Goal: Task Accomplishment & Management: Use online tool/utility

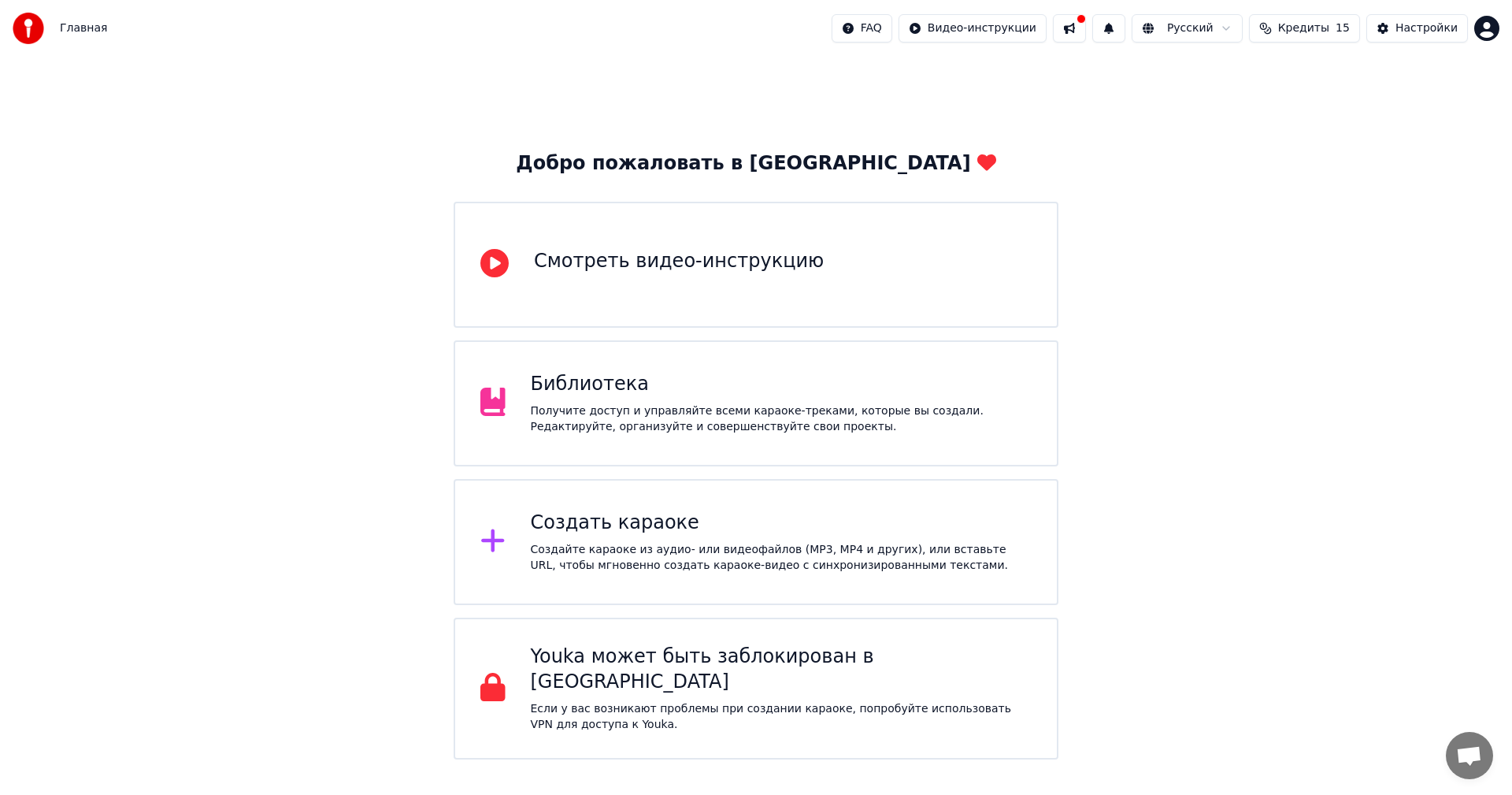
click at [686, 565] on div "Создайте караоке из аудио- или видеофайлов (MP3, MP4 и других), или вставьте UR…" at bounding box center [781, 557] width 502 height 31
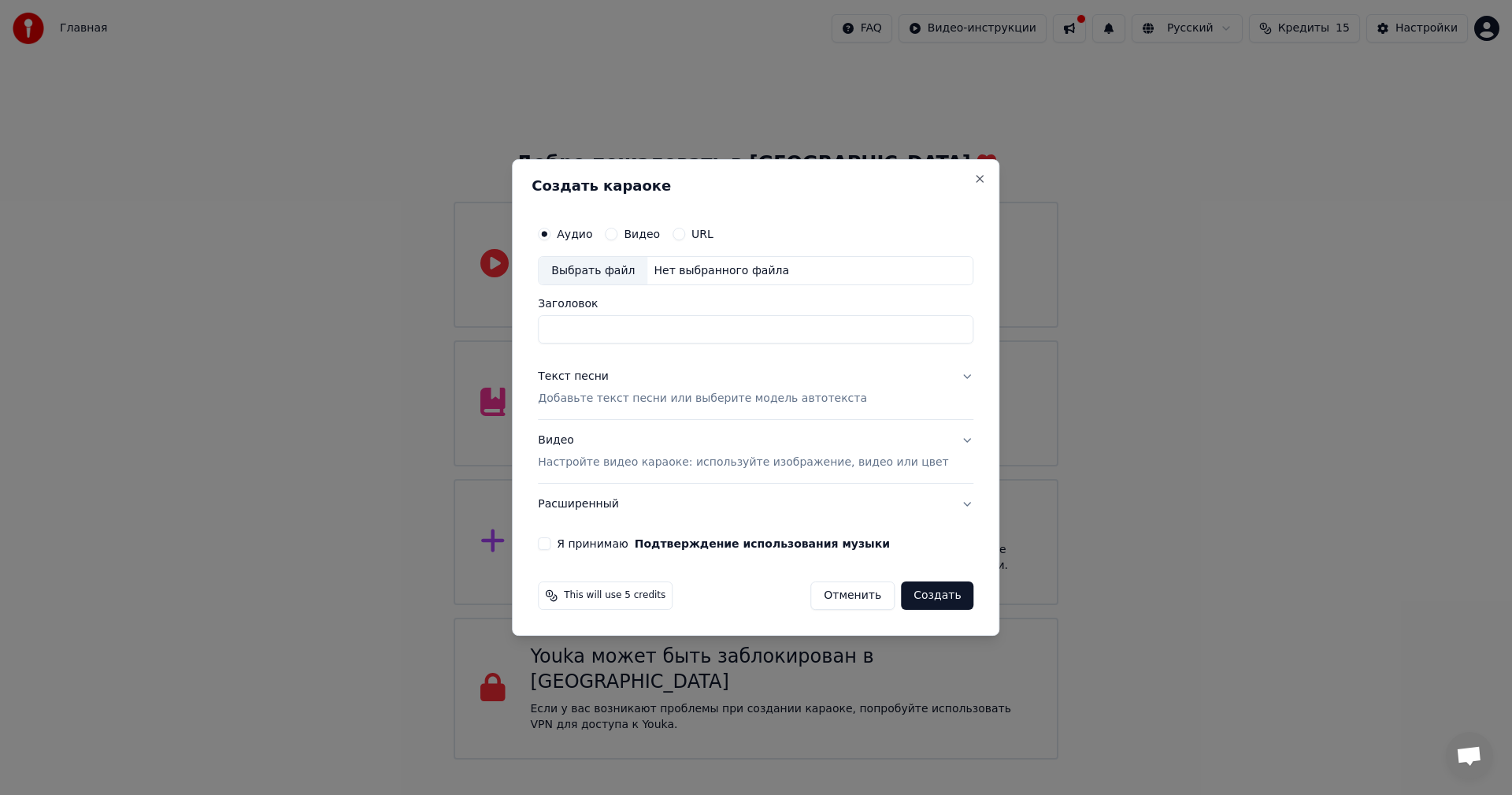
click at [592, 284] on div "Выбрать файл" at bounding box center [593, 270] width 109 height 29
type input "**********"
click at [715, 398] on p "Добавьте текст песни или выберите модель автотекста" at bounding box center [702, 399] width 329 height 16
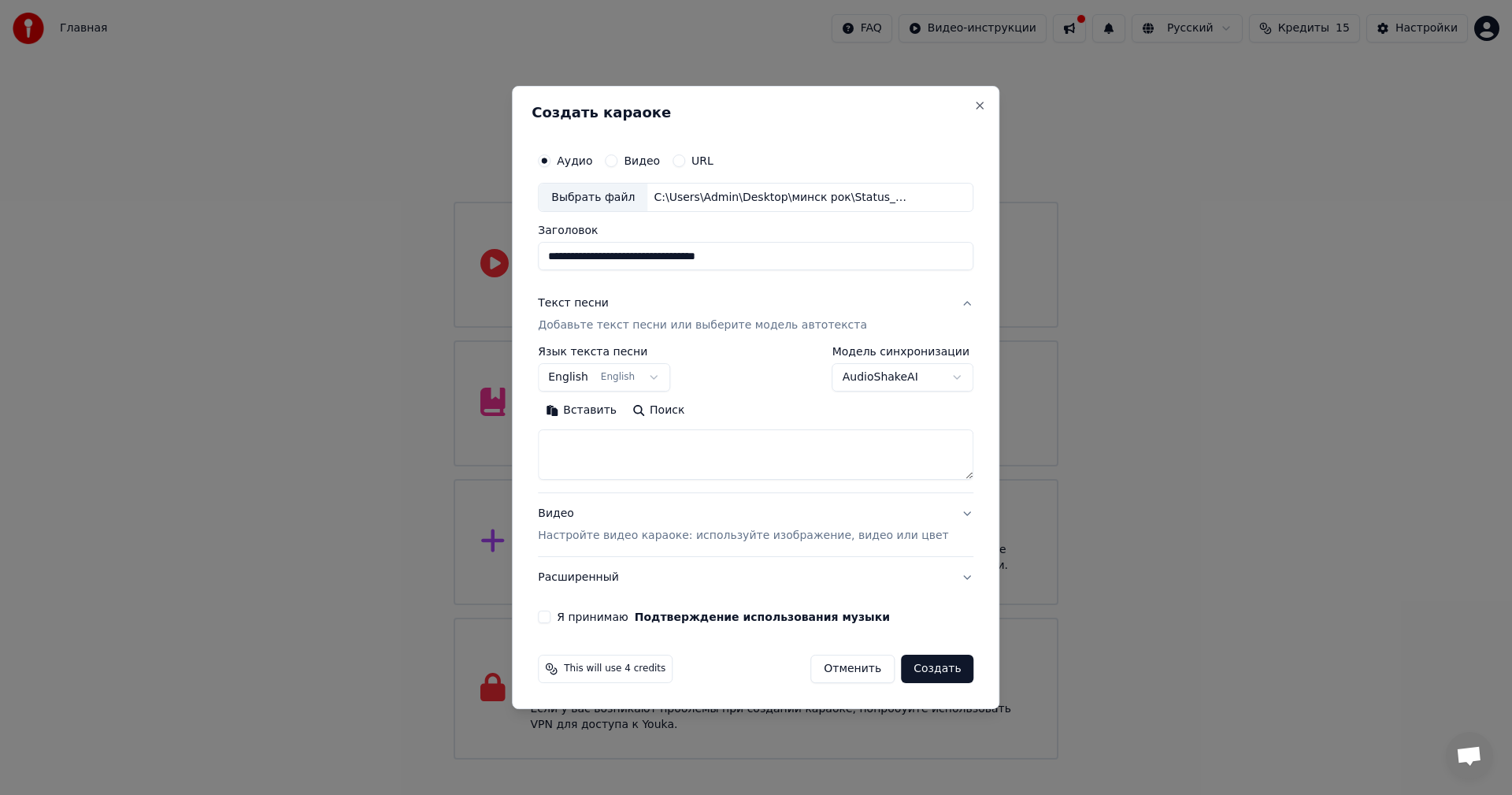
click at [662, 449] on textarea at bounding box center [755, 455] width 435 height 50
paste textarea "**********"
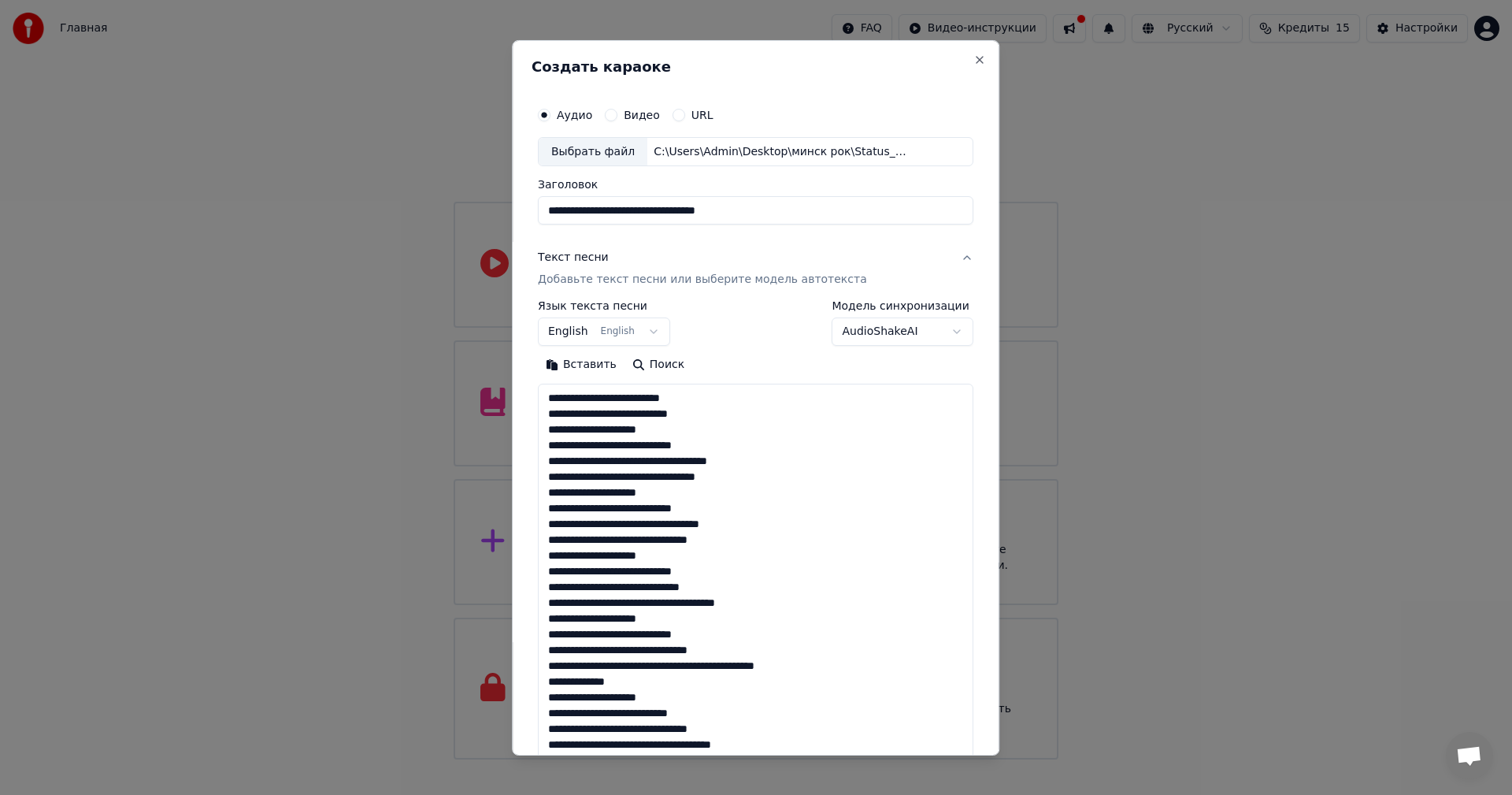
scroll to position [697, 0]
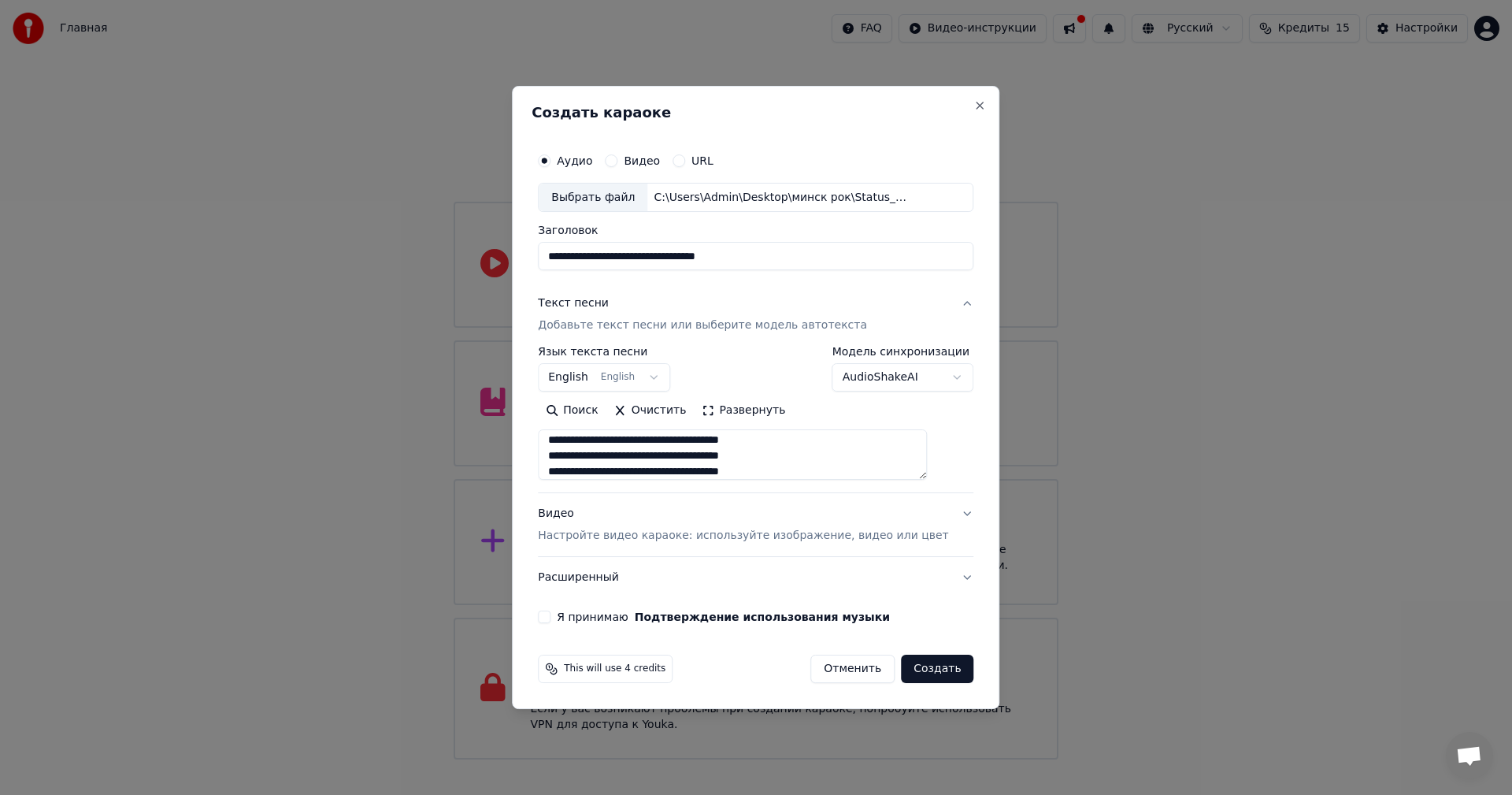
type textarea "**********"
click at [658, 546] on button "Видео Настройте видео караоке: используйте изображение, видео или цвет" at bounding box center [755, 525] width 435 height 63
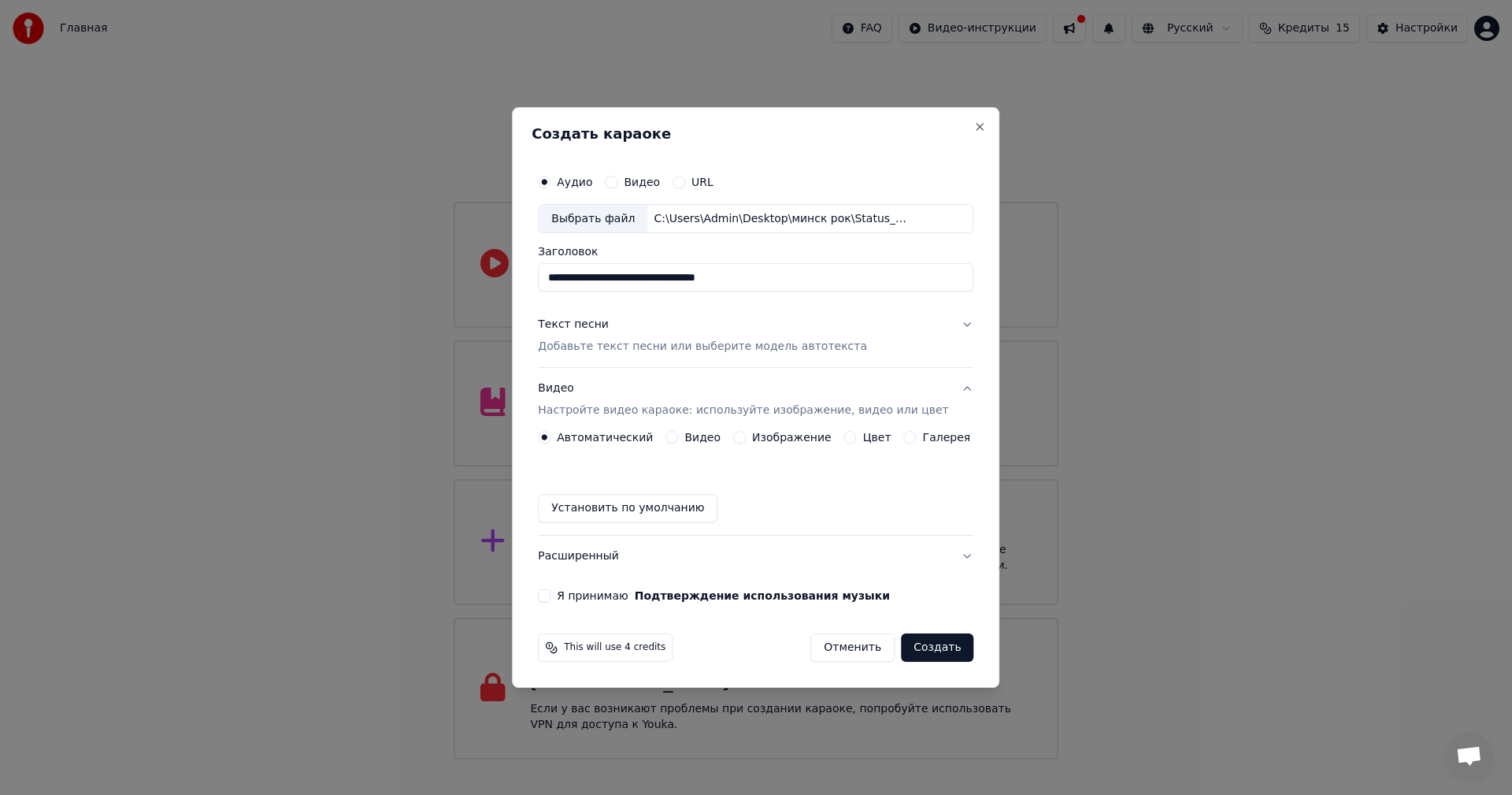
click at [741, 437] on button "Изображение" at bounding box center [739, 436] width 13 height 13
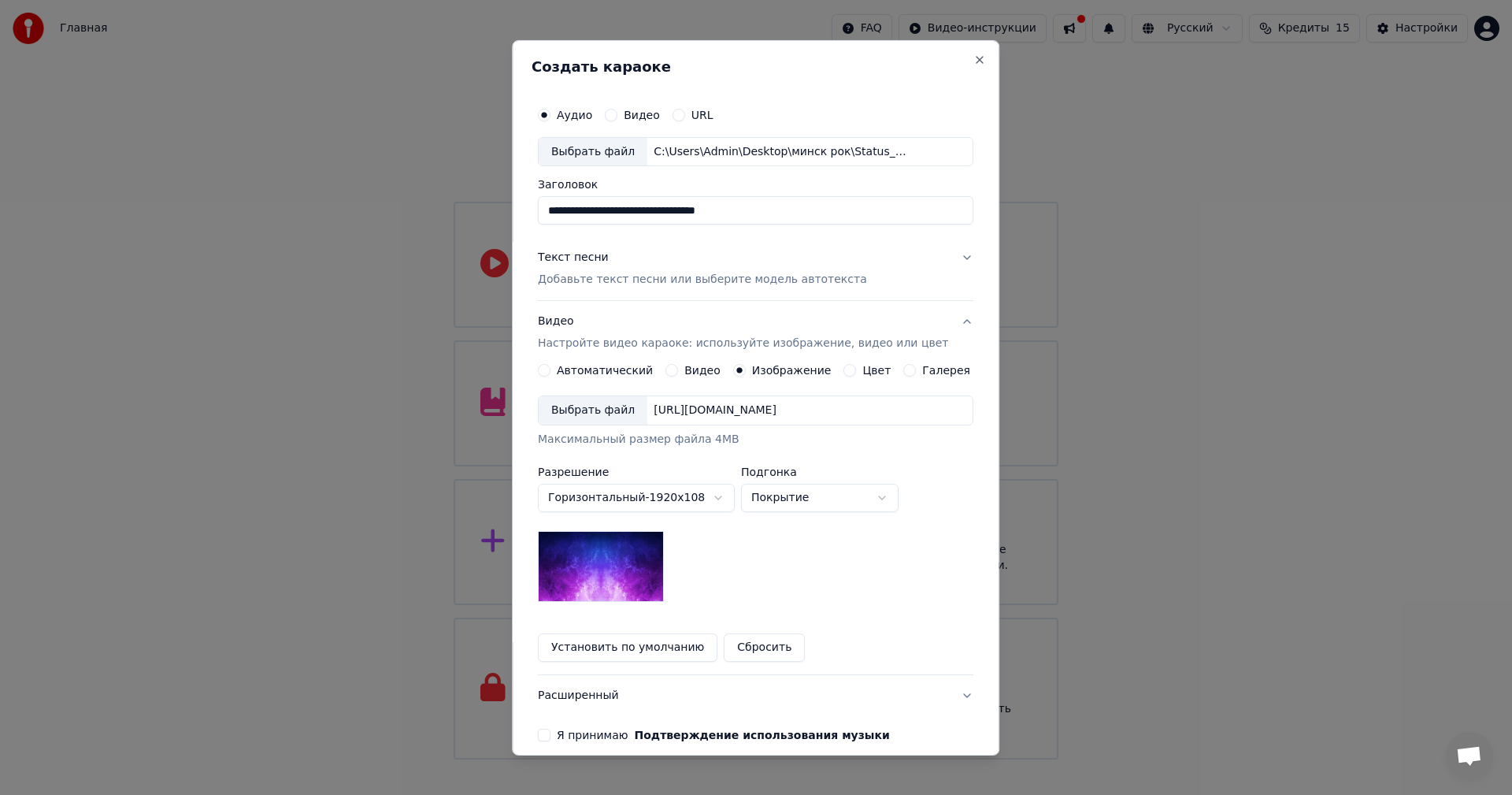
click at [576, 410] on div "Выбрать файл" at bounding box center [593, 410] width 109 height 29
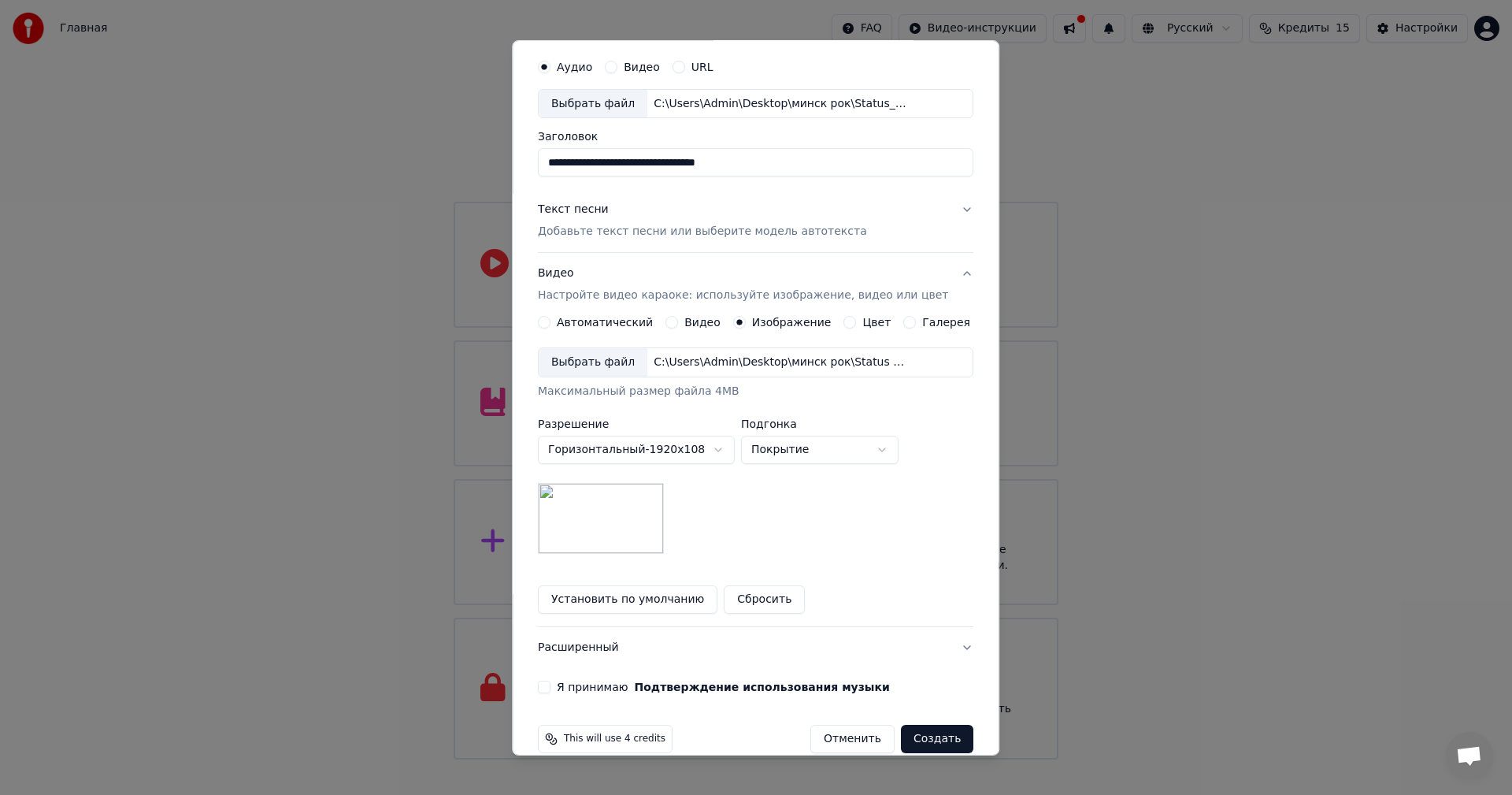
scroll to position [72, 0]
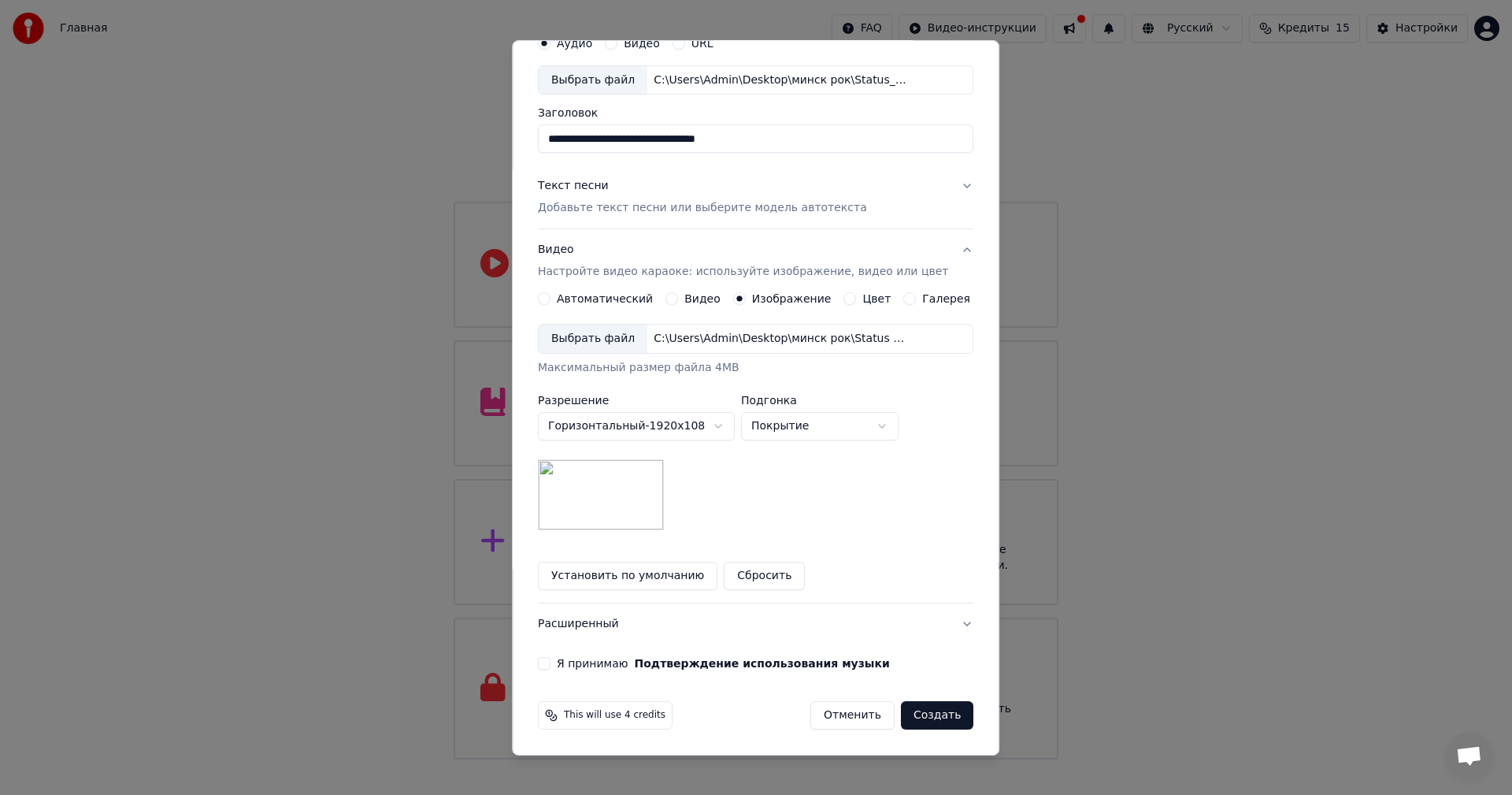
click at [550, 662] on button "Я принимаю Подтверждение использования музыки" at bounding box center [543, 663] width 13 height 13
click at [913, 711] on button "Создать" at bounding box center [937, 715] width 73 height 29
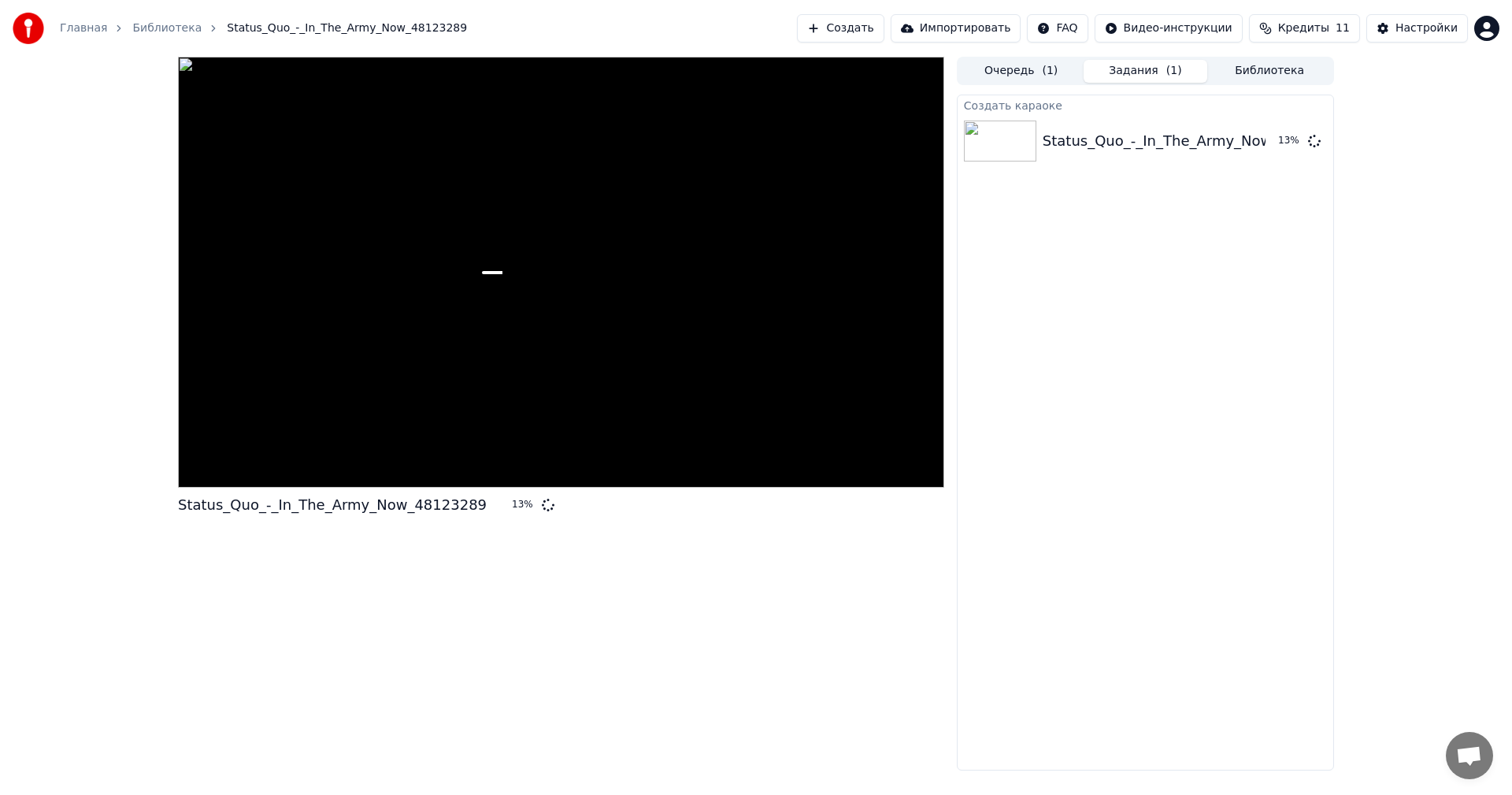
click at [884, 31] on button "Создать" at bounding box center [840, 28] width 86 height 29
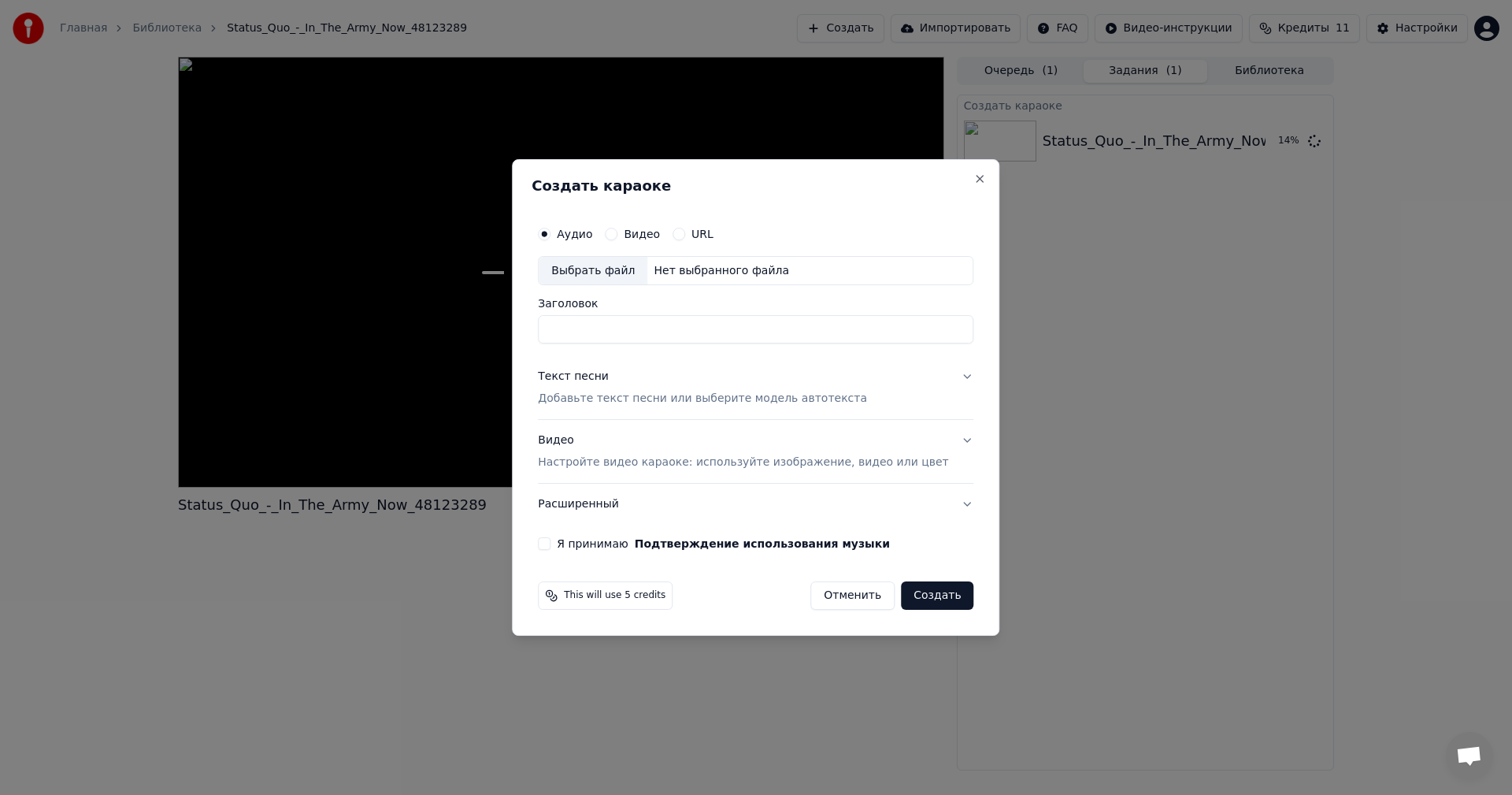
click at [600, 264] on div "Выбрать файл" at bounding box center [593, 270] width 109 height 29
type input "**********"
click at [701, 403] on p "Добавьте текст песни или выберите модель автотекста" at bounding box center [702, 399] width 329 height 16
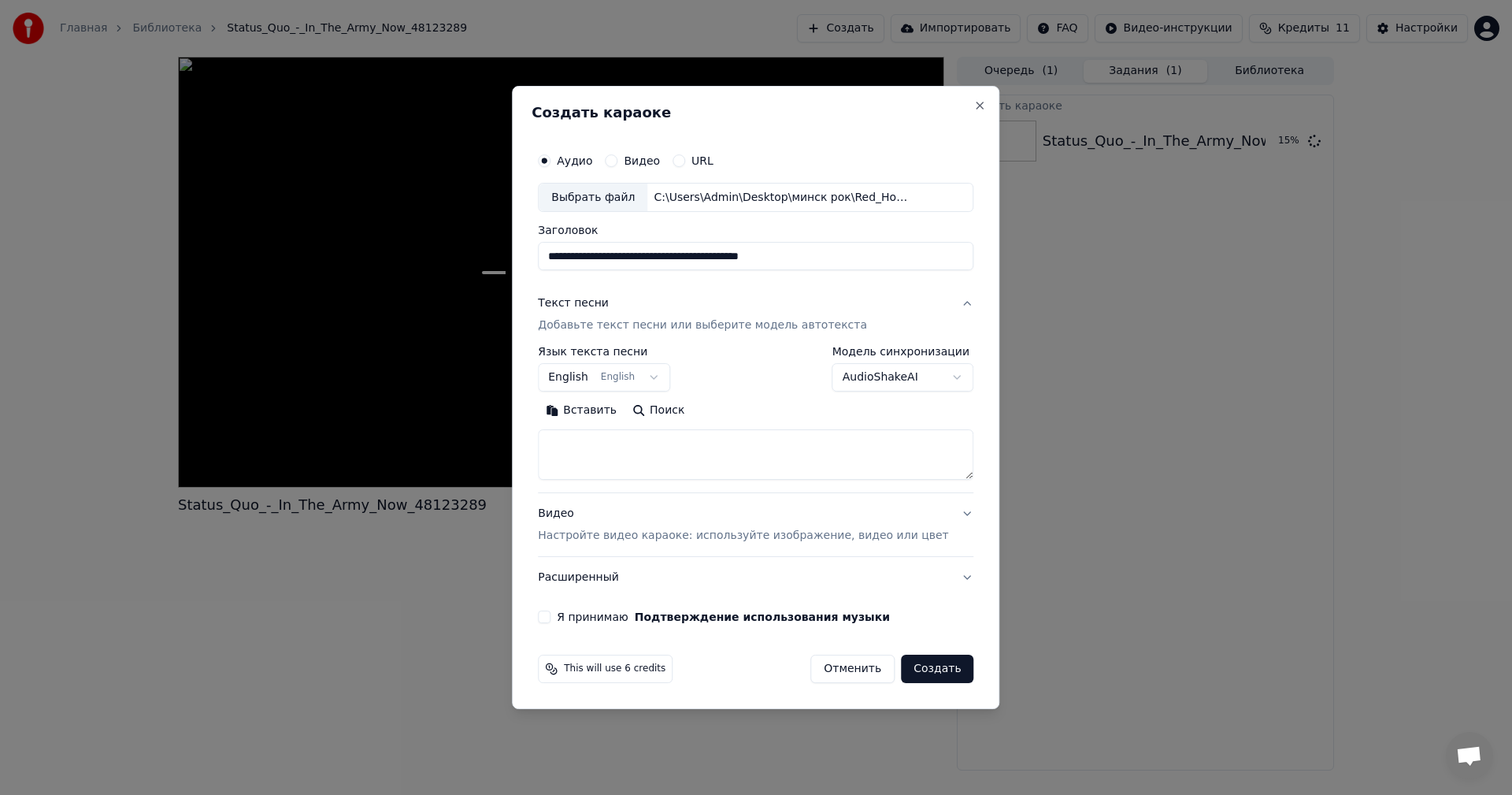
click at [669, 469] on textarea at bounding box center [755, 455] width 435 height 50
paste textarea "**********"
type textarea "**********"
click at [706, 536] on p "Настройте видео караоке: используйте изображение, видео или цвет" at bounding box center [742, 536] width 410 height 16
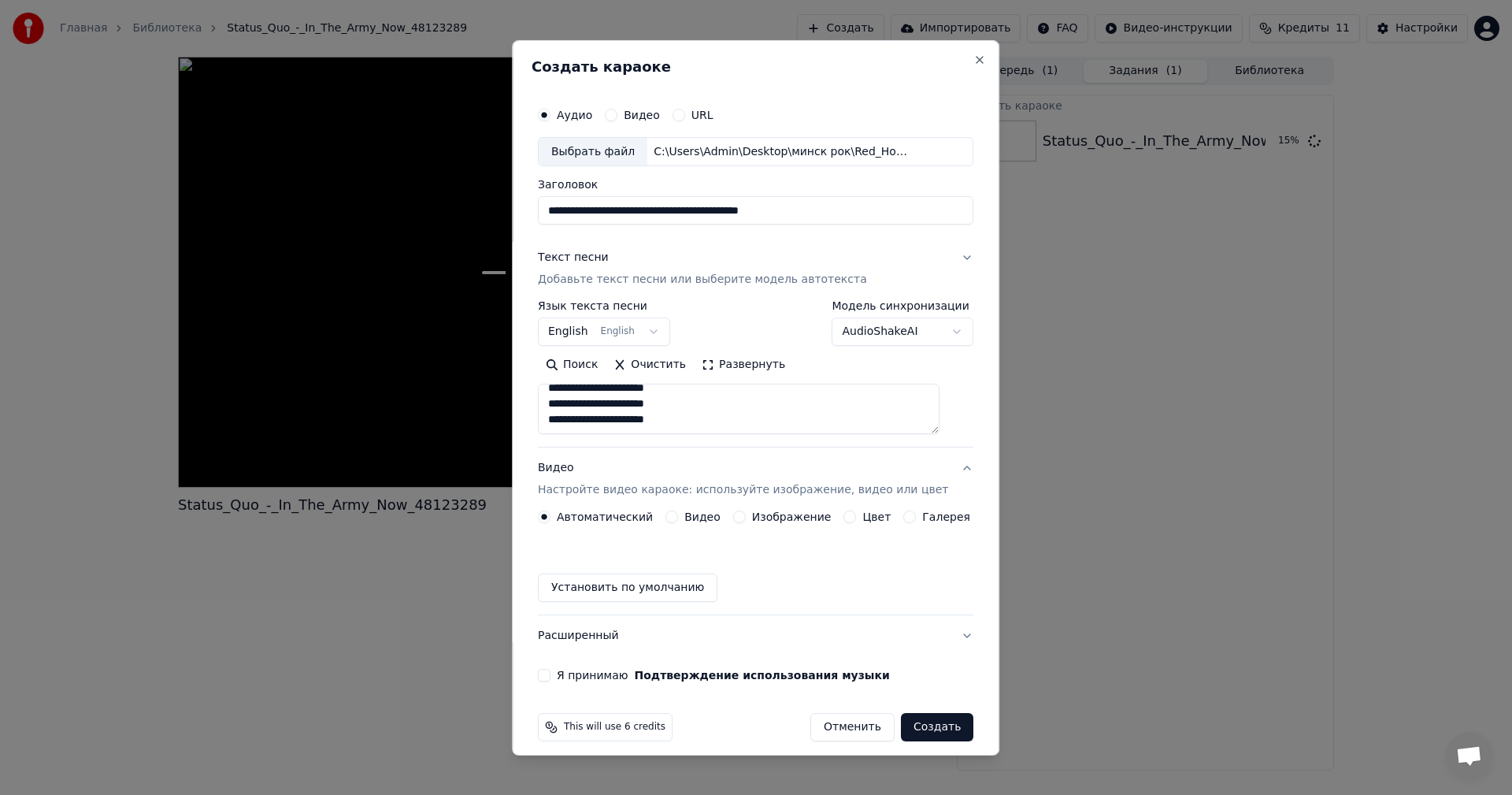
scroll to position [577, 0]
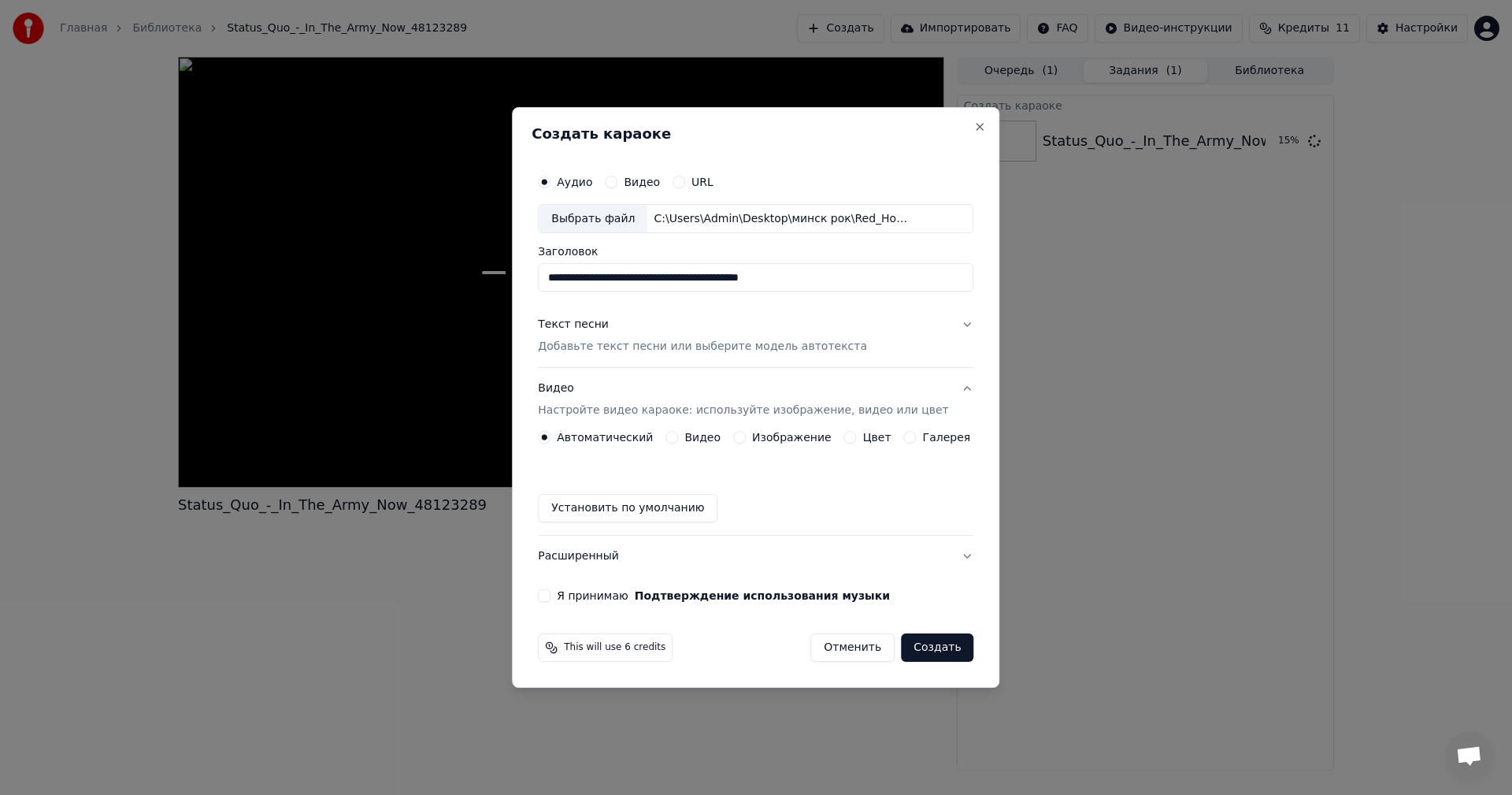
click at [740, 439] on button "Изображение" at bounding box center [739, 436] width 13 height 13
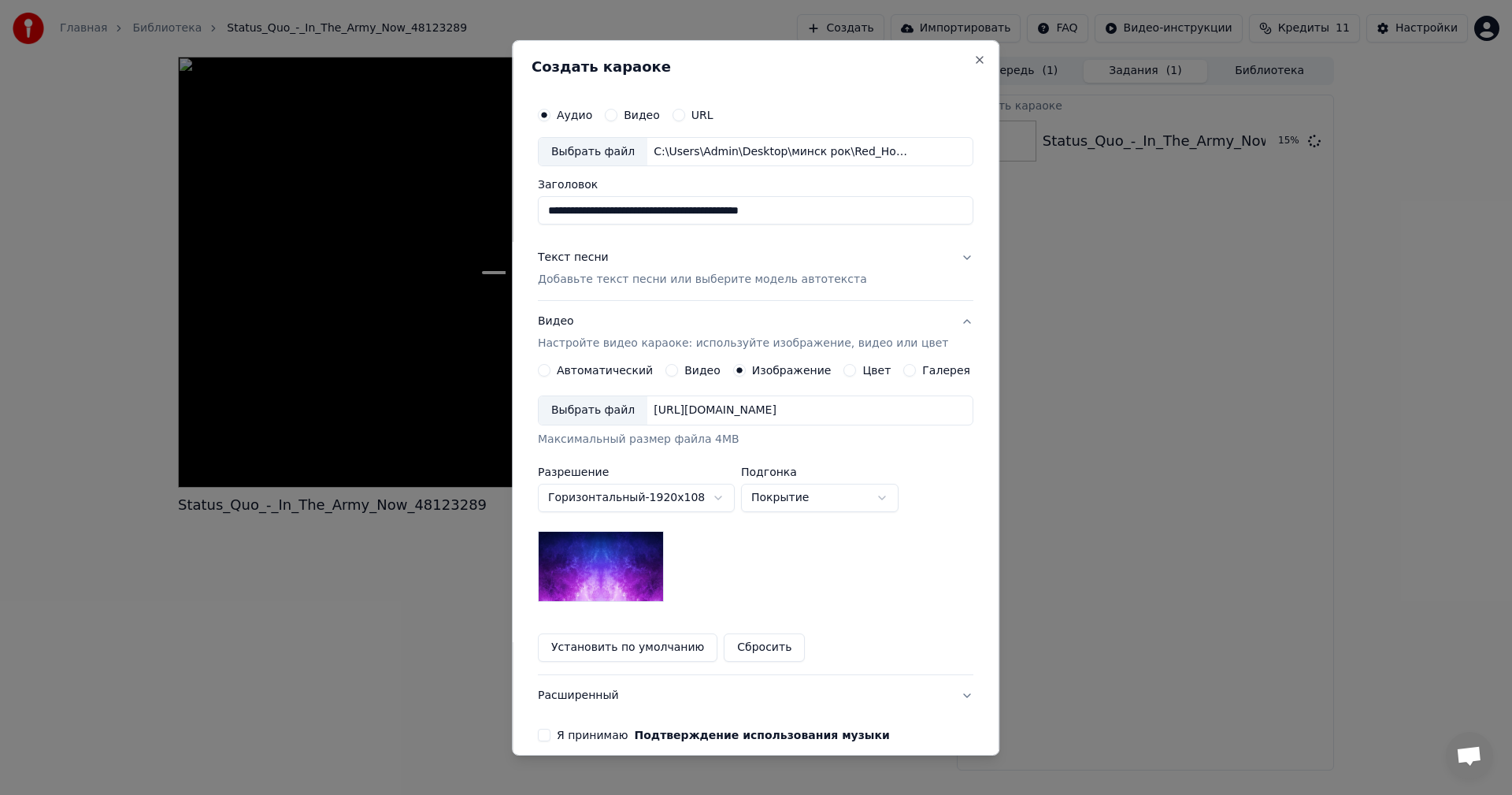
click at [602, 410] on div "Выбрать файл" at bounding box center [593, 410] width 109 height 29
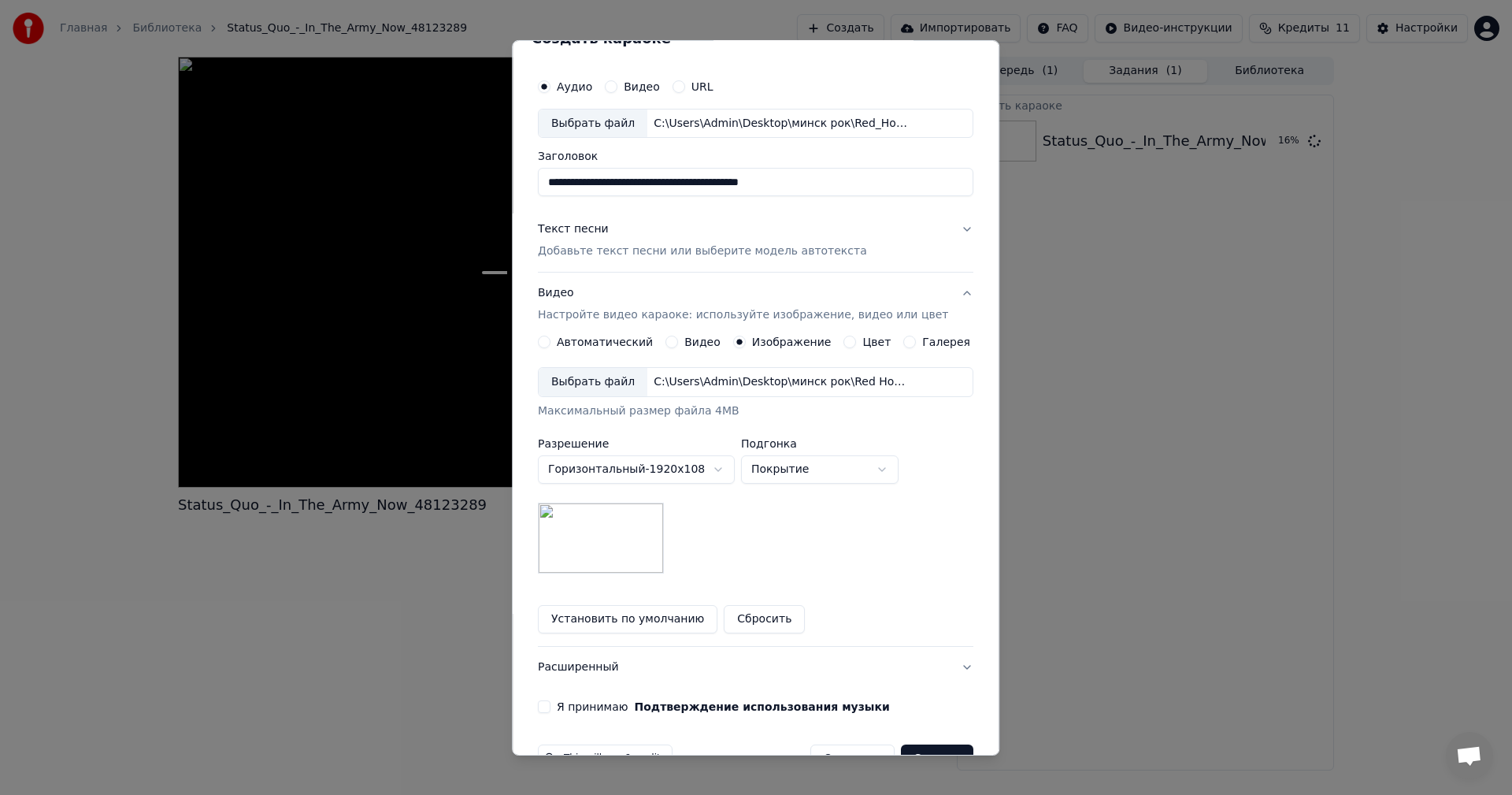
scroll to position [72, 0]
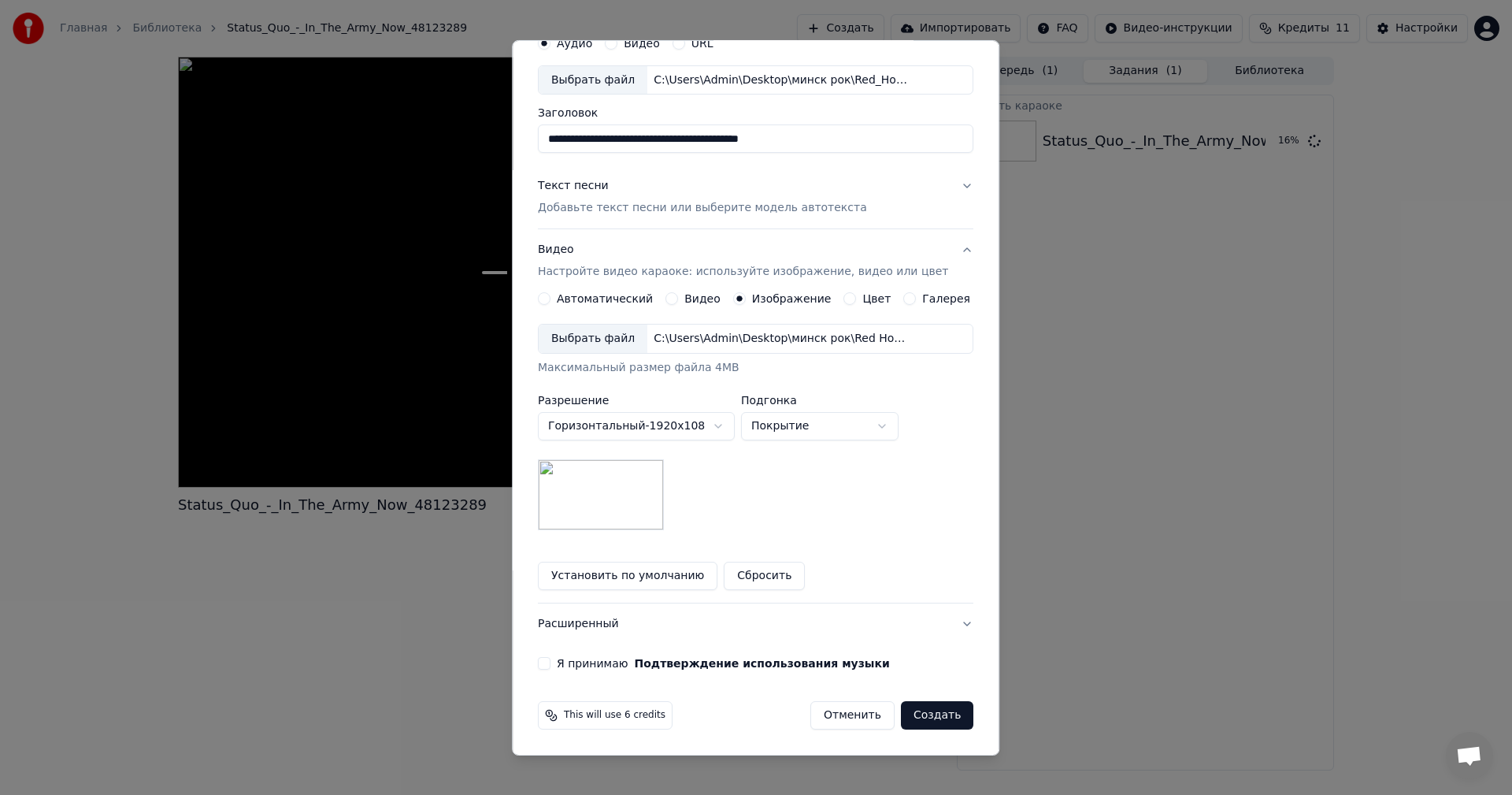
click at [547, 660] on div "**********" at bounding box center [755, 348] width 448 height 655
click at [550, 659] on button "Я принимаю Подтверждение использования музыки" at bounding box center [543, 663] width 13 height 13
click at [916, 709] on button "Создать" at bounding box center [937, 715] width 73 height 29
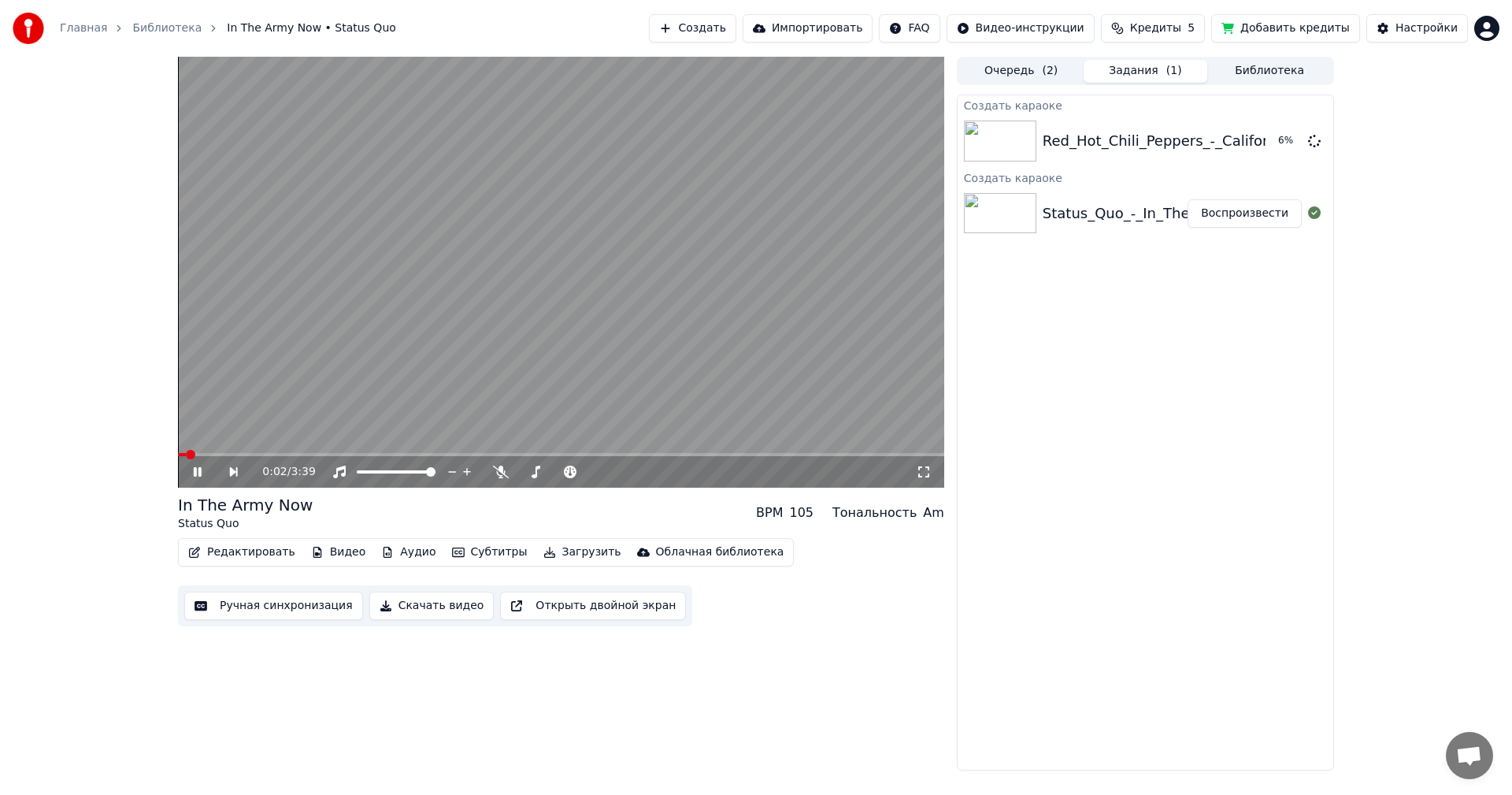
click at [611, 255] on video at bounding box center [561, 272] width 766 height 430
click at [735, 22] on button "Создать" at bounding box center [692, 28] width 86 height 29
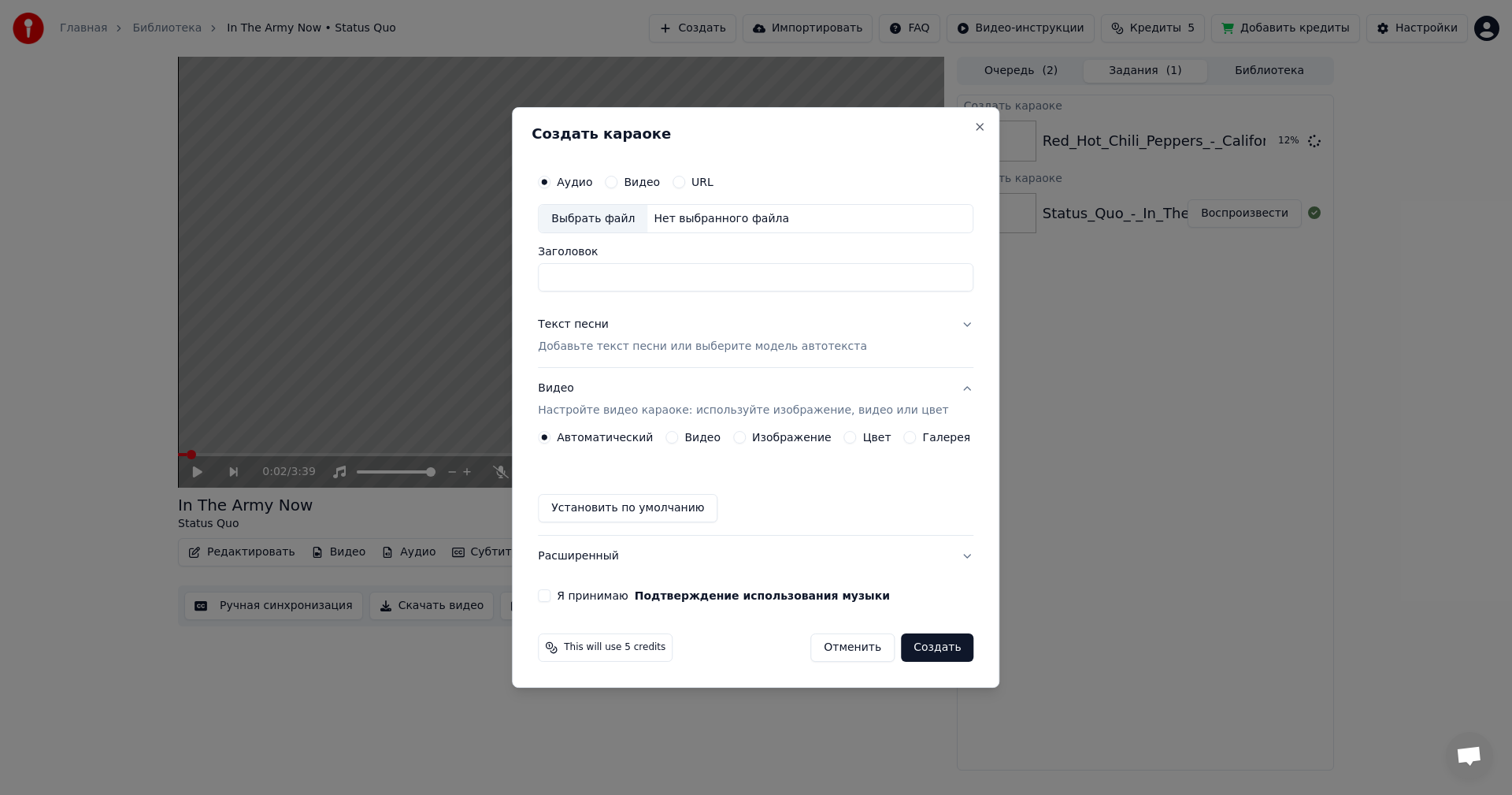
click at [588, 225] on div "Выбрать файл" at bounding box center [593, 219] width 109 height 29
type input "**********"
click at [667, 357] on button "Текст песни Добавьте текст песни или выберите модель автотекста" at bounding box center [755, 336] width 435 height 63
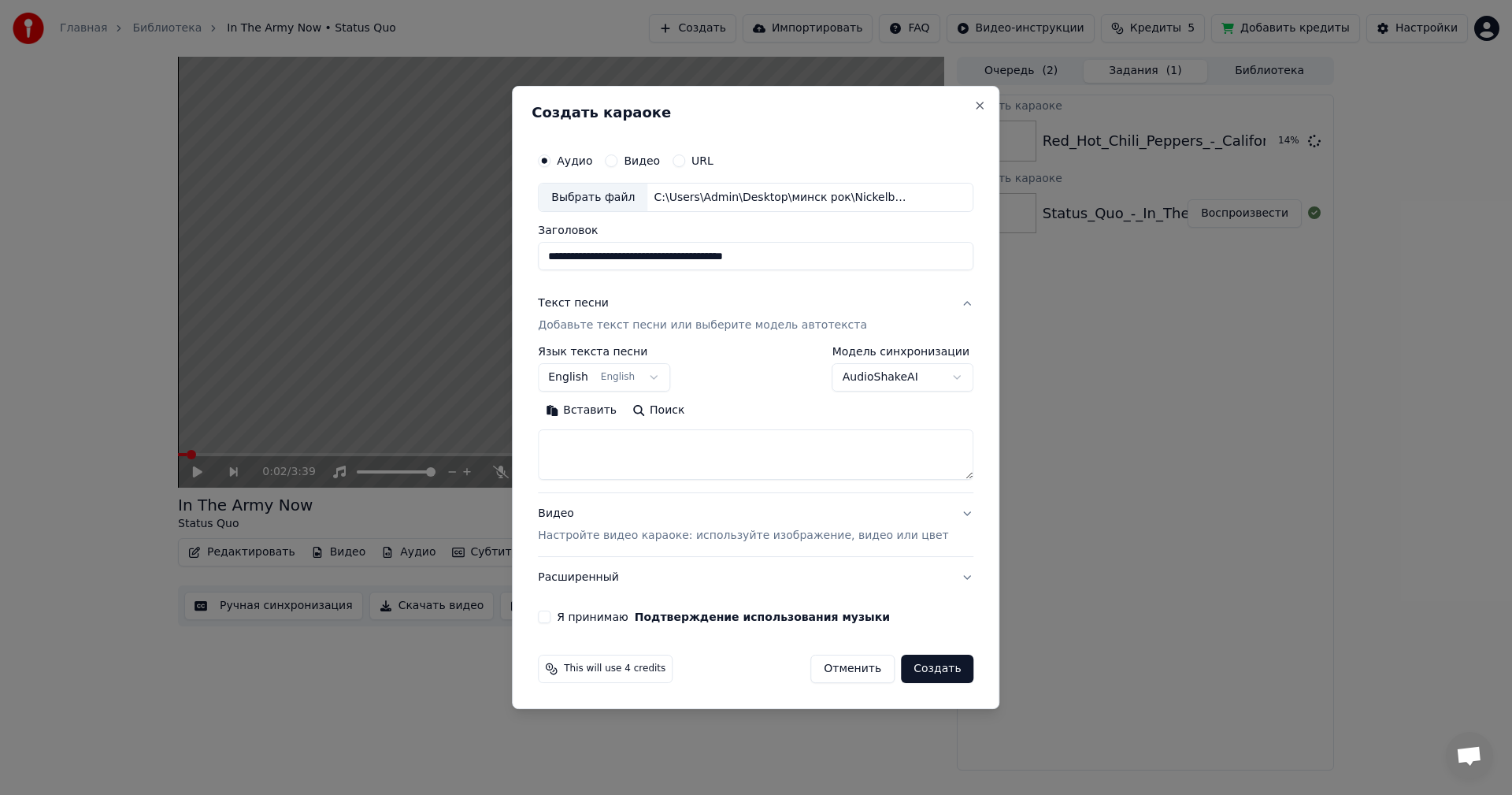
click at [669, 462] on textarea at bounding box center [755, 455] width 435 height 50
paste textarea "**********"
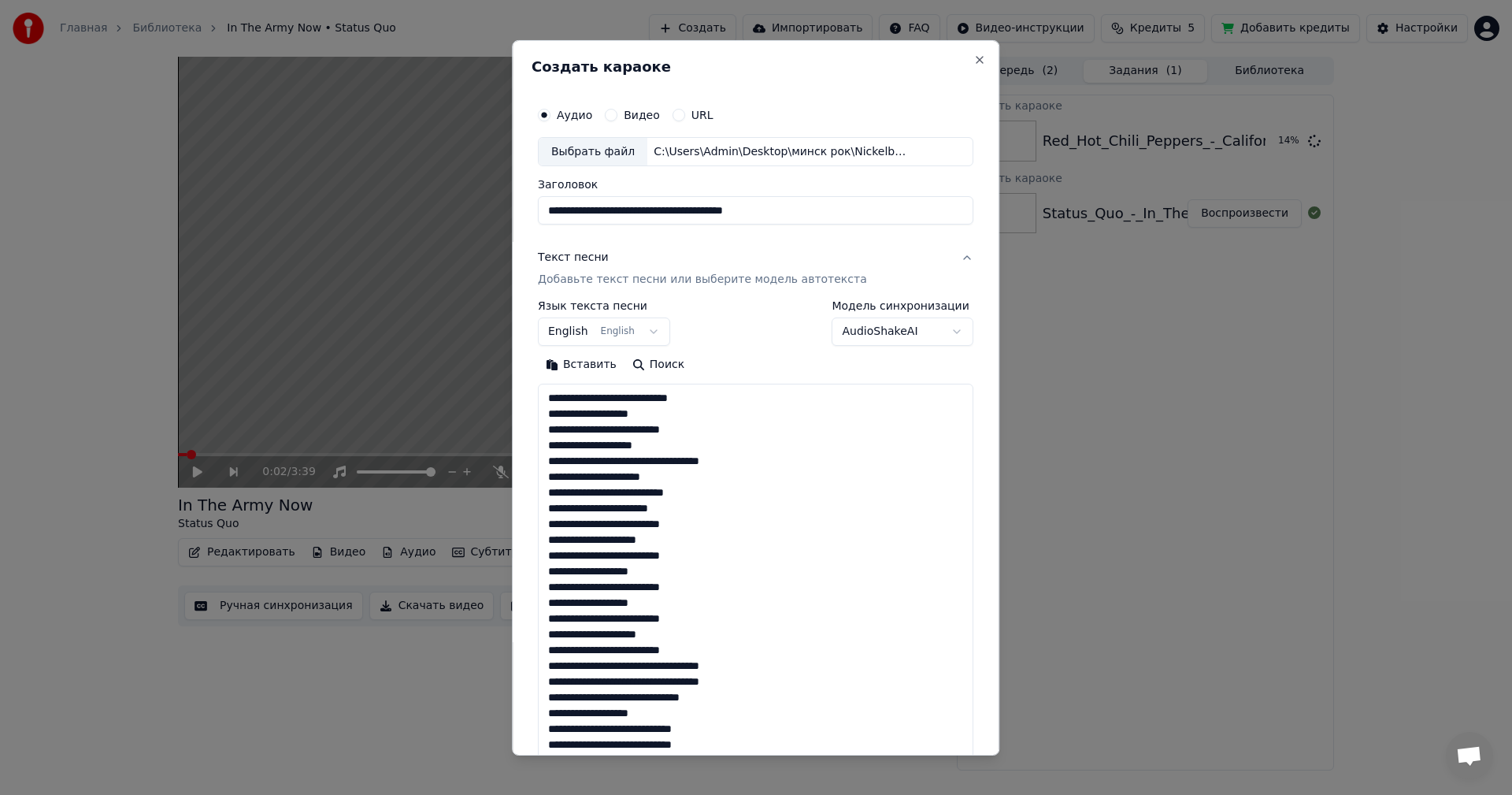
scroll to position [870, 0]
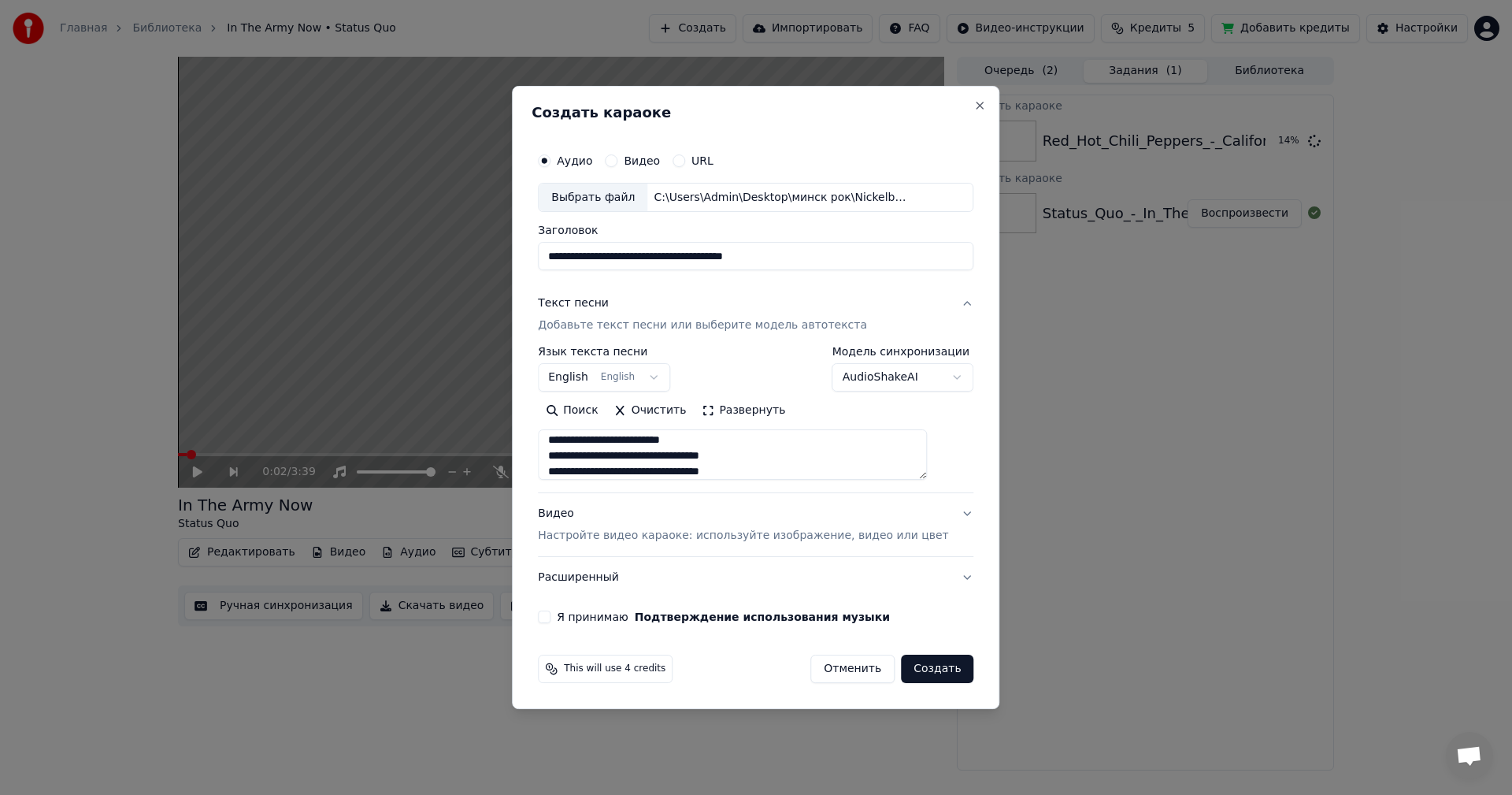
type textarea "**********"
click at [681, 535] on p "Настройте видео караоке: используйте изображение, видео или цвет" at bounding box center [742, 536] width 410 height 16
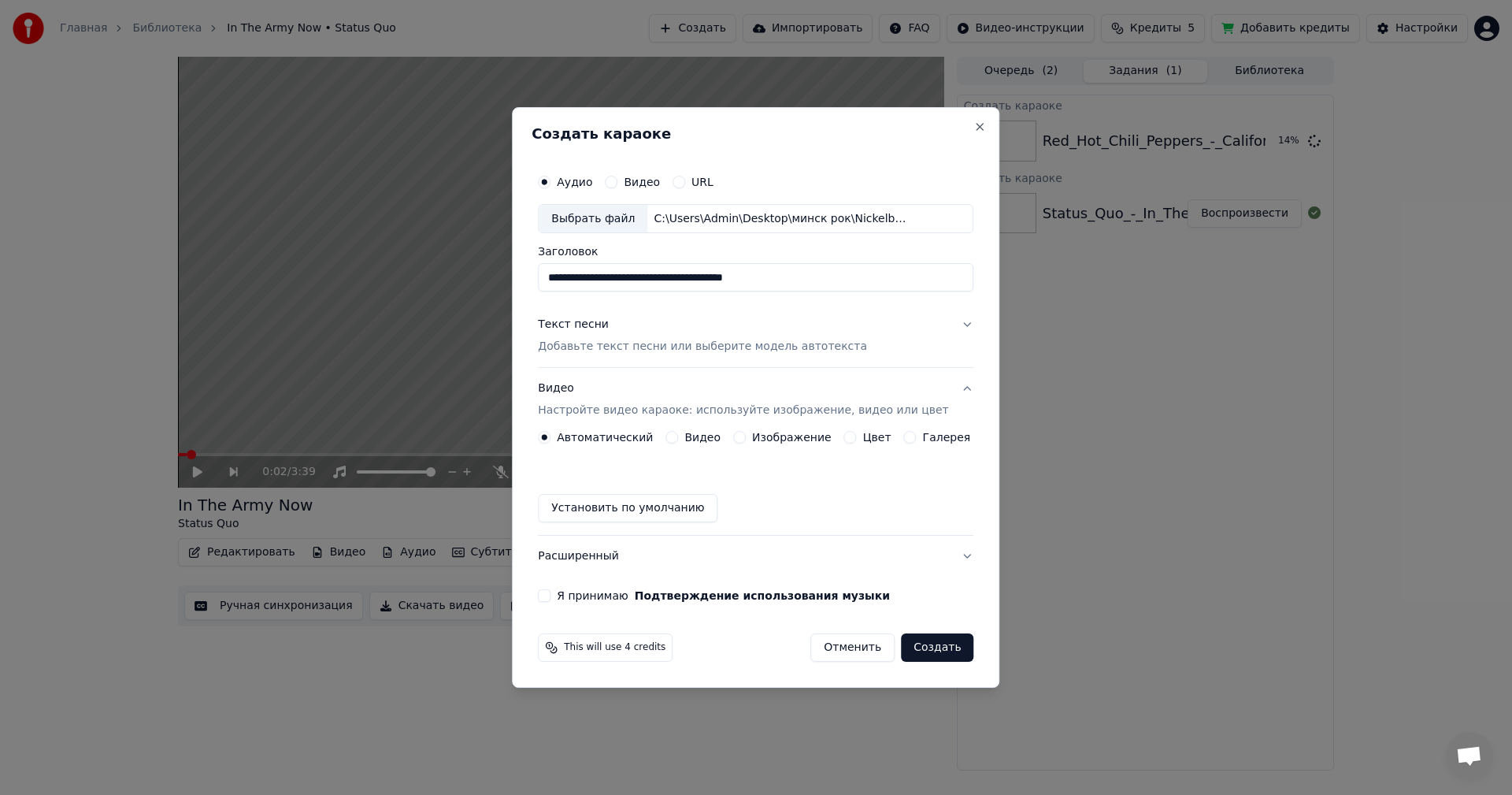
click at [740, 436] on button "Изображение" at bounding box center [739, 436] width 13 height 13
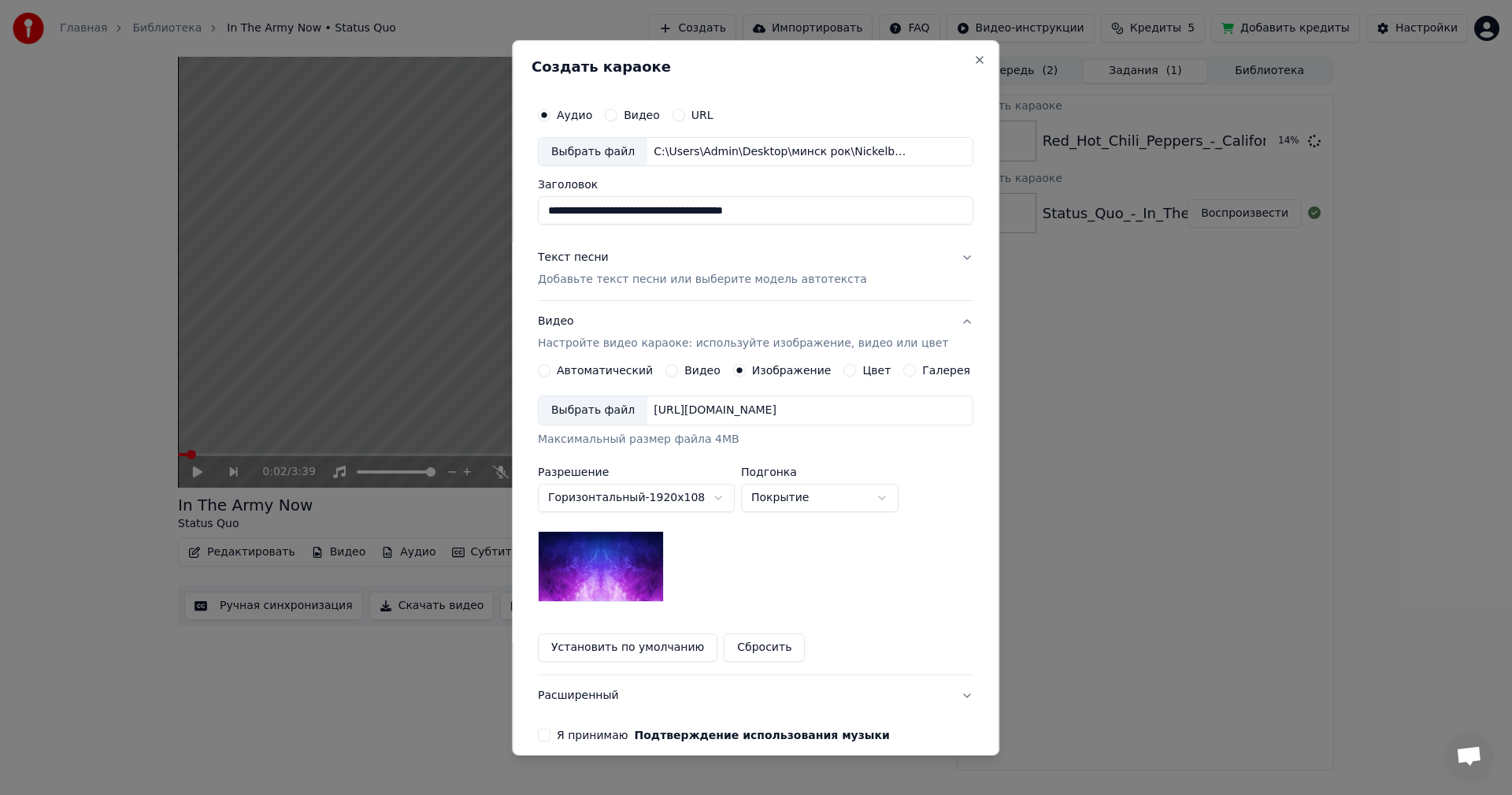
click at [581, 418] on div "Выбрать файл" at bounding box center [593, 410] width 109 height 29
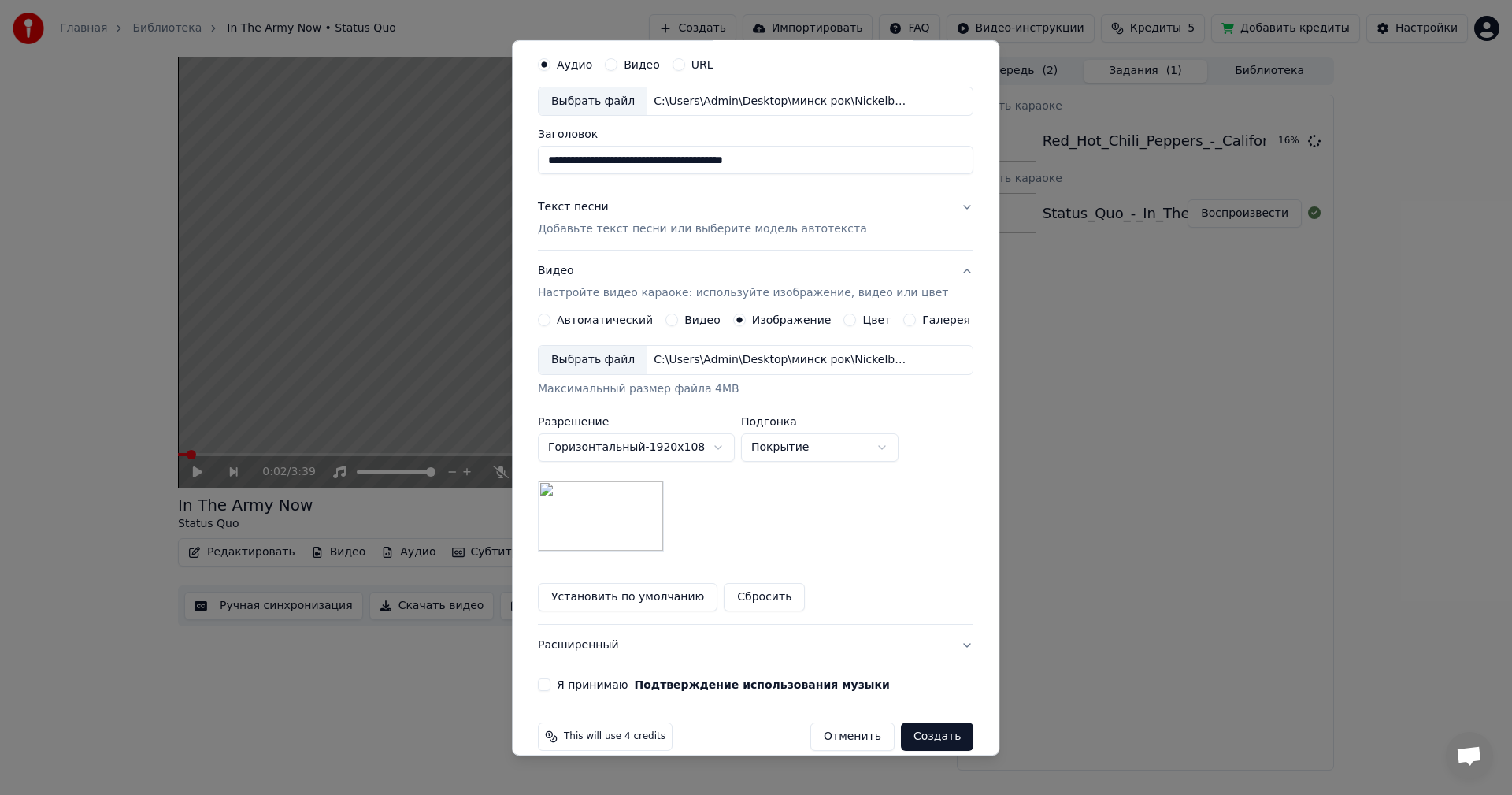
scroll to position [72, 0]
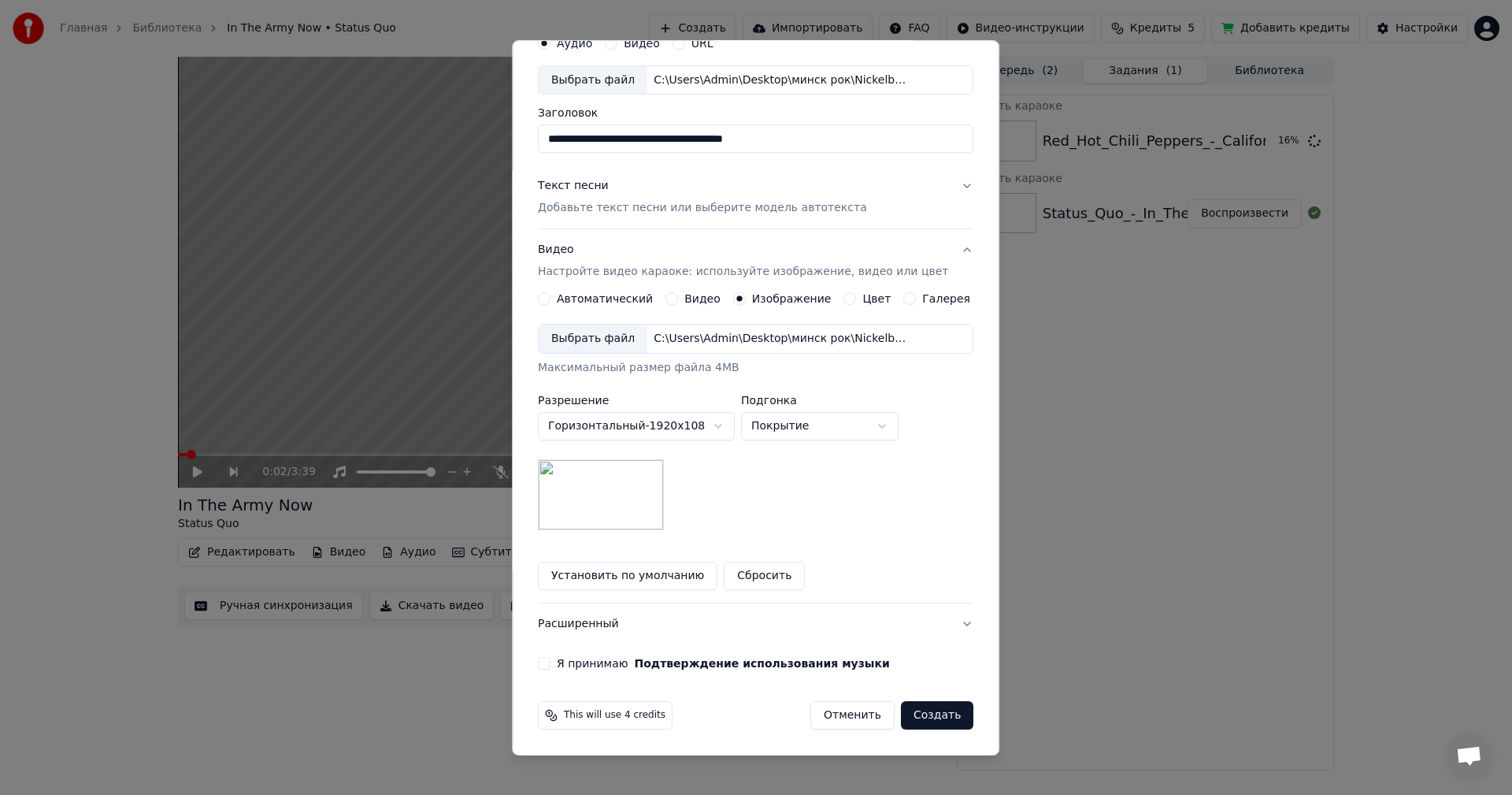
click at [550, 662] on button "Я принимаю Подтверждение использования музыки" at bounding box center [543, 663] width 13 height 13
click at [917, 717] on button "Создать" at bounding box center [937, 715] width 73 height 29
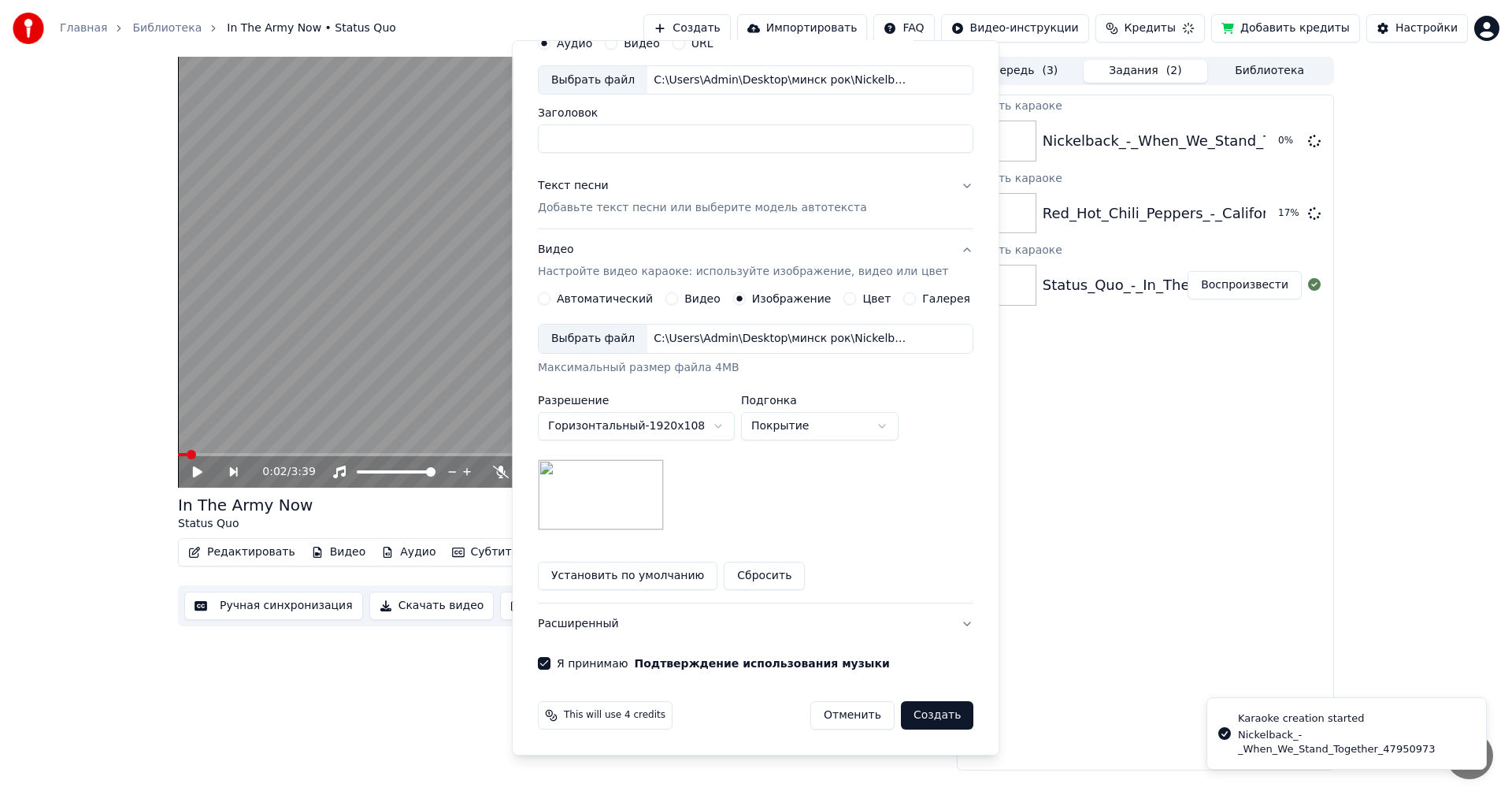
scroll to position [0, 0]
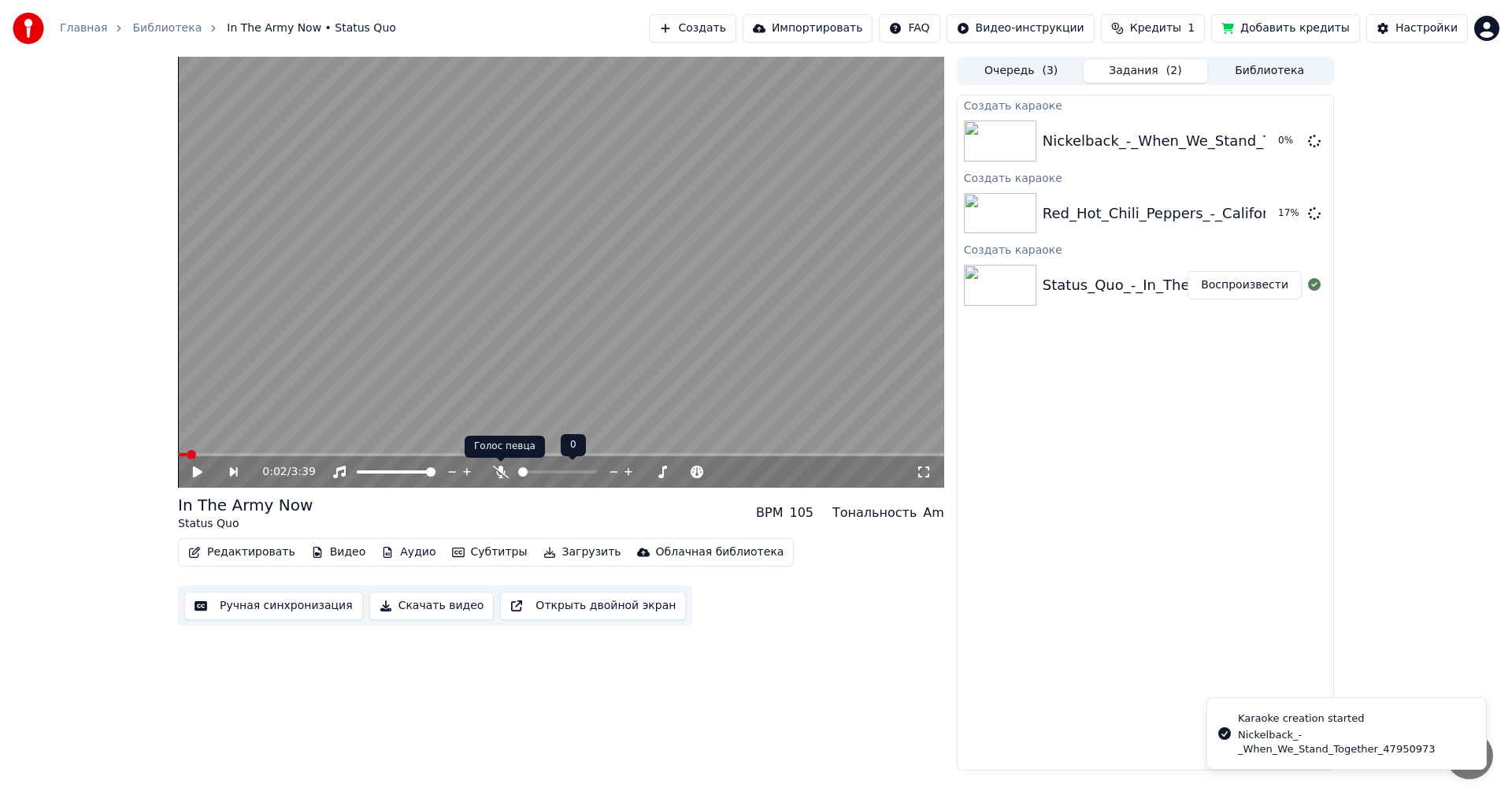
click at [498, 473] on icon at bounding box center [500, 472] width 16 height 13
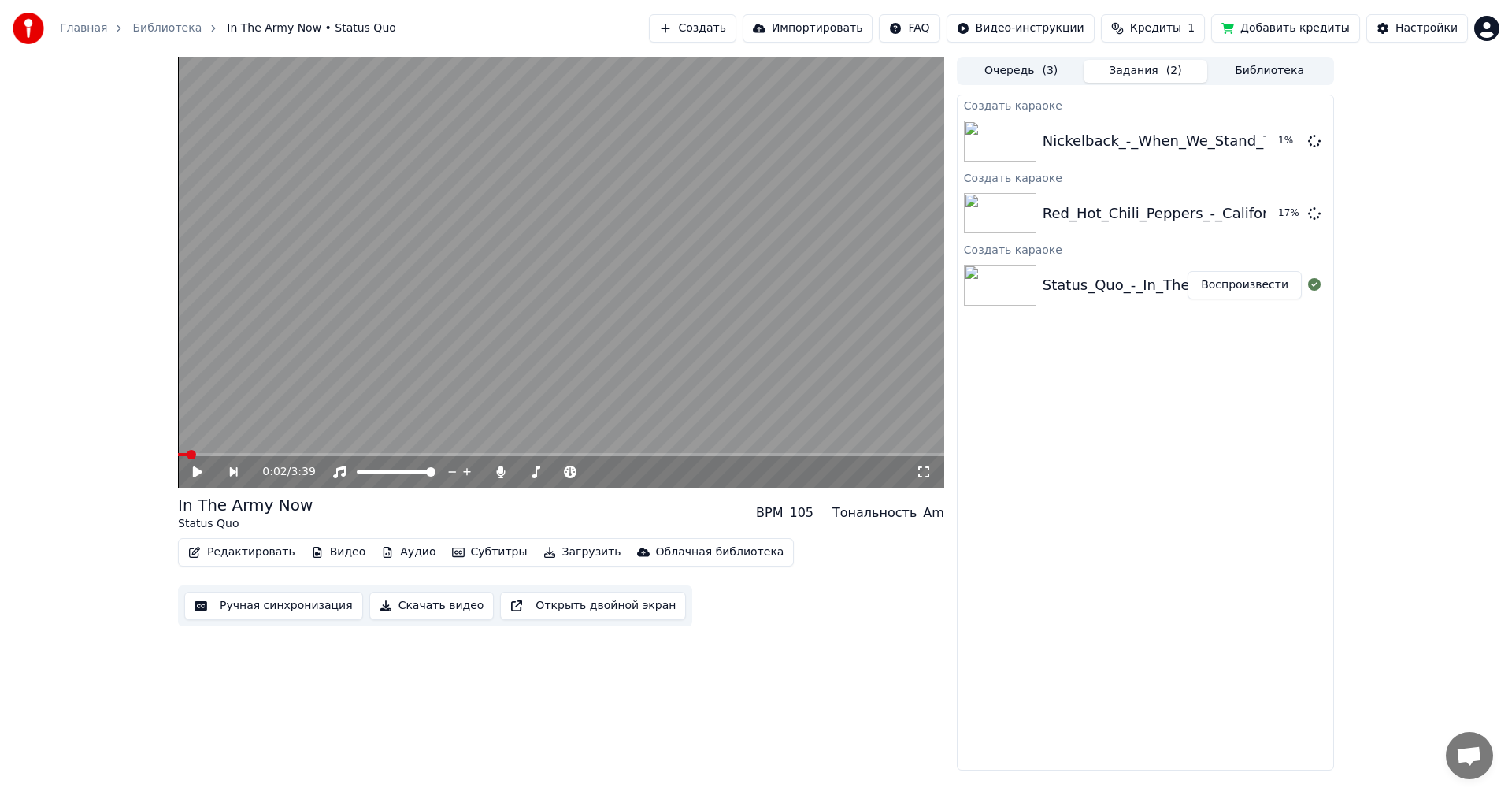
click at [297, 608] on button "Ручная синхронизация" at bounding box center [273, 605] width 179 height 29
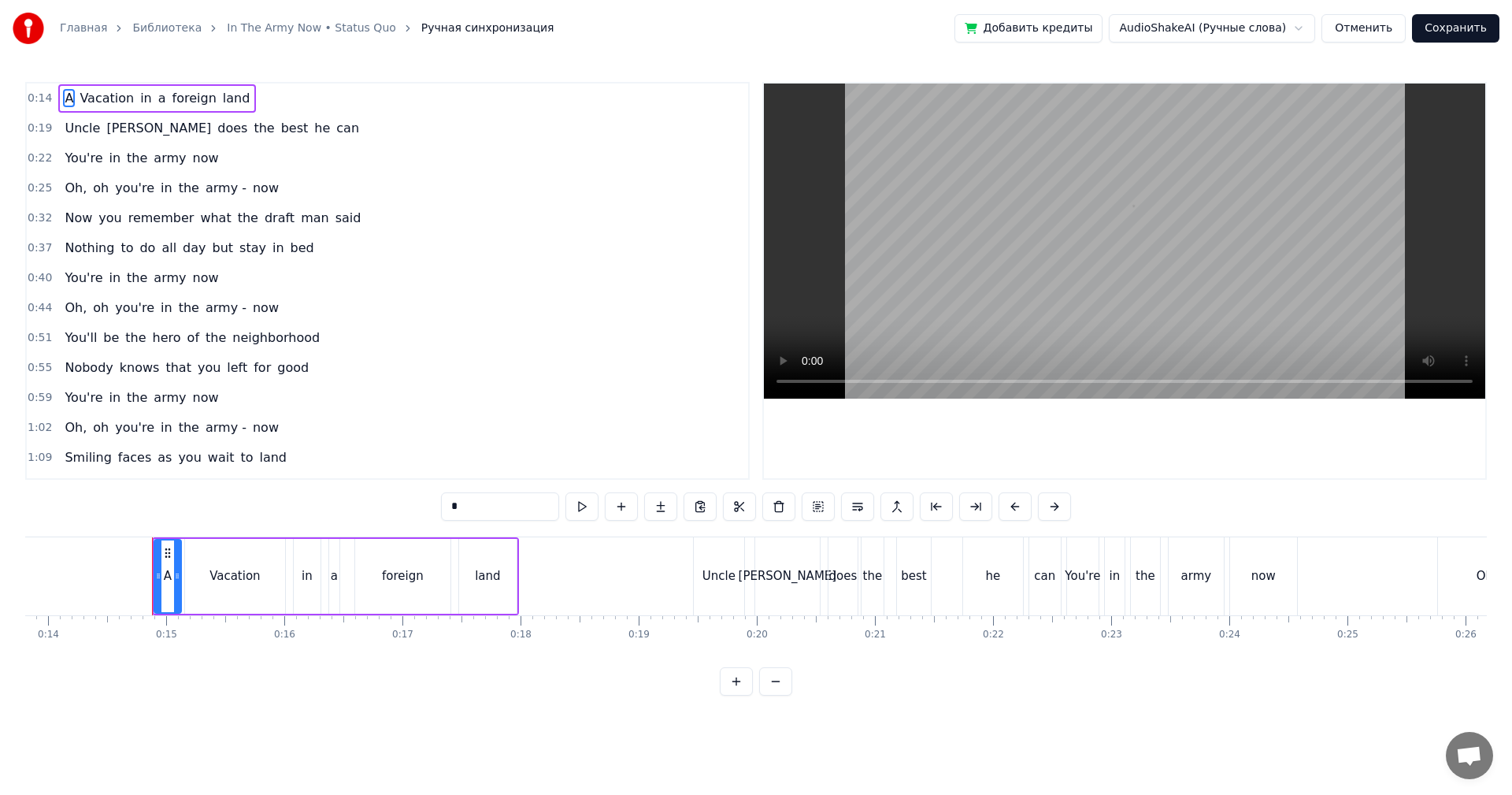
scroll to position [0, 1678]
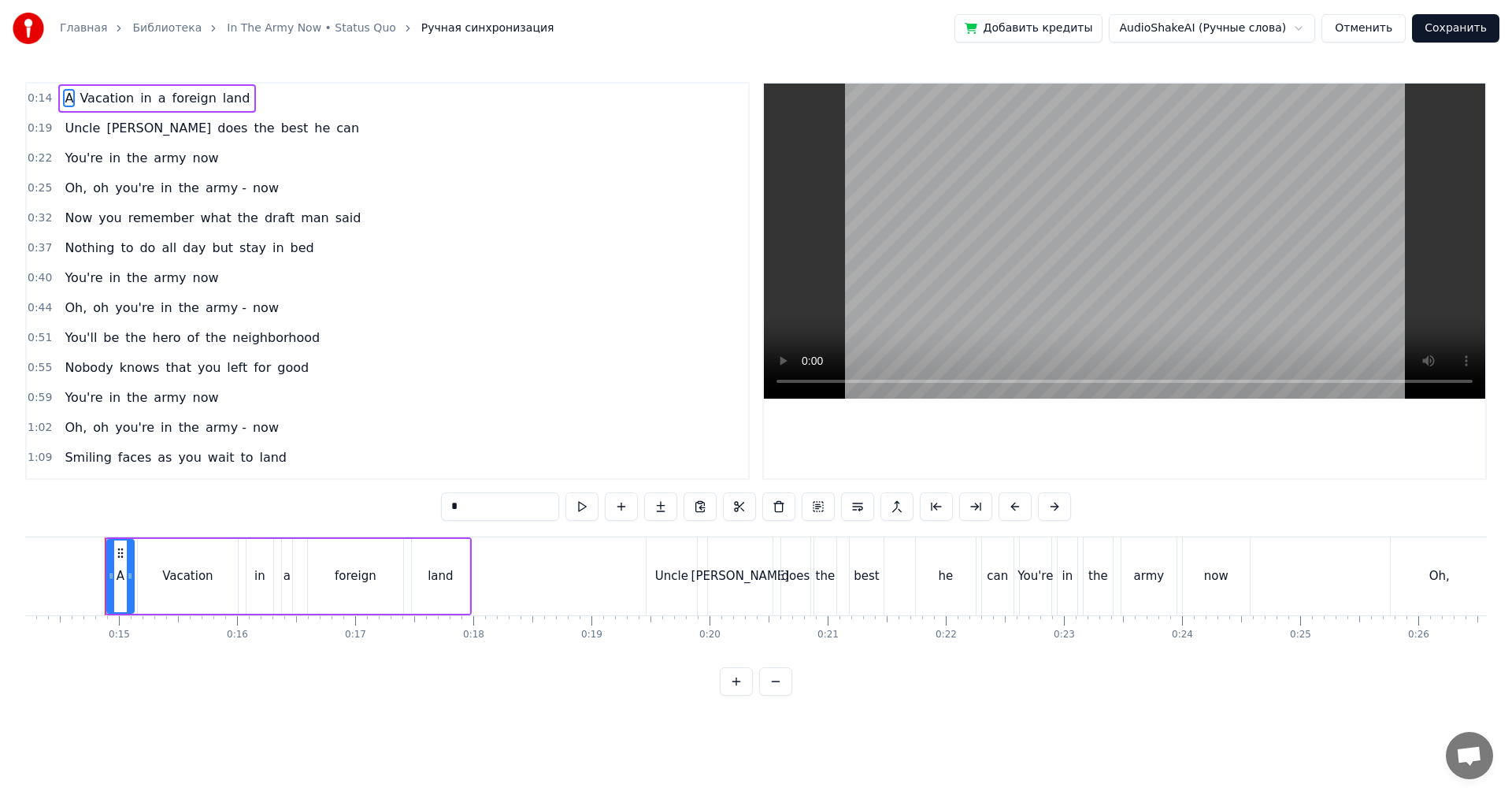
click at [956, 235] on video at bounding box center [1124, 241] width 721 height 315
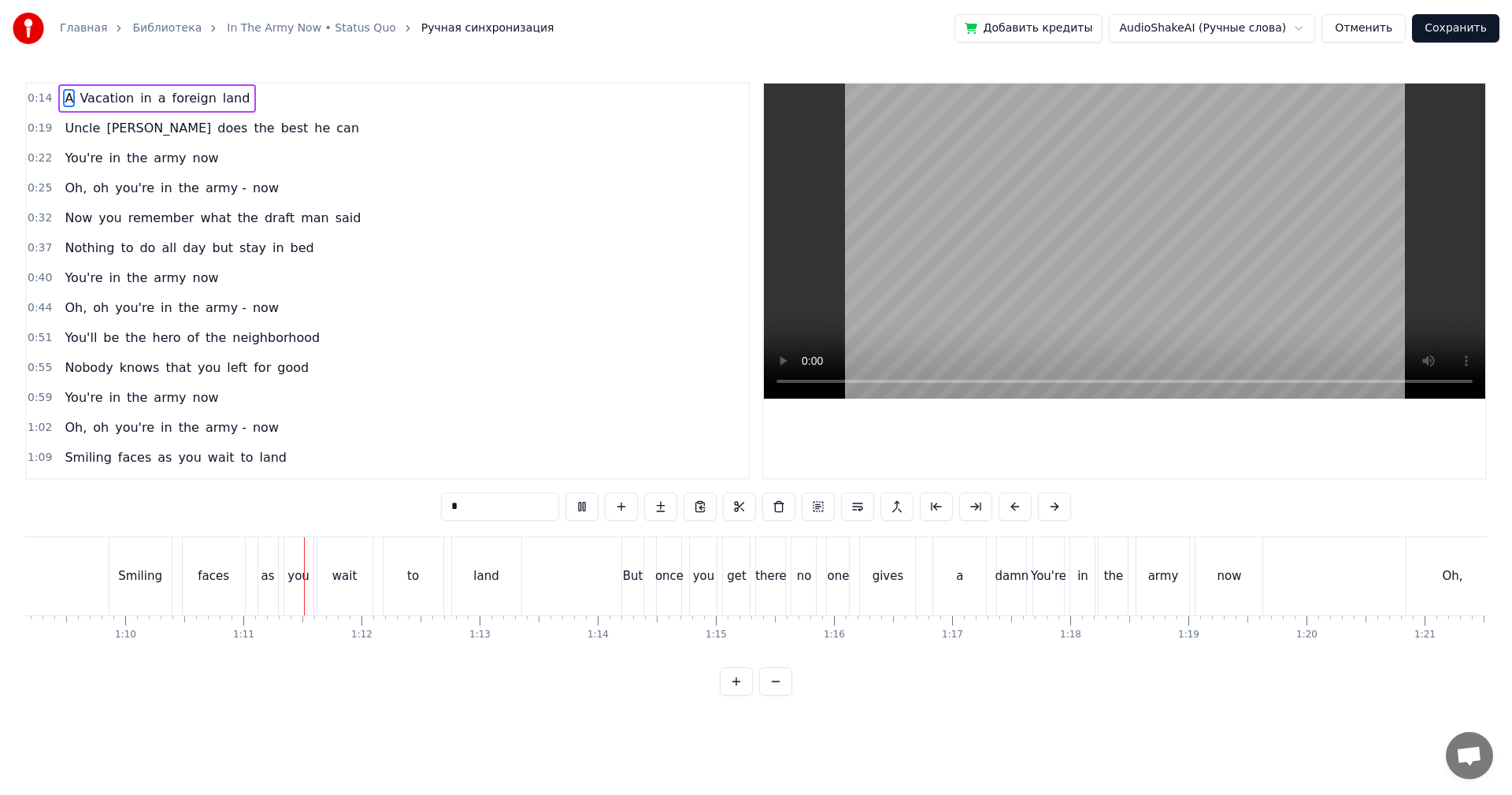
scroll to position [0, 8302]
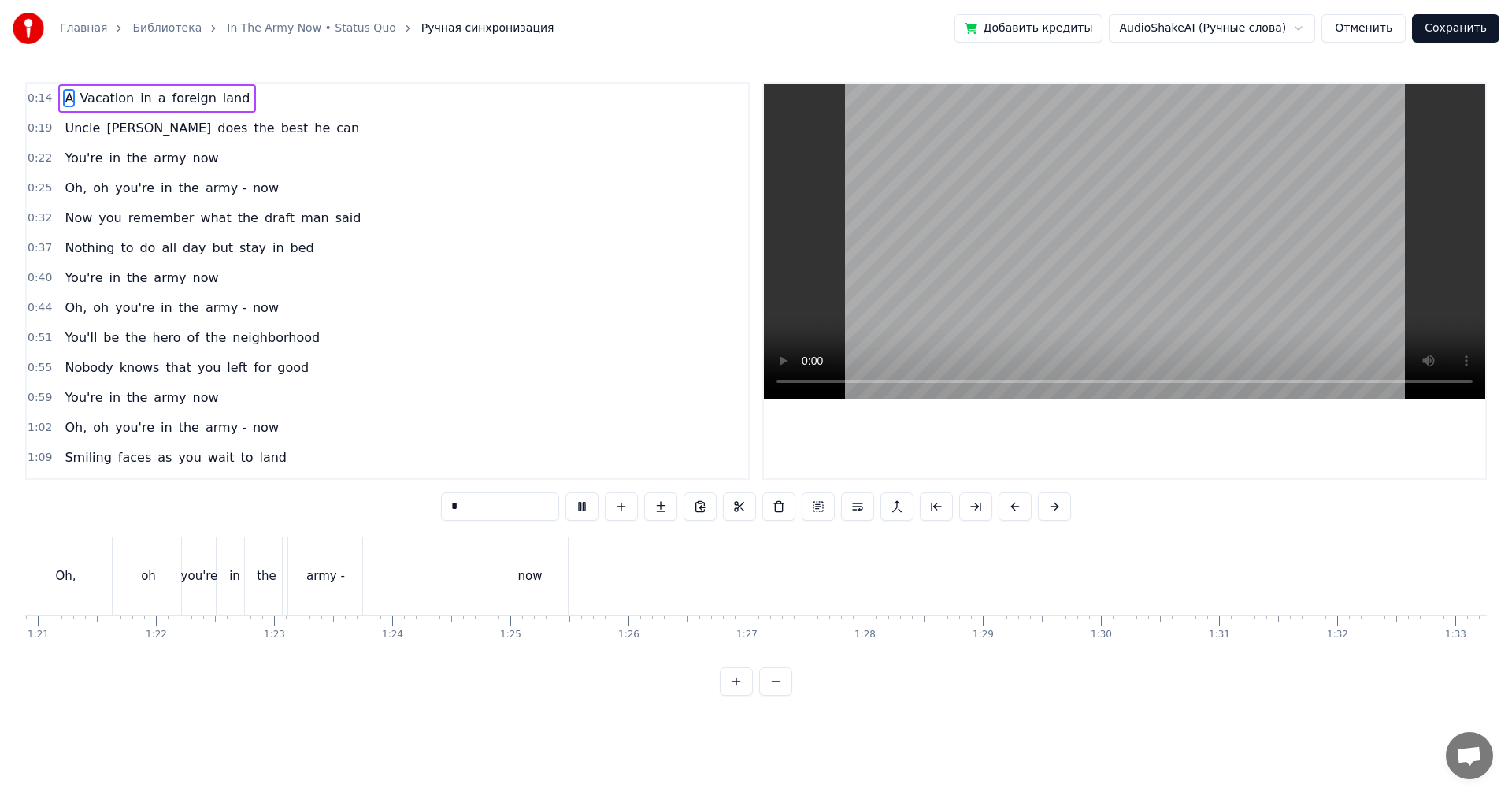
click at [1186, 256] on video at bounding box center [1124, 241] width 721 height 315
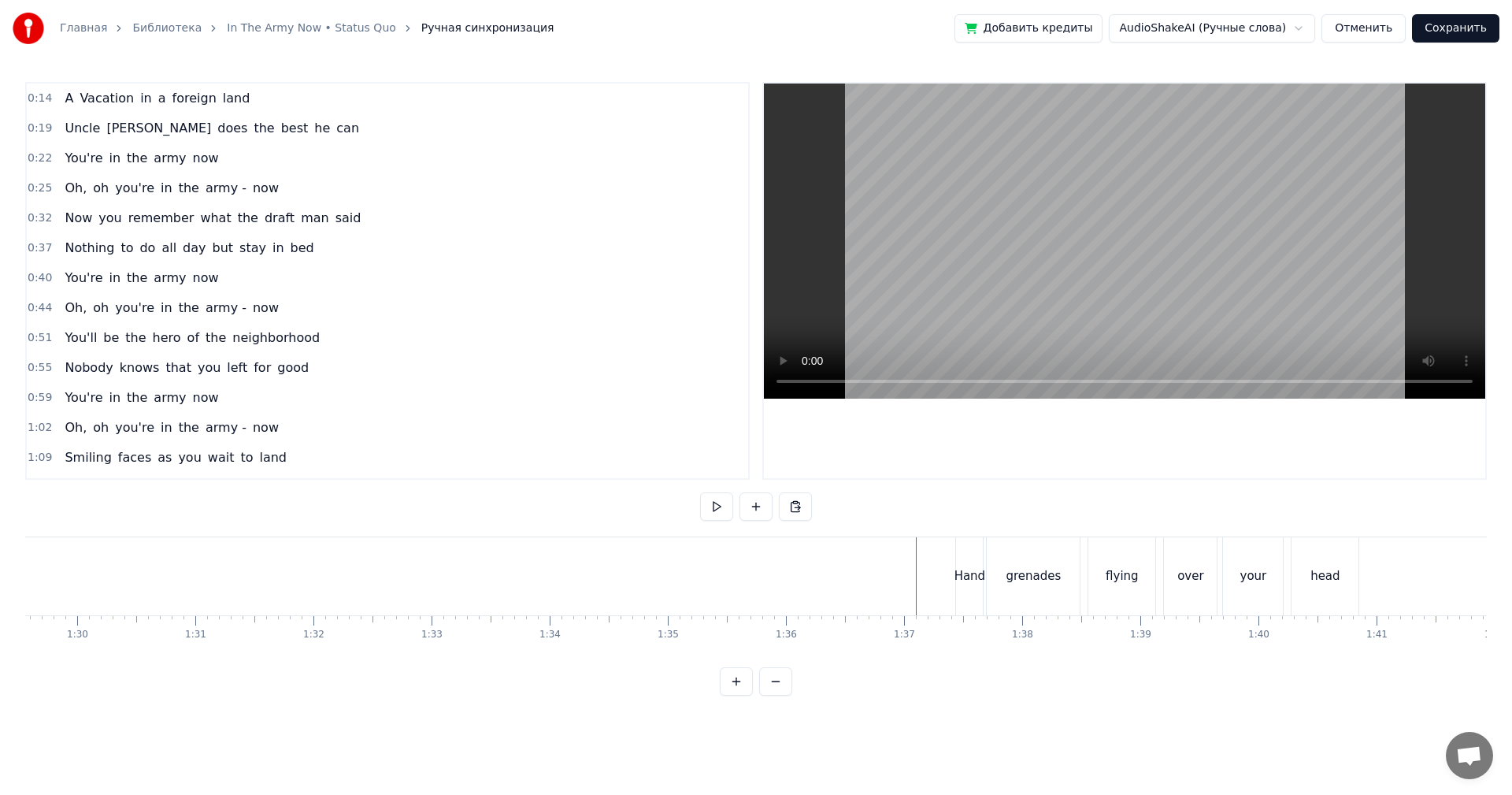
click at [1097, 295] on video at bounding box center [1124, 241] width 721 height 315
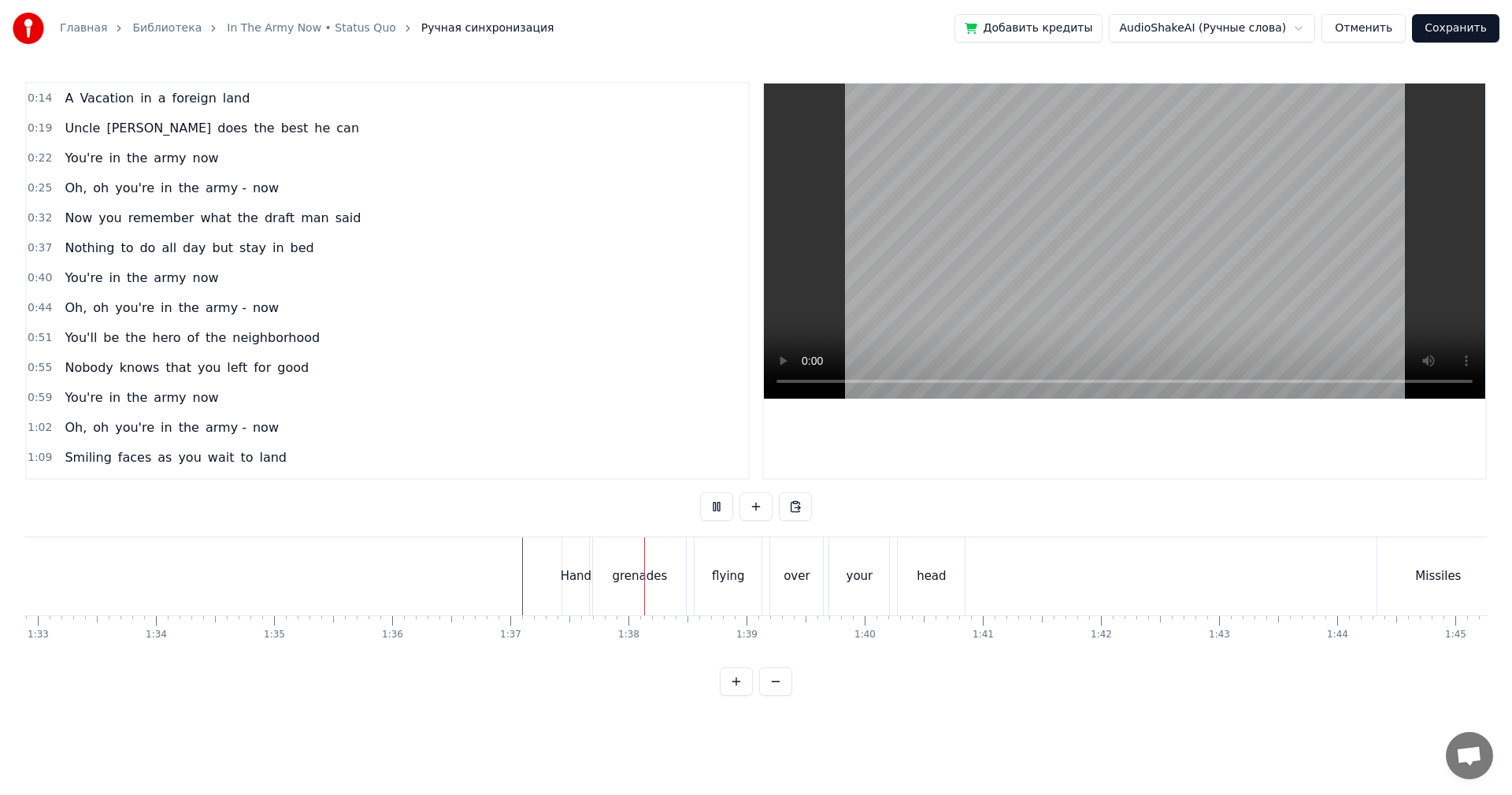
scroll to position [0, 11208]
click at [1166, 283] on video at bounding box center [1124, 241] width 721 height 315
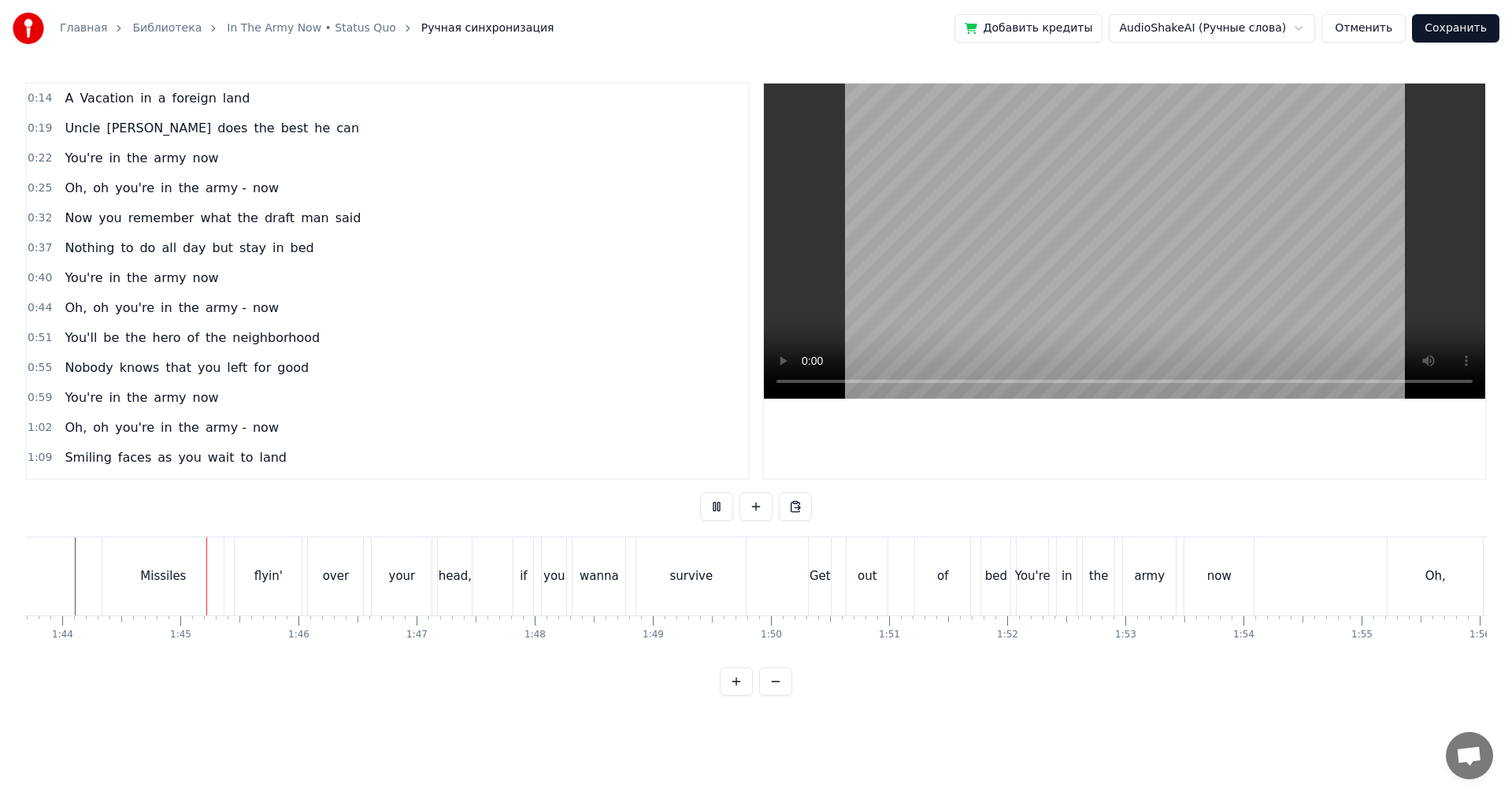
scroll to position [0, 12310]
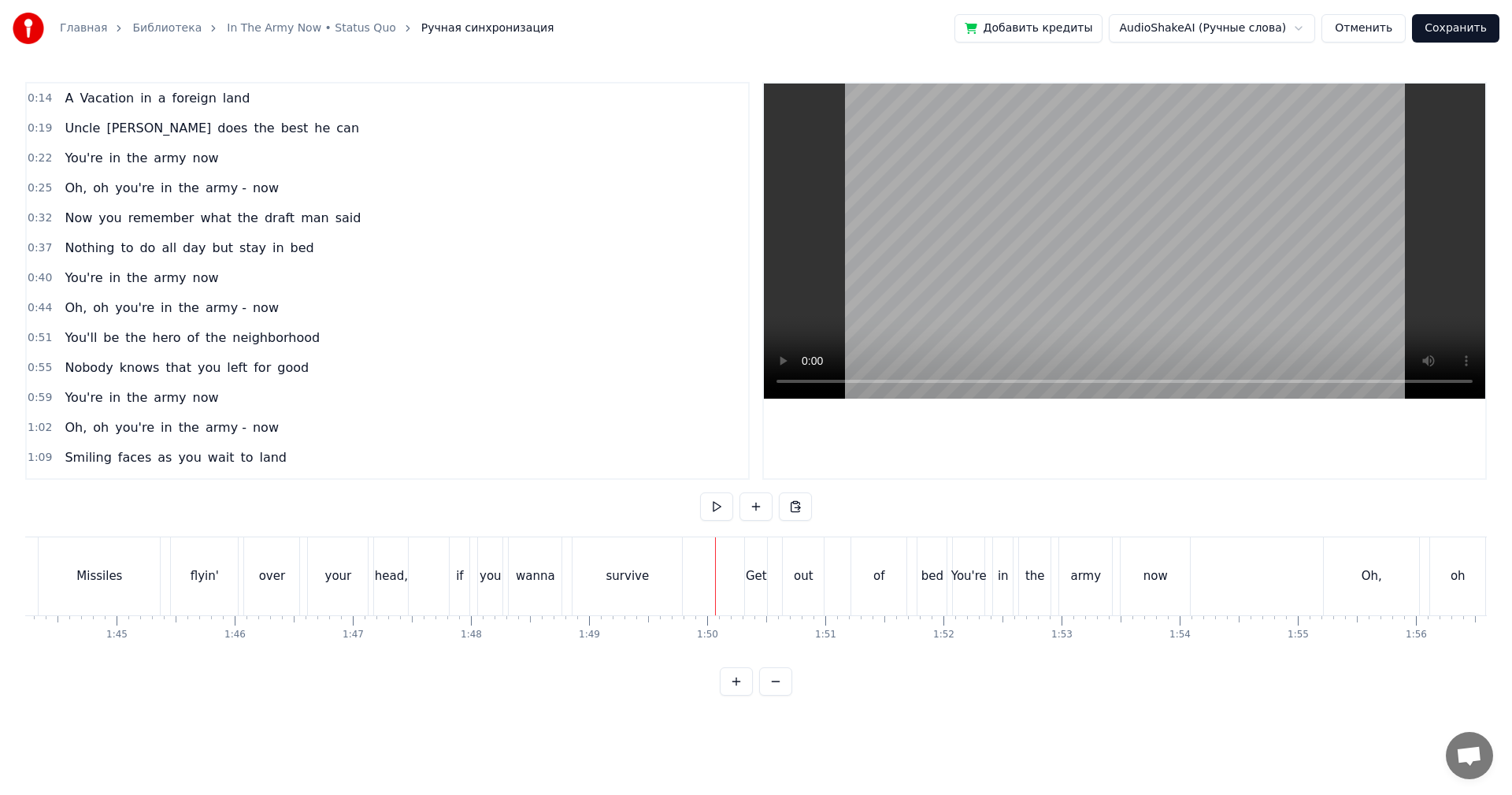
click at [1017, 259] on video at bounding box center [1124, 241] width 721 height 315
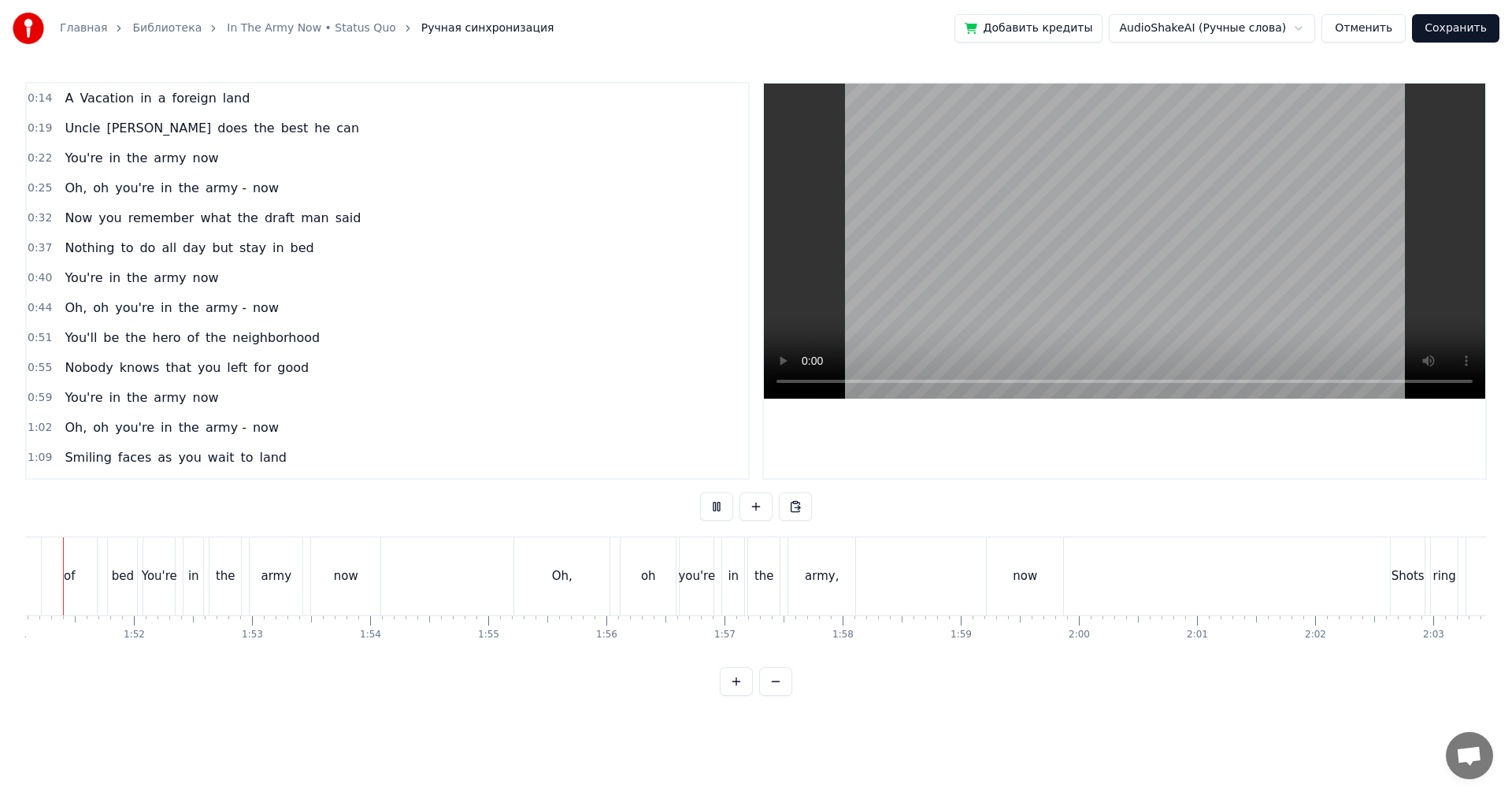
scroll to position [0, 13071]
click at [1060, 253] on video at bounding box center [1124, 241] width 721 height 315
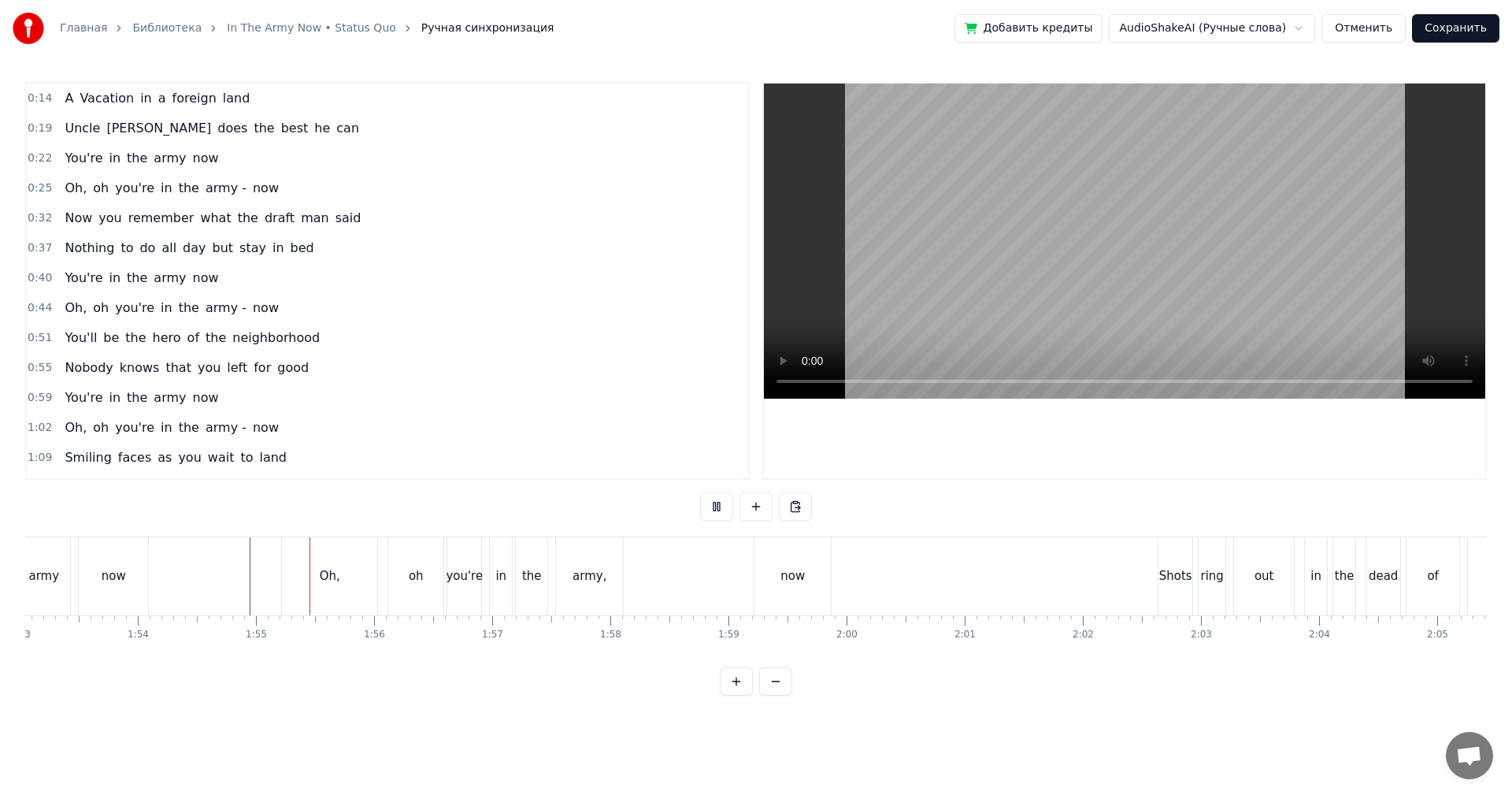
scroll to position [0, 13385]
click at [1247, 255] on video at bounding box center [1124, 241] width 721 height 315
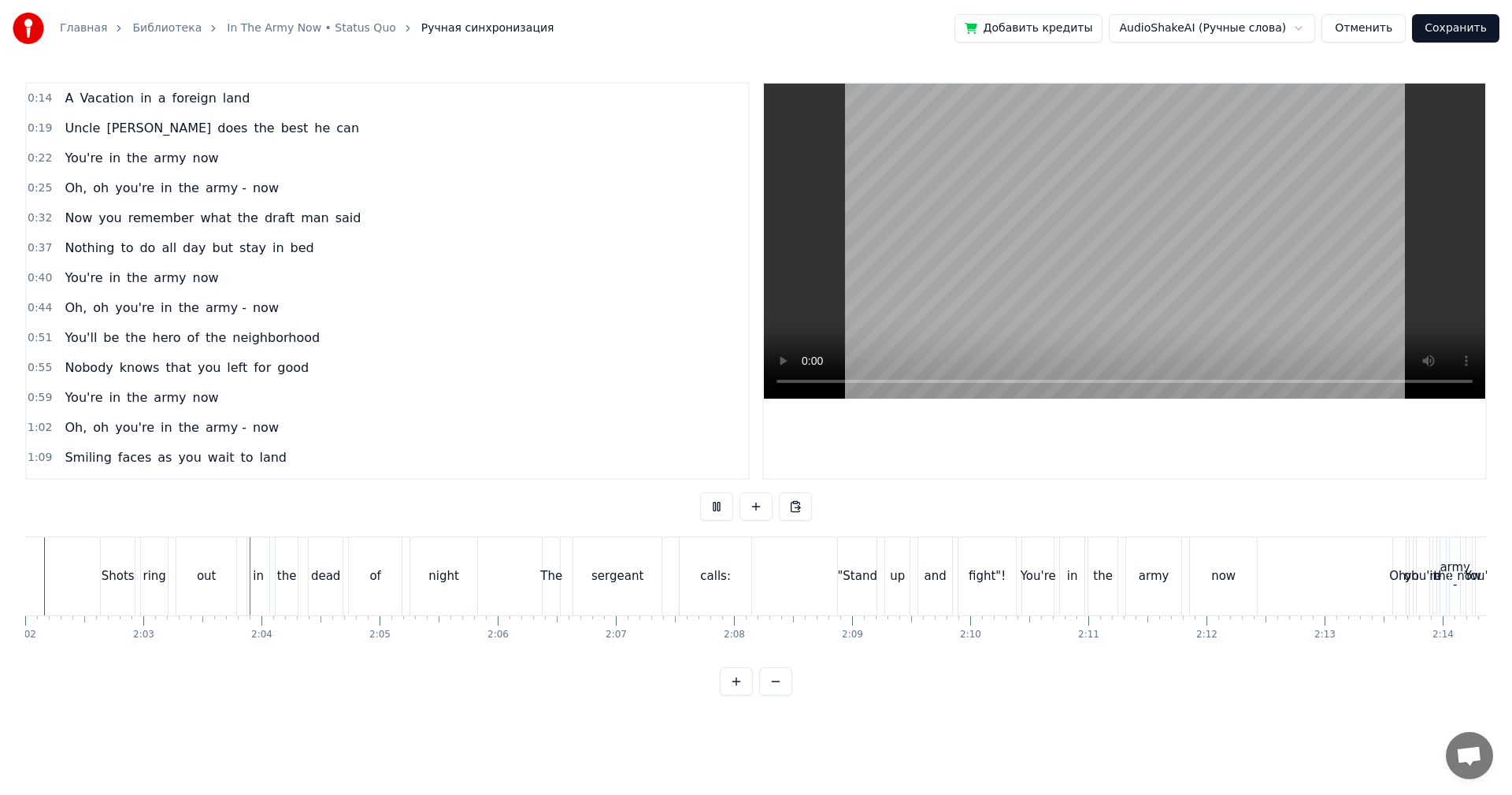
click at [822, 578] on div "The sergeant calls: "Stand up and fight"!" at bounding box center [780, 576] width 478 height 78
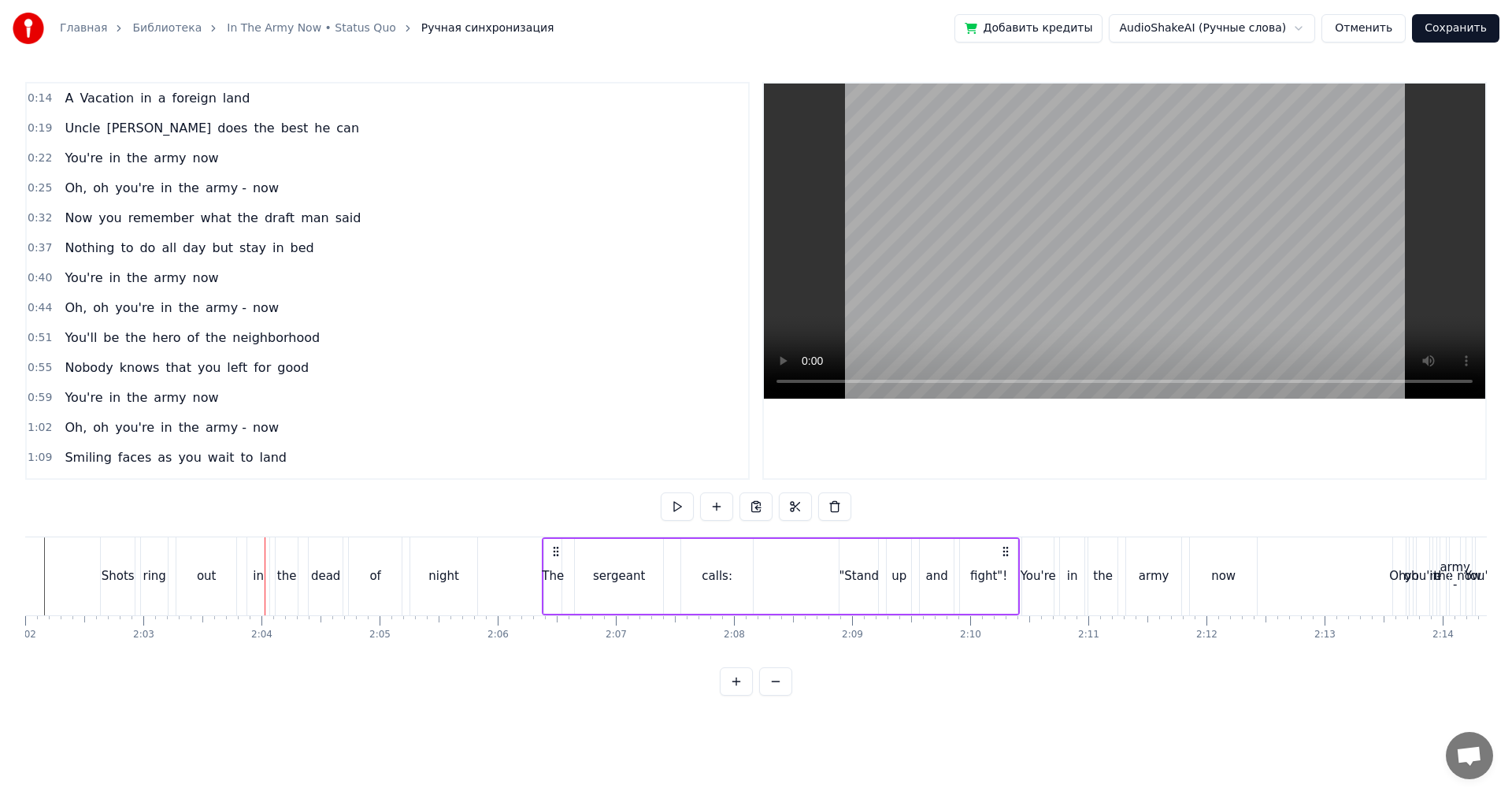
click at [1065, 296] on video at bounding box center [1124, 241] width 721 height 315
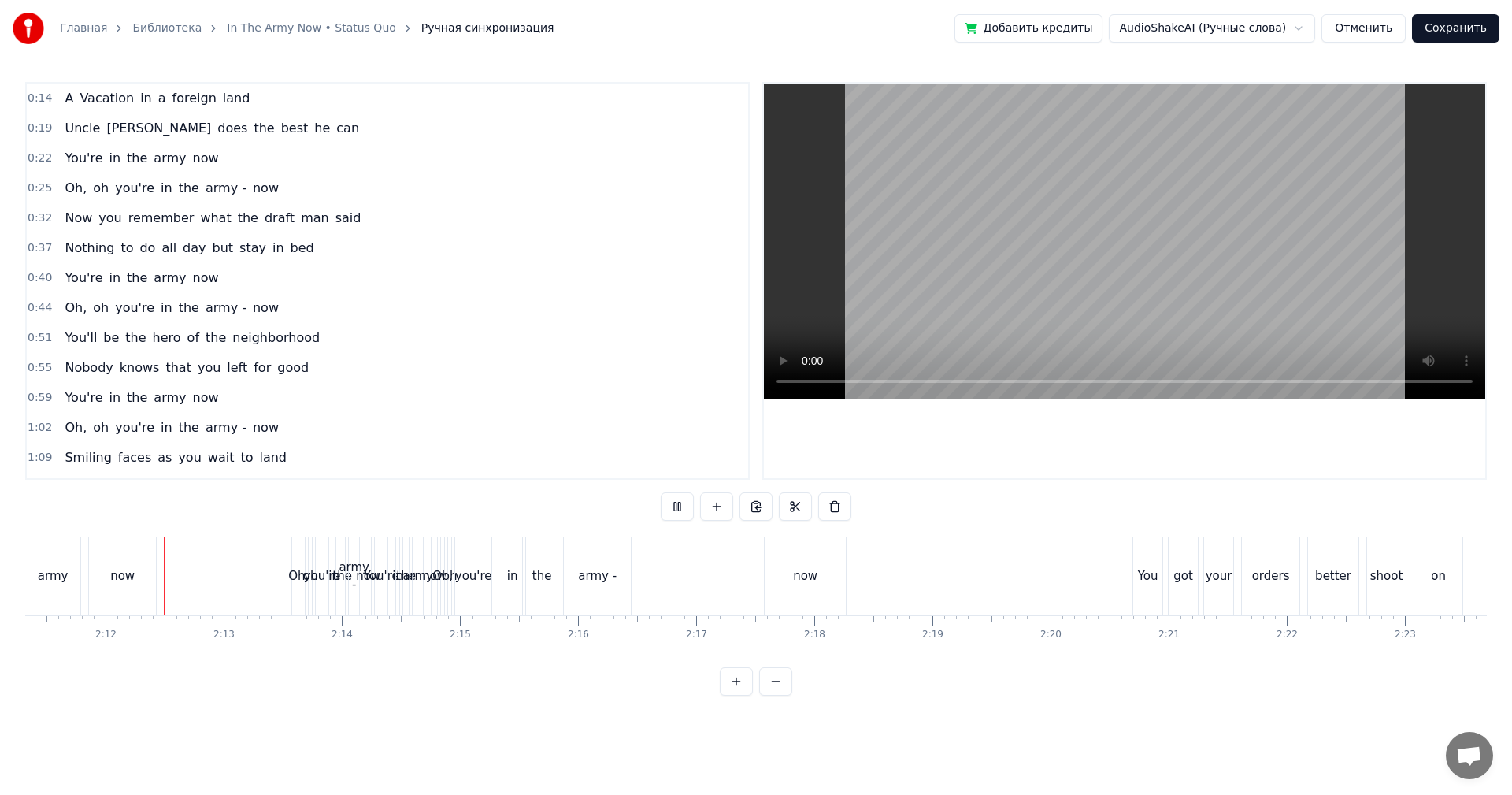
scroll to position [0, 15274]
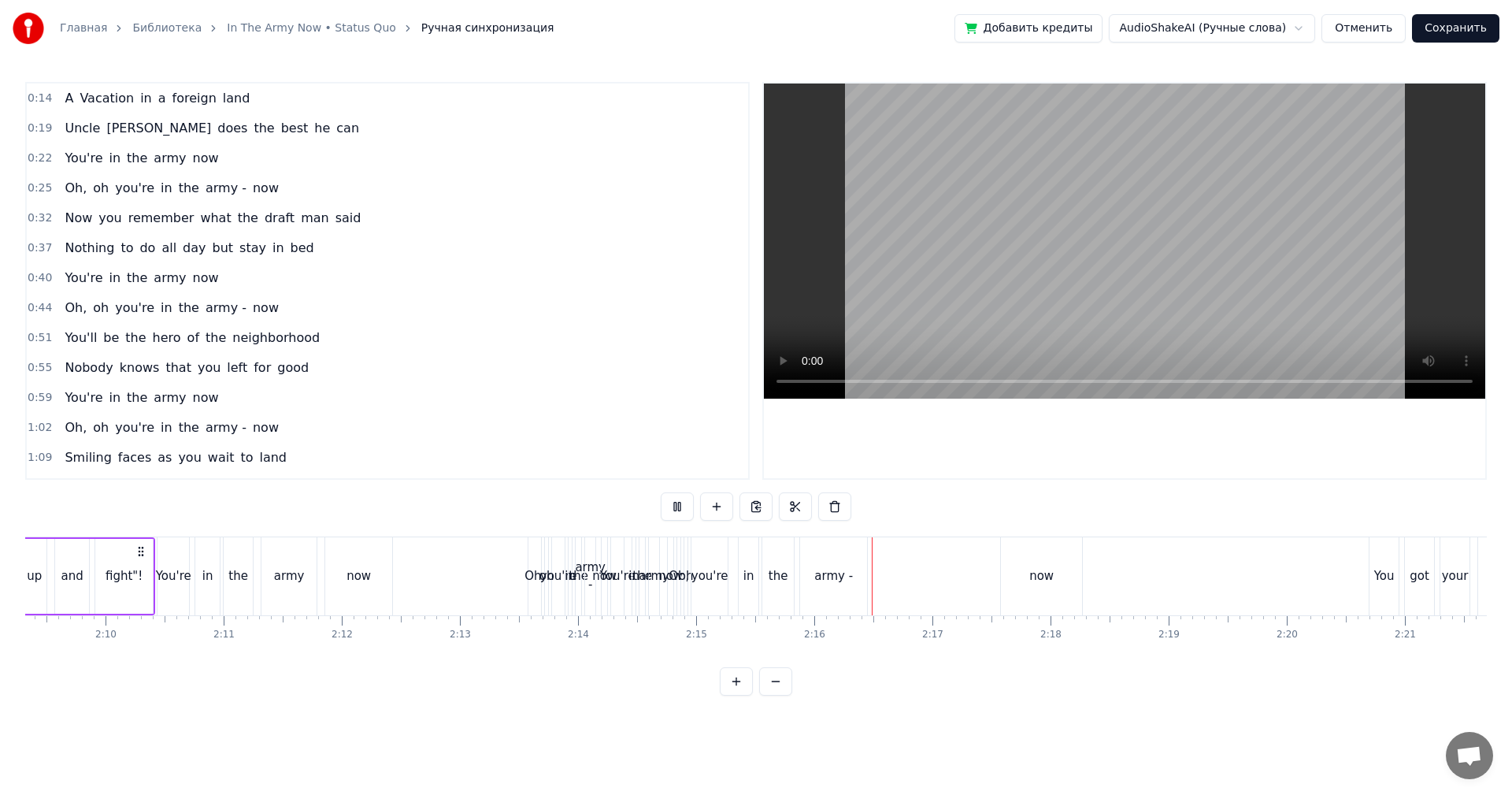
click at [632, 582] on div "in" at bounding box center [633, 576] width 11 height 18
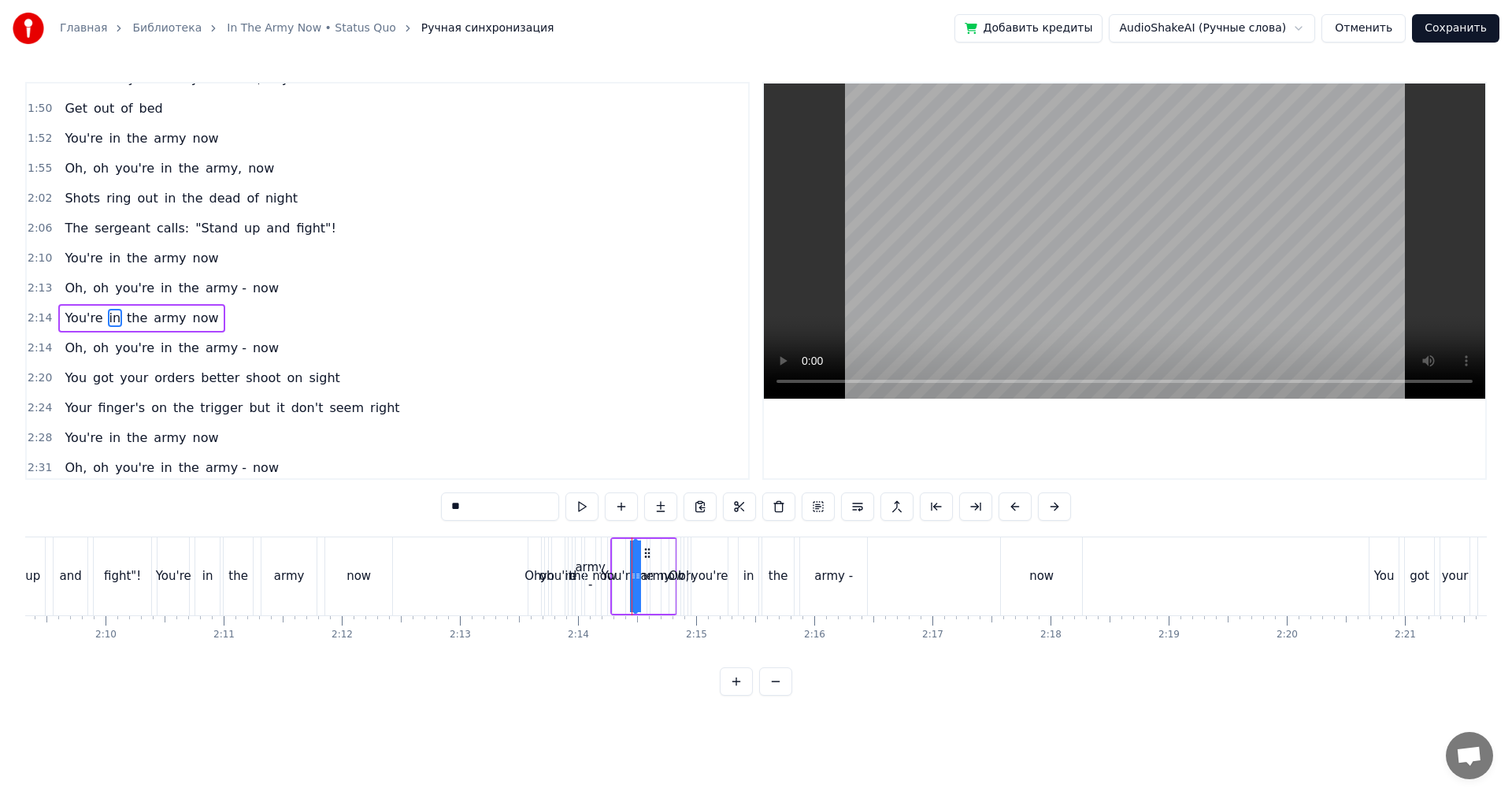
scroll to position [565, 0]
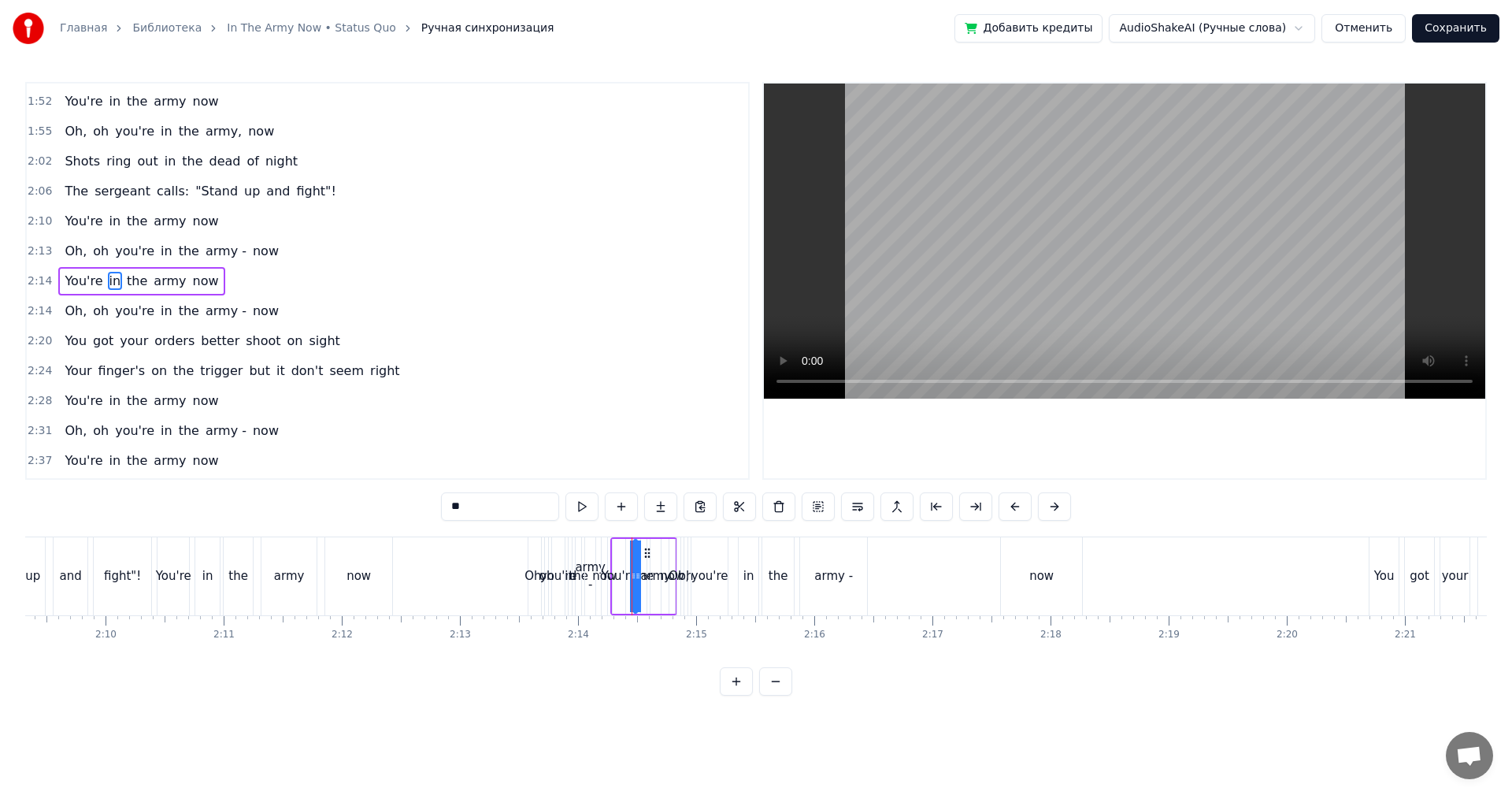
click at [32, 248] on span "2:13" at bounding box center [40, 251] width 24 height 16
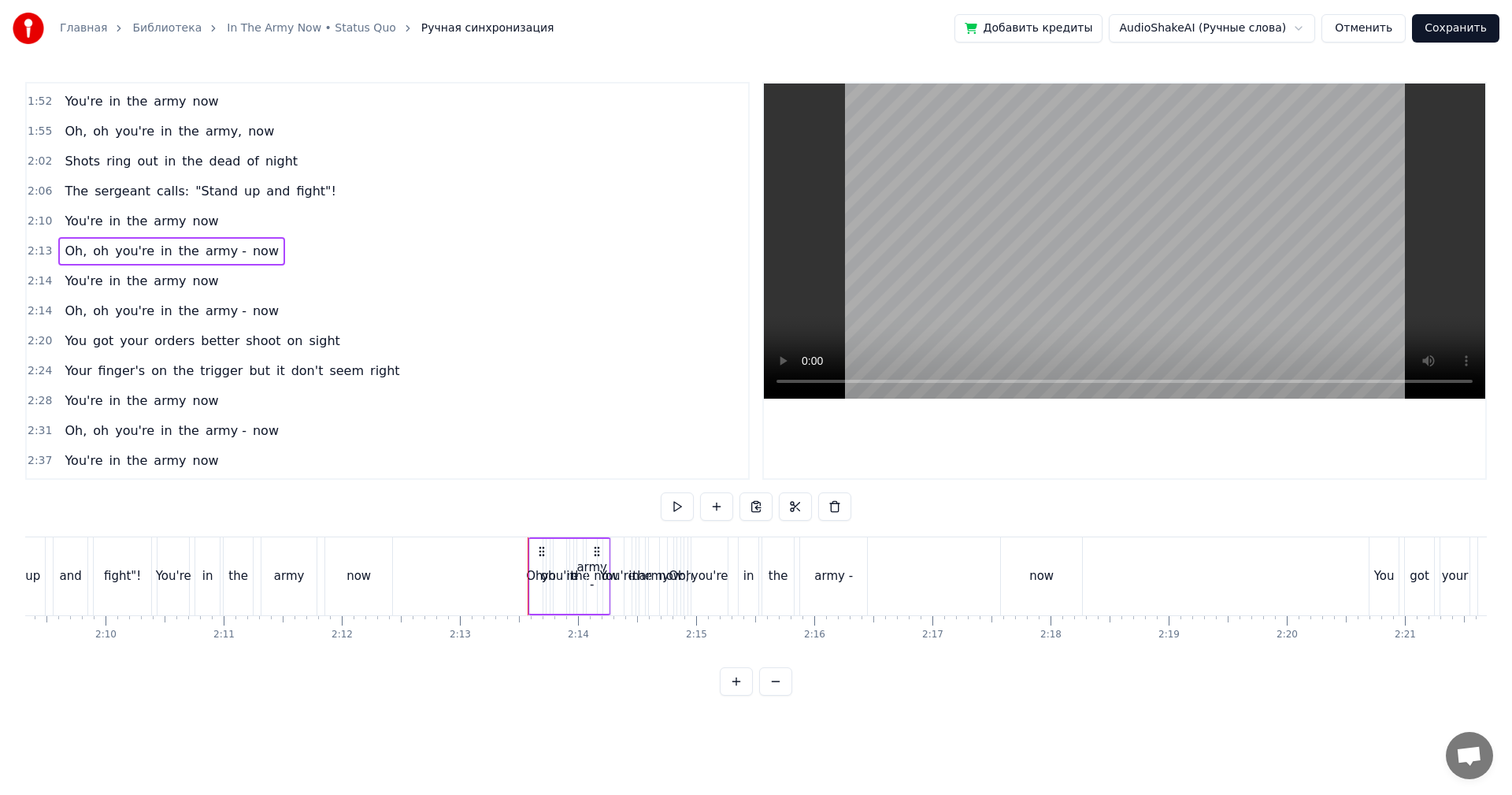
click at [41, 283] on span "2:14" at bounding box center [40, 281] width 24 height 16
click at [37, 307] on span "2:14" at bounding box center [40, 311] width 24 height 16
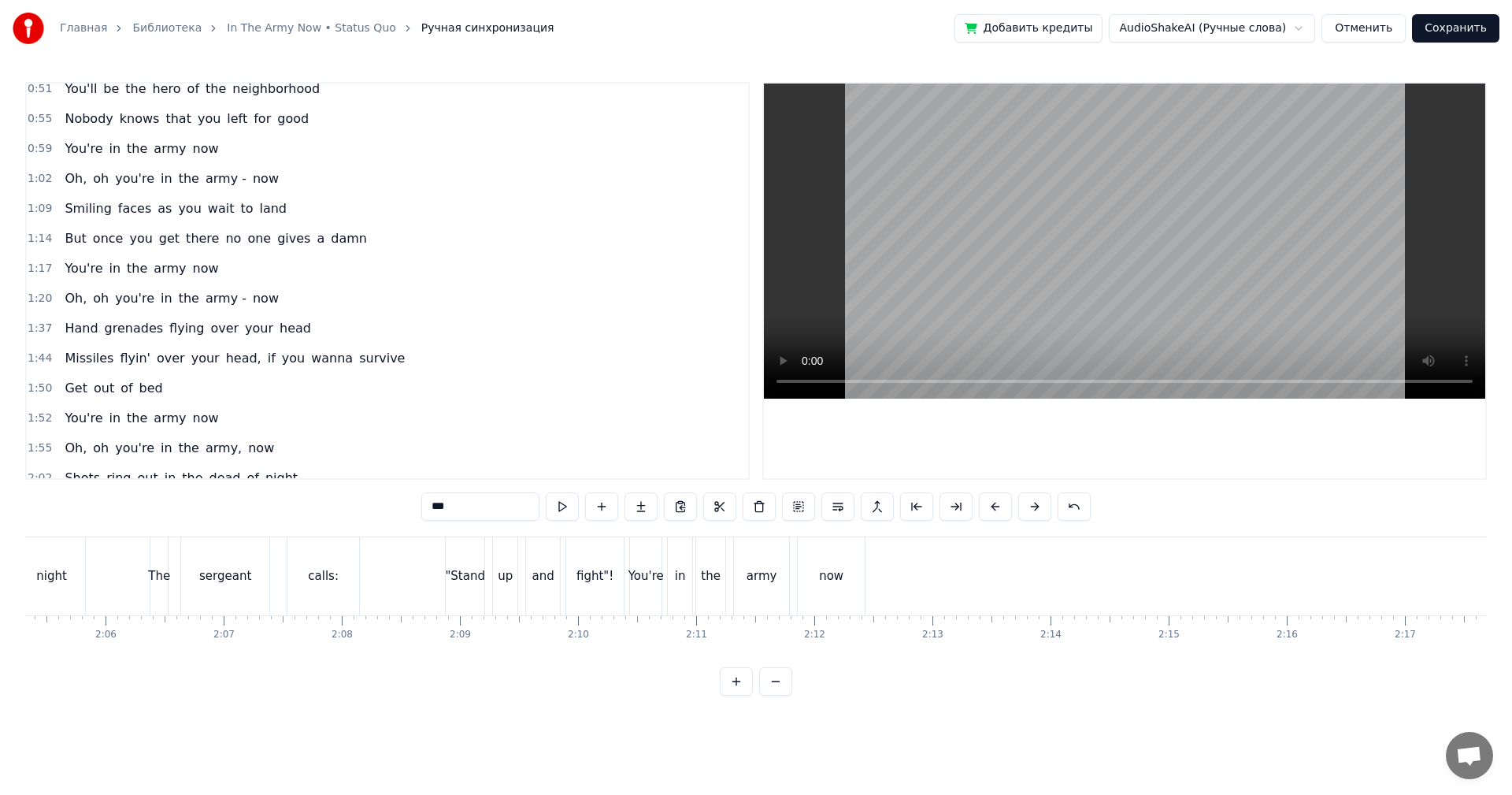
scroll to position [220, 0]
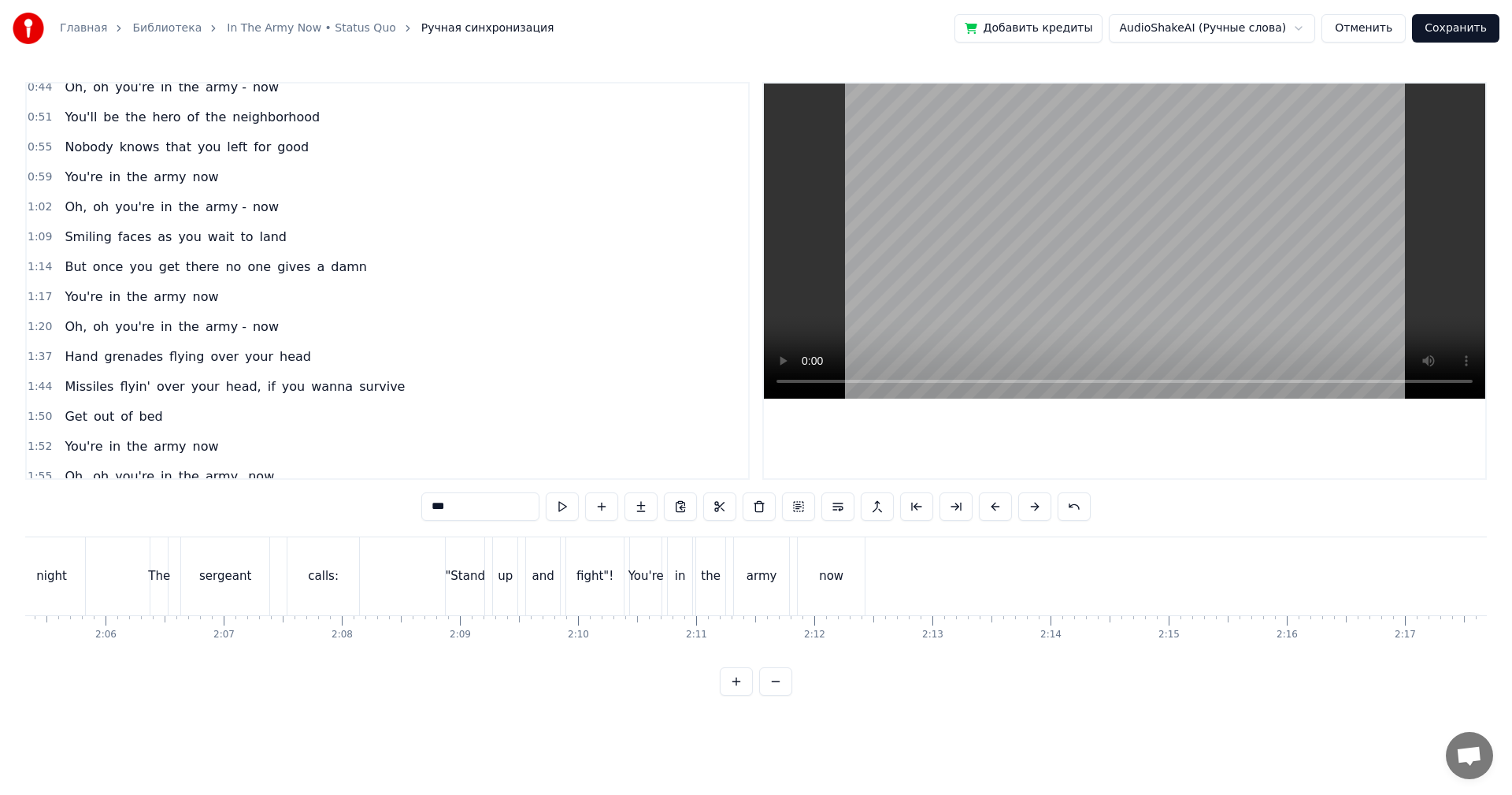
click at [35, 329] on span "1:20" at bounding box center [40, 327] width 24 height 16
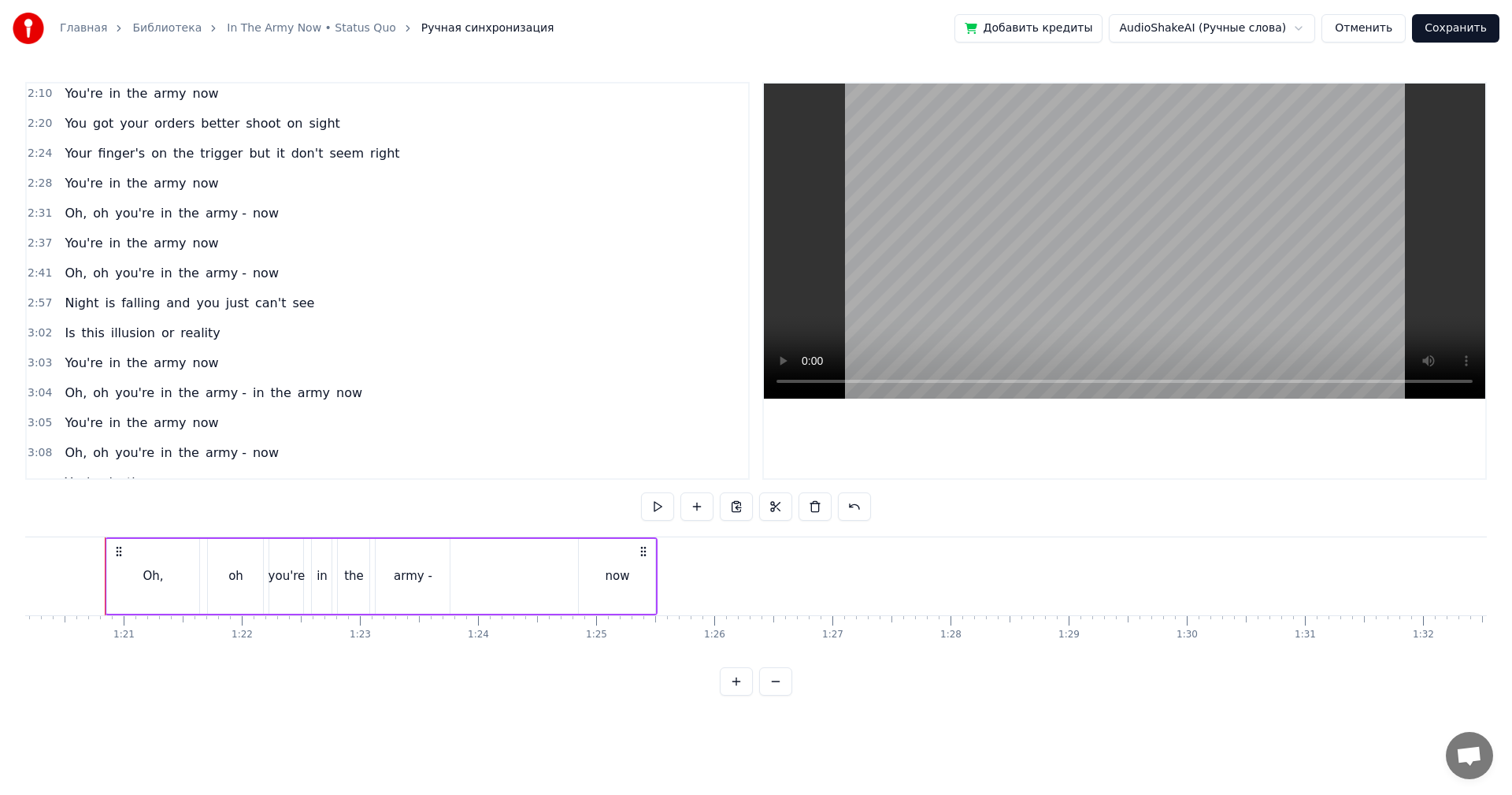
scroll to position [614, 0]
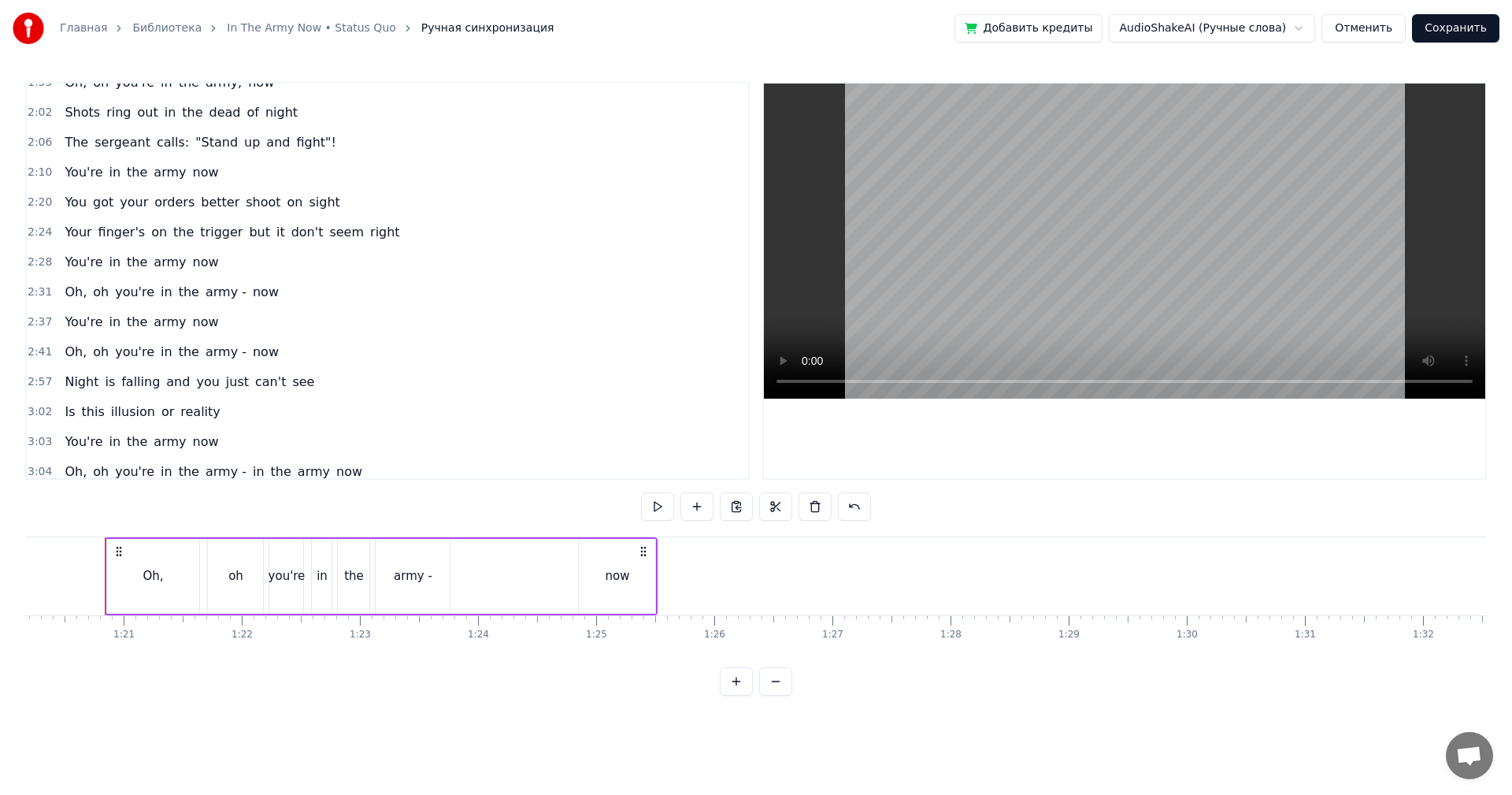
click at [35, 174] on span "2:10" at bounding box center [40, 172] width 24 height 16
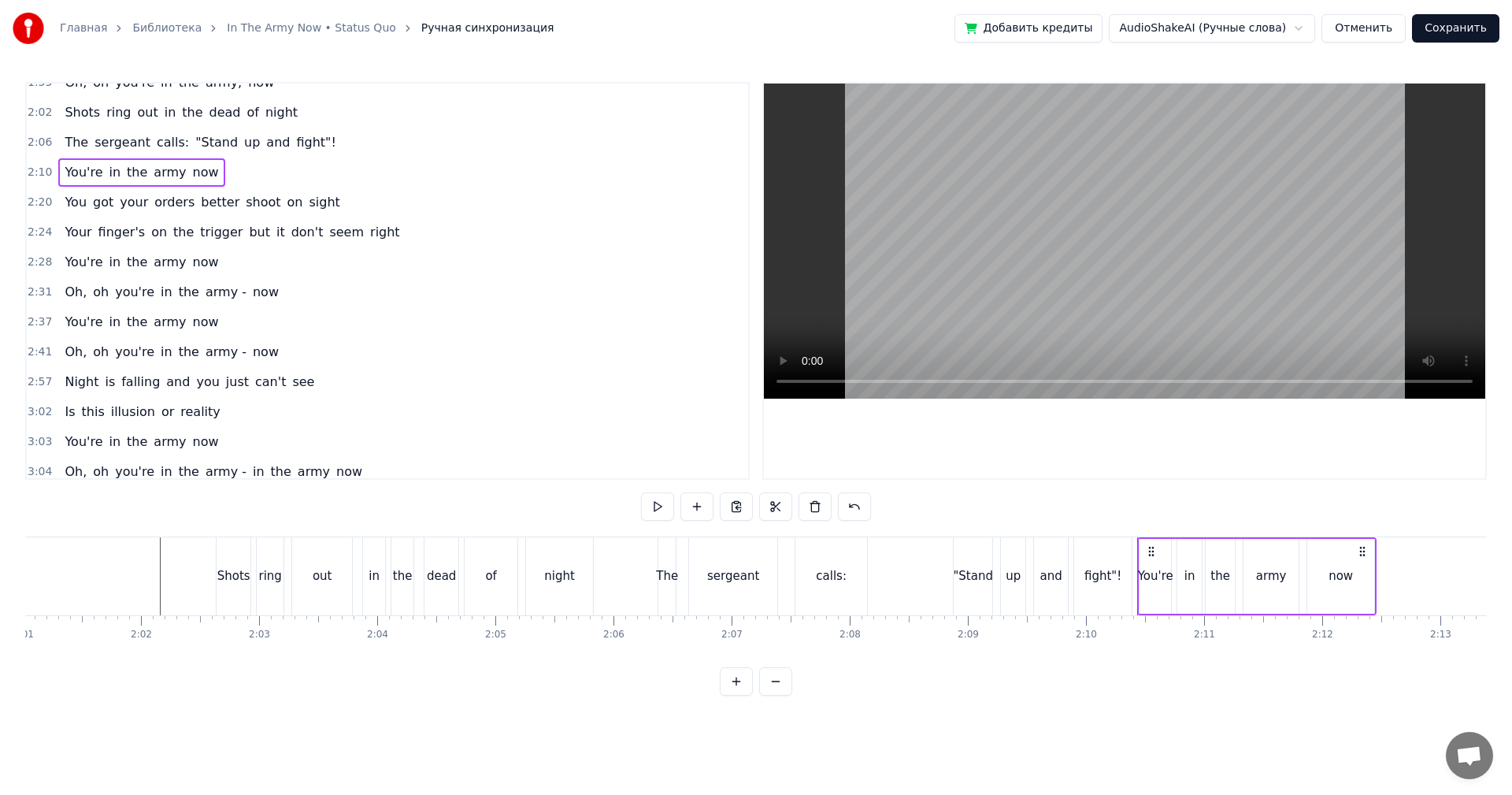
scroll to position [0, 15326]
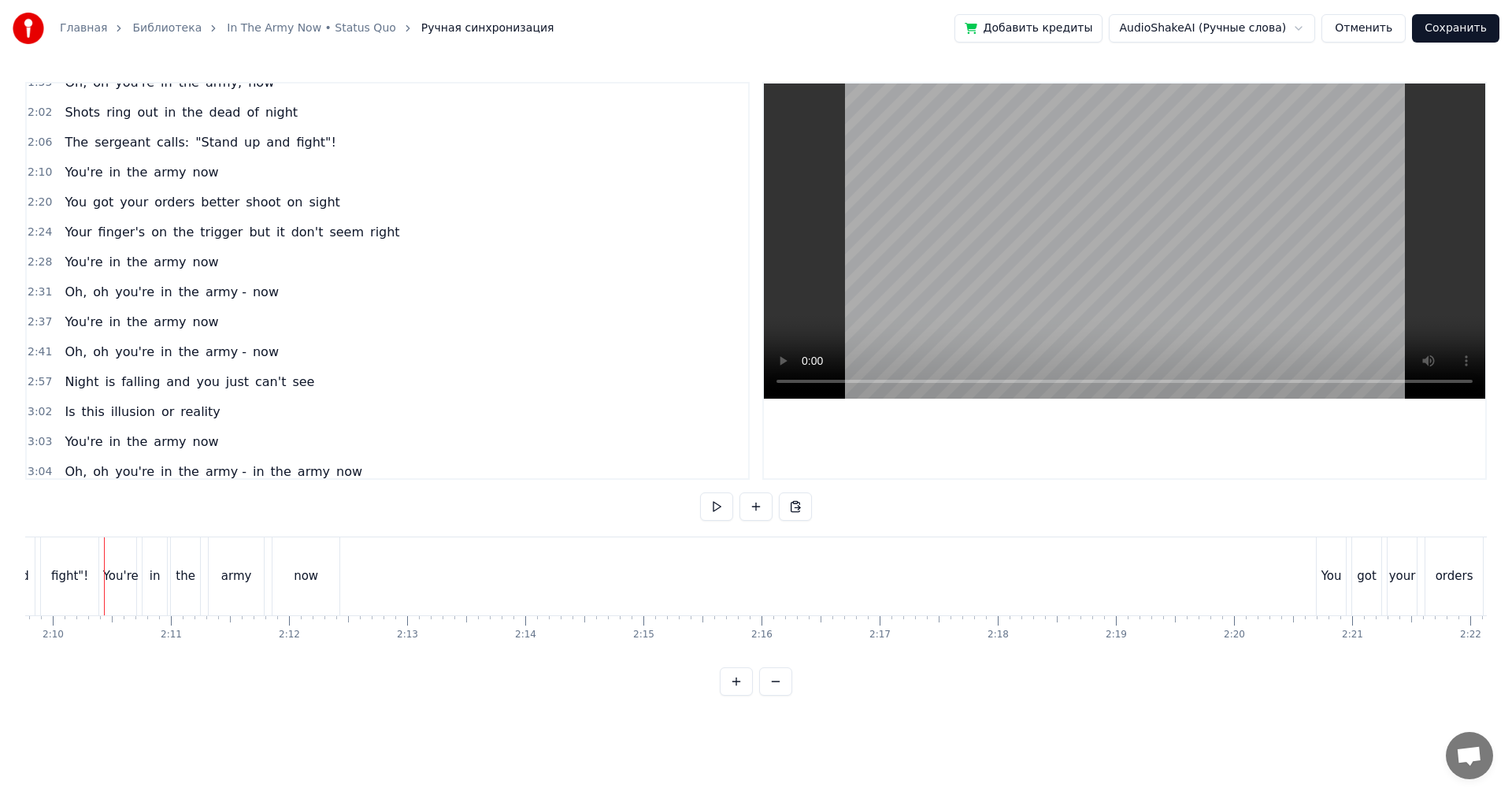
click at [41, 178] on span "2:10" at bounding box center [40, 172] width 24 height 16
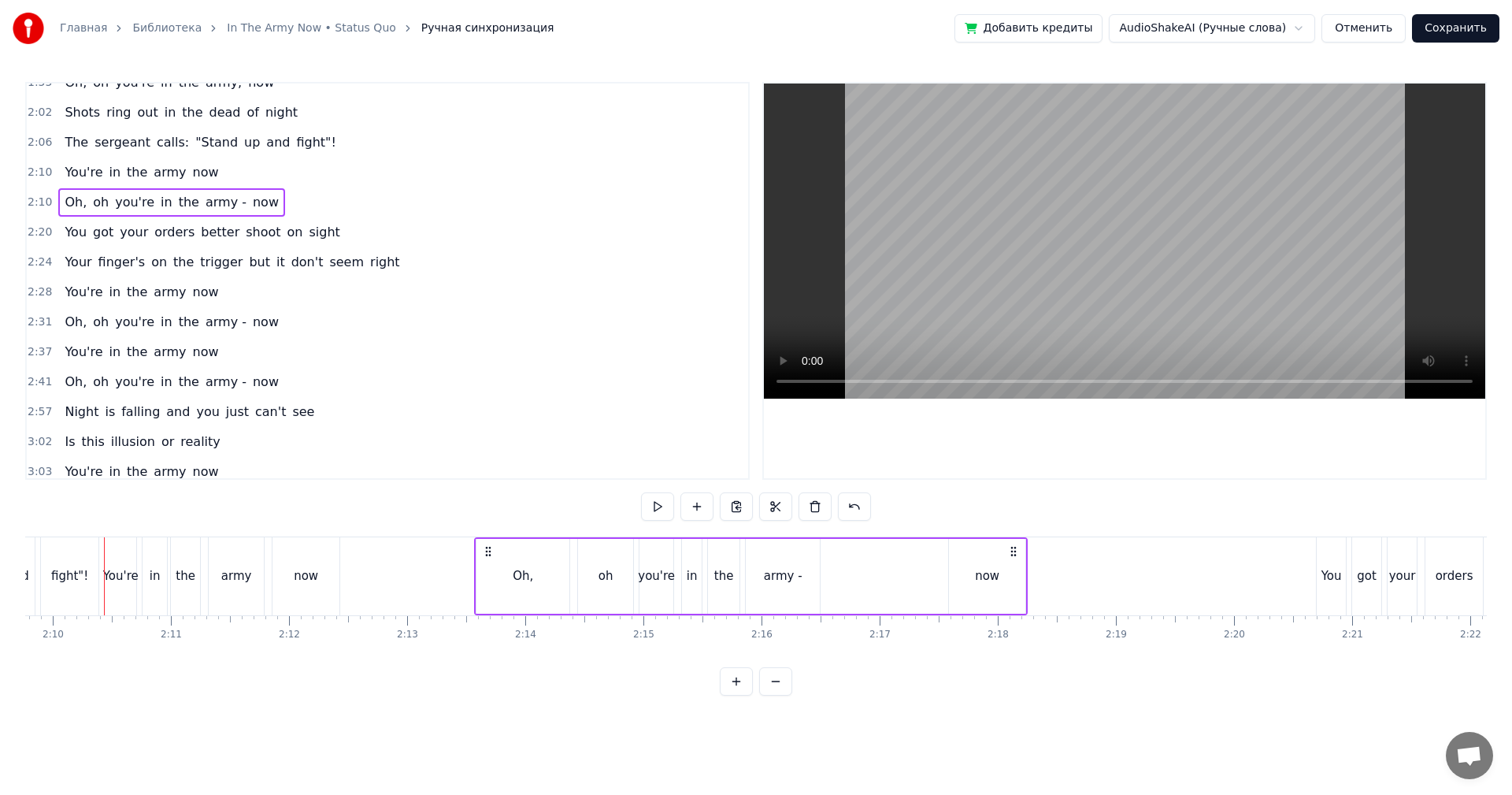
drag, startPoint x: 120, startPoint y: 548, endPoint x: 490, endPoint y: 547, distance: 370.0
click at [490, 547] on circle at bounding box center [490, 546] width 1 height 1
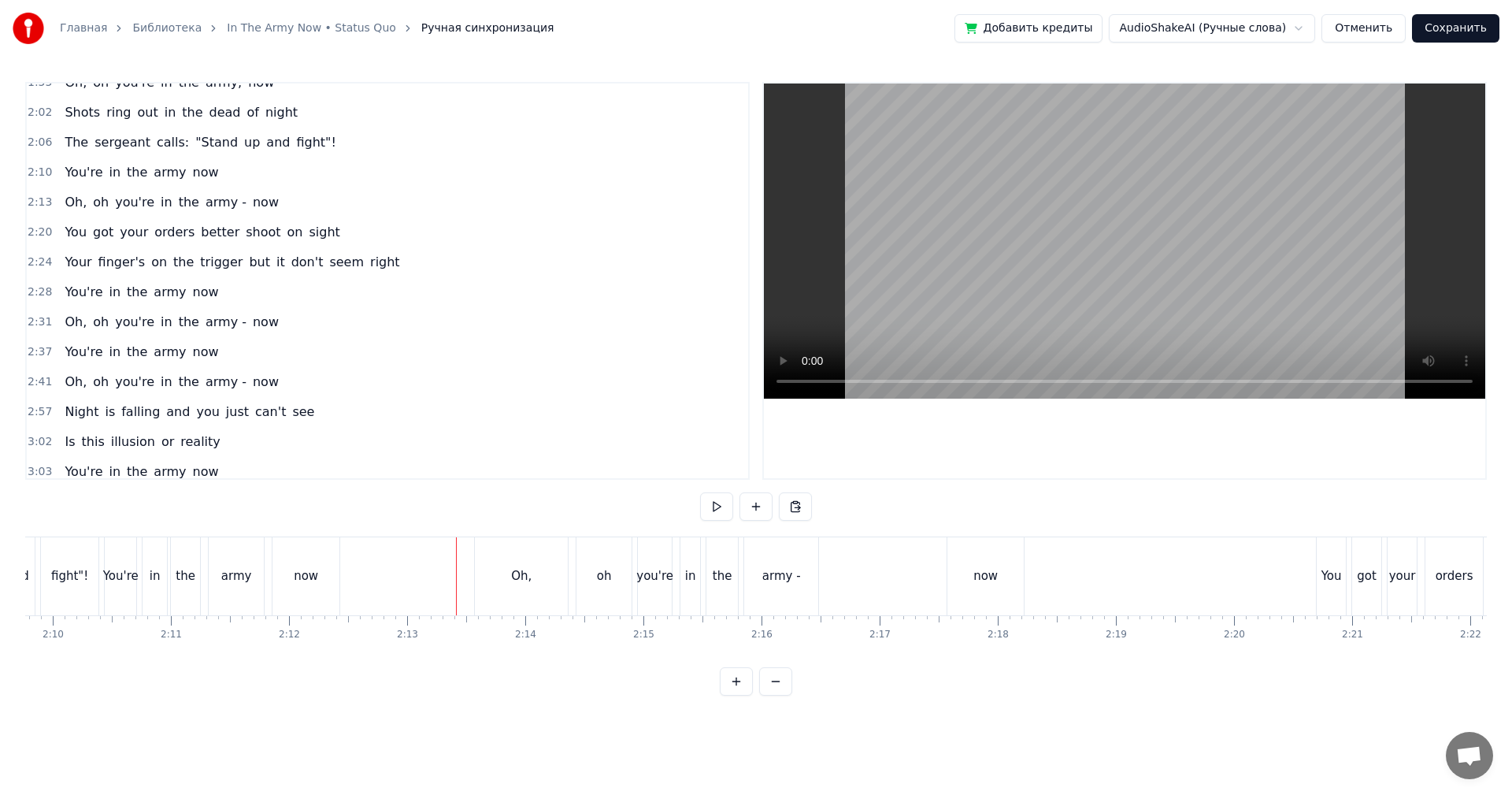
click at [1065, 239] on video at bounding box center [1124, 241] width 721 height 315
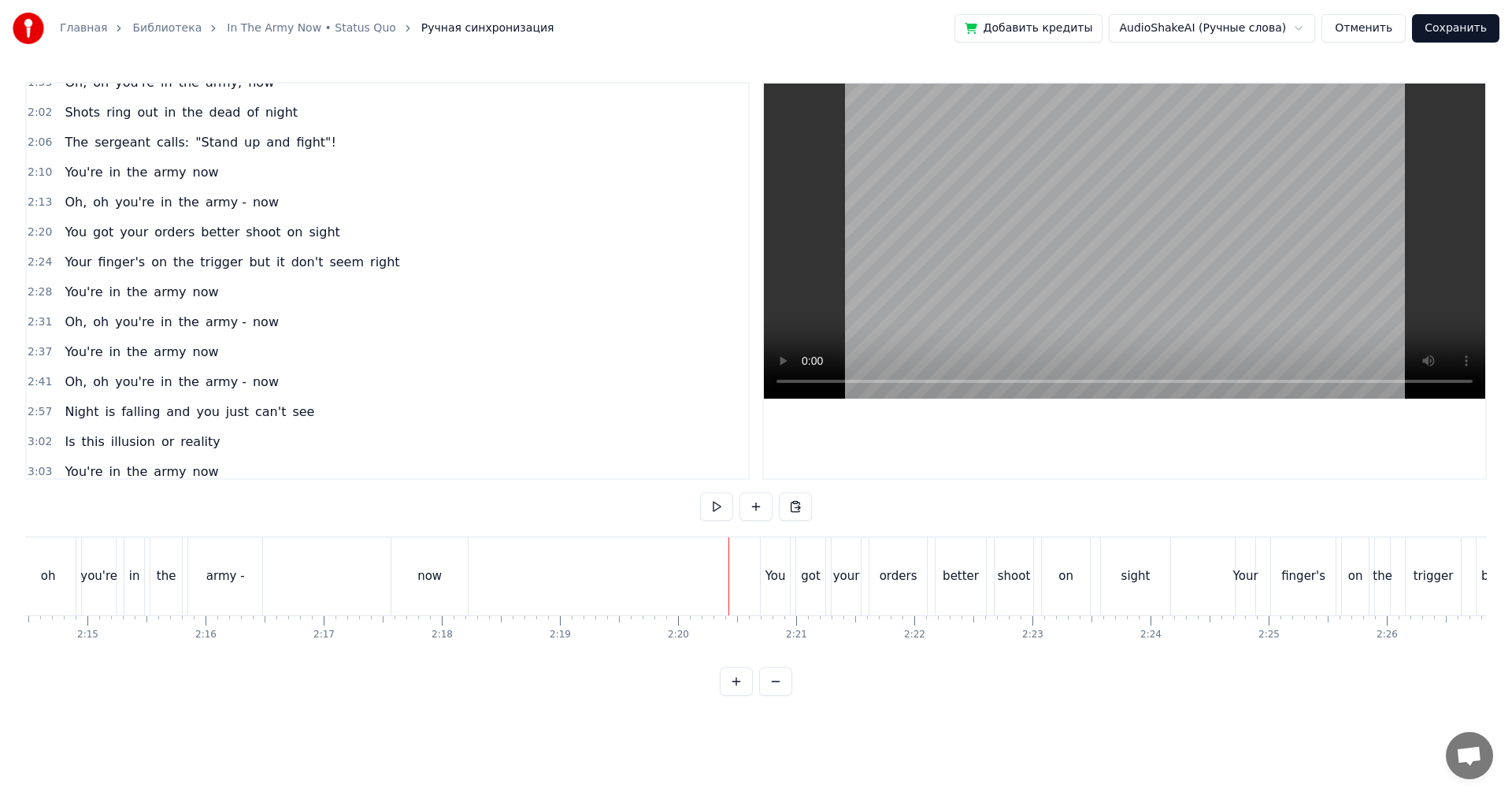
scroll to position [0, 16192]
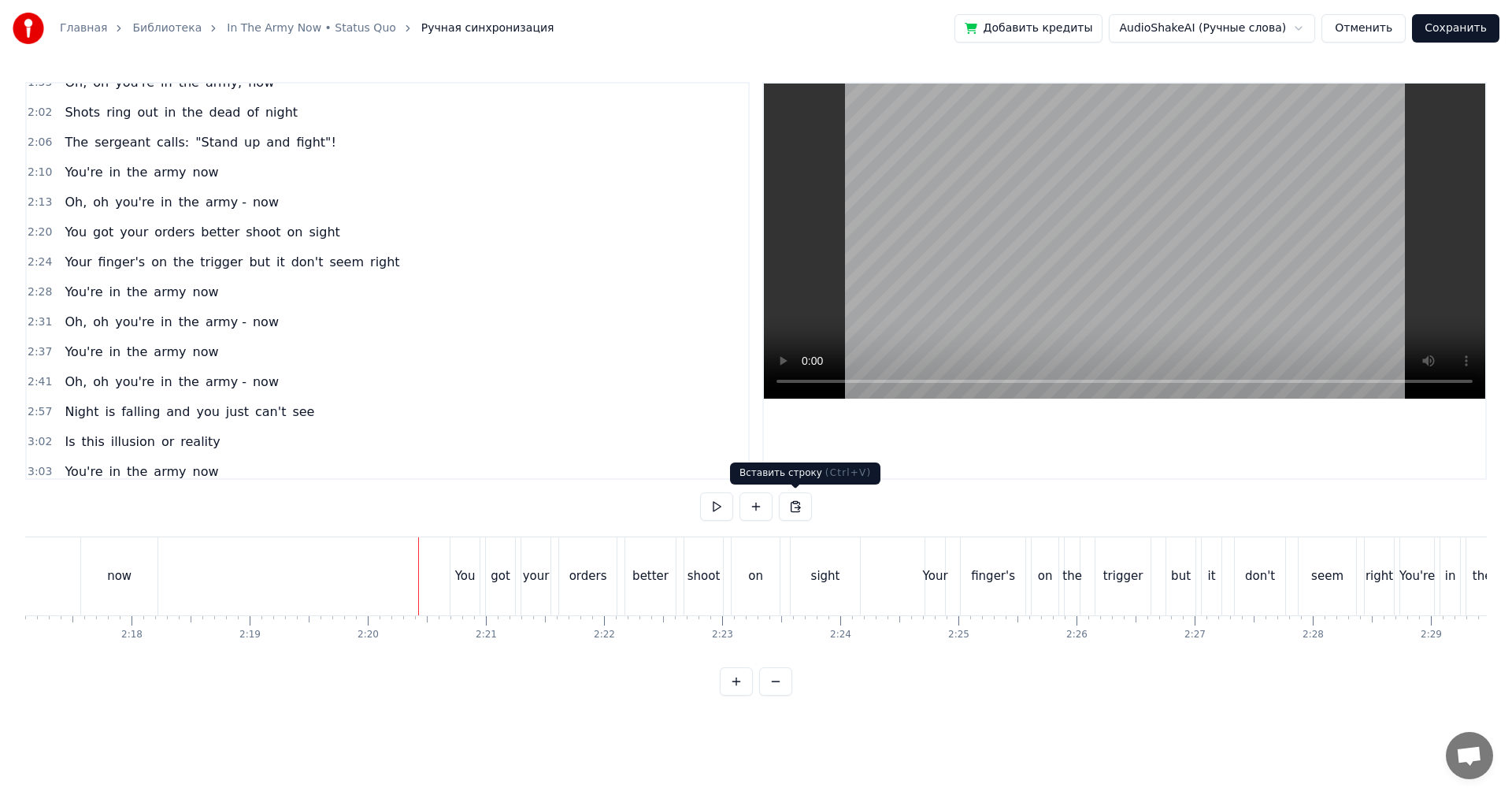
click at [948, 251] on video at bounding box center [1124, 241] width 721 height 315
click at [1065, 229] on video at bounding box center [1124, 241] width 721 height 315
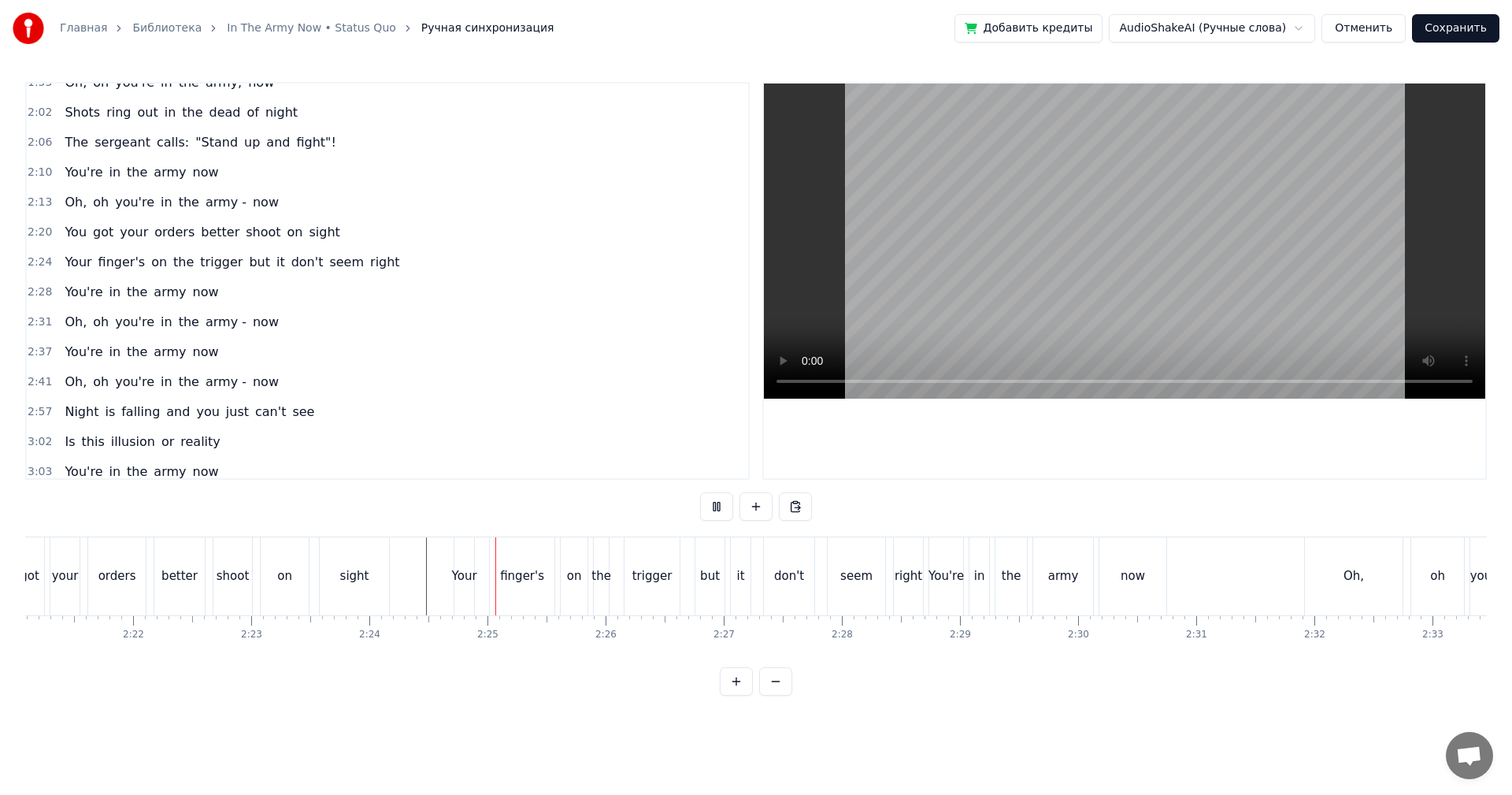
scroll to position [0, 16665]
click at [1217, 310] on video at bounding box center [1124, 241] width 721 height 315
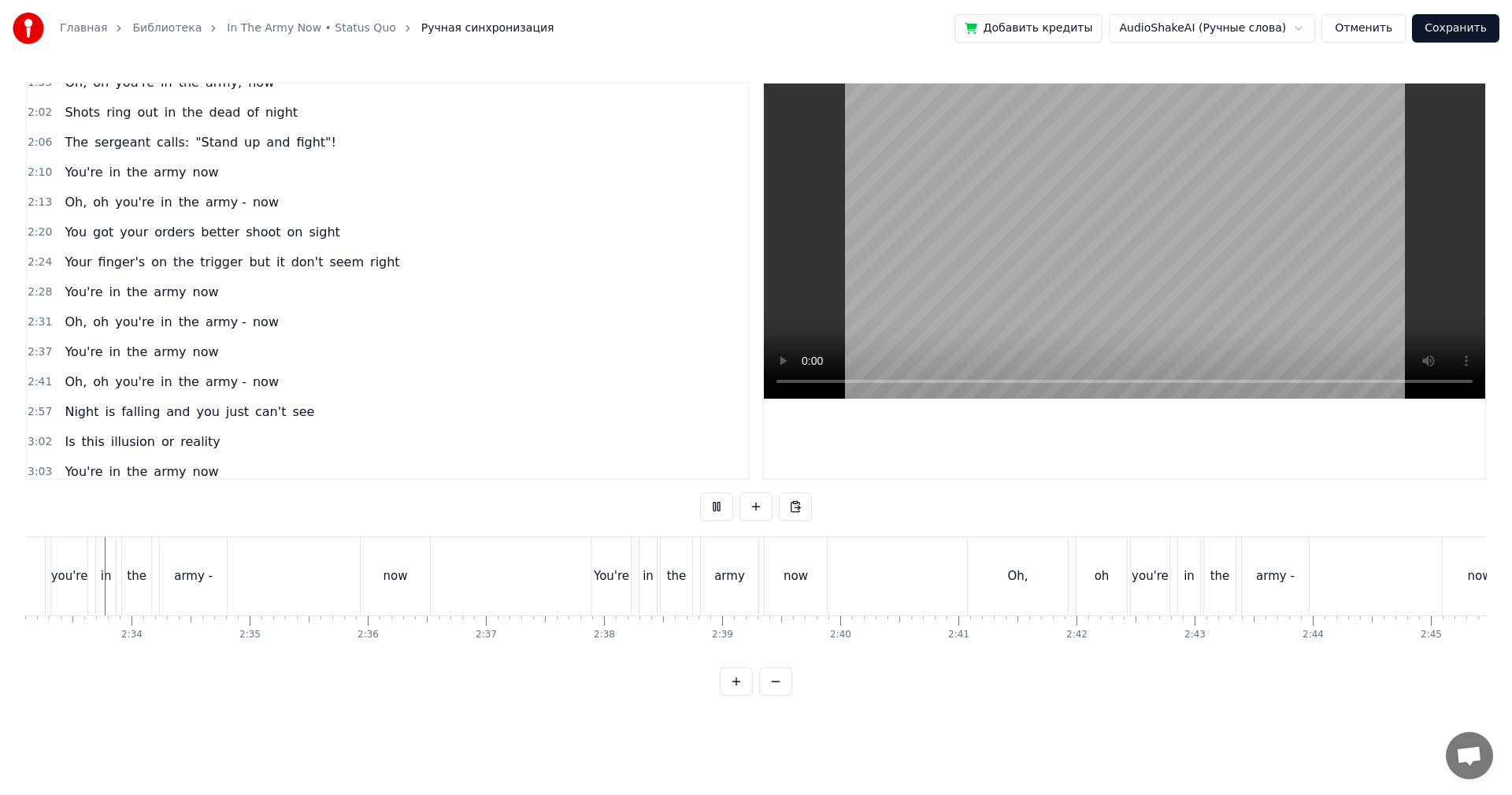
scroll to position [0, 18074]
click at [1048, 266] on video at bounding box center [1124, 241] width 721 height 315
click at [1116, 279] on video at bounding box center [1124, 241] width 721 height 315
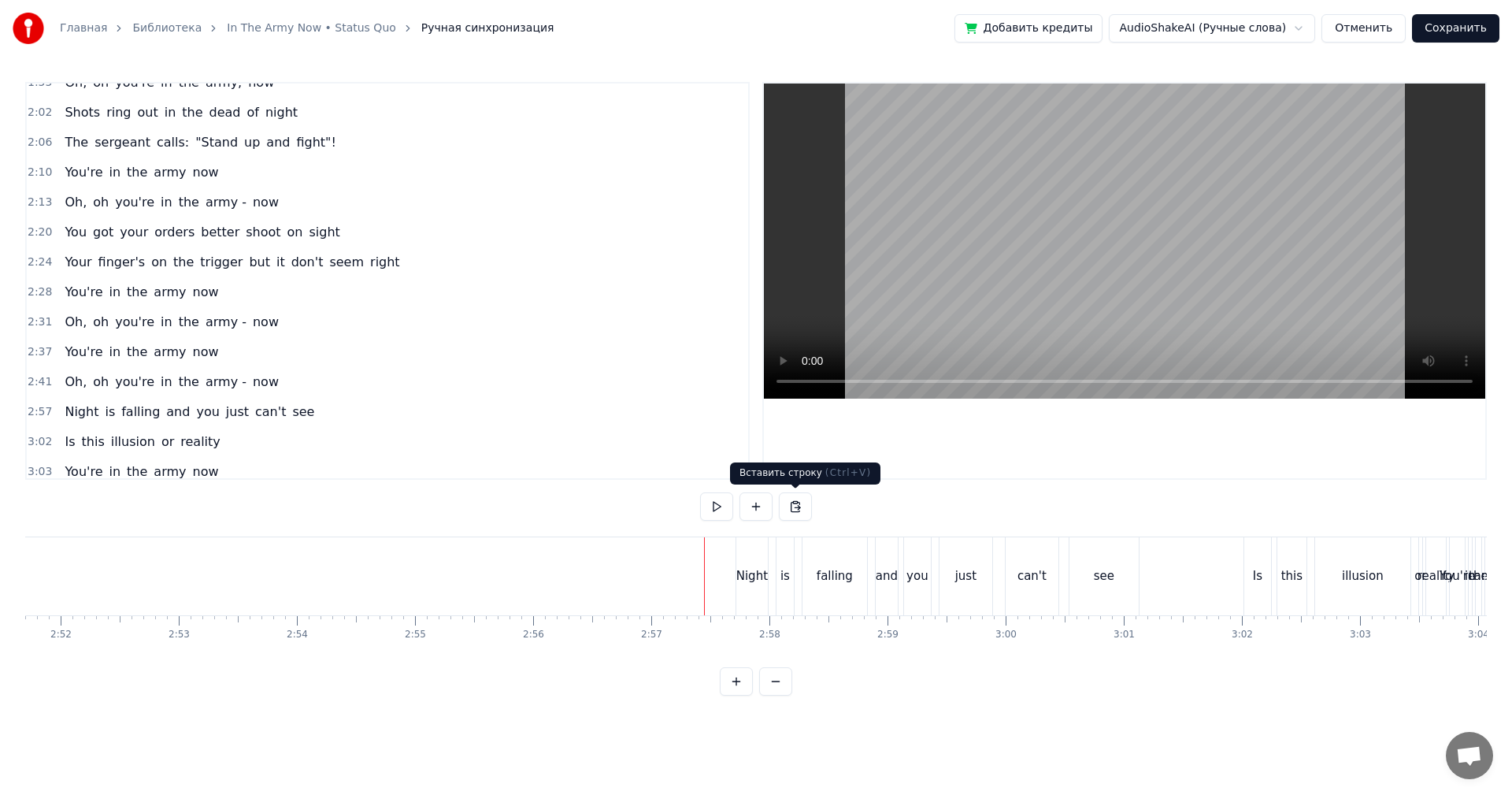
click at [1034, 268] on video at bounding box center [1124, 241] width 721 height 315
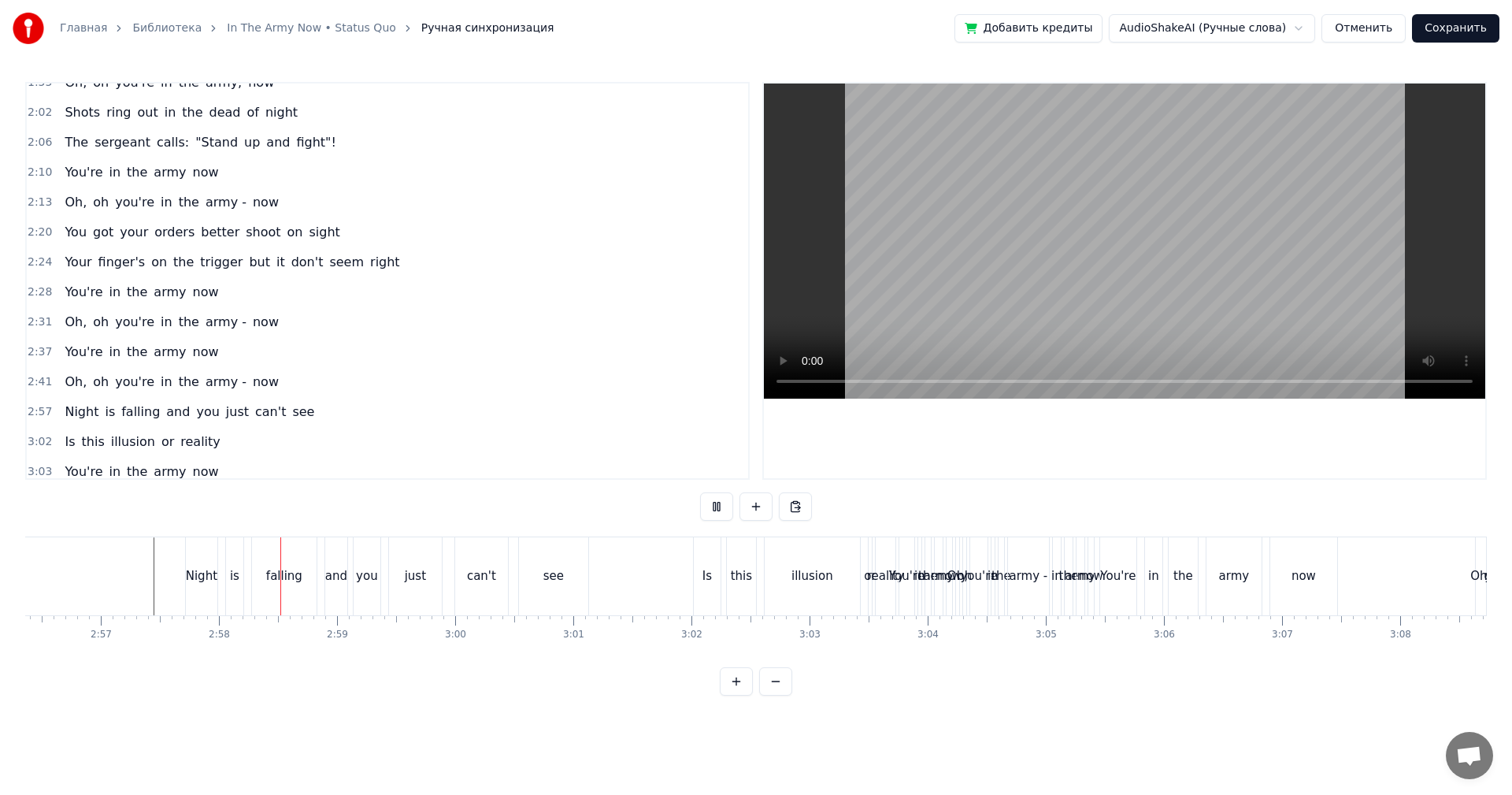
scroll to position [0, 20830]
click at [1051, 277] on video at bounding box center [1124, 241] width 721 height 315
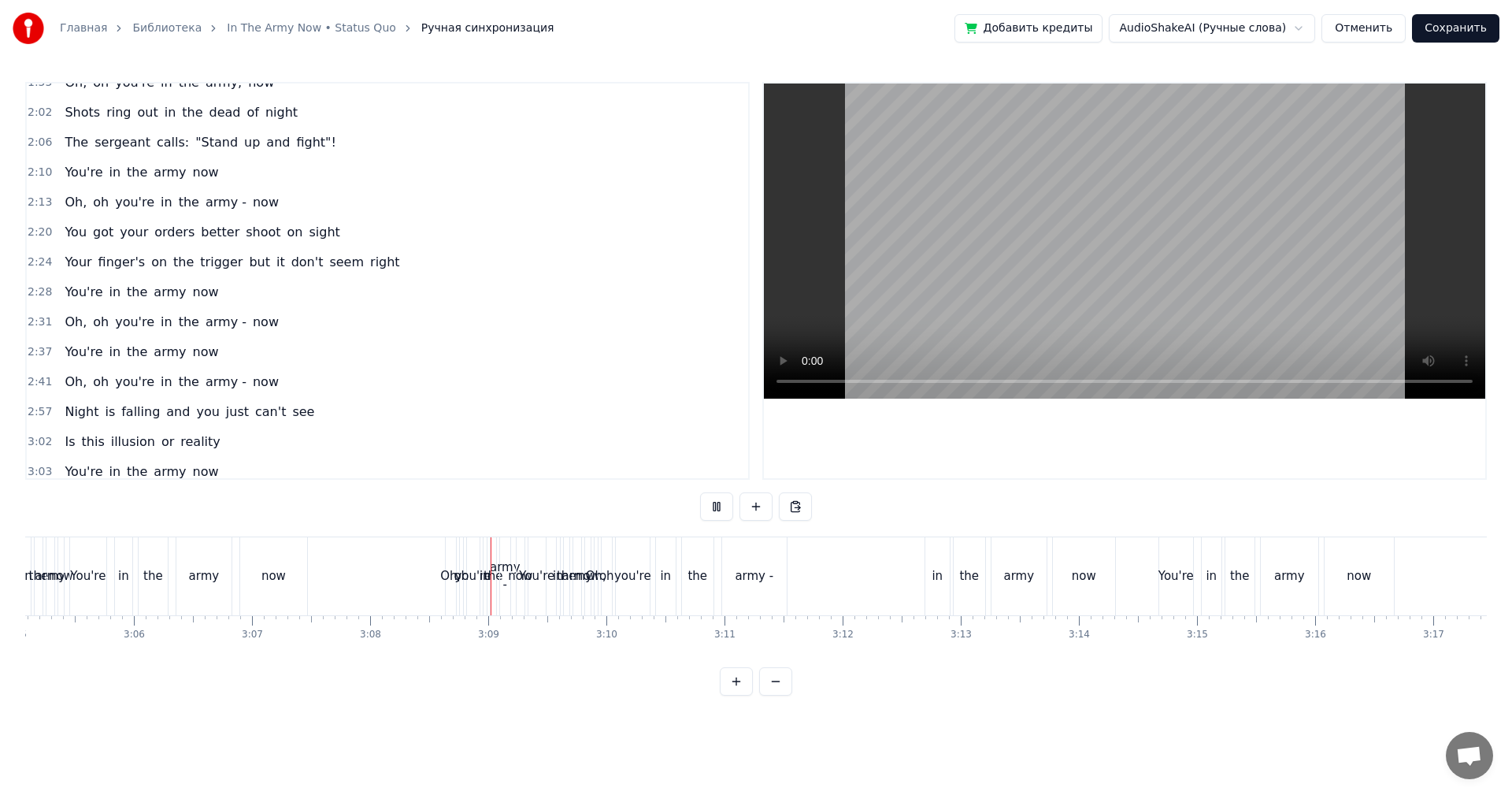
scroll to position [0, 22011]
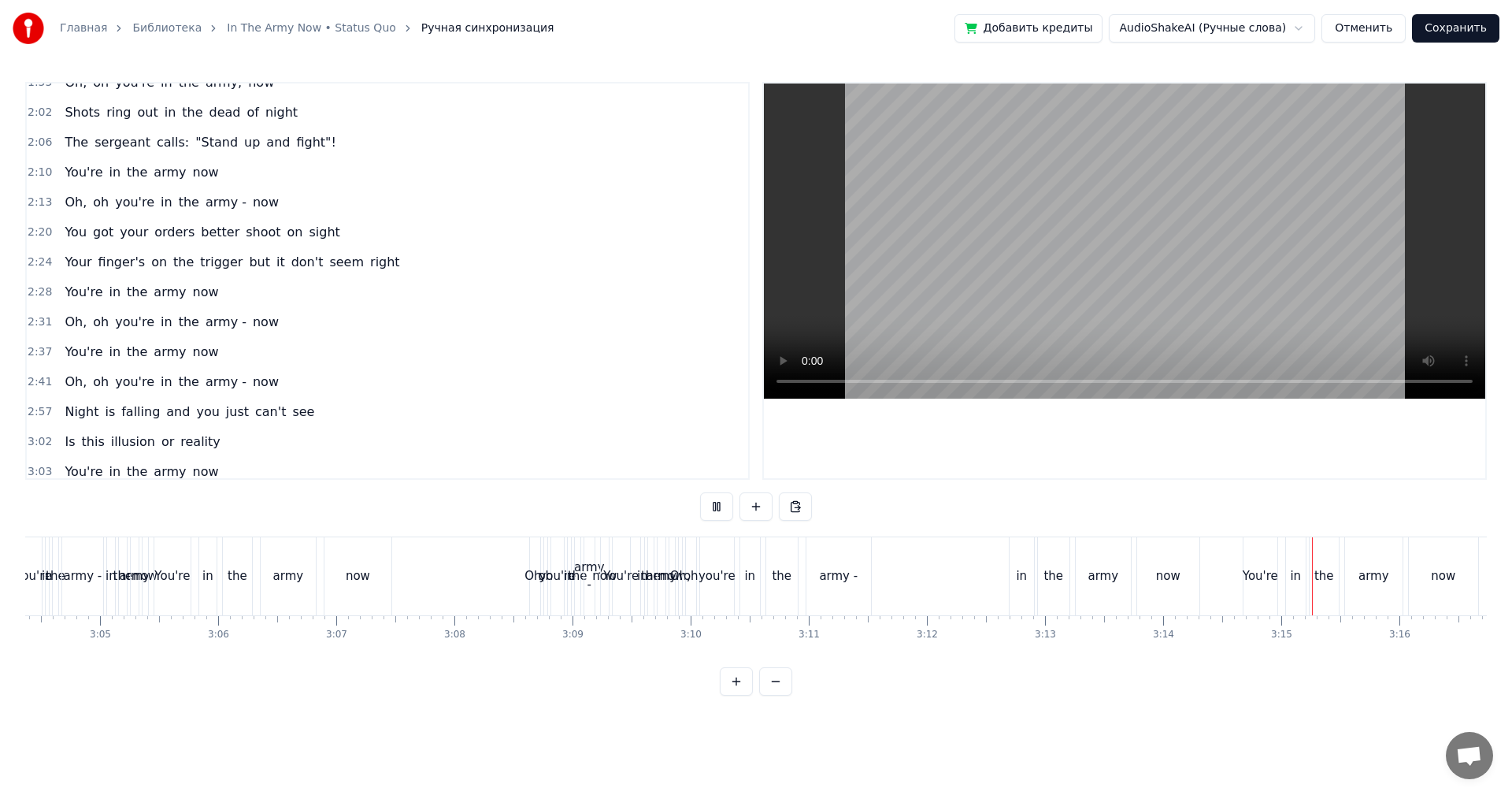
drag, startPoint x: 1045, startPoint y: 249, endPoint x: 863, endPoint y: 451, distance: 271.9
click at [1045, 251] on video at bounding box center [1124, 241] width 721 height 315
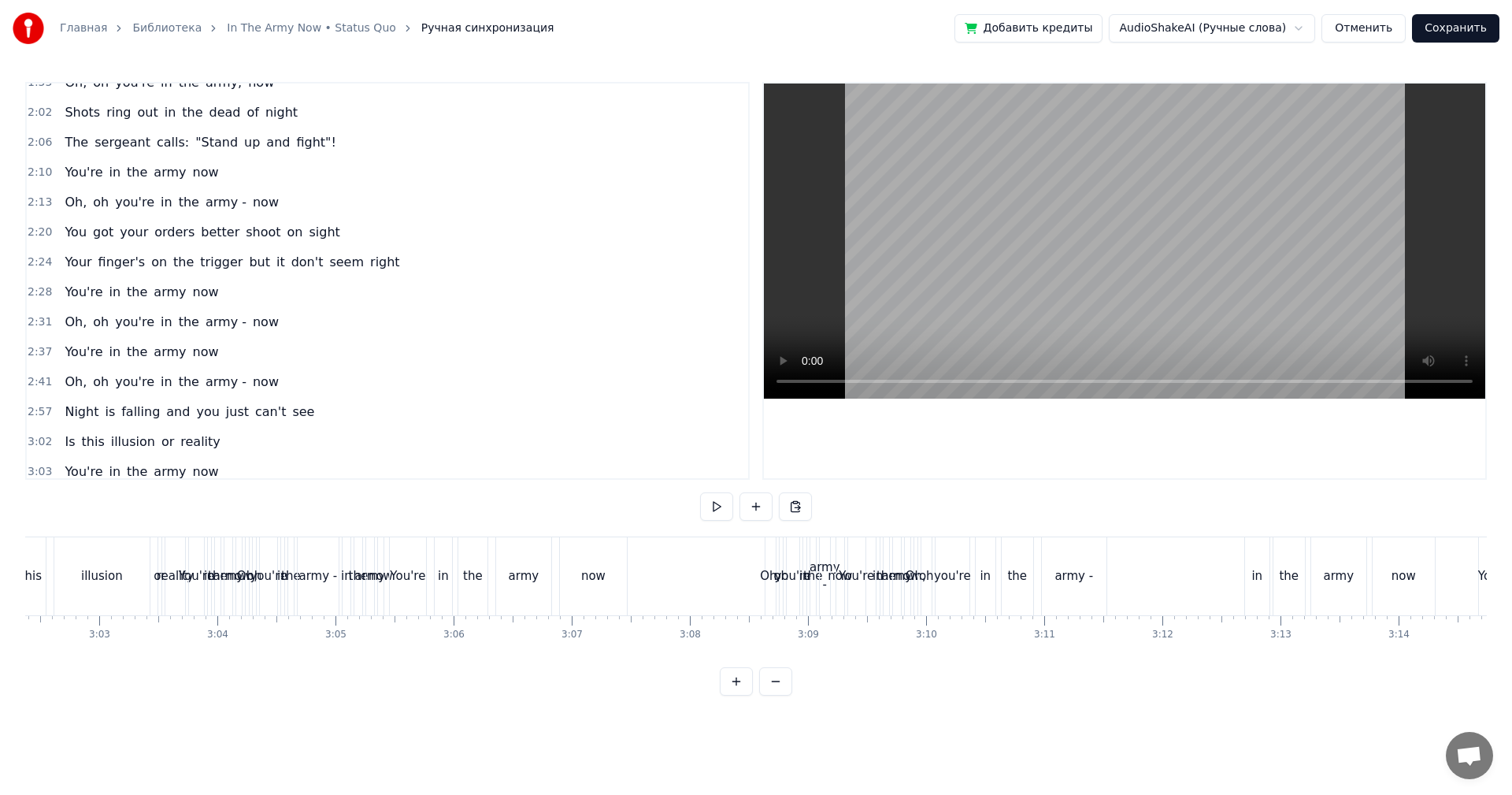
scroll to position [0, 21539]
click at [780, 590] on div "oh" at bounding box center [782, 576] width 3 height 78
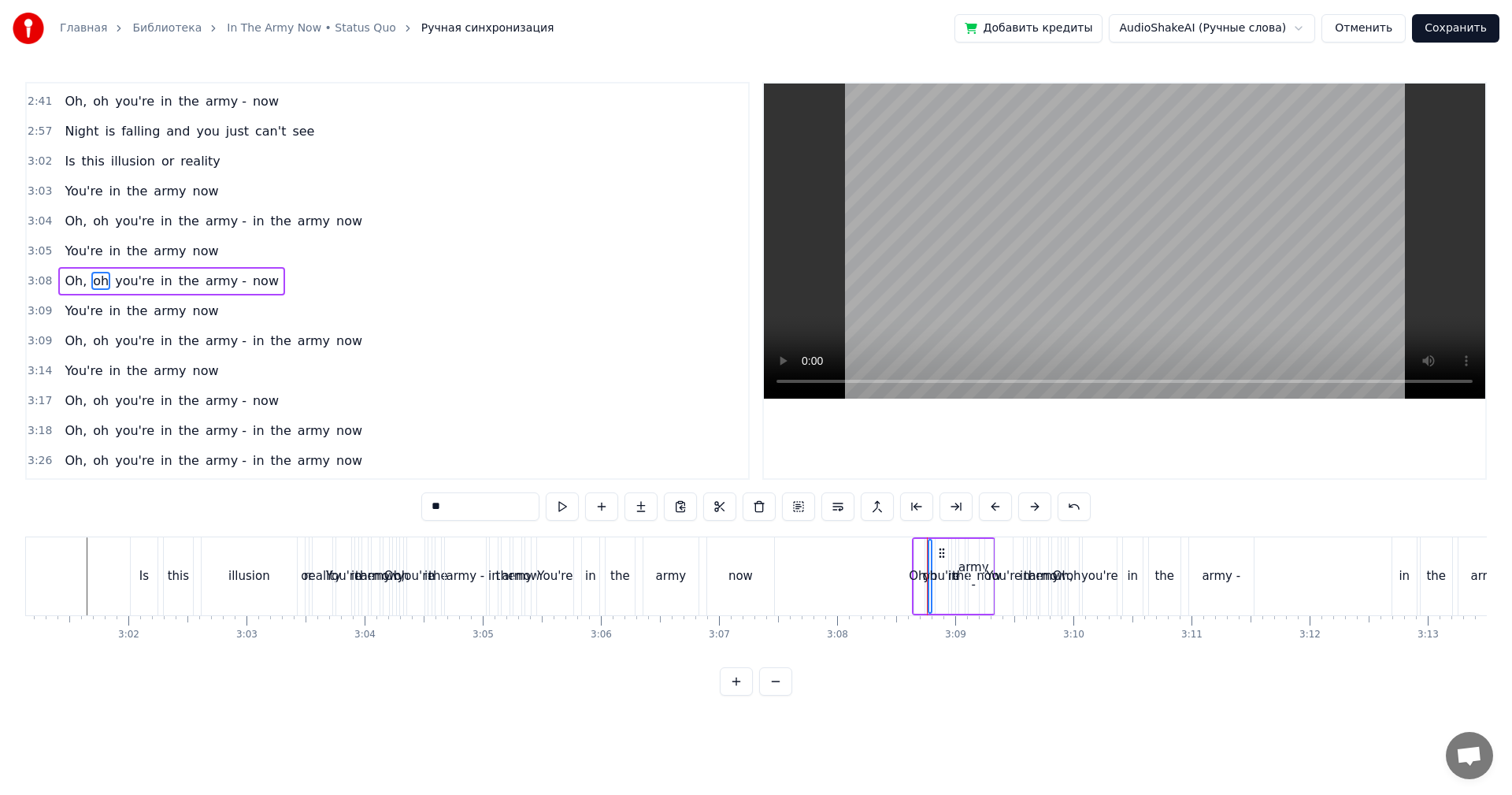
scroll to position [0, 21381]
drag, startPoint x: 286, startPoint y: 590, endPoint x: 652, endPoint y: 405, distance: 410.1
click at [289, 588] on div "illusion" at bounding box center [260, 576] width 95 height 78
type input "********"
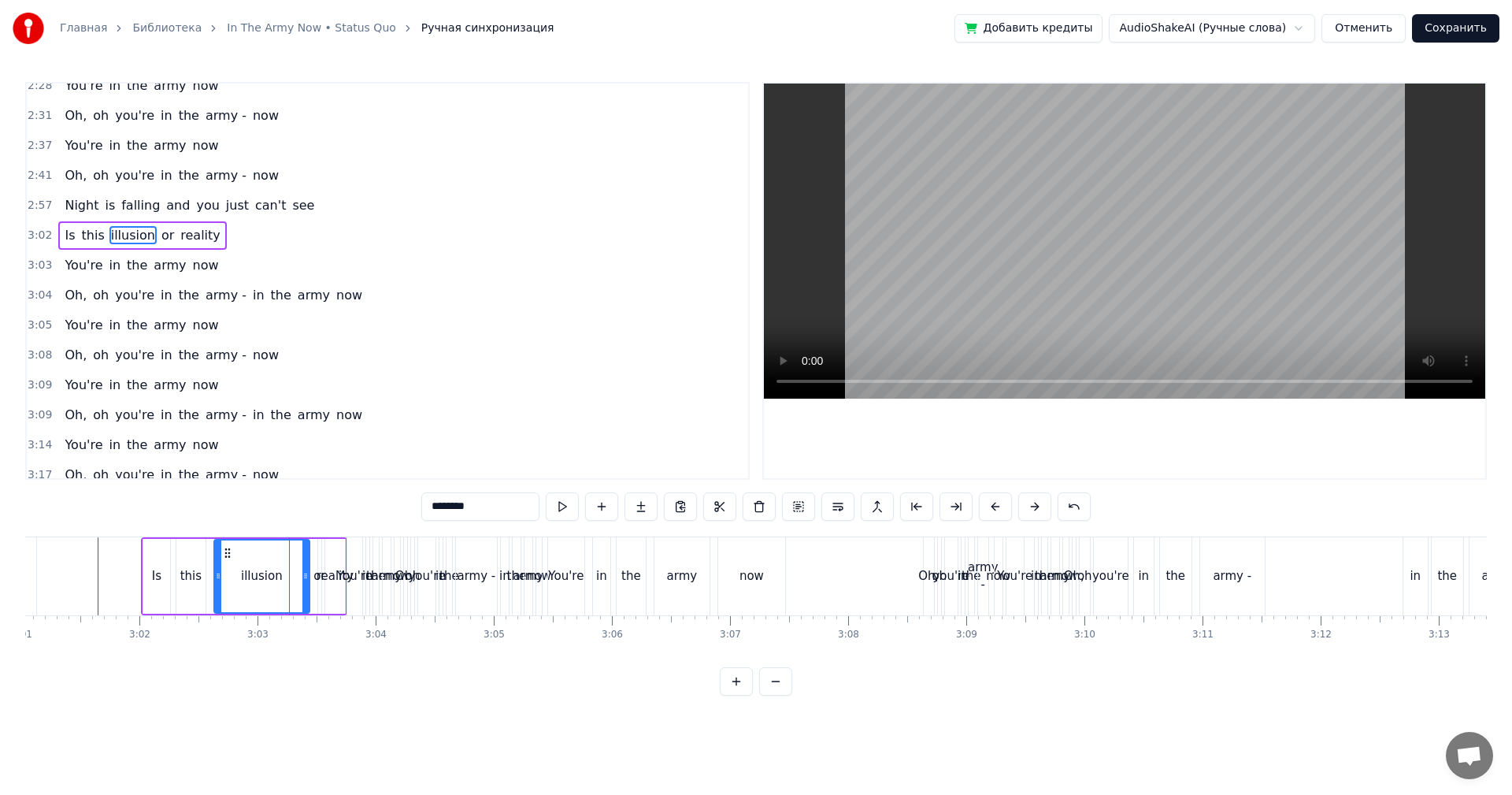
scroll to position [775, 0]
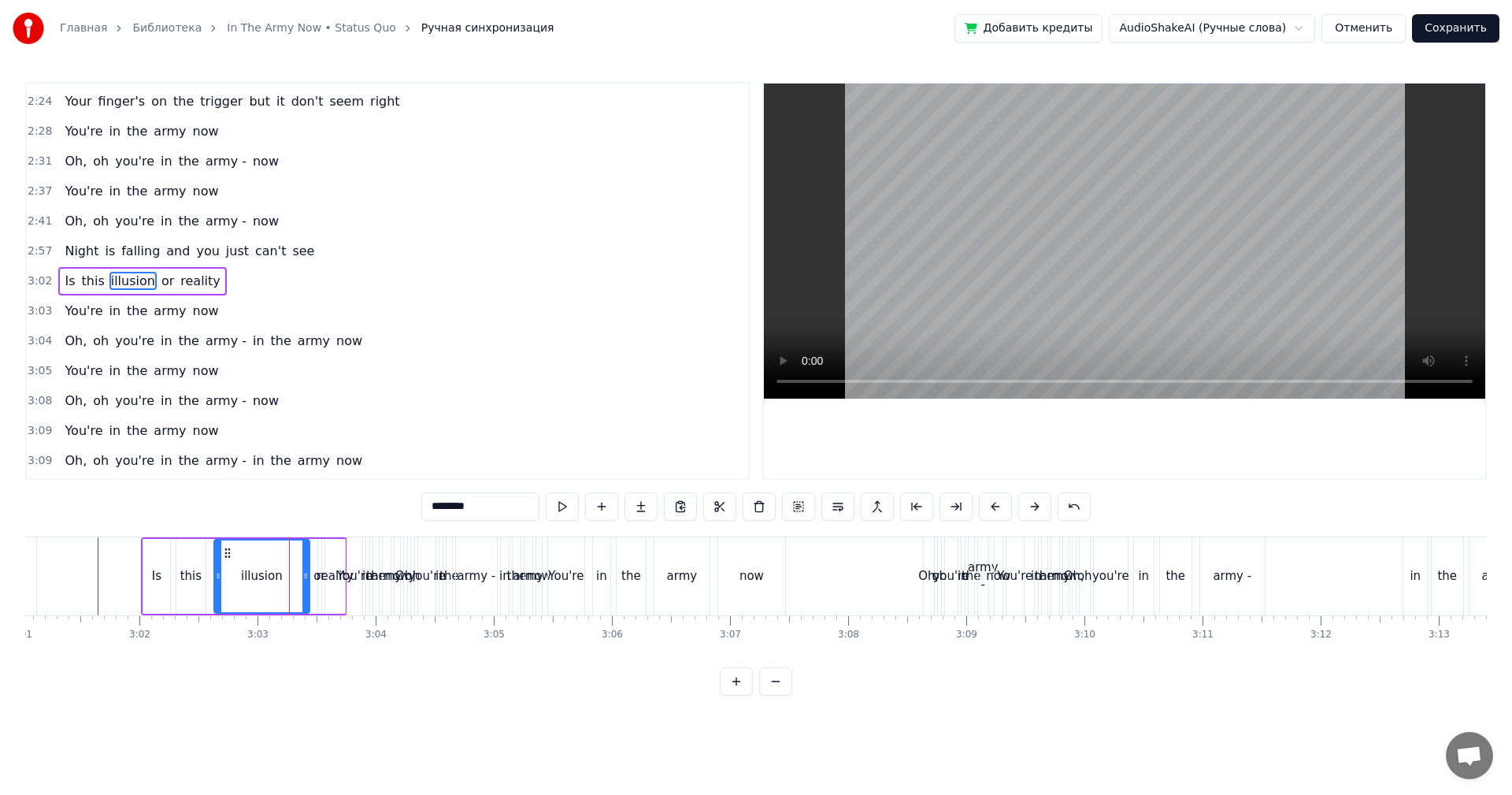
click at [1104, 226] on video at bounding box center [1124, 241] width 721 height 315
click at [40, 372] on span "3:05" at bounding box center [40, 371] width 24 height 16
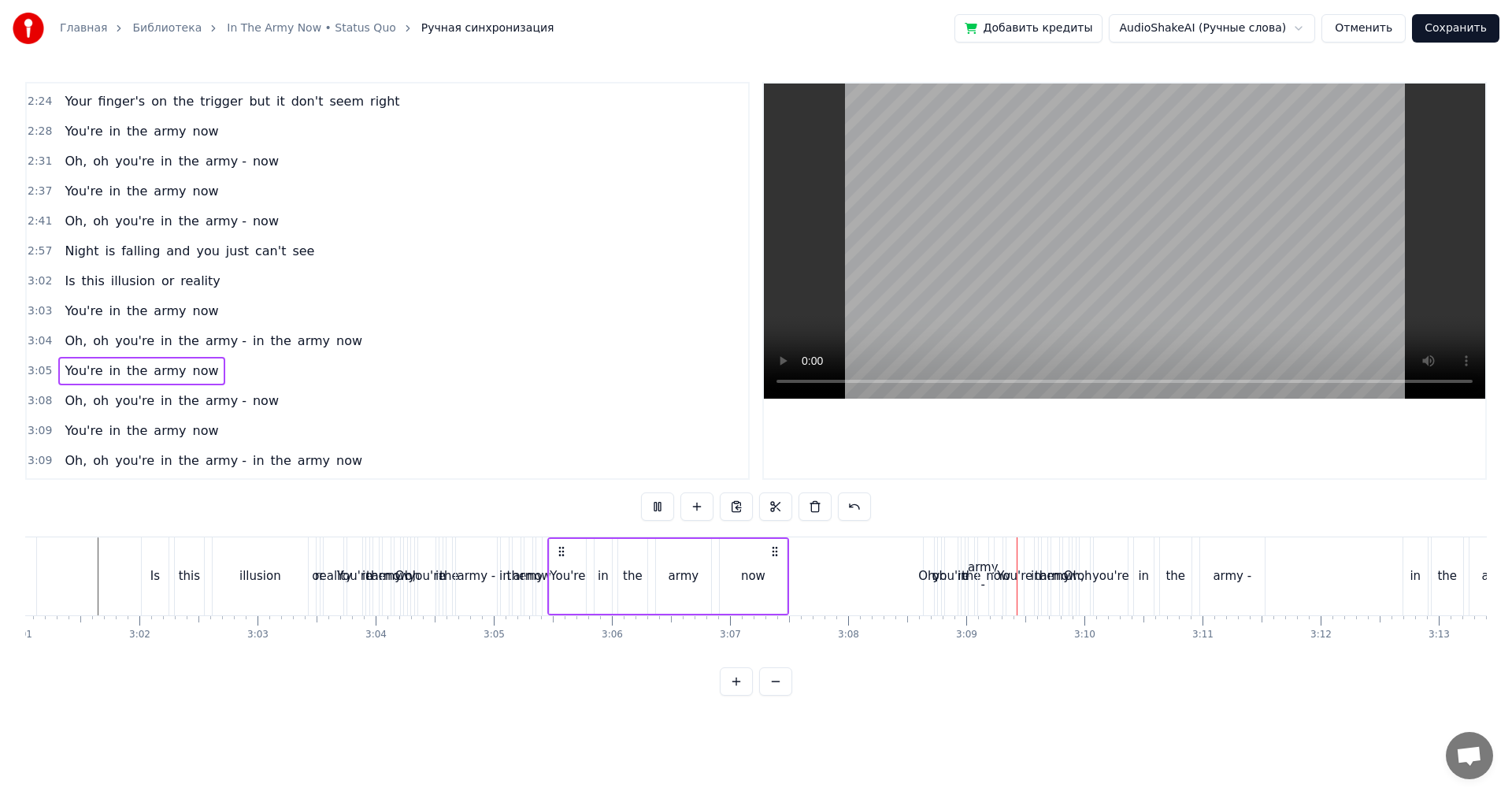
click at [41, 402] on span "3:08" at bounding box center [40, 401] width 24 height 16
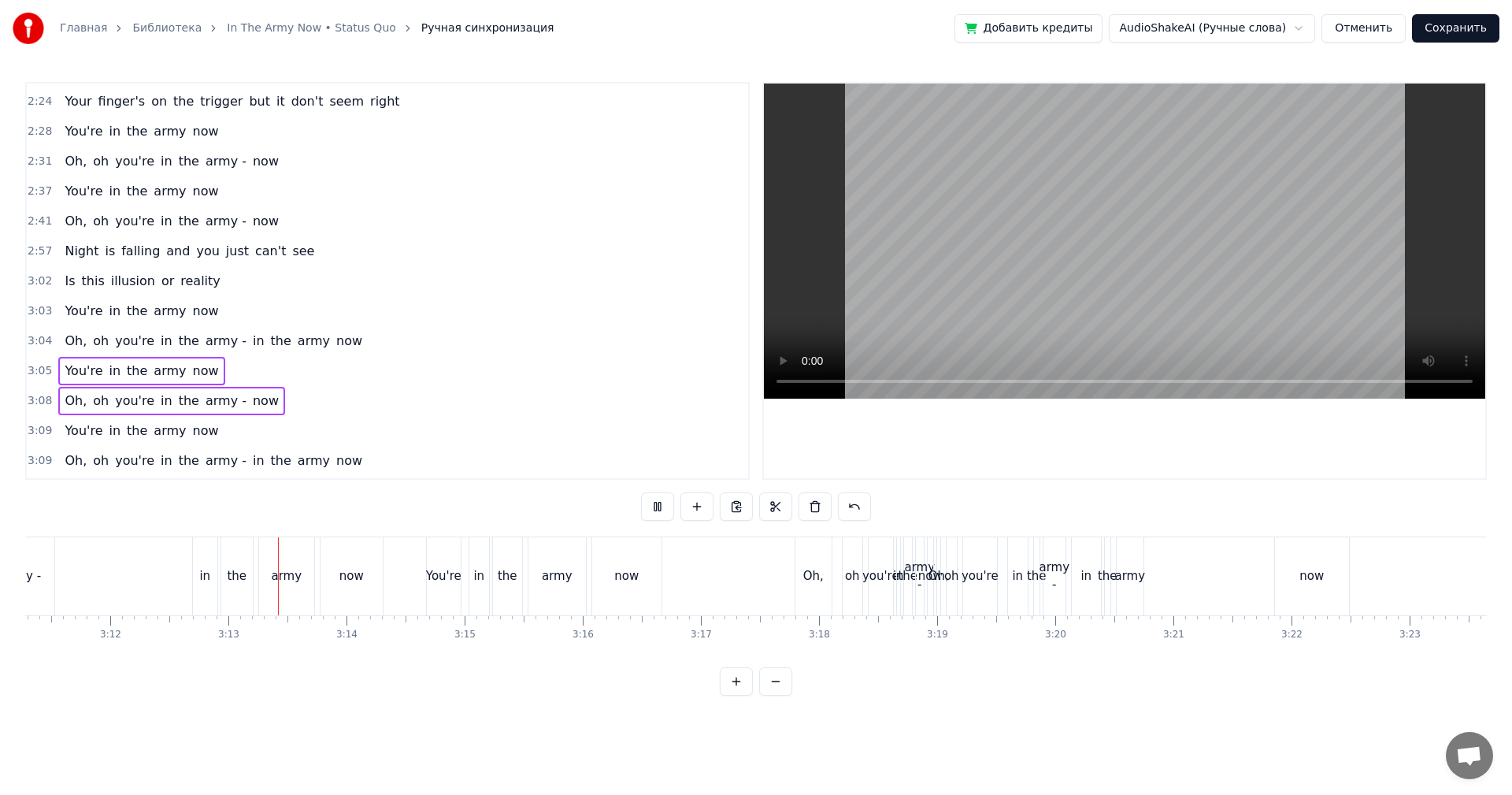
scroll to position [0, 22688]
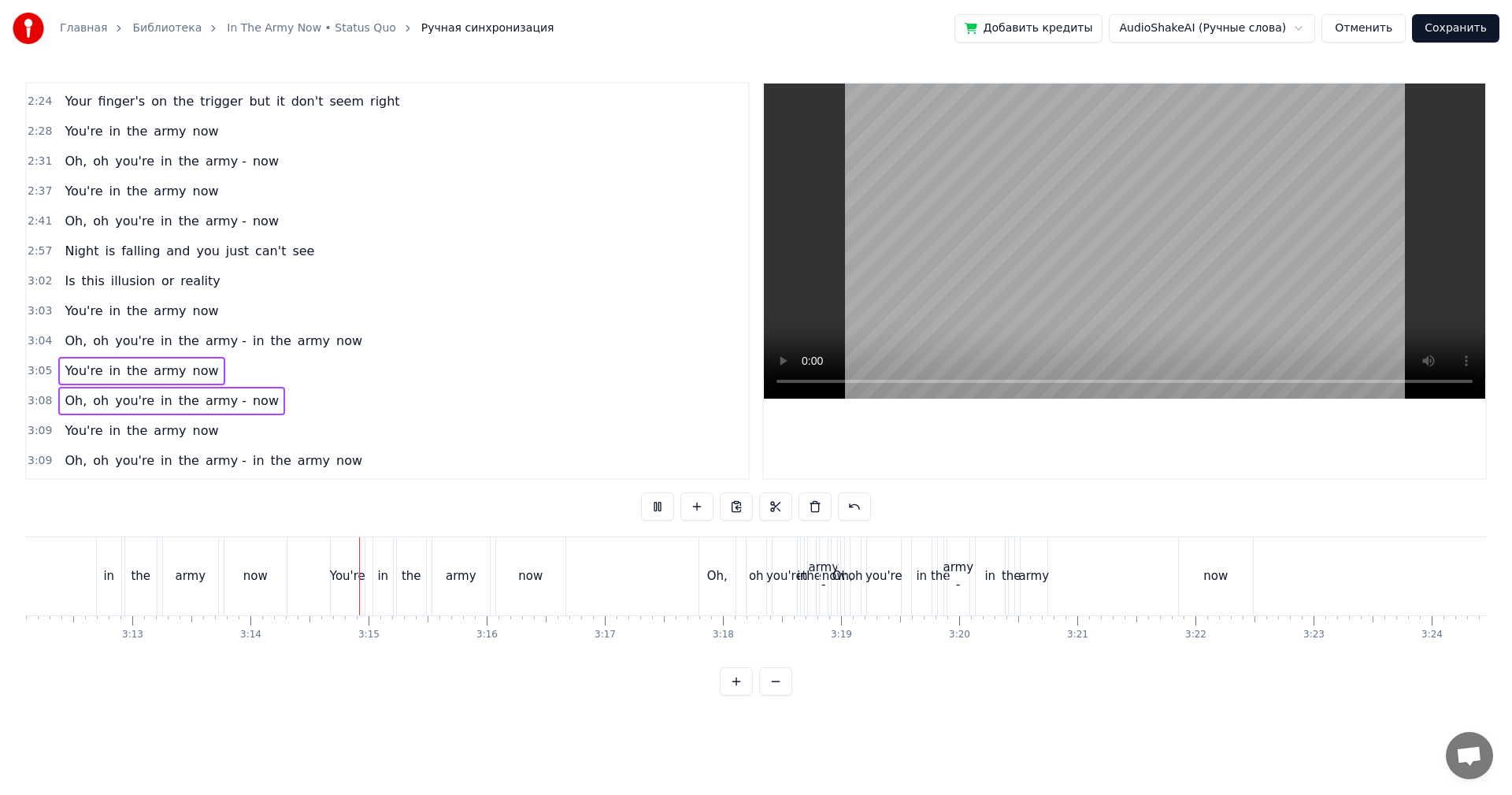
drag, startPoint x: 1090, startPoint y: 202, endPoint x: 1004, endPoint y: 223, distance: 88.5
click at [1088, 202] on video at bounding box center [1124, 241] width 721 height 315
click at [256, 576] on div "now" at bounding box center [256, 576] width 24 height 18
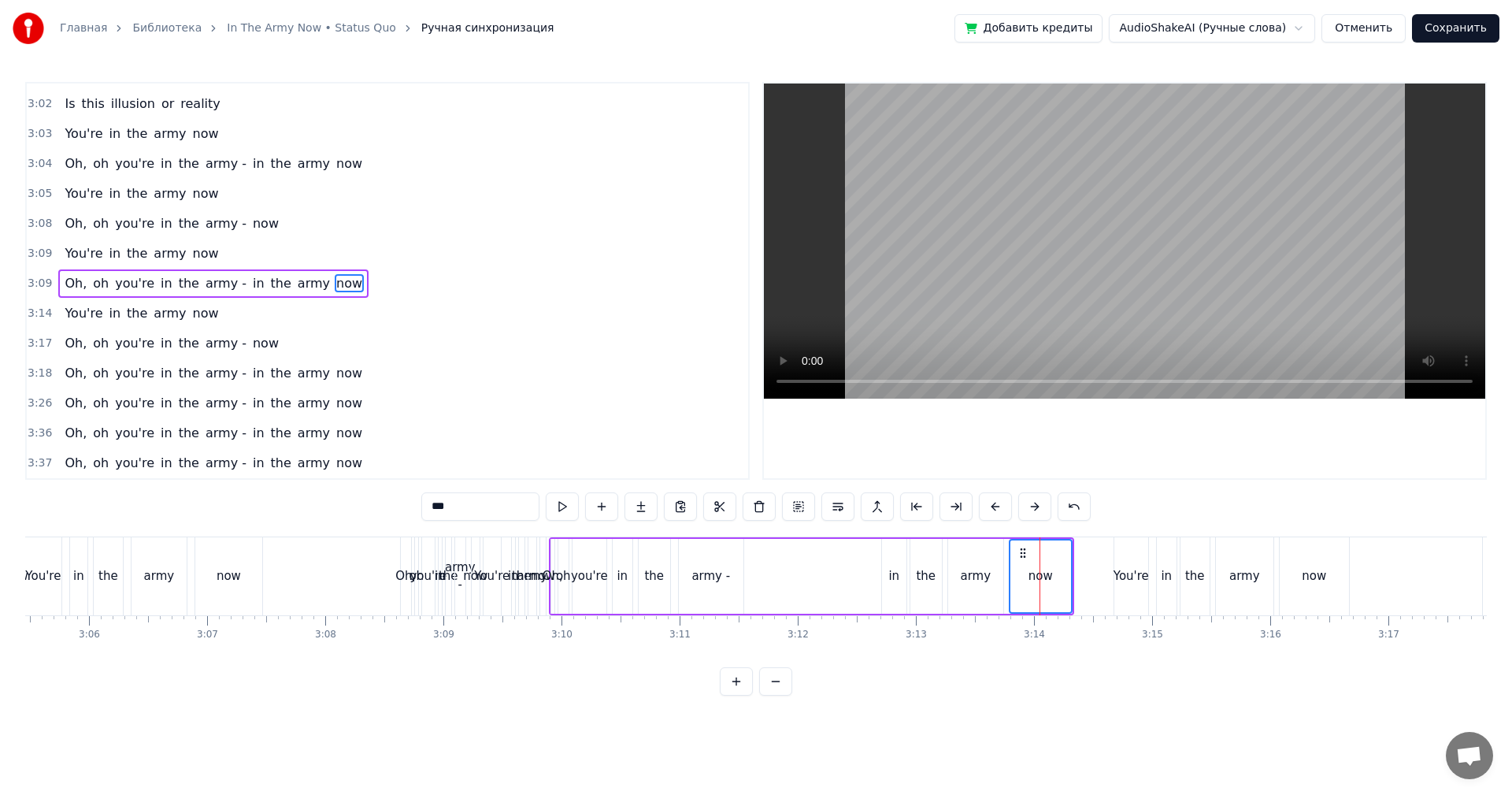
scroll to position [0, 21900]
click at [28, 251] on span "3:09" at bounding box center [40, 253] width 24 height 16
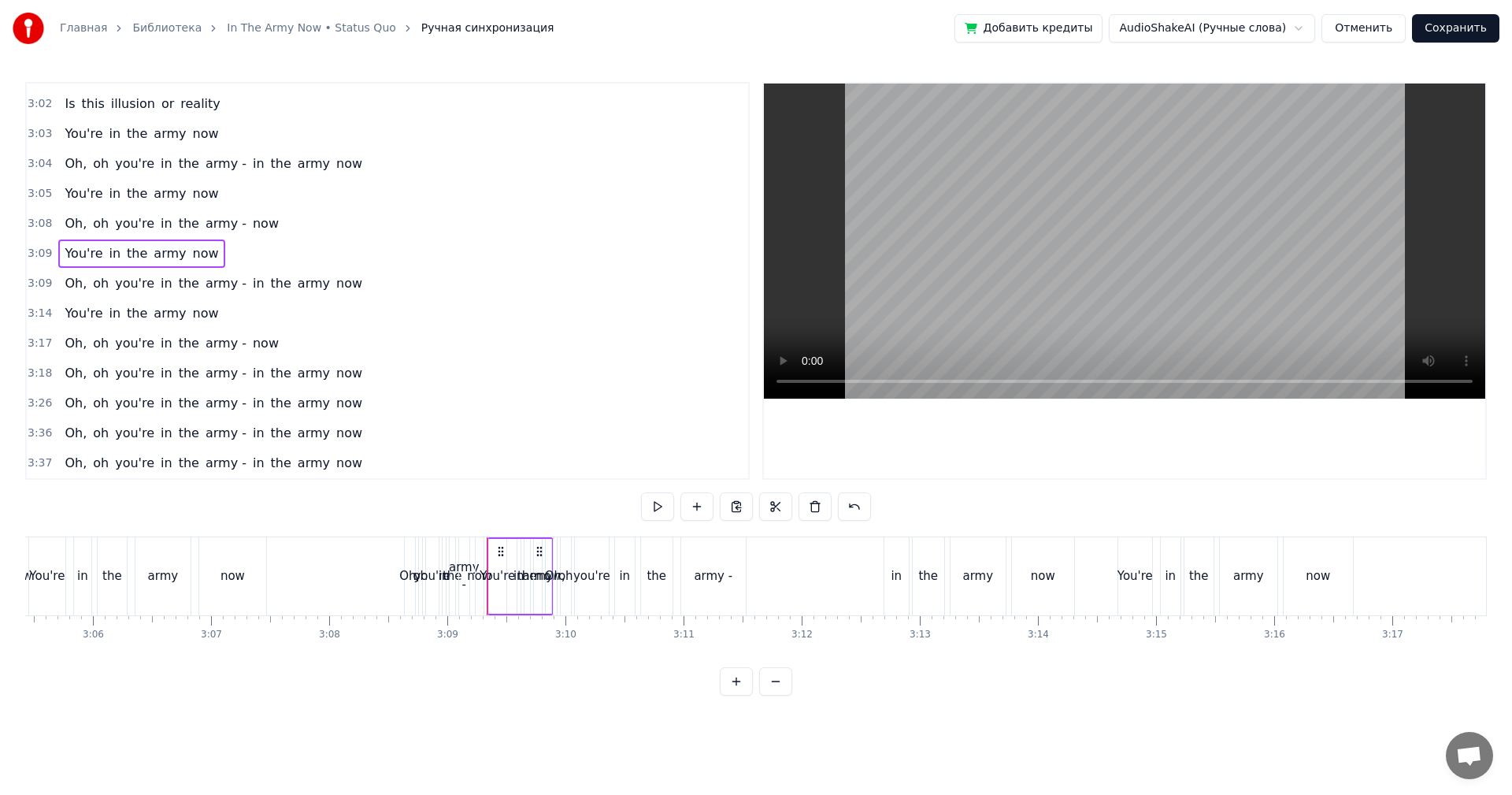
click at [39, 223] on span "3:08" at bounding box center [40, 224] width 24 height 16
click at [38, 186] on span "3:05" at bounding box center [40, 194] width 24 height 16
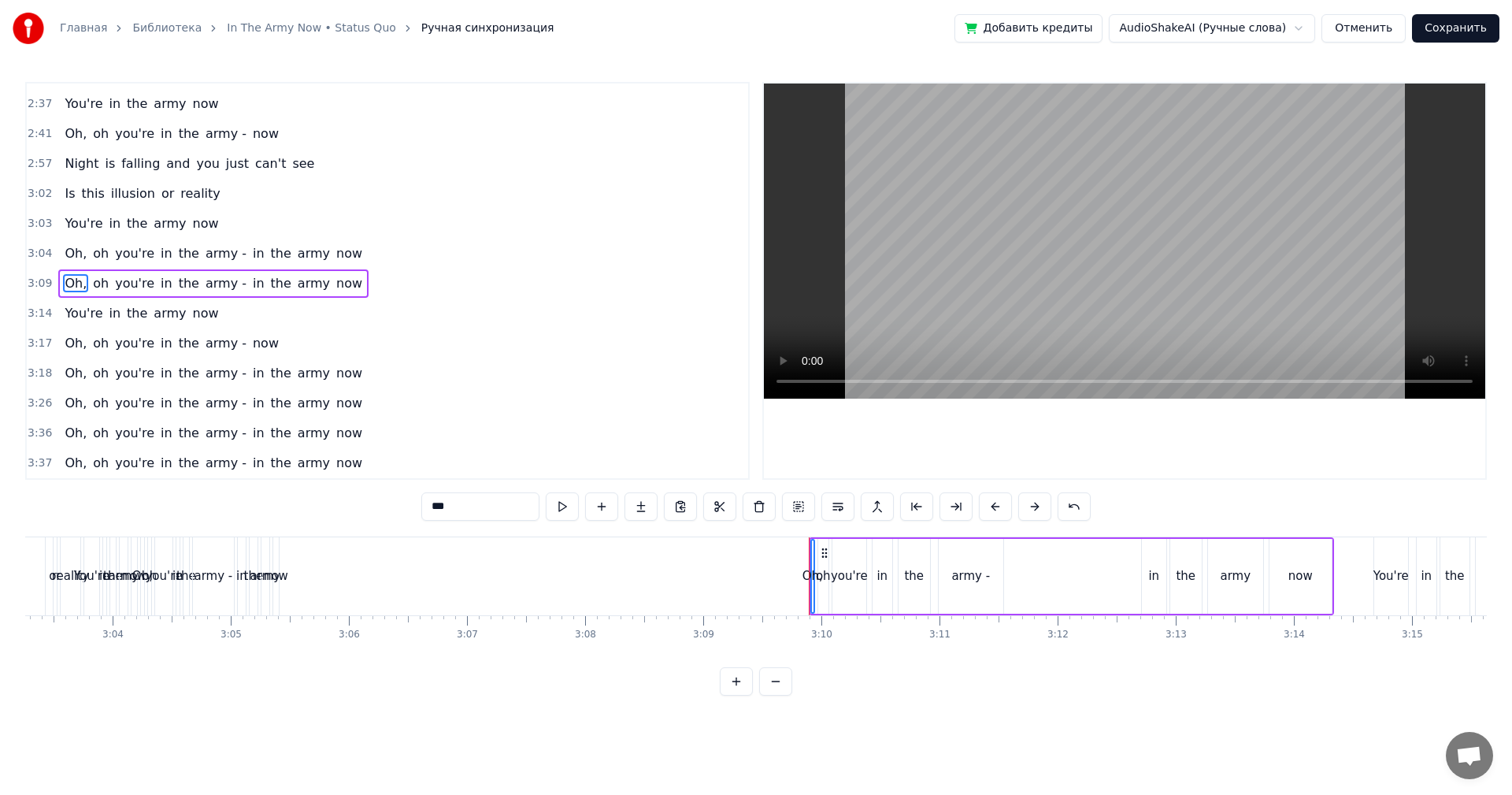
scroll to position [0, 21664]
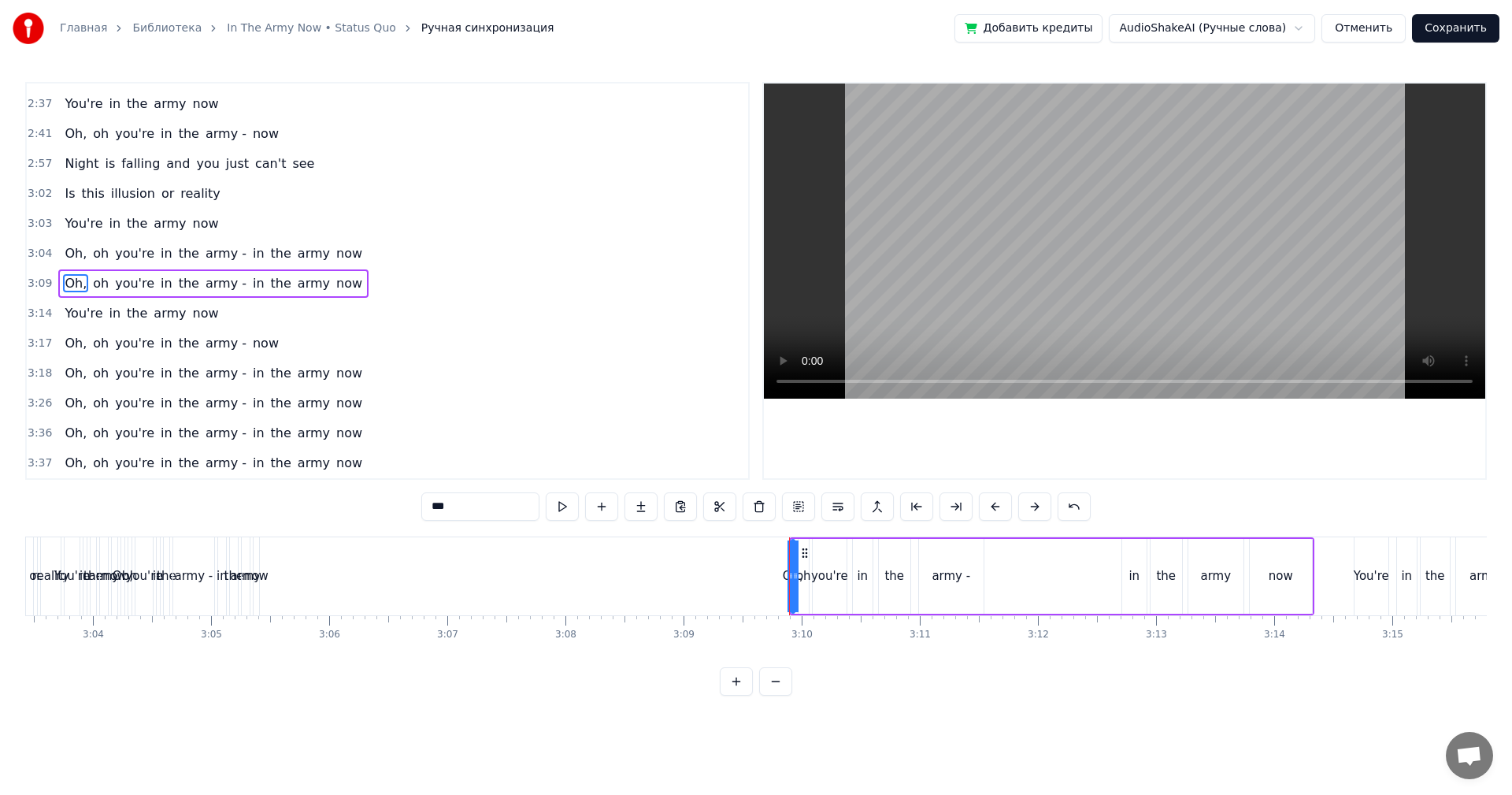
click at [795, 595] on div at bounding box center [795, 576] width 6 height 72
drag, startPoint x: 795, startPoint y: 593, endPoint x: 638, endPoint y: 596, distance: 157.0
click at [638, 596] on div at bounding box center [641, 576] width 6 height 72
drag, startPoint x: 790, startPoint y: 590, endPoint x: 715, endPoint y: 589, distance: 75.0
click at [710, 589] on div at bounding box center [707, 576] width 6 height 72
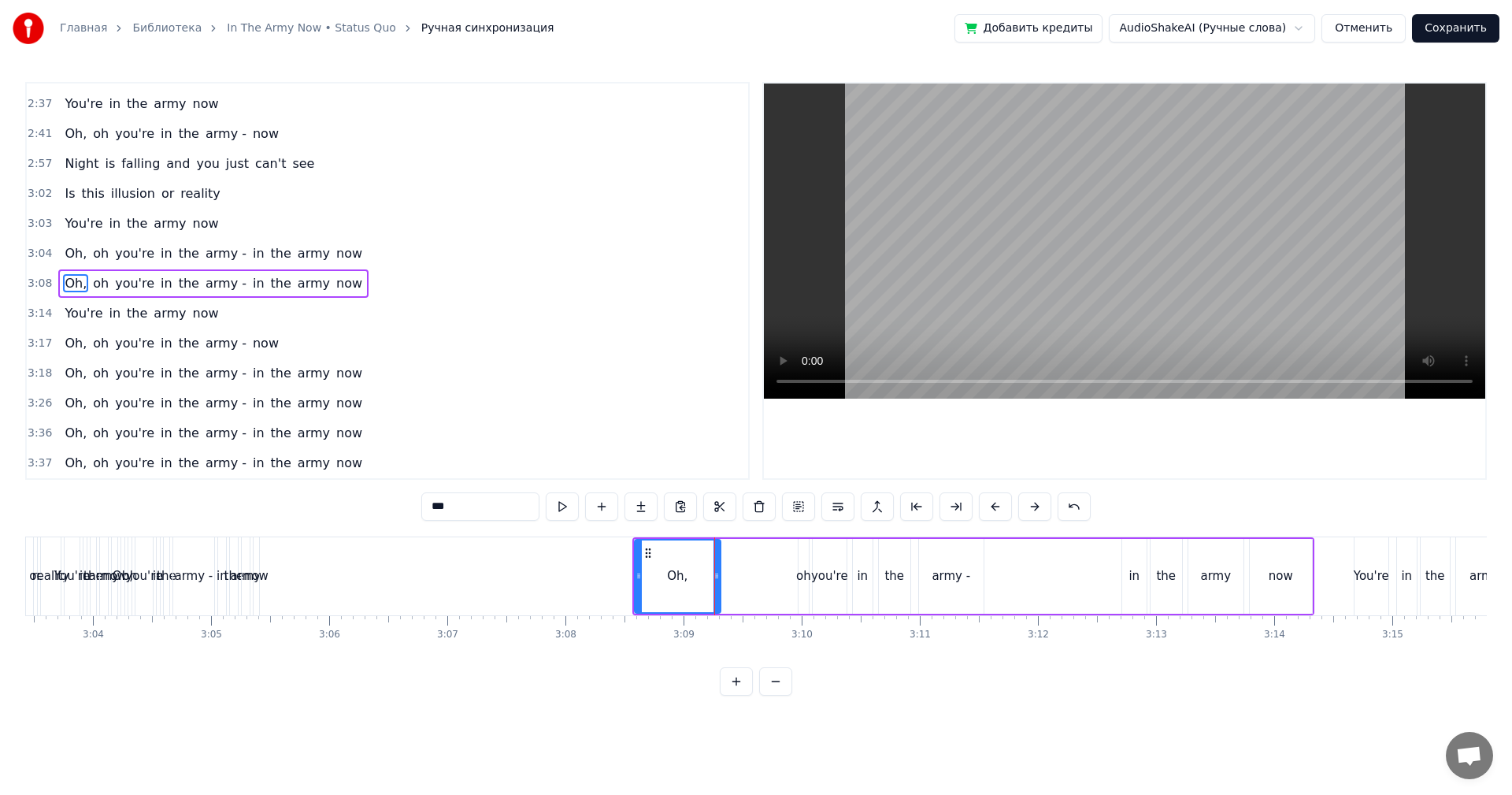
click at [805, 582] on div "oh" at bounding box center [803, 576] width 15 height 18
type input "**"
drag, startPoint x: 802, startPoint y: 577, endPoint x: 721, endPoint y: 582, distance: 81.2
click at [710, 582] on div "Oh, oh you're in the army - in the army now" at bounding box center [973, 576] width 682 height 78
click at [797, 582] on div "oh" at bounding box center [797, 576] width 15 height 18
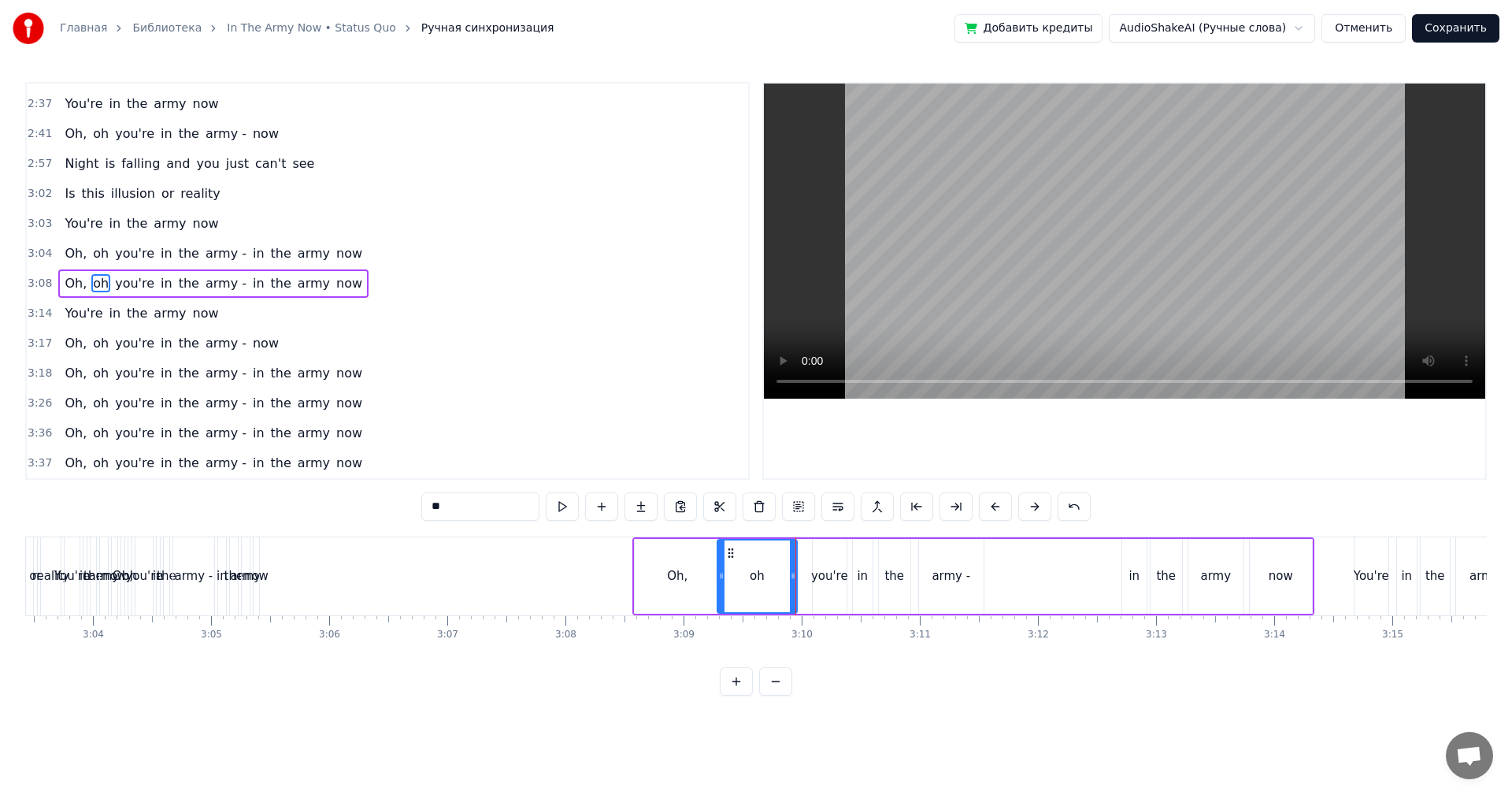
drag, startPoint x: 800, startPoint y: 576, endPoint x: 719, endPoint y: 578, distance: 81.0
click at [719, 578] on icon at bounding box center [721, 576] width 6 height 13
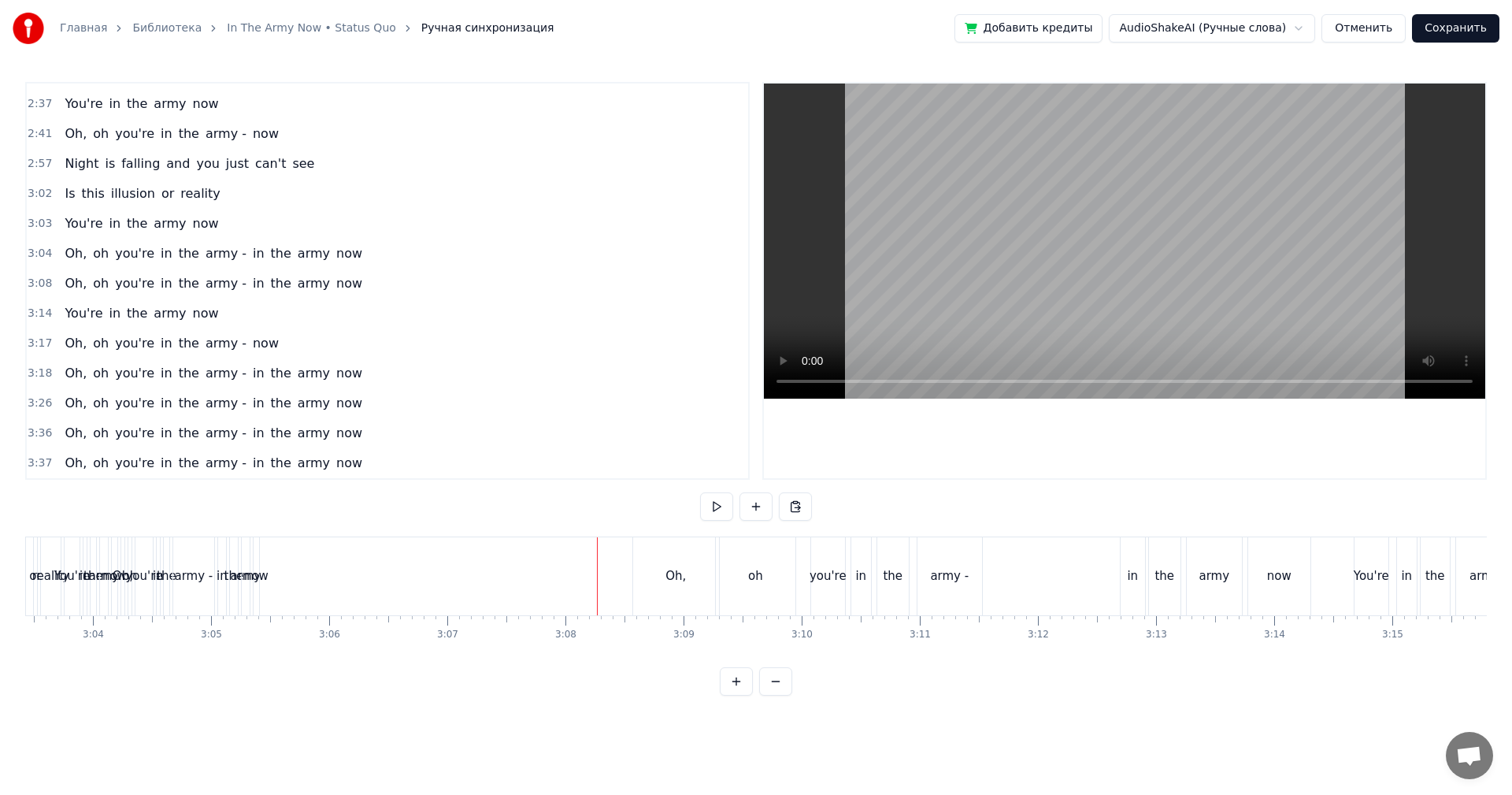
click at [1090, 274] on video at bounding box center [1124, 241] width 721 height 315
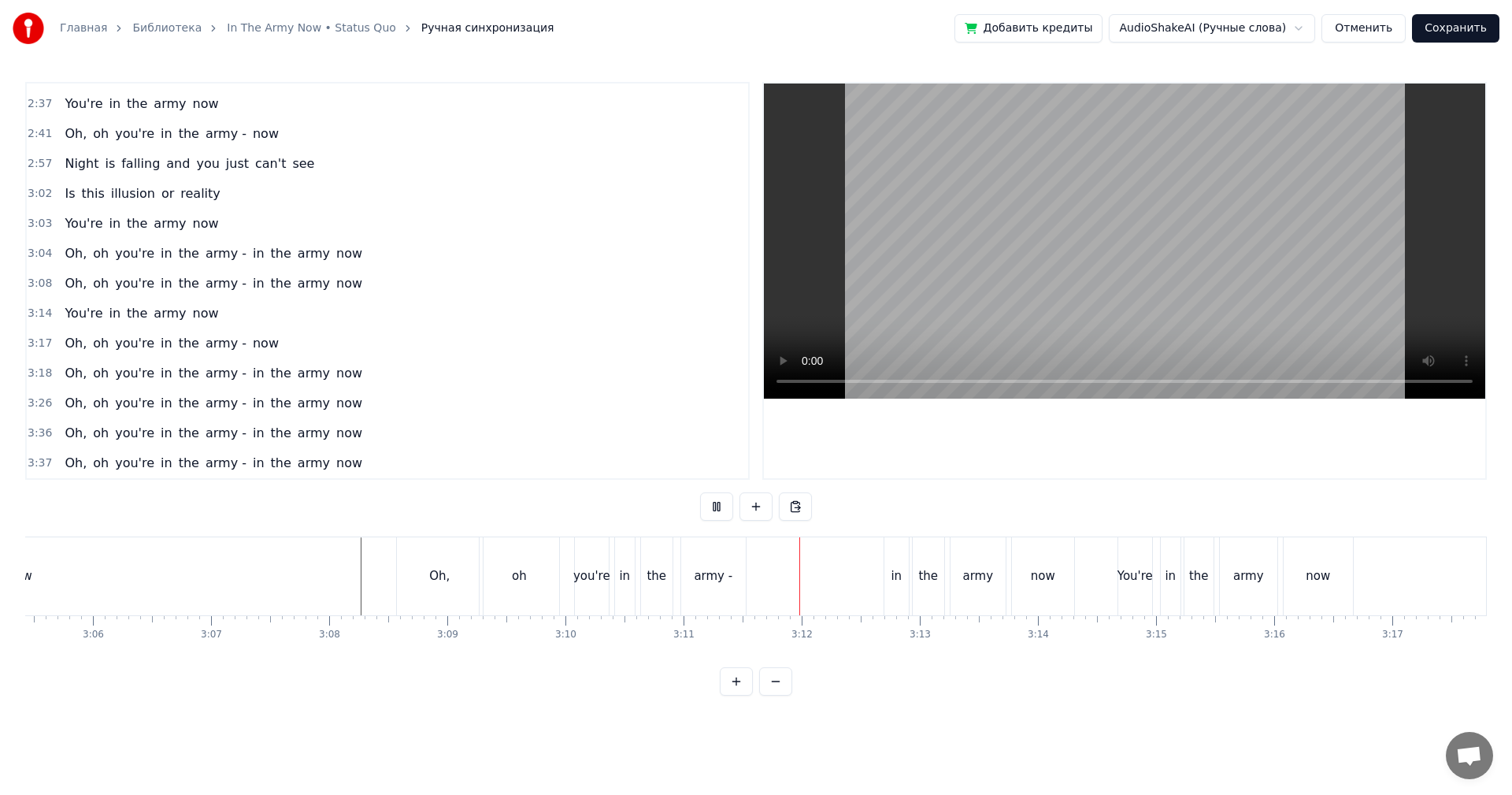
scroll to position [0, 21585]
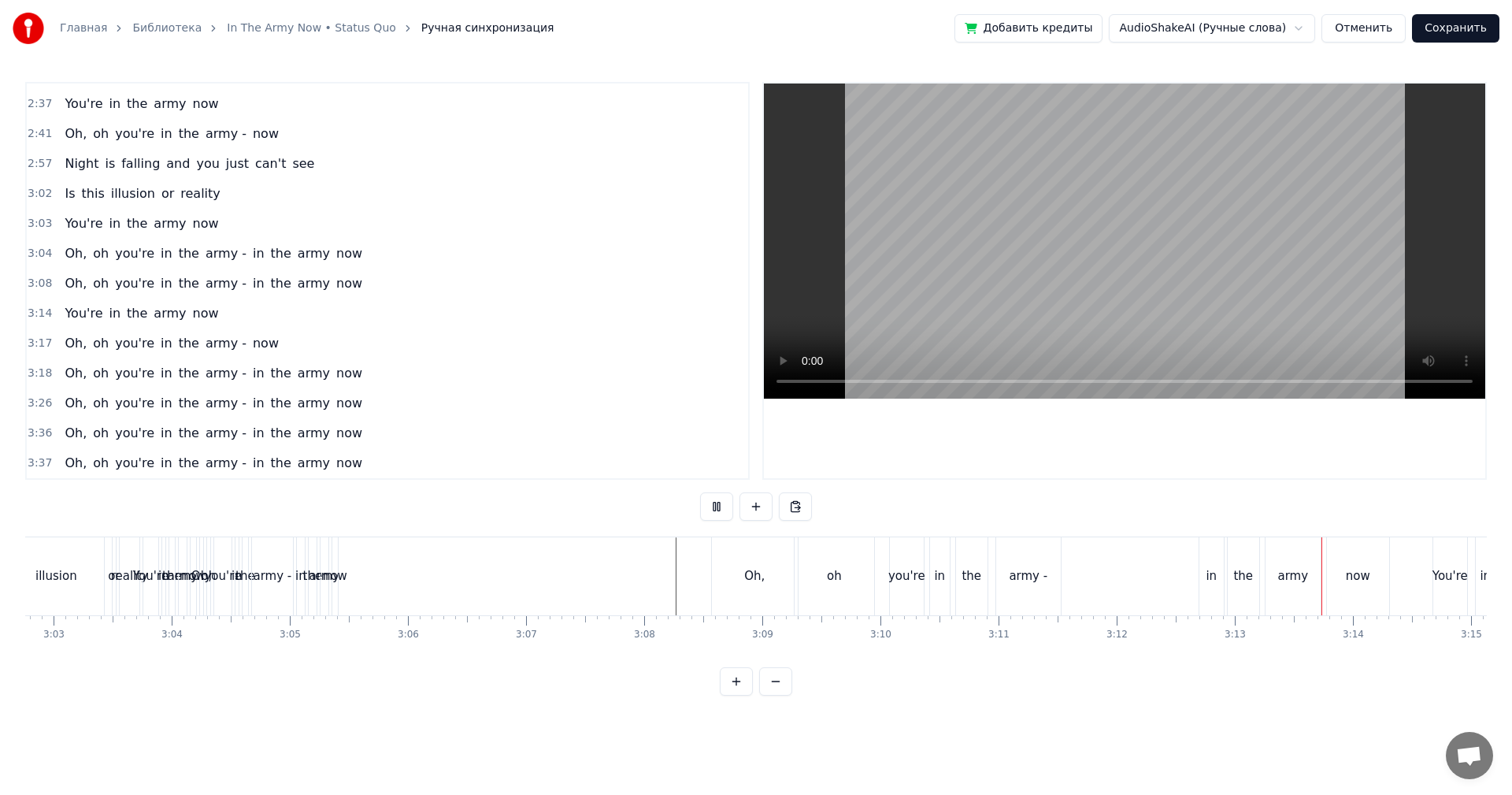
click at [1026, 253] on video at bounding box center [1124, 241] width 721 height 315
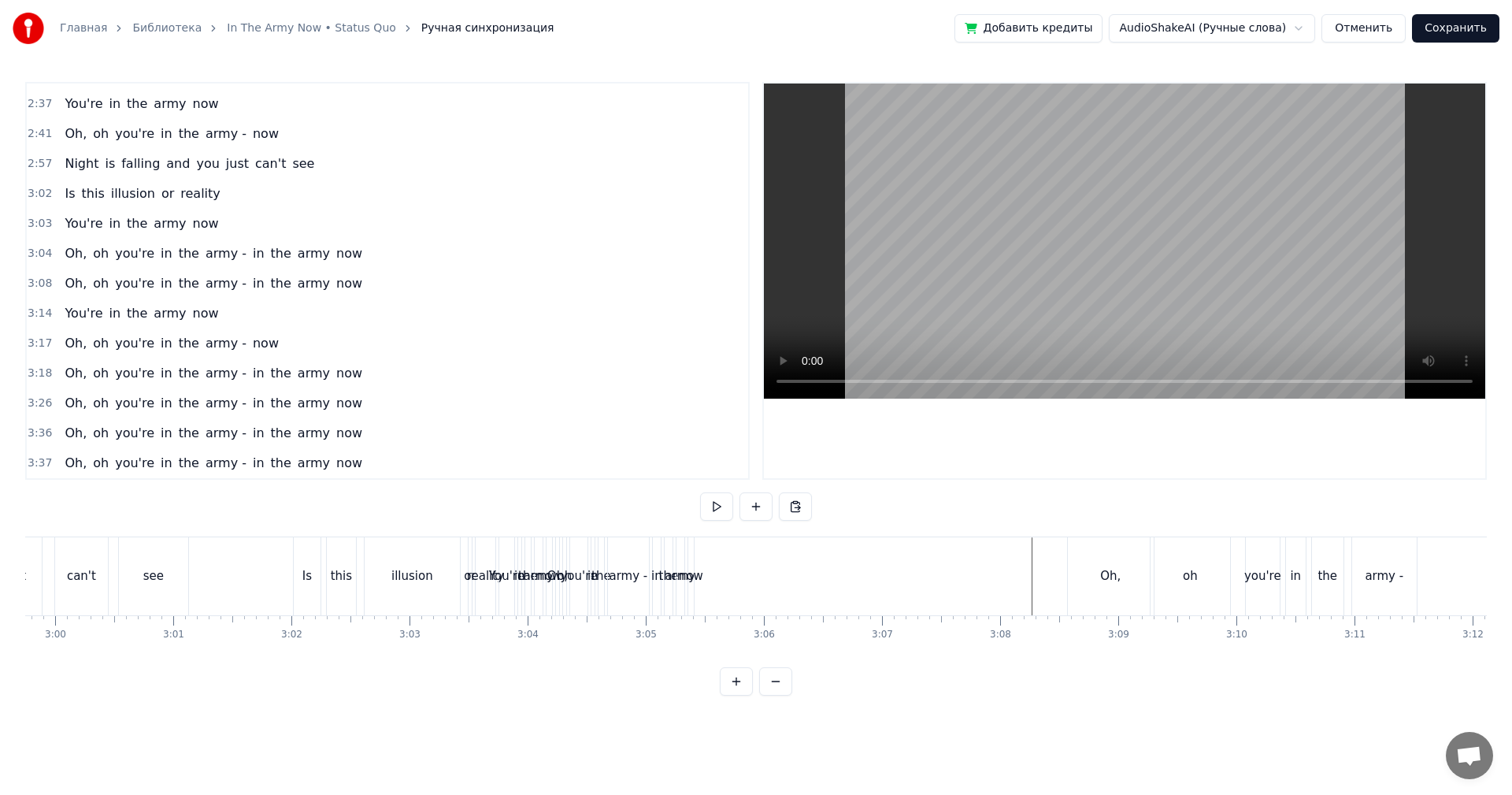
scroll to position [0, 21113]
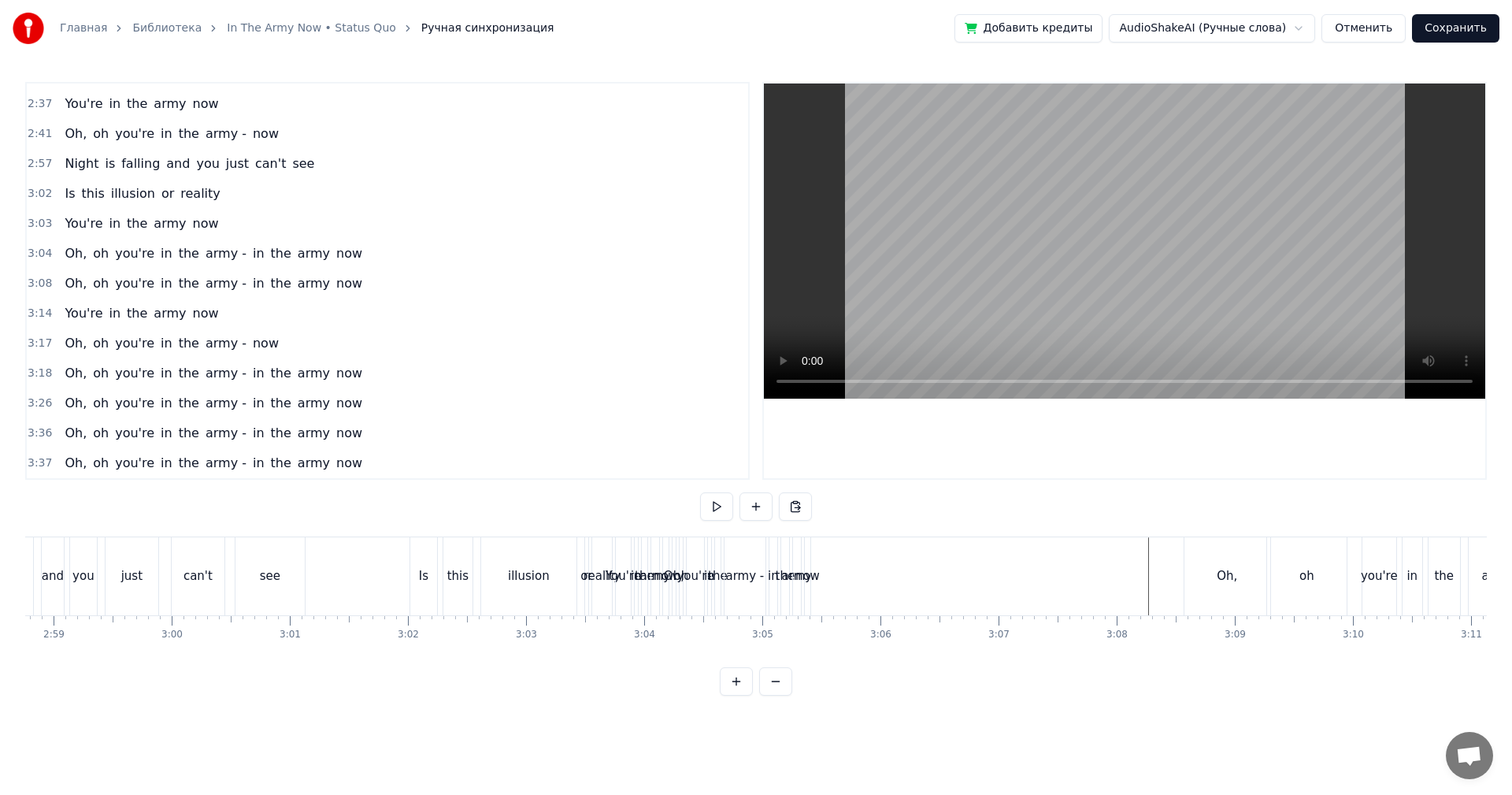
click at [541, 590] on div "illusion" at bounding box center [529, 576] width 95 height 78
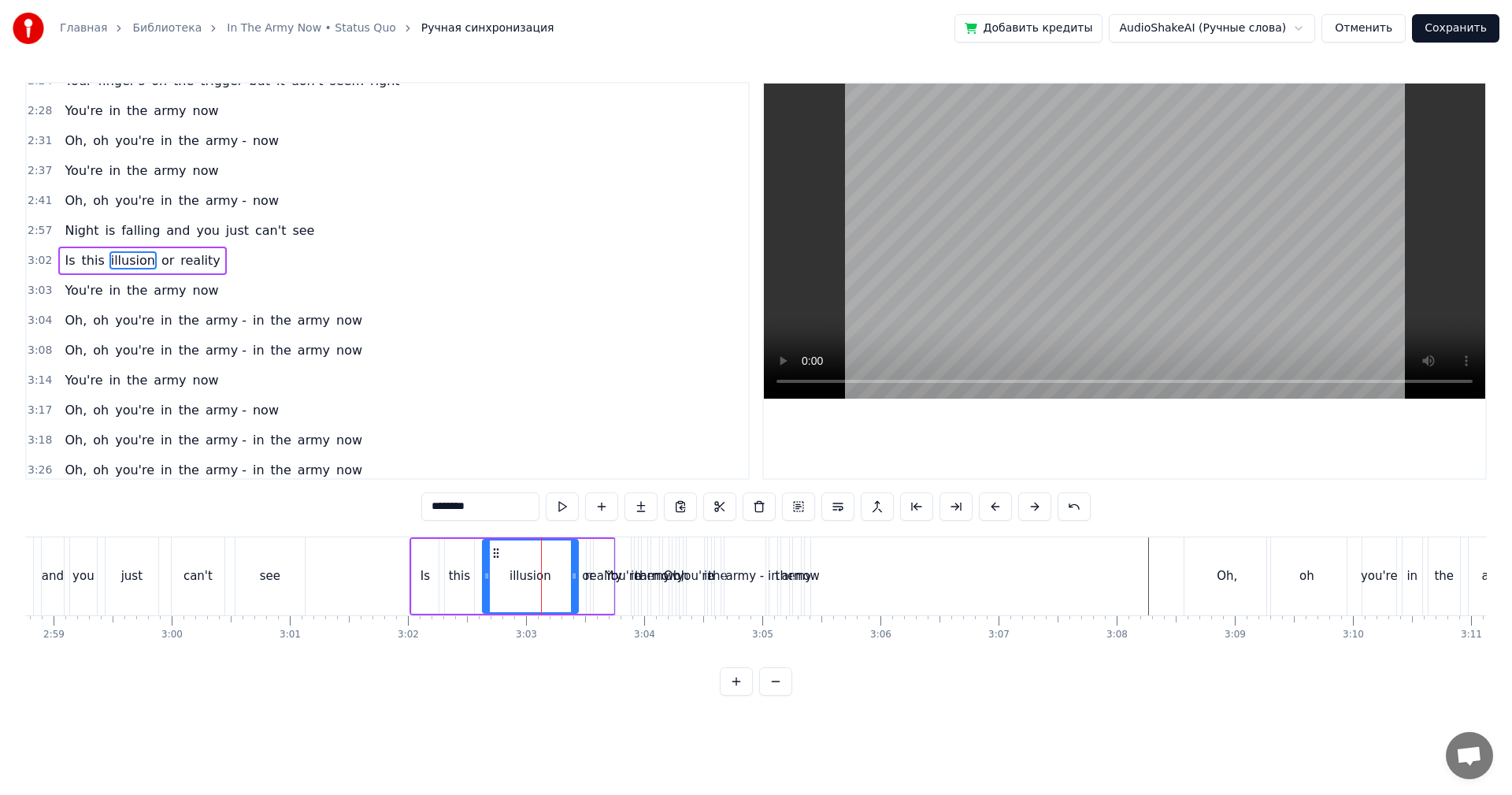
scroll to position [775, 0]
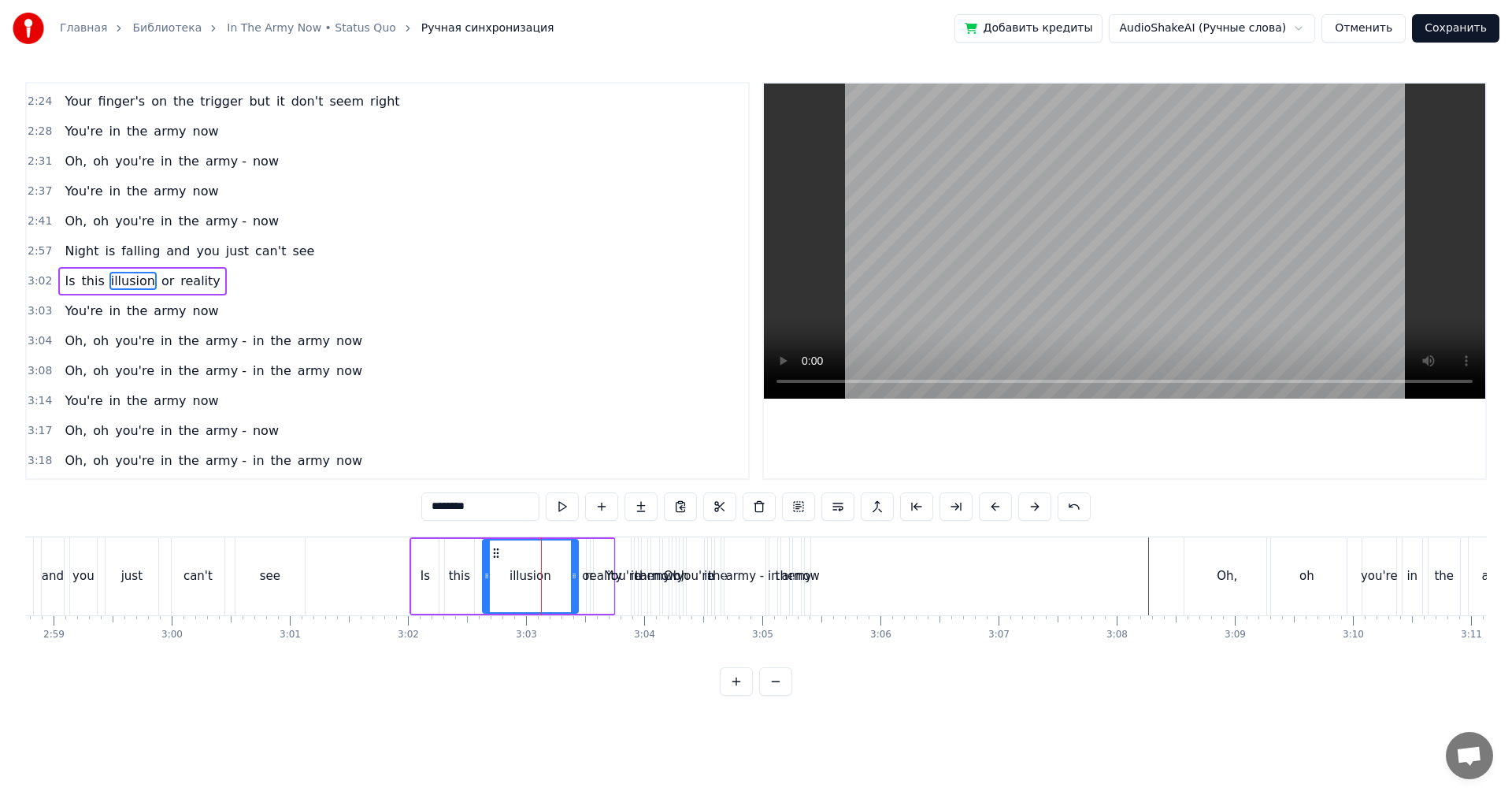
click at [1003, 307] on video at bounding box center [1124, 241] width 721 height 315
click at [1019, 295] on video at bounding box center [1124, 241] width 721 height 315
click at [677, 594] on div "Oh, oh you're in the army - in the army now" at bounding box center [742, 576] width 143 height 78
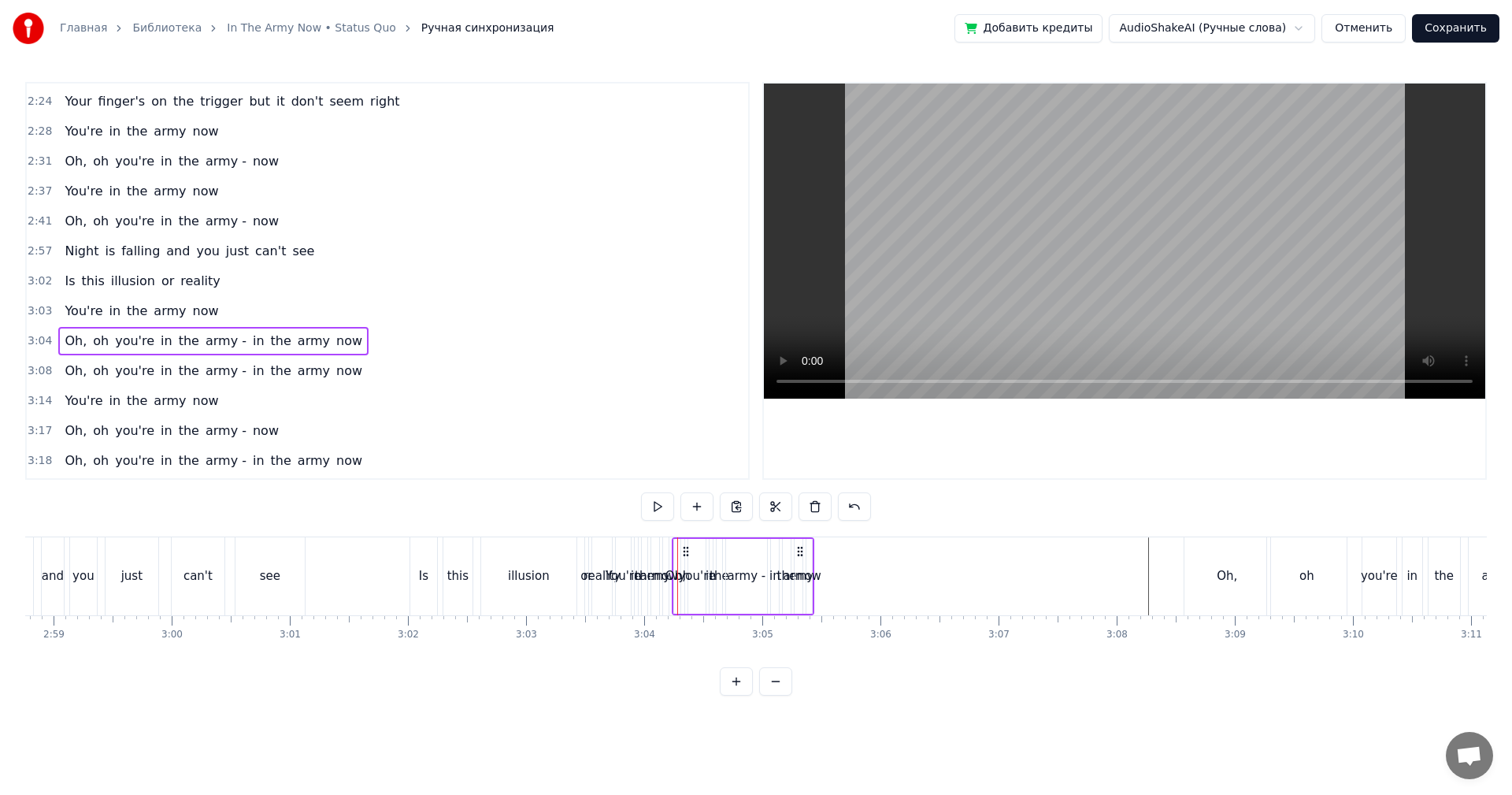
click at [41, 368] on span "3:08" at bounding box center [40, 371] width 24 height 16
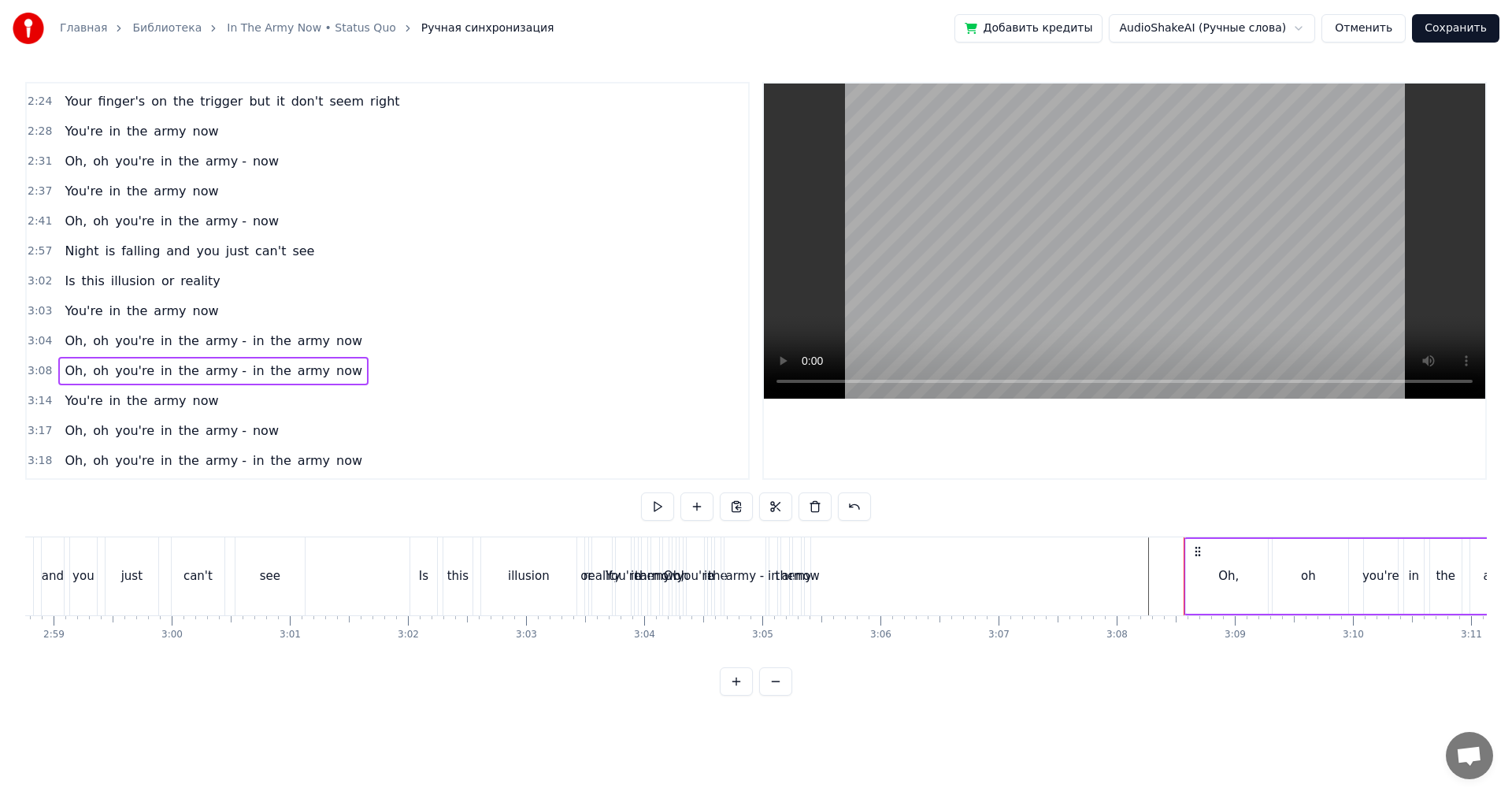
click at [38, 342] on span "3:04" at bounding box center [40, 340] width 24 height 16
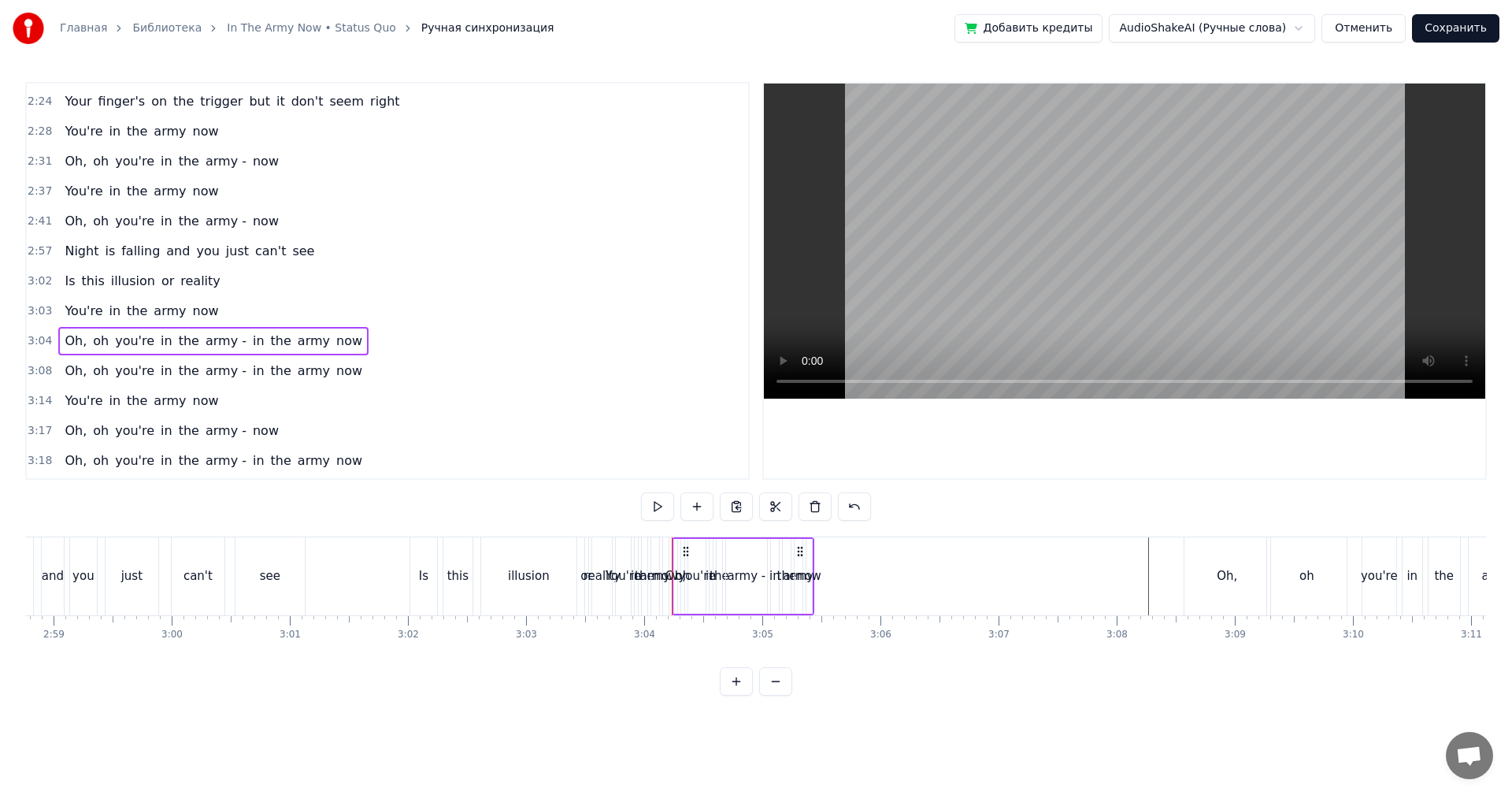
click at [33, 317] on span "3:03" at bounding box center [40, 311] width 24 height 16
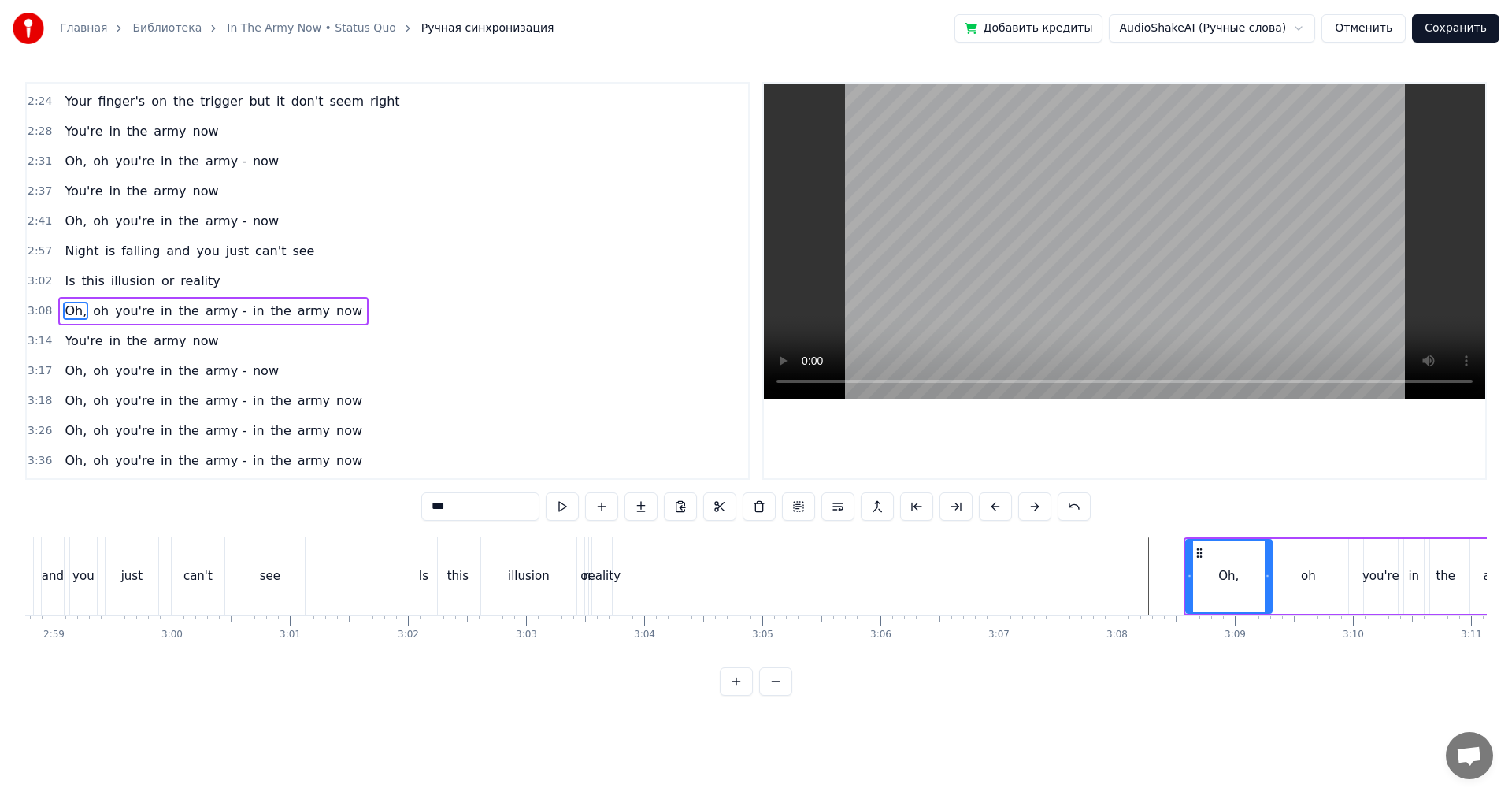
scroll to position [803, 0]
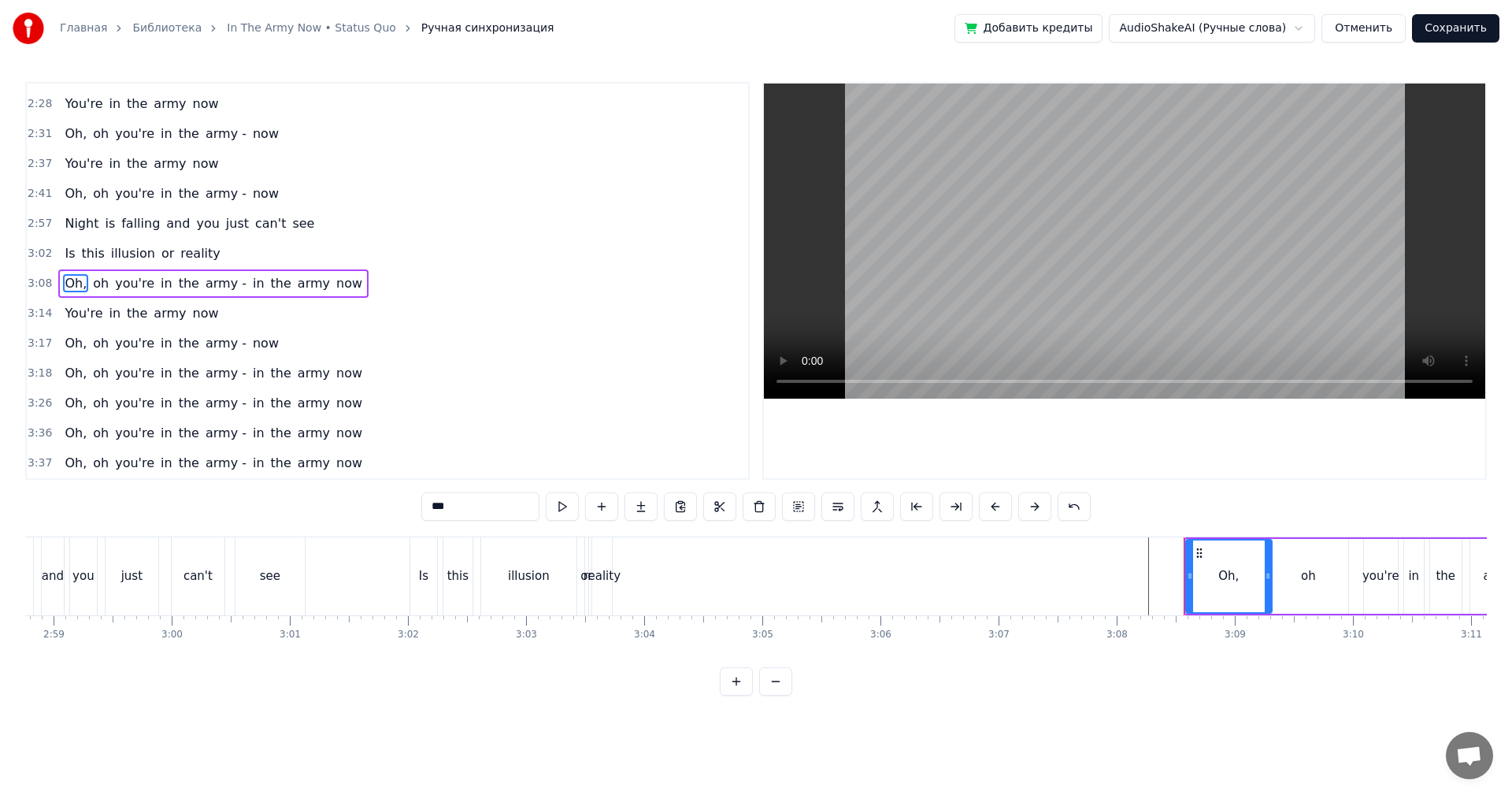
click at [594, 569] on div "reality" at bounding box center [601, 576] width 37 height 18
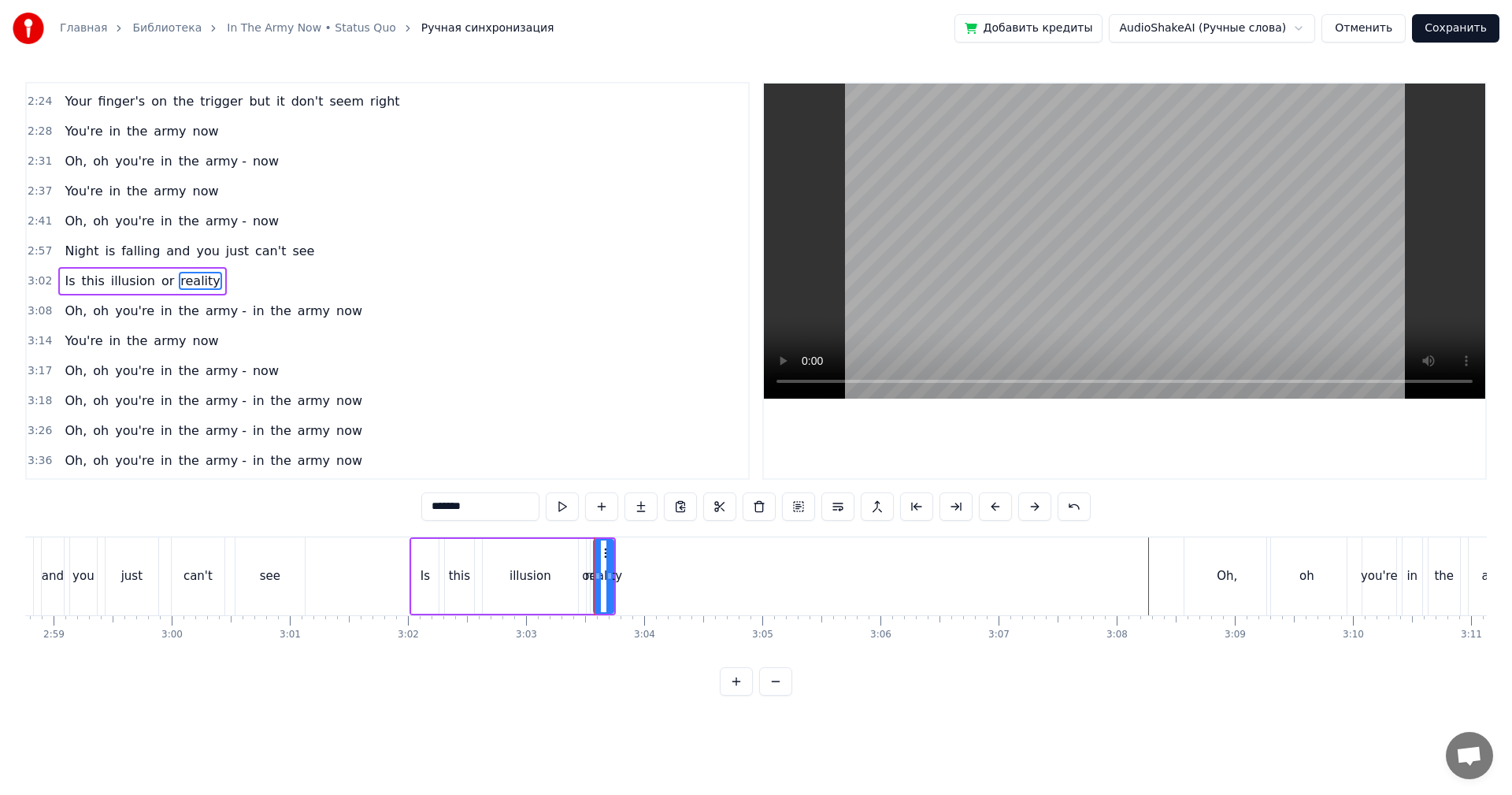
click at [518, 573] on div "illusion" at bounding box center [530, 576] width 41 height 18
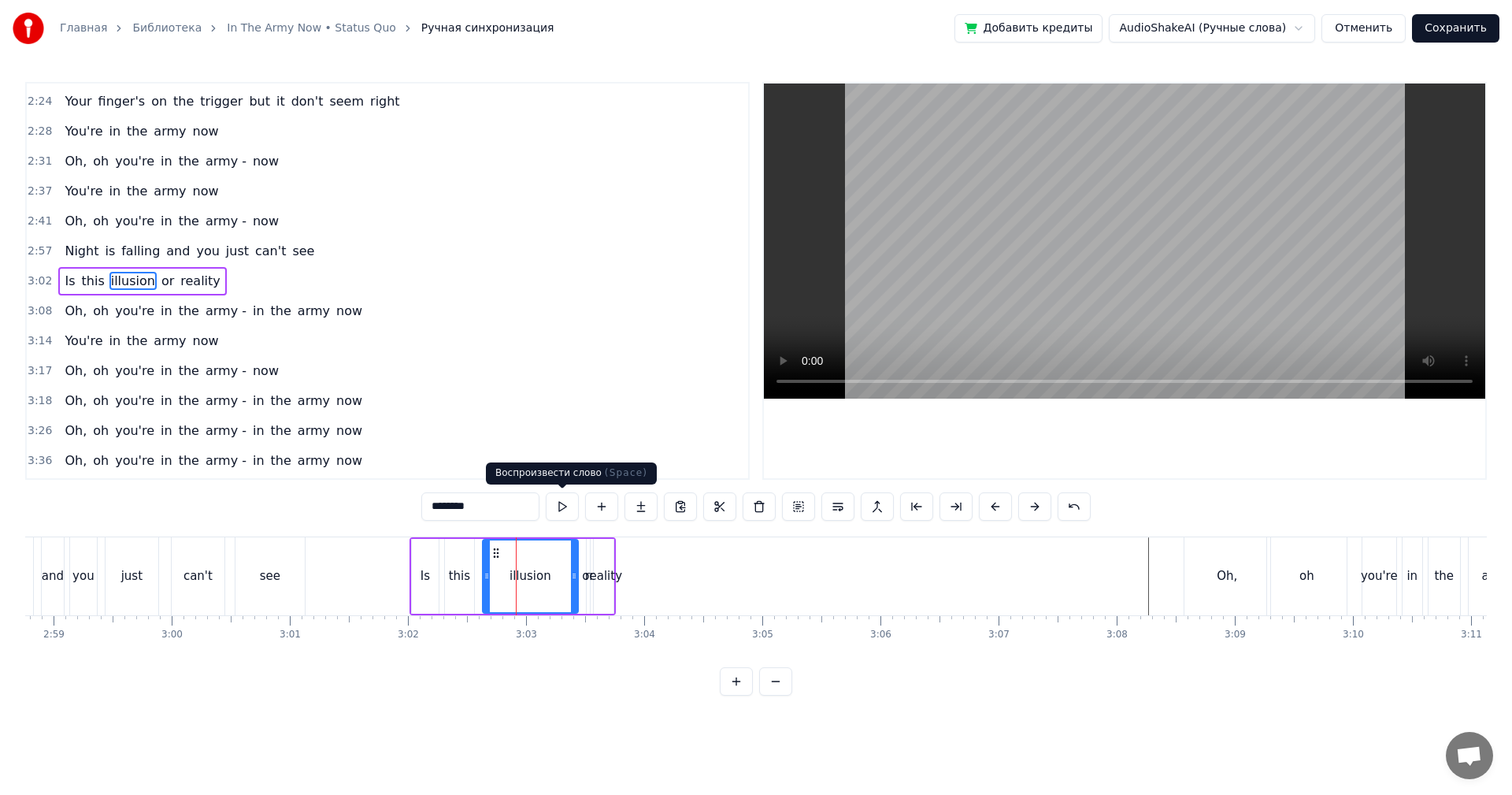
click at [1086, 226] on video at bounding box center [1124, 241] width 721 height 315
click at [1062, 254] on video at bounding box center [1124, 241] width 721 height 315
click at [604, 577] on div "reality" at bounding box center [603, 576] width 37 height 18
type input "*******"
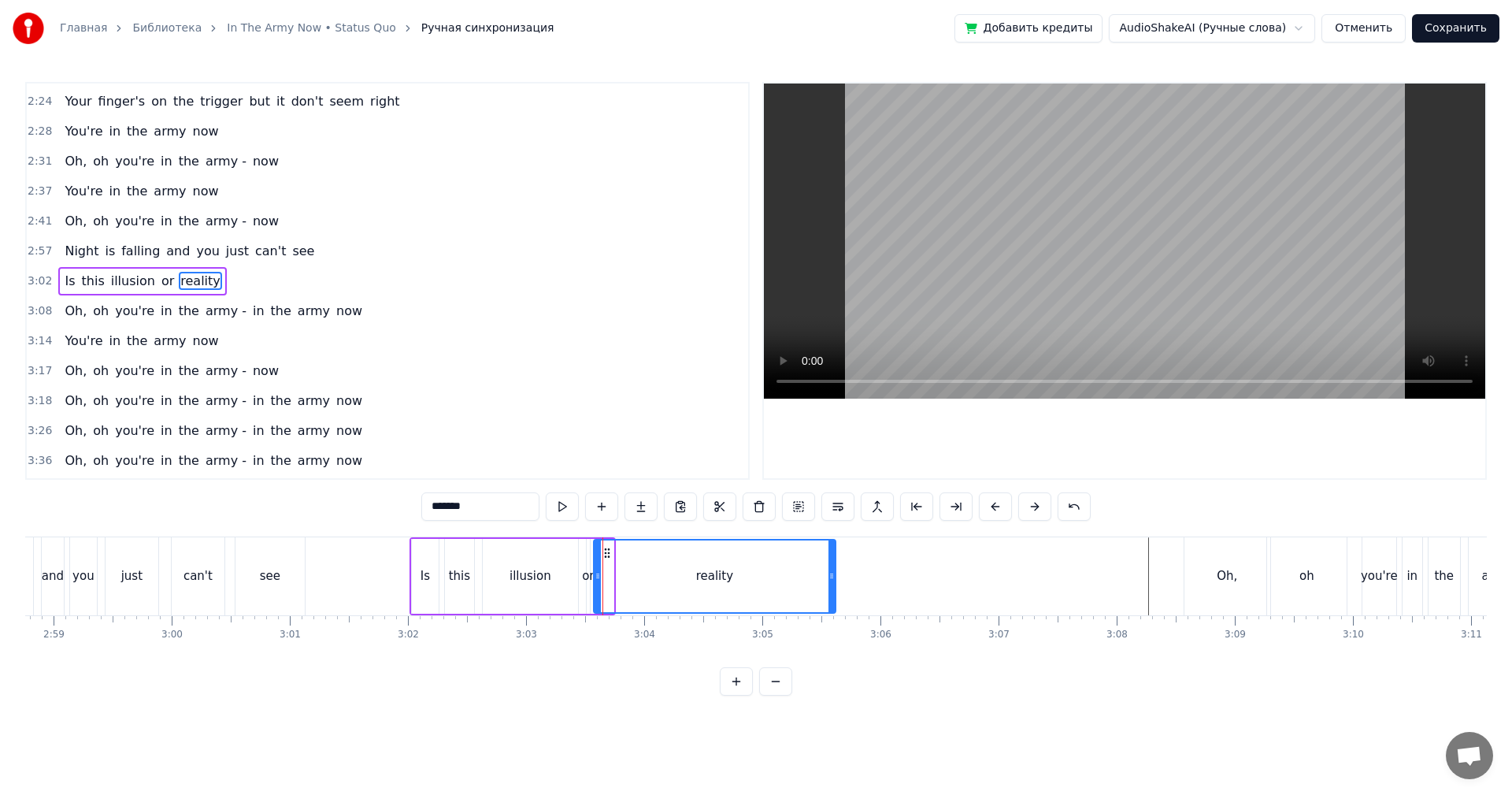
drag, startPoint x: 610, startPoint y: 548, endPoint x: 783, endPoint y: 559, distance: 173.3
click at [829, 552] on div at bounding box center [831, 576] width 6 height 72
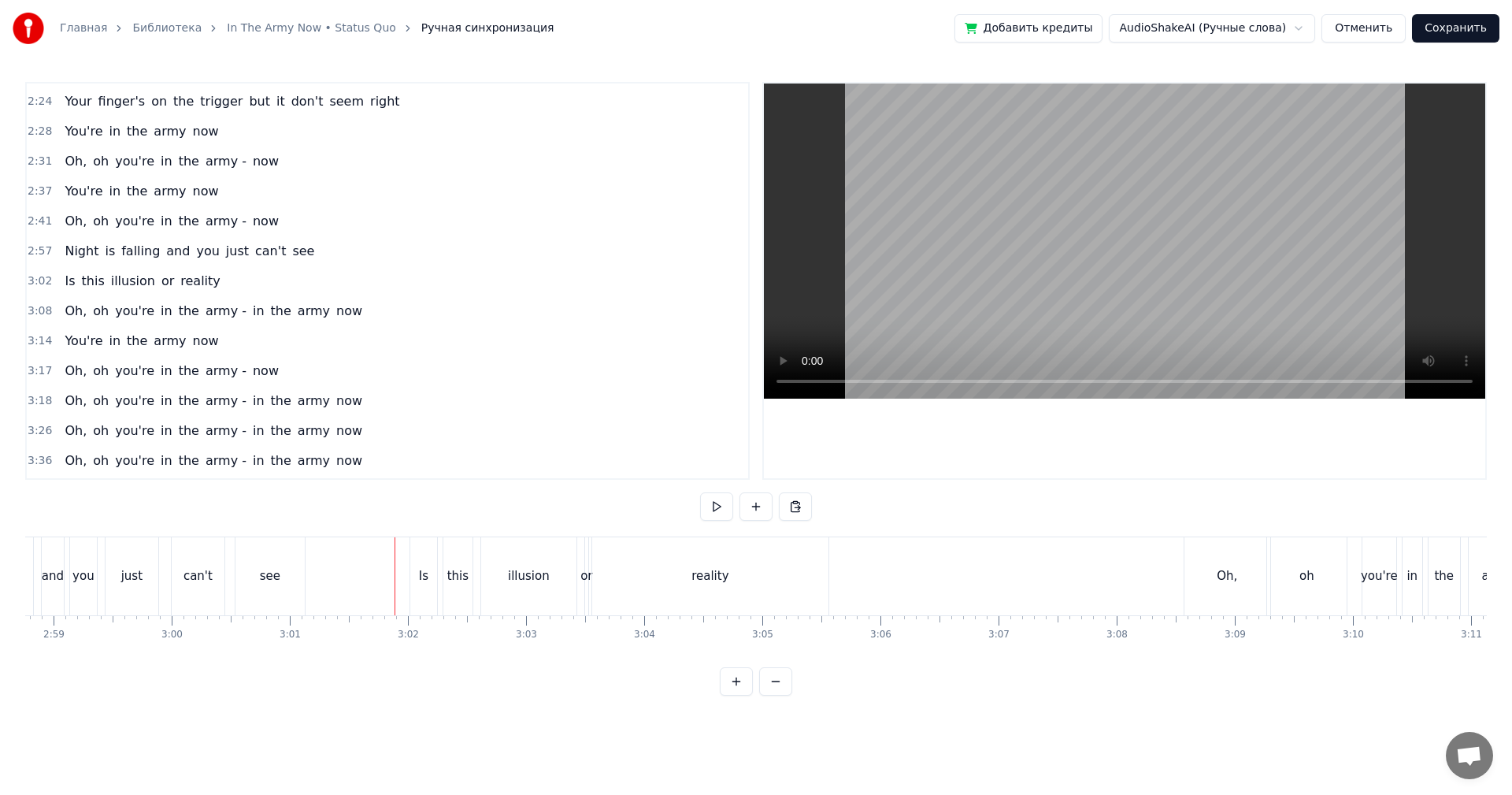
click at [594, 563] on div "reality" at bounding box center [709, 576] width 236 height 78
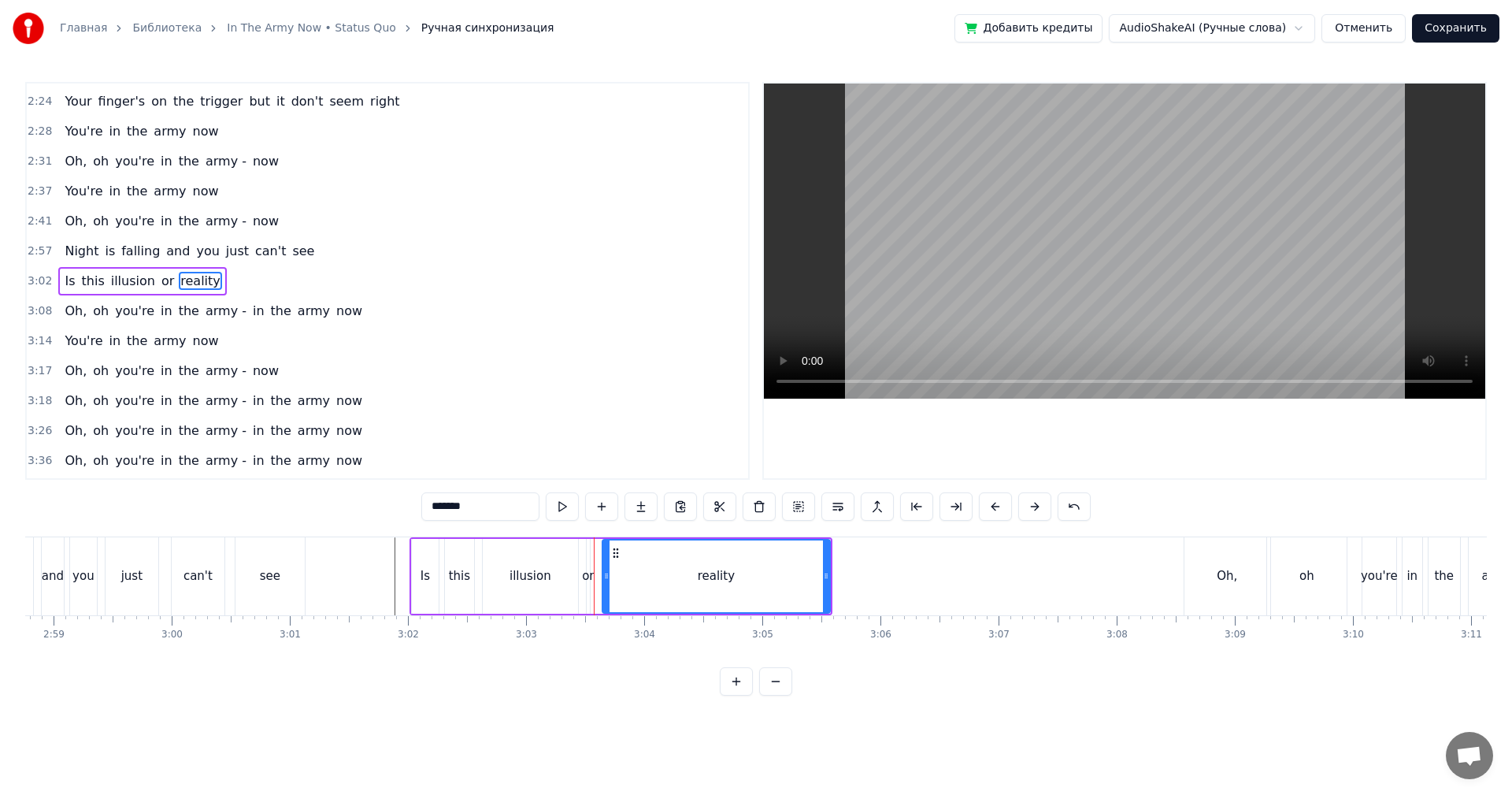
drag, startPoint x: 596, startPoint y: 563, endPoint x: 607, endPoint y: 559, distance: 11.7
click at [607, 559] on div at bounding box center [606, 576] width 6 height 72
click at [588, 563] on div "or" at bounding box center [588, 576] width 4 height 75
type input "**"
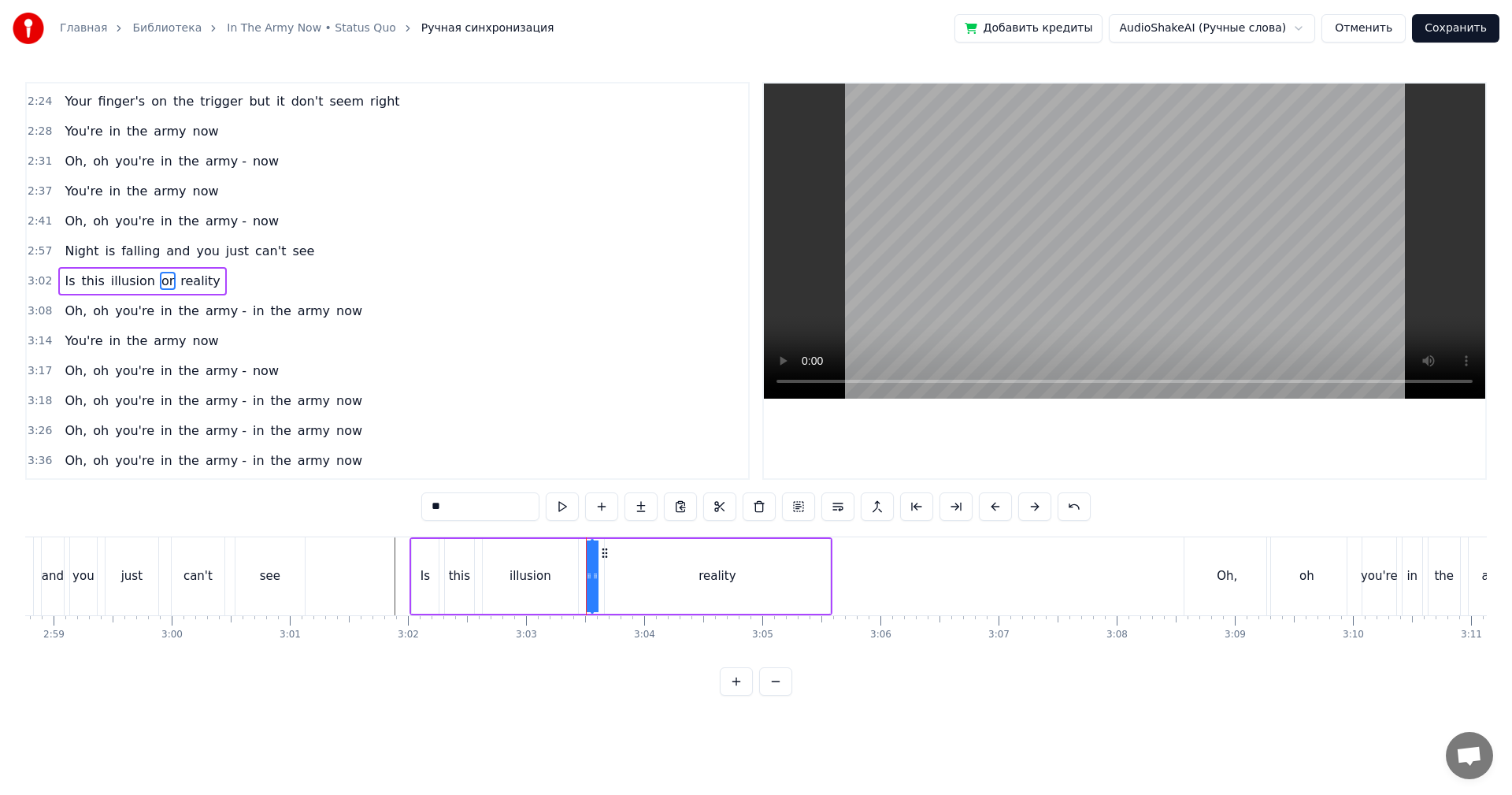
drag, startPoint x: 590, startPoint y: 562, endPoint x: 606, endPoint y: 556, distance: 17.1
click at [592, 556] on div "or" at bounding box center [592, 576] width 0 height 72
click at [592, 560] on div at bounding box center [594, 576] width 6 height 72
click at [594, 557] on div at bounding box center [592, 576] width 6 height 72
drag, startPoint x: 594, startPoint y: 556, endPoint x: 603, endPoint y: 558, distance: 9.2
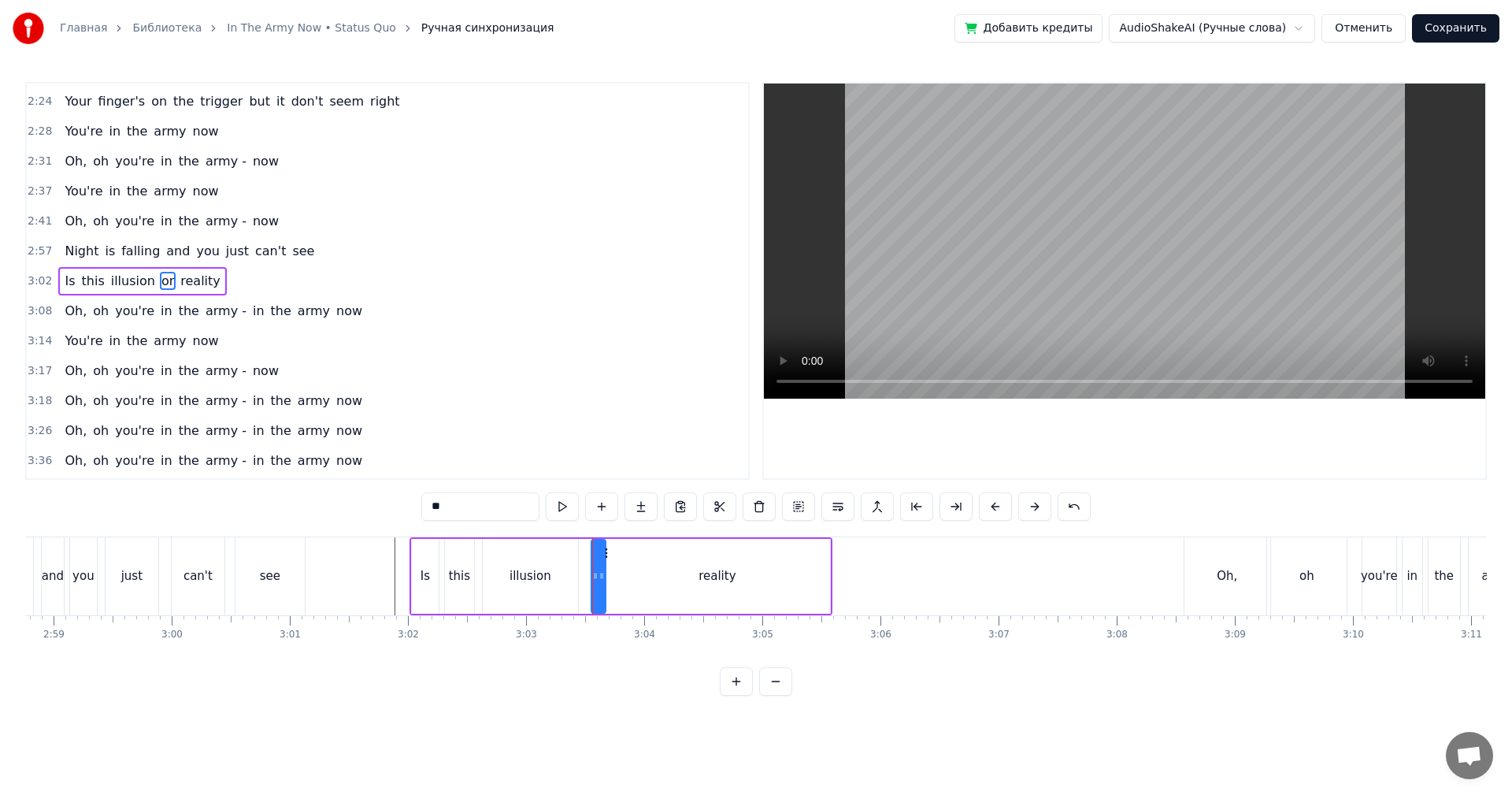
click at [603, 558] on div at bounding box center [601, 576] width 6 height 72
drag, startPoint x: 595, startPoint y: 562, endPoint x: 575, endPoint y: 563, distance: 20.0
click at [575, 563] on div at bounding box center [573, 576] width 6 height 72
drag, startPoint x: 377, startPoint y: 570, endPoint x: 460, endPoint y: 518, distance: 97.9
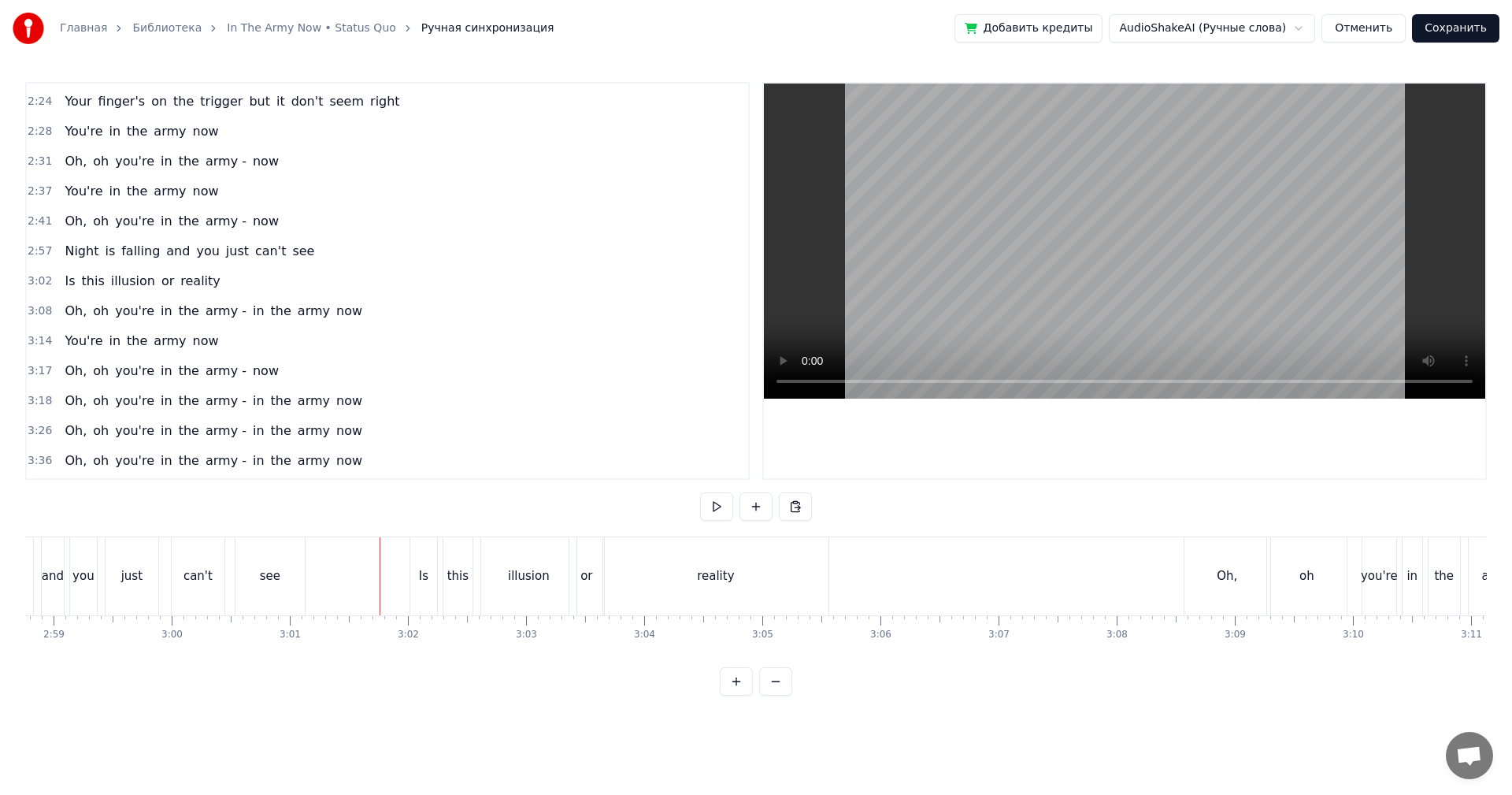
click at [1001, 264] on video at bounding box center [1124, 241] width 721 height 315
click at [777, 590] on div "reality" at bounding box center [715, 576] width 226 height 78
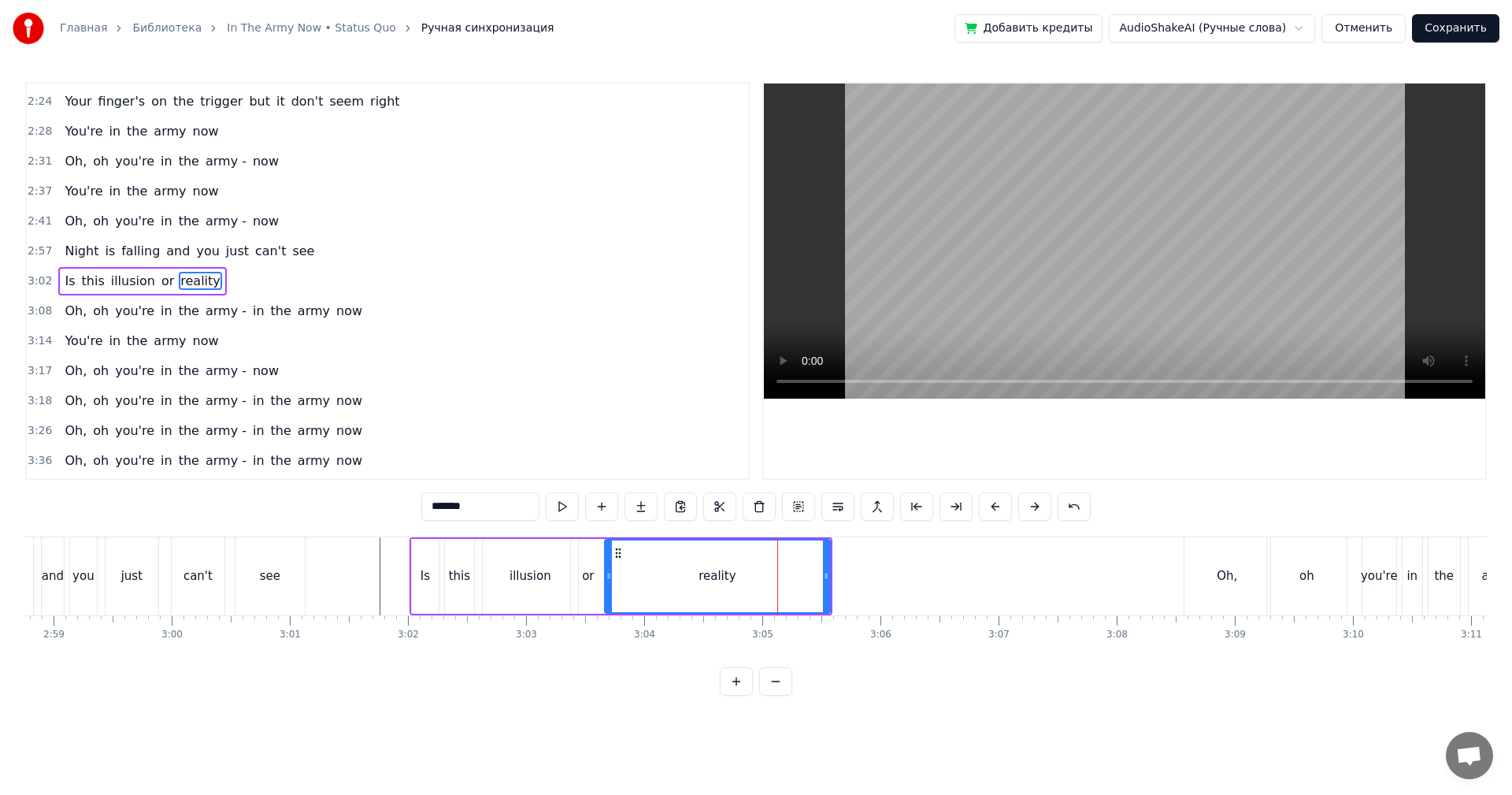
click at [824, 576] on div "Is this illusion or reality" at bounding box center [620, 576] width 422 height 78
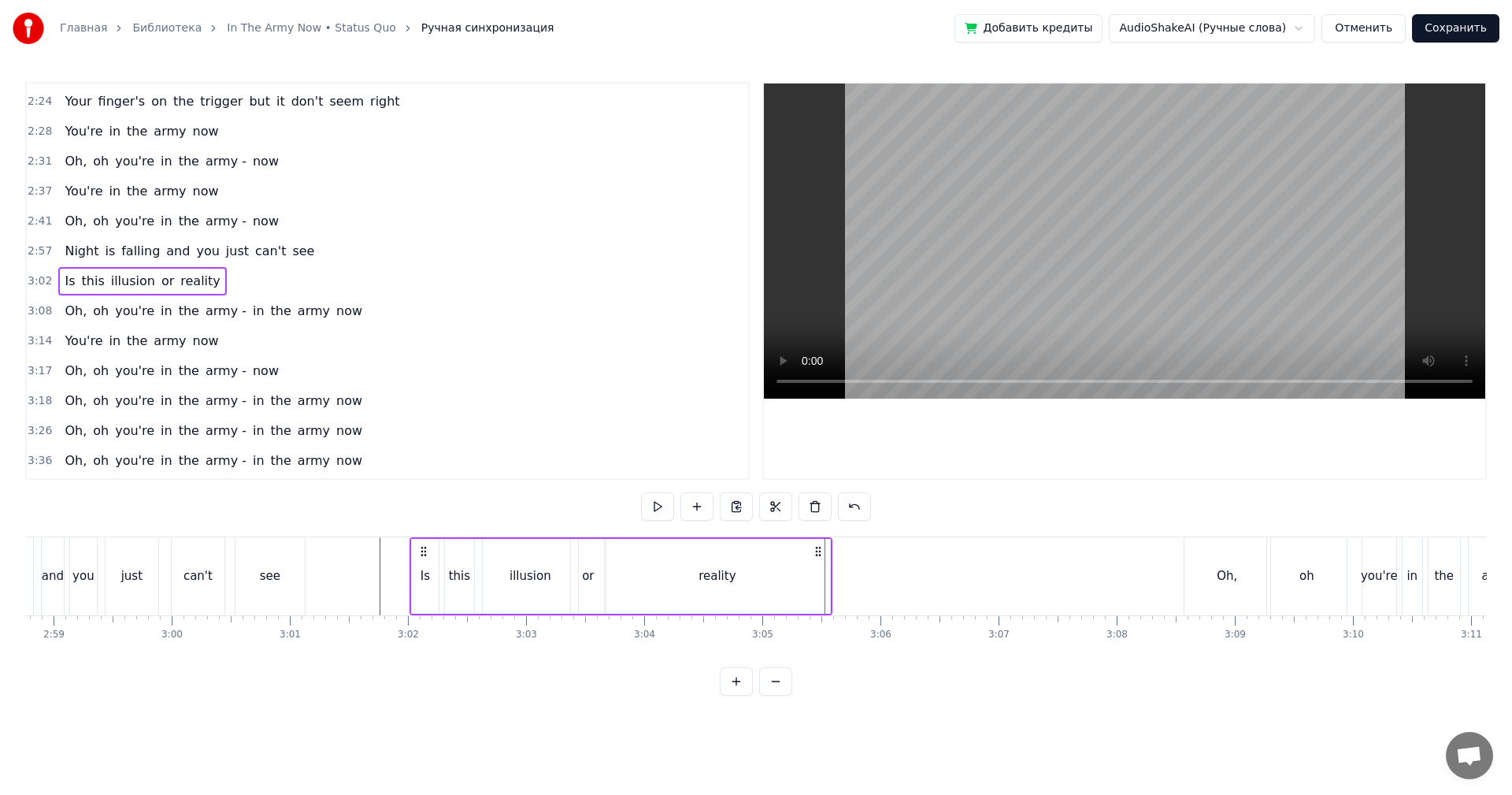
click at [823, 576] on div "reality" at bounding box center [717, 576] width 226 height 75
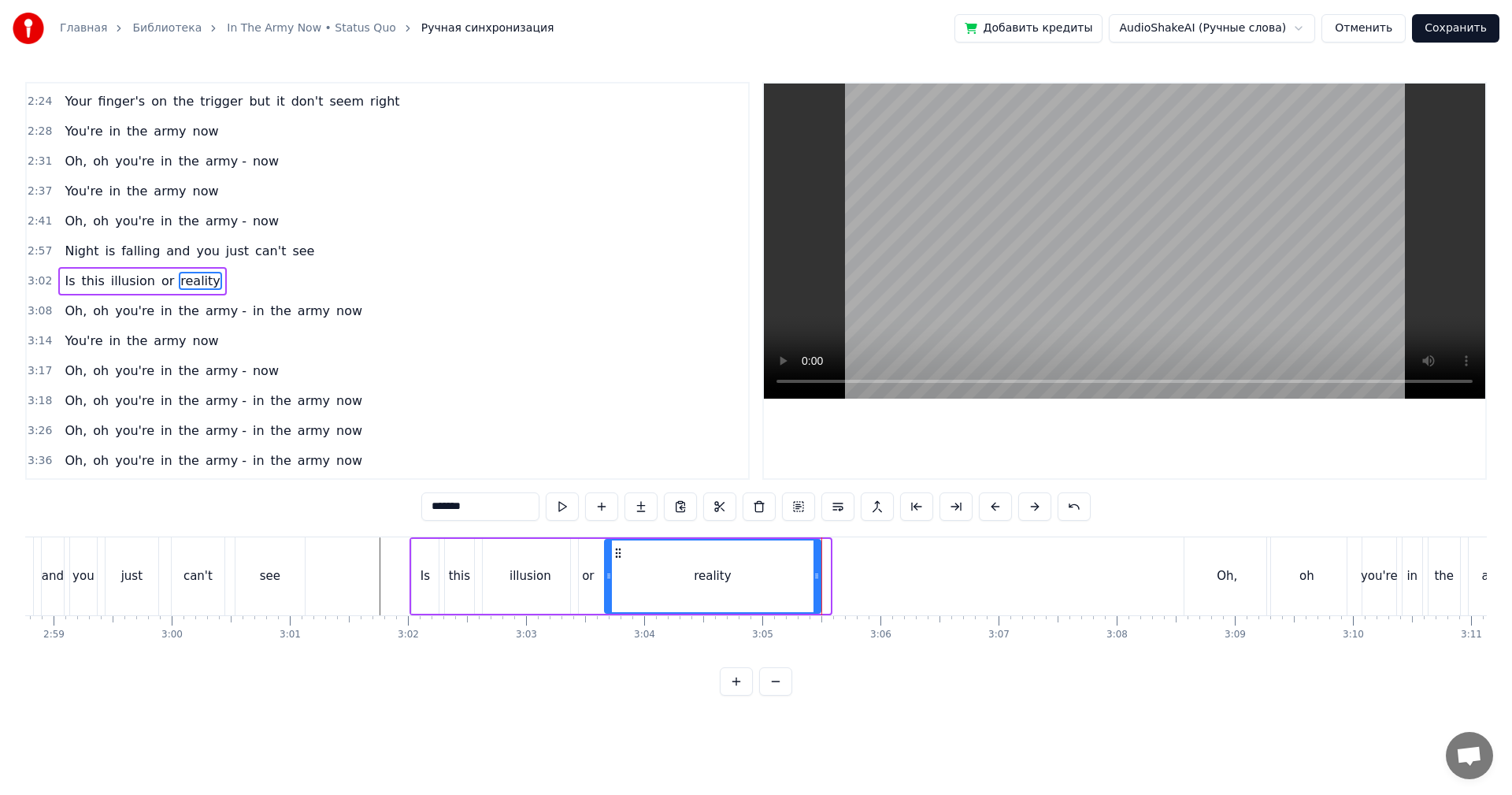
drag, startPoint x: 829, startPoint y: 573, endPoint x: 819, endPoint y: 574, distance: 10.0
click at [819, 574] on icon at bounding box center [816, 576] width 6 height 13
click at [676, 569] on div "reality" at bounding box center [713, 576] width 214 height 72
click at [31, 342] on span "3:14" at bounding box center [40, 340] width 24 height 16
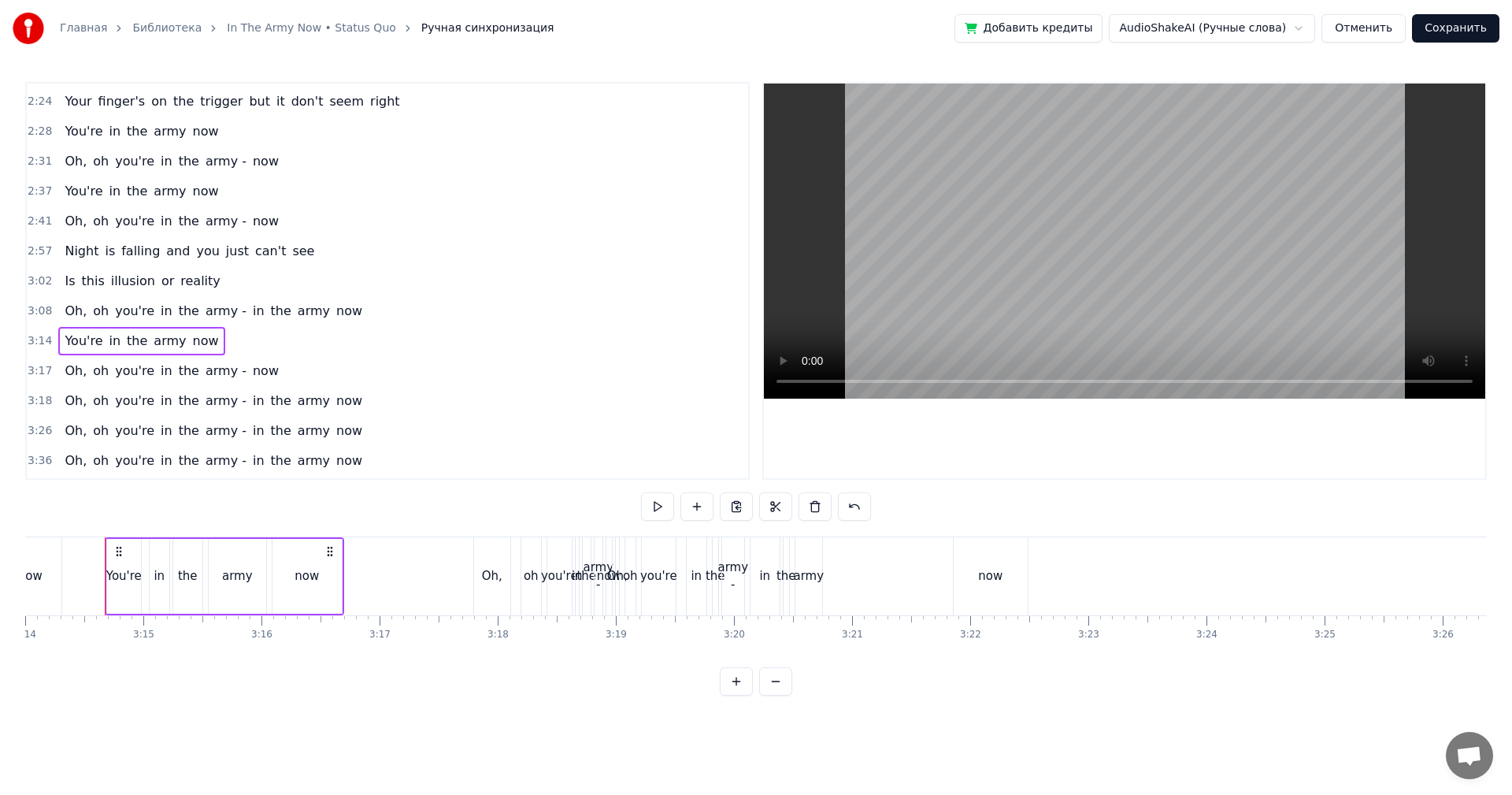
click at [41, 284] on span "3:02" at bounding box center [40, 281] width 24 height 16
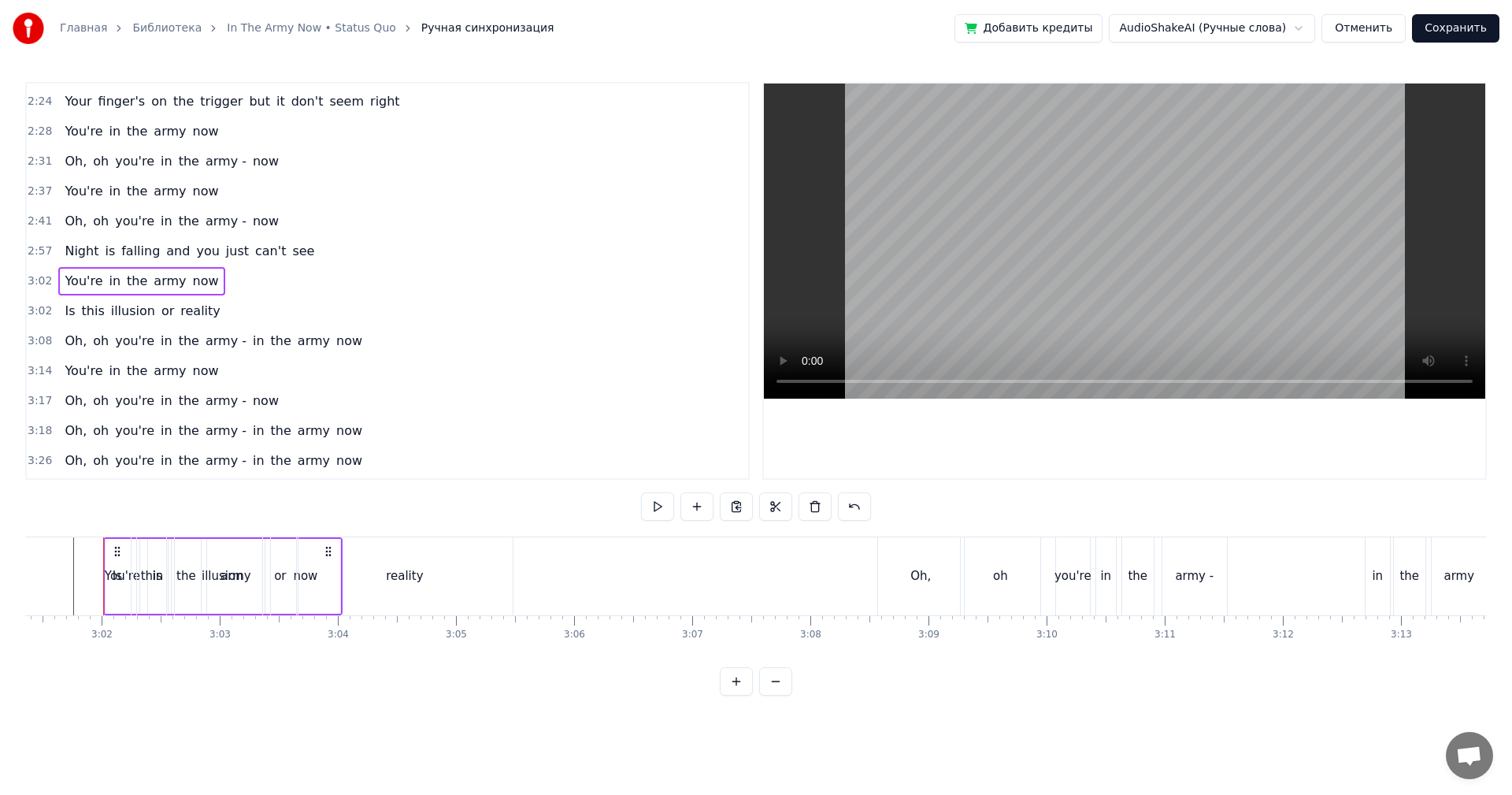
scroll to position [0, 21418]
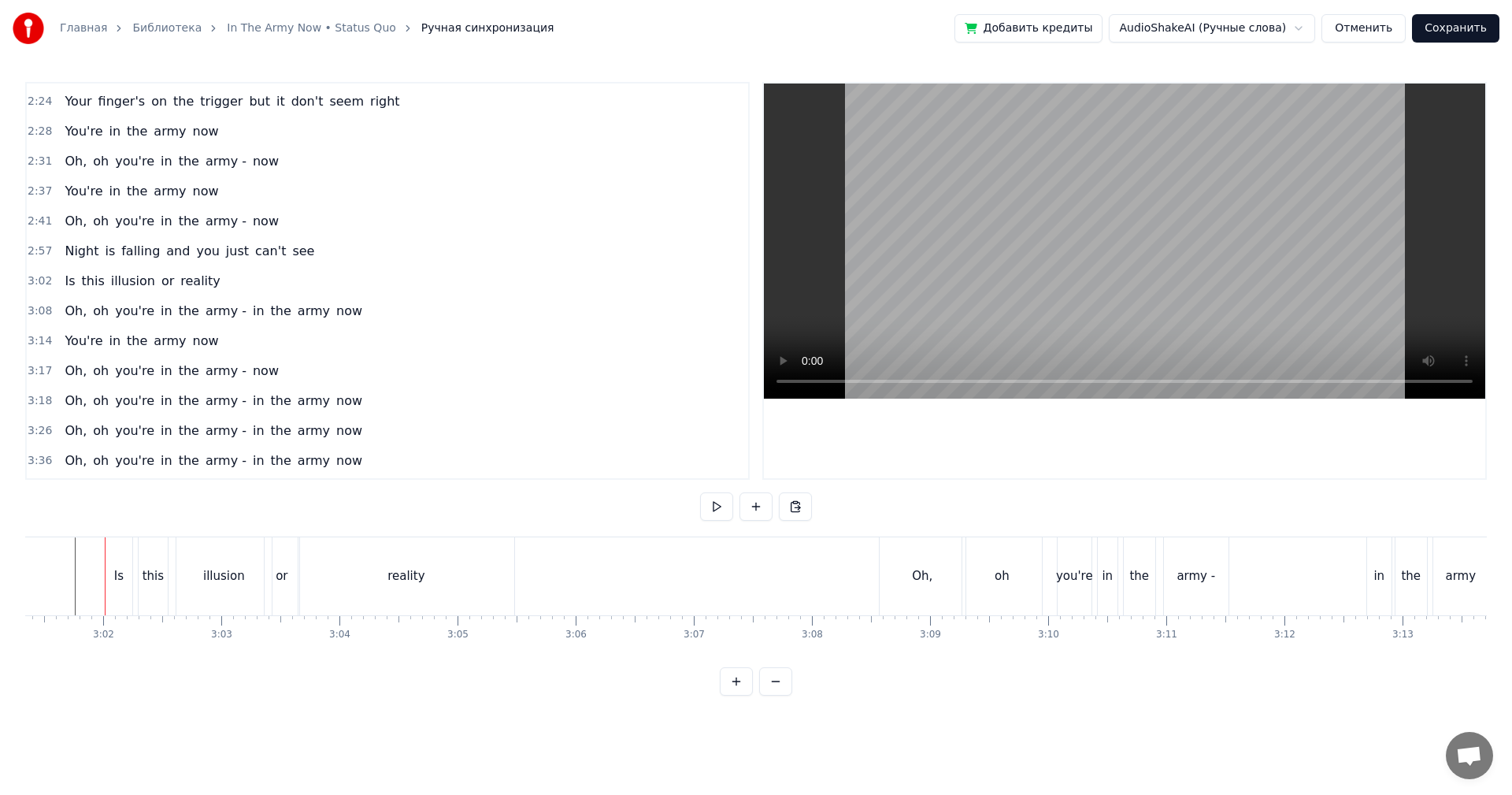
click at [41, 284] on span "3:02" at bounding box center [40, 281] width 24 height 16
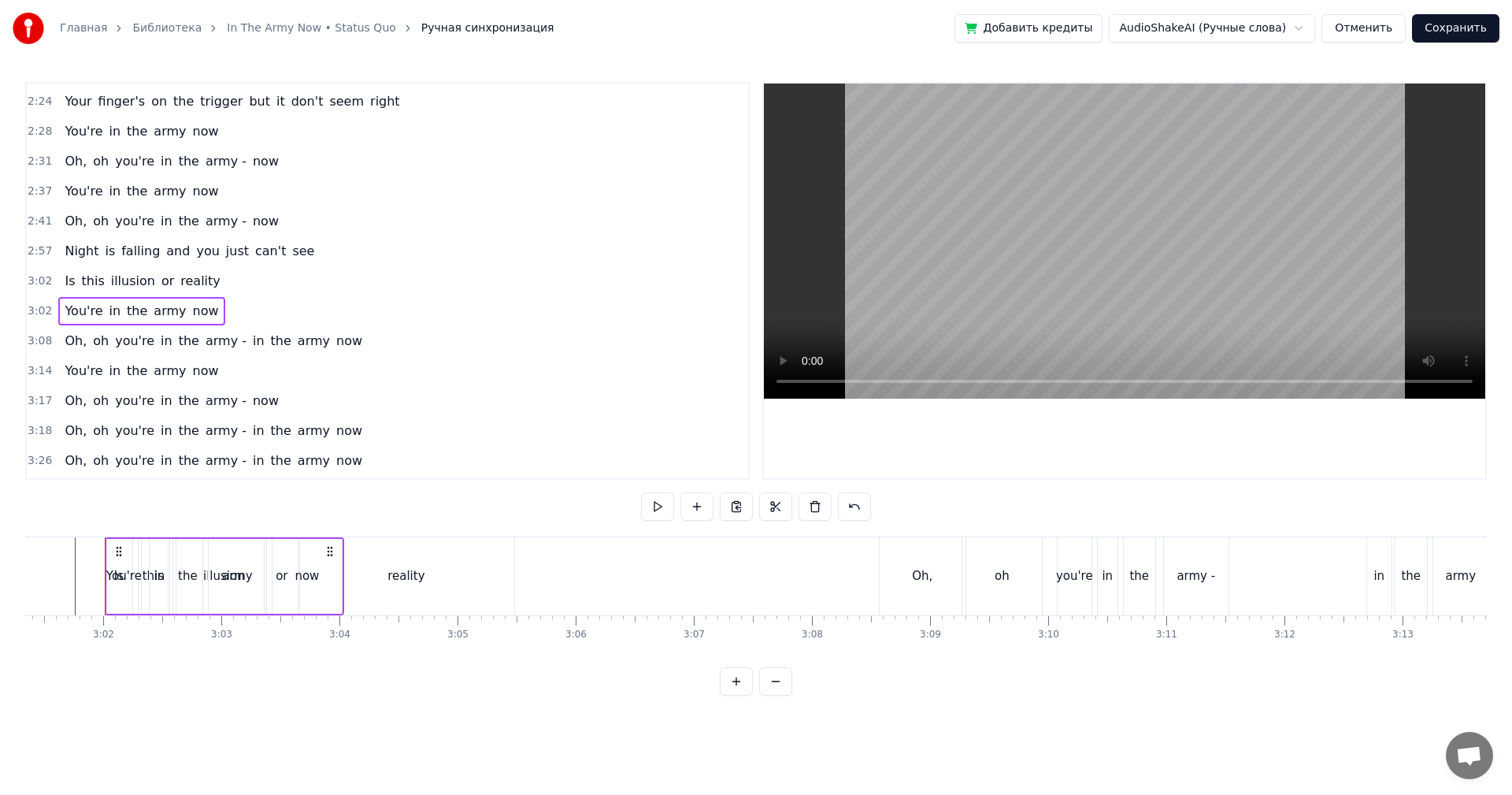
drag, startPoint x: 116, startPoint y: 543, endPoint x: 292, endPoint y: 547, distance: 176.0
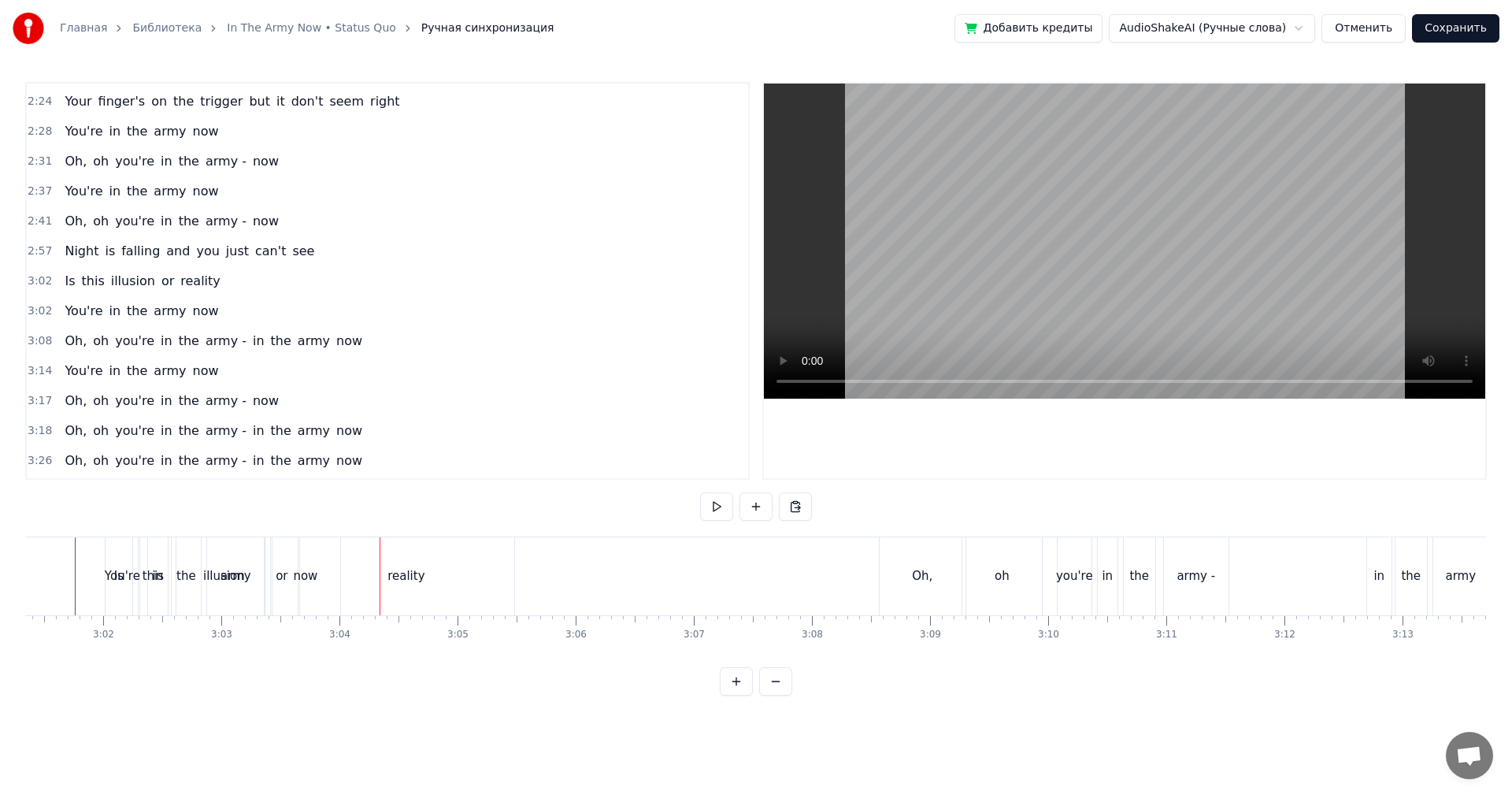
click at [40, 315] on span "3:02" at bounding box center [40, 311] width 24 height 16
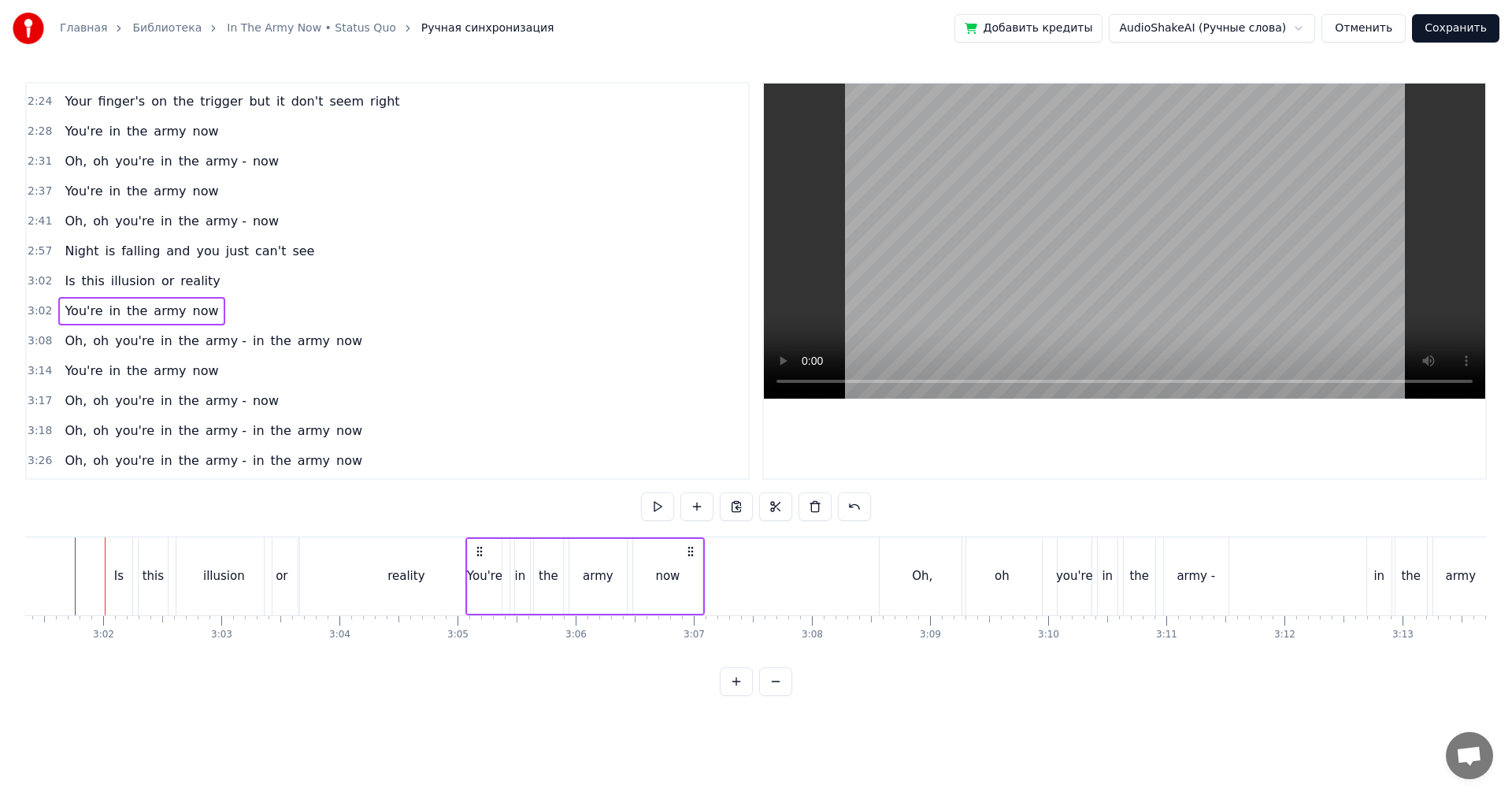
drag, startPoint x: 115, startPoint y: 549, endPoint x: 475, endPoint y: 553, distance: 360.0
click at [475, 553] on icon at bounding box center [480, 551] width 13 height 13
click at [413, 577] on div "reality" at bounding box center [405, 576] width 37 height 18
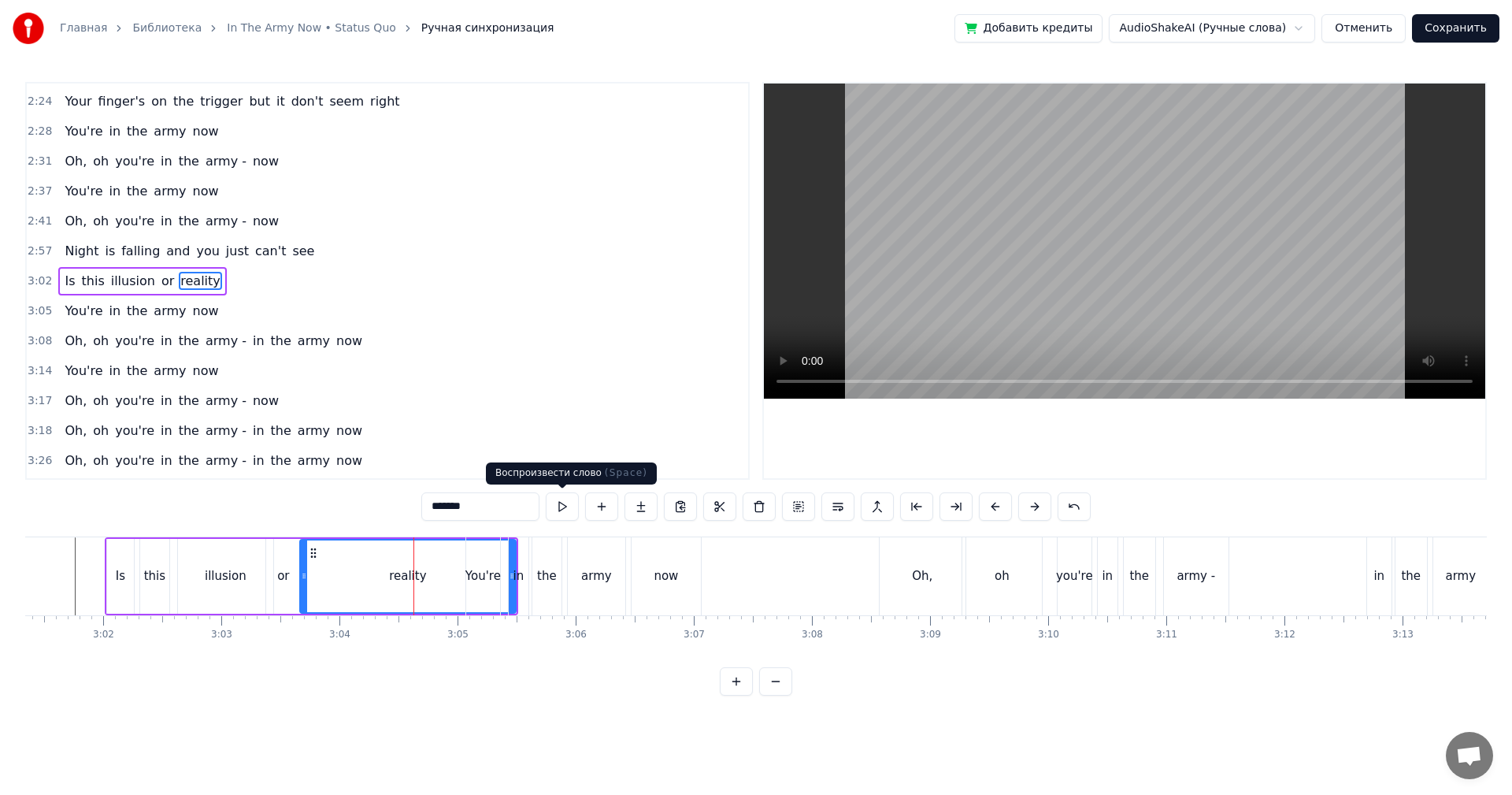
click at [1065, 290] on video at bounding box center [1124, 241] width 721 height 315
click at [1053, 286] on video at bounding box center [1124, 241] width 721 height 315
click at [40, 314] on span "3:05" at bounding box center [40, 311] width 24 height 16
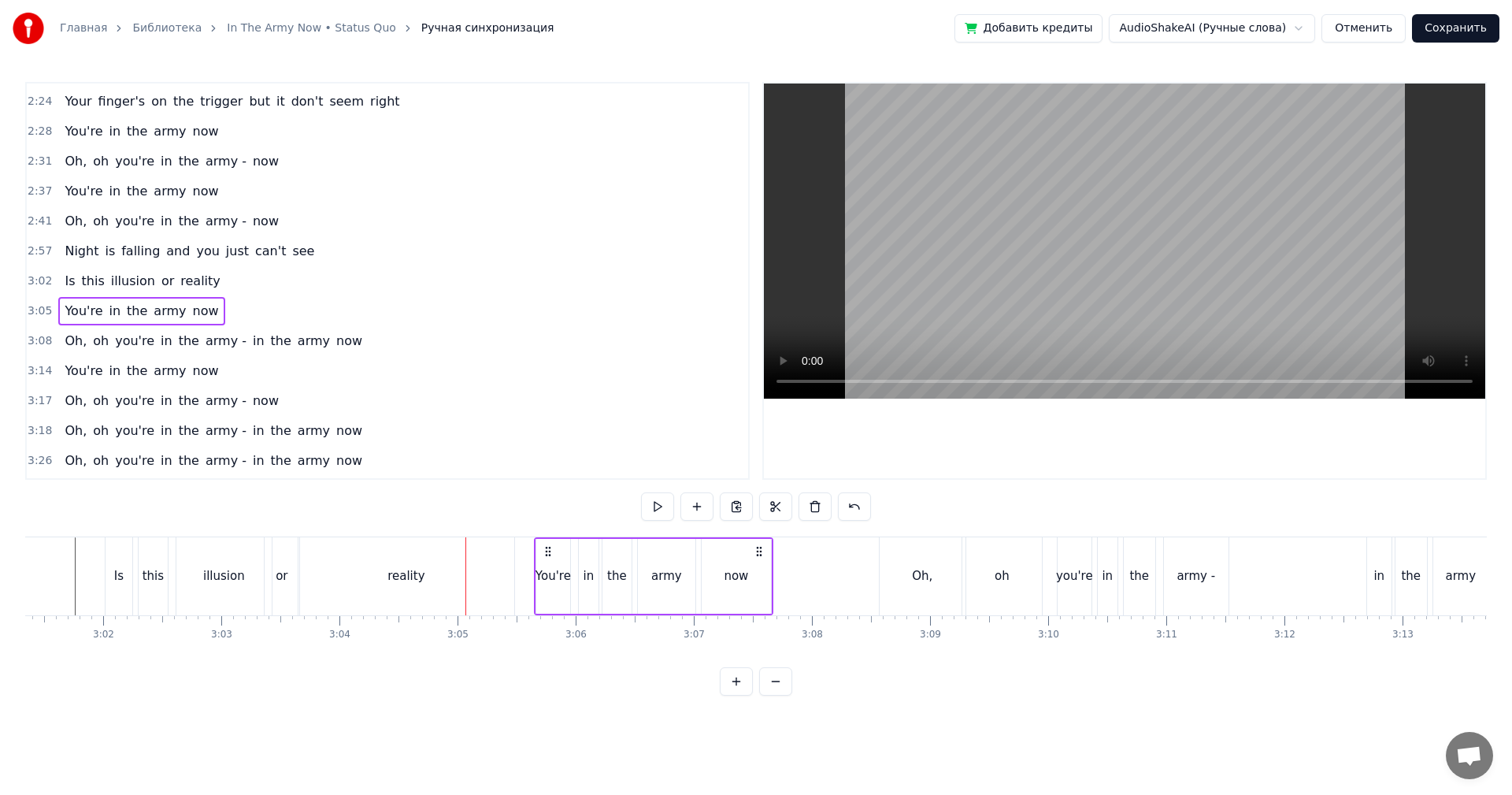
drag, startPoint x: 481, startPoint y: 547, endPoint x: 550, endPoint y: 546, distance: 69.0
click at [550, 546] on icon at bounding box center [548, 551] width 13 height 13
click at [386, 585] on div "reality" at bounding box center [406, 576] width 216 height 78
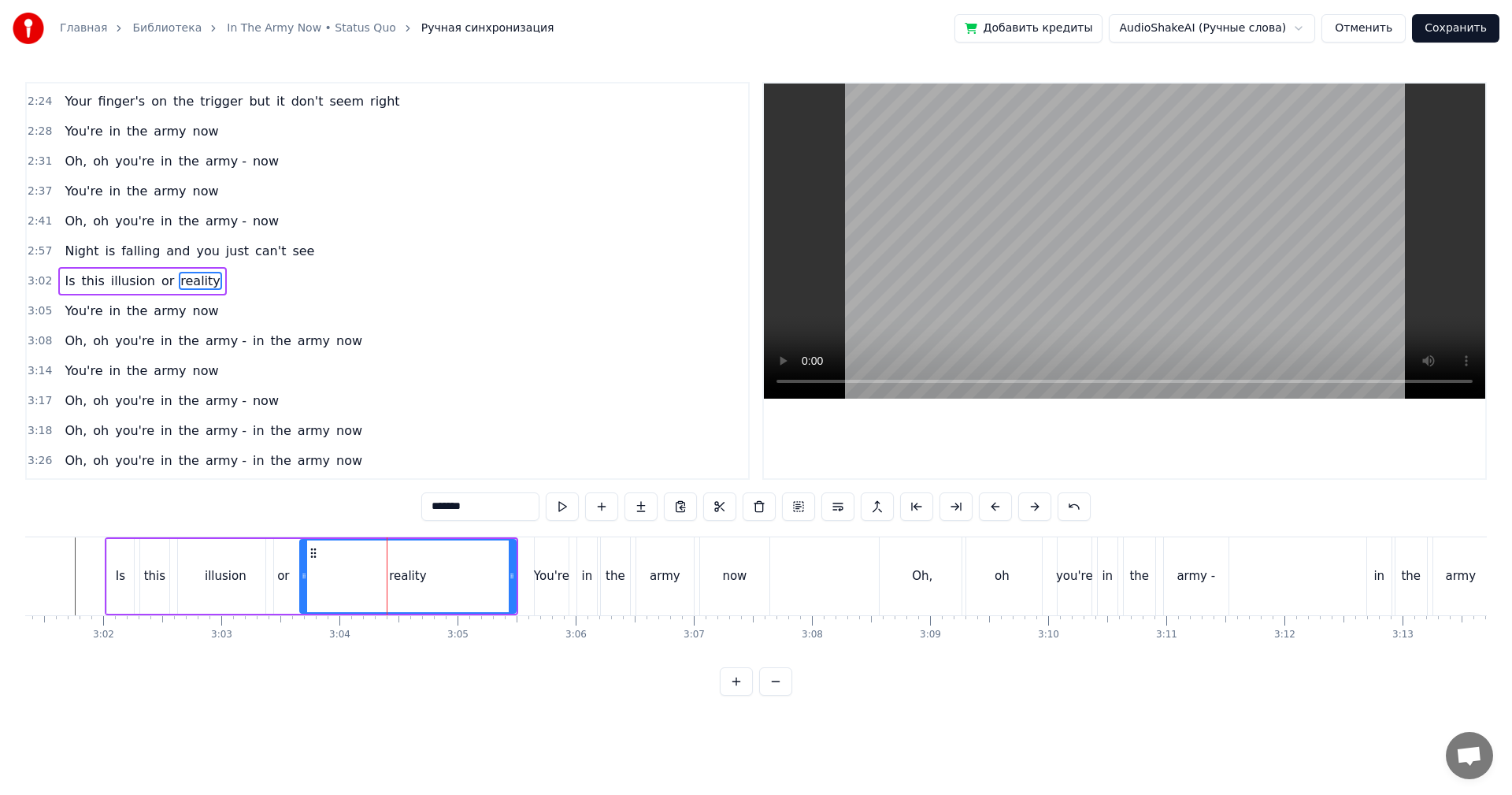
click at [1301, 256] on video at bounding box center [1124, 241] width 721 height 315
drag, startPoint x: 1286, startPoint y: 259, endPoint x: 912, endPoint y: 430, distance: 411.2
click at [1284, 259] on video at bounding box center [1124, 241] width 721 height 315
click at [543, 575] on div "You're" at bounding box center [551, 576] width 35 height 18
type input "******"
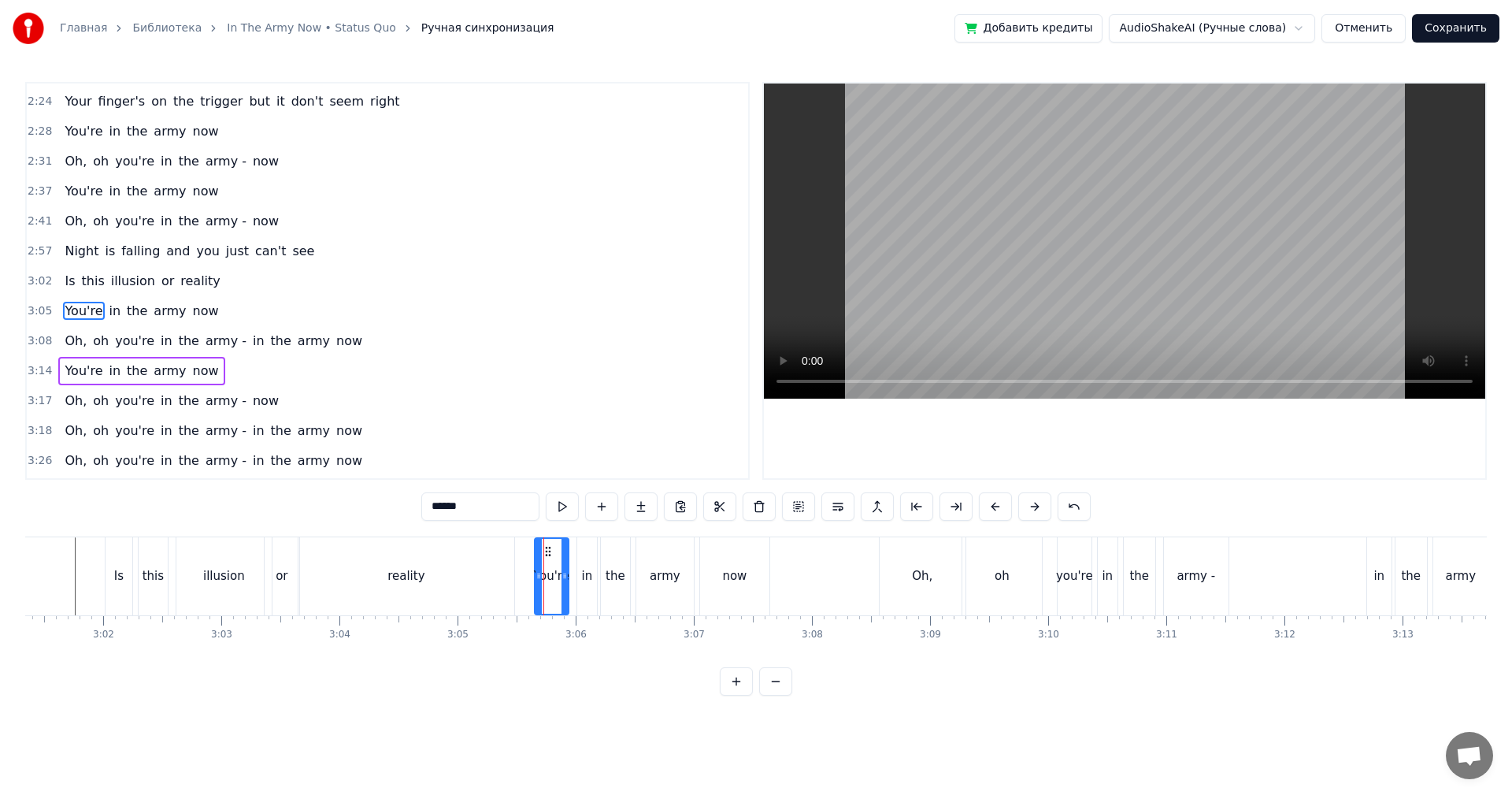
scroll to position [805, 0]
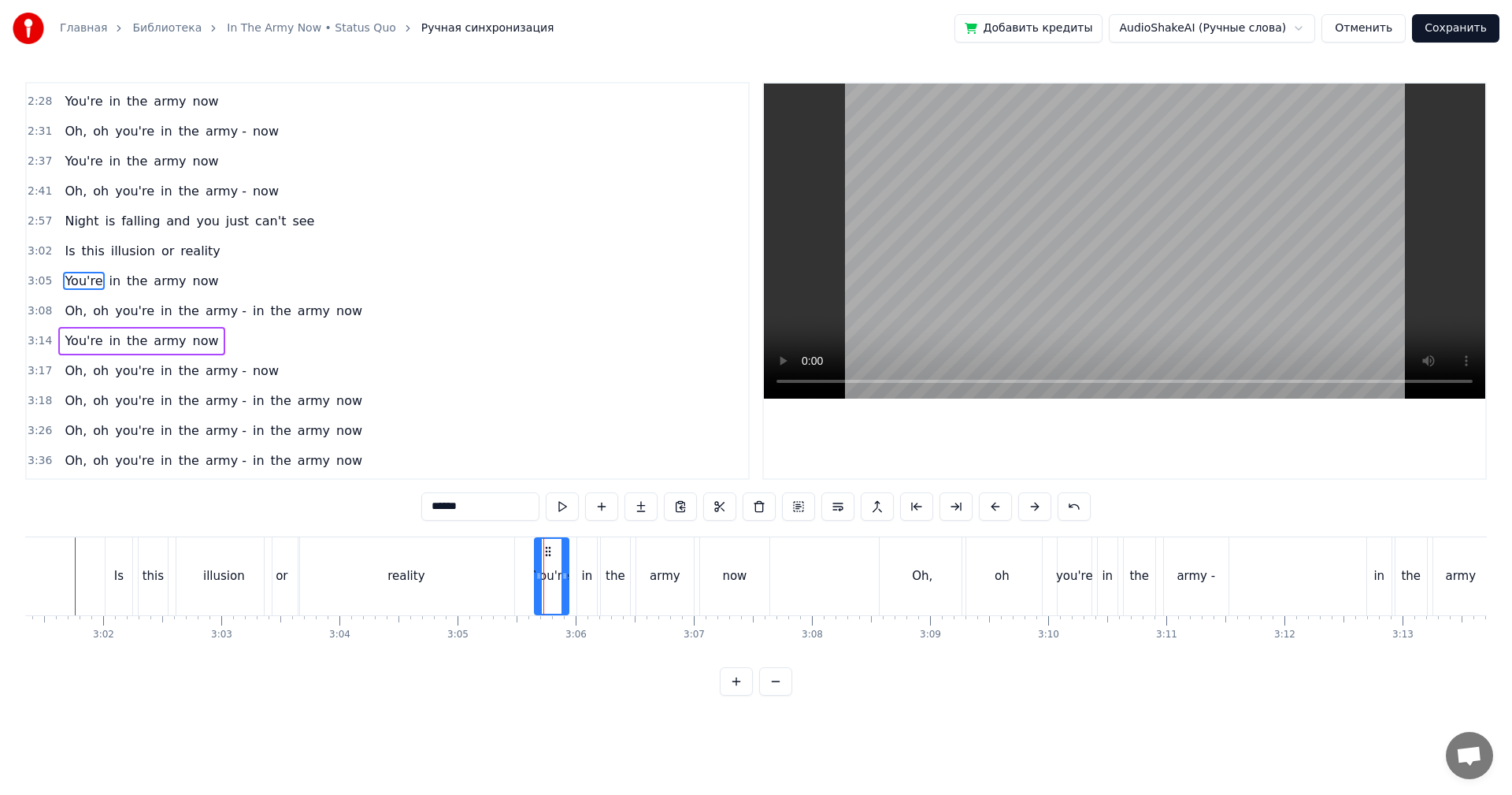
click at [575, 555] on div "You're in the army now" at bounding box center [653, 576] width 239 height 78
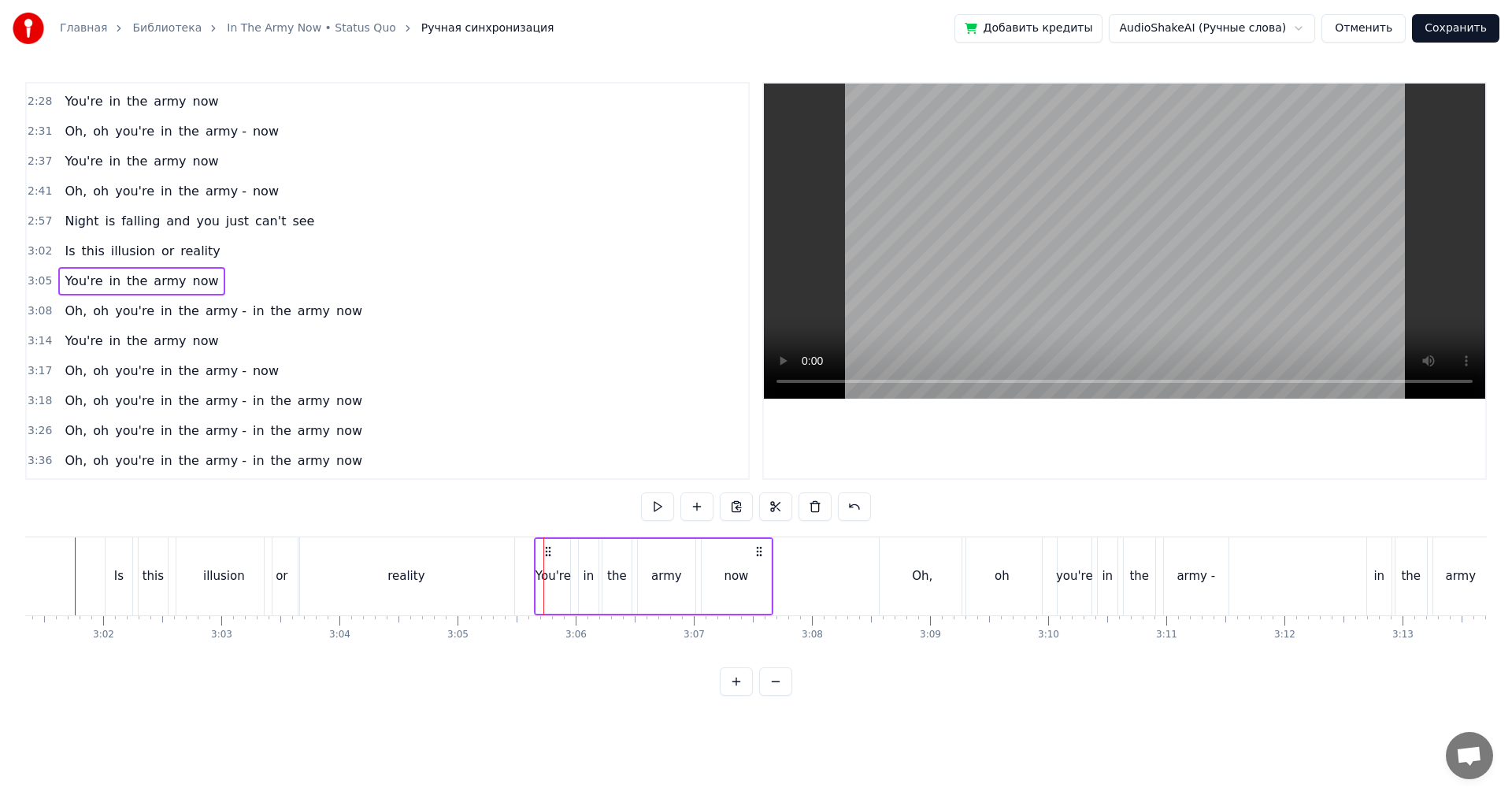
click at [572, 555] on div "You're in the army now" at bounding box center [653, 576] width 239 height 78
drag, startPoint x: 548, startPoint y: 547, endPoint x: 530, endPoint y: 550, distance: 18.2
click at [530, 550] on icon at bounding box center [530, 551] width 13 height 13
click at [467, 559] on div "reality" at bounding box center [406, 576] width 216 height 78
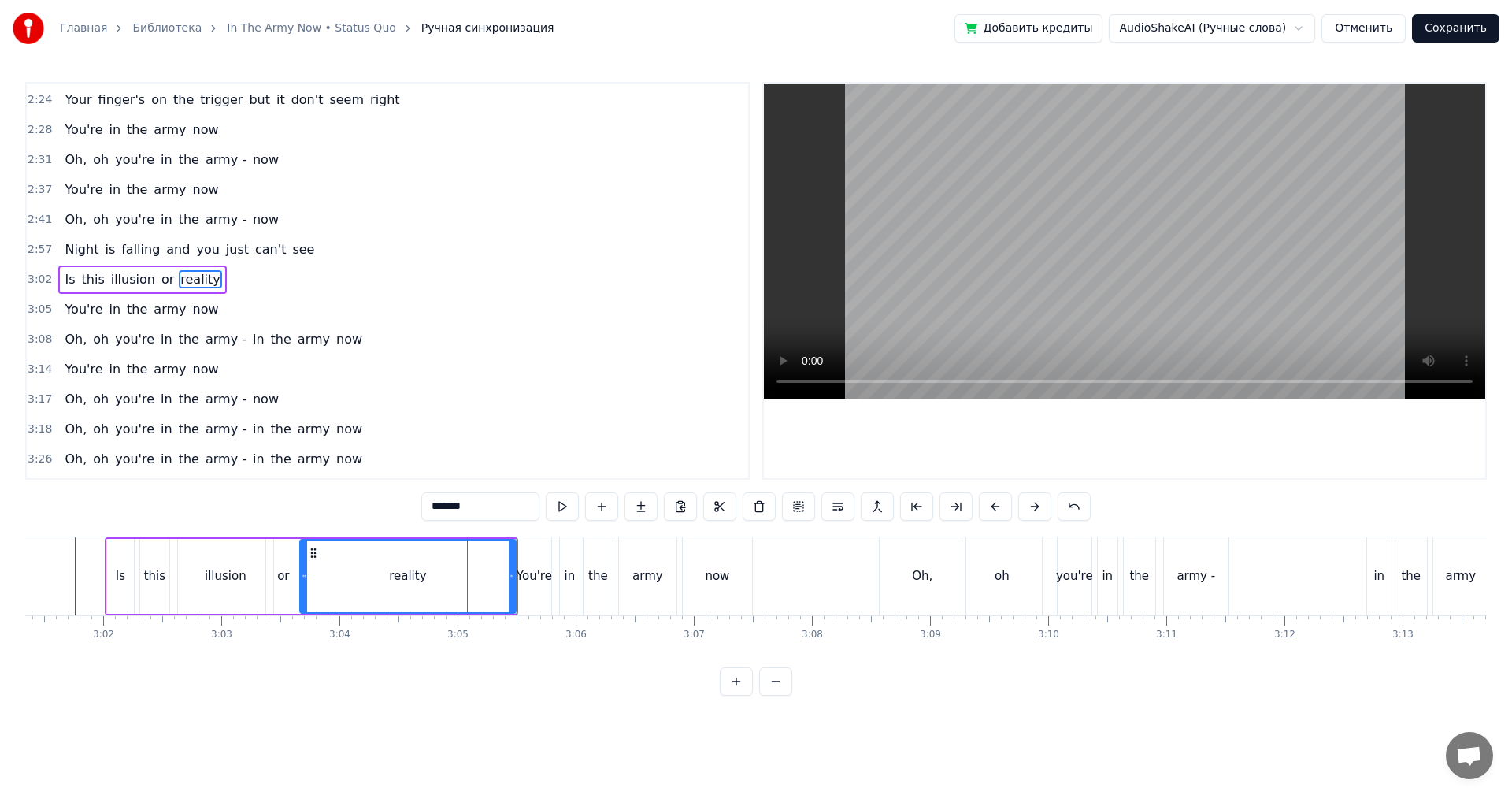
scroll to position [775, 0]
click at [1263, 232] on video at bounding box center [1124, 241] width 721 height 315
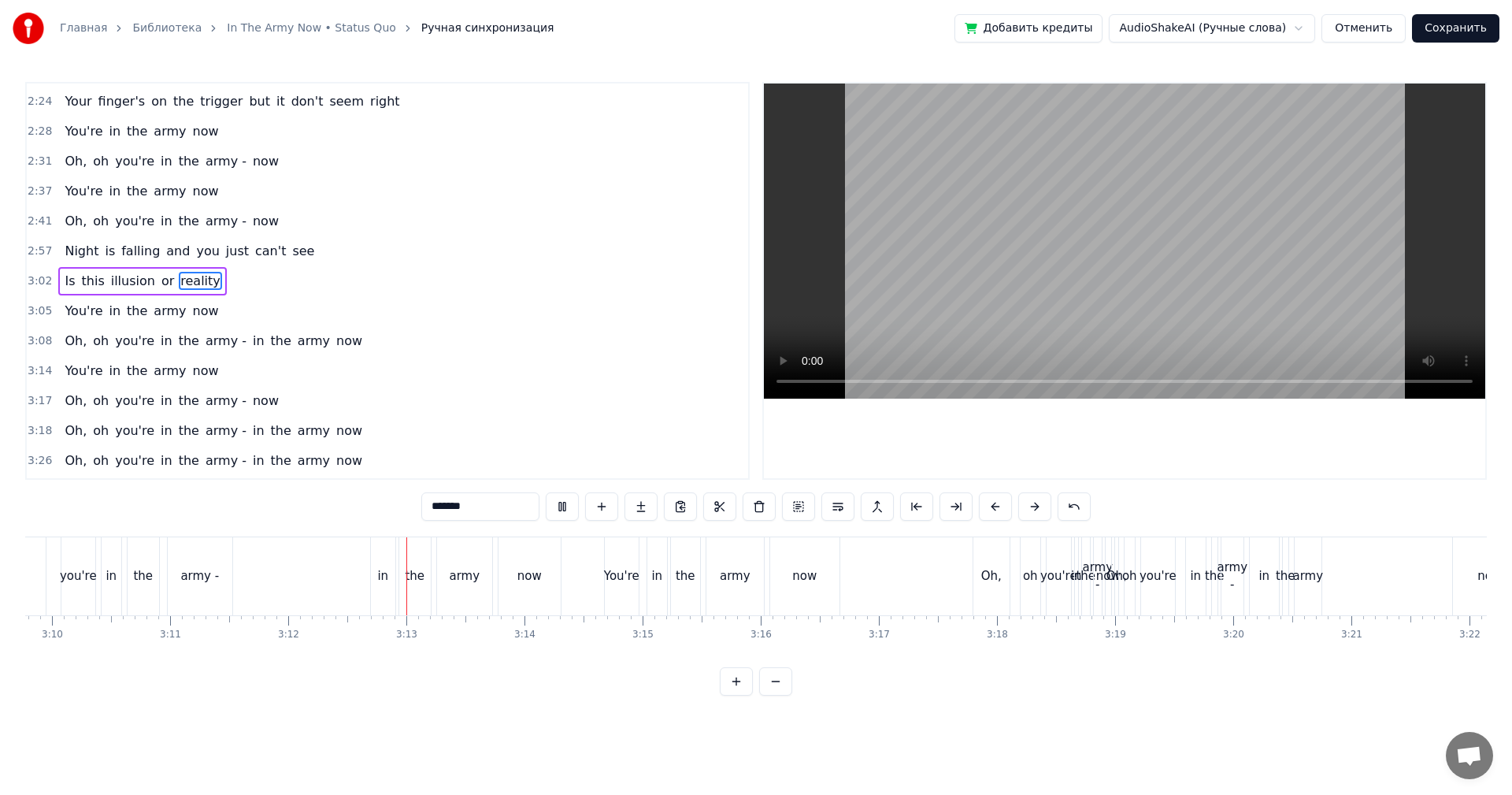
scroll to position [0, 22599]
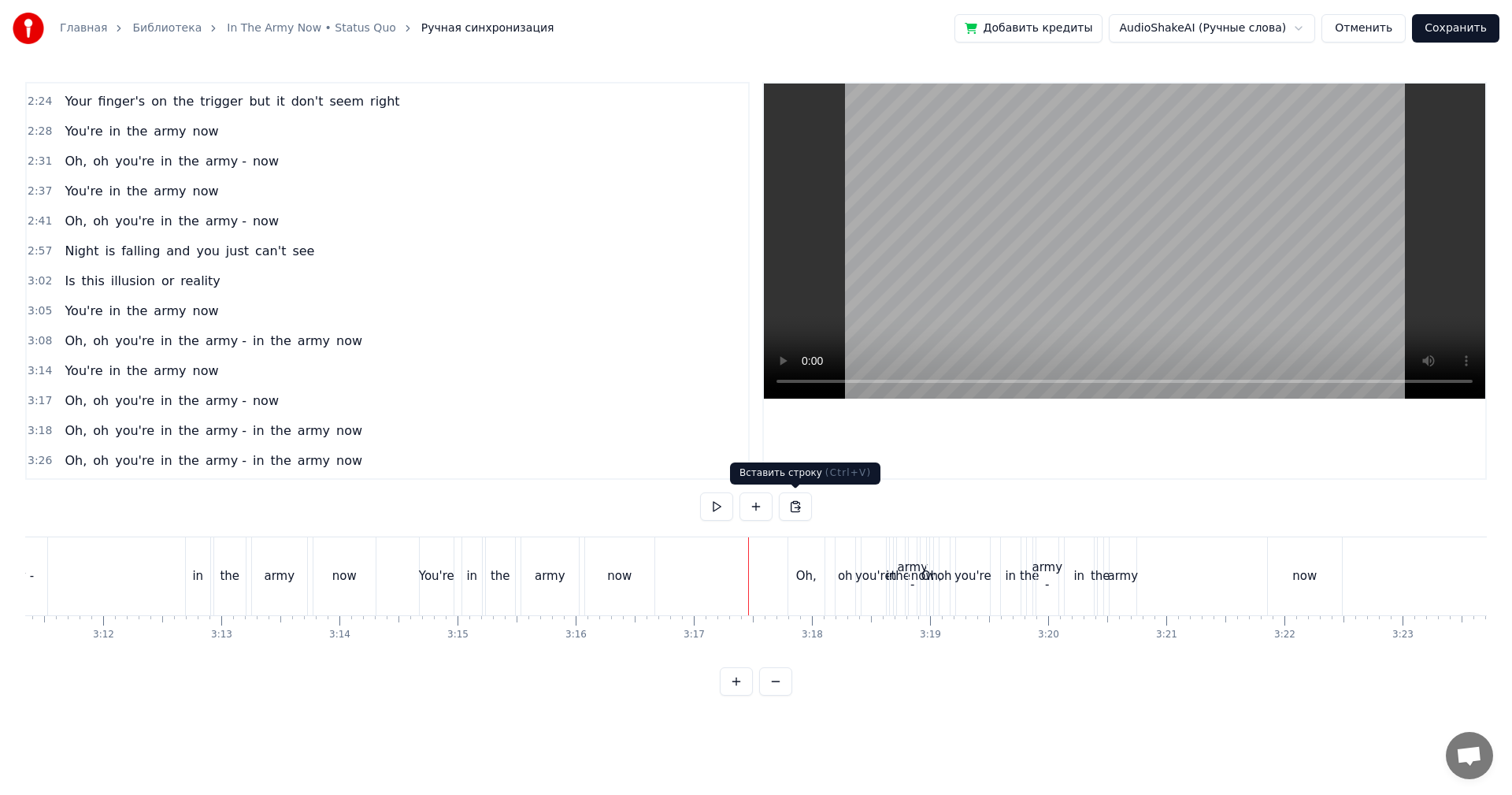
click at [1040, 312] on video at bounding box center [1124, 241] width 721 height 315
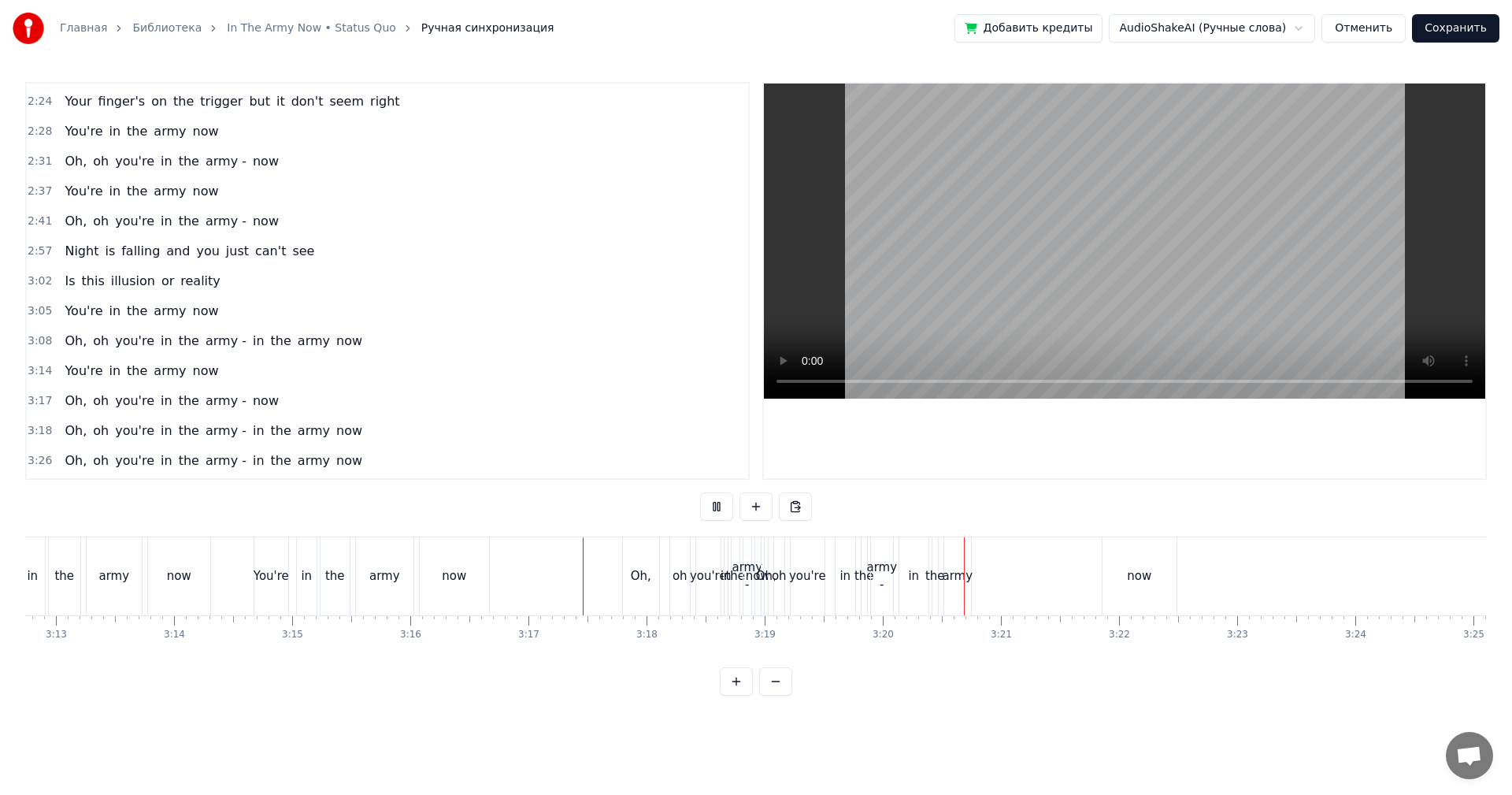
scroll to position [0, 22677]
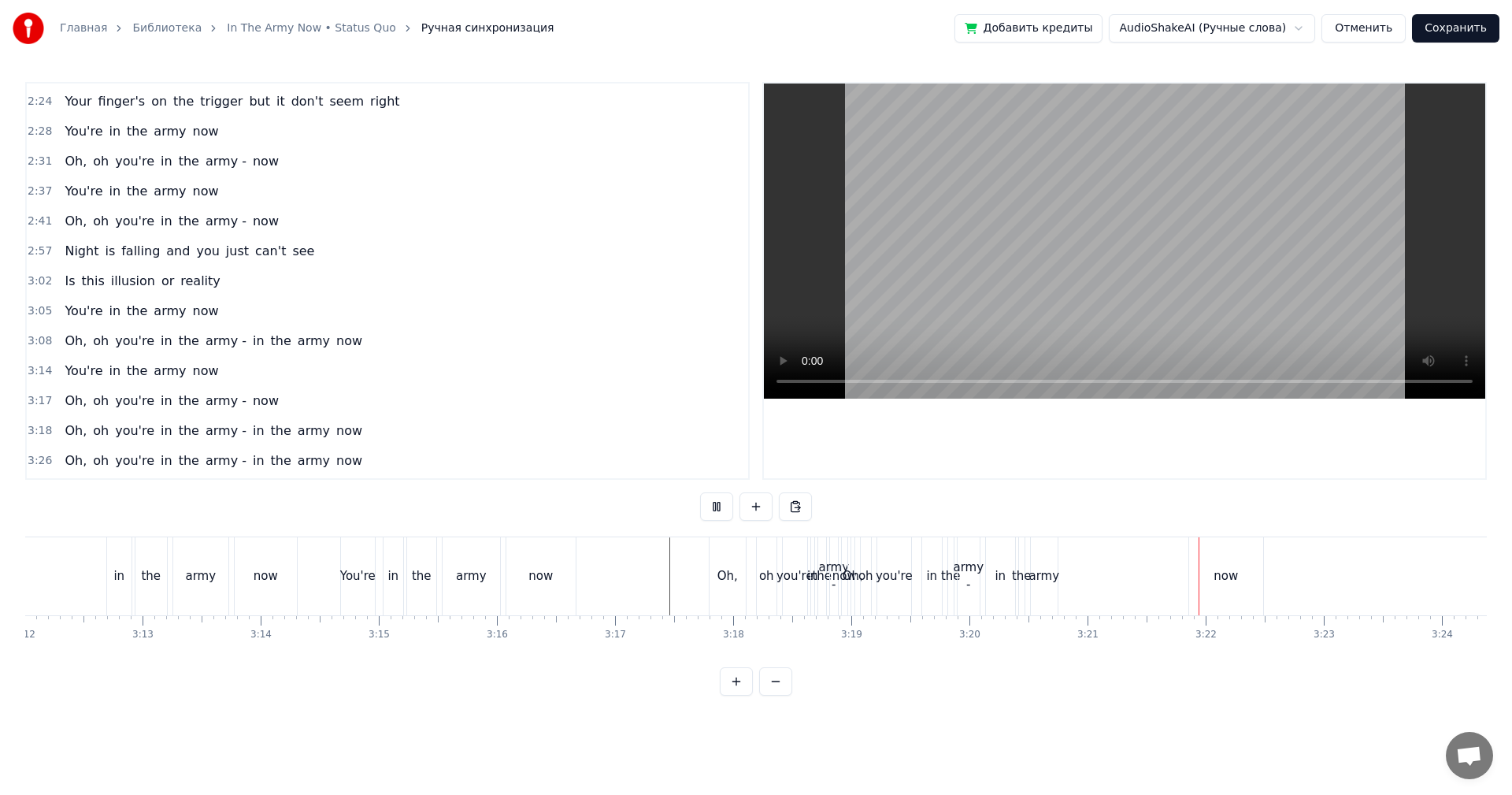
drag, startPoint x: 1060, startPoint y: 288, endPoint x: 967, endPoint y: 417, distance: 159.0
click at [1060, 289] on video at bounding box center [1124, 241] width 721 height 315
click at [719, 571] on div "Oh," at bounding box center [727, 576] width 21 height 18
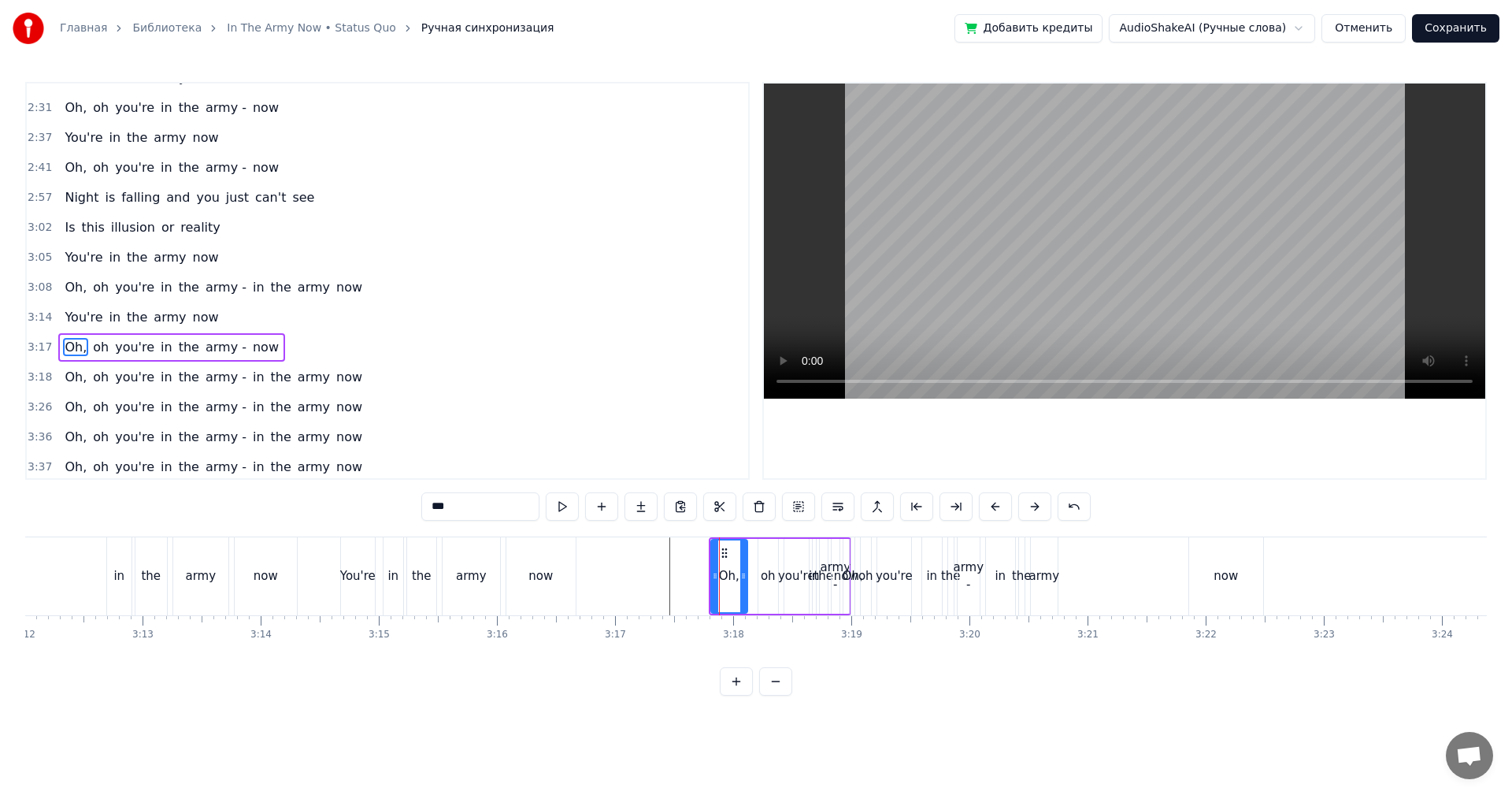
scroll to position [832, 0]
click at [39, 371] on span "3:18" at bounding box center [40, 373] width 24 height 16
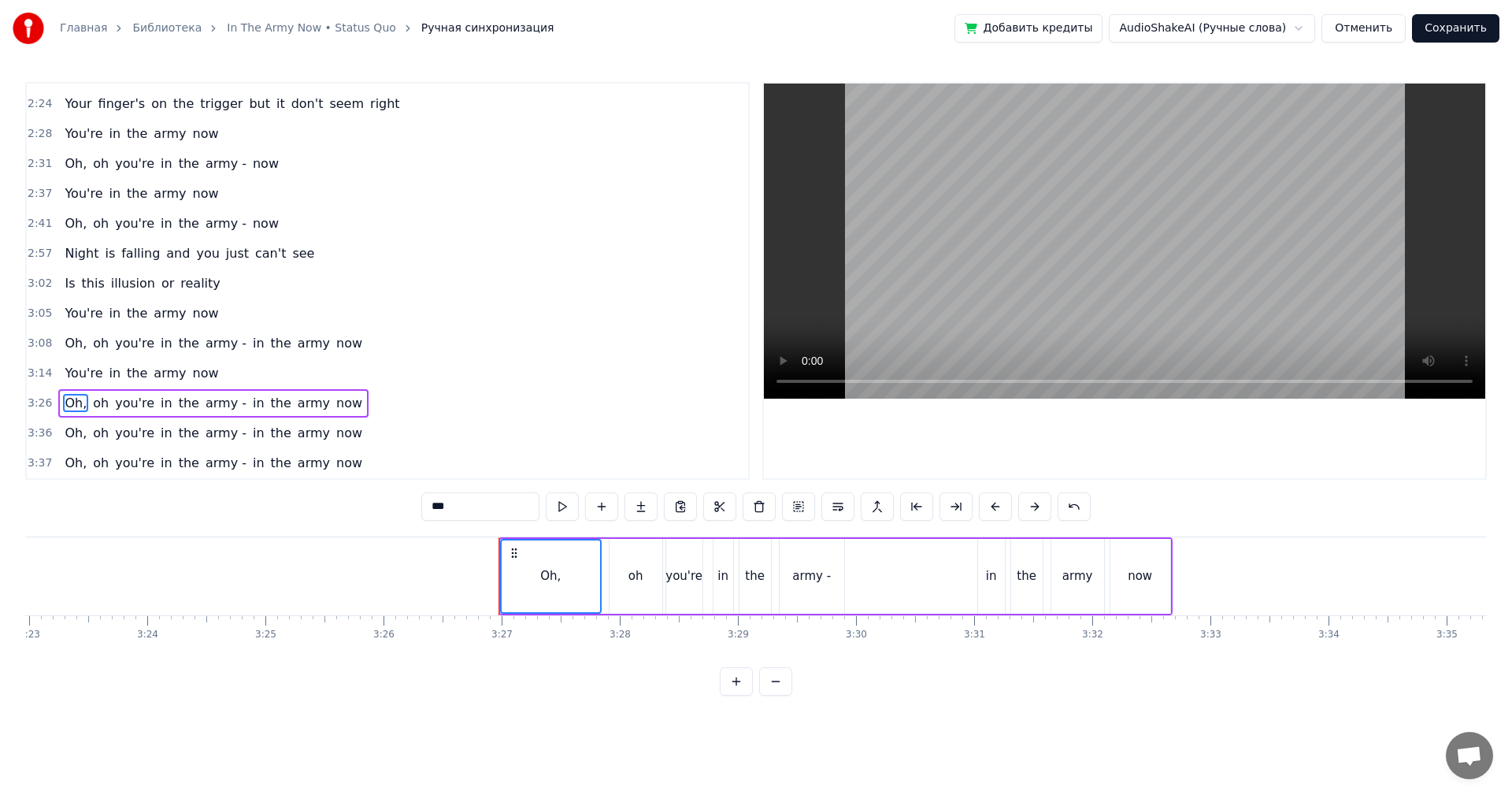
scroll to position [0, 23814]
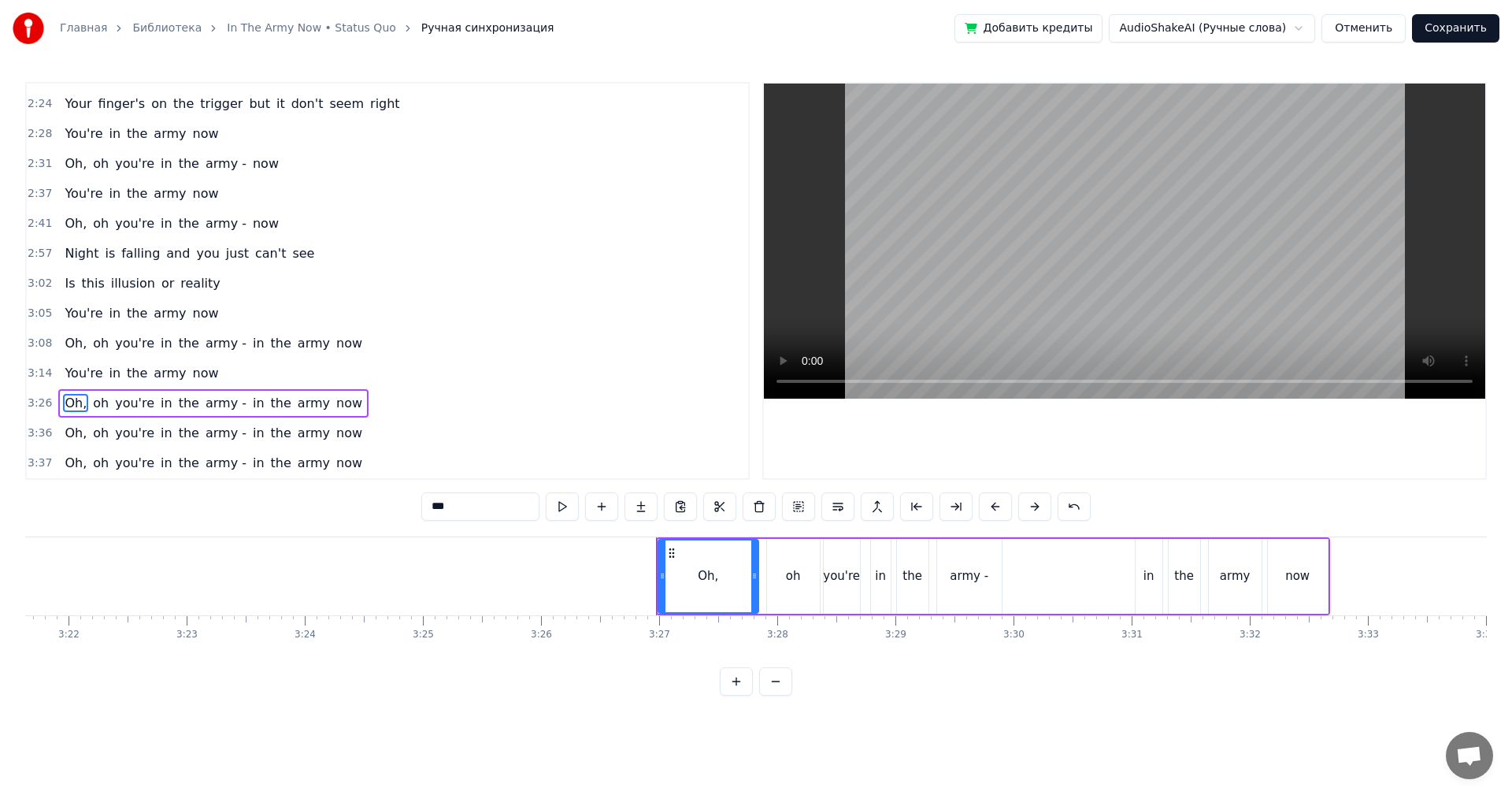
click at [46, 371] on span "3:14" at bounding box center [40, 373] width 24 height 16
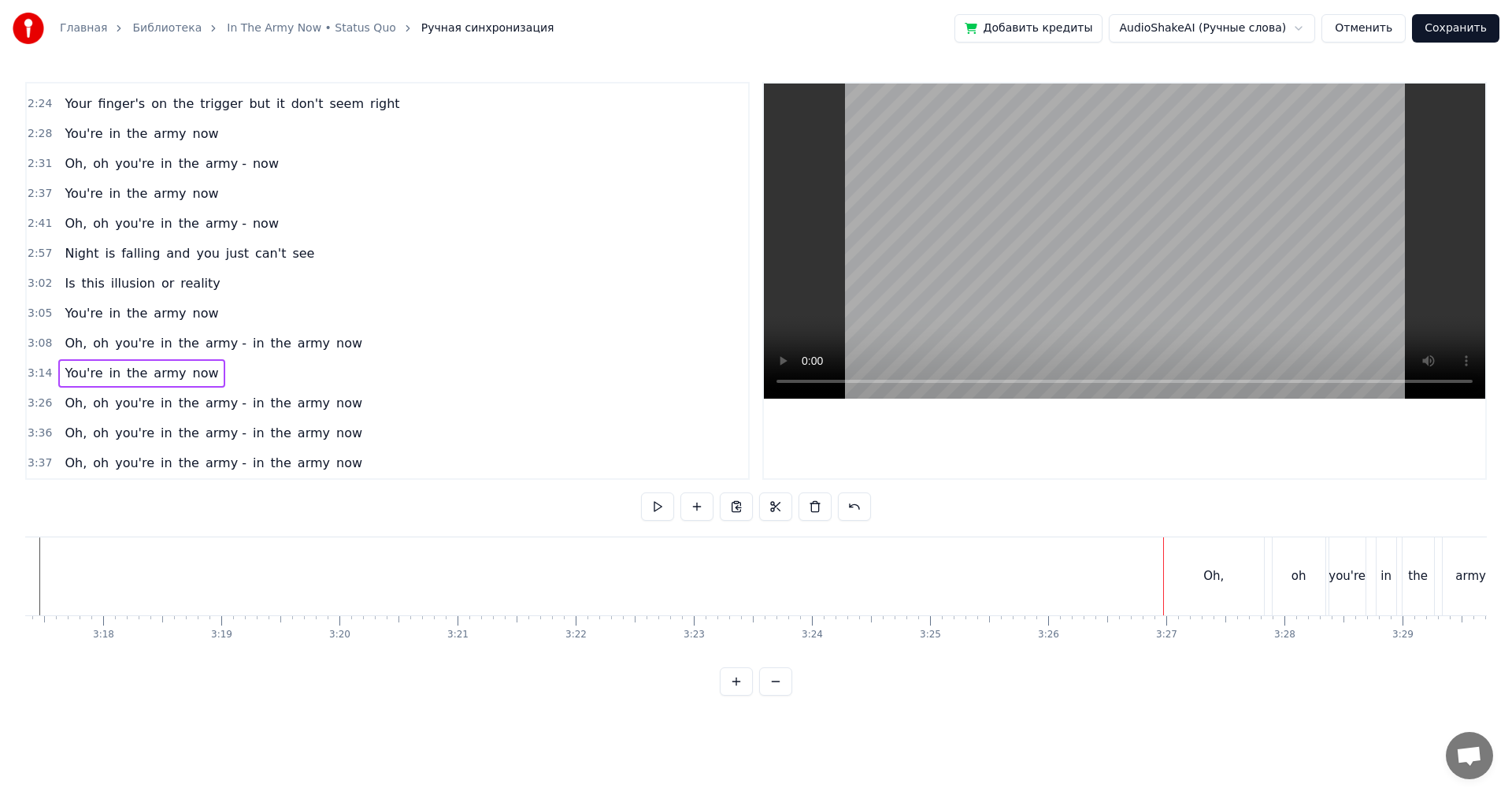
click at [40, 372] on span "3:14" at bounding box center [40, 373] width 24 height 16
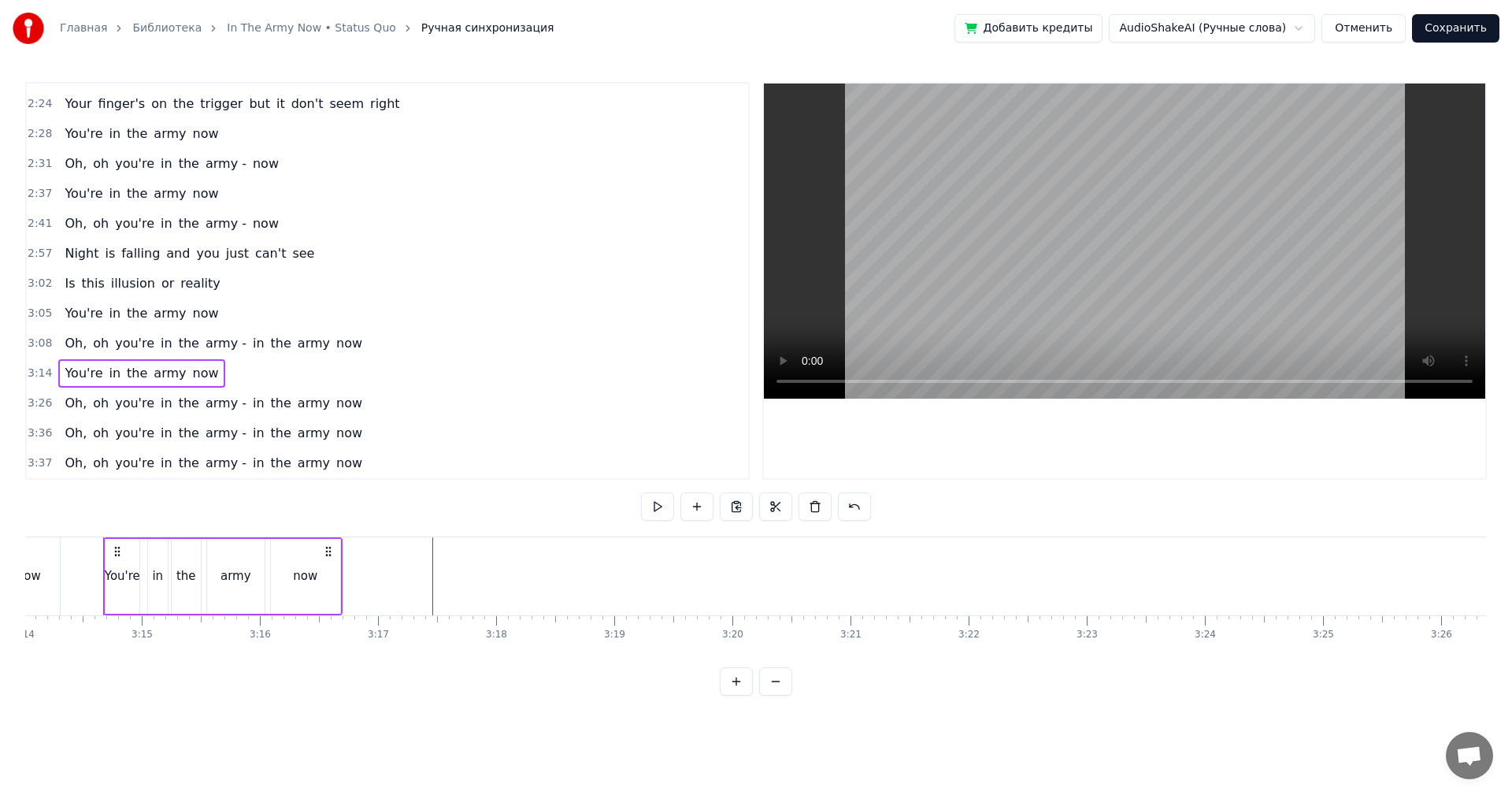
scroll to position [0, 22912]
click at [33, 342] on span "3:08" at bounding box center [40, 343] width 24 height 16
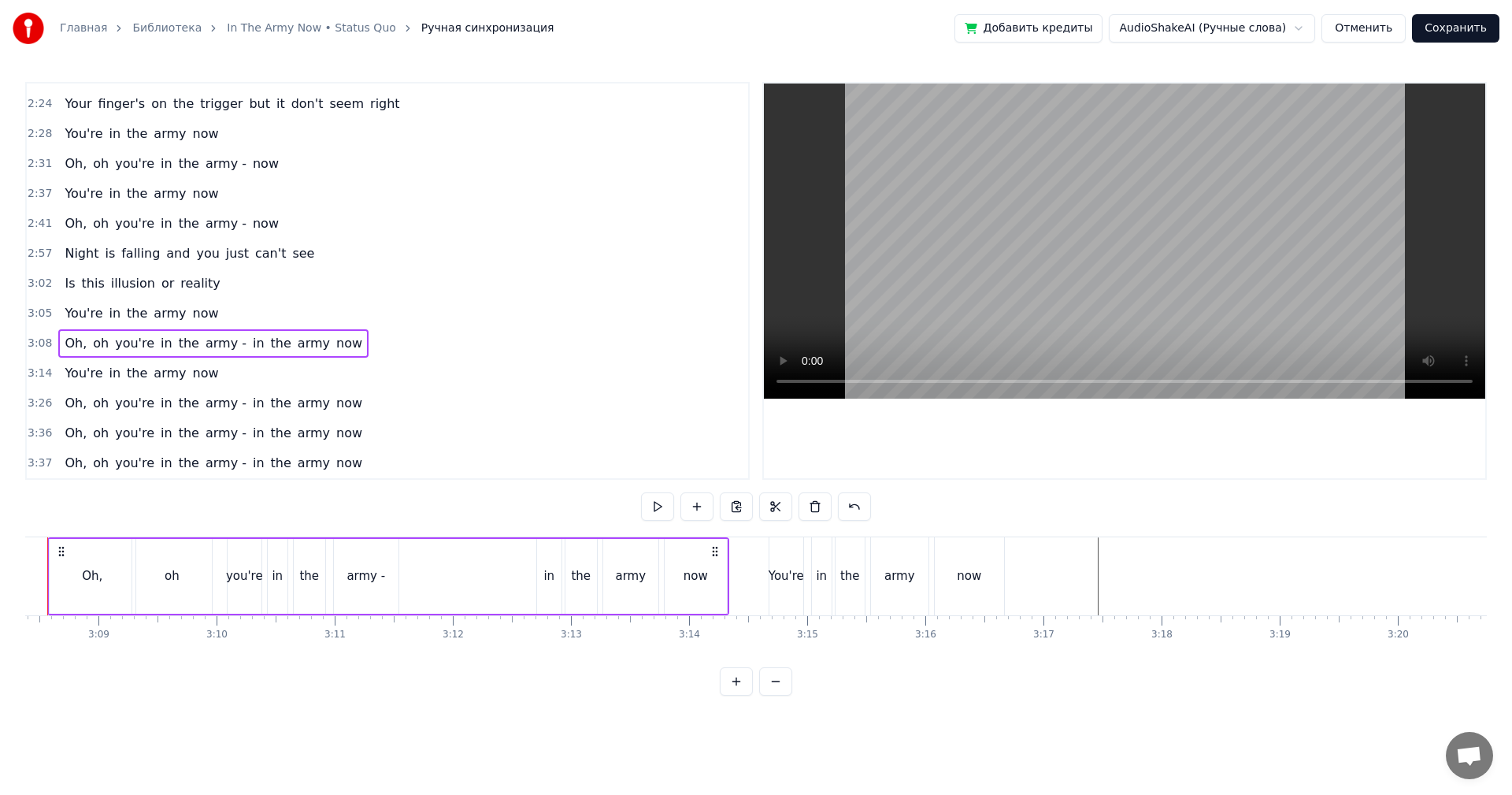
scroll to position [0, 22192]
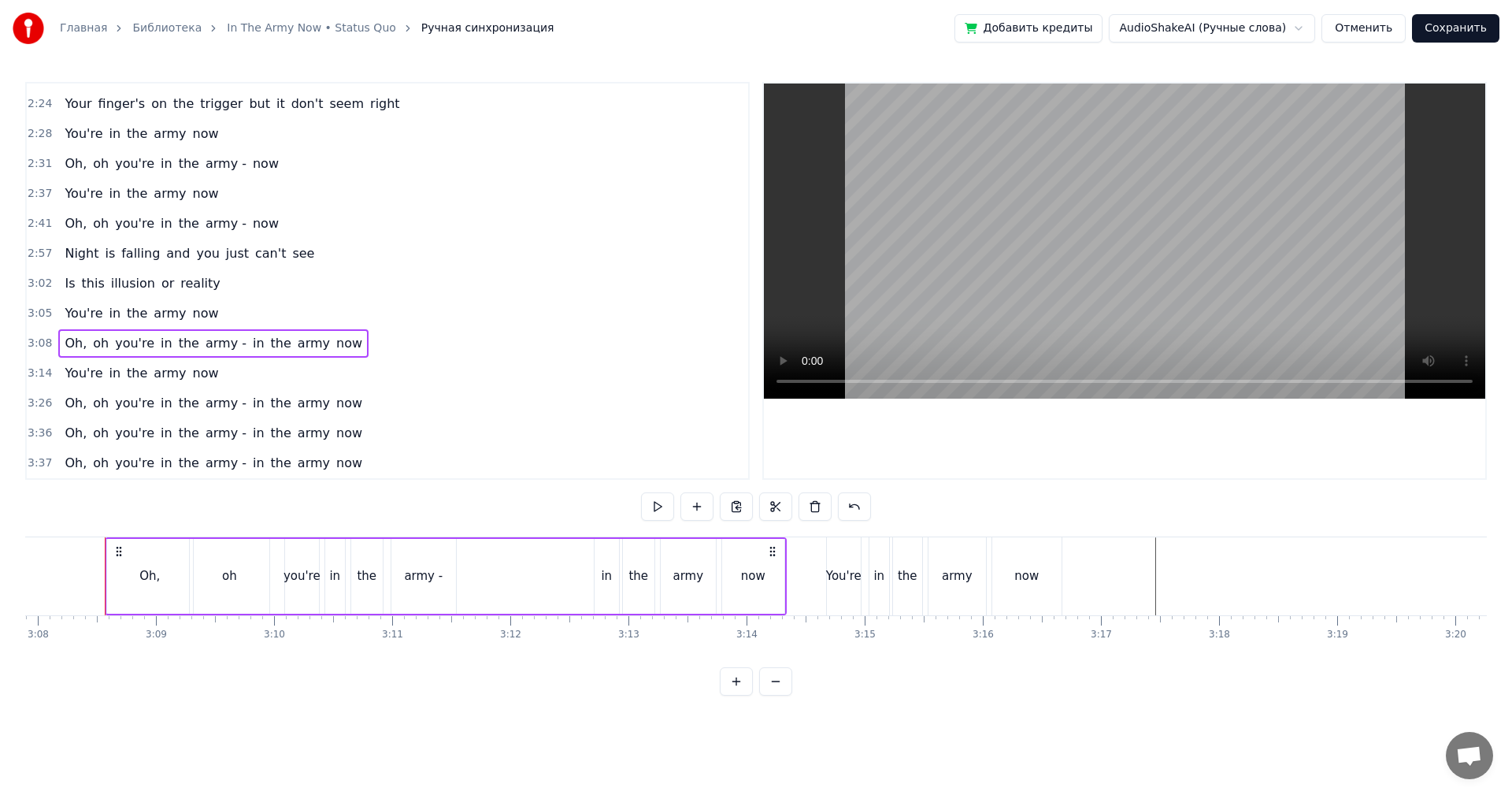
click at [40, 374] on span "3:14" at bounding box center [40, 373] width 24 height 16
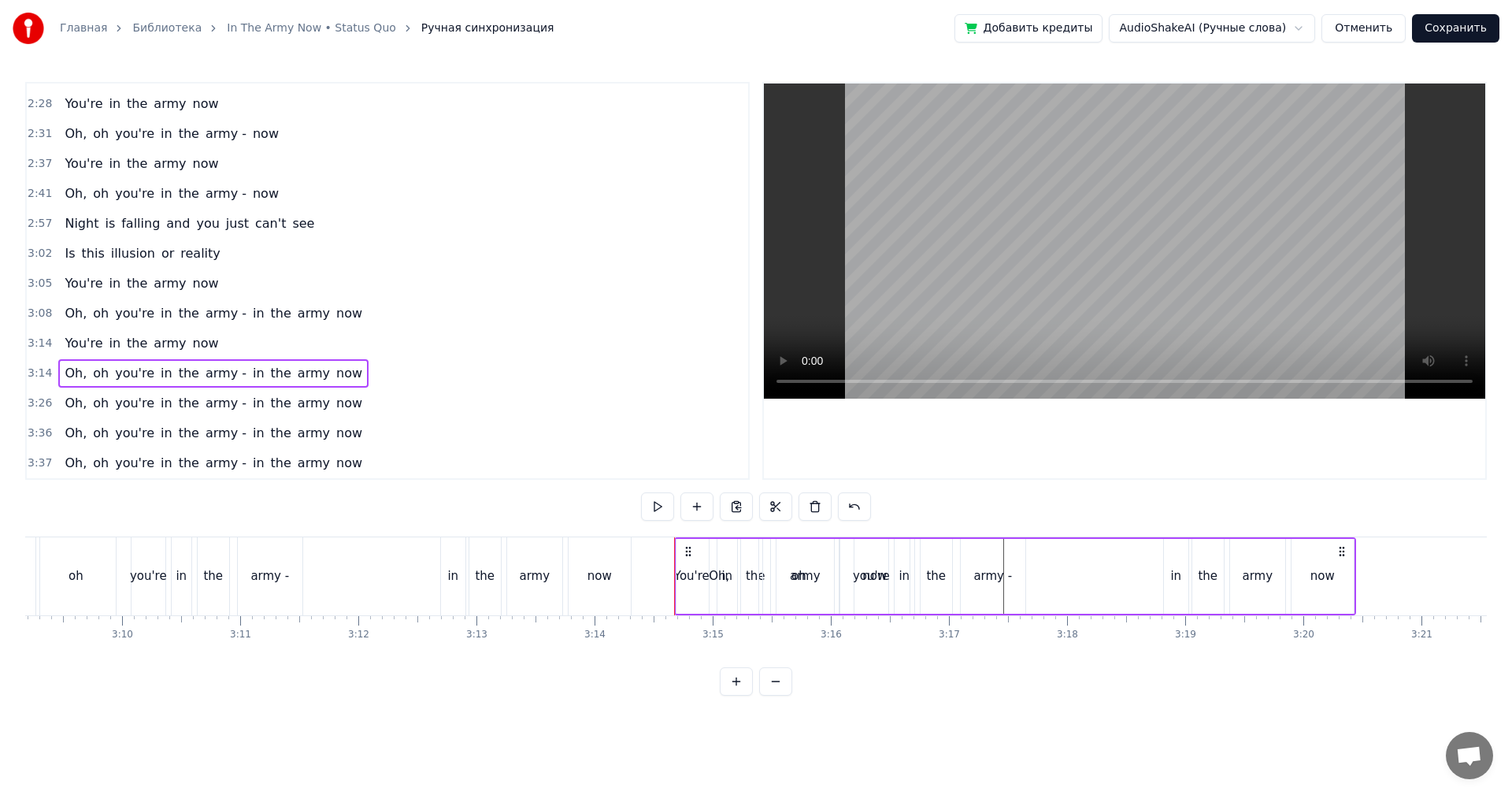
scroll to position [0, 22664]
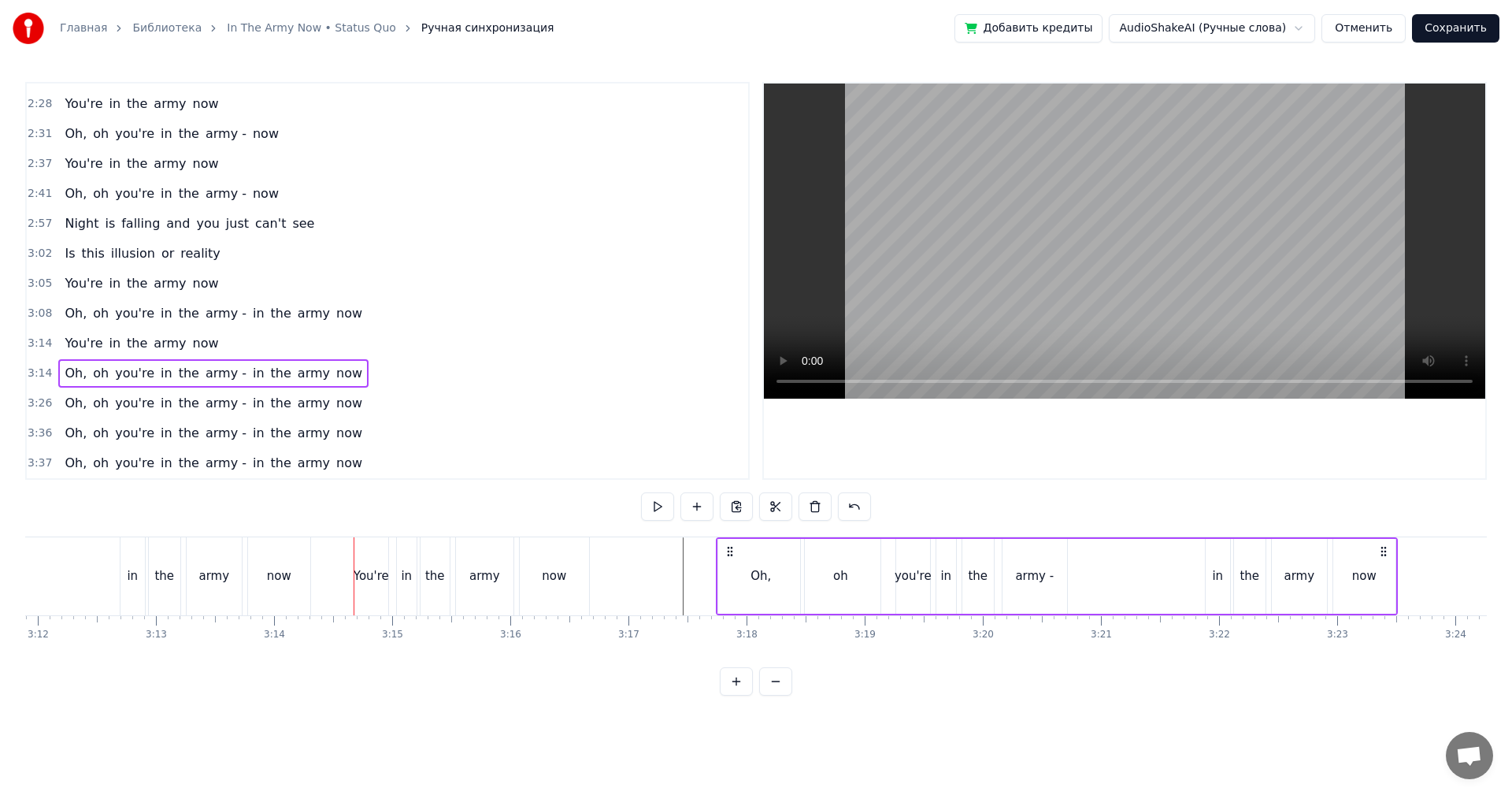
drag, startPoint x: 368, startPoint y: 550, endPoint x: 729, endPoint y: 563, distance: 361.2
click at [729, 563] on div "Oh, oh you're in the army - in the army now" at bounding box center [1056, 576] width 682 height 78
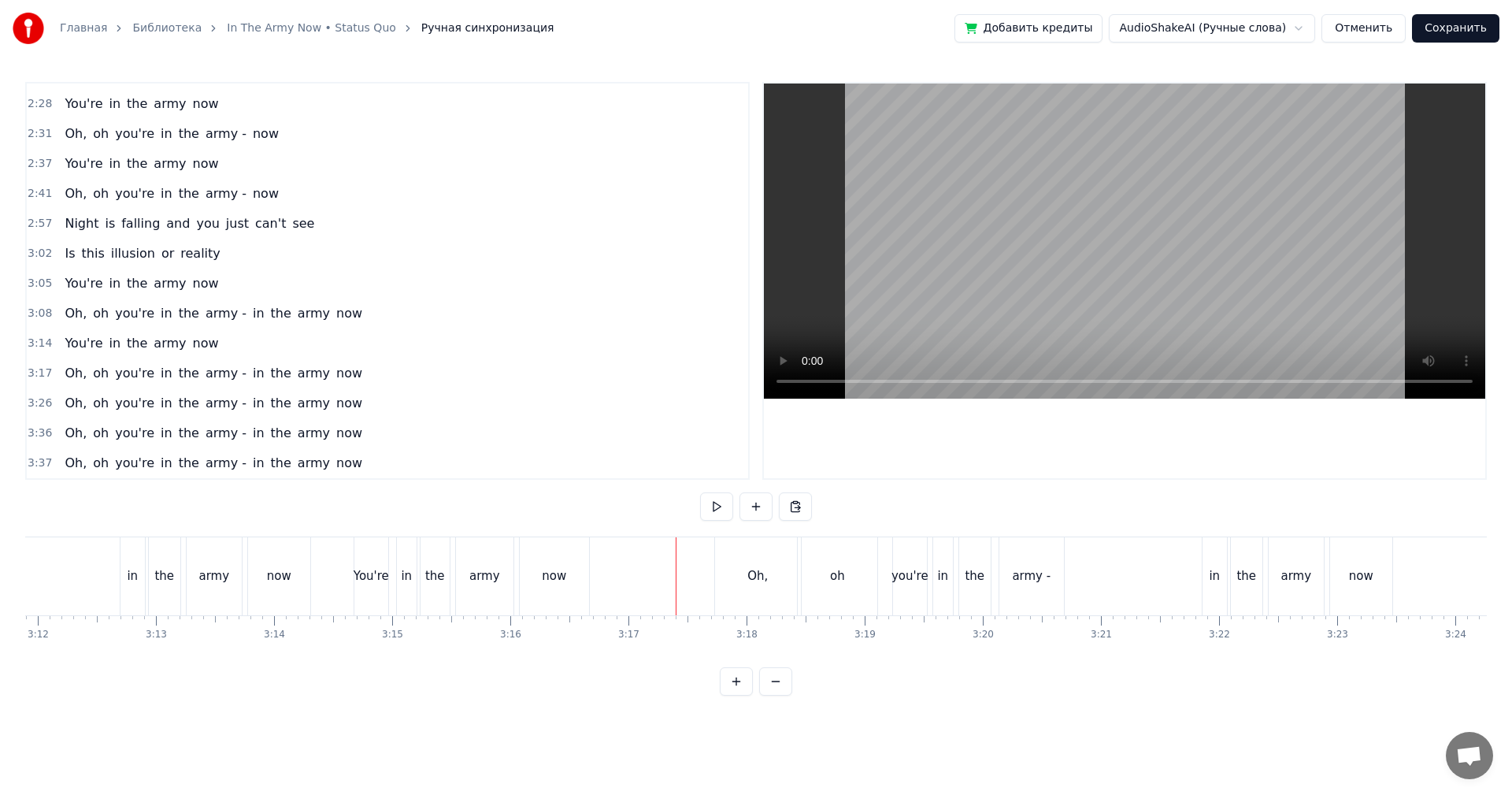
click at [1051, 260] on video at bounding box center [1124, 241] width 721 height 315
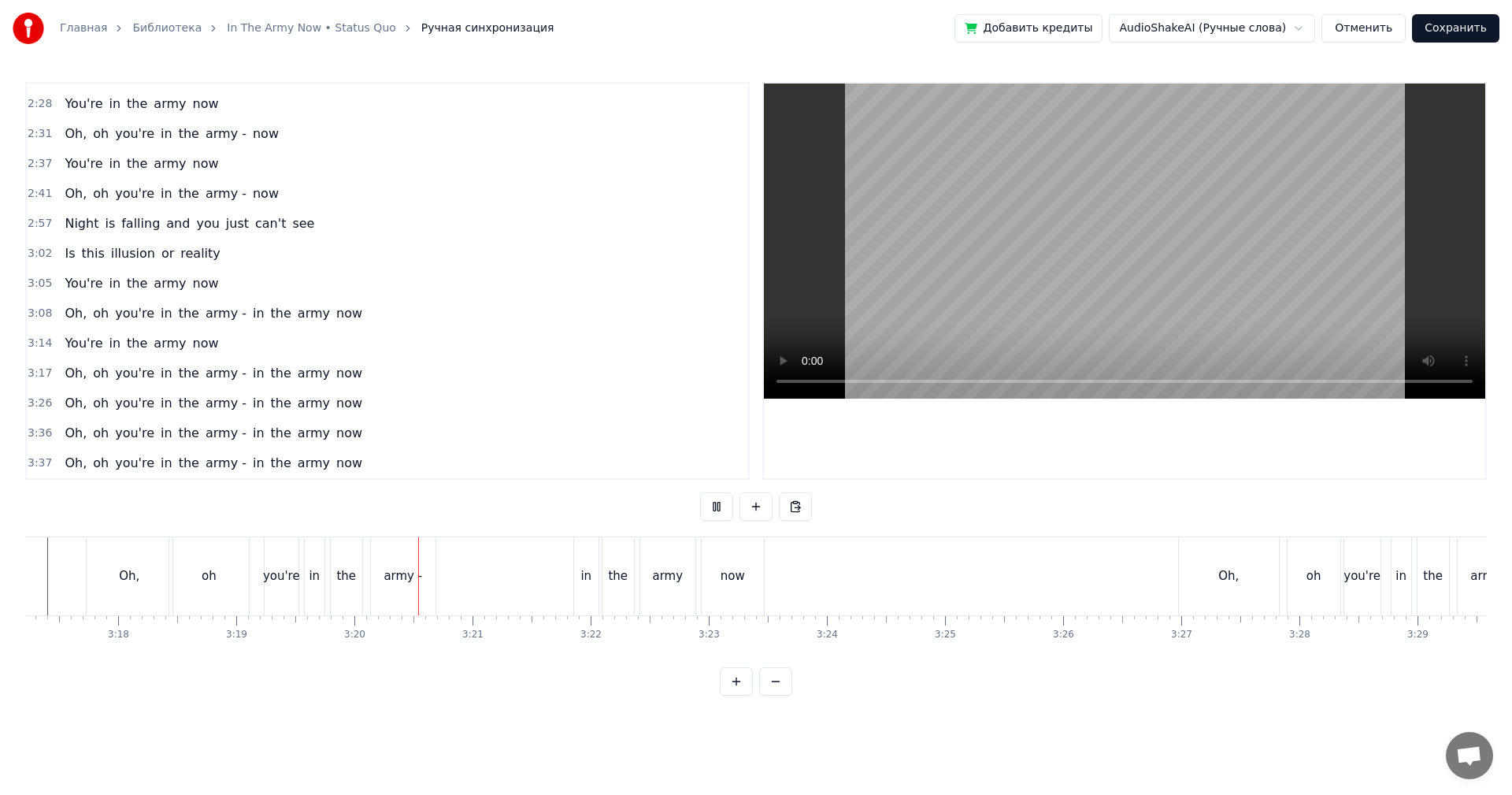
scroll to position [0, 23294]
click at [617, 578] on div "the" at bounding box center [616, 576] width 20 height 18
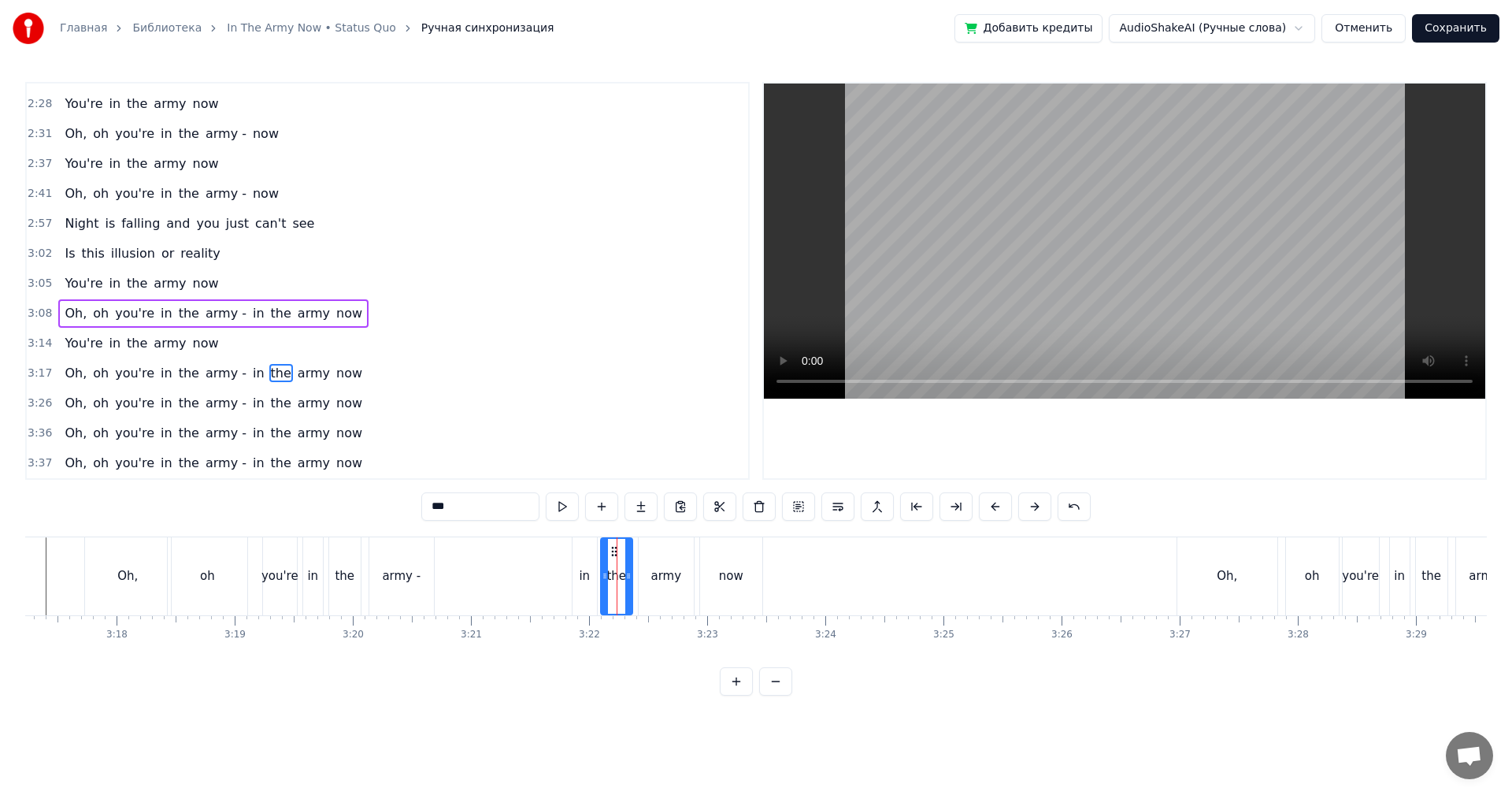
drag, startPoint x: 483, startPoint y: 512, endPoint x: 339, endPoint y: 500, distance: 144.5
click at [344, 500] on div "0:14 A Vacation in a foreign land 0:19 Uncle [PERSON_NAME] does the best he can…" at bounding box center [755, 389] width 1461 height 614
type input "***"
click at [470, 589] on div "Oh, oh you're in the army - in the army now" at bounding box center [425, 576] width 682 height 78
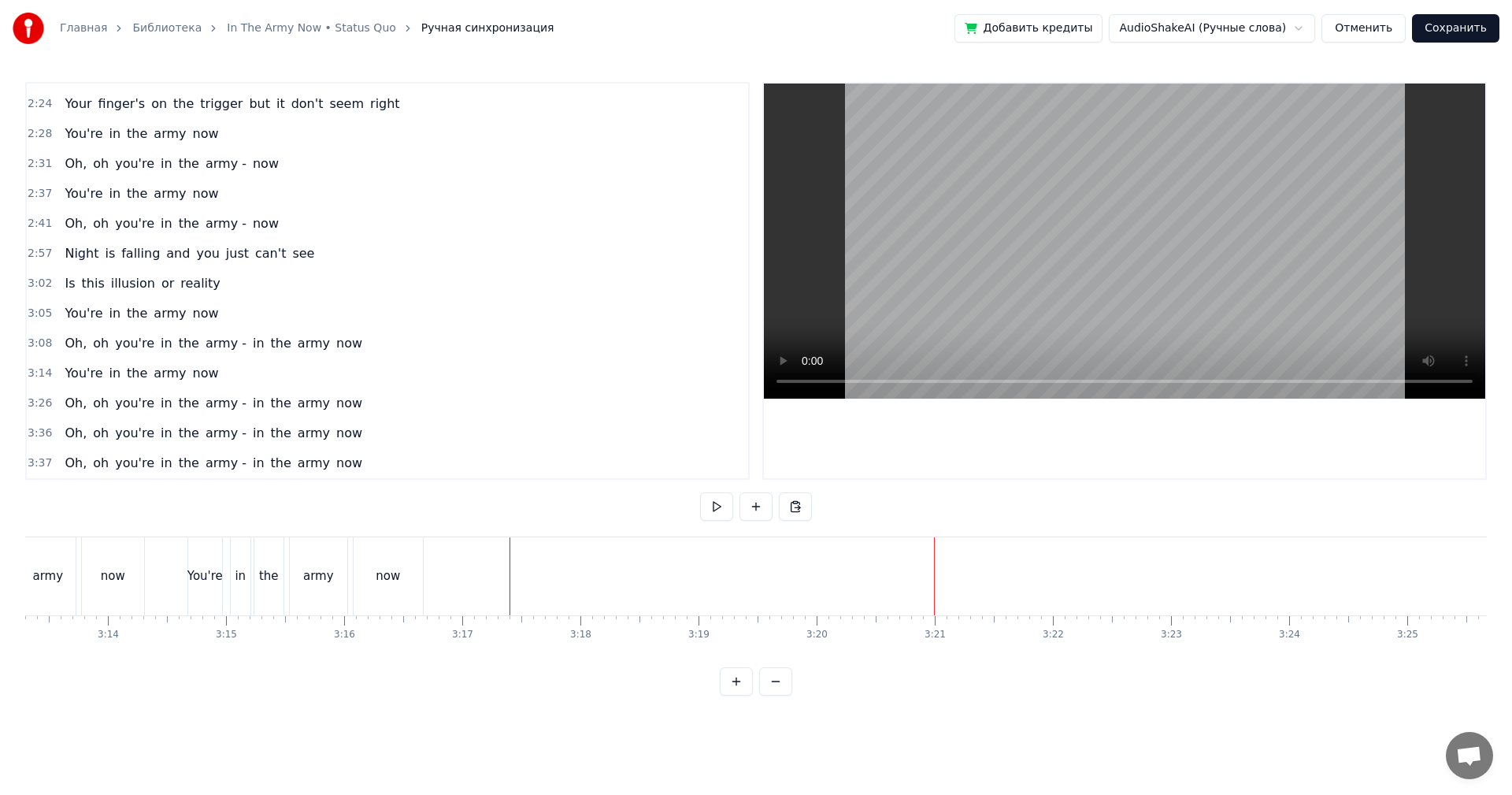
scroll to position [0, 22822]
click at [409, 571] on div "now" at bounding box center [397, 576] width 69 height 78
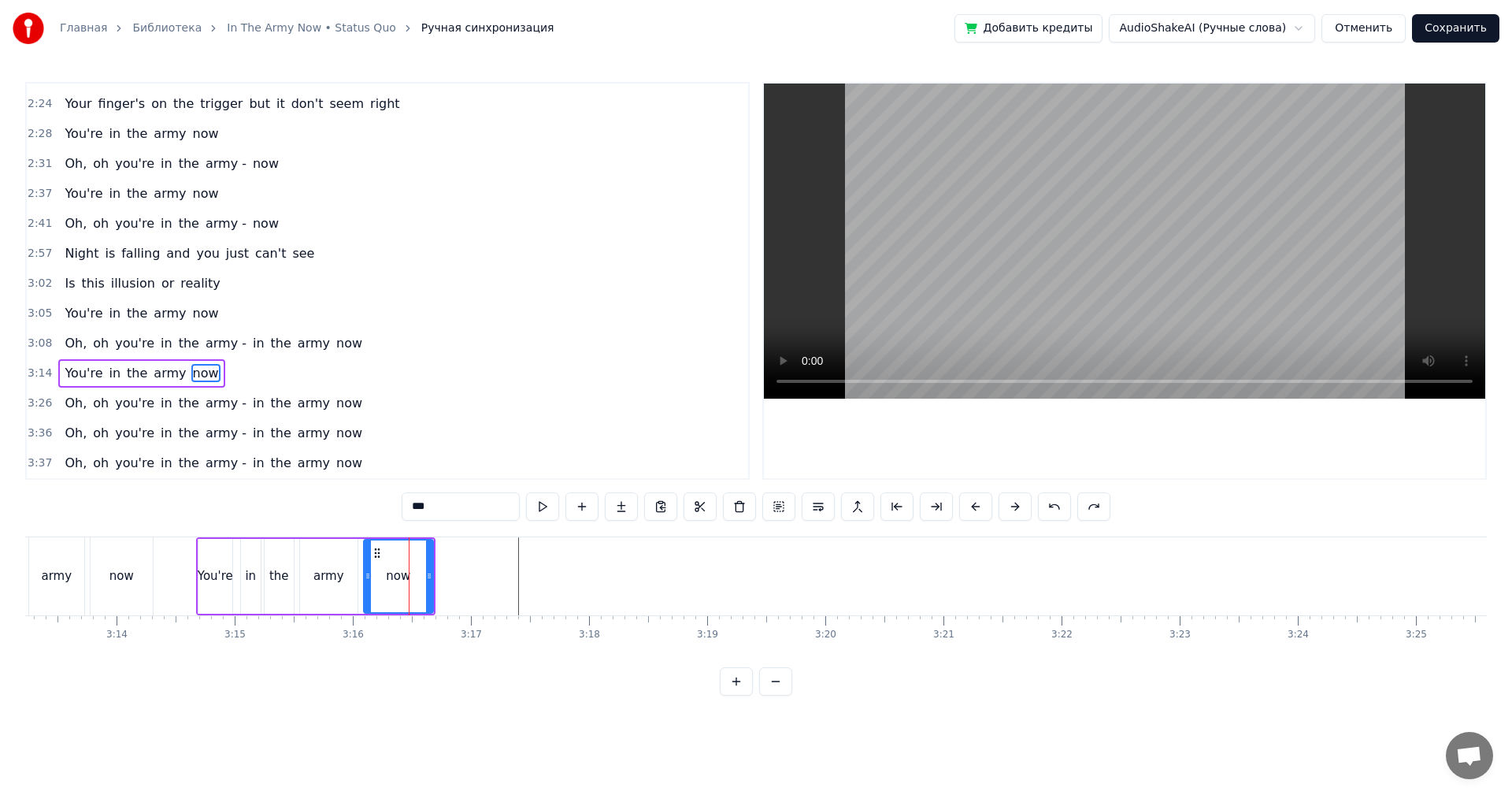
click at [41, 223] on span "2:41" at bounding box center [40, 224] width 24 height 16
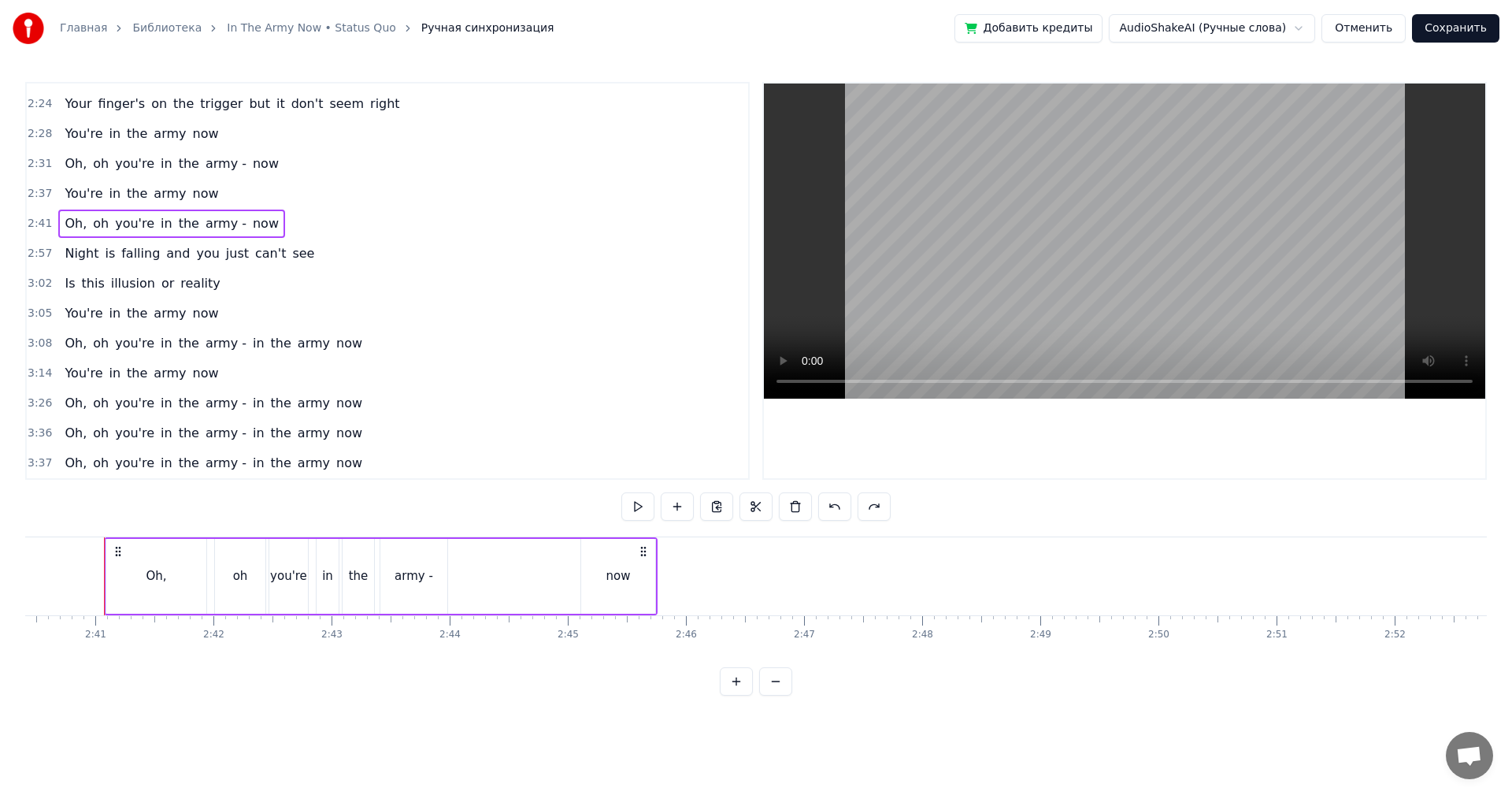
click at [40, 378] on span "3:14" at bounding box center [40, 373] width 24 height 16
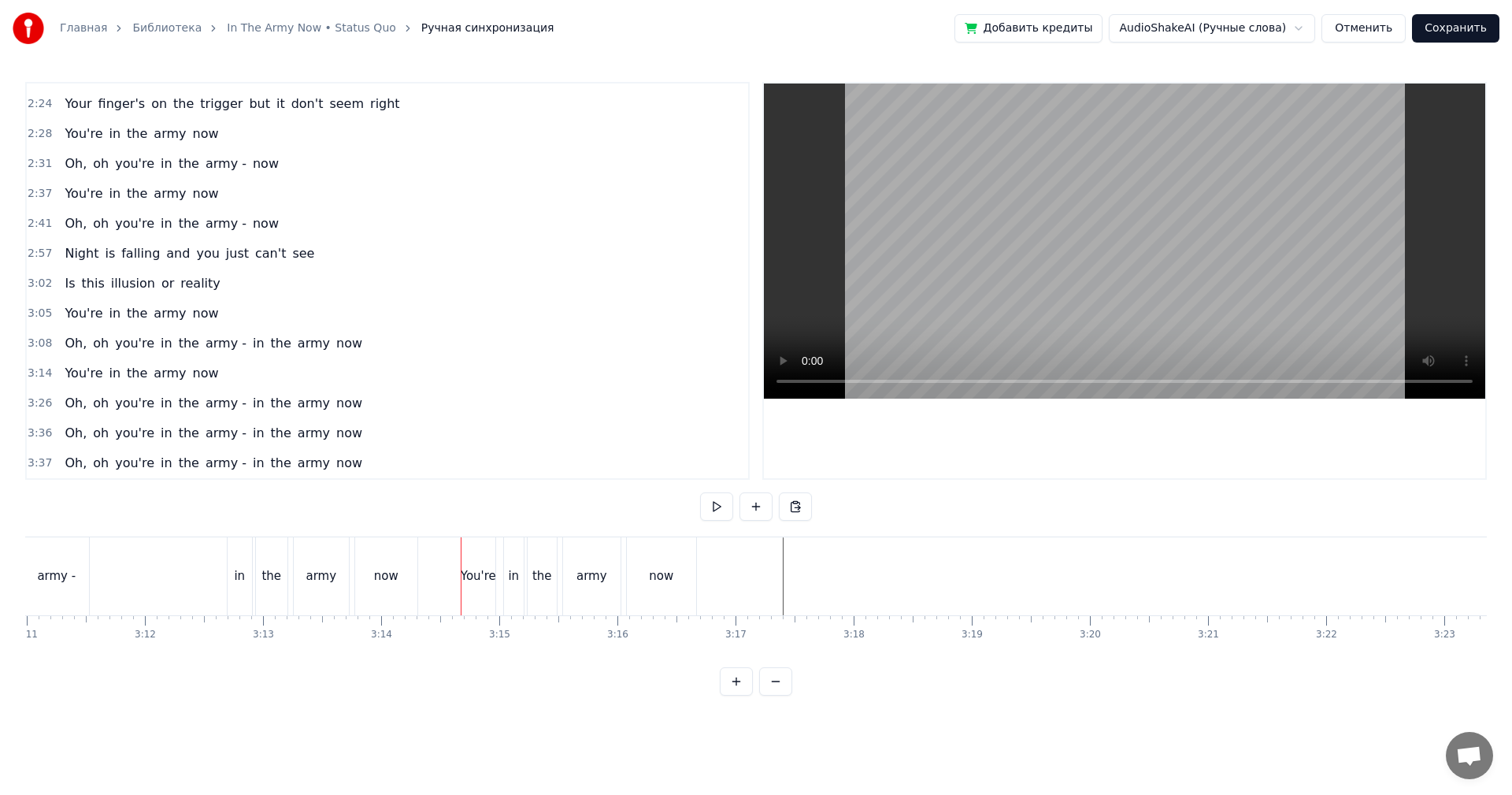
scroll to position [0, 22912]
click at [36, 378] on span "3:14" at bounding box center [40, 373] width 24 height 16
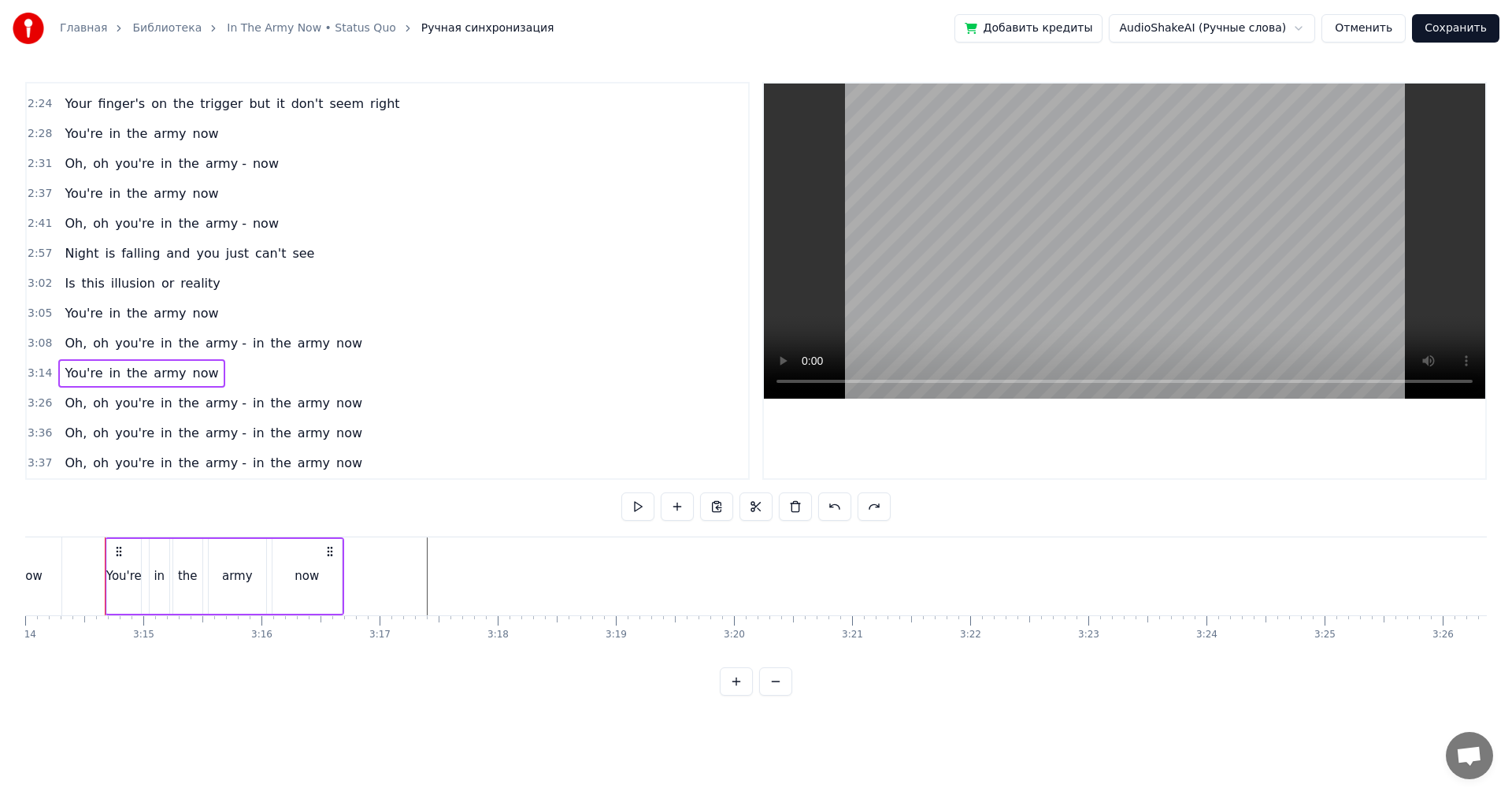
scroll to position [803, 0]
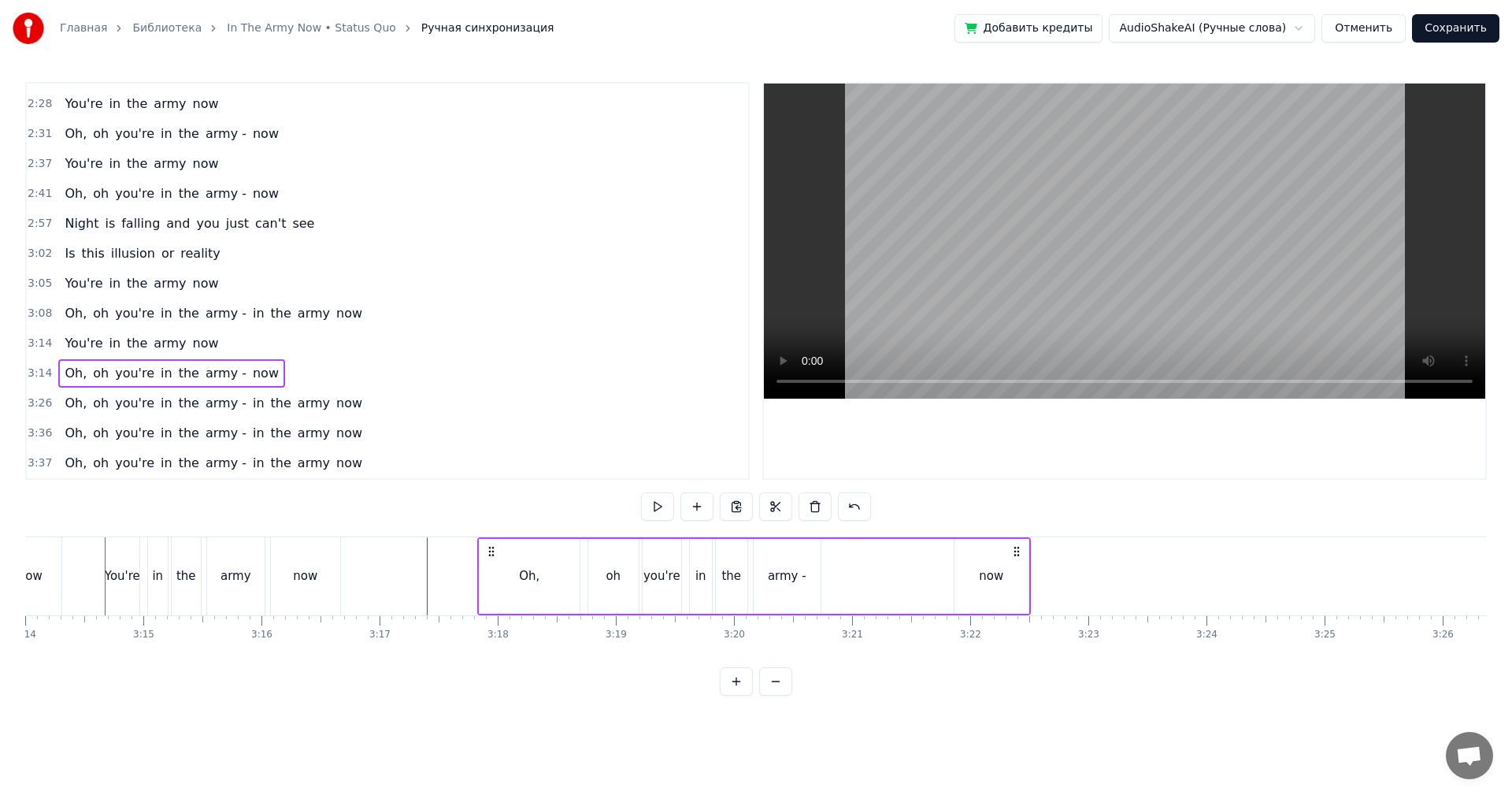
drag, startPoint x: 119, startPoint y: 547, endPoint x: 492, endPoint y: 550, distance: 373.0
click at [492, 550] on icon at bounding box center [491, 551] width 13 height 13
click at [992, 190] on video at bounding box center [1124, 241] width 721 height 315
click at [1132, 306] on video at bounding box center [1124, 241] width 721 height 315
click at [1134, 304] on video at bounding box center [1124, 241] width 721 height 315
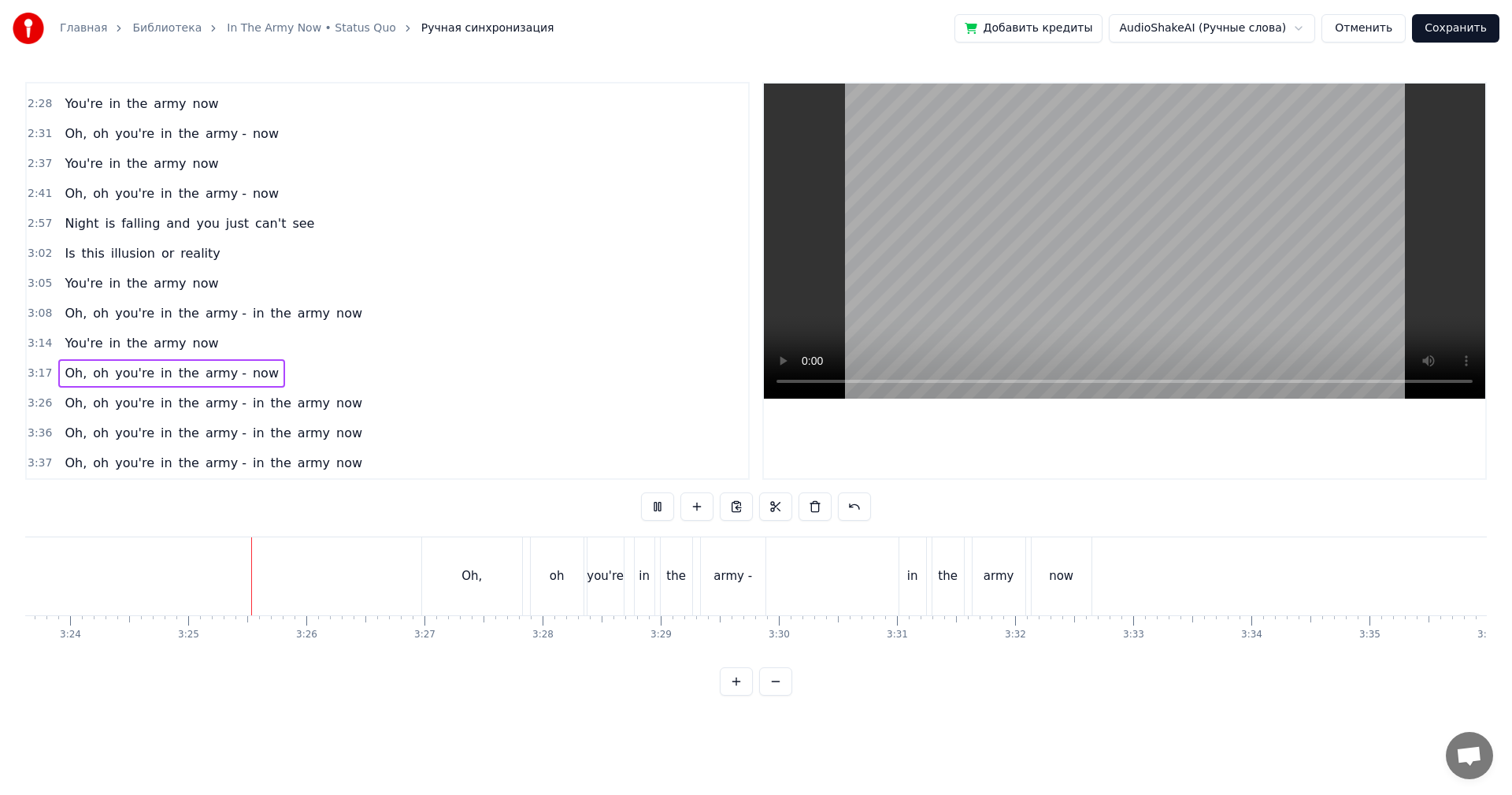
scroll to position [0, 24094]
click at [837, 585] on div "Oh, oh you're in the army - in the army now" at bounding box center [714, 576] width 674 height 78
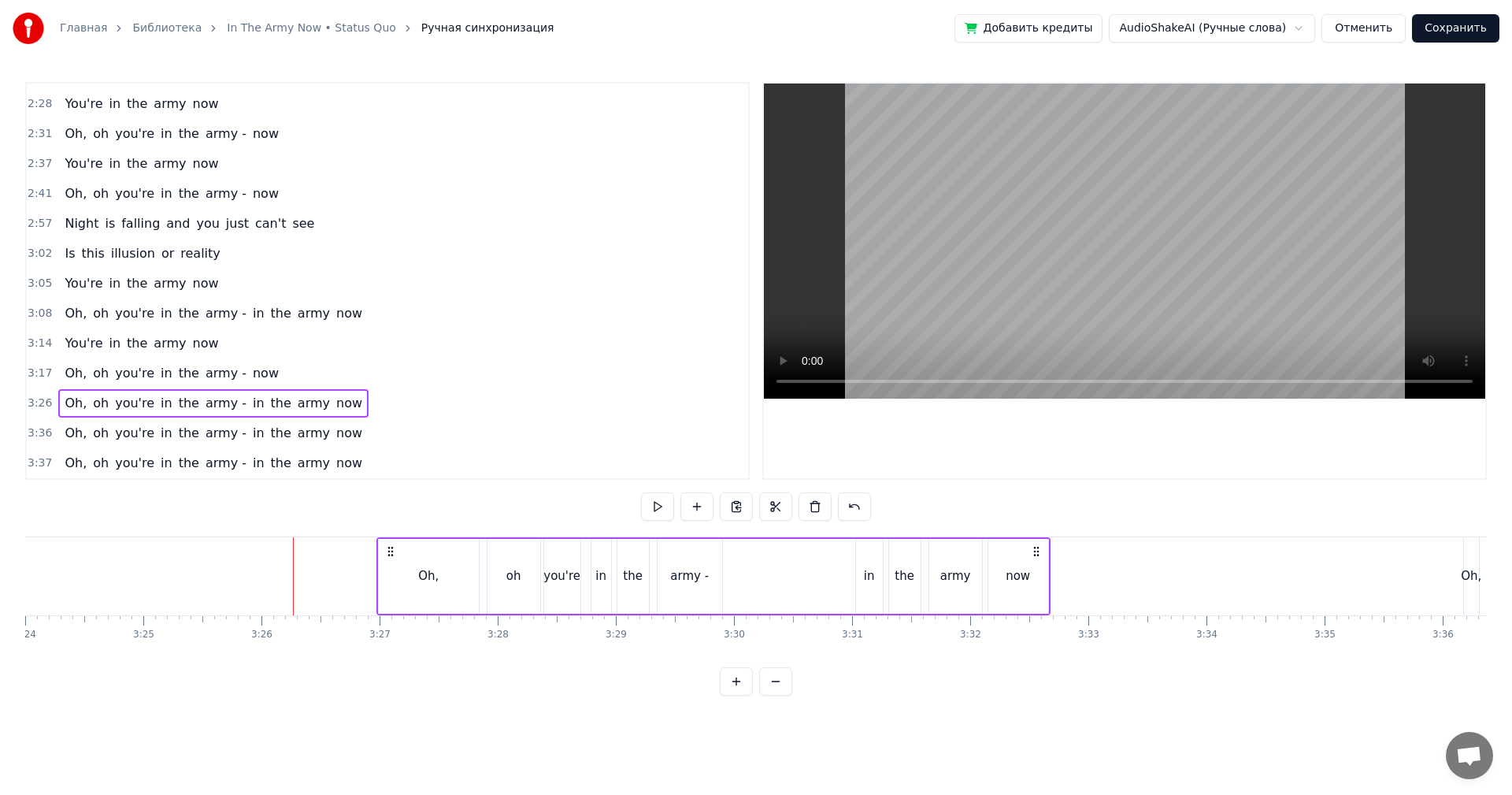
drag, startPoint x: 1008, startPoint y: 310, endPoint x: 1013, endPoint y: 321, distance: 12.1
click at [1012, 307] on video at bounding box center [1124, 241] width 721 height 315
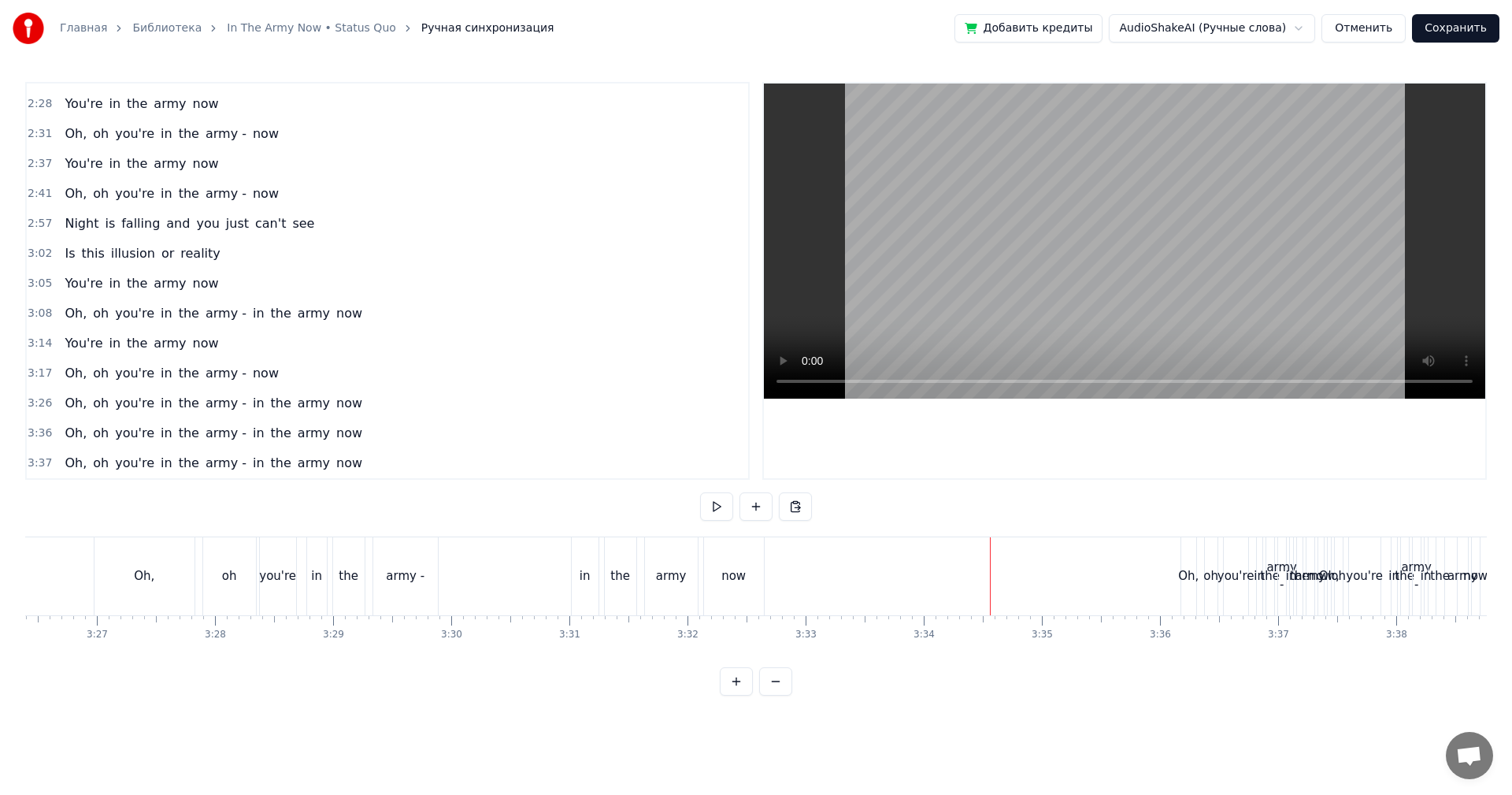
scroll to position [0, 24517]
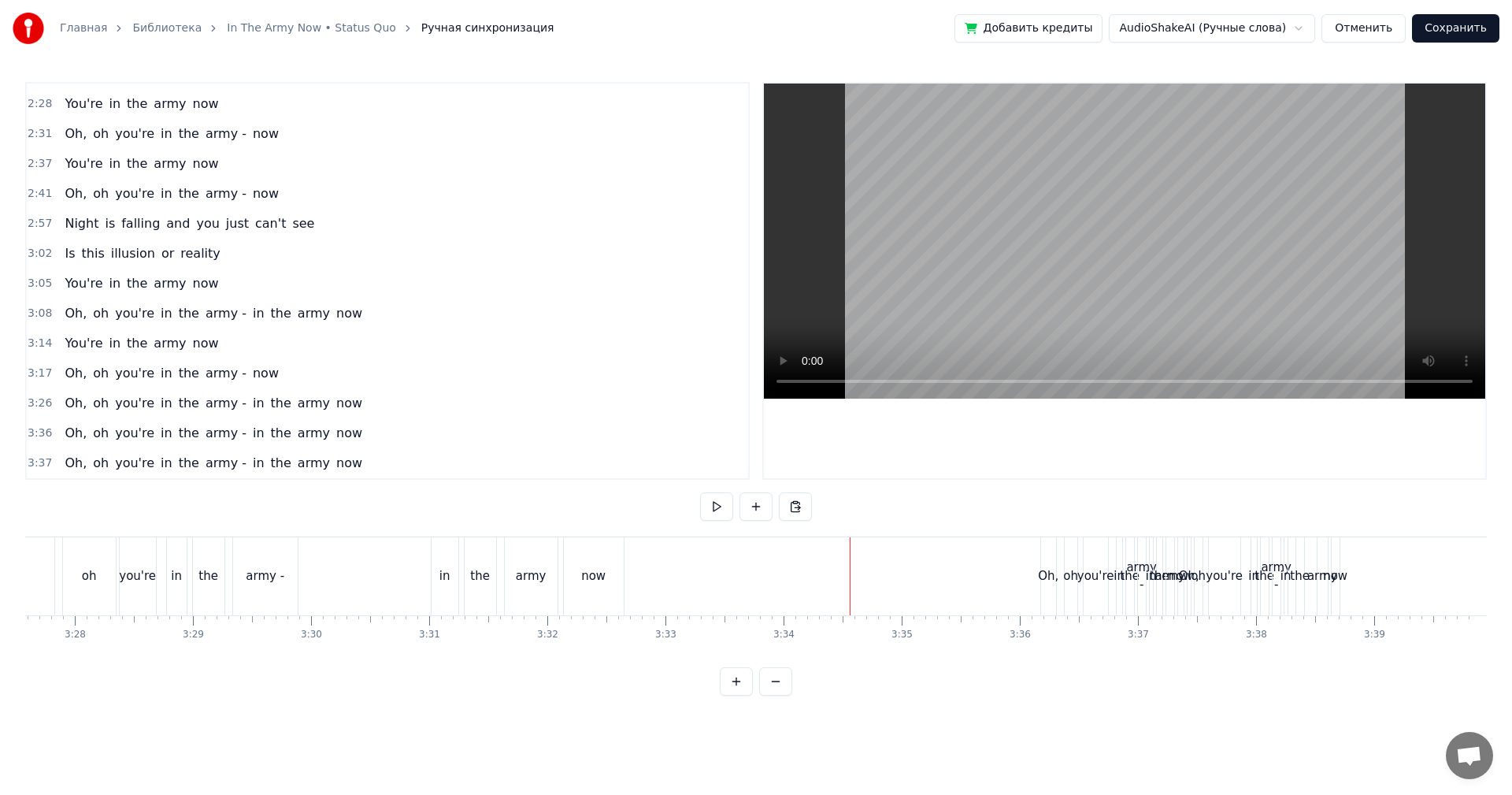
click at [1040, 582] on div "Oh," at bounding box center [1048, 576] width 21 height 18
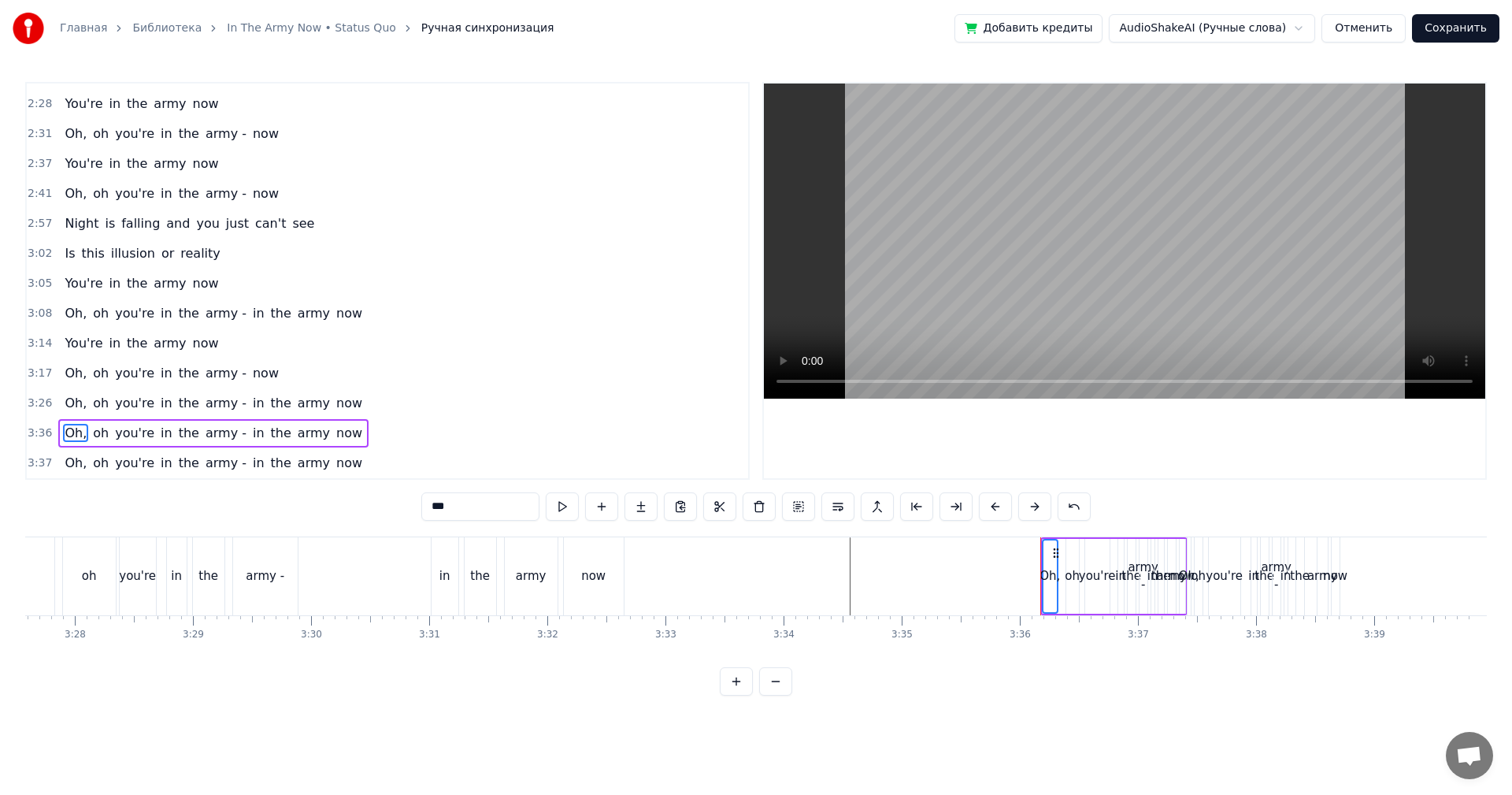
click at [37, 467] on span "3:37" at bounding box center [40, 463] width 24 height 16
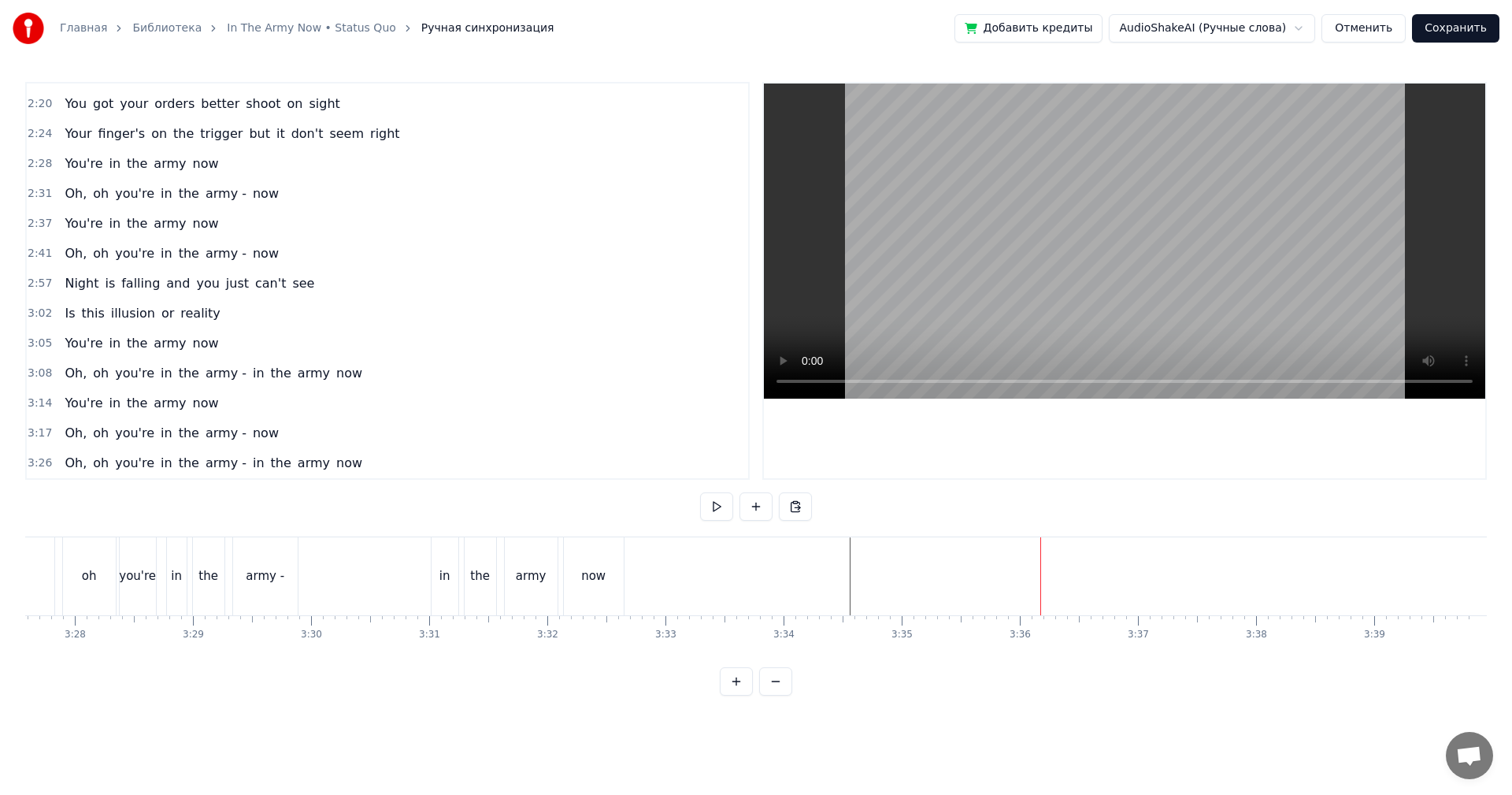
scroll to position [742, 0]
drag, startPoint x: 378, startPoint y: 590, endPoint x: 386, endPoint y: 588, distance: 8.2
click at [382, 589] on div "Oh, oh you're in the army - in the army now" at bounding box center [290, 576] width 674 height 78
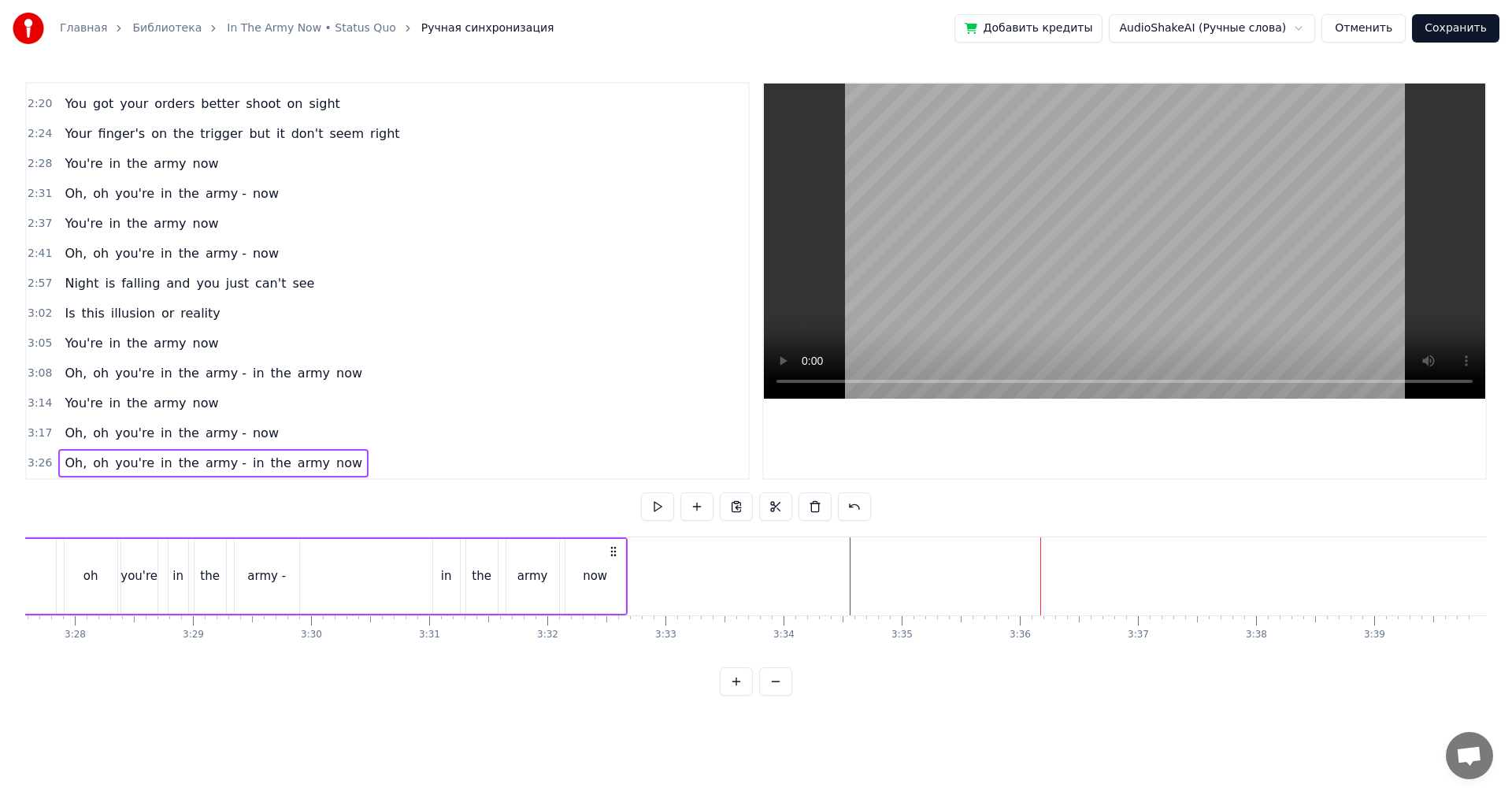
click at [1061, 200] on video at bounding box center [1124, 241] width 721 height 315
drag, startPoint x: 1445, startPoint y: 34, endPoint x: 1431, endPoint y: 63, distance: 32.2
click at [1445, 34] on button "Сохранить" at bounding box center [1455, 28] width 87 height 29
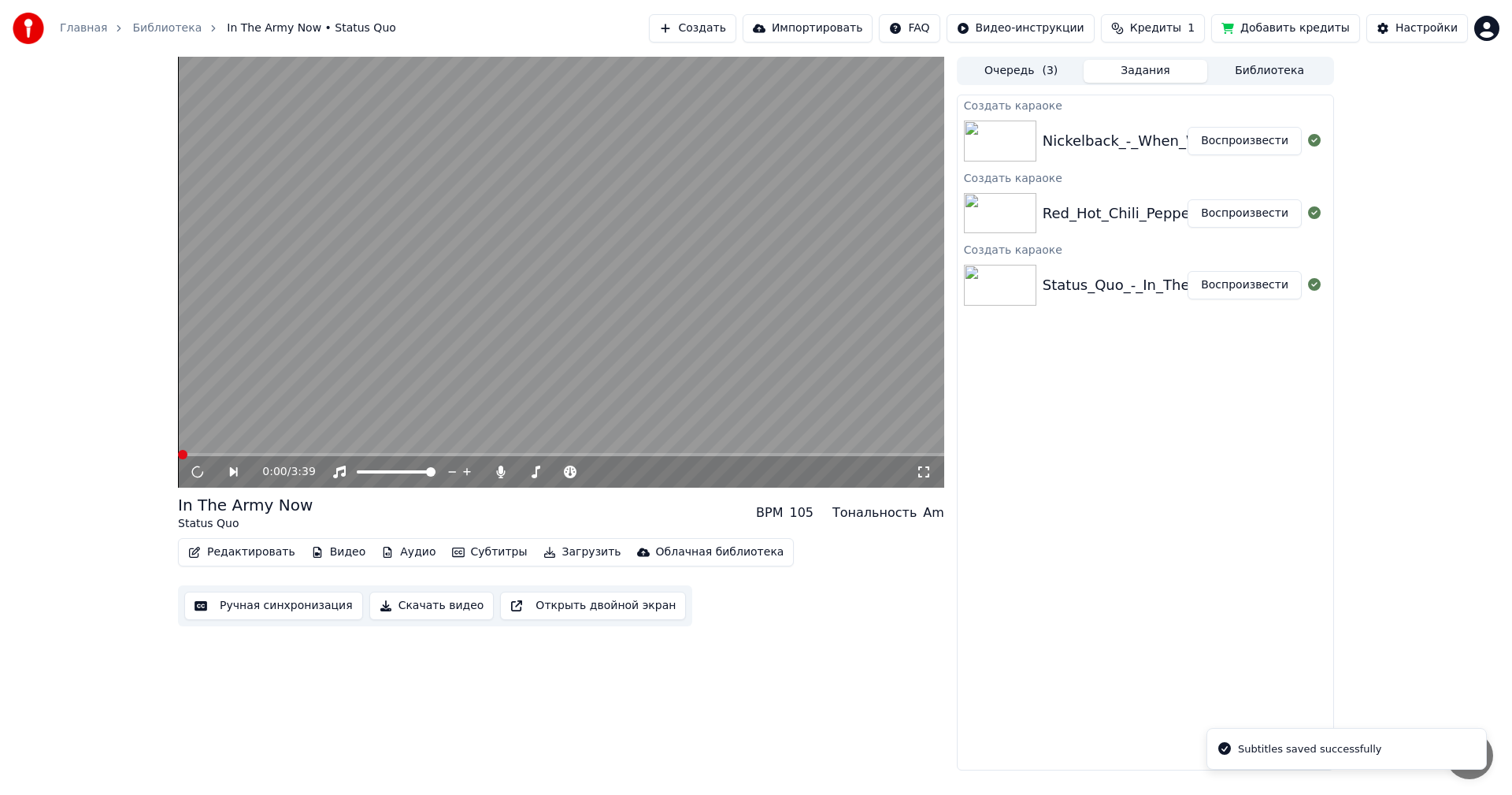
click at [389, 613] on button "Скачать видео" at bounding box center [431, 605] width 125 height 29
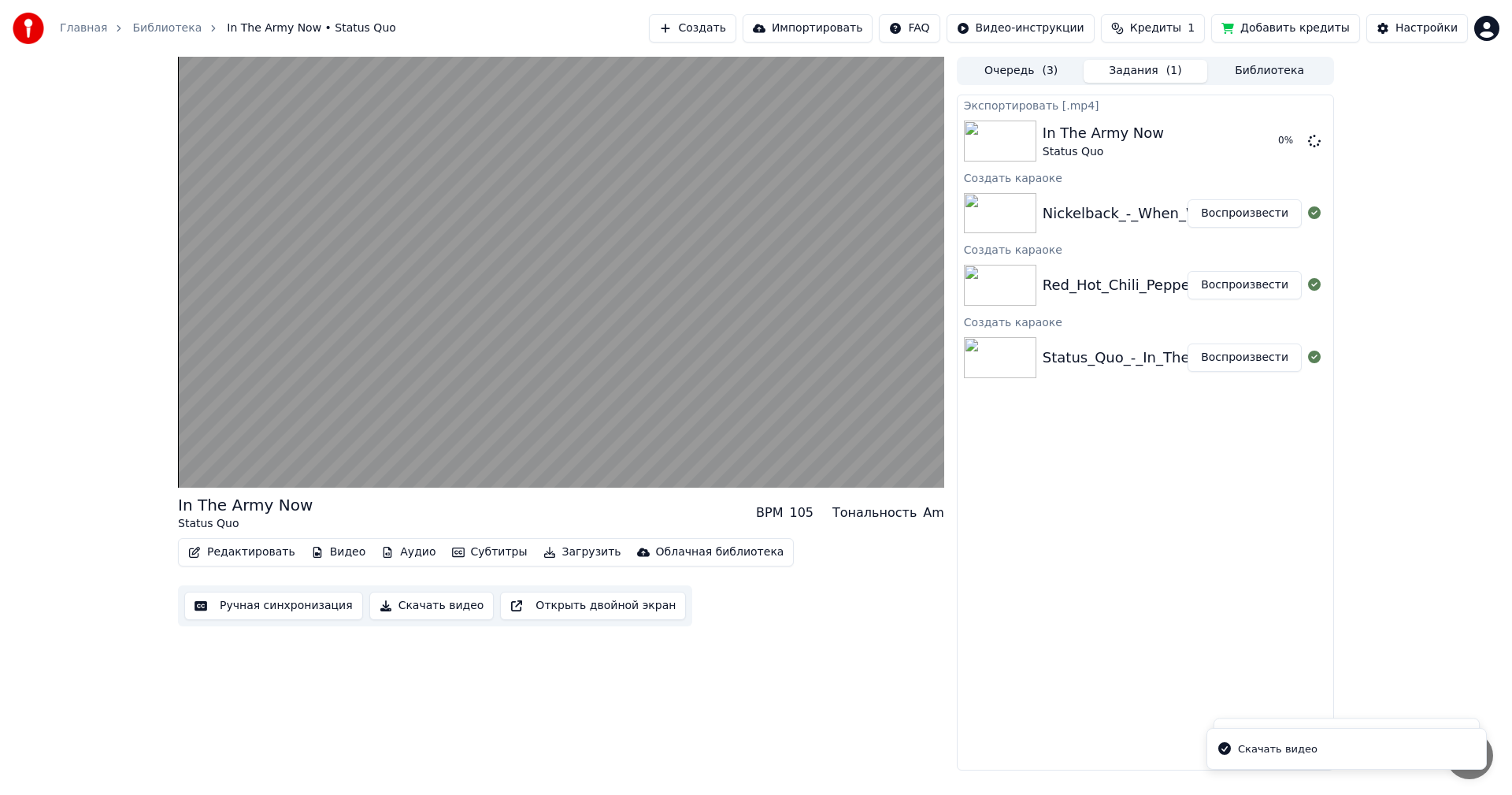
click at [1228, 293] on button "Воспроизвести" at bounding box center [1244, 284] width 114 height 29
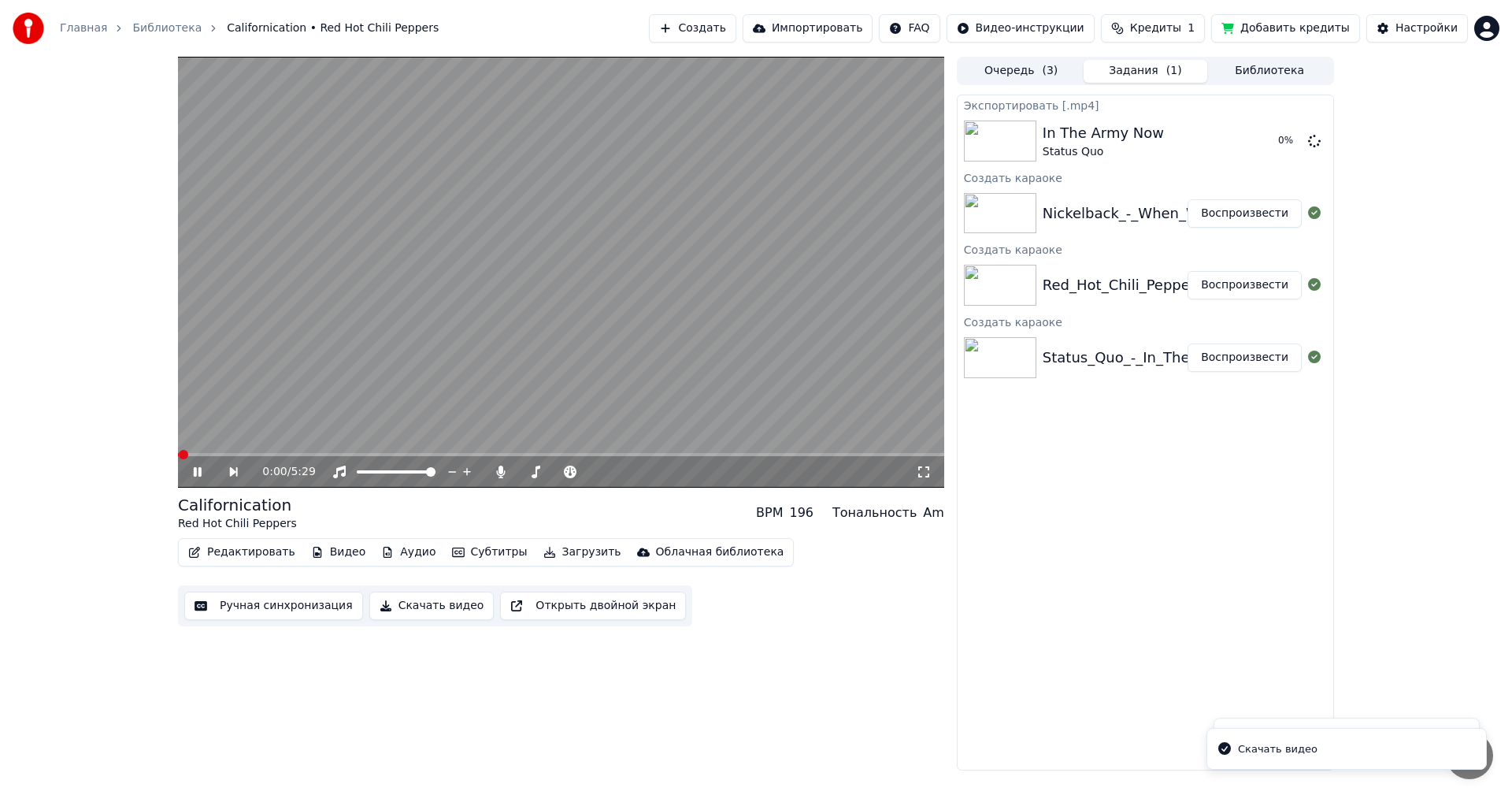
click at [284, 608] on button "Ручная синхронизация" at bounding box center [273, 605] width 179 height 29
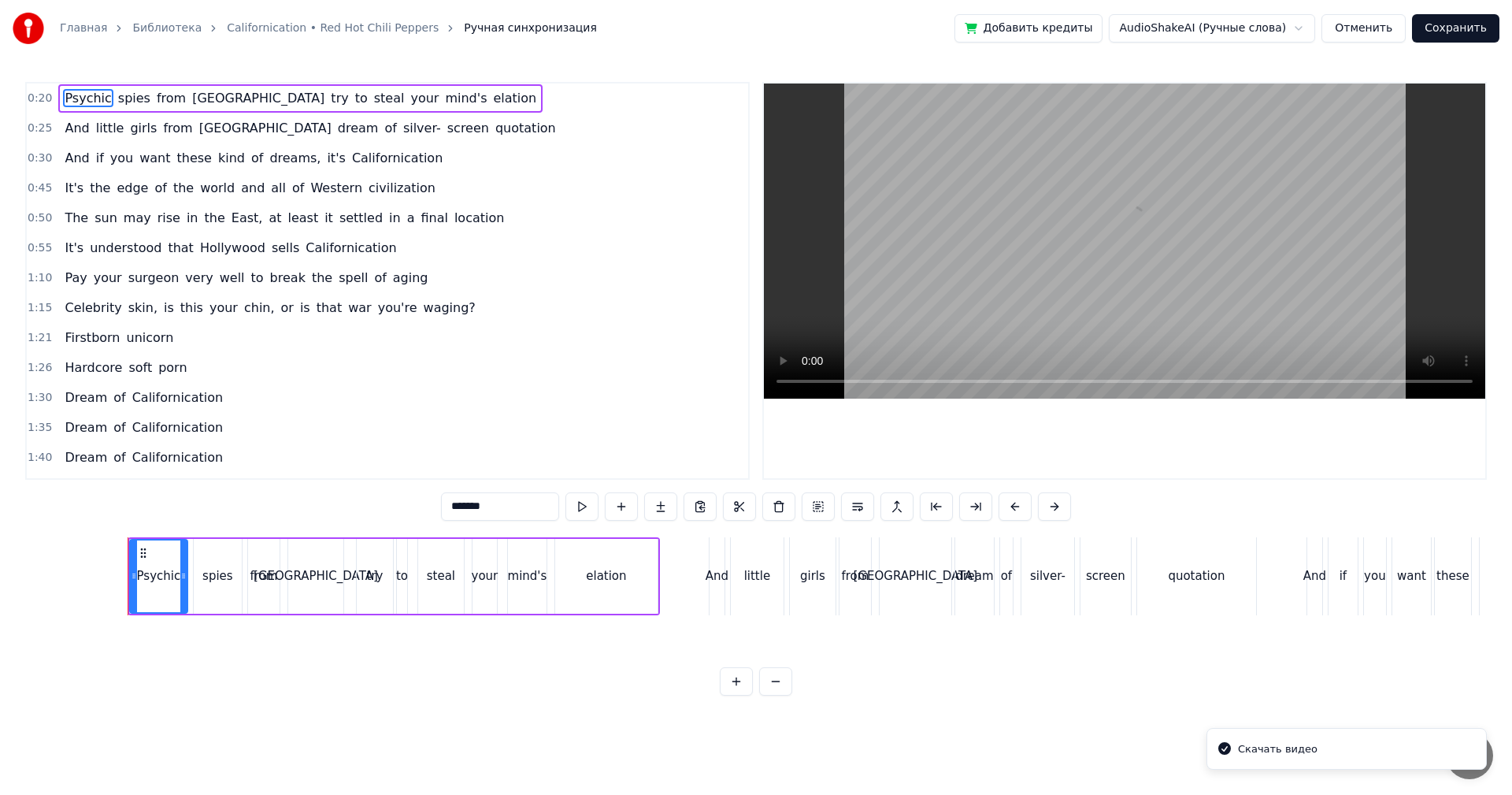
scroll to position [0, 2358]
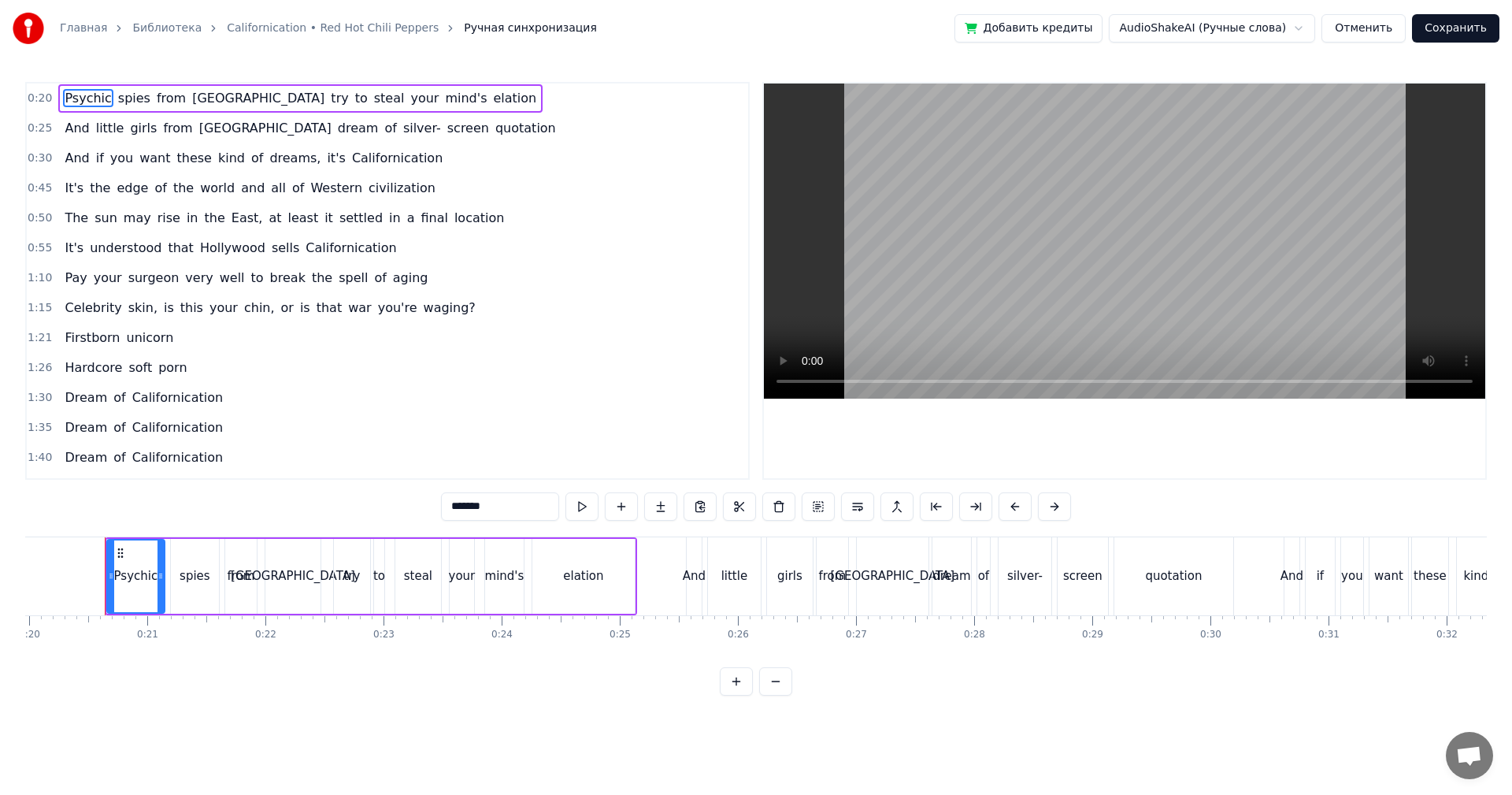
click at [1045, 259] on video at bounding box center [1124, 241] width 721 height 315
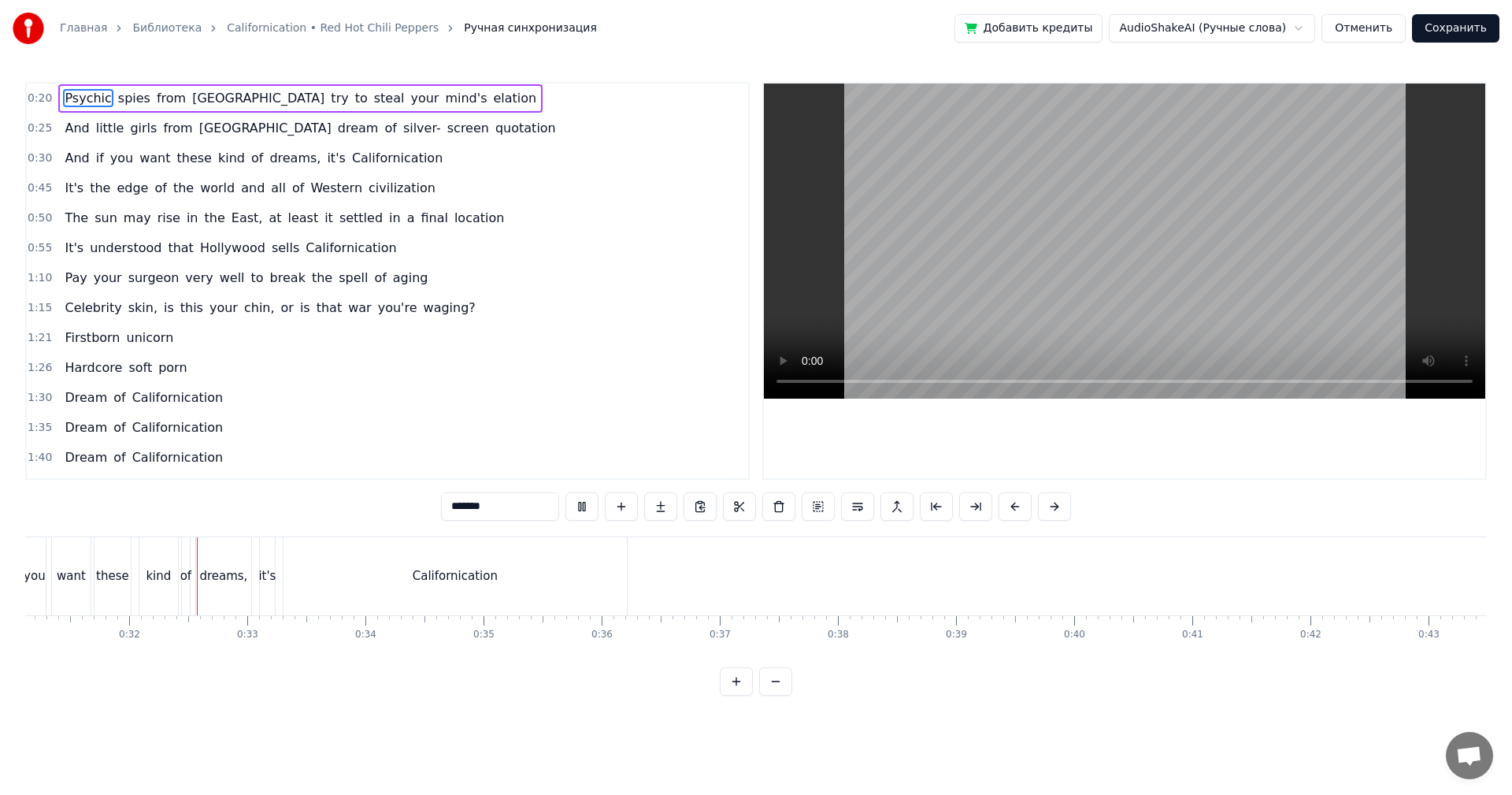
scroll to position [0, 3676]
click at [972, 164] on video at bounding box center [1124, 241] width 721 height 315
click at [945, 235] on video at bounding box center [1124, 241] width 721 height 315
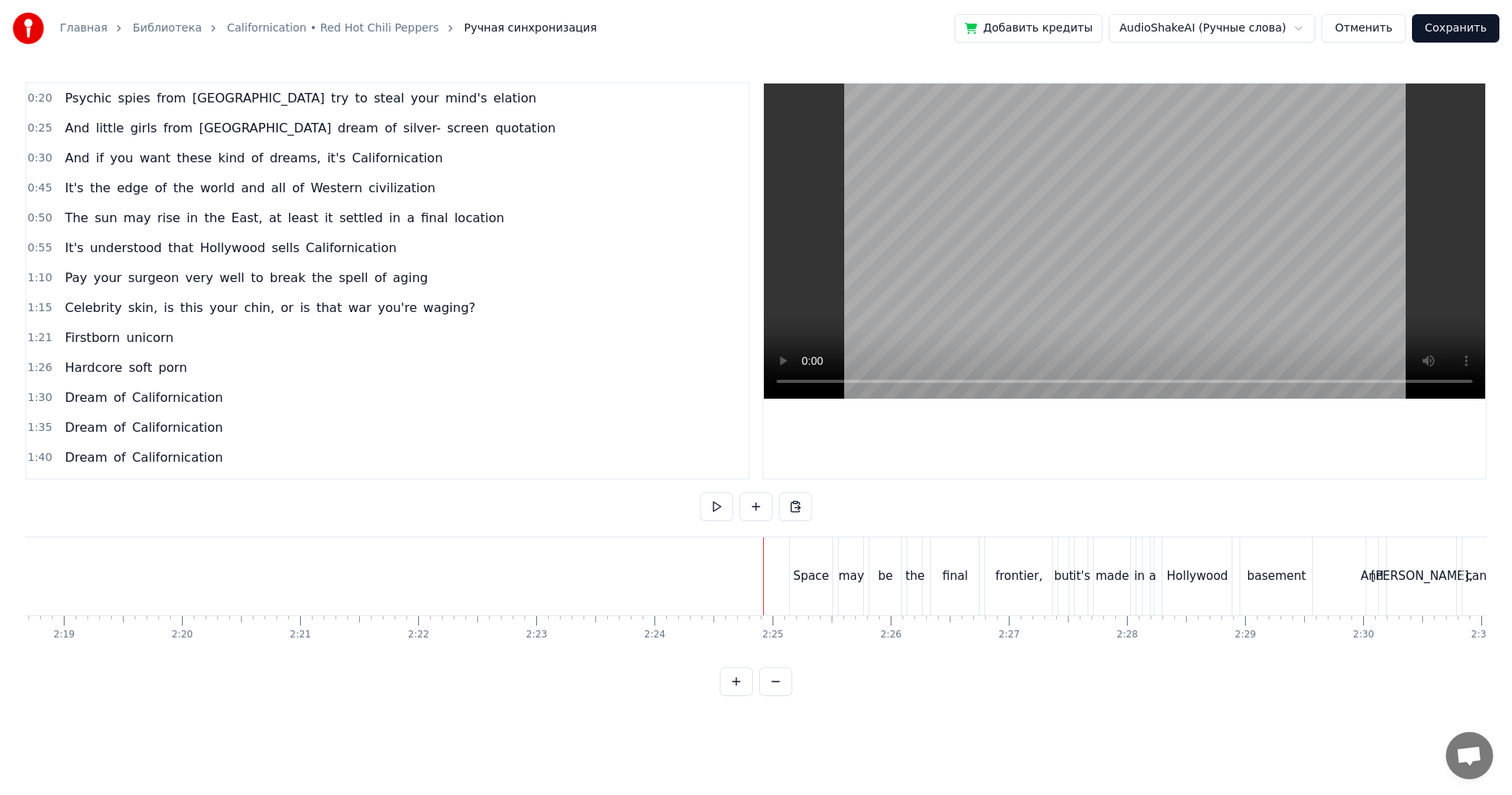
scroll to position [0, 16665]
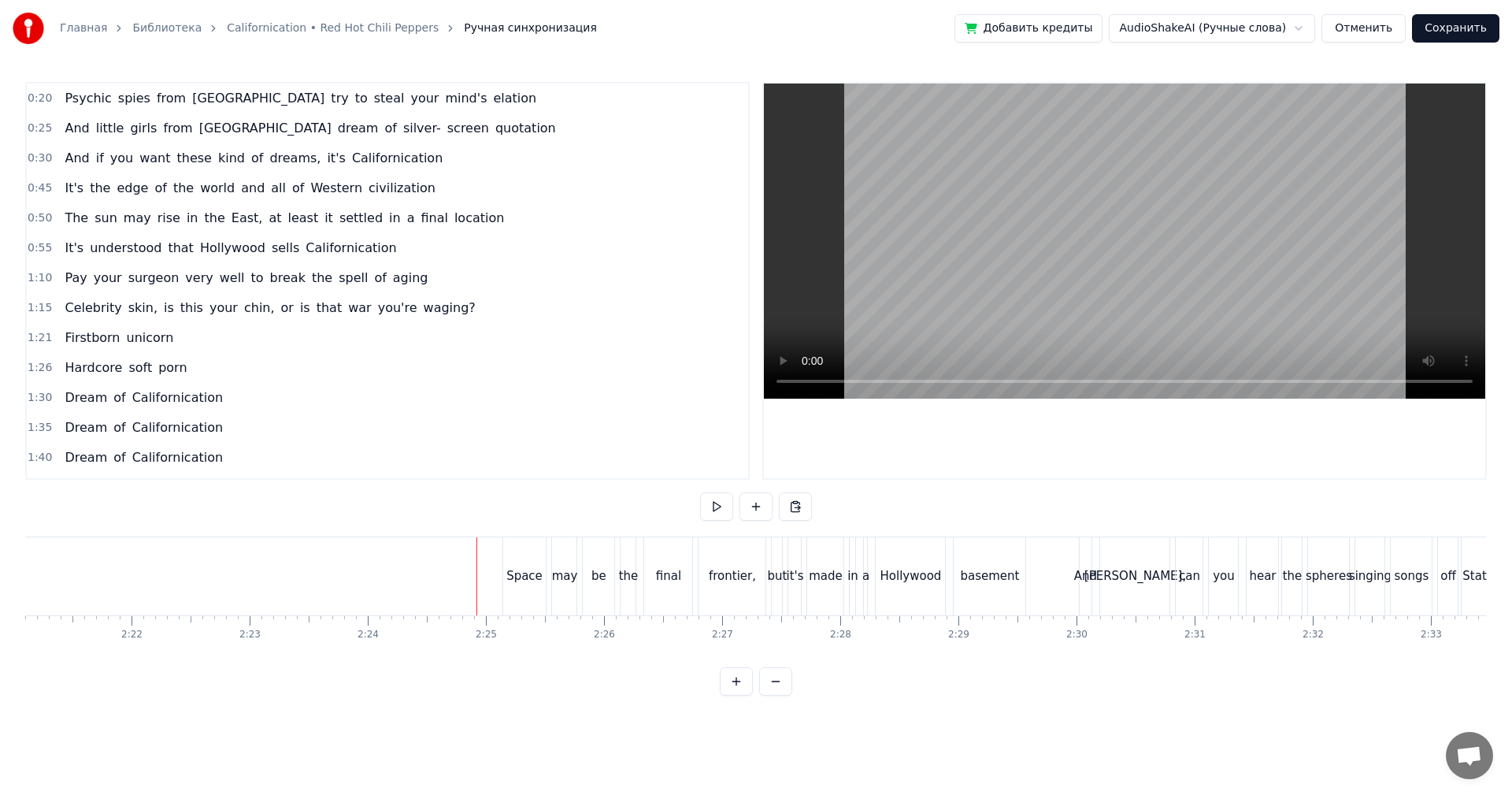
drag, startPoint x: 1111, startPoint y: 280, endPoint x: 1104, endPoint y: 319, distance: 39.6
click at [1110, 280] on video at bounding box center [1124, 241] width 721 height 315
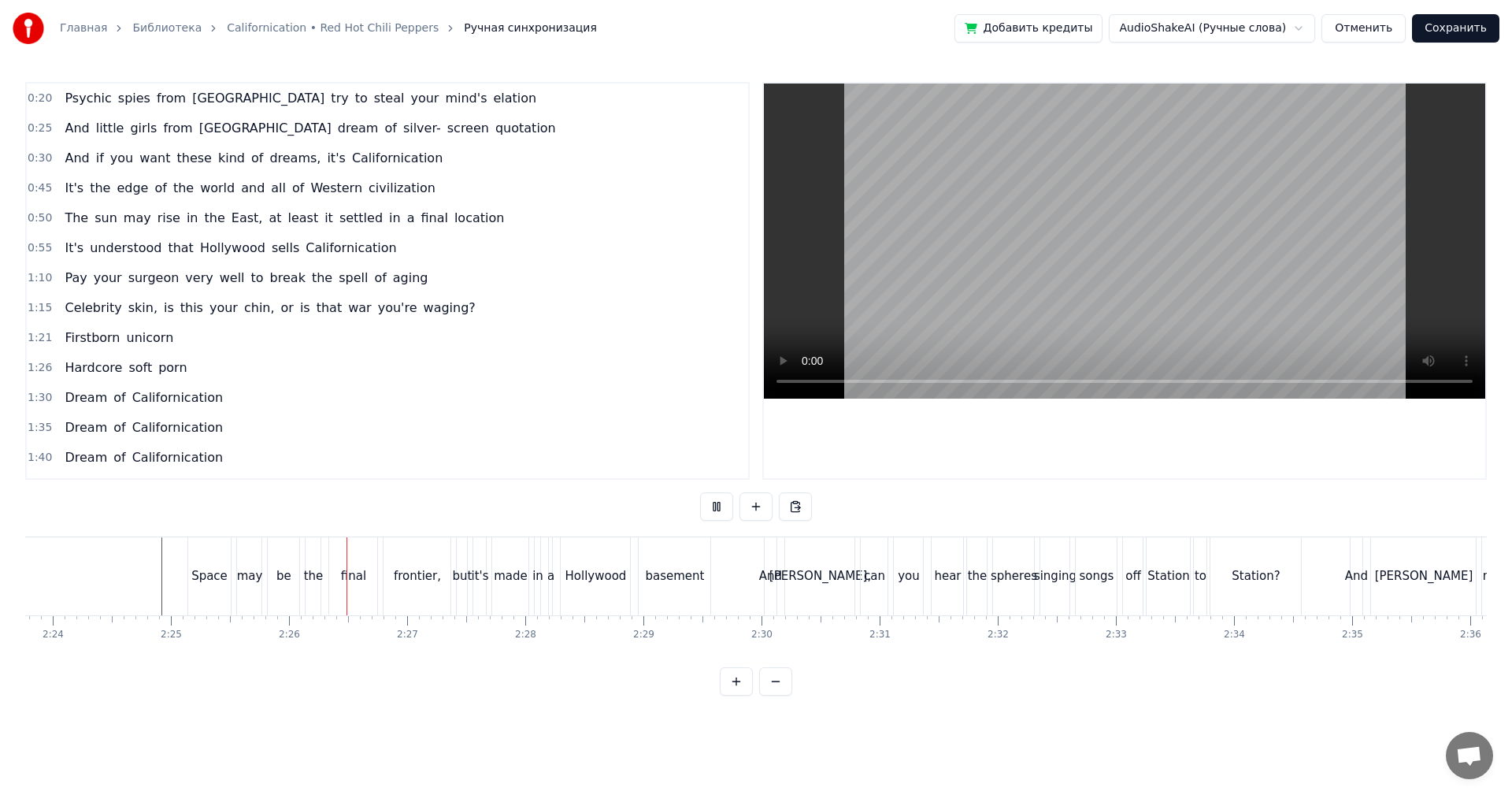
click at [1210, 573] on div "Station?" at bounding box center [1255, 576] width 92 height 78
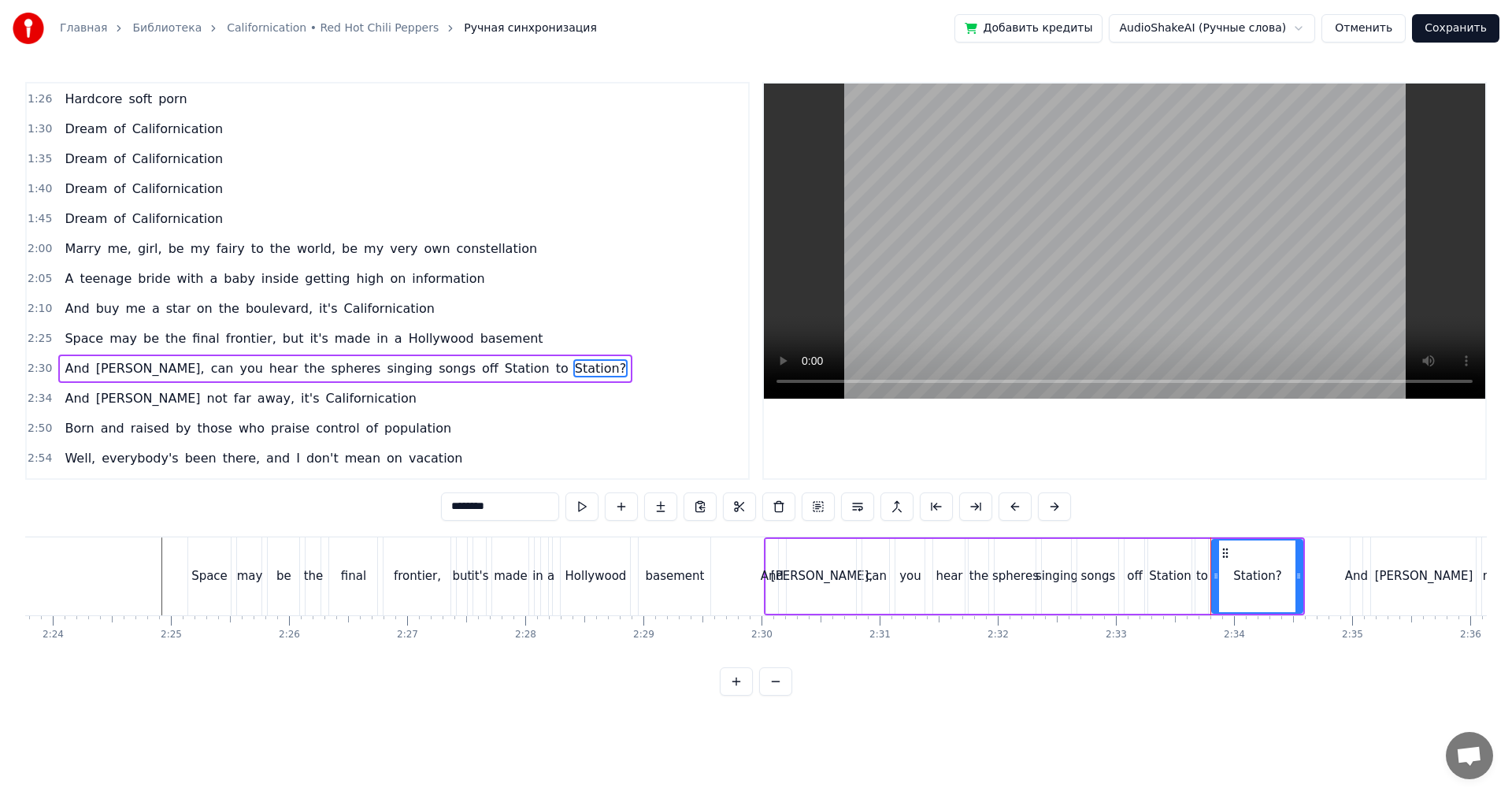
scroll to position [356, 0]
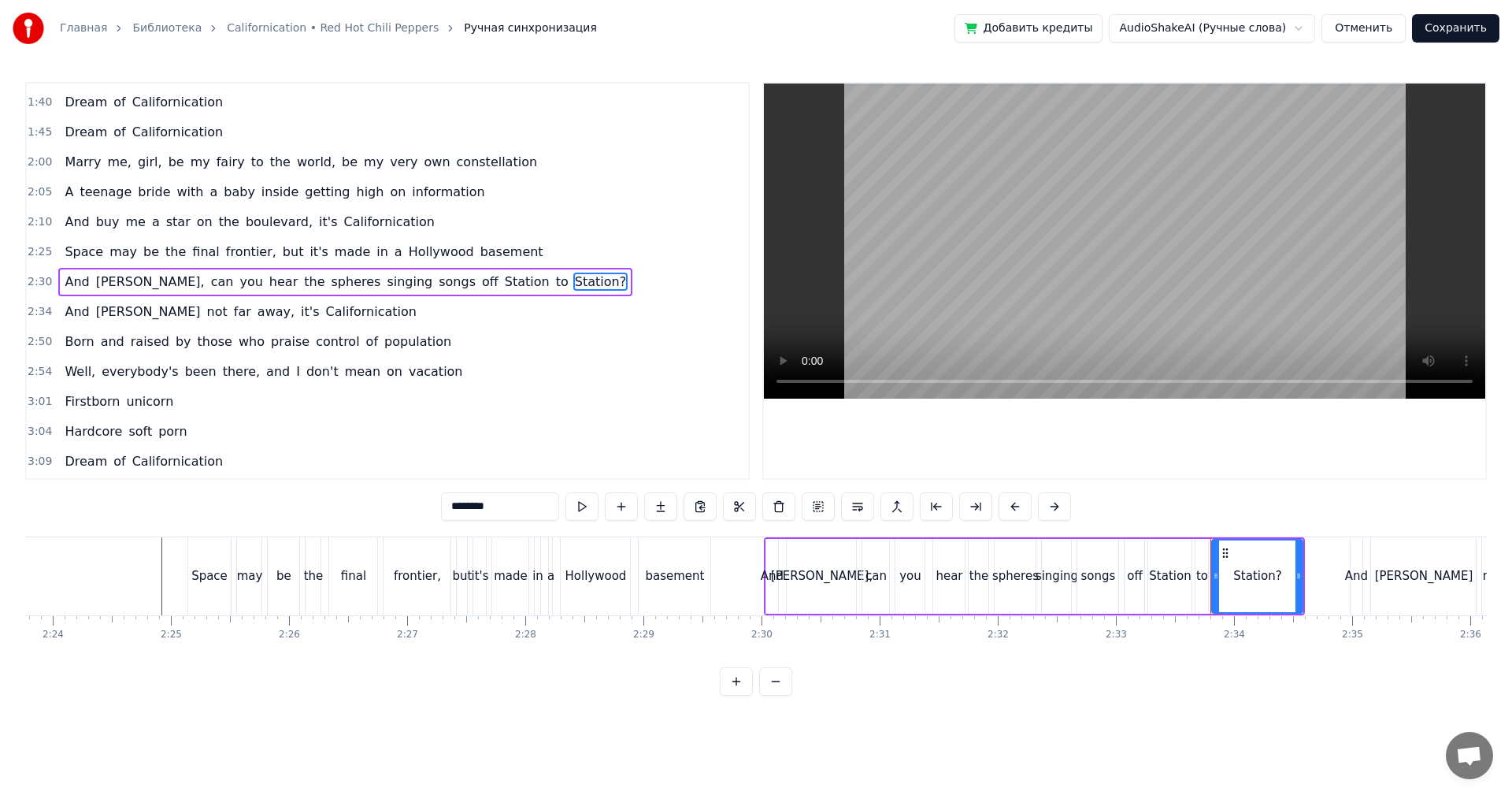
click at [1292, 260] on video at bounding box center [1124, 241] width 721 height 315
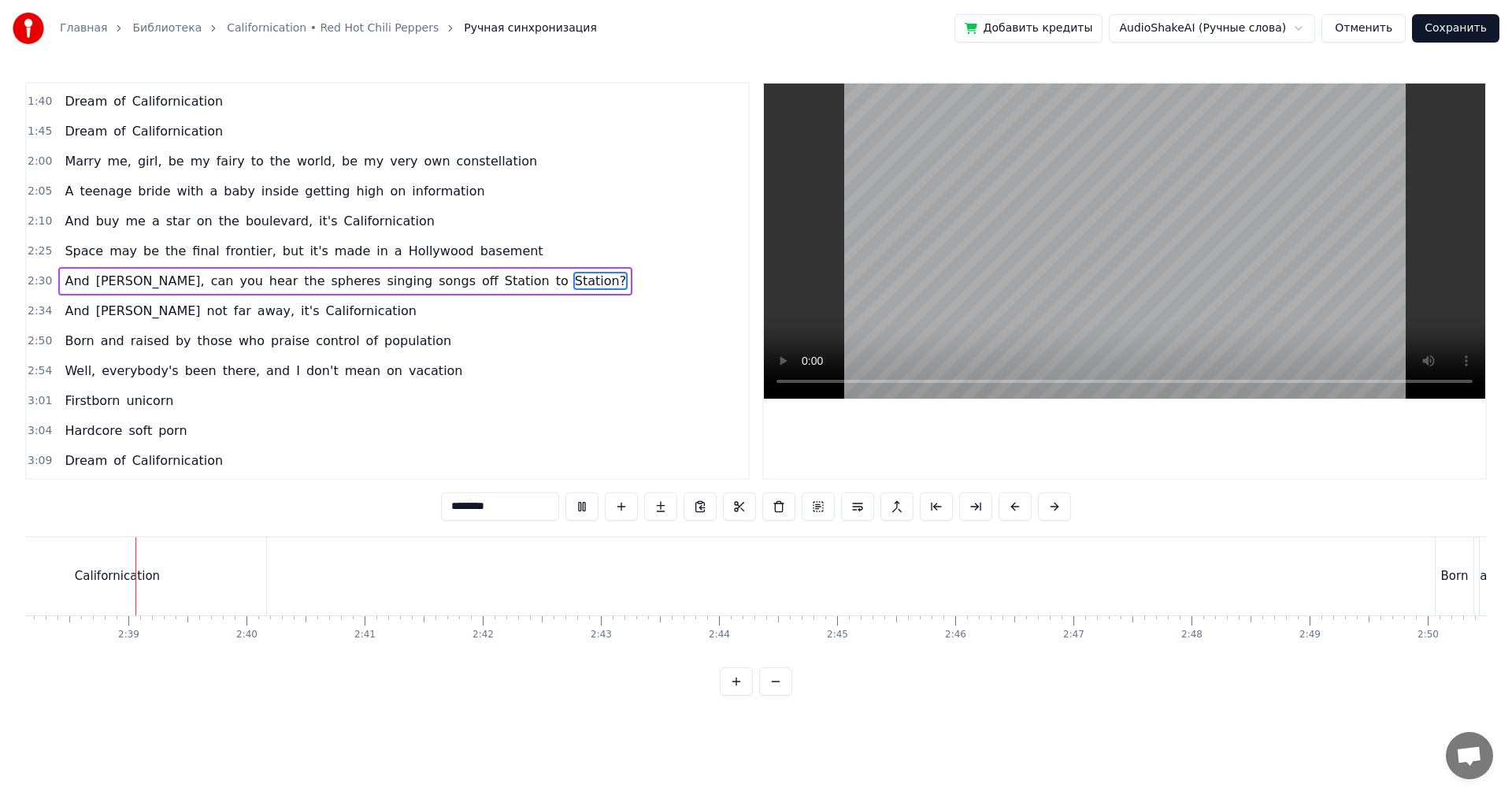
click at [1217, 283] on video at bounding box center [1124, 241] width 721 height 315
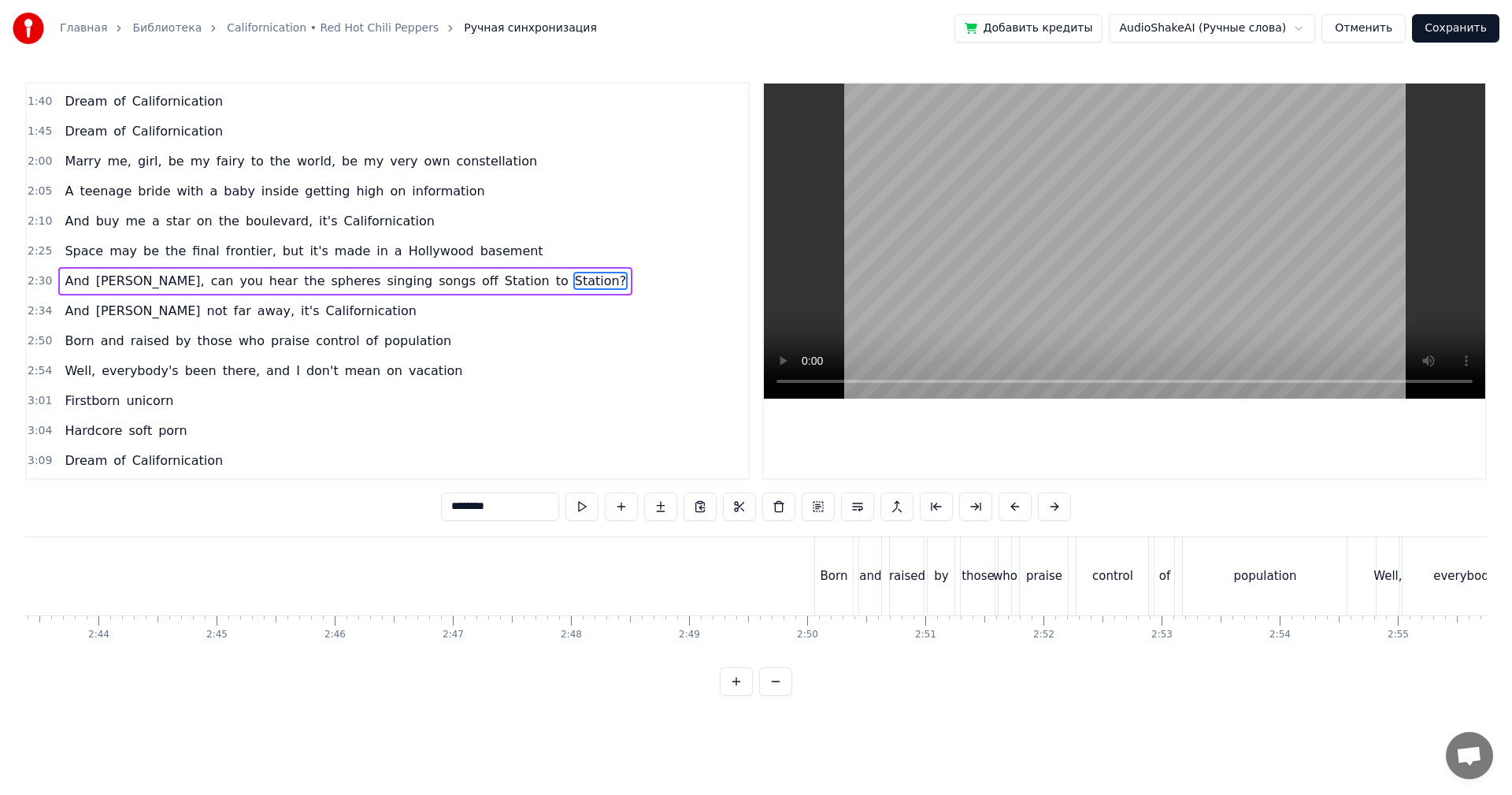
scroll to position [0, 19306]
click at [982, 577] on div "those" at bounding box center [969, 576] width 33 height 18
type input "*****"
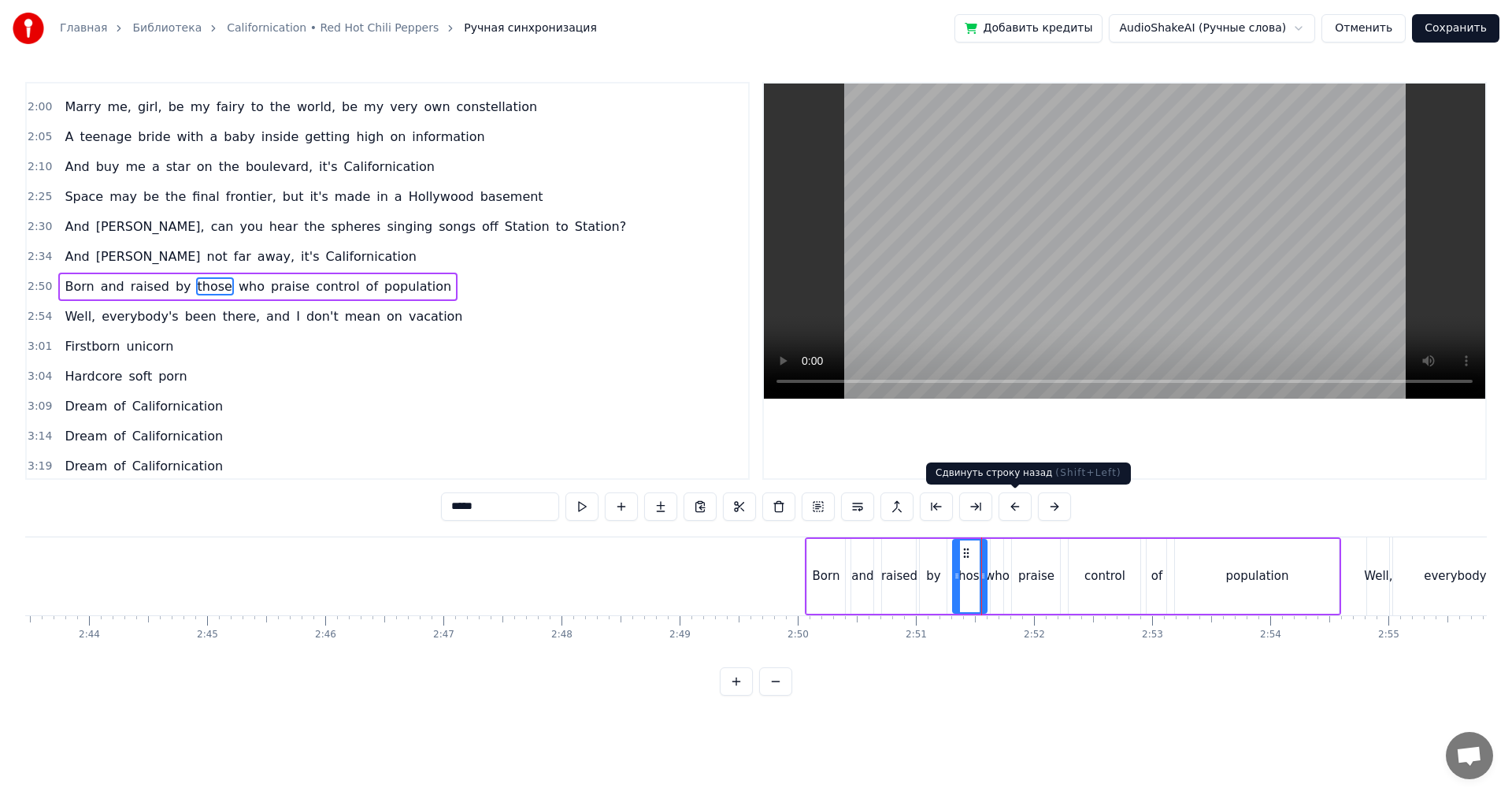
scroll to position [416, 0]
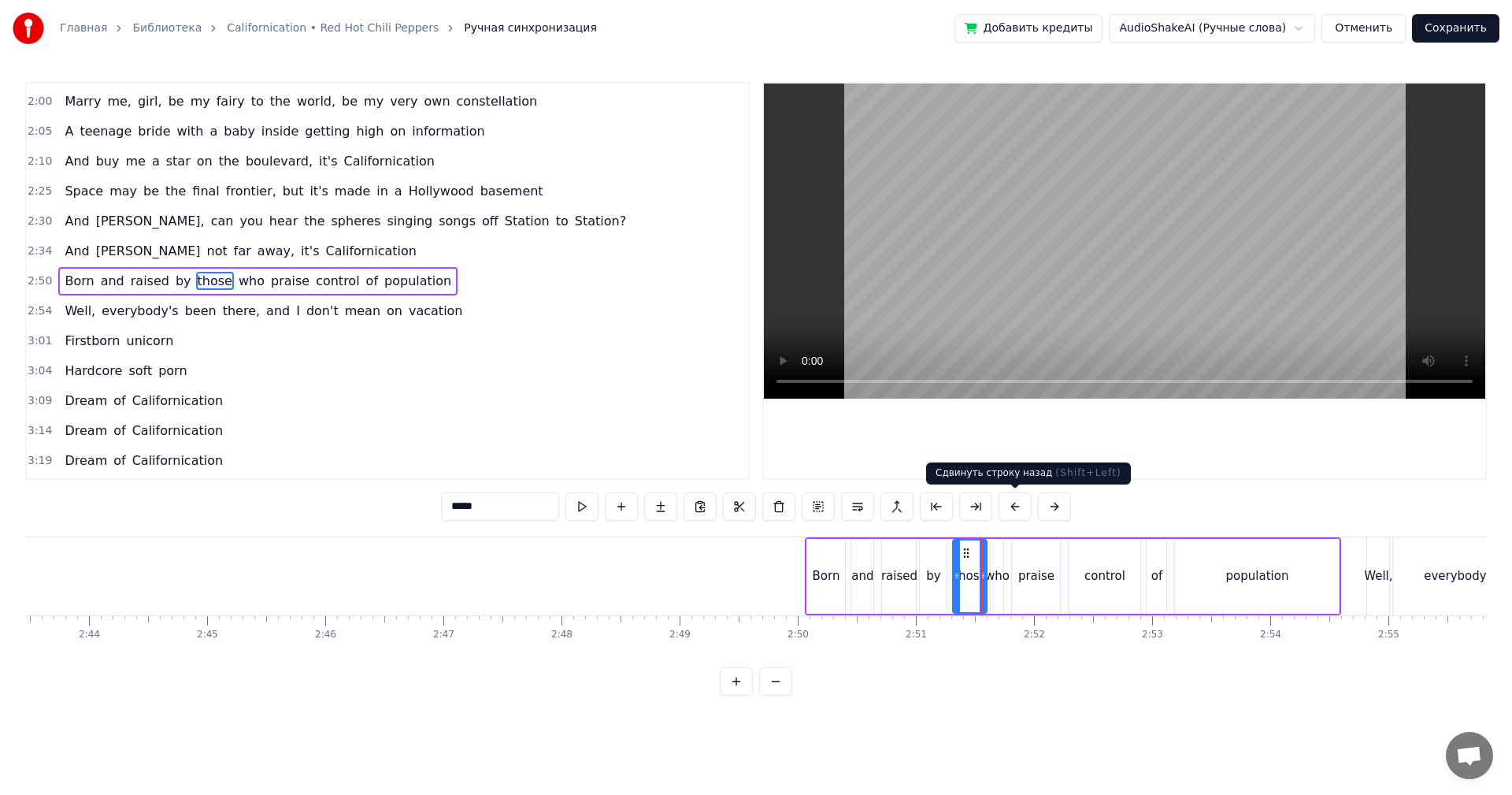
click at [1235, 264] on video at bounding box center [1124, 241] width 721 height 315
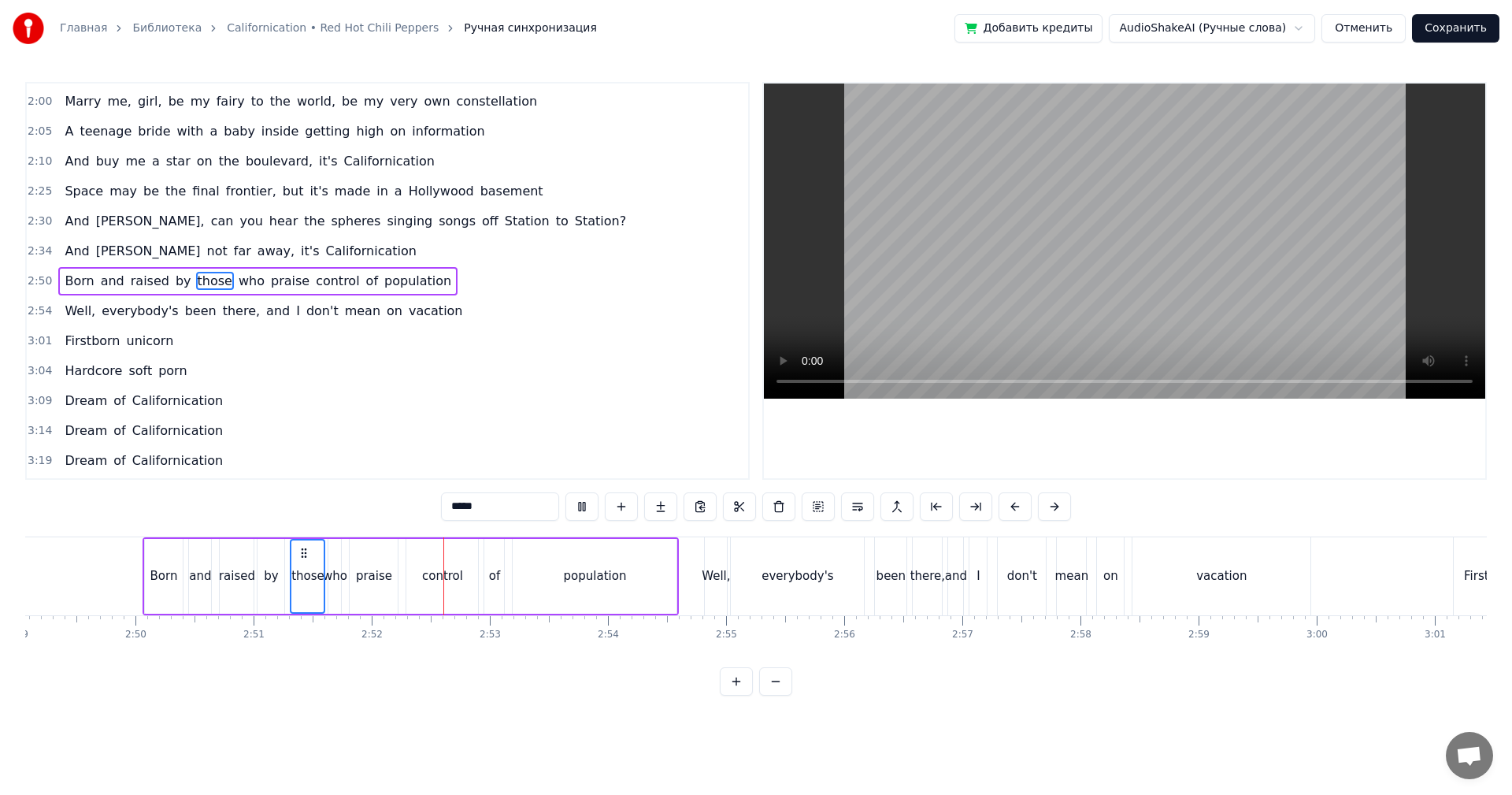
scroll to position [0, 20015]
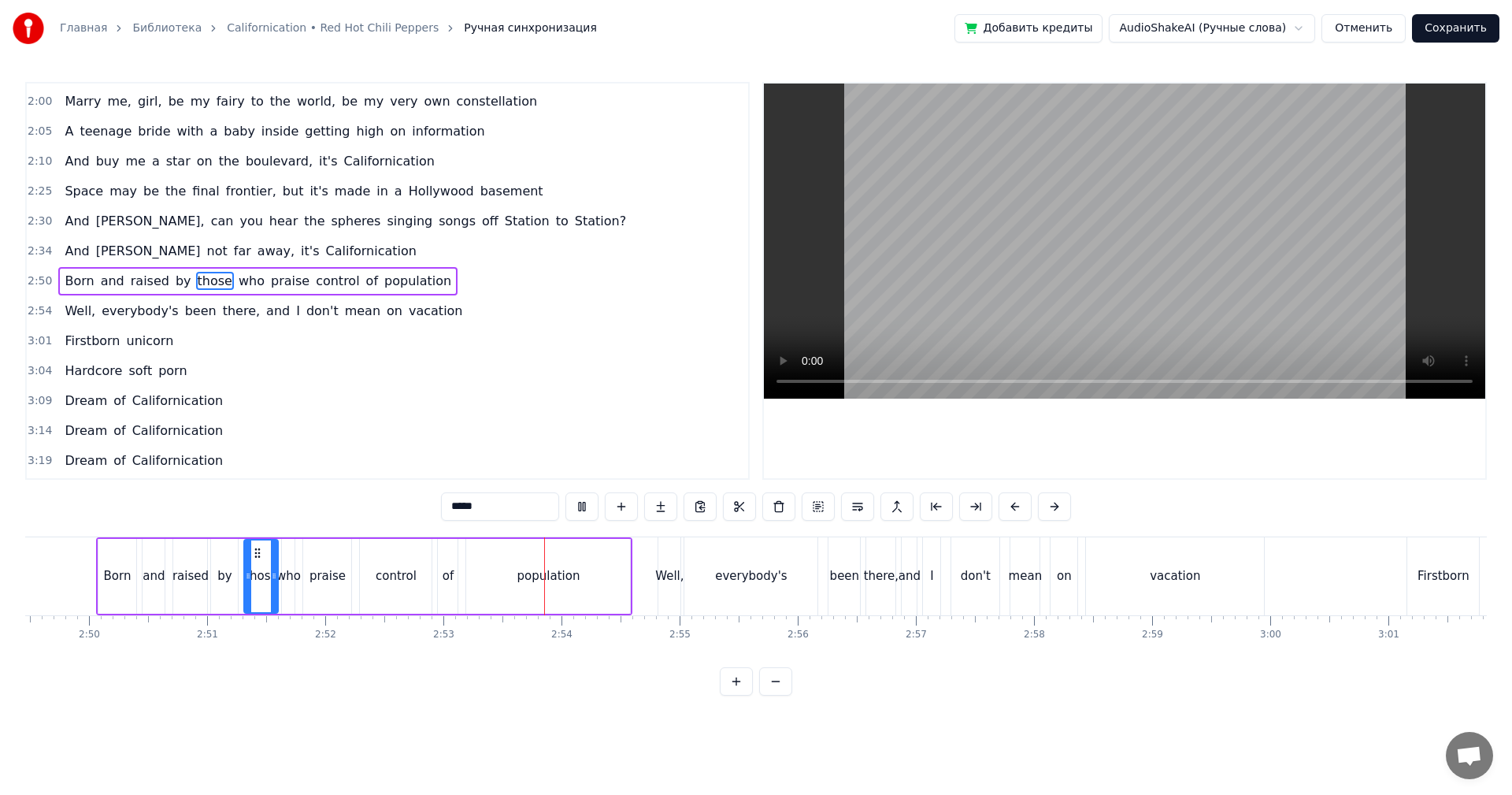
click at [822, 590] on div "Well, everybody's been there, and I don't mean on vacation" at bounding box center [962, 576] width 610 height 78
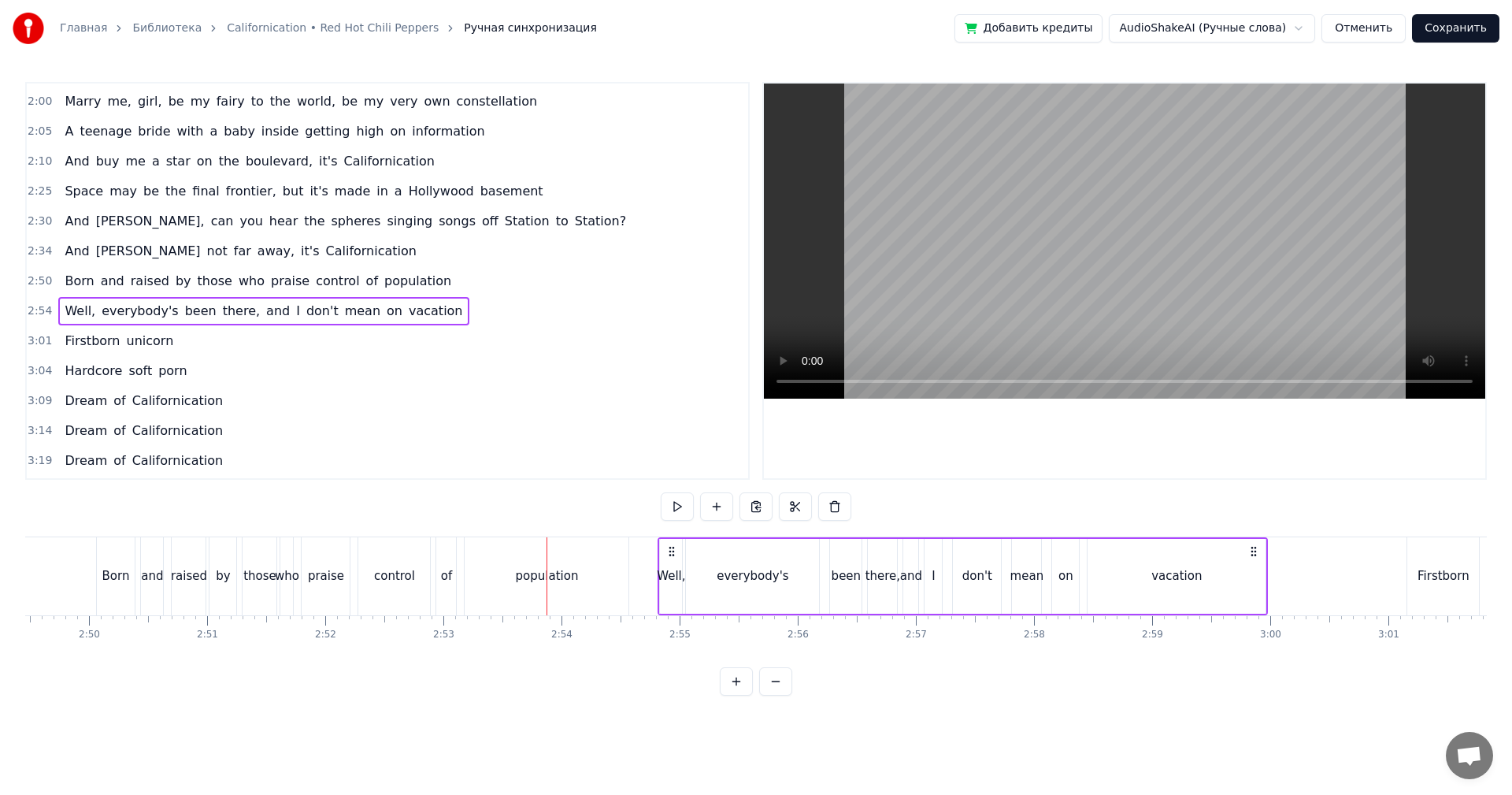
click at [660, 576] on div "Well," at bounding box center [670, 576] width 29 height 18
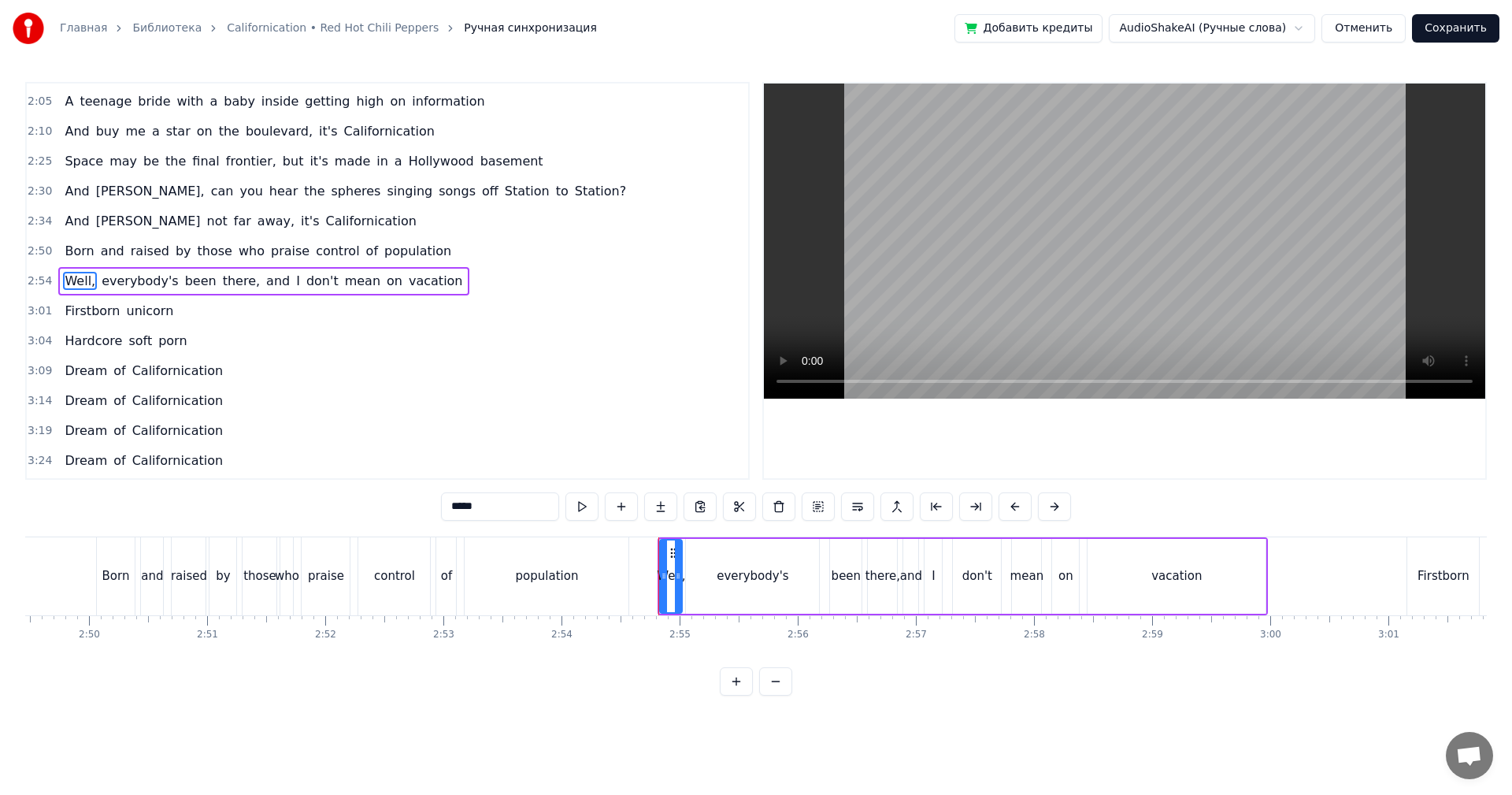
click at [616, 574] on div "population" at bounding box center [547, 576] width 164 height 78
type input "**********"
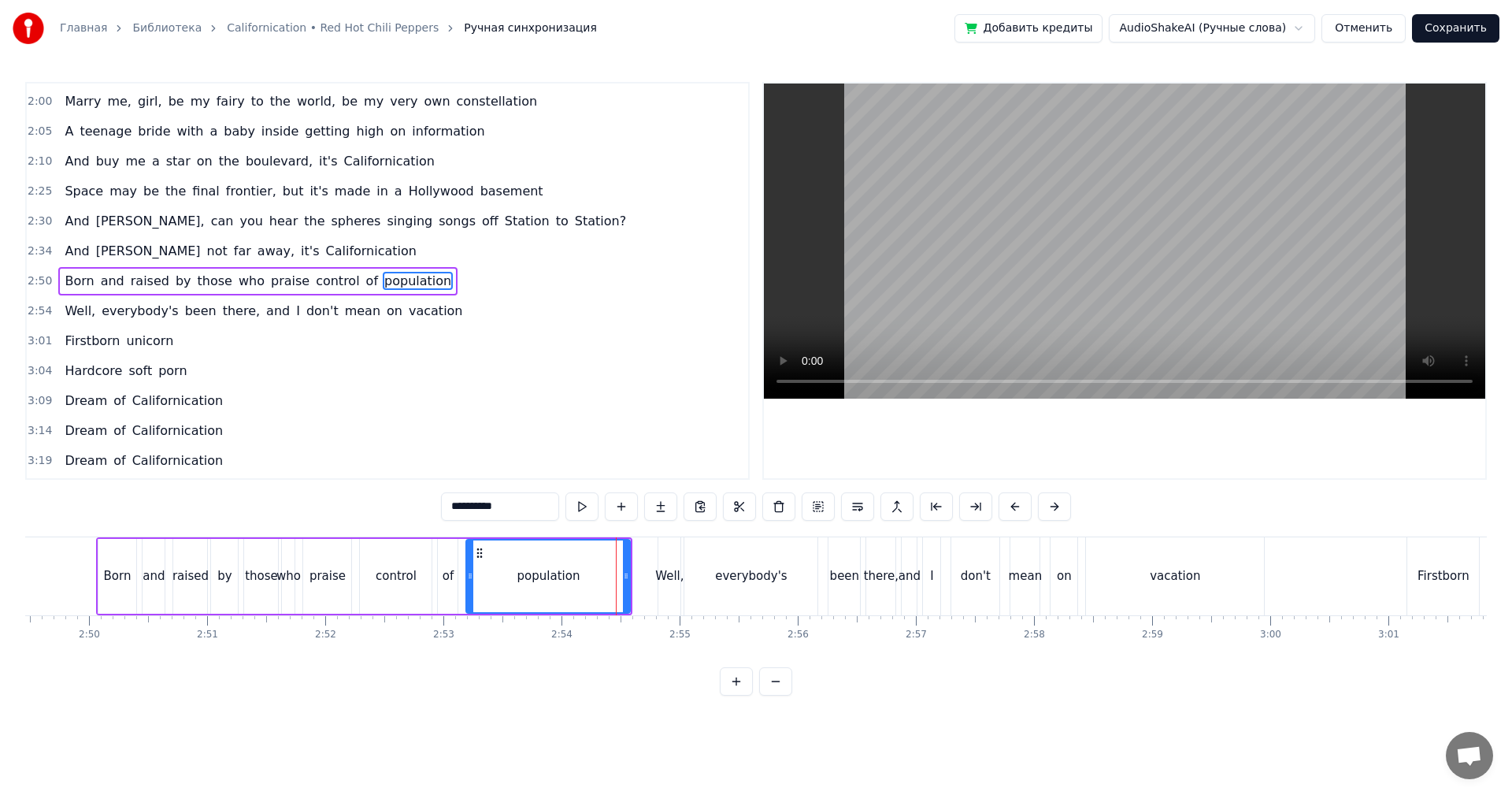
click at [1036, 320] on video at bounding box center [1124, 241] width 721 height 315
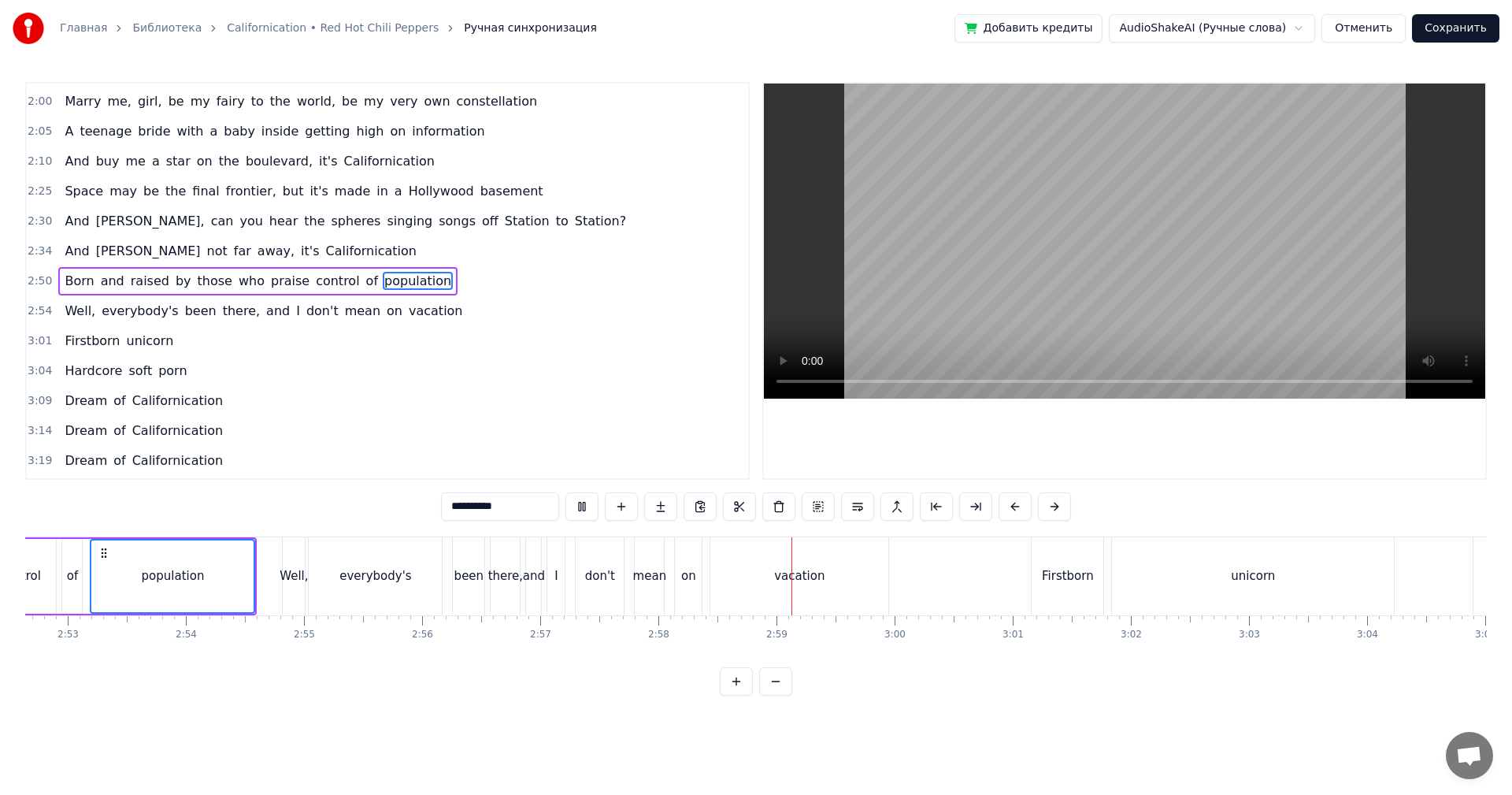
scroll to position [0, 20487]
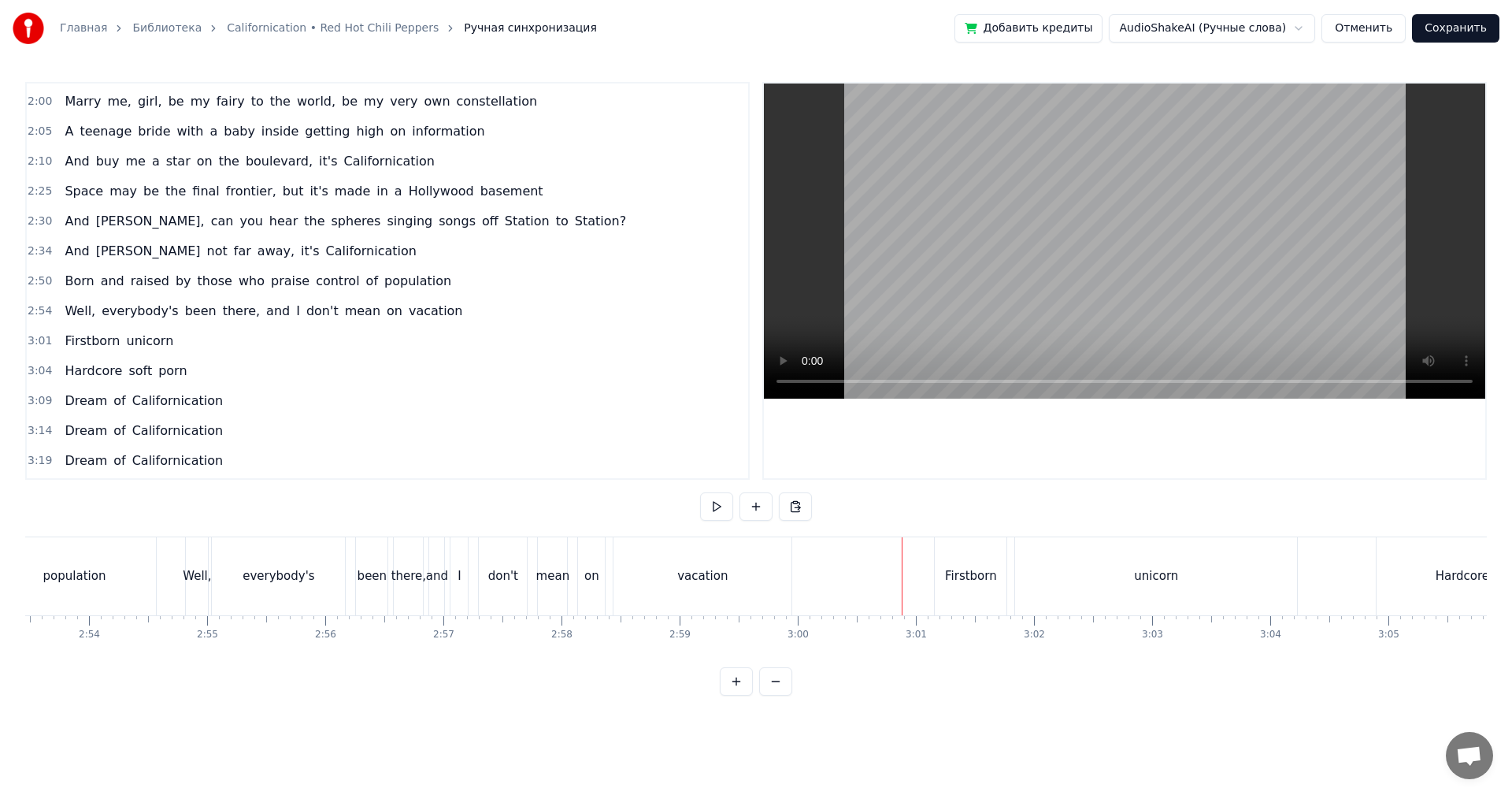
click at [1087, 243] on video at bounding box center [1124, 241] width 721 height 315
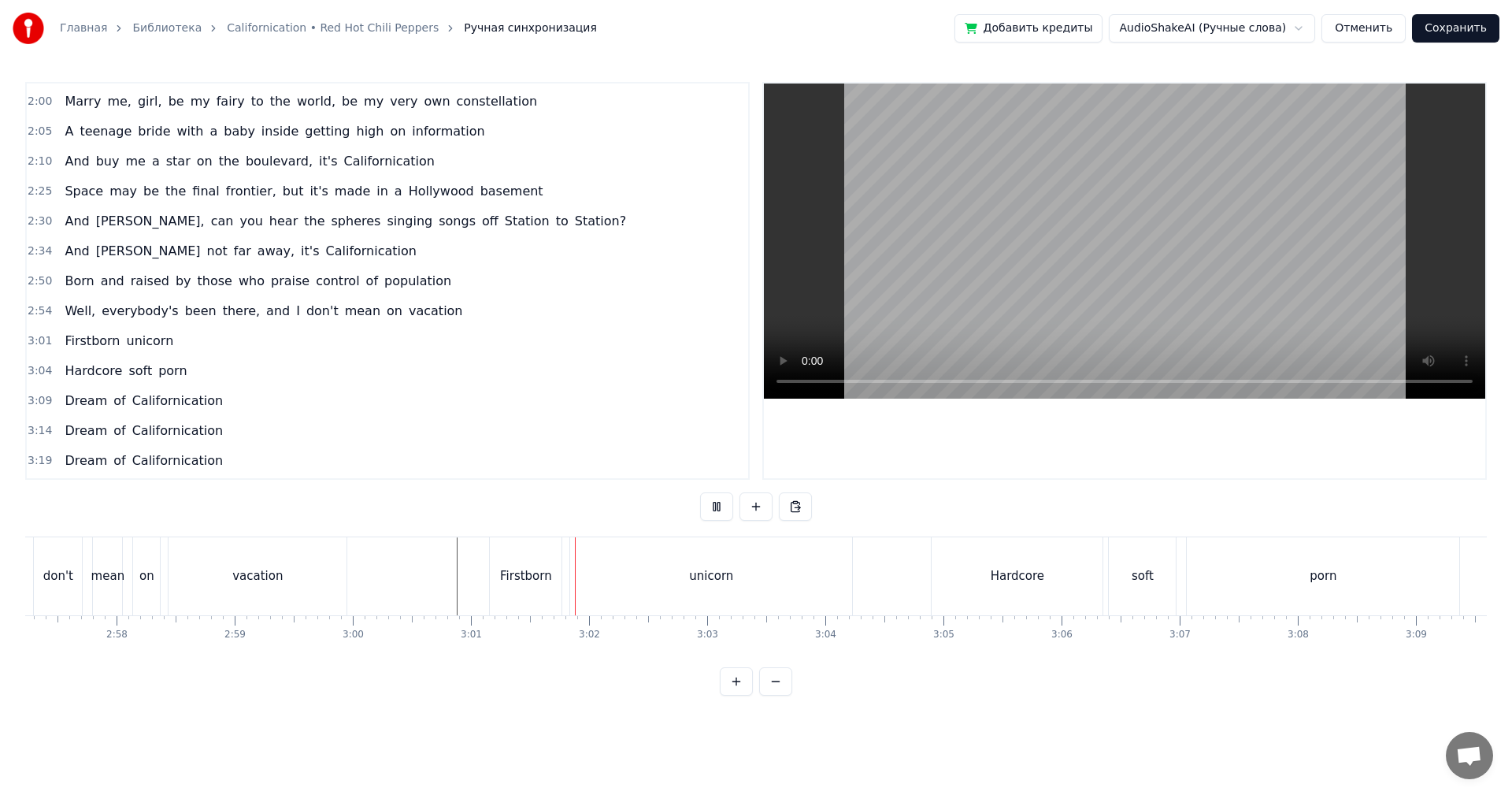
scroll to position [0, 21196]
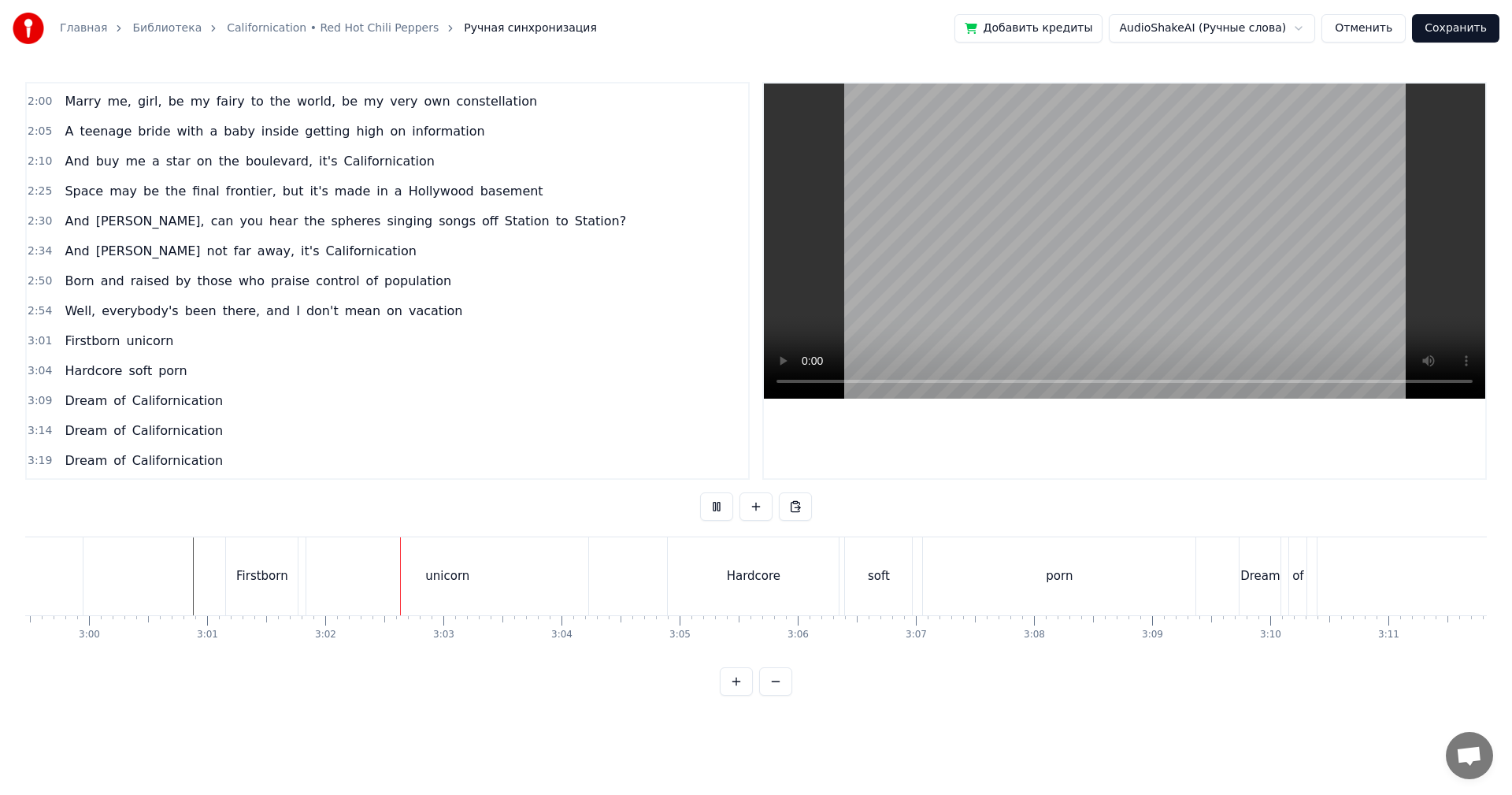
click at [859, 576] on div "soft" at bounding box center [878, 576] width 67 height 78
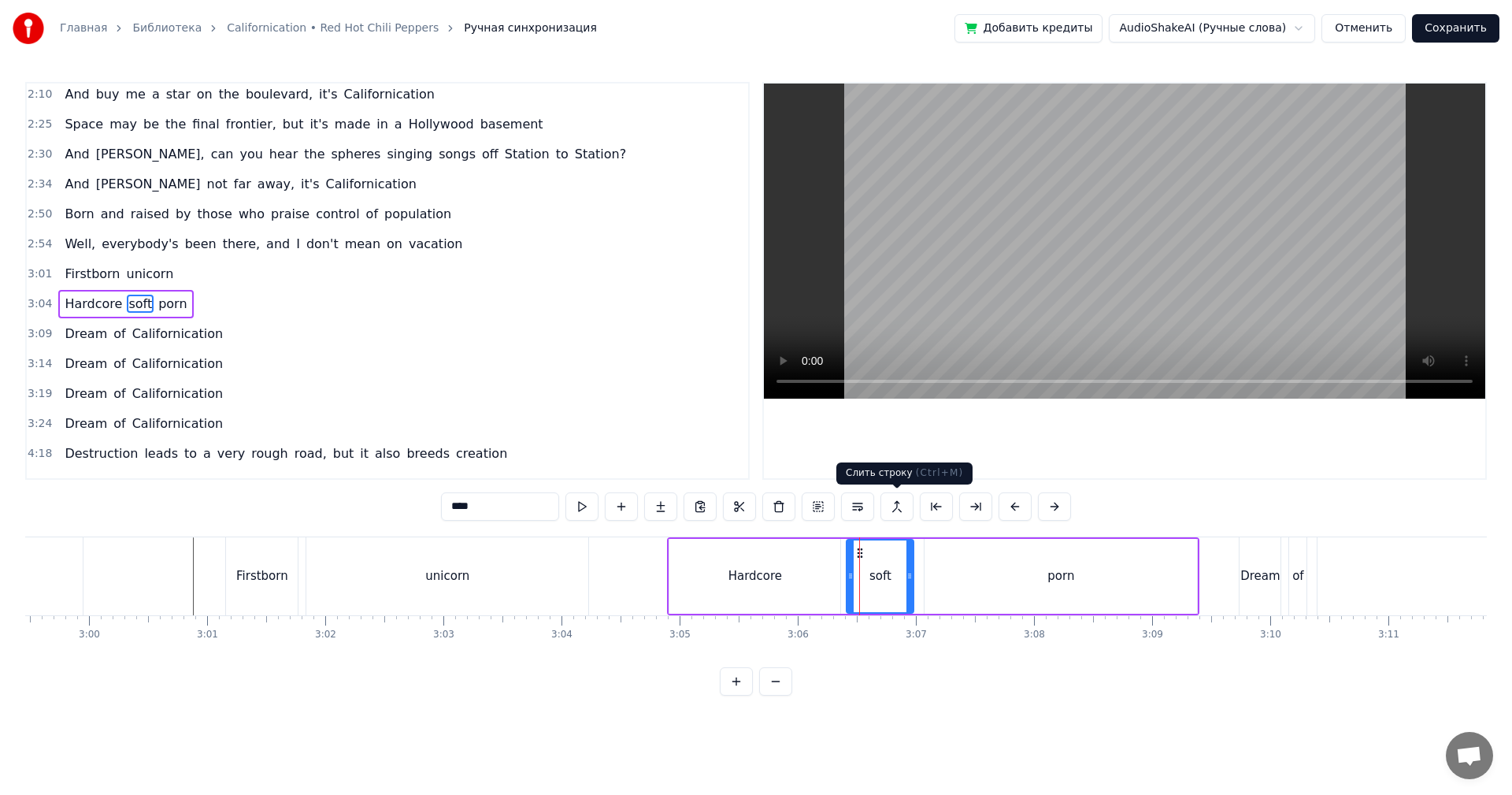
scroll to position [506, 0]
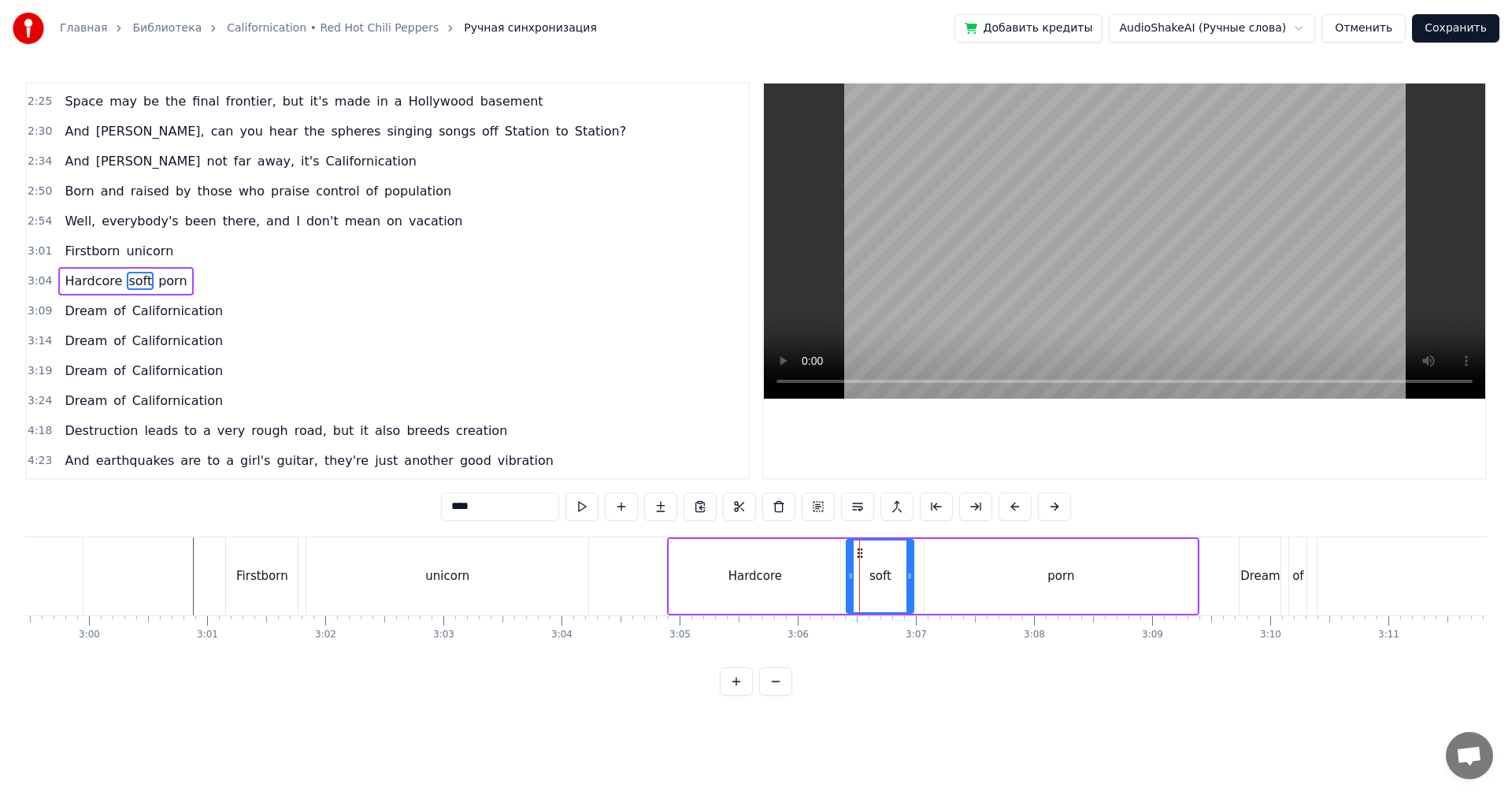
click at [1129, 244] on video at bounding box center [1124, 241] width 721 height 315
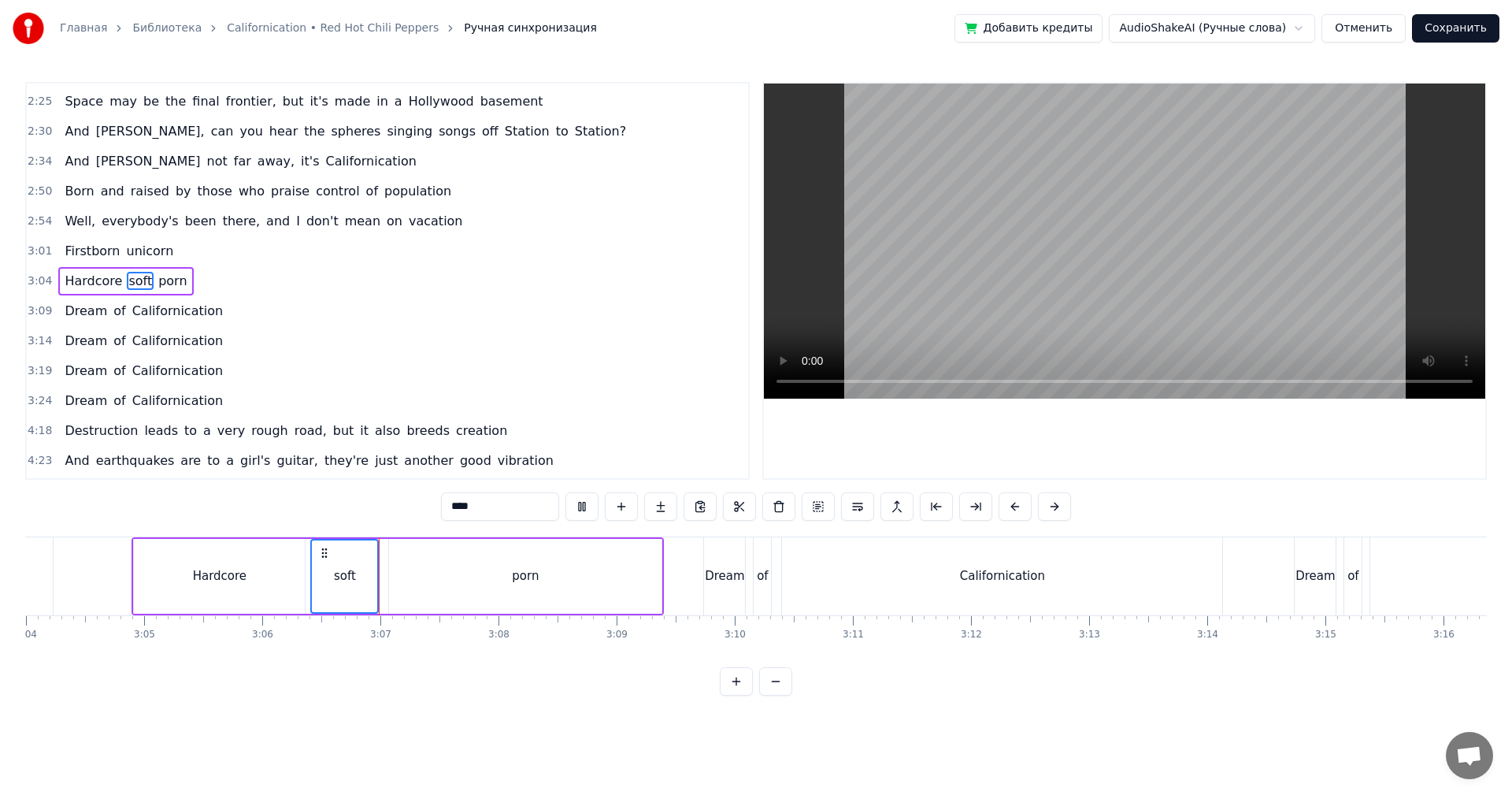
scroll to position [0, 21826]
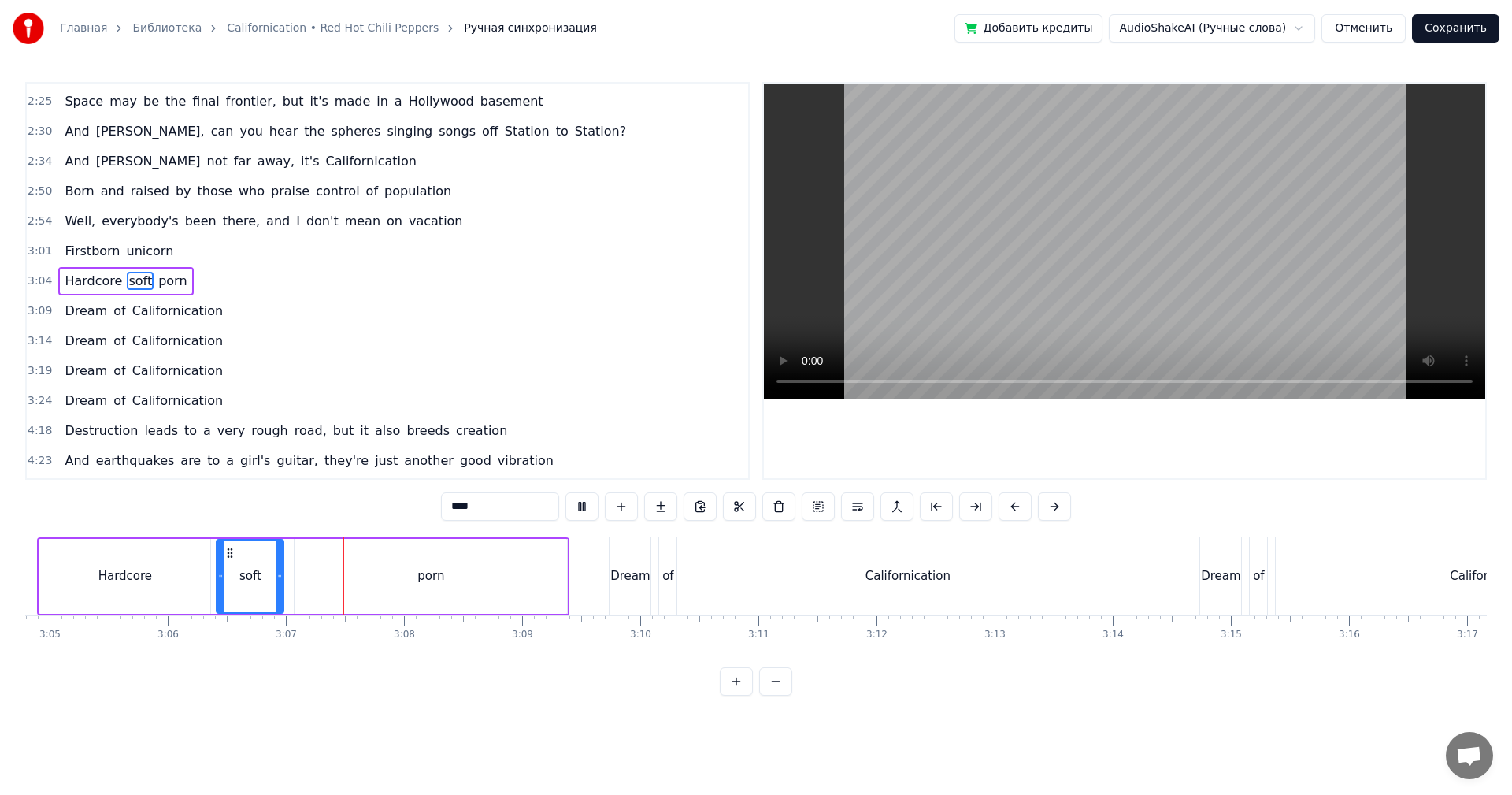
click at [1020, 570] on div "Californication" at bounding box center [907, 576] width 440 height 78
type input "**********"
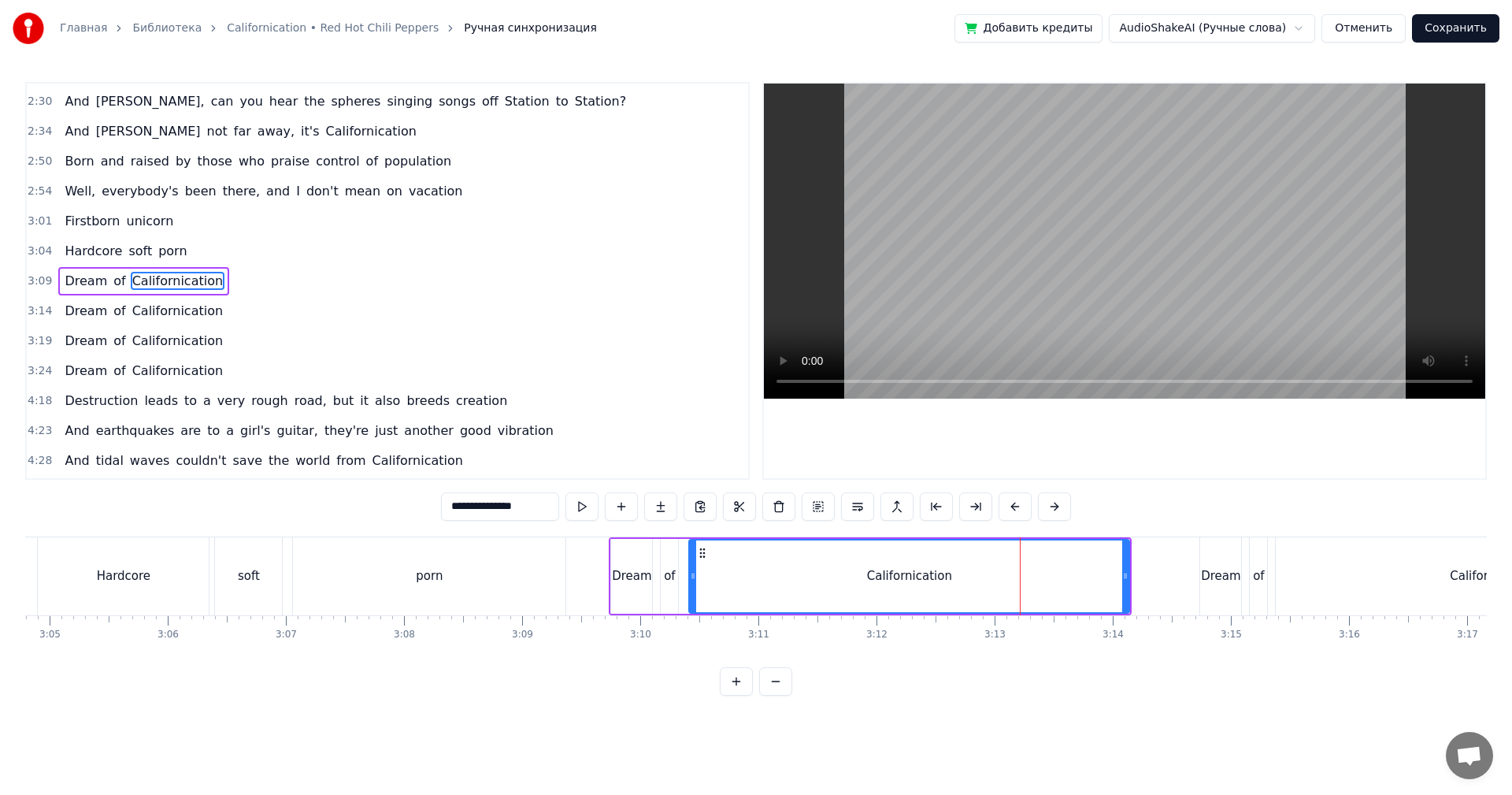
click at [1188, 225] on video at bounding box center [1124, 241] width 721 height 315
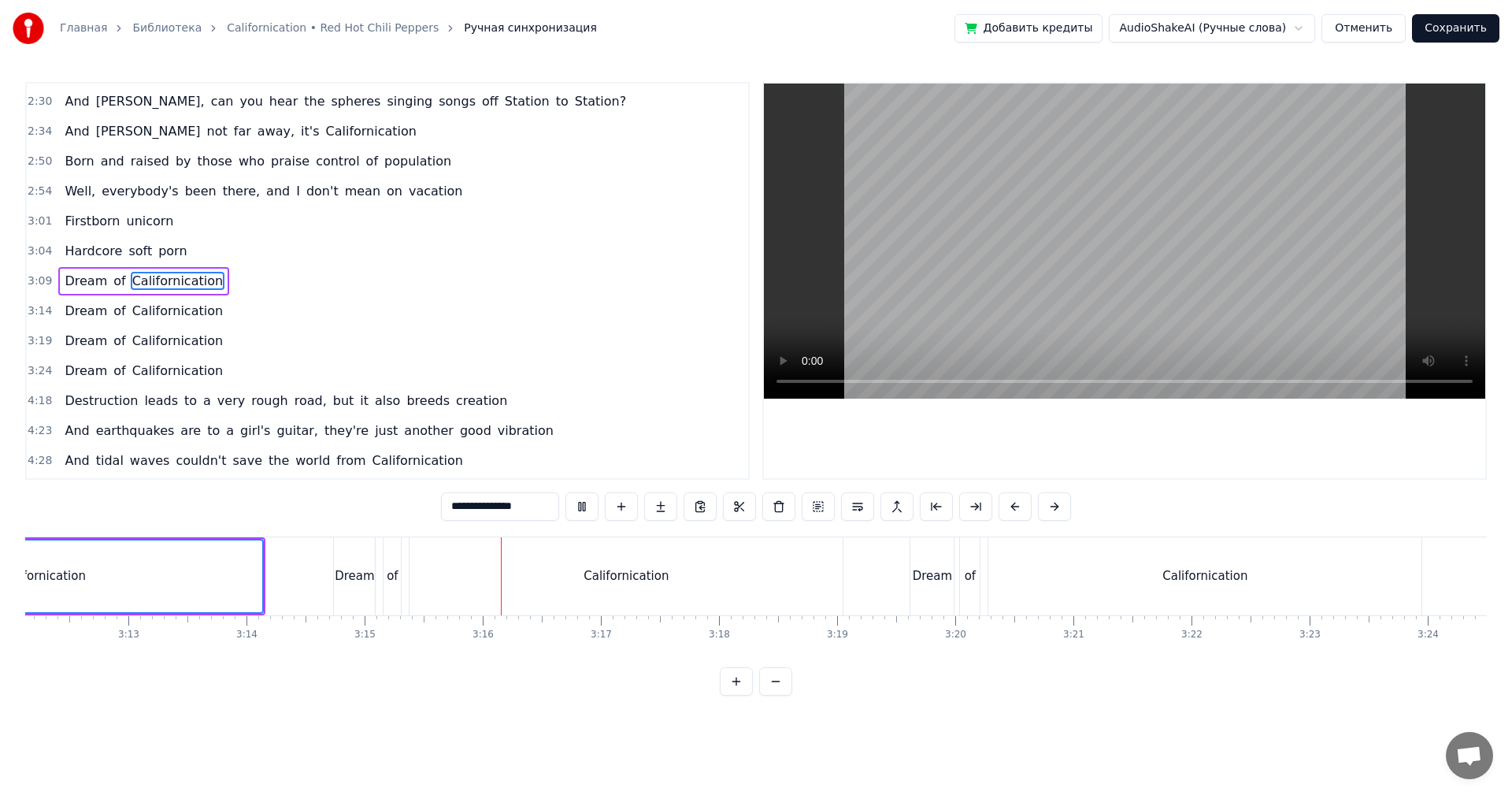
scroll to position [0, 22849]
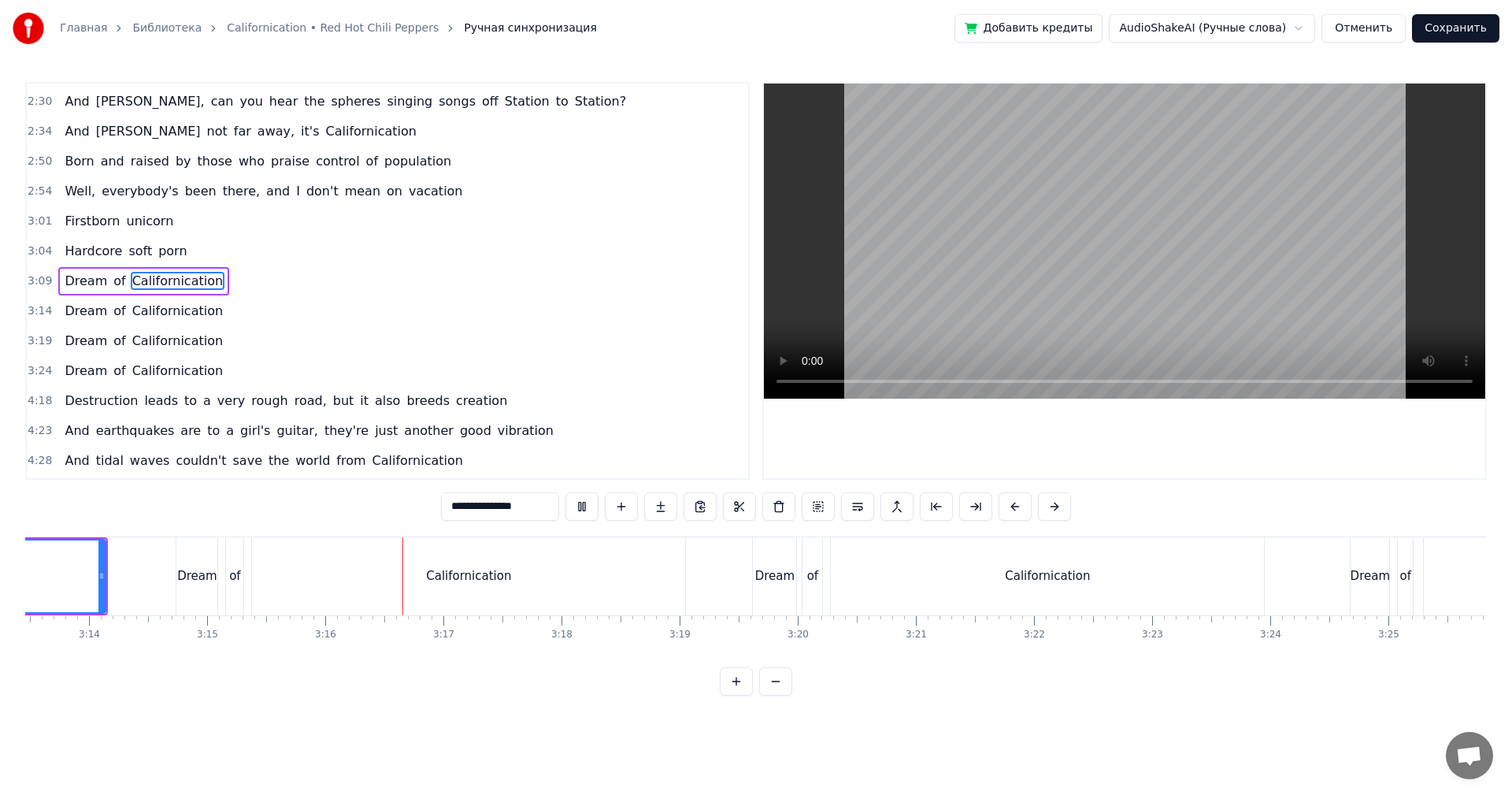
click at [932, 583] on div "Californication" at bounding box center [1046, 576] width 433 height 78
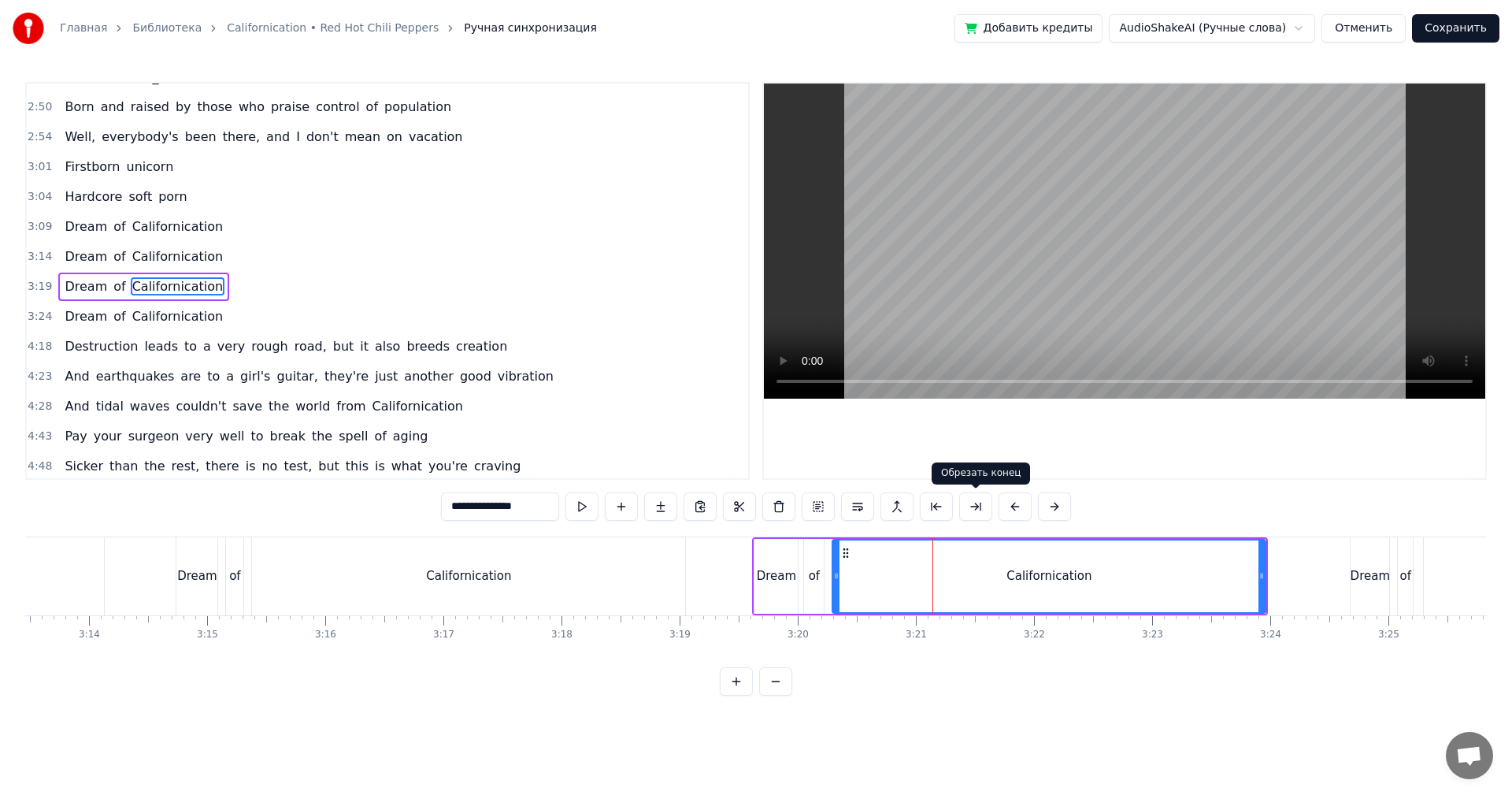
scroll to position [595, 0]
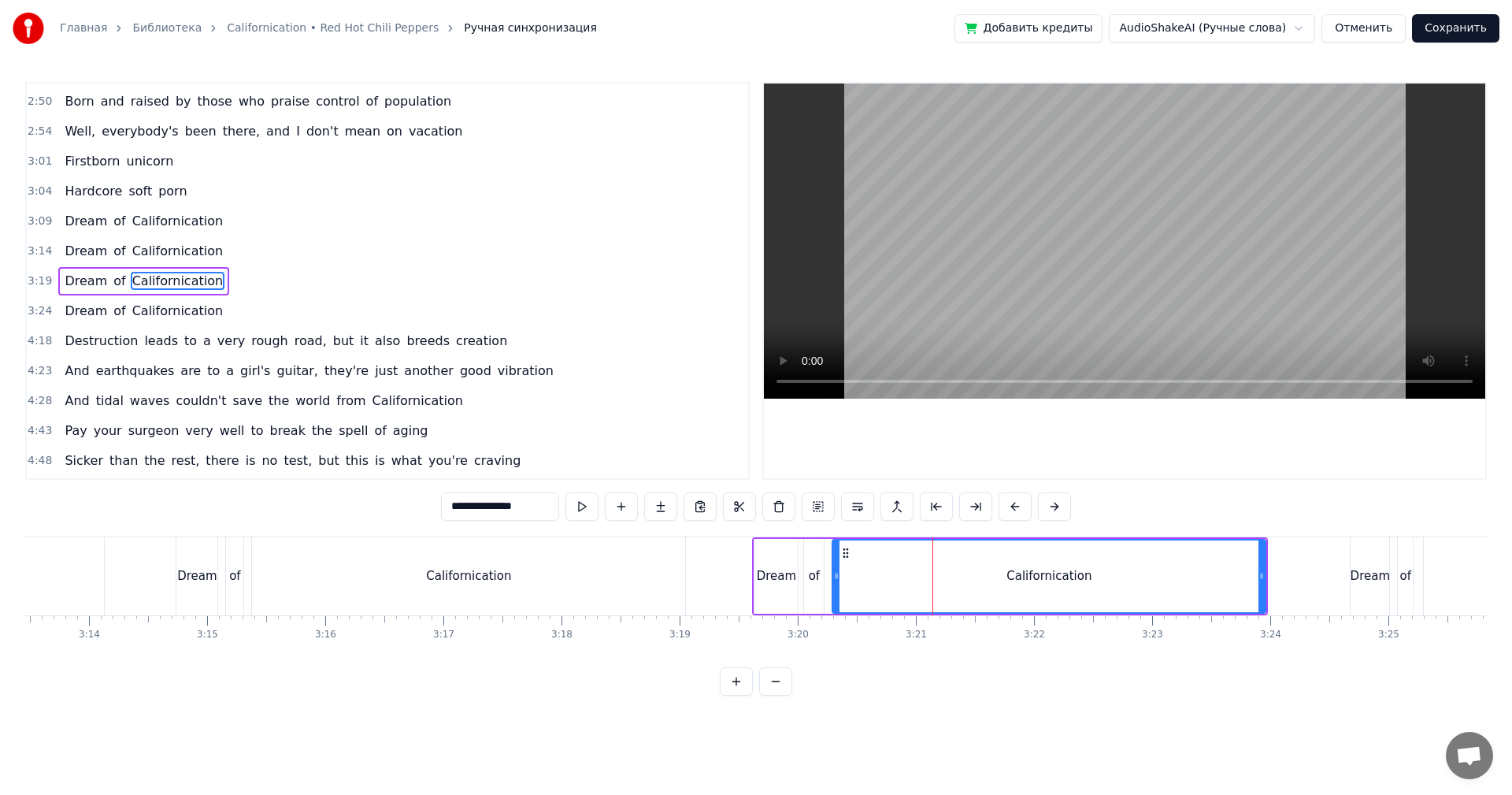
click at [1101, 251] on video at bounding box center [1124, 241] width 721 height 315
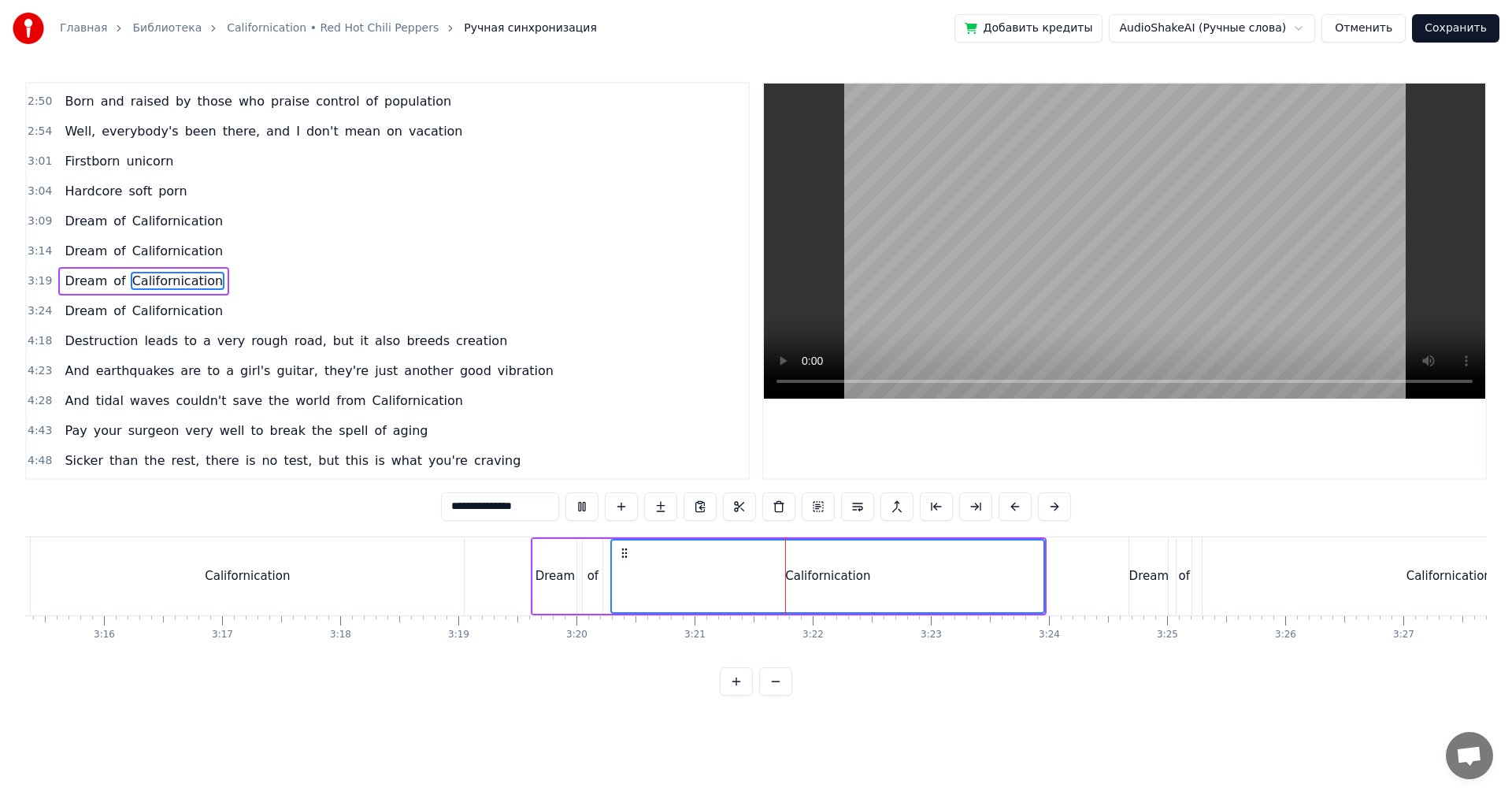
scroll to position [0, 23479]
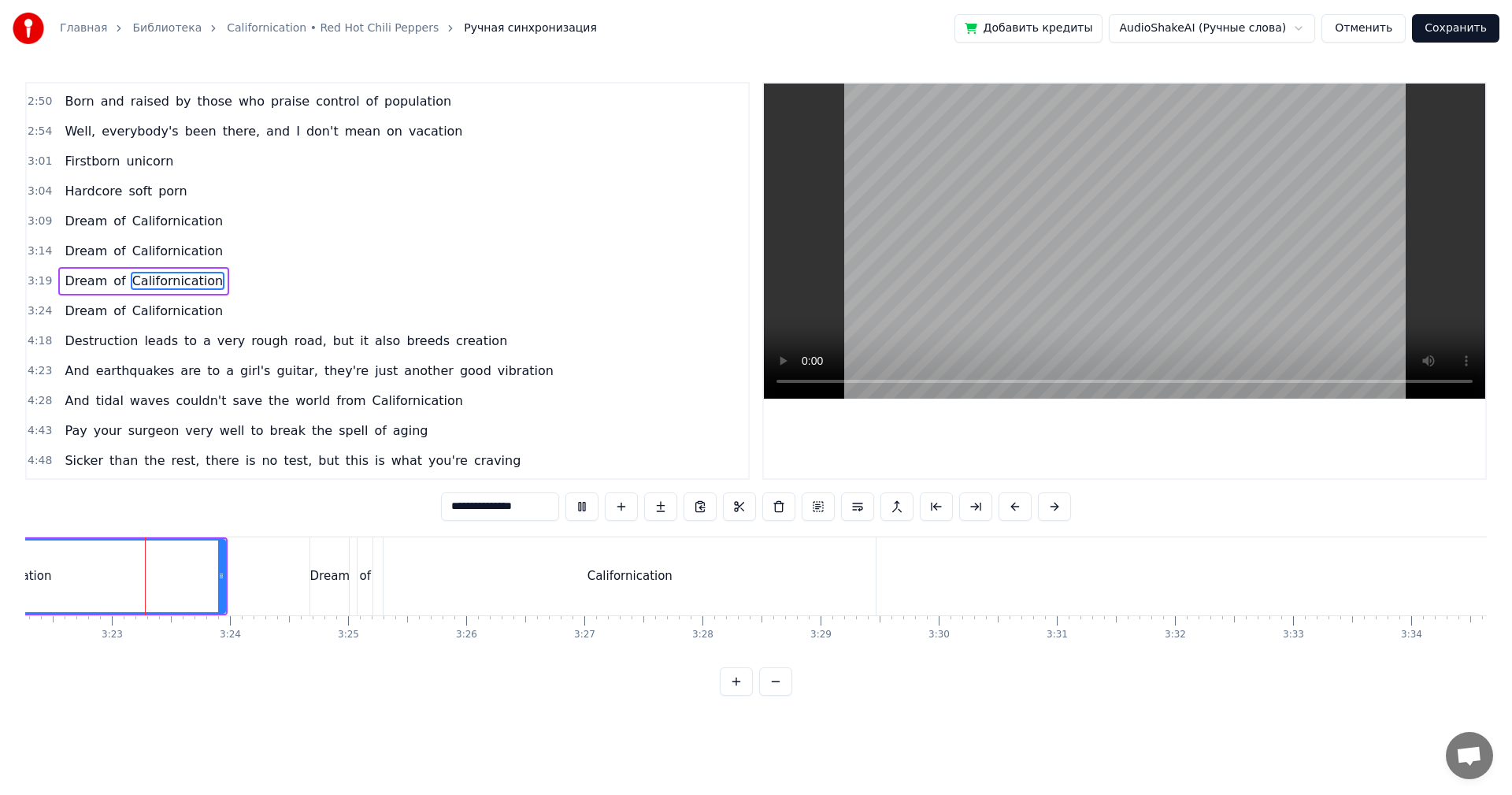
click at [1092, 242] on video at bounding box center [1124, 241] width 721 height 315
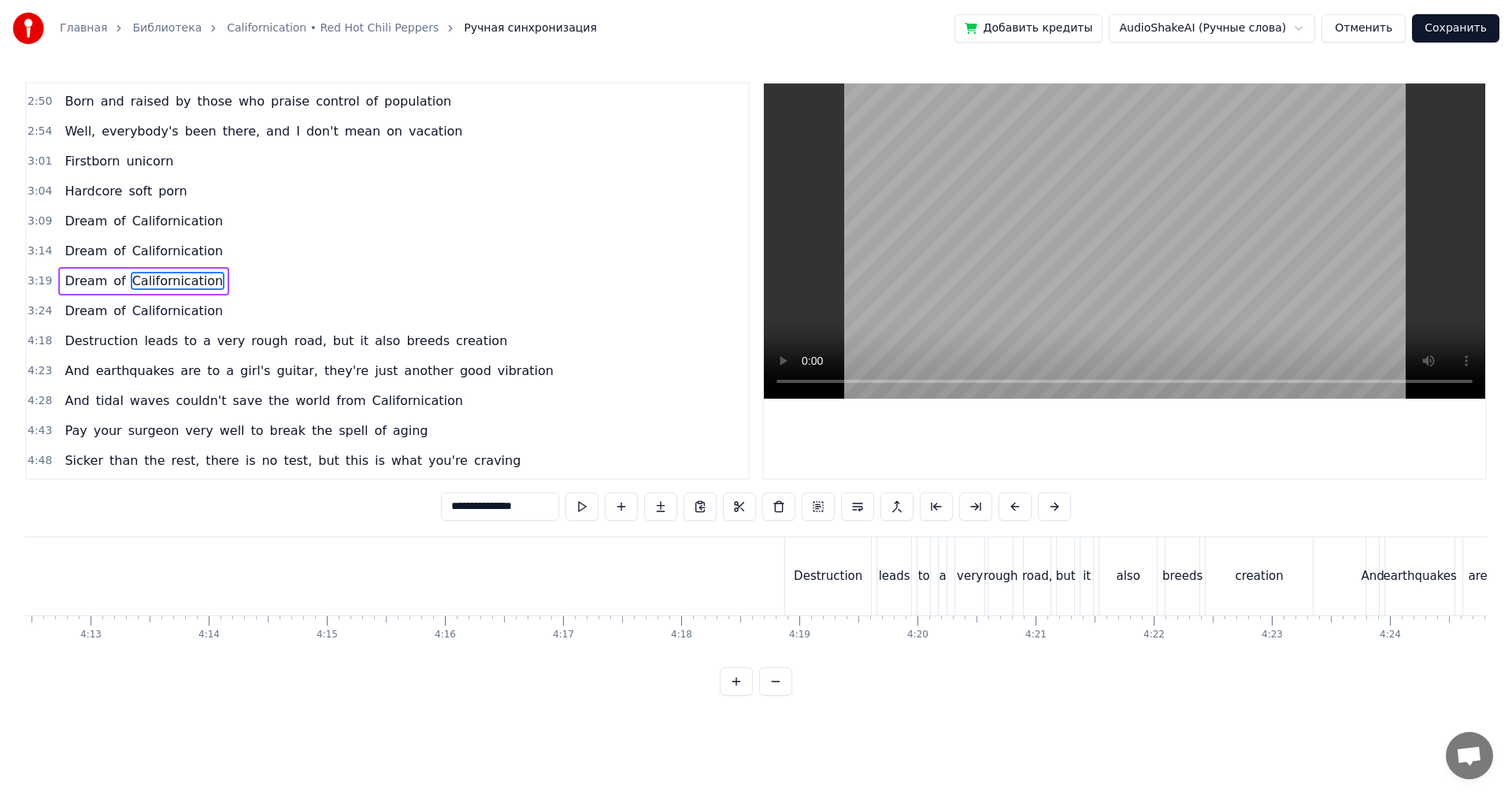
scroll to position [0, 30031]
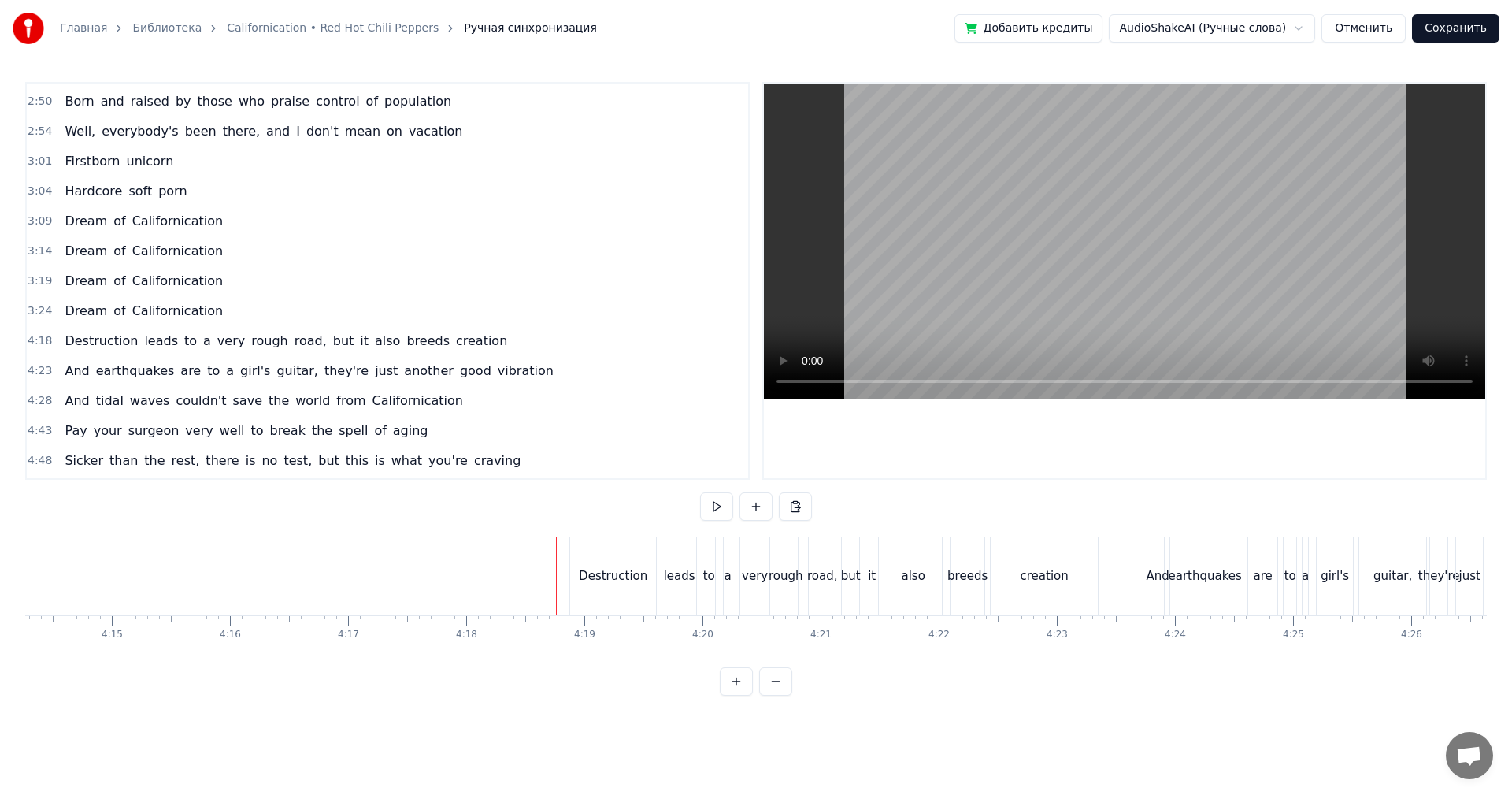
click at [1291, 200] on video at bounding box center [1124, 241] width 721 height 315
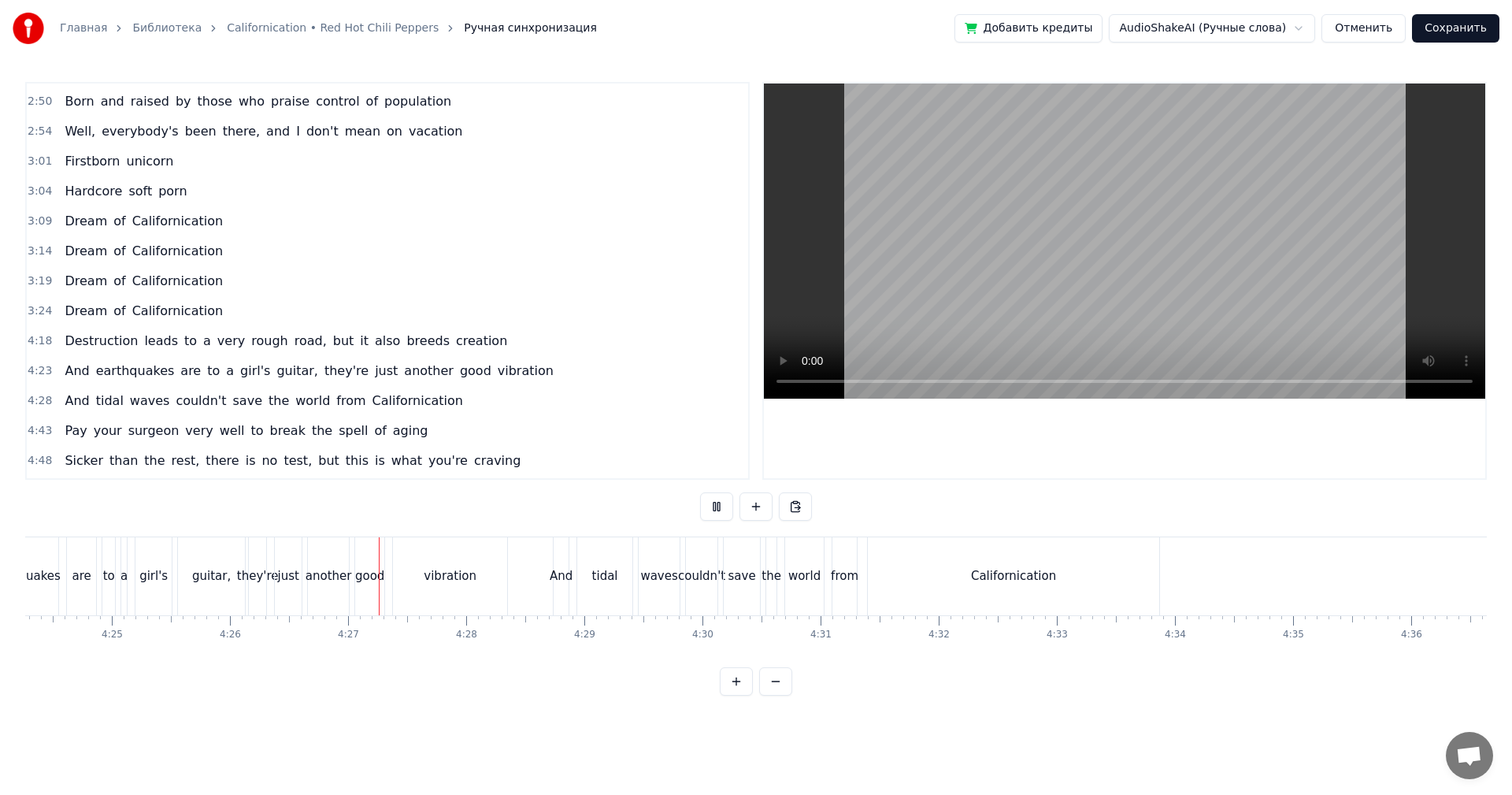
scroll to position [0, 31291]
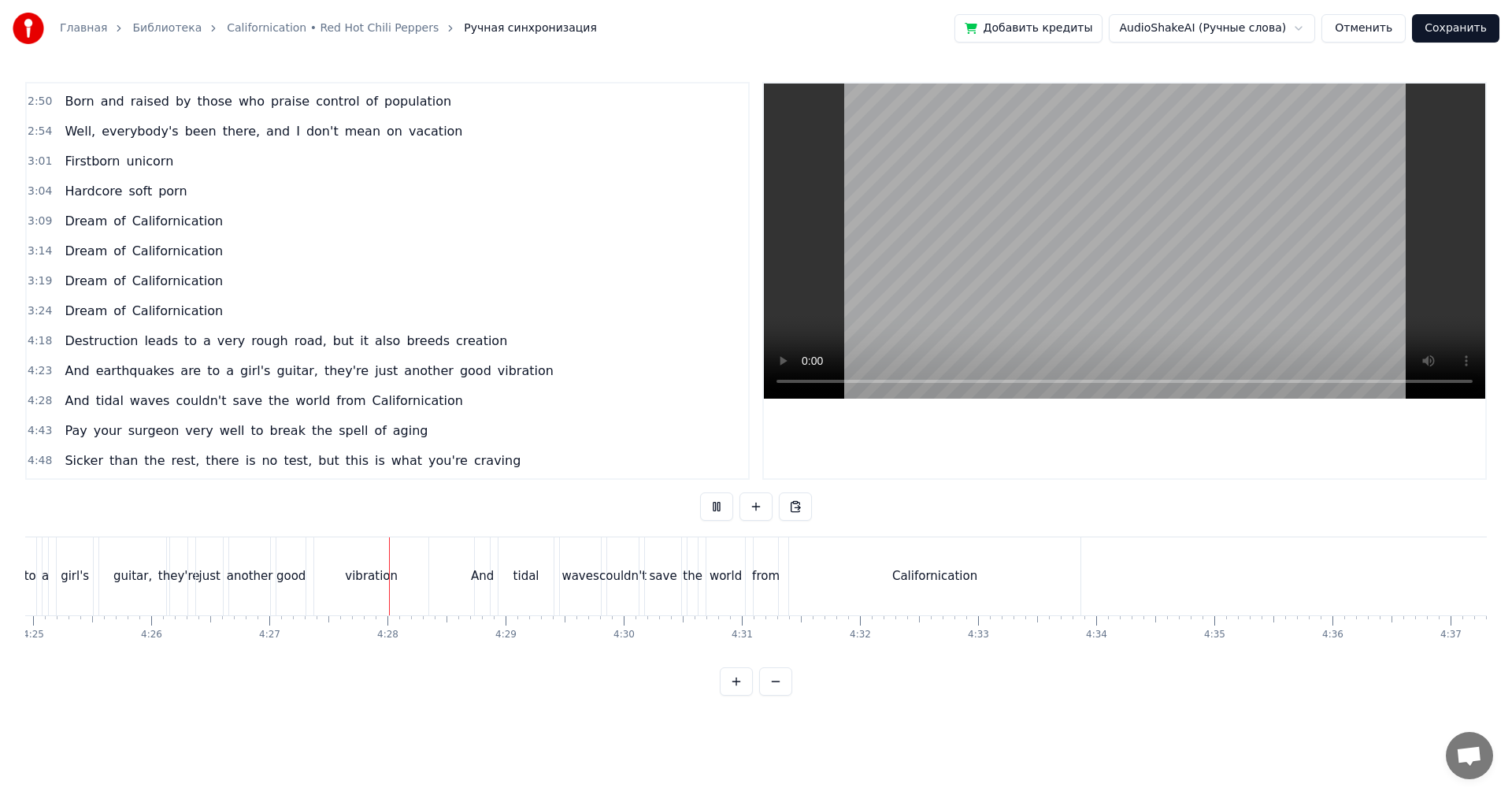
click at [935, 582] on div "Californication" at bounding box center [935, 576] width 85 height 18
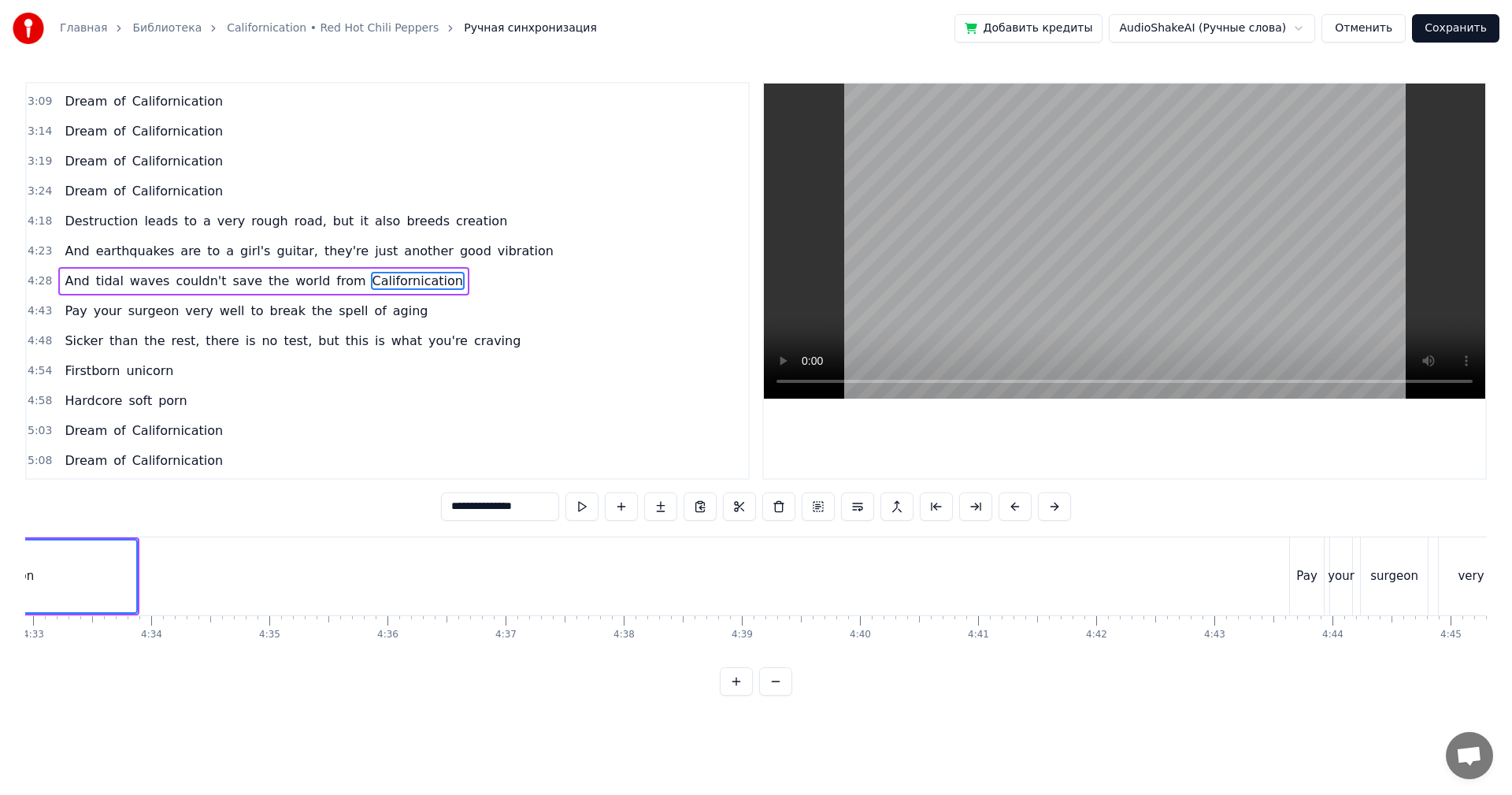
scroll to position [0, 32866]
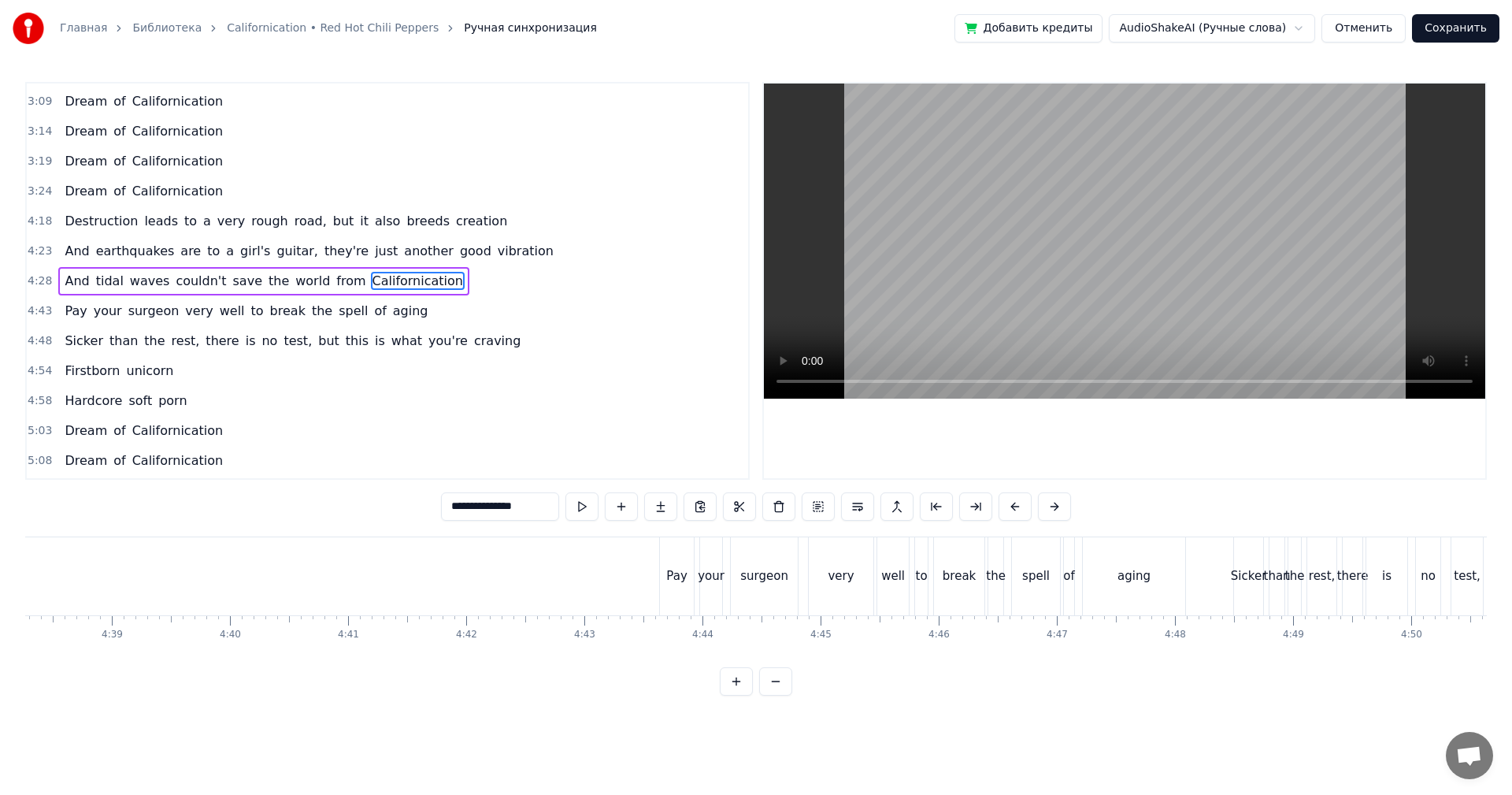
drag, startPoint x: 724, startPoint y: 578, endPoint x: 845, endPoint y: 471, distance: 161.5
click at [724, 578] on div "Pay your surgeon very well to break the spell of aging" at bounding box center [924, 576] width 530 height 78
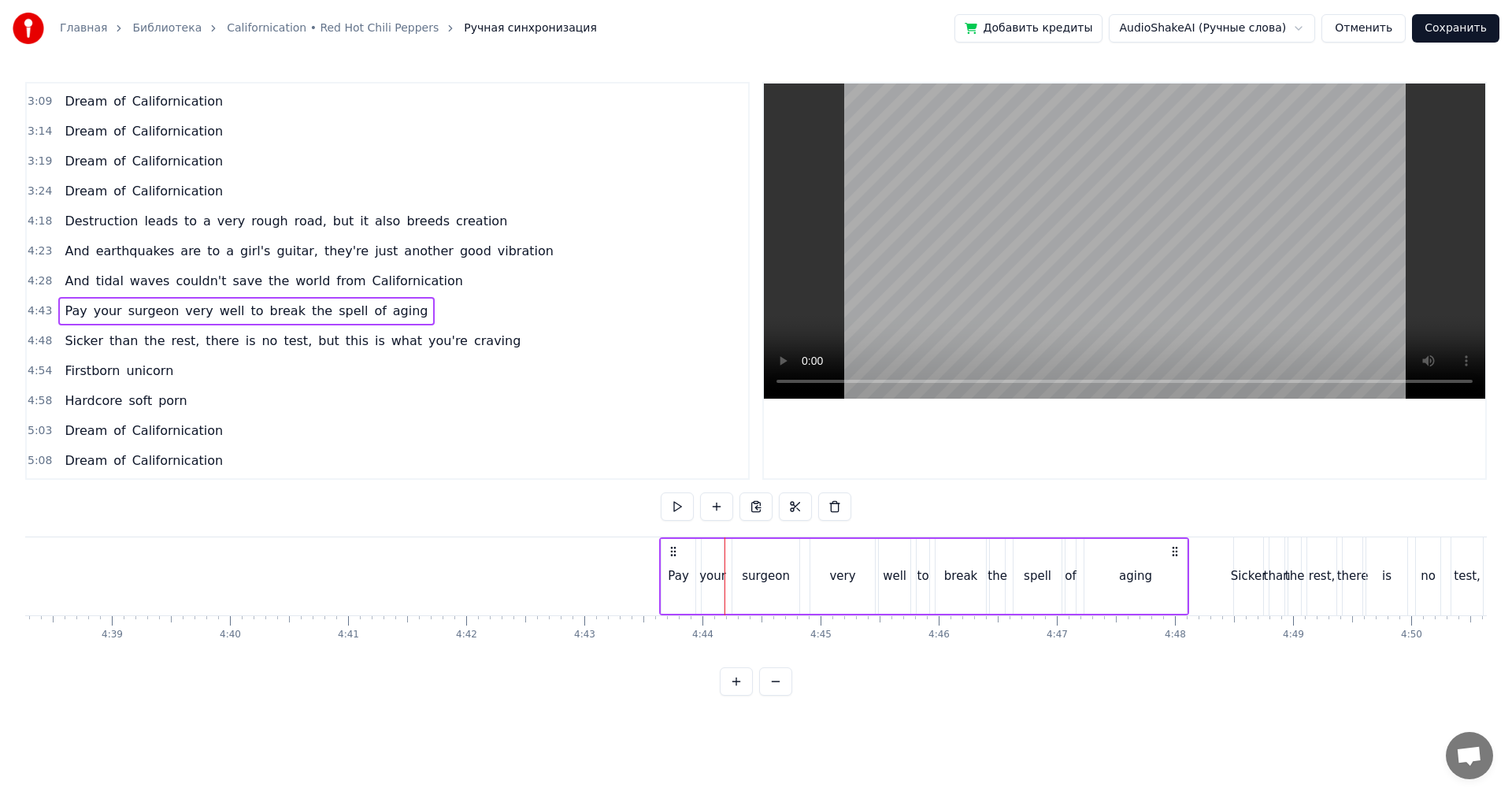
click at [1047, 263] on video at bounding box center [1124, 241] width 721 height 315
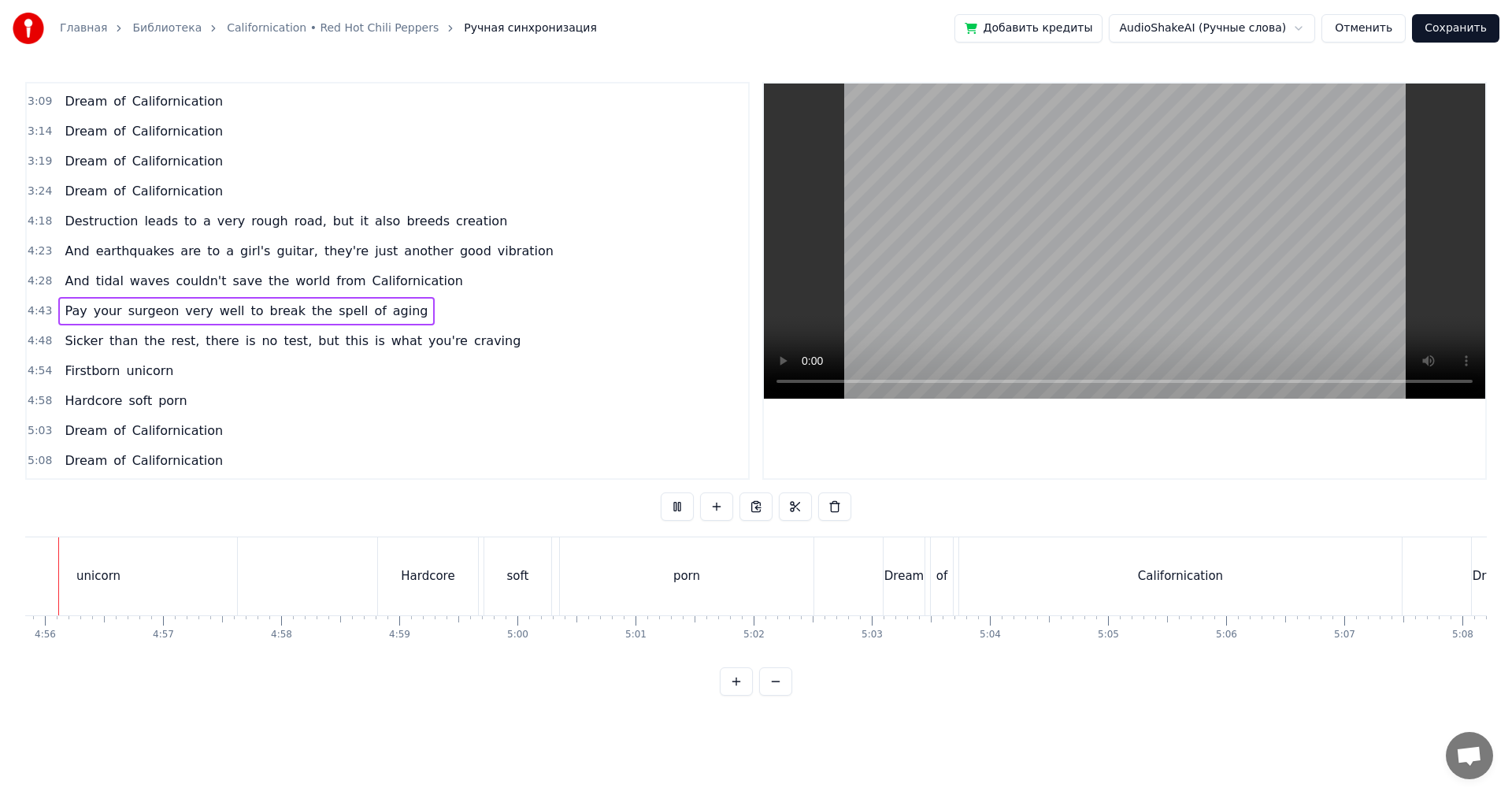
scroll to position [0, 34889]
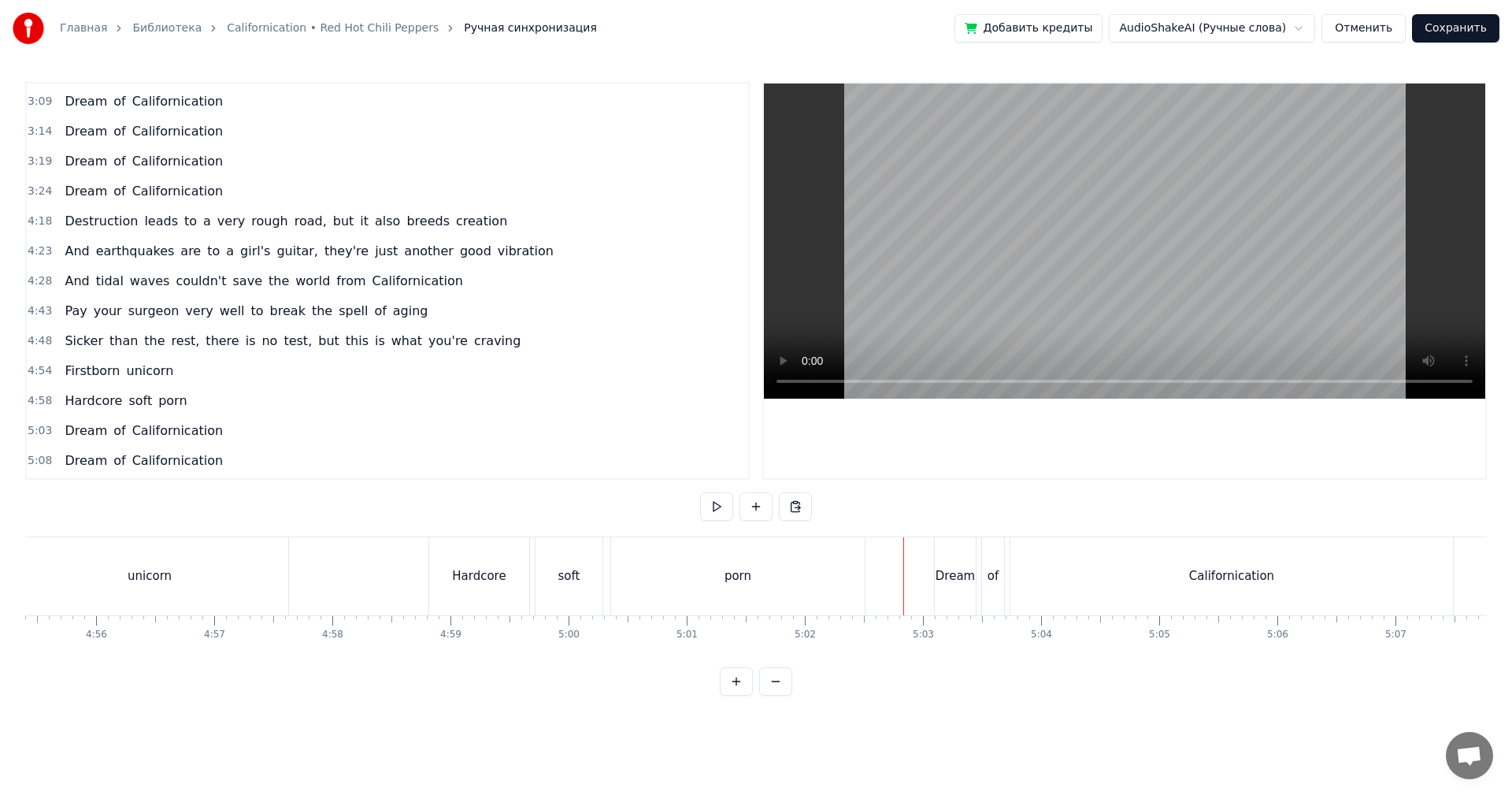
click at [1025, 260] on video at bounding box center [1124, 241] width 721 height 315
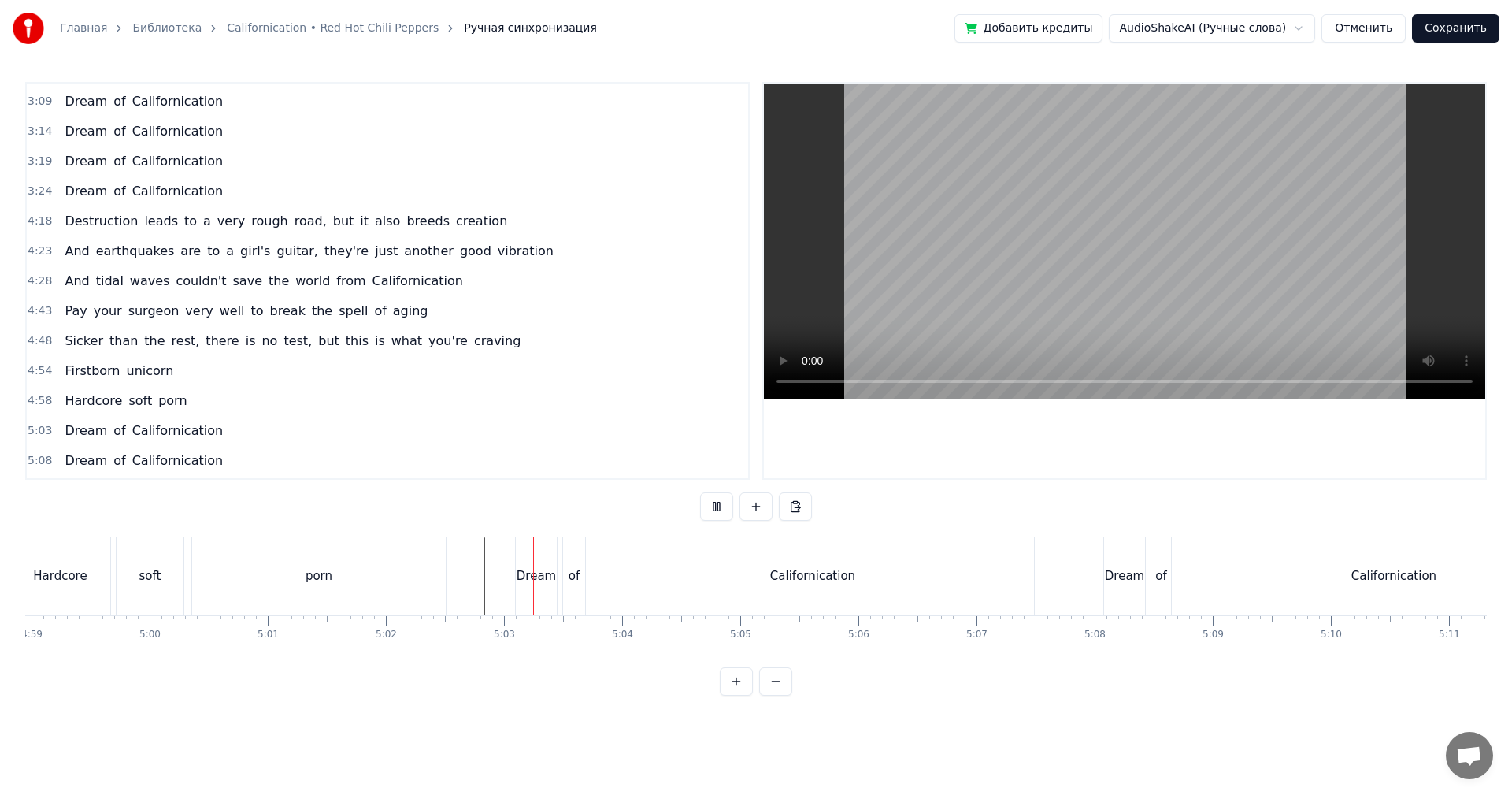
scroll to position [0, 35519]
click at [1045, 231] on video at bounding box center [1124, 241] width 721 height 315
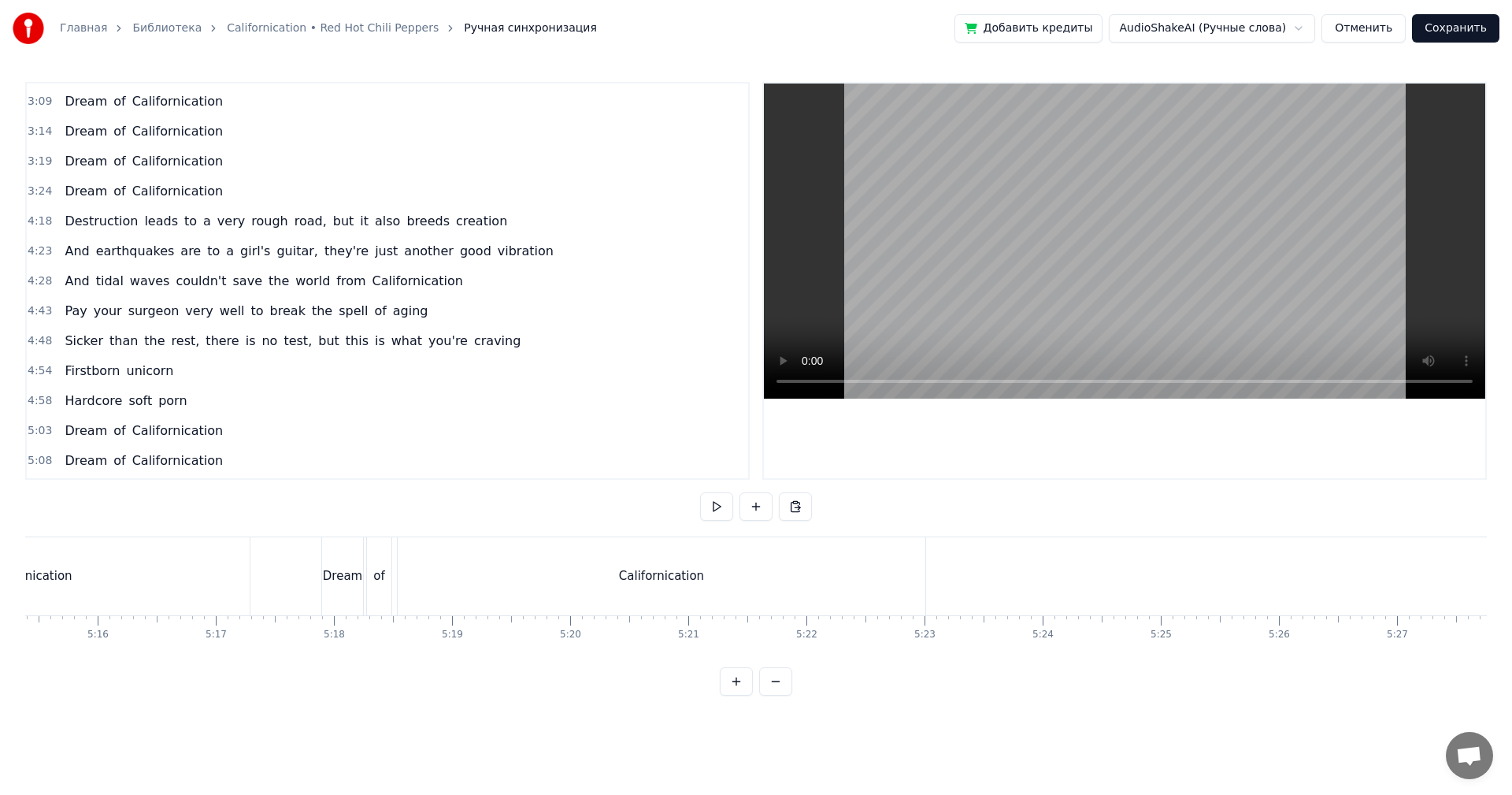
scroll to position [0, 37486]
click at [1459, 31] on button "Сохранить" at bounding box center [1455, 28] width 87 height 29
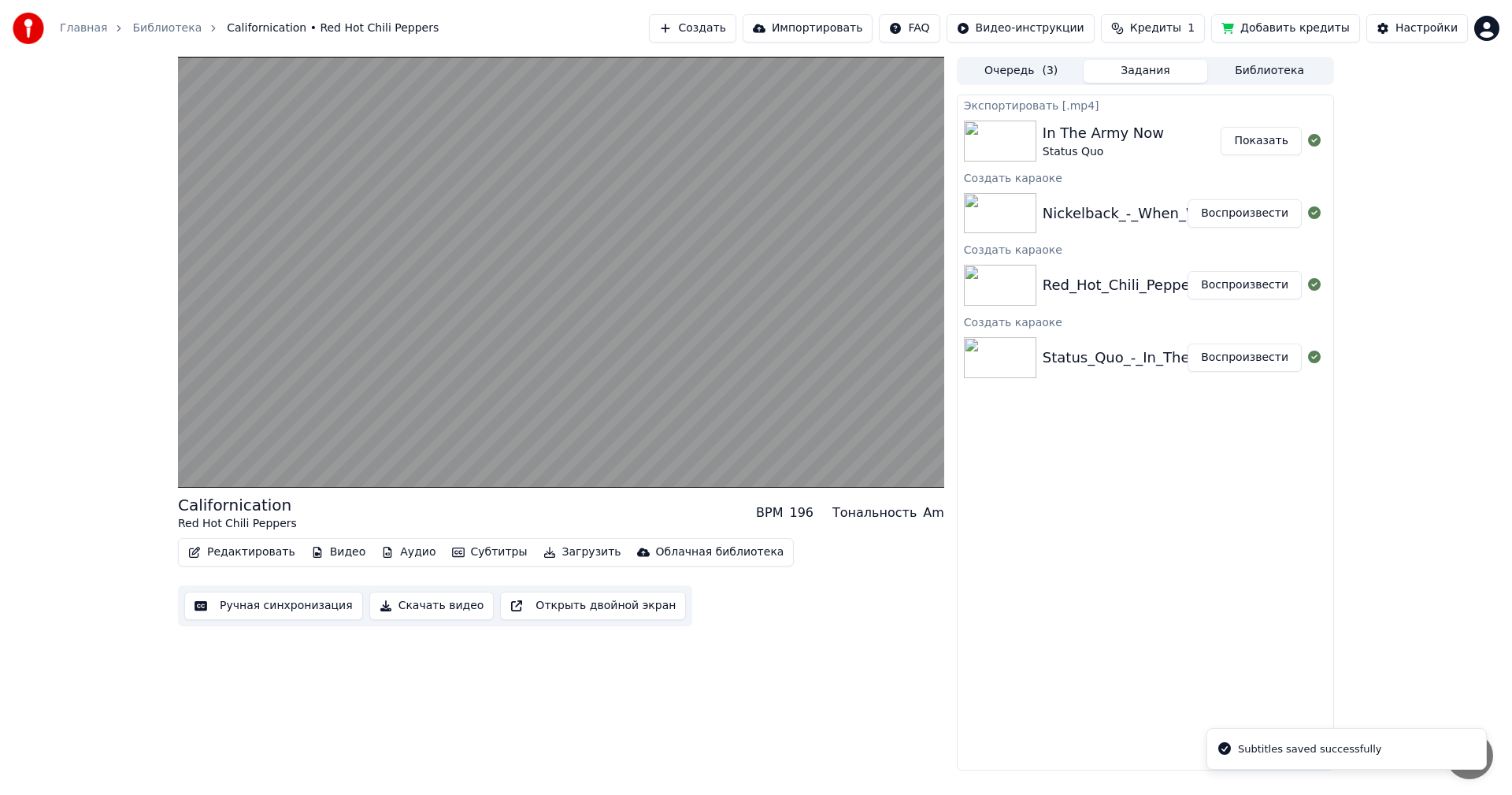
click at [402, 607] on button "Скачать видео" at bounding box center [431, 605] width 125 height 29
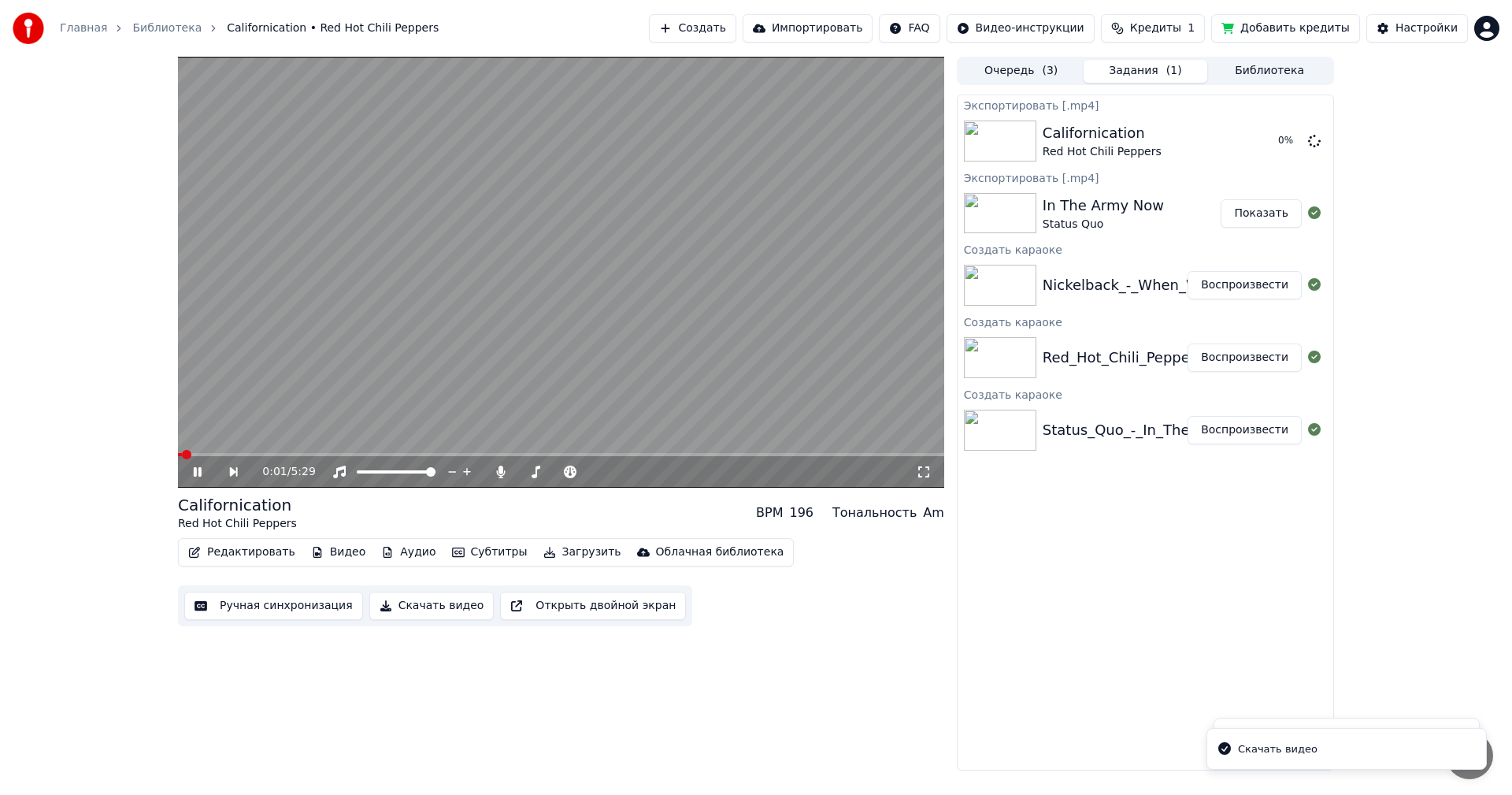
click at [1240, 286] on button "Воспроизвести" at bounding box center [1244, 284] width 114 height 29
click at [302, 601] on button "Ручная синхронизация" at bounding box center [273, 605] width 179 height 29
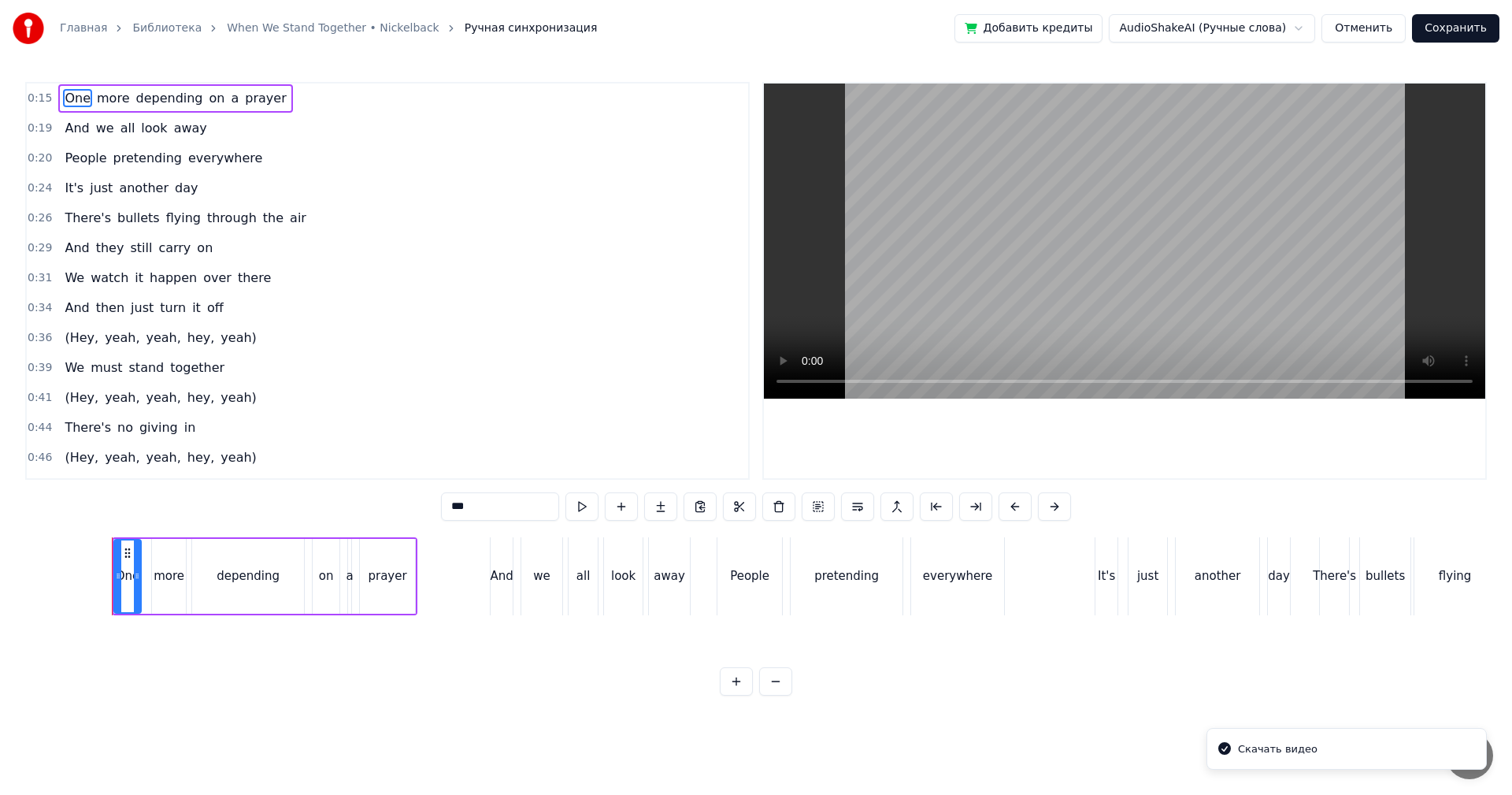
click at [985, 307] on video at bounding box center [1124, 241] width 721 height 315
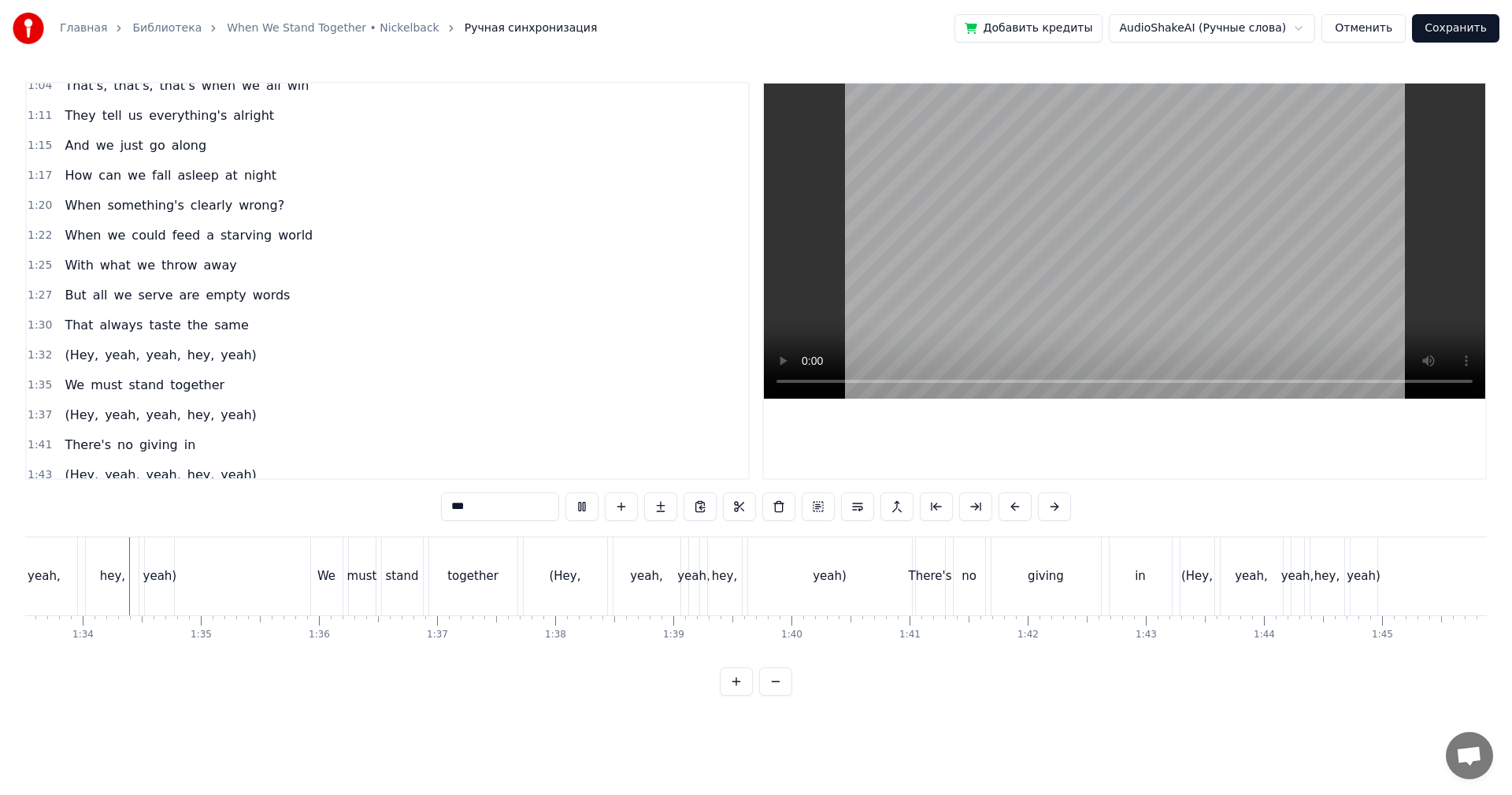
scroll to position [0, 11032]
click at [910, 577] on div "yeah)" at bounding box center [842, 576] width 164 height 78
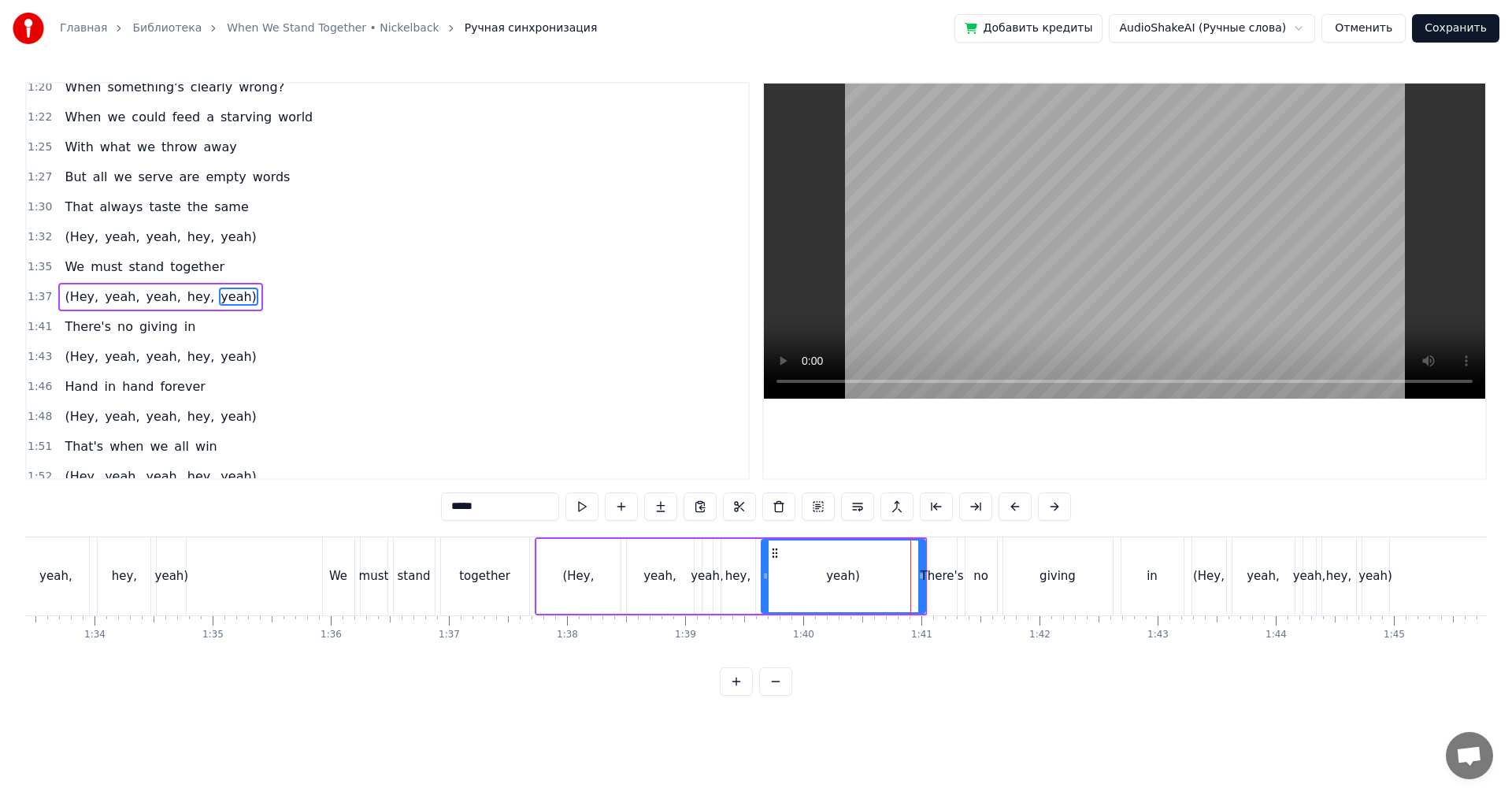
scroll to position [685, 0]
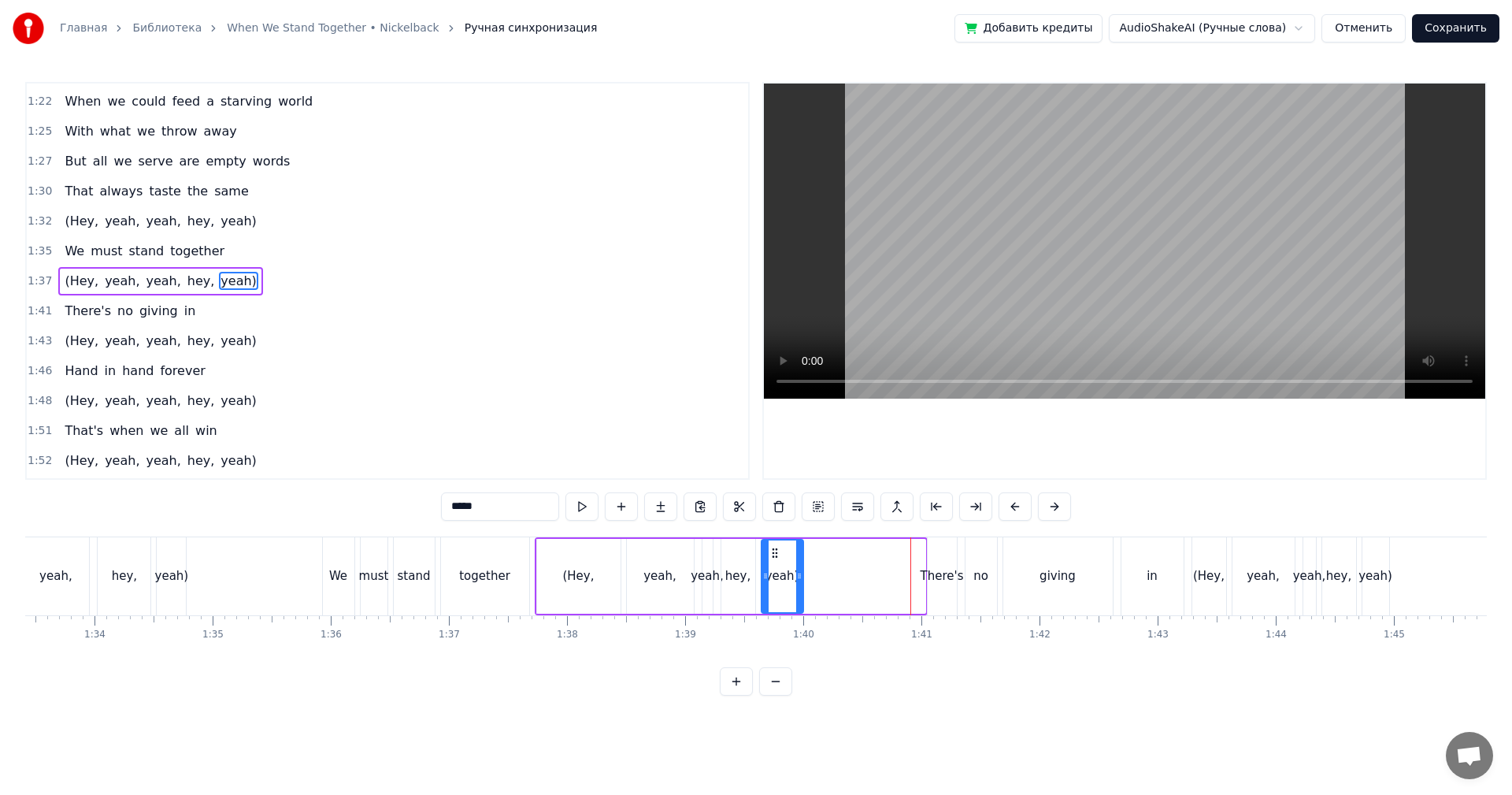
drag, startPoint x: 921, startPoint y: 574, endPoint x: 765, endPoint y: 574, distance: 156.0
click at [799, 574] on circle at bounding box center [799, 573] width 1 height 1
click at [484, 558] on div "together" at bounding box center [485, 576] width 88 height 78
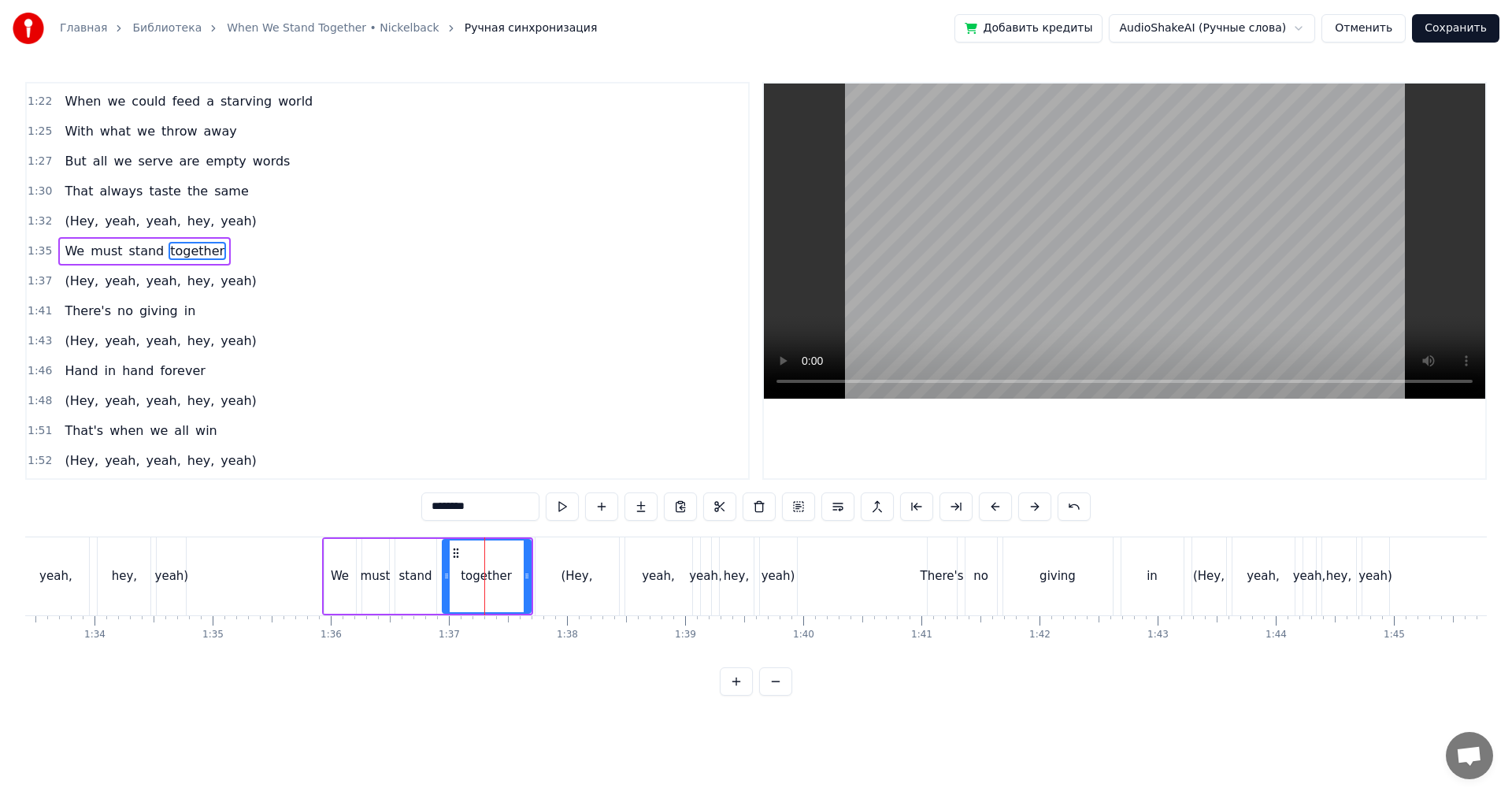
scroll to position [655, 0]
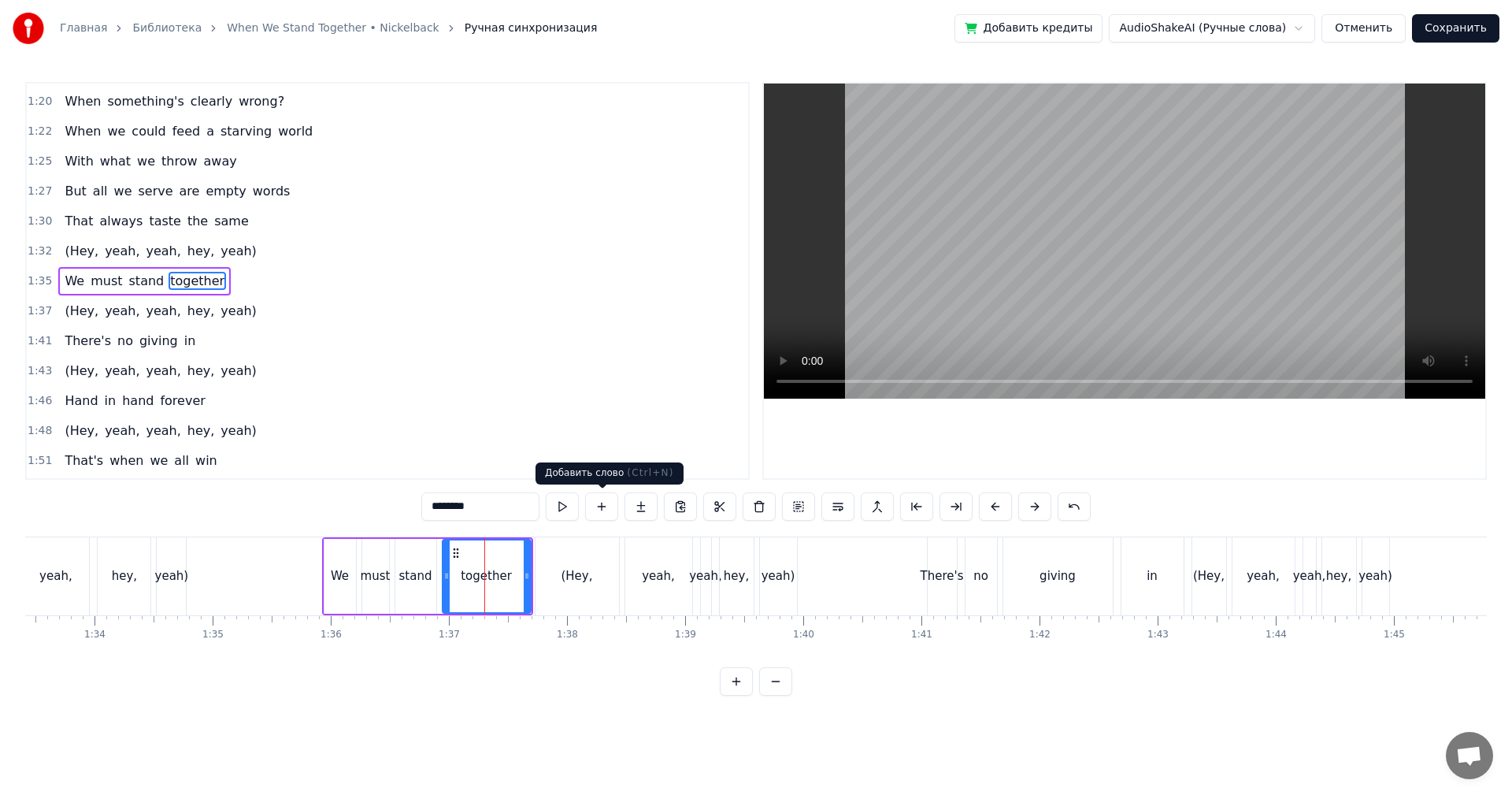
click at [1017, 212] on video at bounding box center [1124, 241] width 721 height 315
click at [1100, 299] on video at bounding box center [1124, 241] width 721 height 315
click at [1161, 580] on div "in" at bounding box center [1153, 576] width 62 height 78
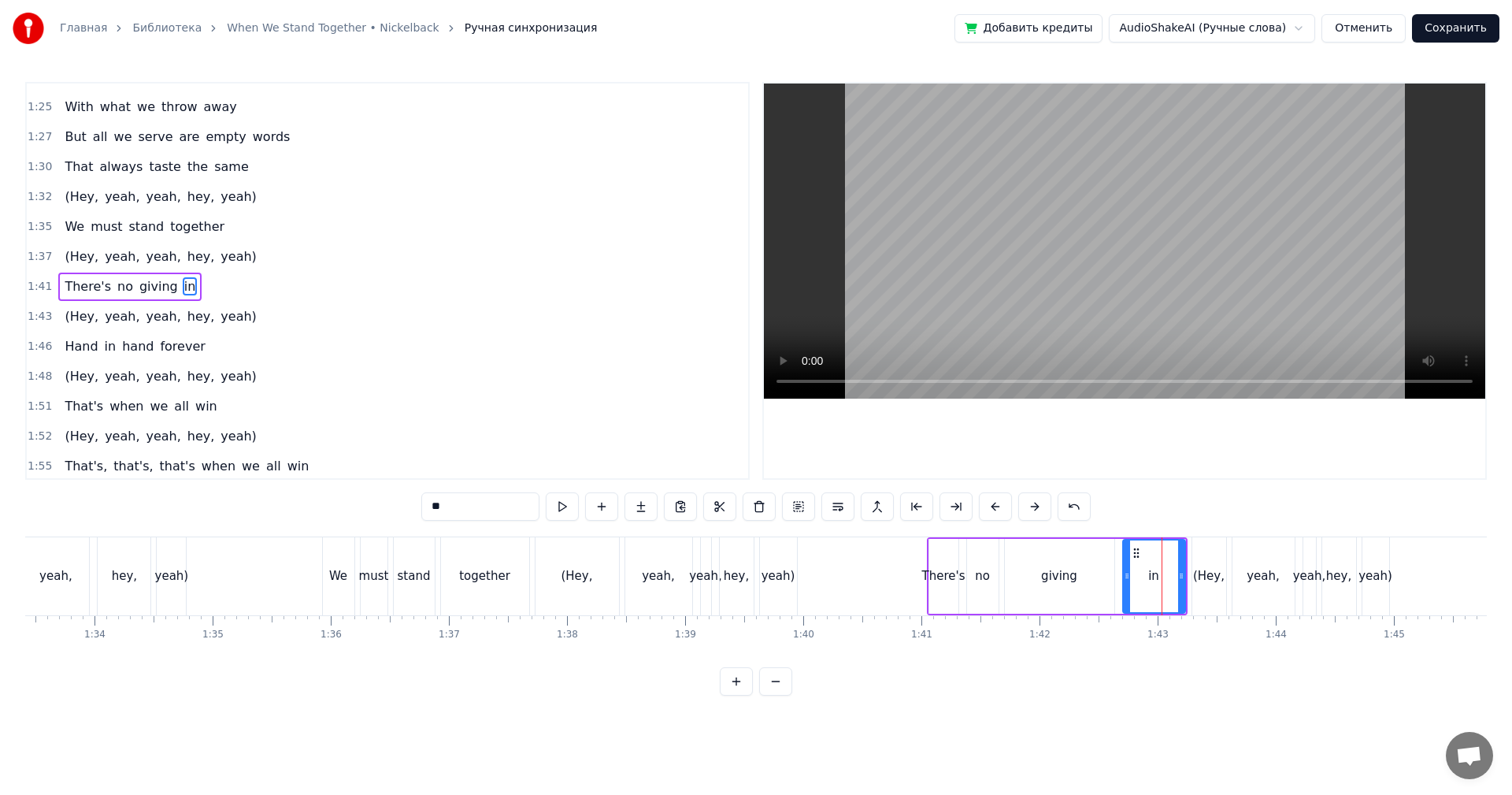
scroll to position [715, 0]
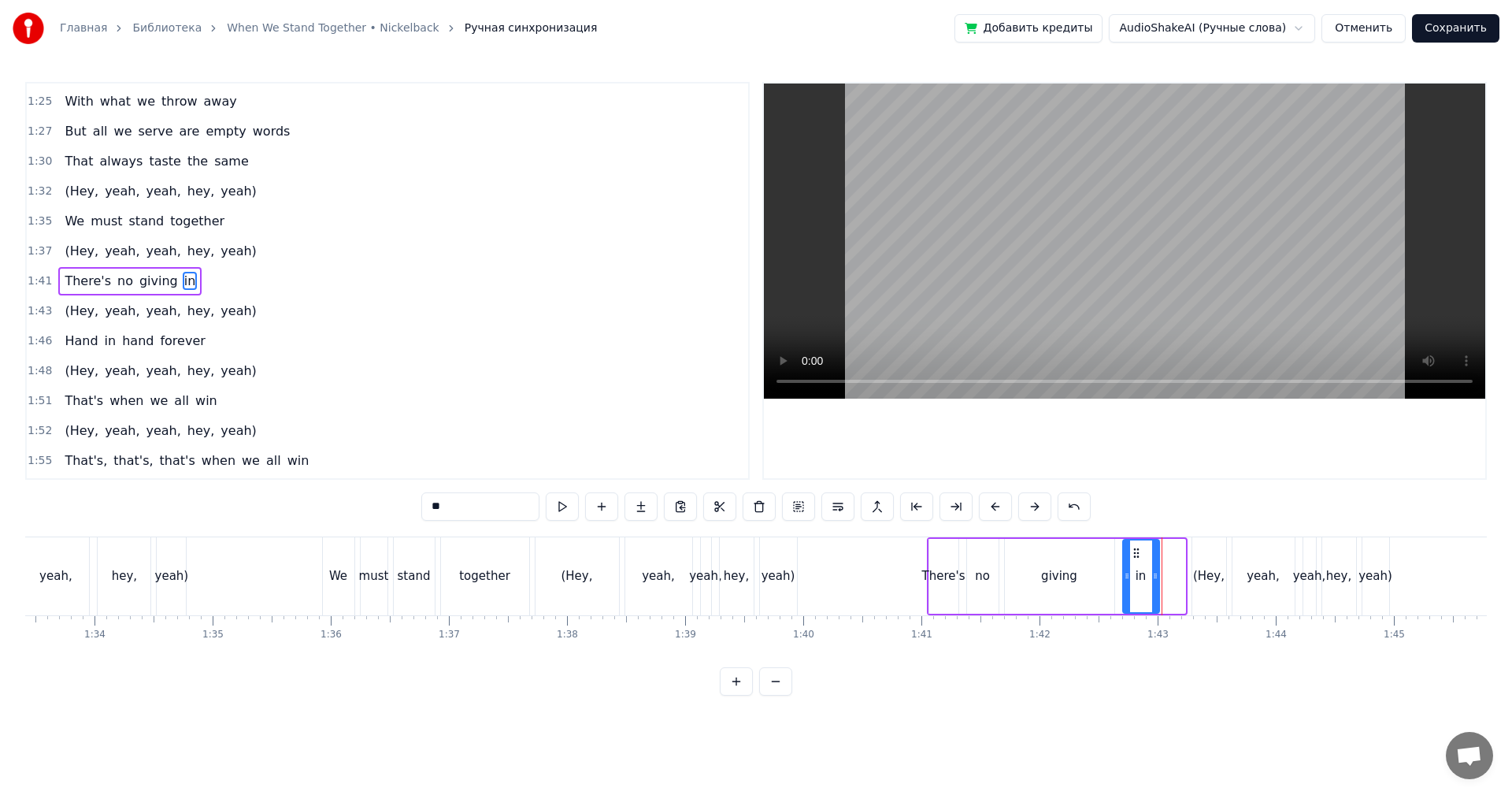
drag, startPoint x: 1179, startPoint y: 569, endPoint x: 1161, endPoint y: 575, distance: 19.0
click at [1156, 576] on div at bounding box center [1154, 576] width 6 height 72
click at [1213, 571] on div "(Hey," at bounding box center [1209, 576] width 31 height 18
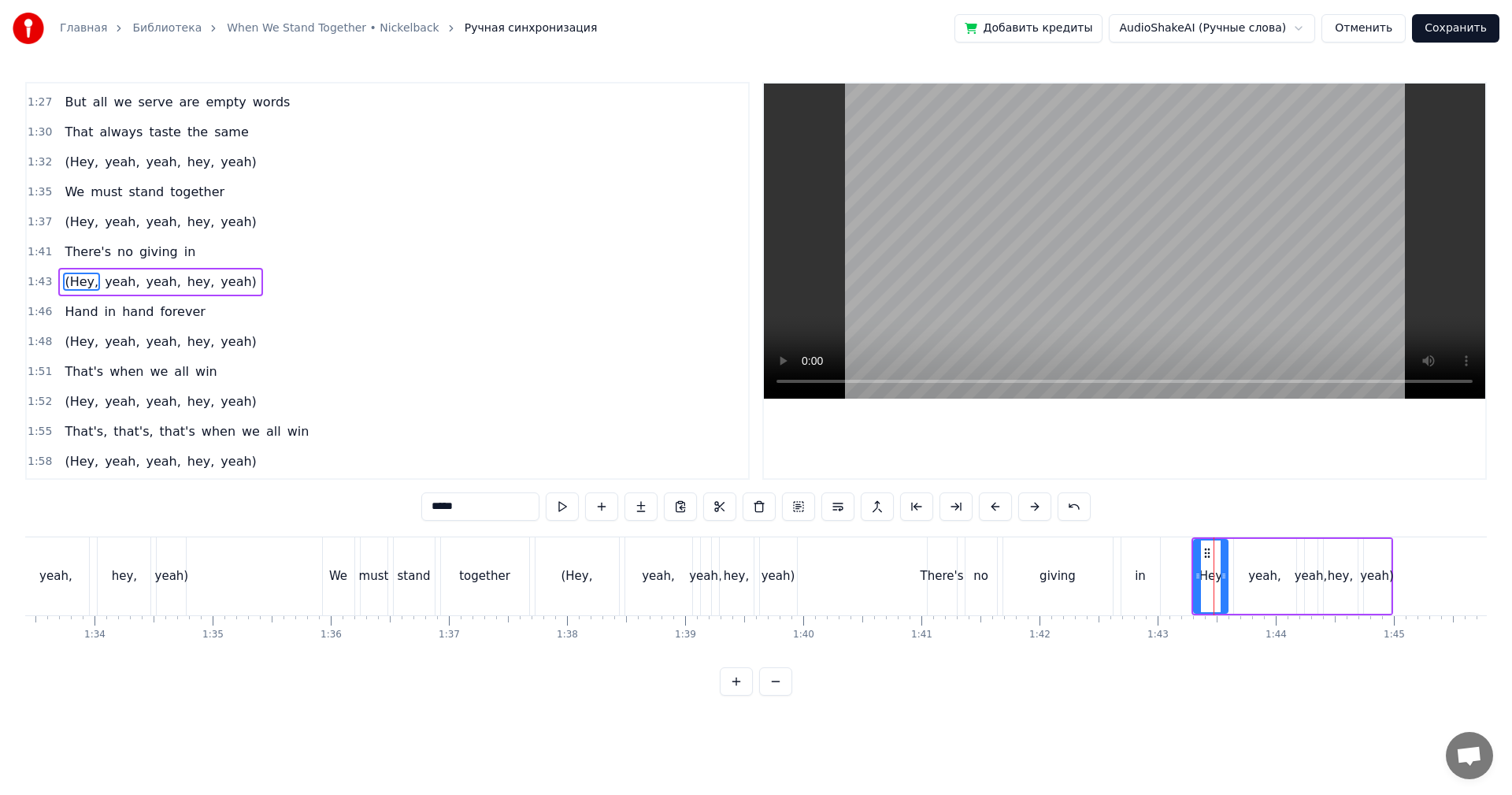
scroll to position [745, 0]
drag, startPoint x: 1195, startPoint y: 565, endPoint x: 1172, endPoint y: 570, distance: 23.5
click at [1172, 570] on div at bounding box center [1173, 576] width 6 height 72
click at [1219, 577] on icon at bounding box center [1222, 576] width 6 height 13
click at [1255, 574] on div "yeah," at bounding box center [1264, 576] width 33 height 18
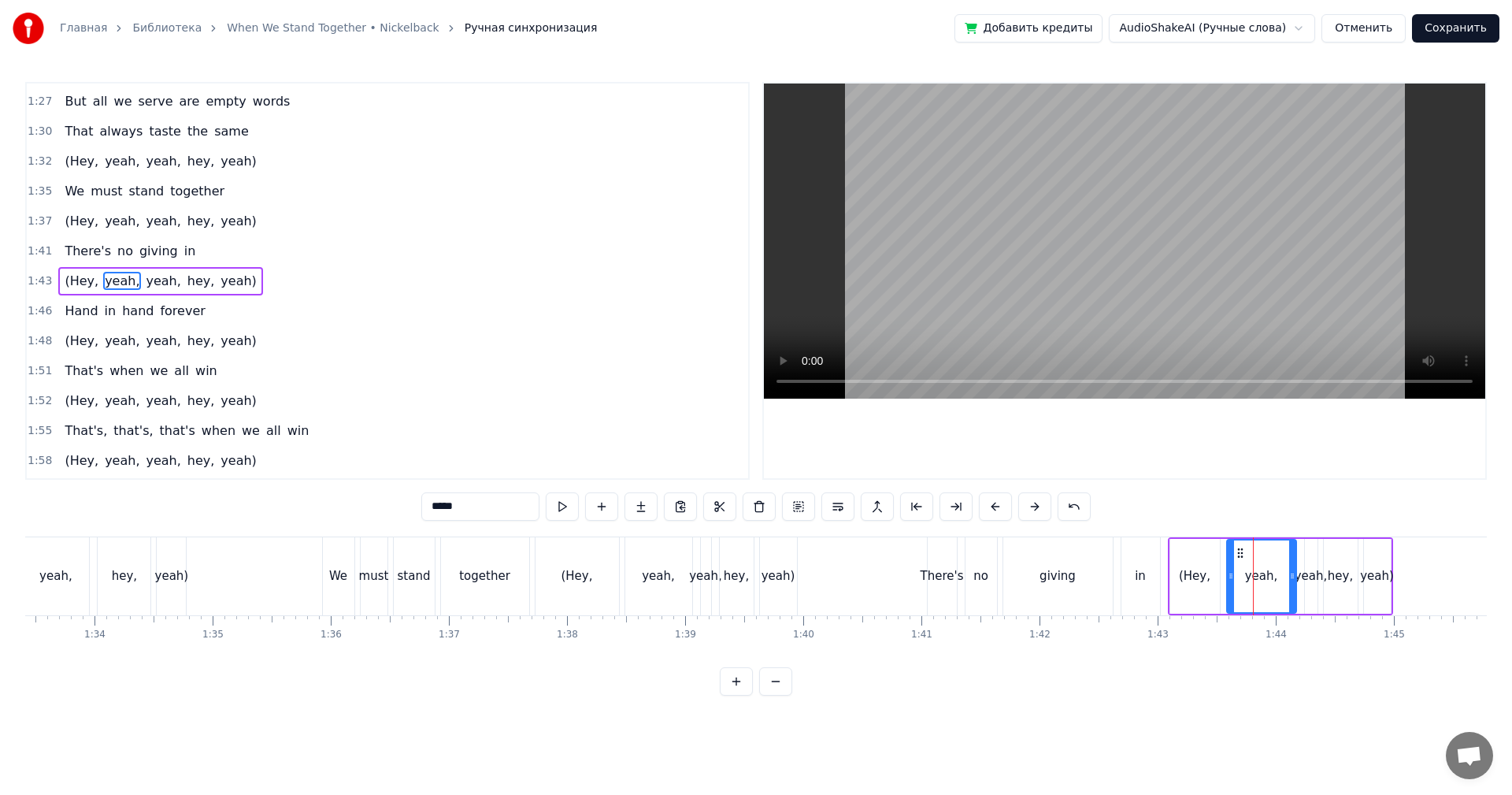
drag, startPoint x: 1241, startPoint y: 573, endPoint x: 1223, endPoint y: 576, distance: 18.2
click at [1228, 576] on icon at bounding box center [1230, 576] width 6 height 13
drag, startPoint x: 1291, startPoint y: 574, endPoint x: 1259, endPoint y: 579, distance: 32.4
click at [1262, 579] on icon at bounding box center [1265, 576] width 6 height 13
click at [1304, 572] on div "yeah," at bounding box center [1311, 576] width 33 height 18
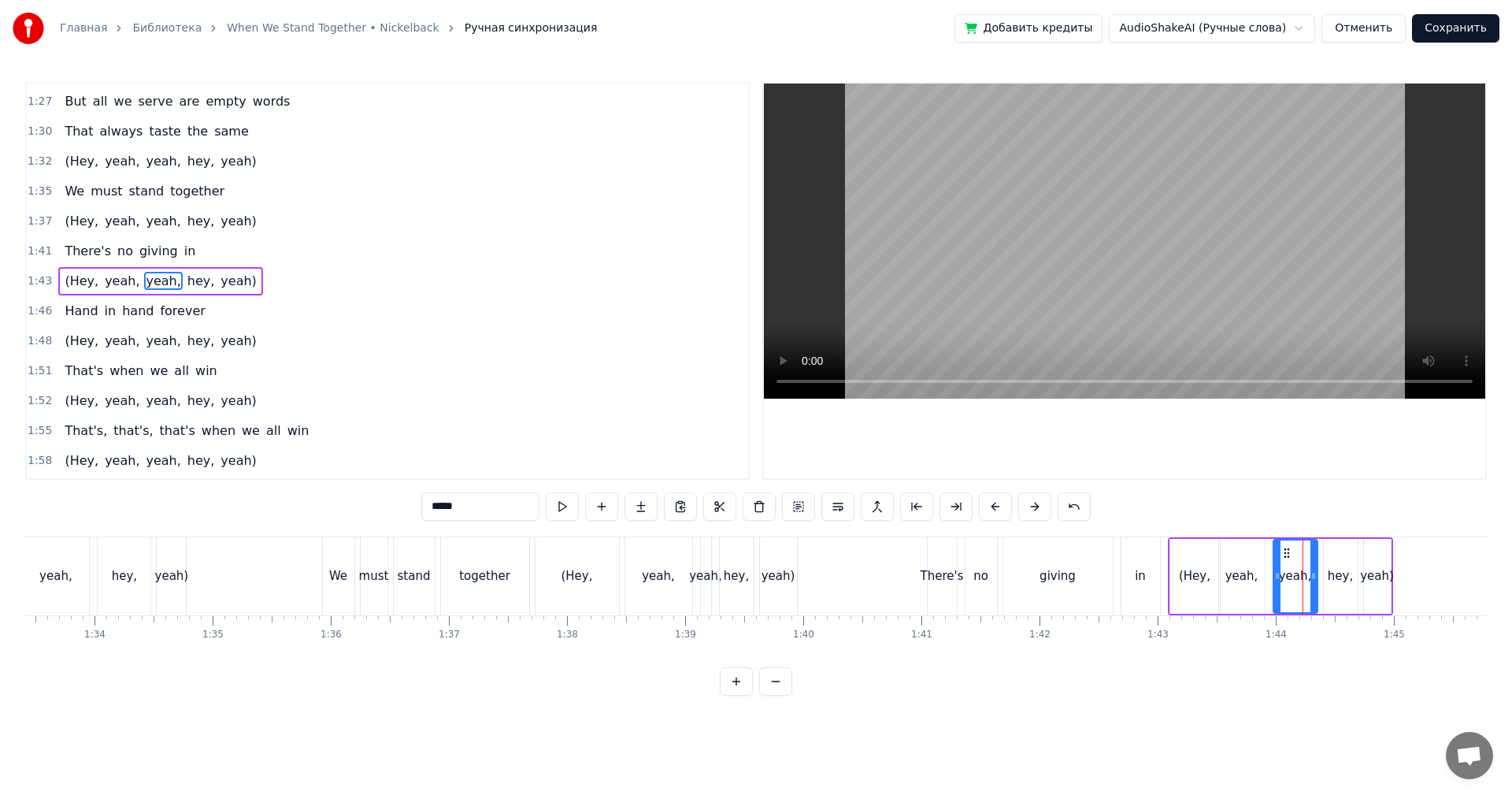
drag, startPoint x: 1305, startPoint y: 570, endPoint x: 1274, endPoint y: 573, distance: 31.1
click at [1274, 573] on icon at bounding box center [1277, 576] width 6 height 13
click at [1096, 555] on div "giving" at bounding box center [1058, 576] width 110 height 78
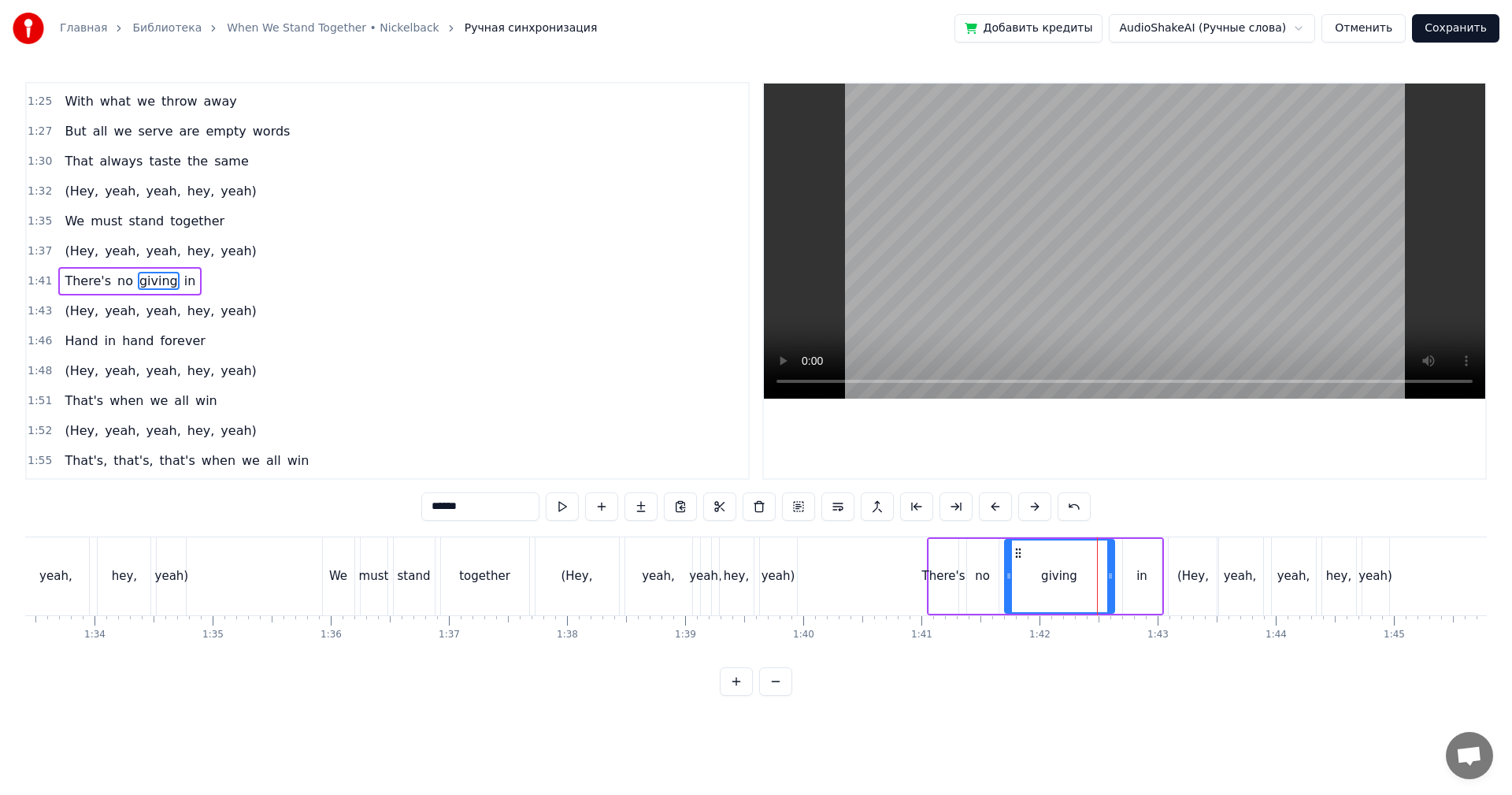
click at [1212, 171] on video at bounding box center [1124, 241] width 721 height 315
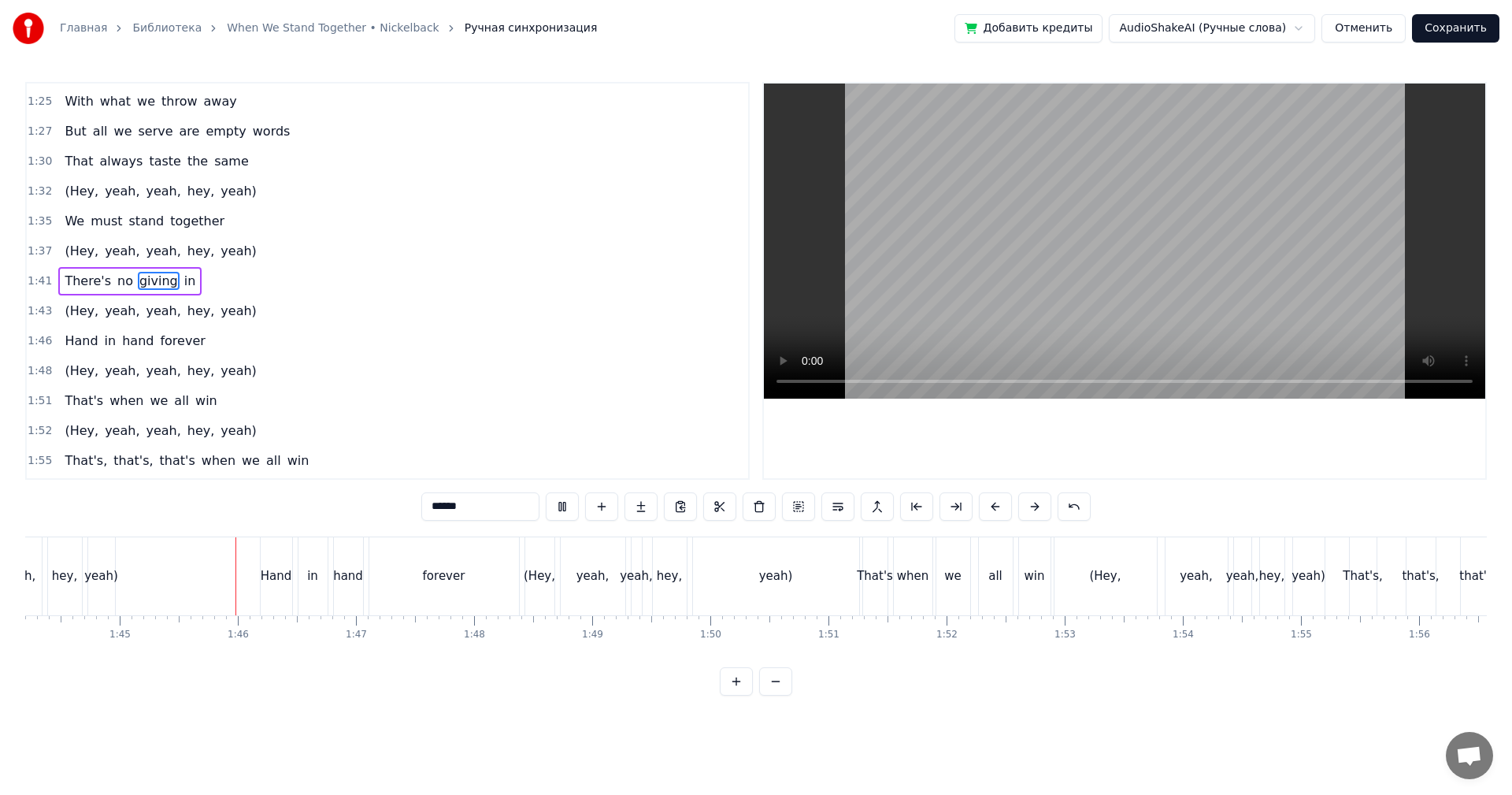
scroll to position [0, 12366]
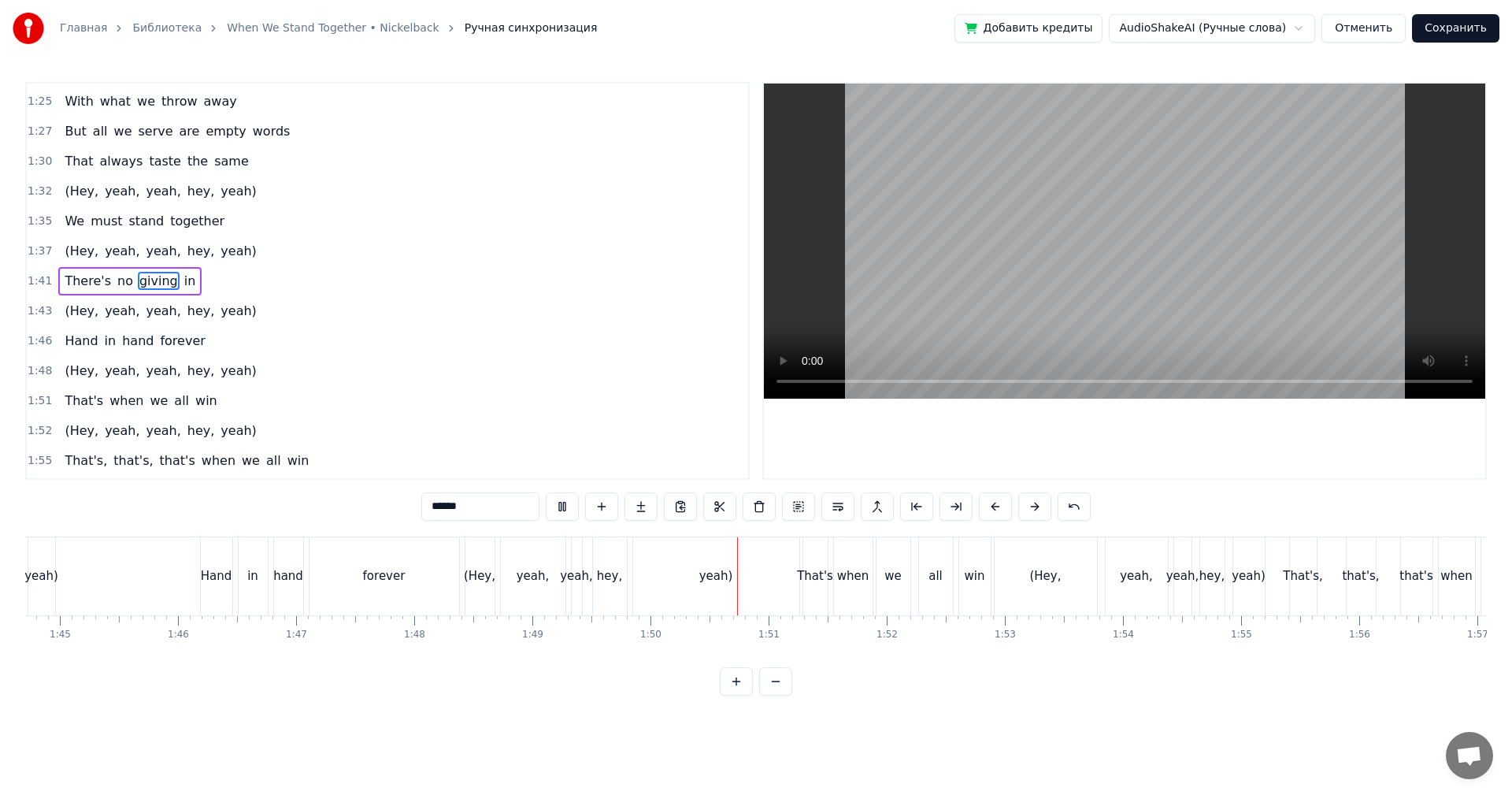
click at [1111, 282] on video at bounding box center [1124, 241] width 721 height 315
click at [393, 578] on div "forever" at bounding box center [384, 576] width 42 height 18
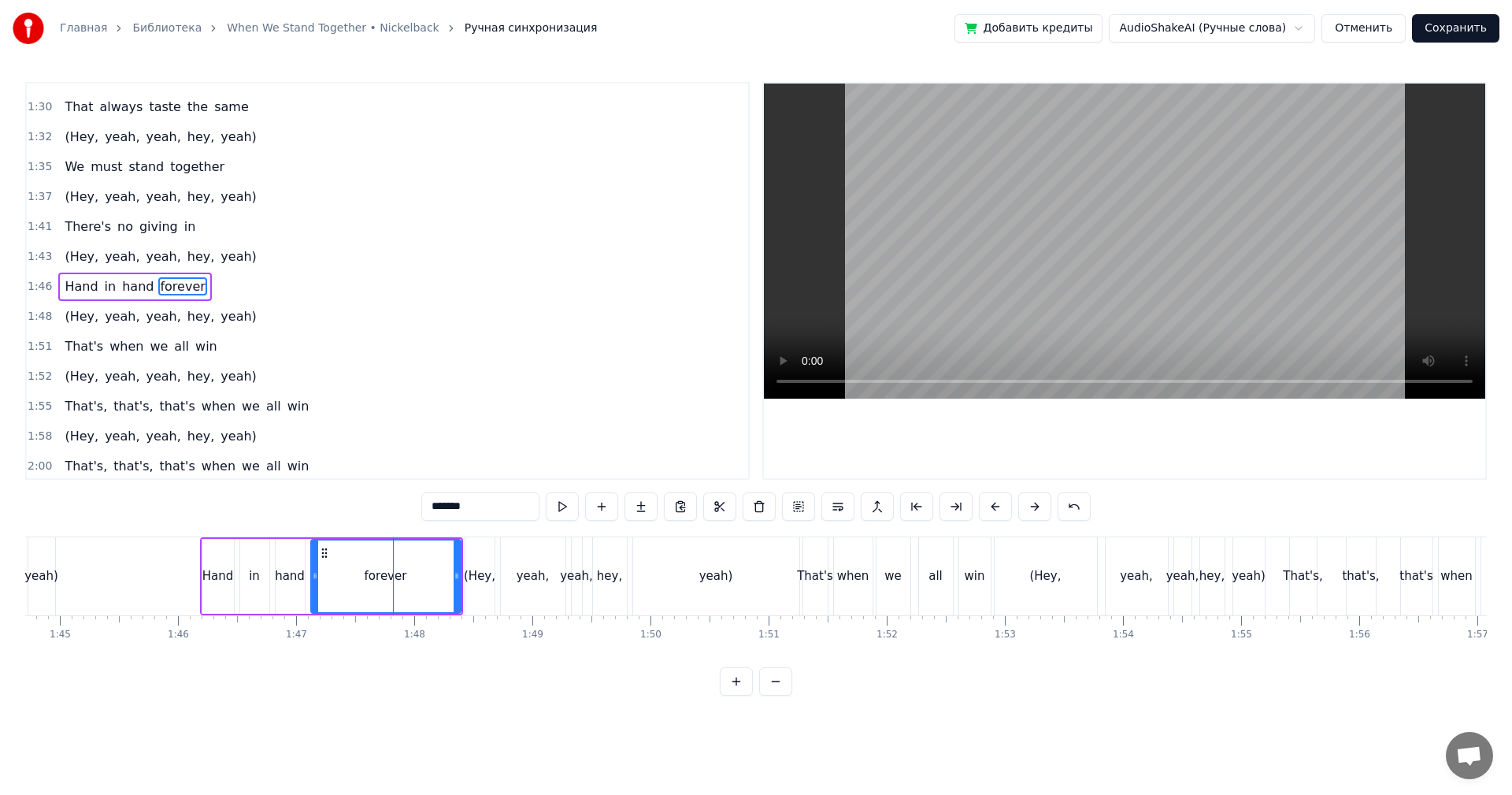
scroll to position [775, 0]
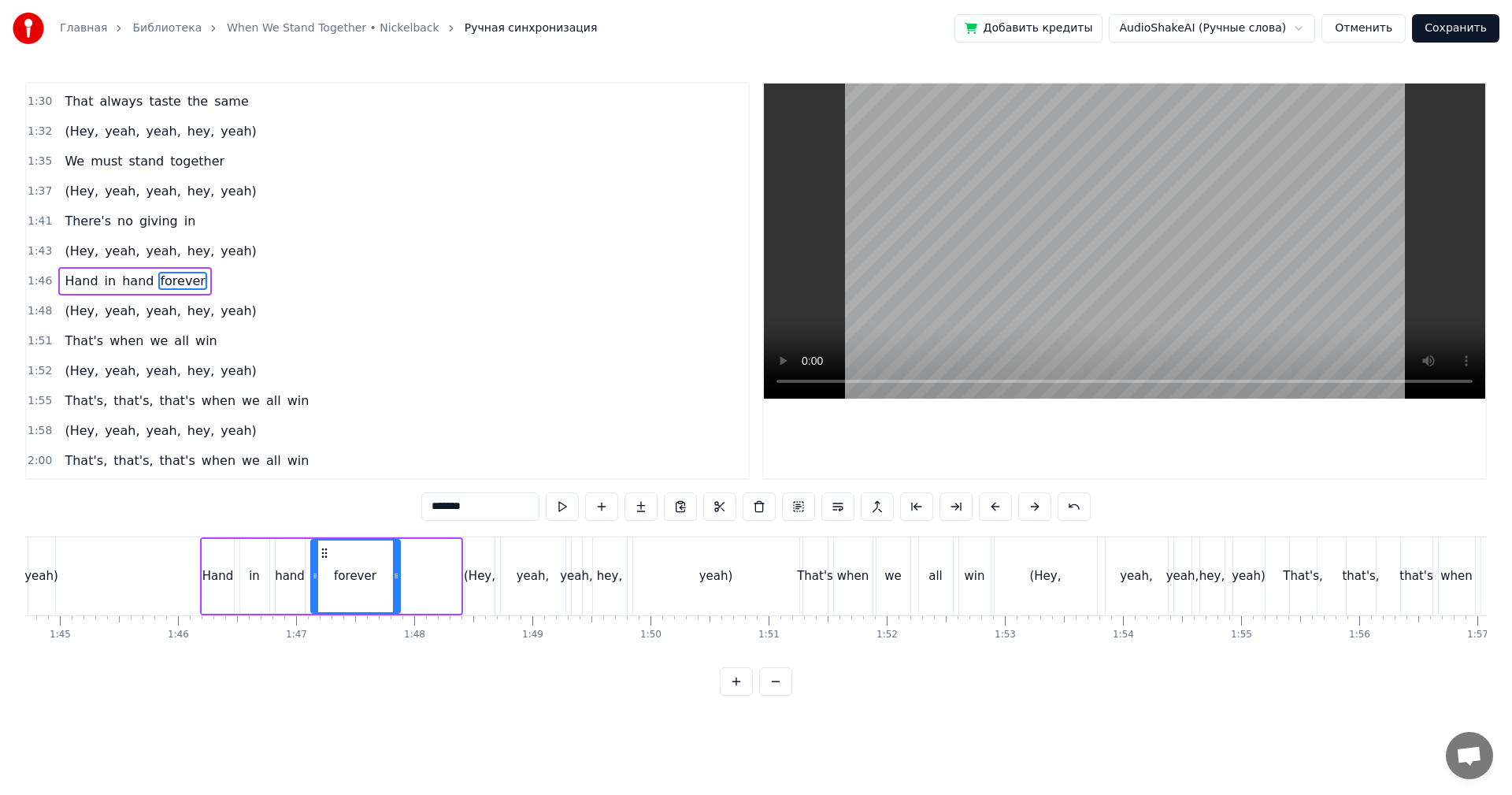
drag, startPoint x: 457, startPoint y: 561, endPoint x: 397, endPoint y: 567, distance: 60.3
click at [397, 567] on div at bounding box center [396, 576] width 6 height 72
click at [487, 582] on div "(Hey," at bounding box center [480, 576] width 31 height 18
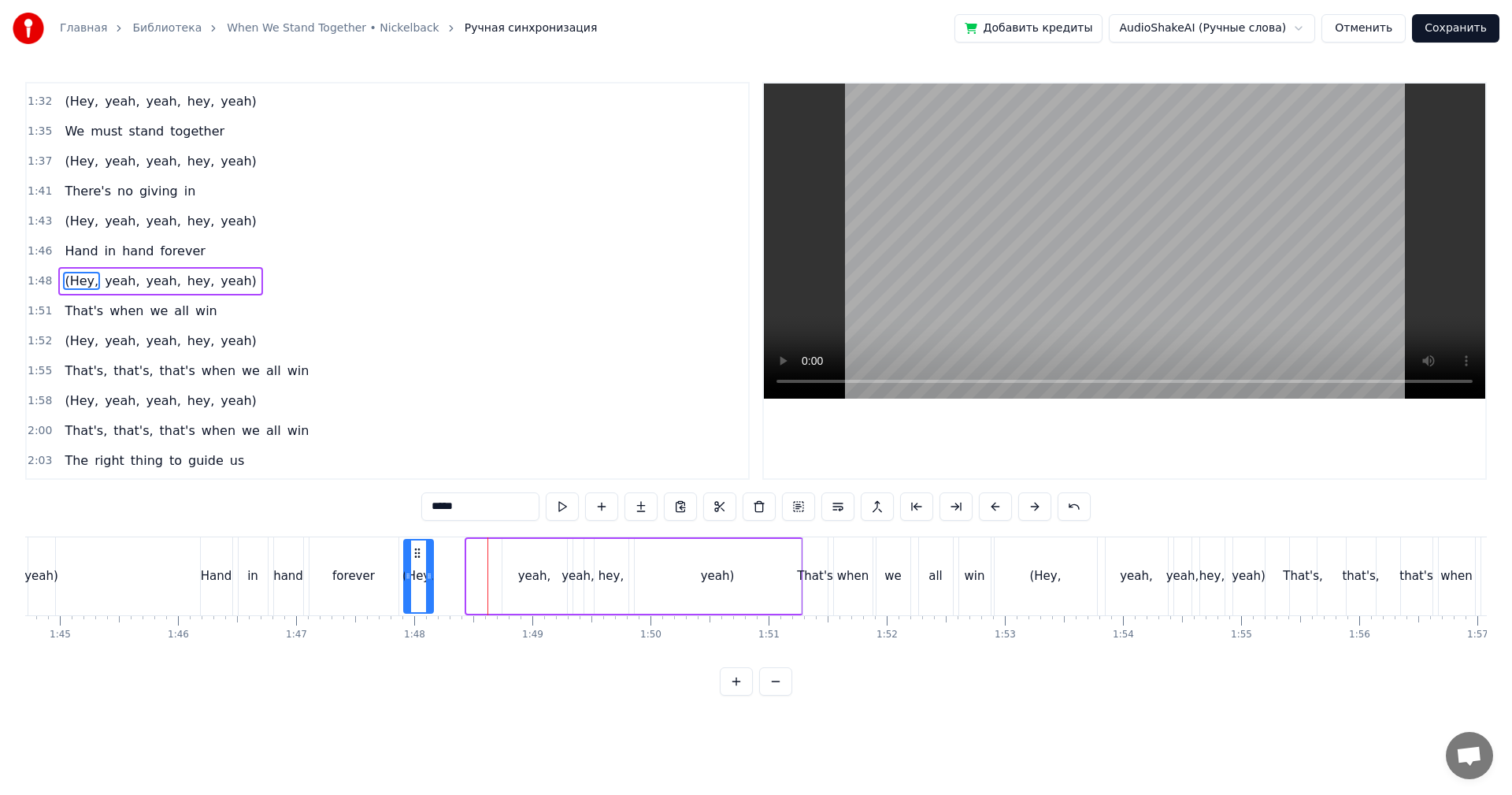
drag, startPoint x: 479, startPoint y: 551, endPoint x: 413, endPoint y: 561, distance: 66.8
click at [413, 561] on div "(Hey," at bounding box center [418, 576] width 28 height 72
click at [523, 555] on div "yeah," at bounding box center [534, 576] width 65 height 75
type input "*****"
drag, startPoint x: 511, startPoint y: 548, endPoint x: 448, endPoint y: 560, distance: 64.1
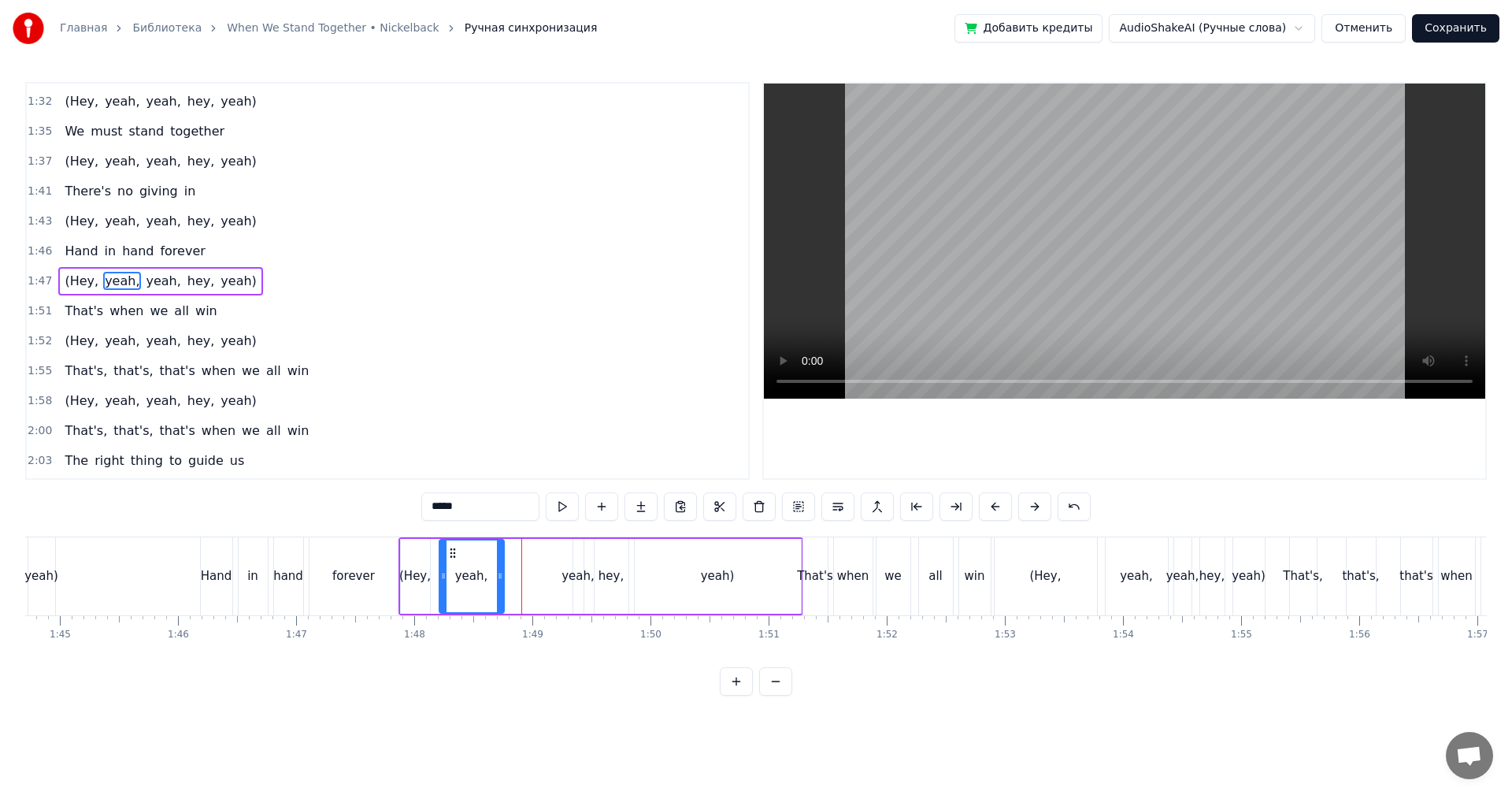
click at [448, 560] on div "yeah," at bounding box center [471, 576] width 63 height 72
click at [492, 567] on div at bounding box center [495, 576] width 6 height 72
click at [584, 570] on div "yeah," at bounding box center [578, 576] width 33 height 18
drag, startPoint x: 578, startPoint y: 553, endPoint x: 543, endPoint y: 557, distance: 35.2
click at [517, 558] on div "(Hey, yeah, yeah, hey, yeah)" at bounding box center [600, 576] width 404 height 78
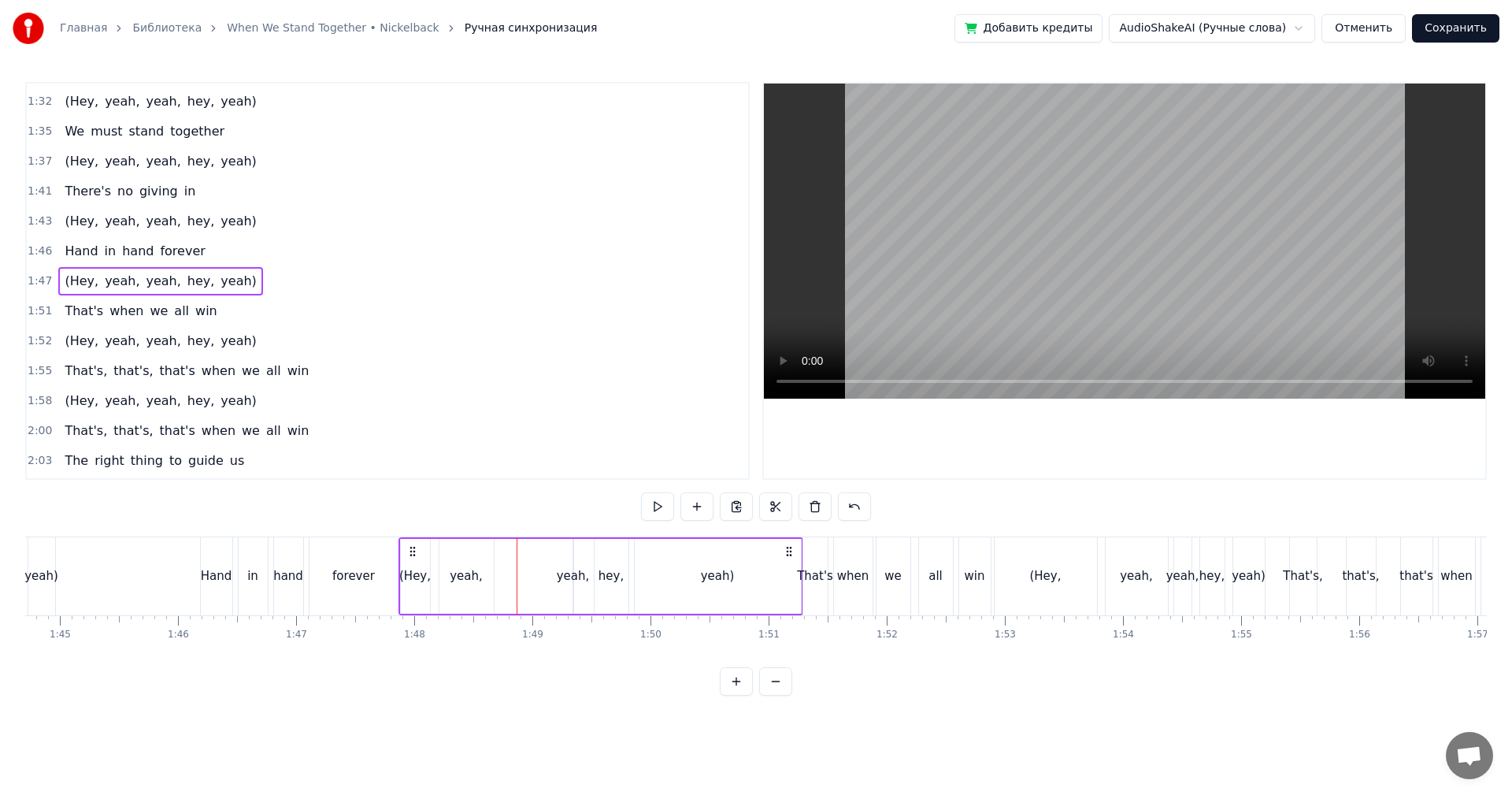
drag, startPoint x: 575, startPoint y: 555, endPoint x: 556, endPoint y: 556, distance: 19.0
click at [556, 556] on div "(Hey, yeah, yeah, hey, yeah)" at bounding box center [600, 576] width 404 height 78
click at [573, 555] on div "yeah," at bounding box center [574, 576] width 2 height 75
drag, startPoint x: 575, startPoint y: 555, endPoint x: 497, endPoint y: 563, distance: 78.4
click at [499, 563] on div at bounding box center [502, 576] width 6 height 72
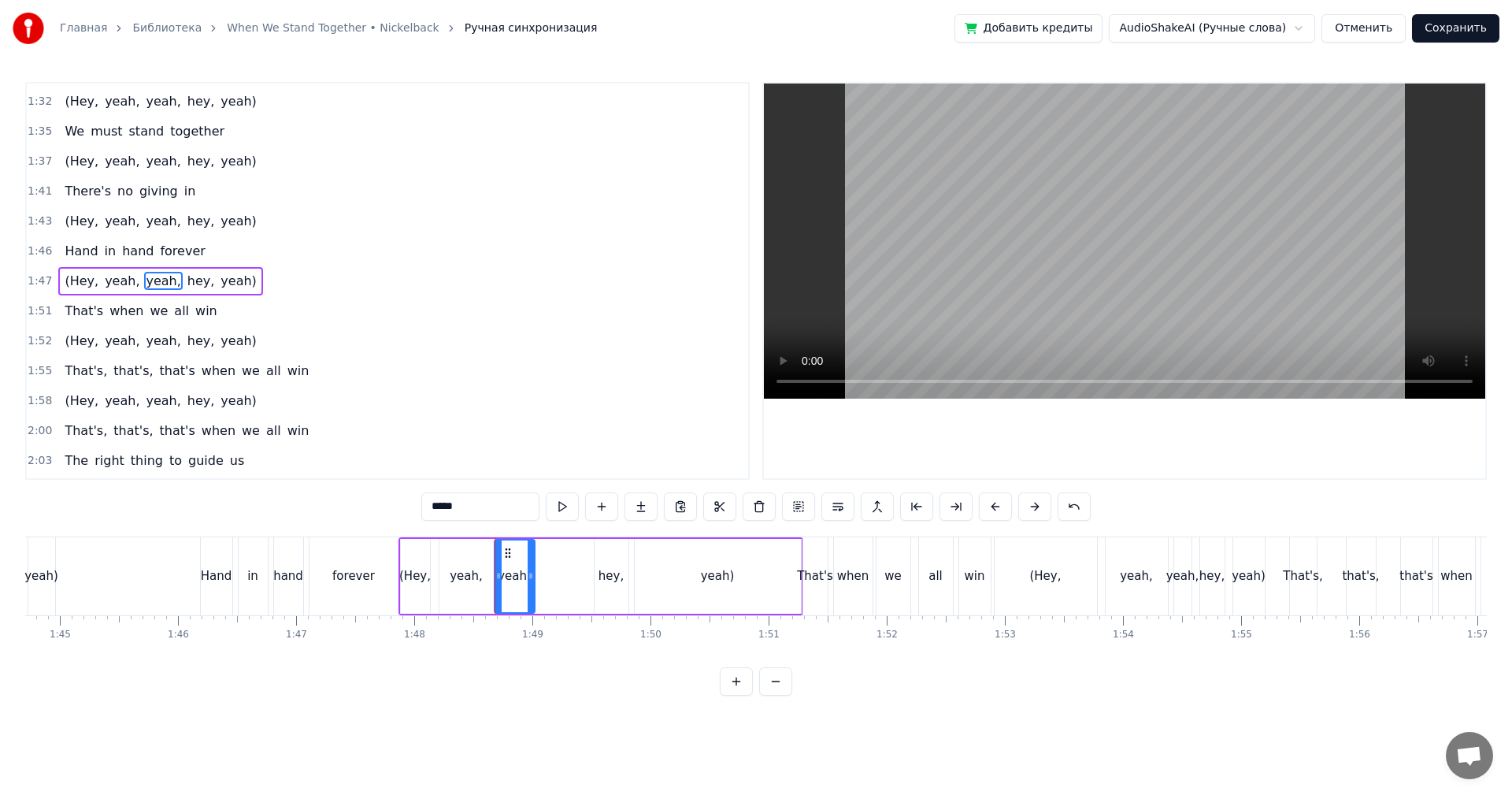
drag, startPoint x: 565, startPoint y: 565, endPoint x: 528, endPoint y: 571, distance: 37.5
click at [528, 571] on div at bounding box center [530, 576] width 6 height 72
click at [610, 571] on div "hey," at bounding box center [611, 576] width 25 height 18
drag, startPoint x: 572, startPoint y: 571, endPoint x: 537, endPoint y: 573, distance: 35.1
click at [537, 573] on icon at bounding box center [540, 576] width 6 height 13
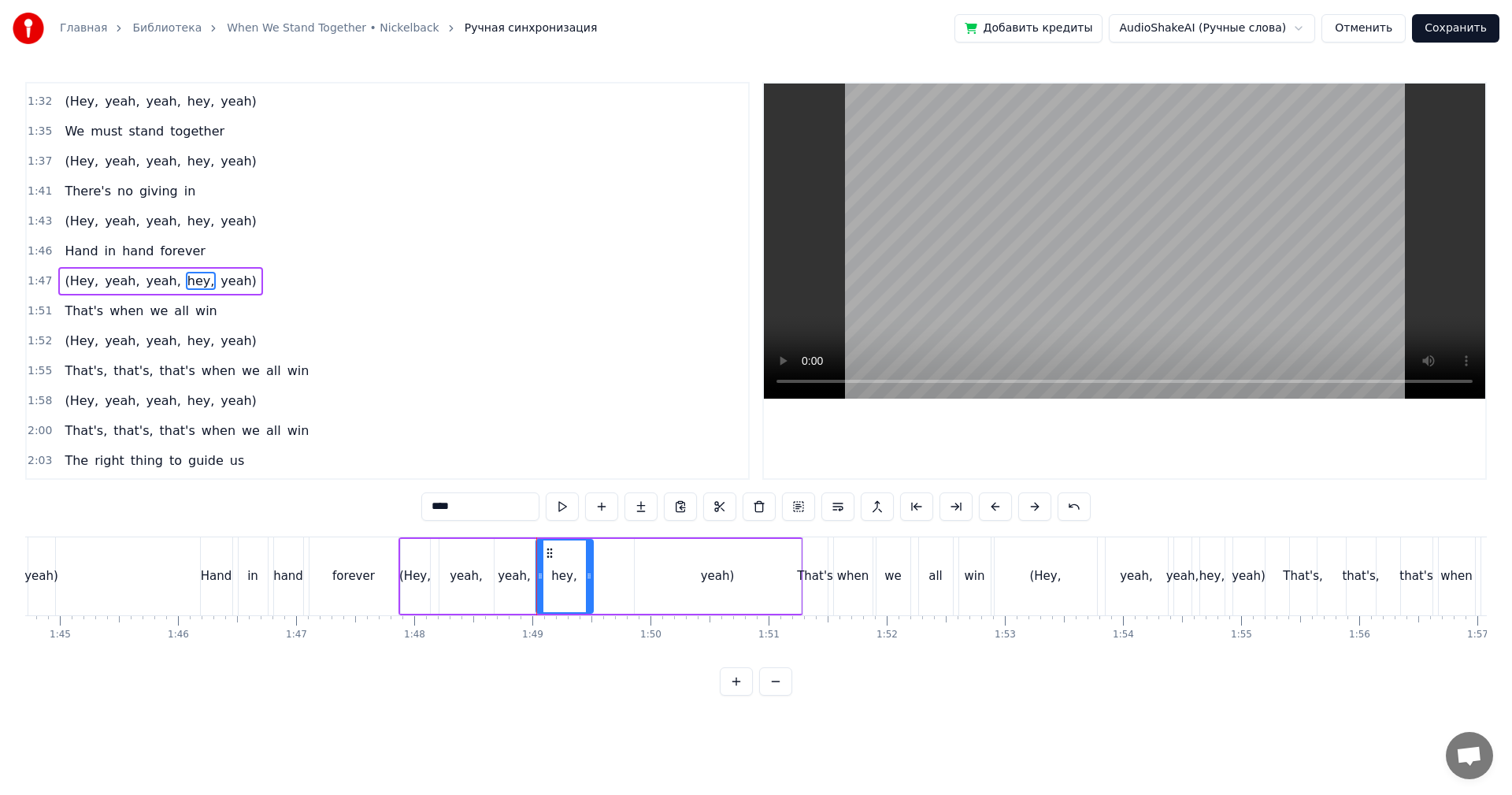
drag, startPoint x: 621, startPoint y: 573, endPoint x: 586, endPoint y: 576, distance: 35.1
click at [586, 576] on icon at bounding box center [588, 576] width 6 height 13
click at [679, 573] on div "yeah)" at bounding box center [718, 576] width 166 height 75
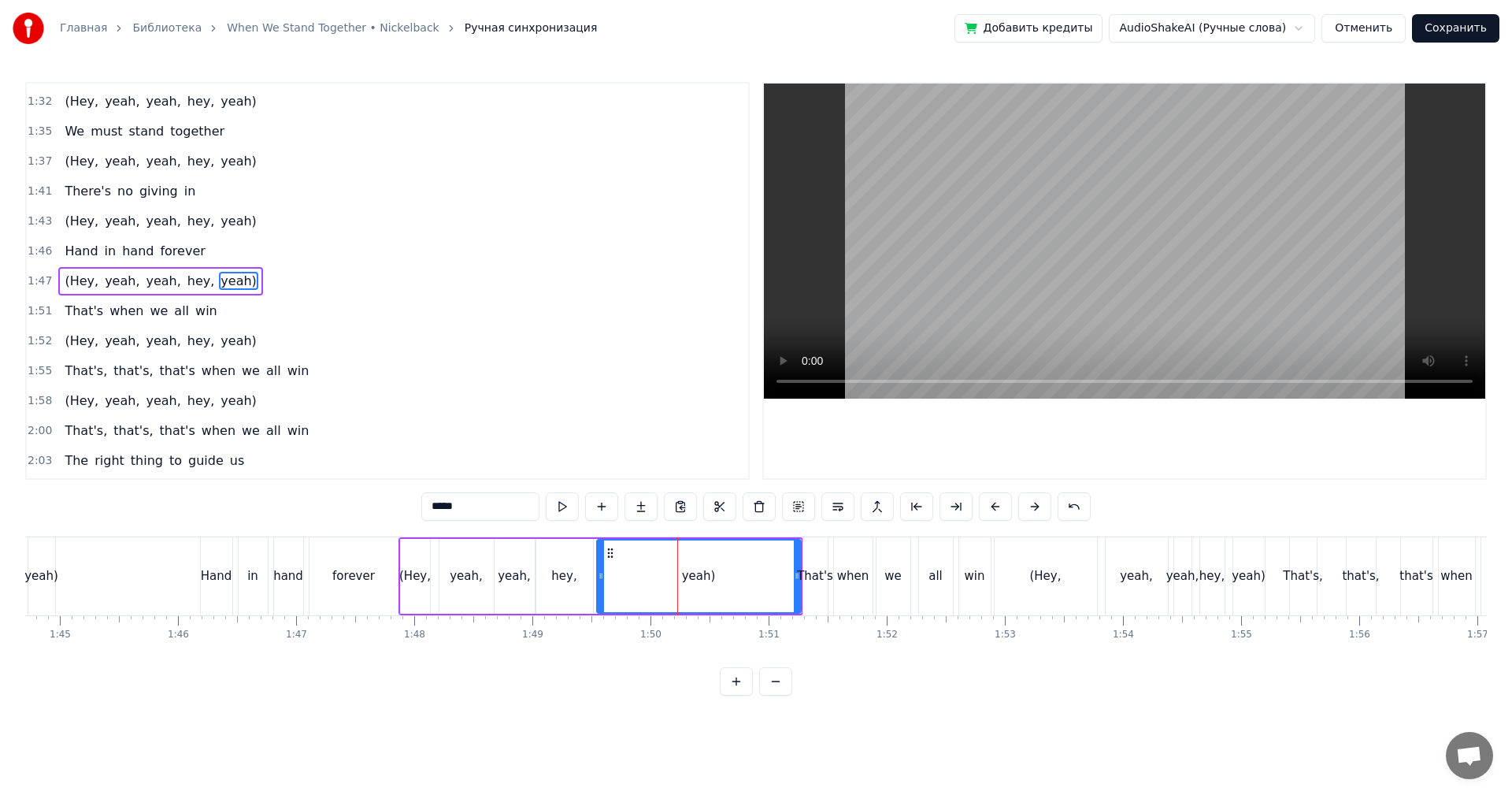
drag, startPoint x: 638, startPoint y: 576, endPoint x: 618, endPoint y: 584, distance: 21.5
click at [601, 584] on div at bounding box center [600, 576] width 6 height 72
drag, startPoint x: 793, startPoint y: 575, endPoint x: 659, endPoint y: 582, distance: 134.2
click at [660, 582] on div at bounding box center [663, 576] width 6 height 72
click at [815, 573] on div "That's" at bounding box center [815, 576] width 36 height 18
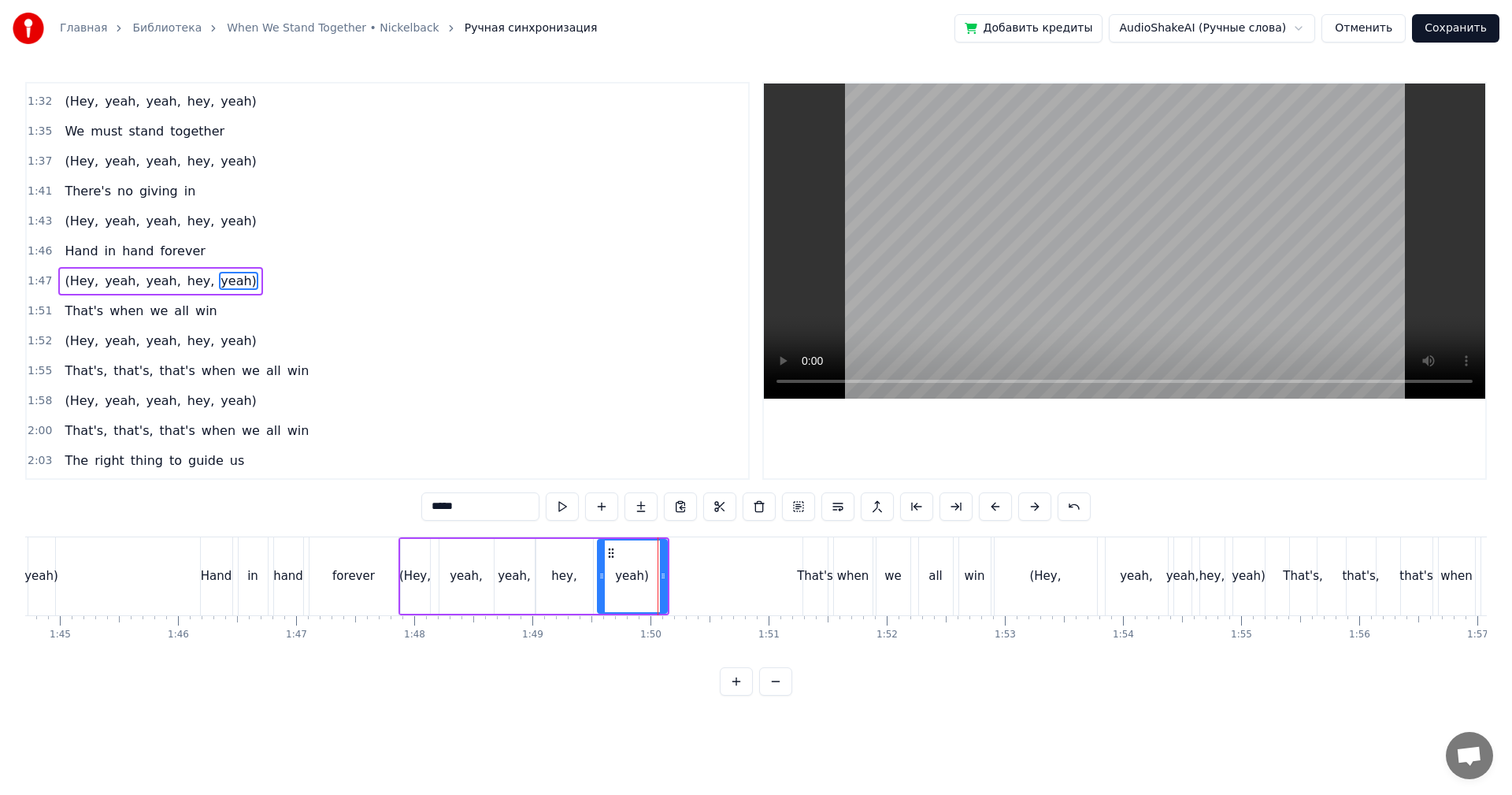
type input "******"
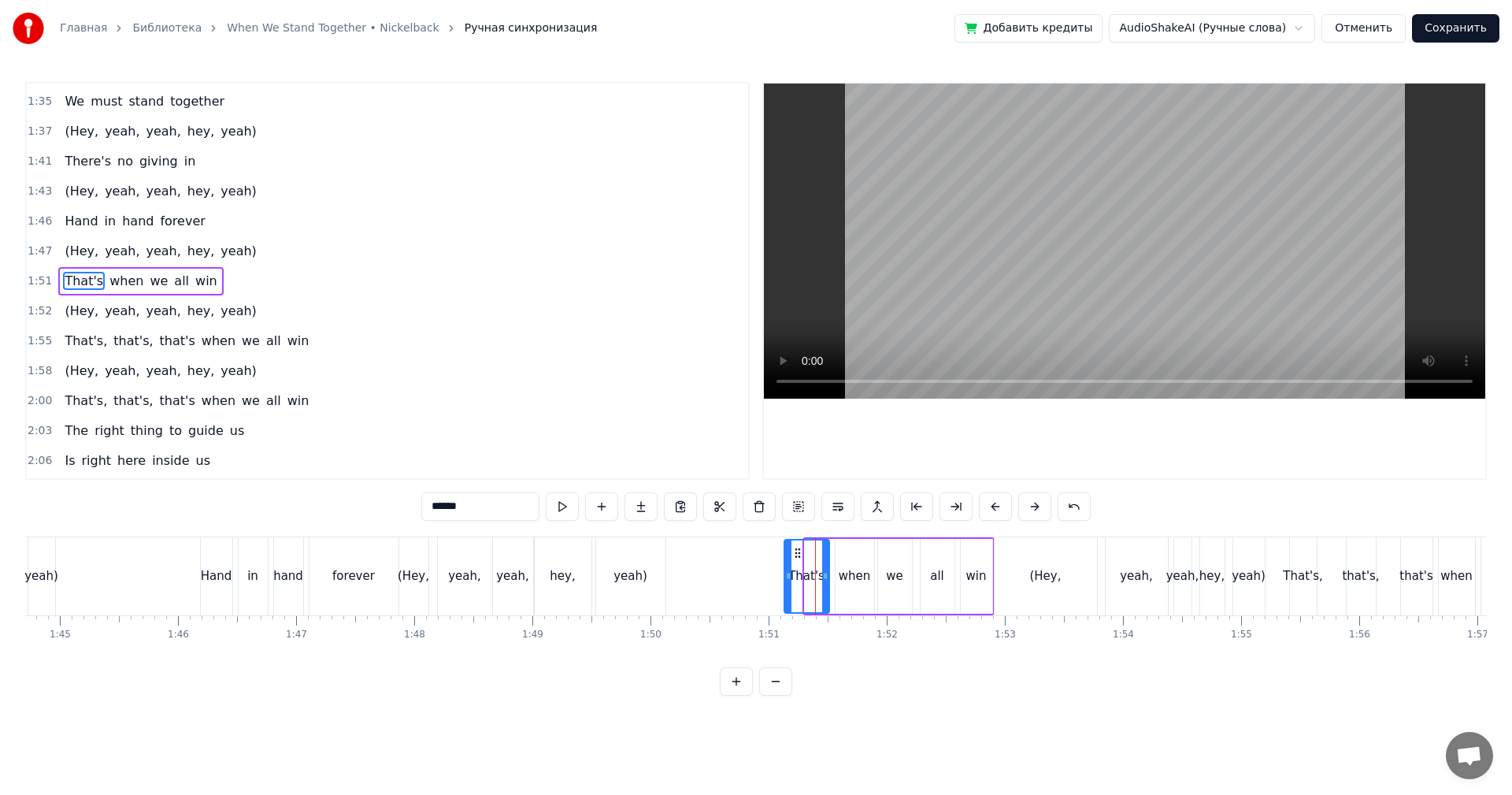
drag, startPoint x: 807, startPoint y: 576, endPoint x: 785, endPoint y: 583, distance: 23.1
click at [785, 583] on div at bounding box center [788, 576] width 6 height 72
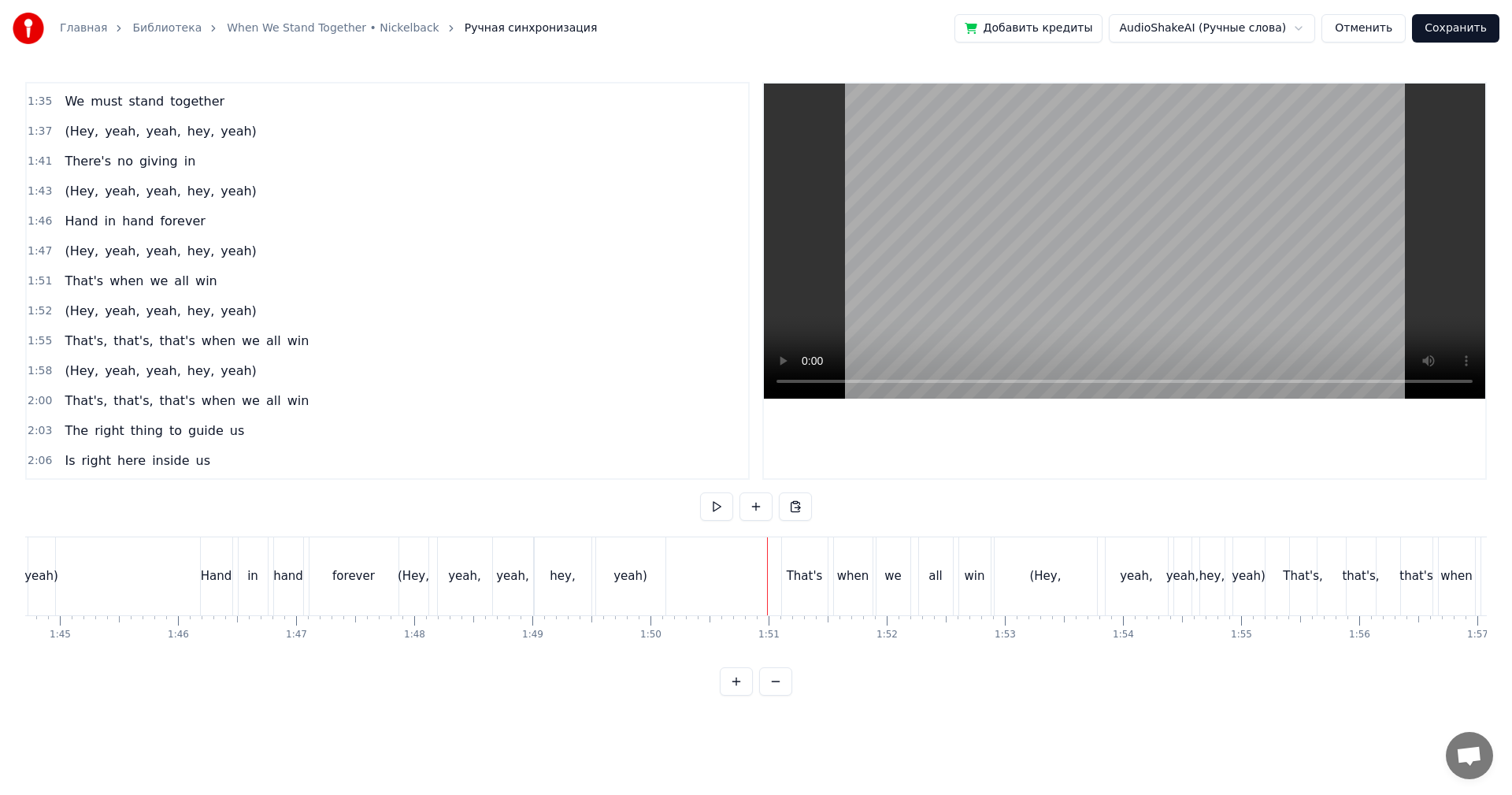
click at [994, 301] on video at bounding box center [1124, 241] width 721 height 315
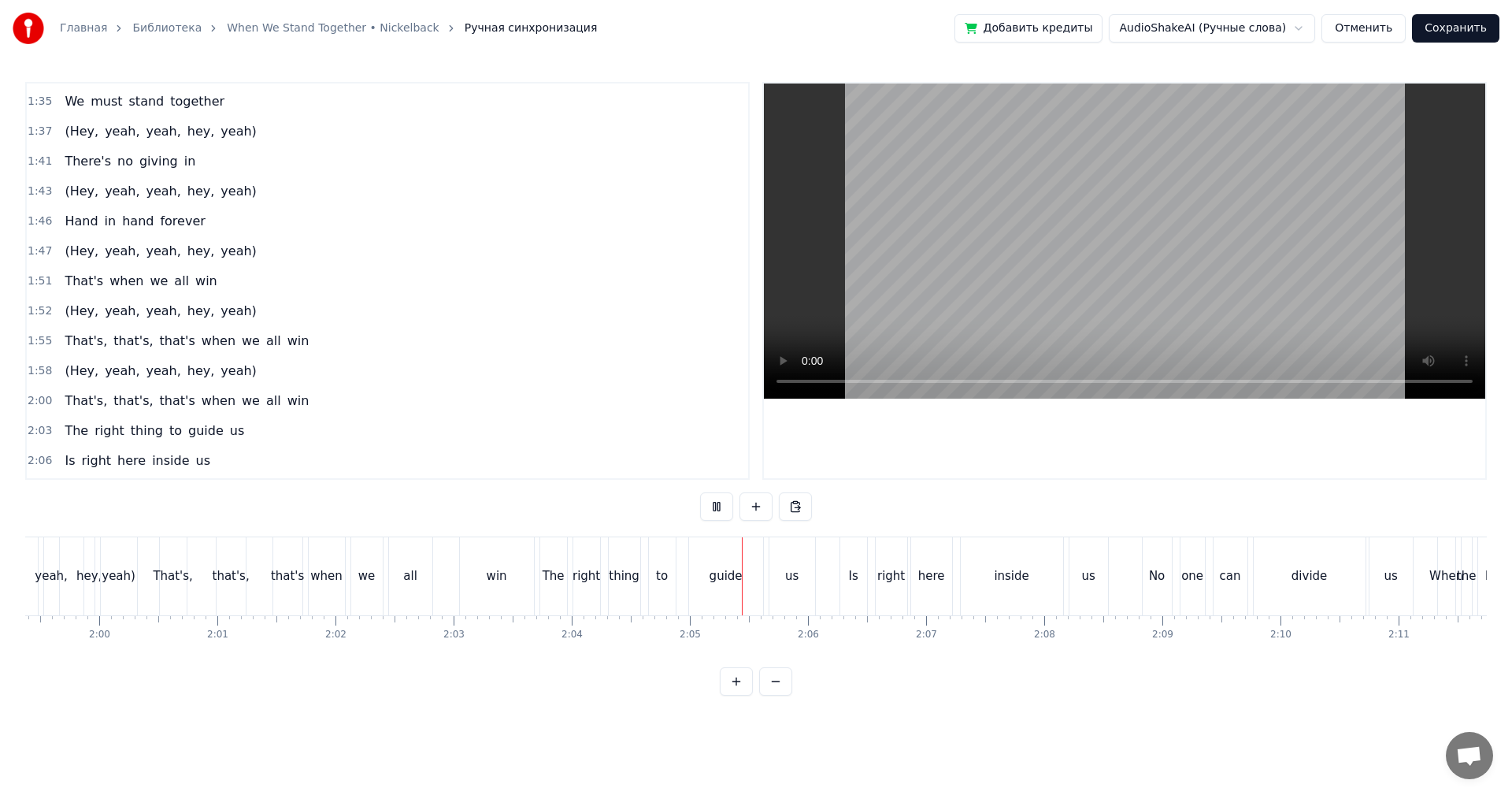
scroll to position [0, 14729]
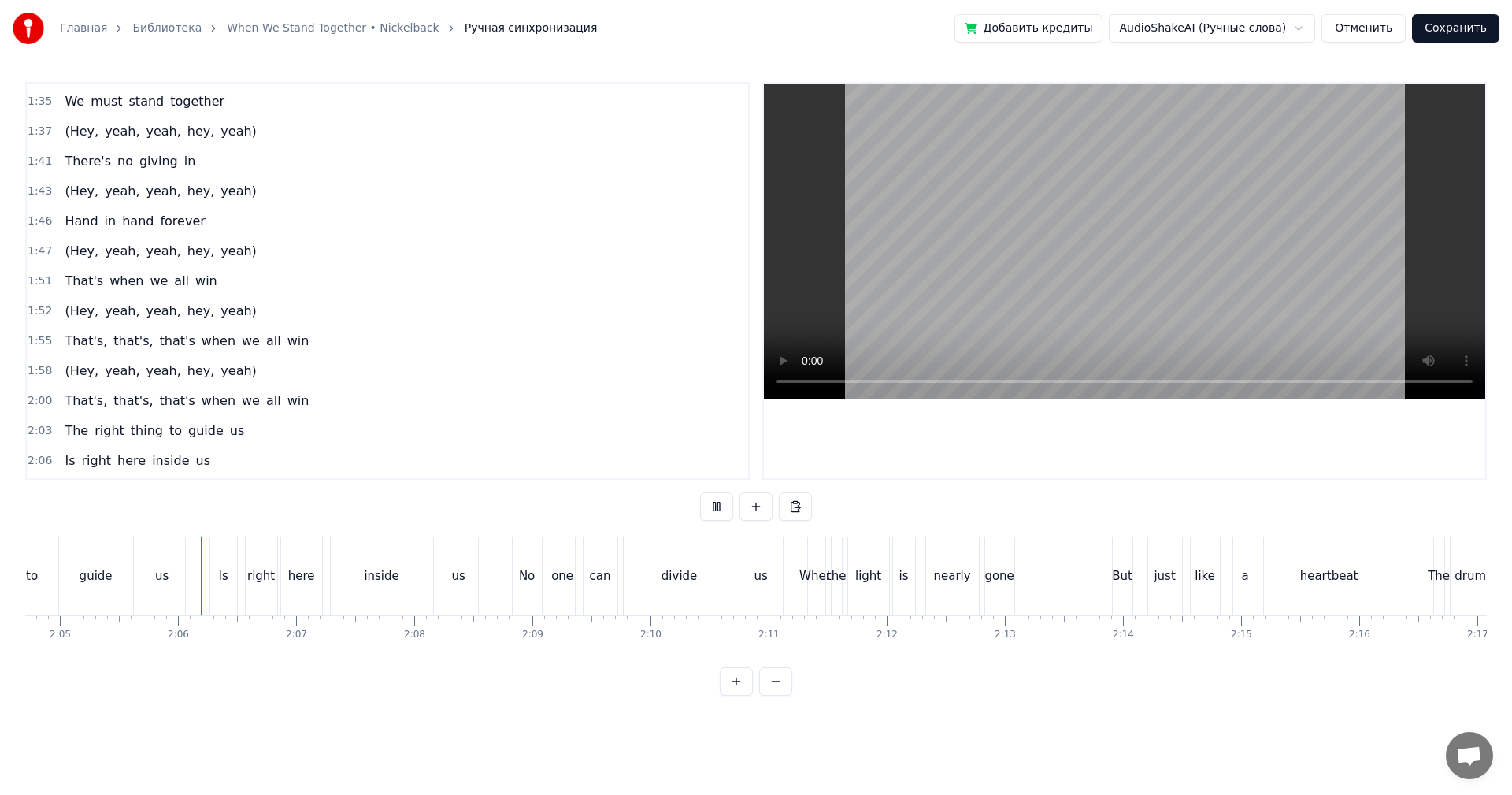
click at [942, 586] on div "nearly" at bounding box center [952, 576] width 53 height 78
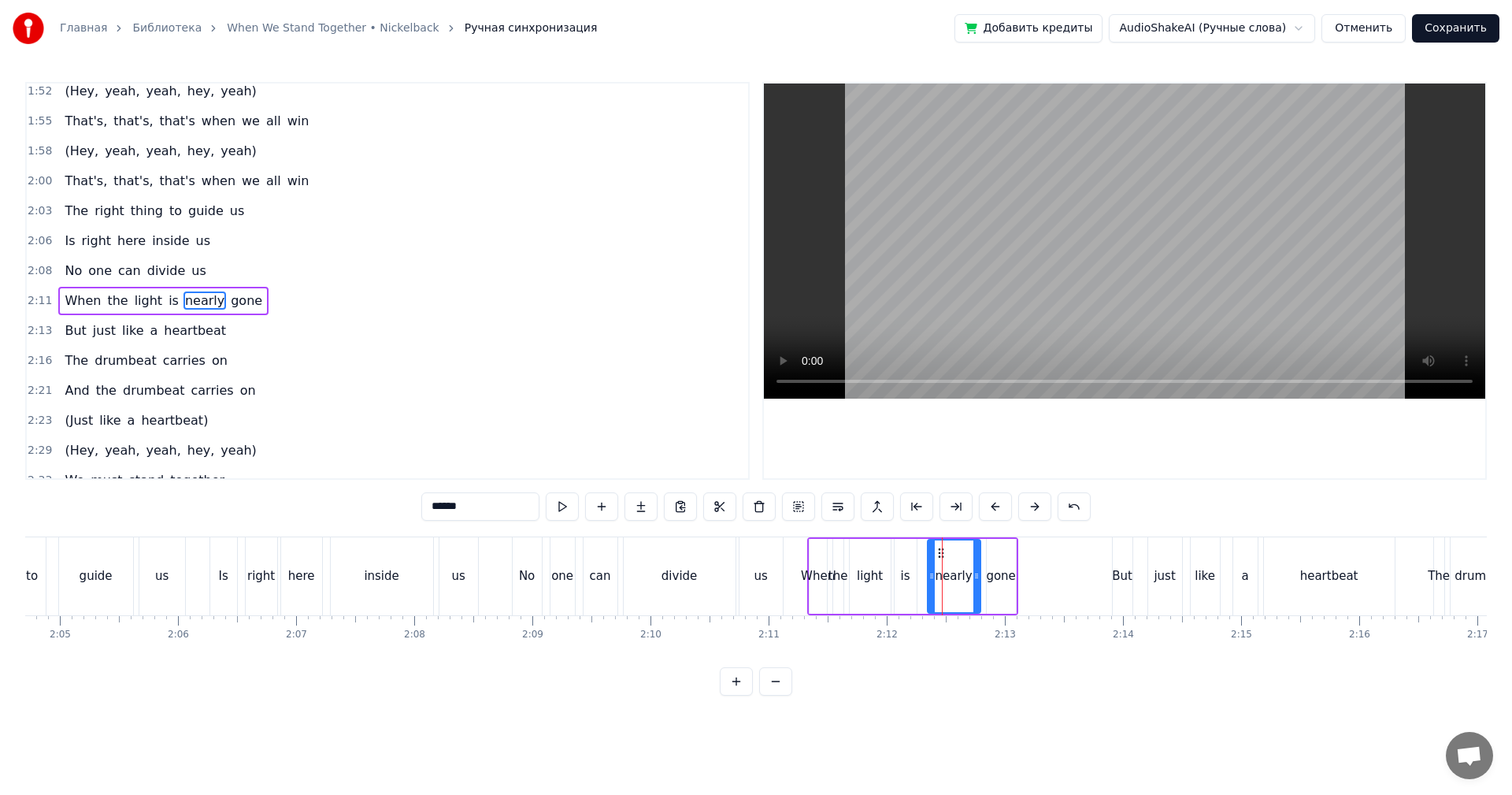
scroll to position [1074, 0]
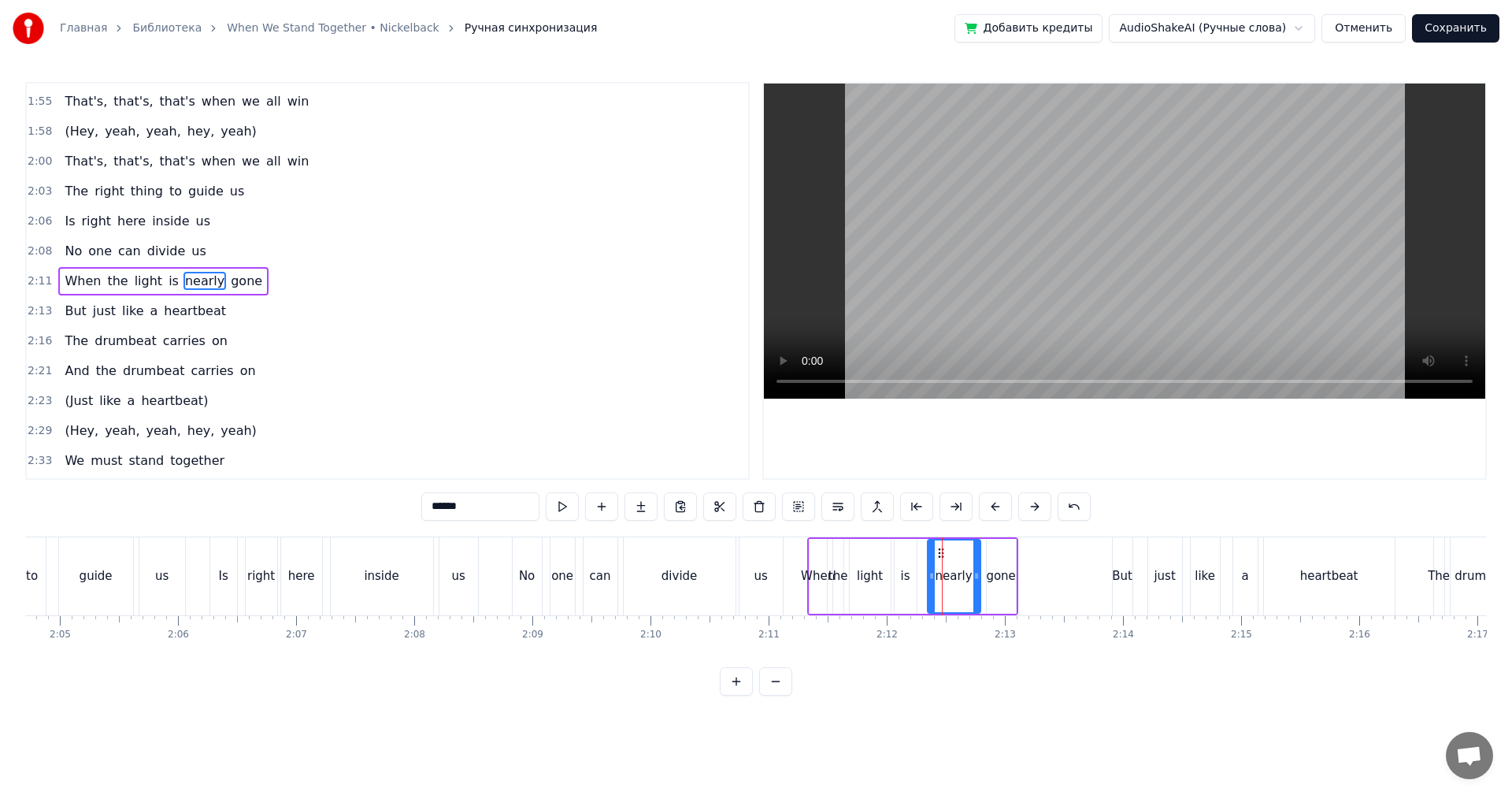
drag, startPoint x: 1058, startPoint y: 260, endPoint x: 1051, endPoint y: 321, distance: 61.4
click at [1058, 261] on video at bounding box center [1124, 241] width 721 height 315
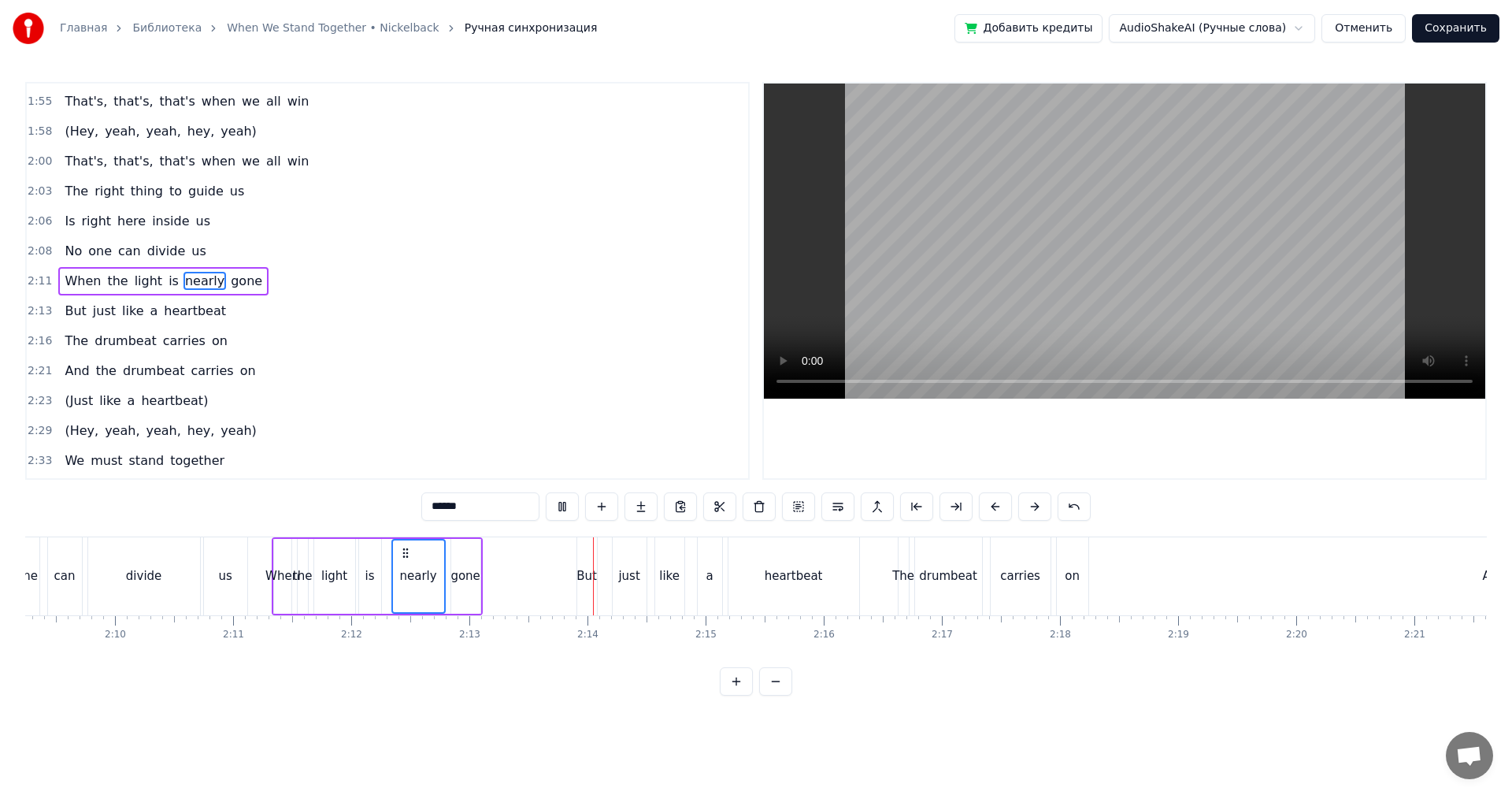
scroll to position [0, 15280]
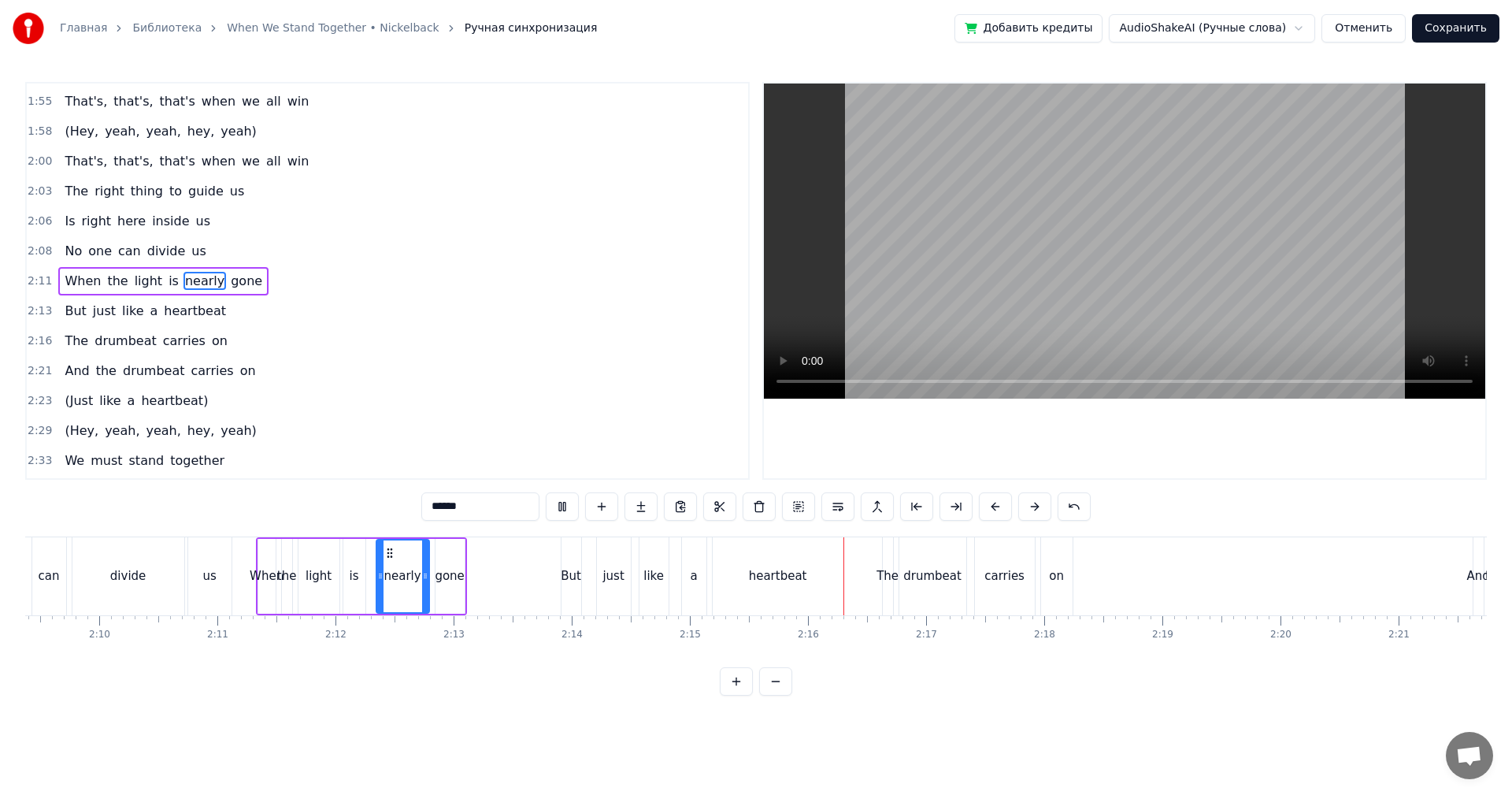
click at [890, 291] on video at bounding box center [1124, 241] width 721 height 315
click at [948, 302] on video at bounding box center [1124, 241] width 721 height 315
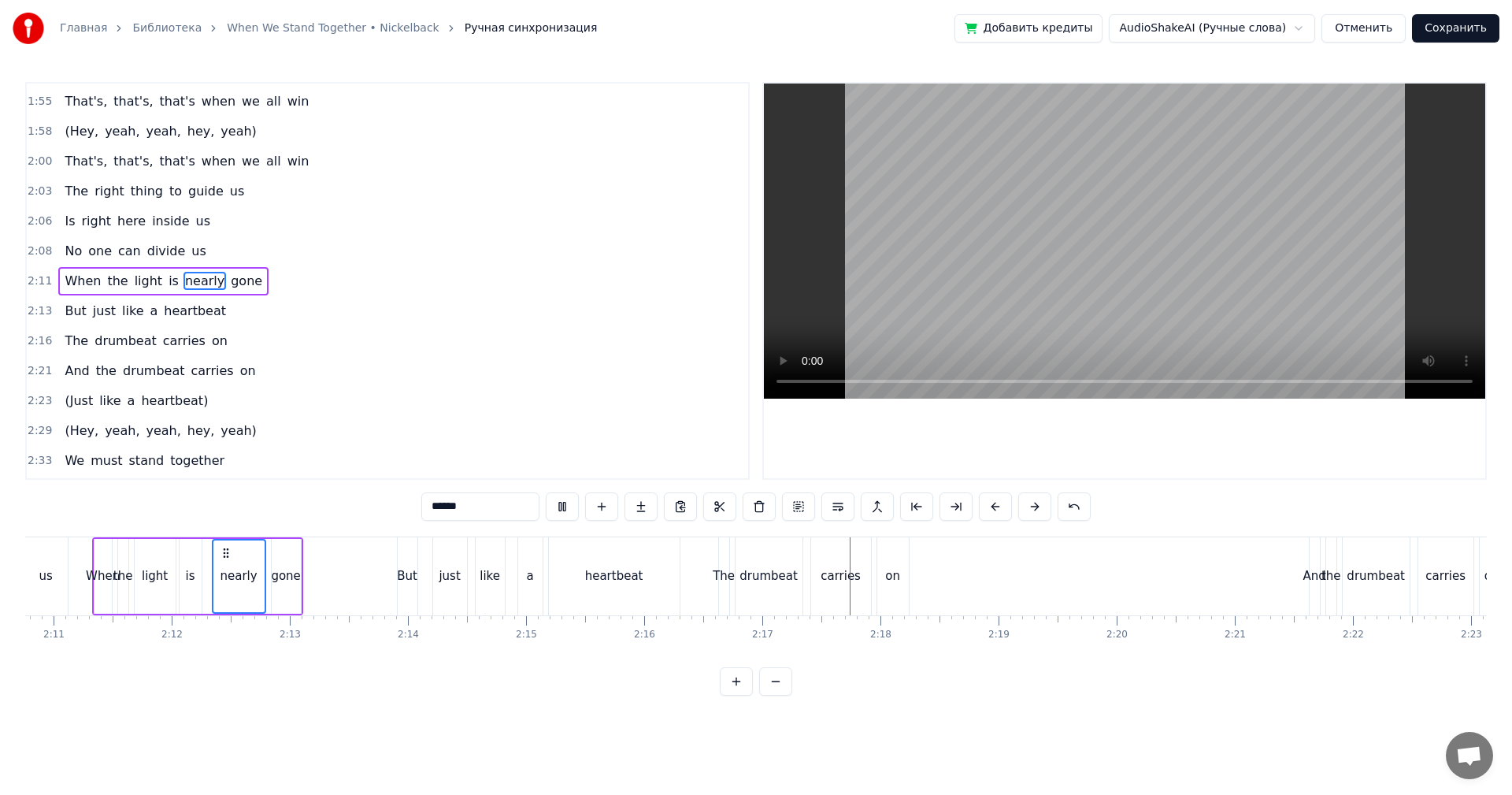
scroll to position [0, 15831]
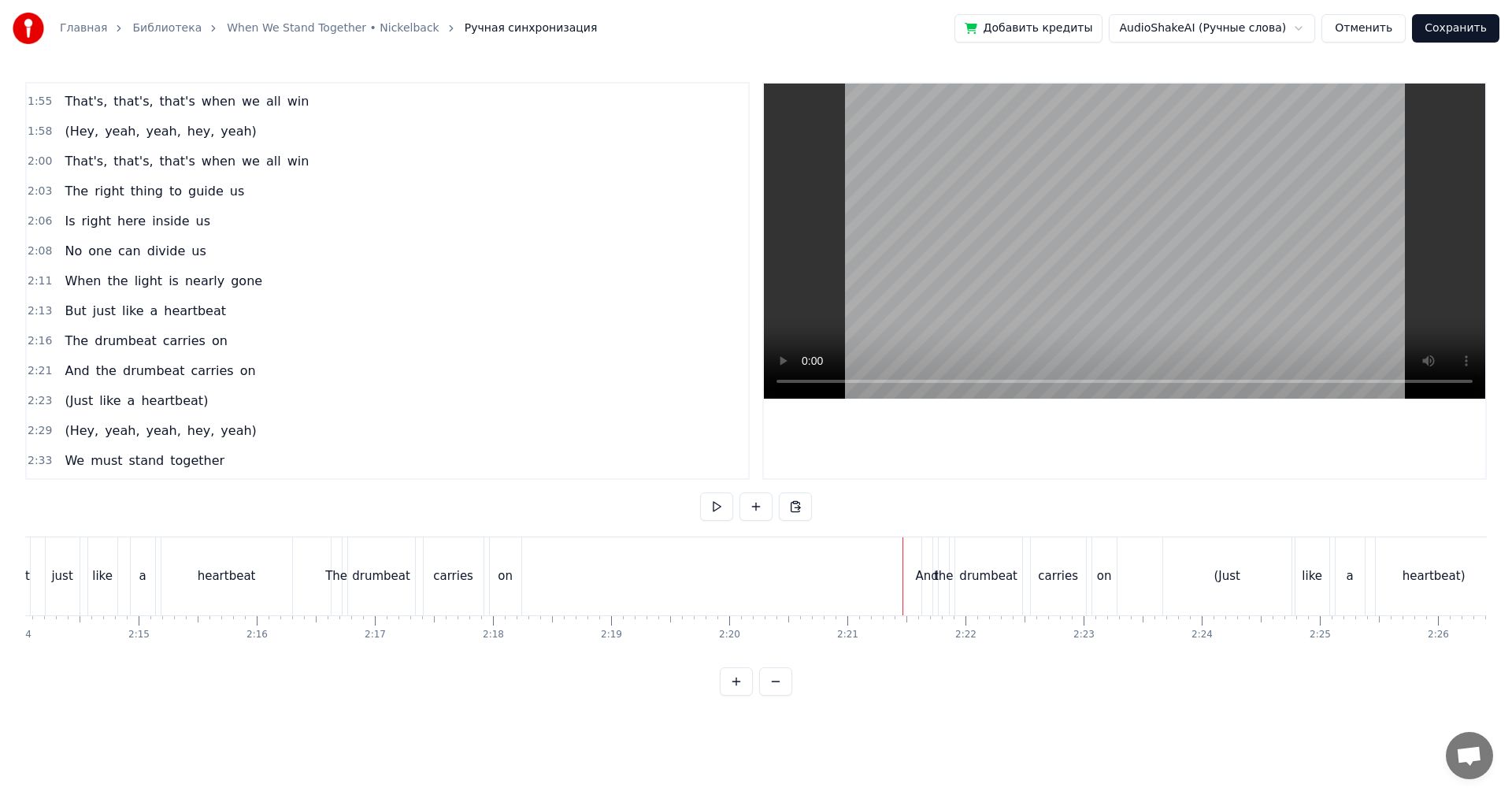
click at [1003, 254] on video at bounding box center [1124, 241] width 721 height 315
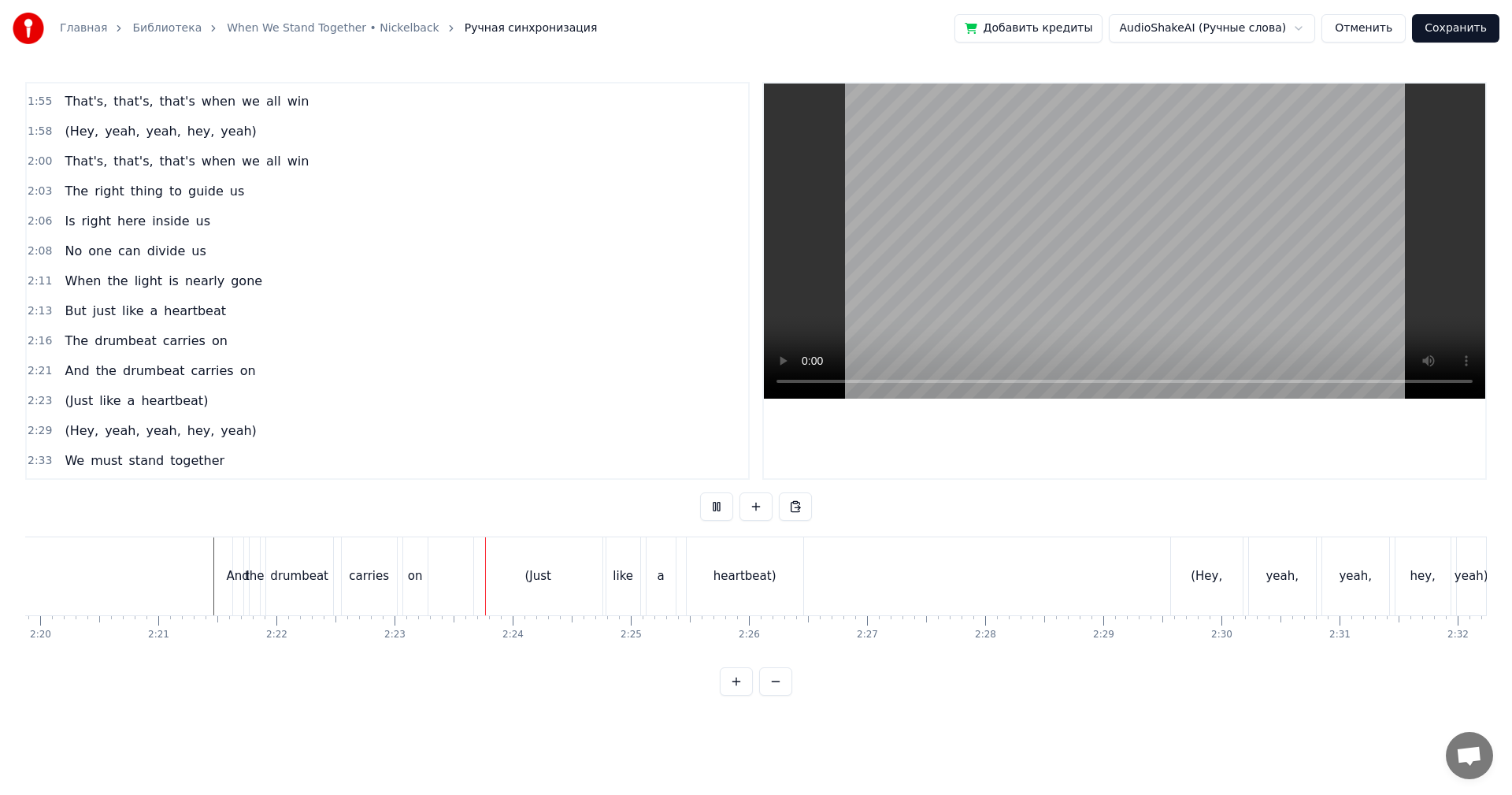
scroll to position [0, 16697]
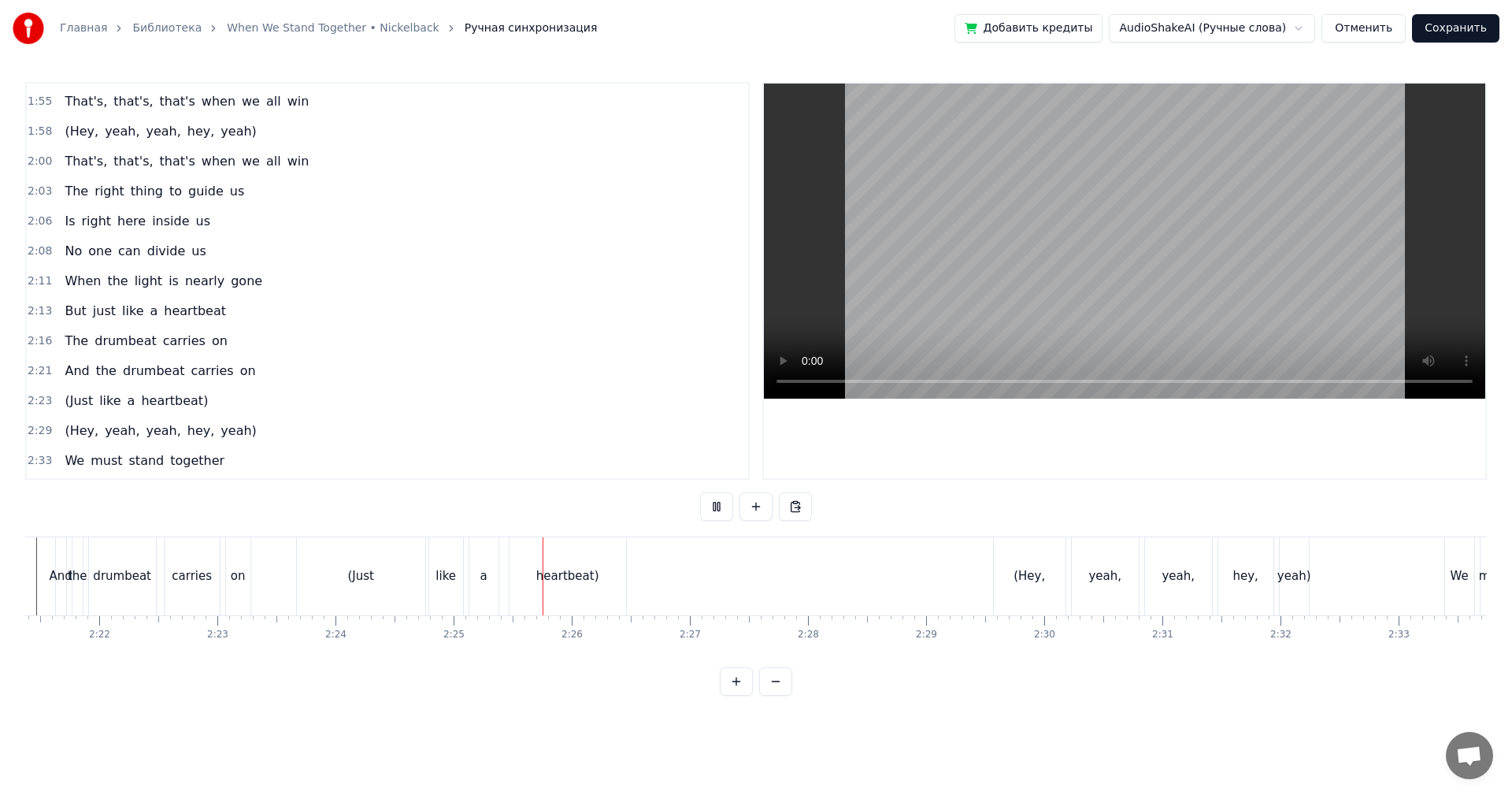
drag, startPoint x: 378, startPoint y: 595, endPoint x: 313, endPoint y: 587, distance: 65.5
click at [374, 595] on div "(Just" at bounding box center [361, 576] width 129 height 78
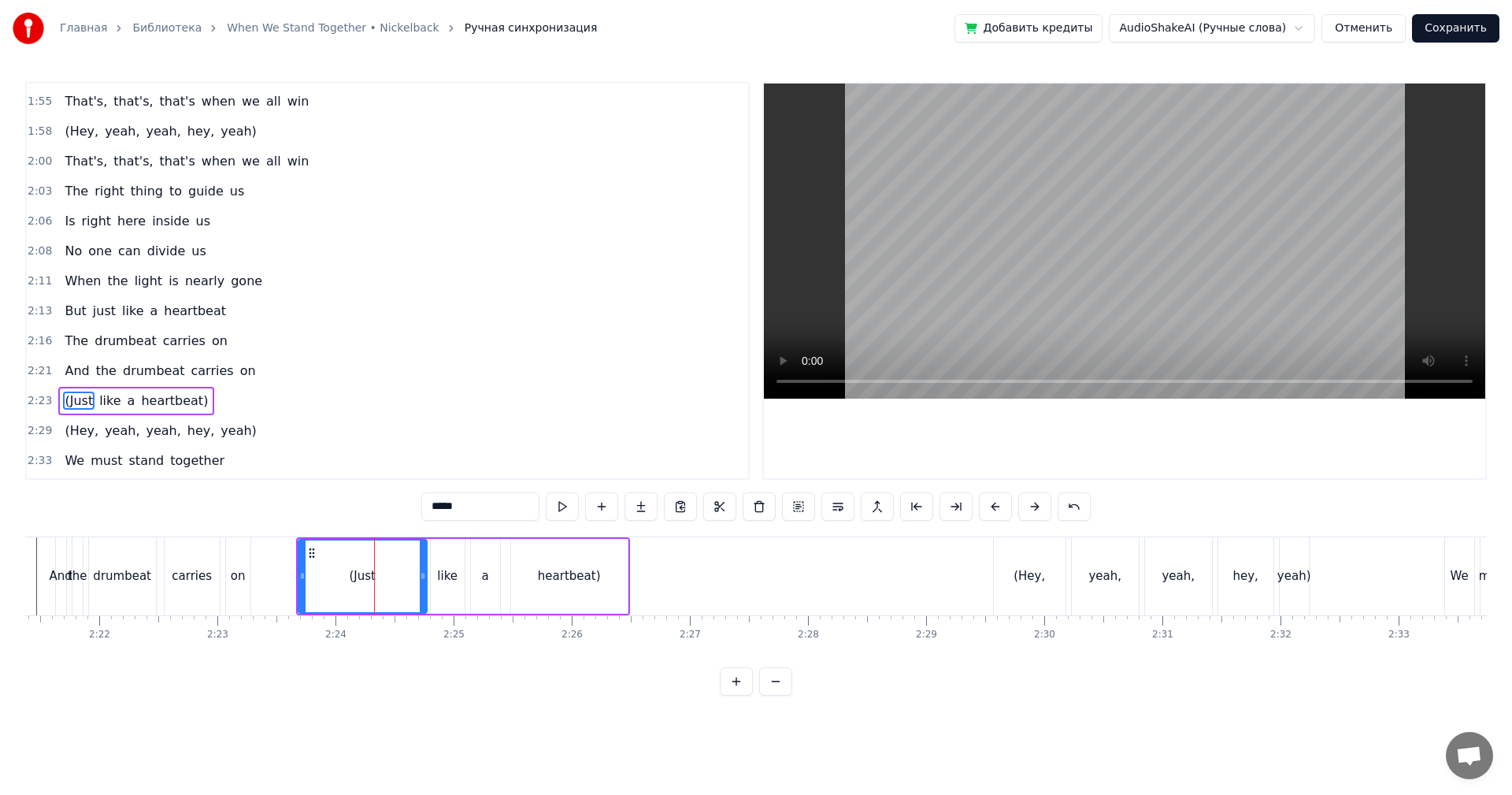
scroll to position [1194, 0]
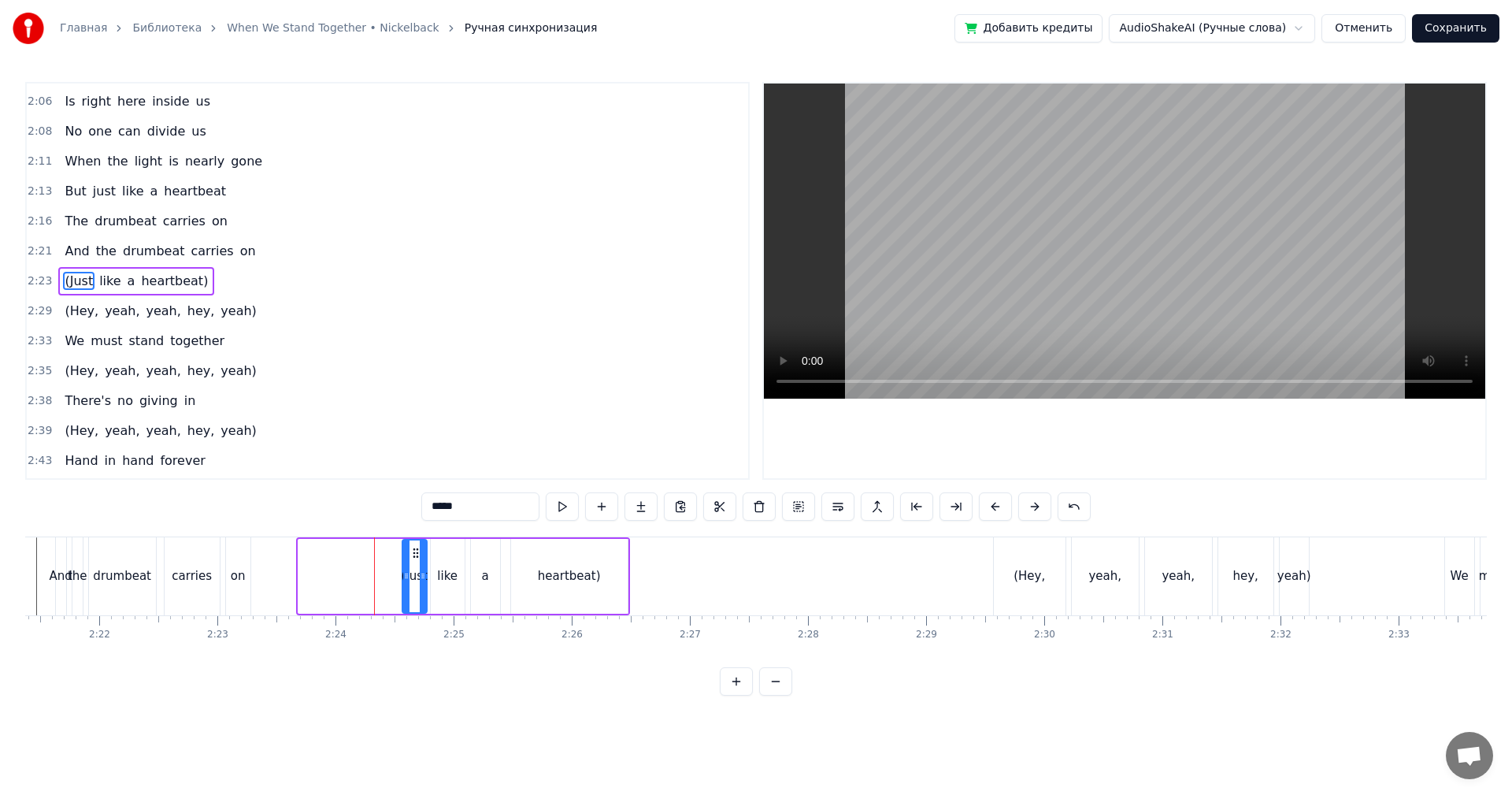
drag, startPoint x: 300, startPoint y: 584, endPoint x: 400, endPoint y: 588, distance: 100.1
click at [403, 588] on div at bounding box center [406, 576] width 6 height 72
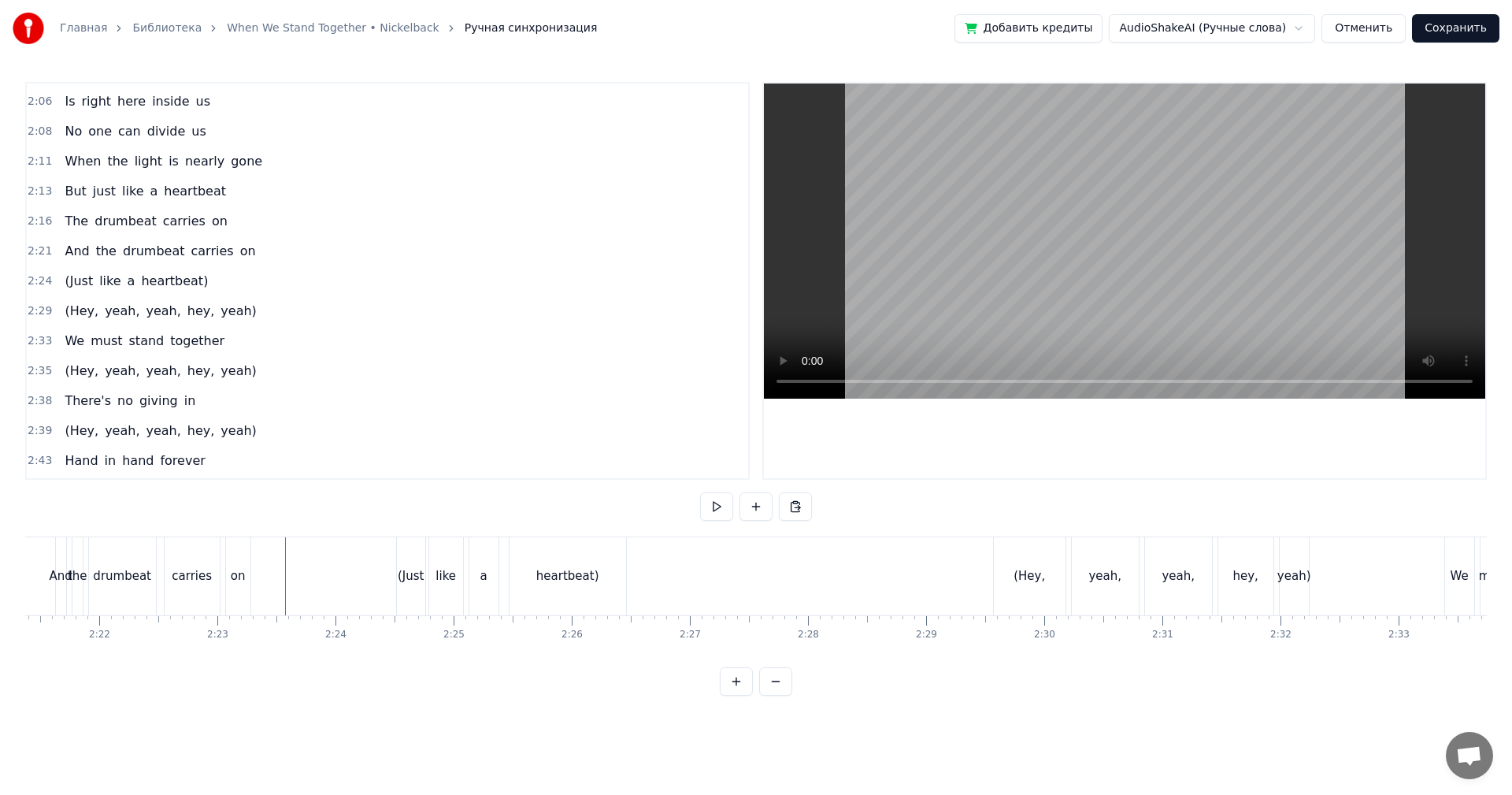
click at [1045, 245] on video at bounding box center [1124, 241] width 721 height 315
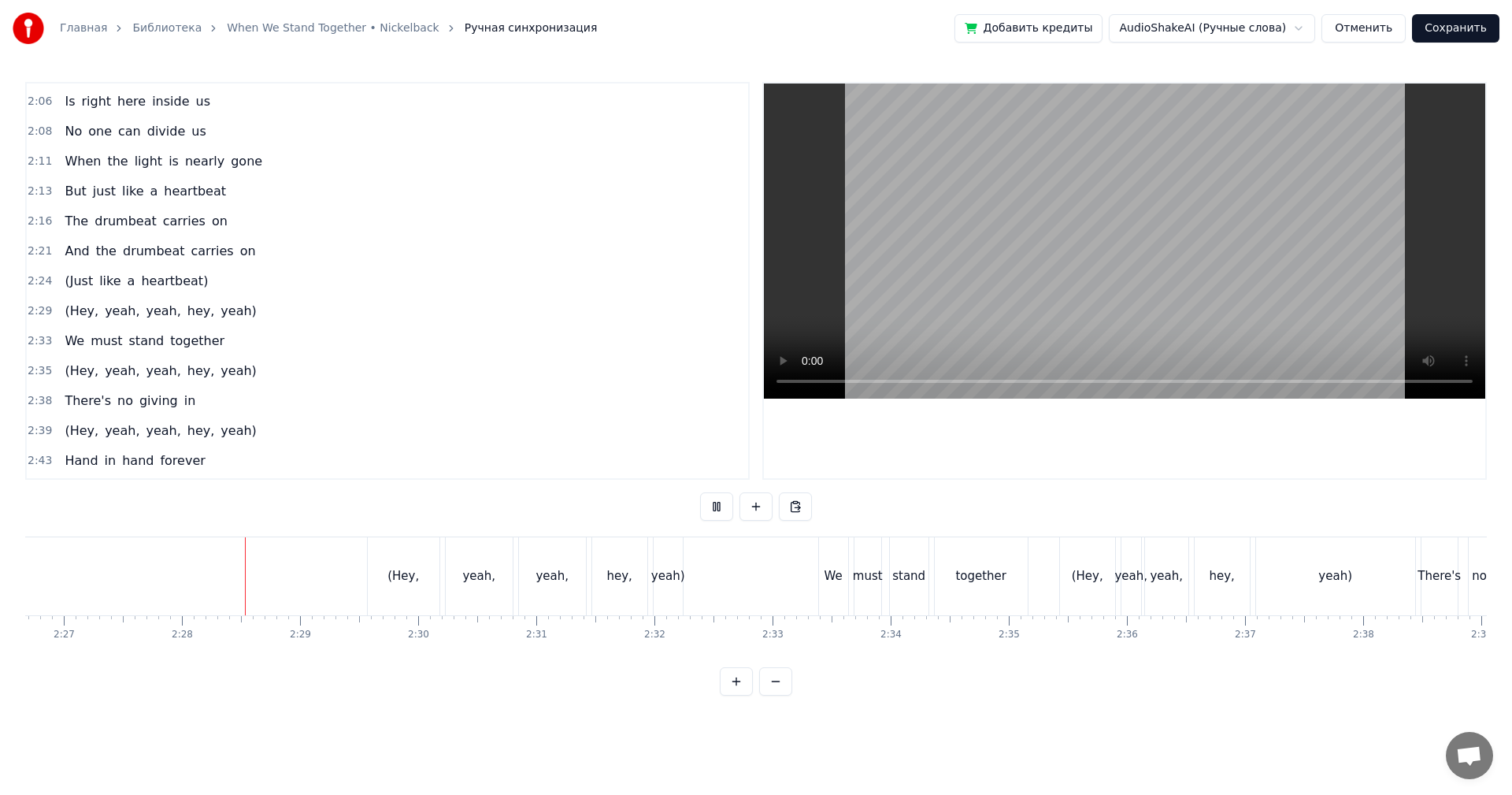
scroll to position [0, 17406]
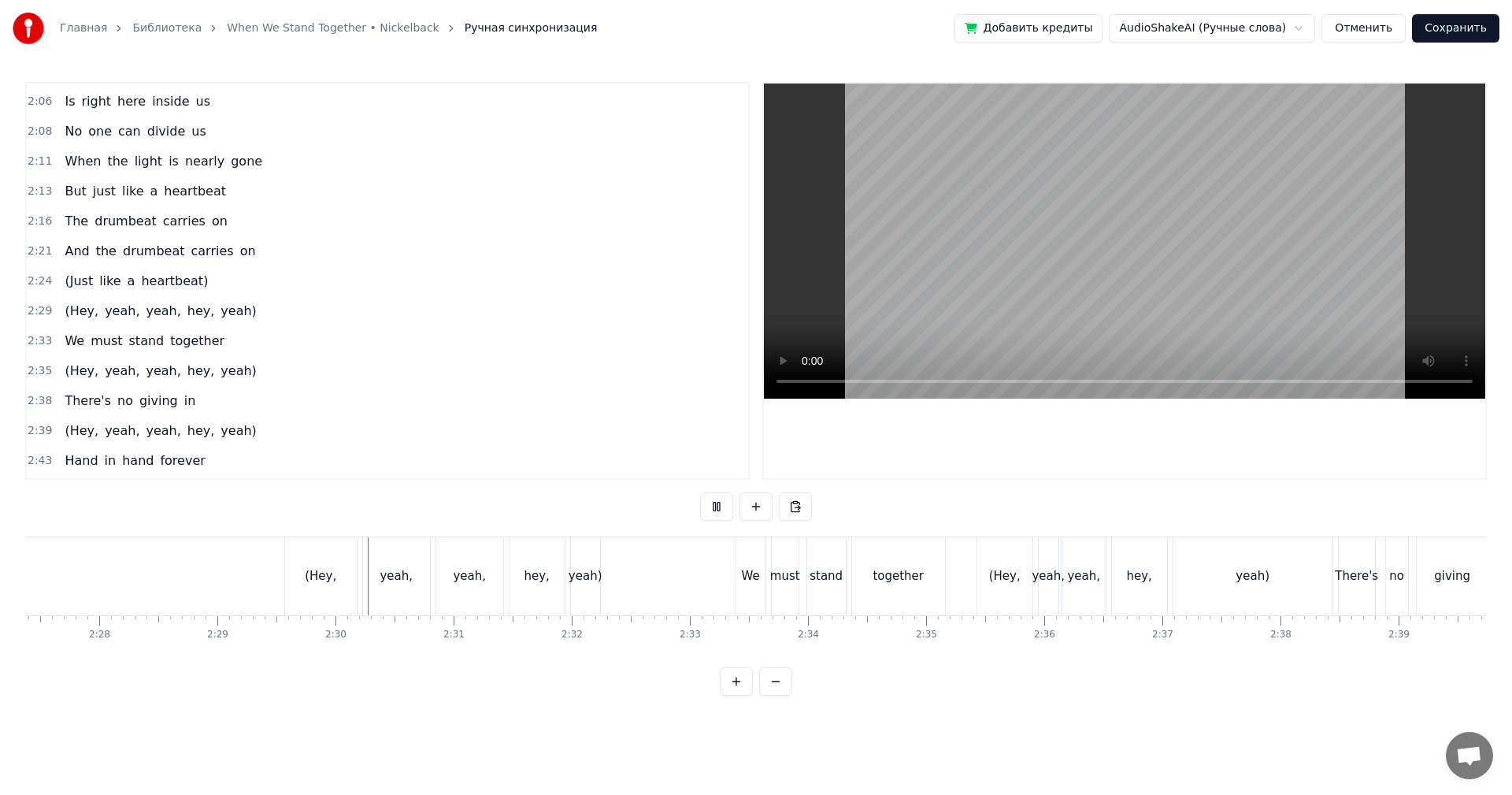
click at [1003, 571] on div "(Hey," at bounding box center [1005, 576] width 31 height 18
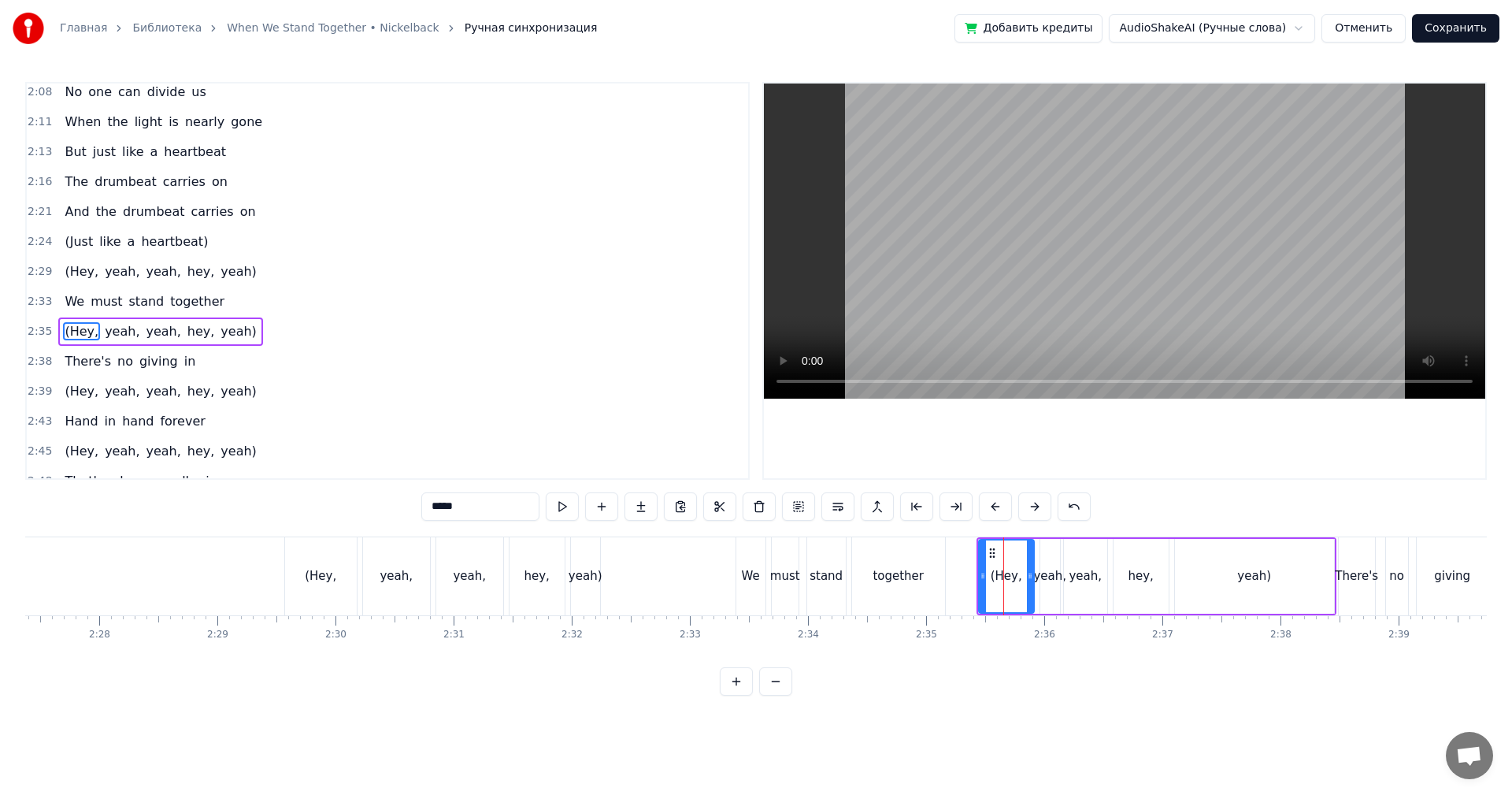
scroll to position [1283, 0]
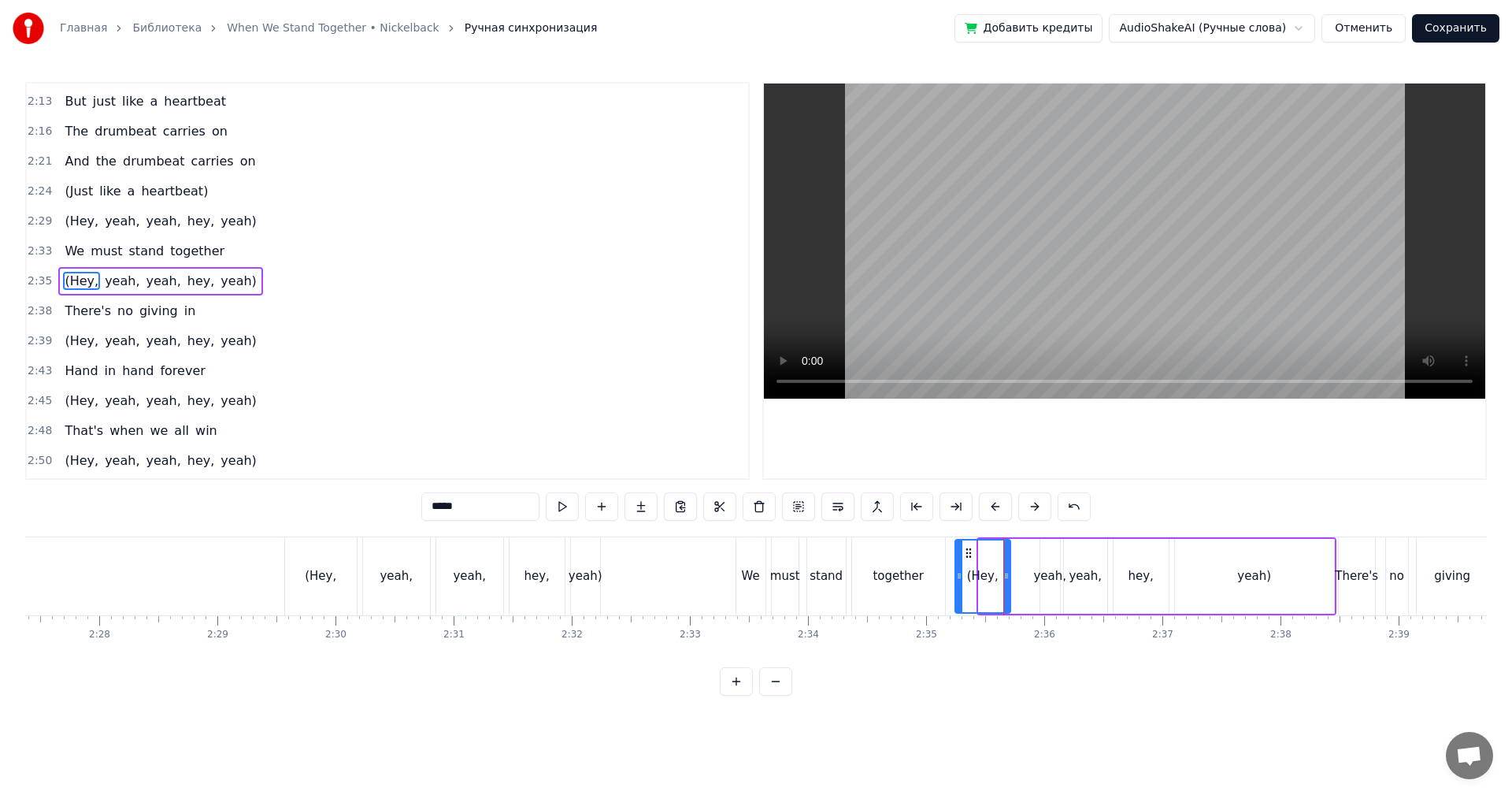
drag, startPoint x: 988, startPoint y: 554, endPoint x: 962, endPoint y: 565, distance: 28.2
click at [962, 565] on div "(Hey," at bounding box center [982, 576] width 54 height 72
click at [1032, 551] on div at bounding box center [1029, 576] width 6 height 72
click at [1036, 550] on div "(Hey, yeah, yeah, hey, yeah)" at bounding box center [1156, 576] width 359 height 78
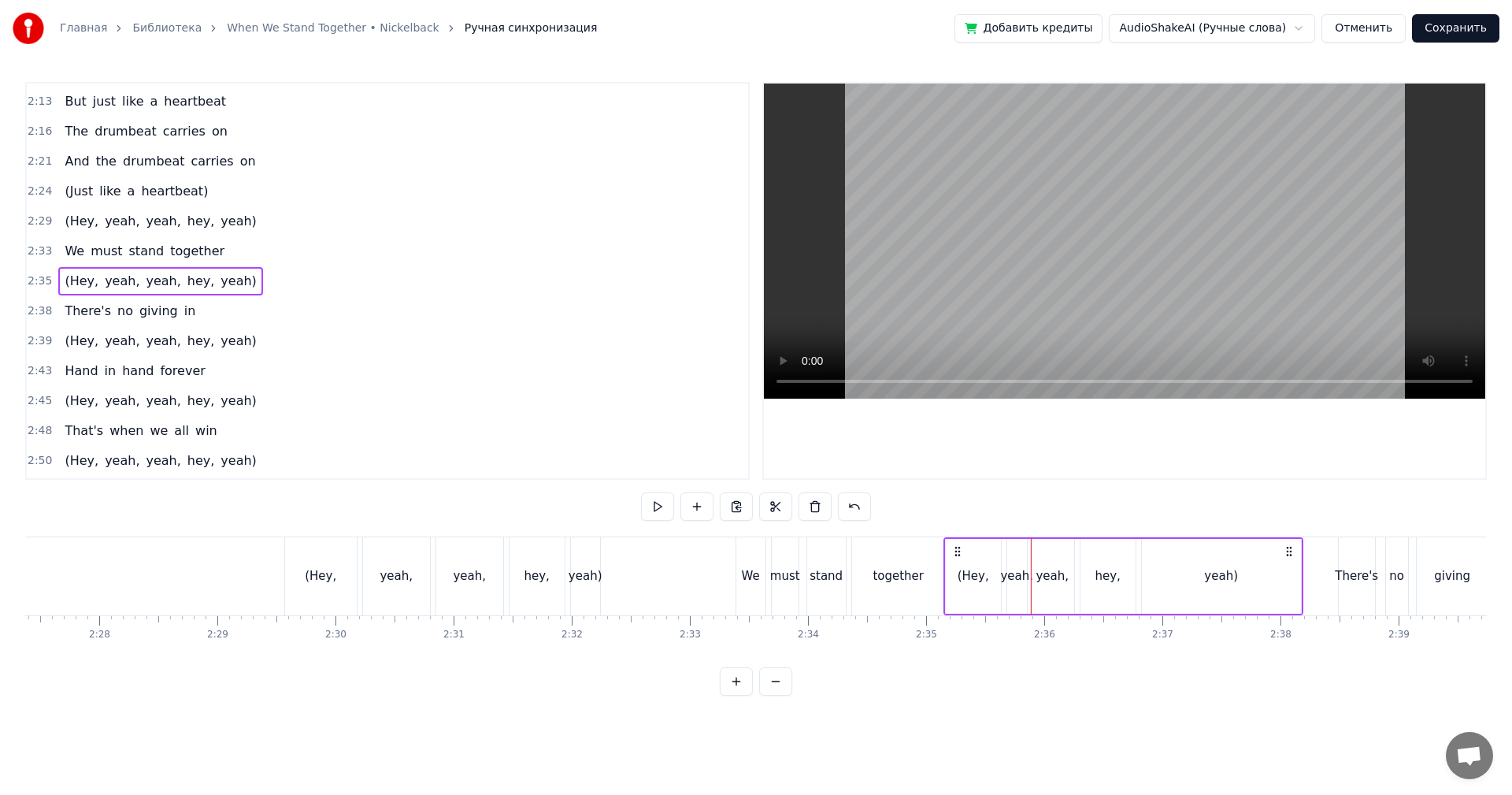
drag, startPoint x: 989, startPoint y: 549, endPoint x: 955, endPoint y: 563, distance: 36.8
click at [955, 563] on div "(Hey, yeah, yeah, hey, yeah)" at bounding box center [1123, 576] width 359 height 78
click at [1176, 575] on div "yeah)" at bounding box center [1221, 576] width 159 height 75
drag, startPoint x: 1292, startPoint y: 569, endPoint x: 1096, endPoint y: 573, distance: 196.0
click at [1194, 572] on div "yeah)" at bounding box center [1173, 576] width 64 height 72
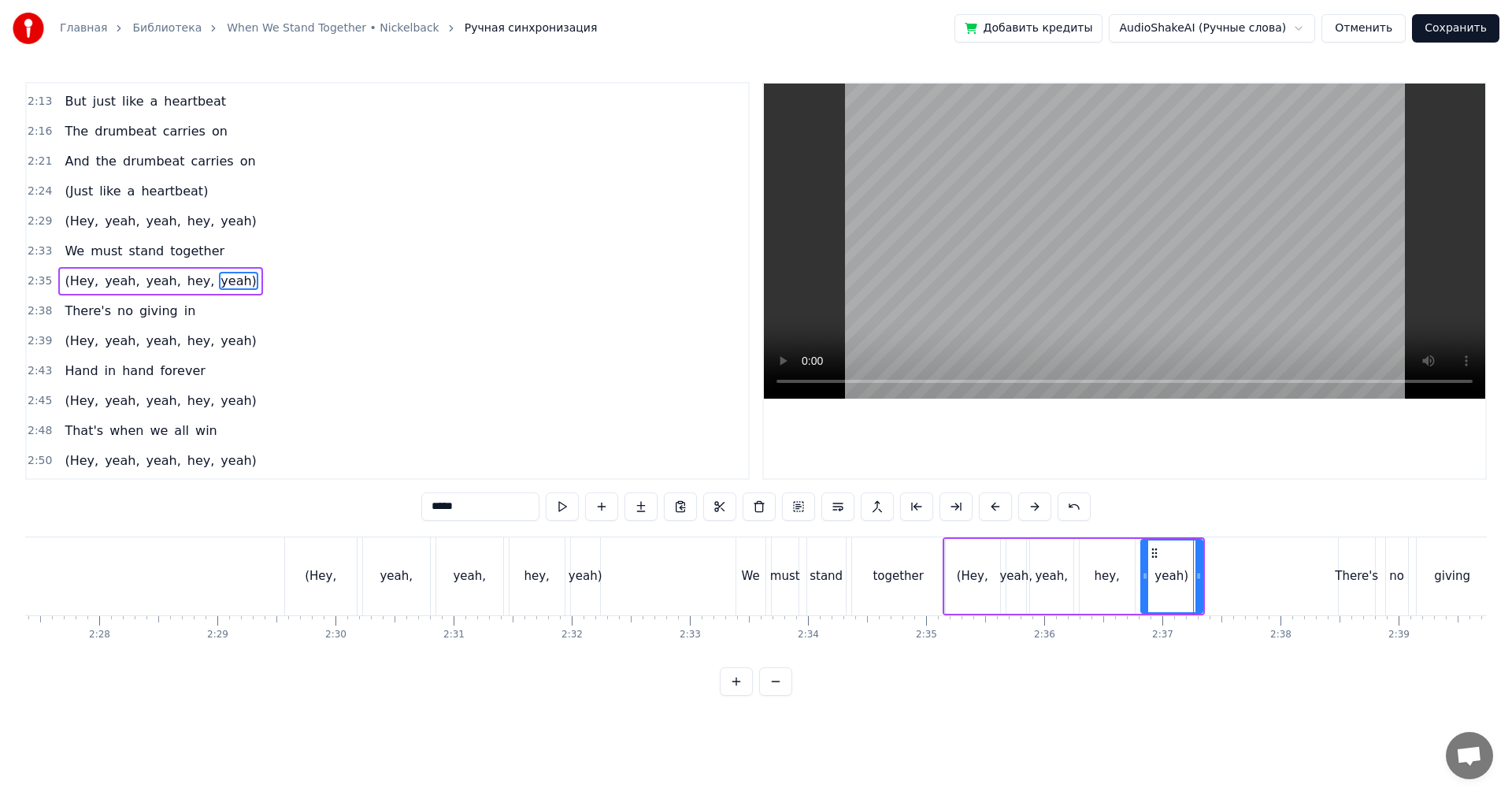
click at [785, 580] on div "must" at bounding box center [785, 576] width 30 height 18
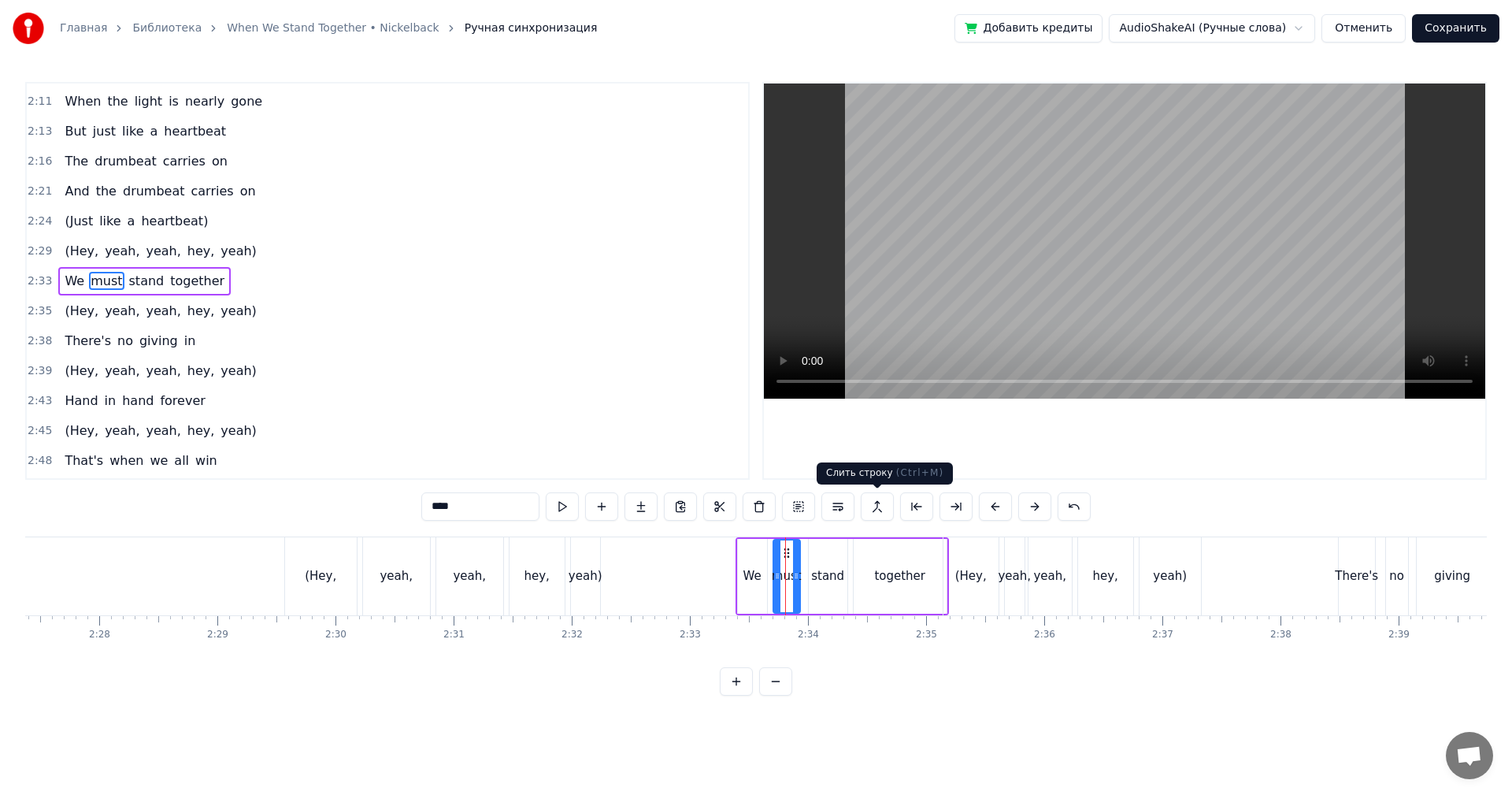
click at [1179, 278] on video at bounding box center [1124, 241] width 721 height 315
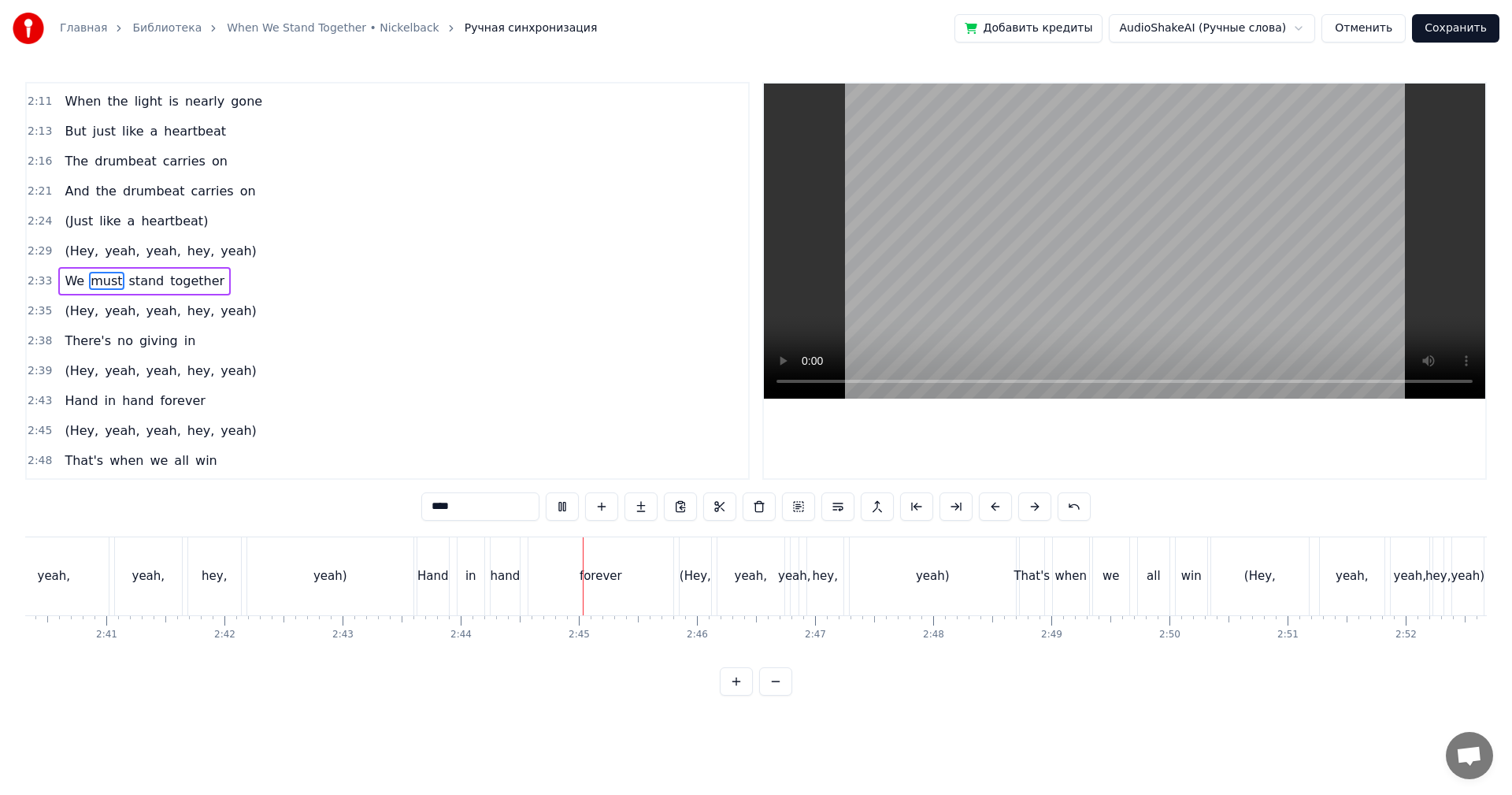
scroll to position [0, 18980]
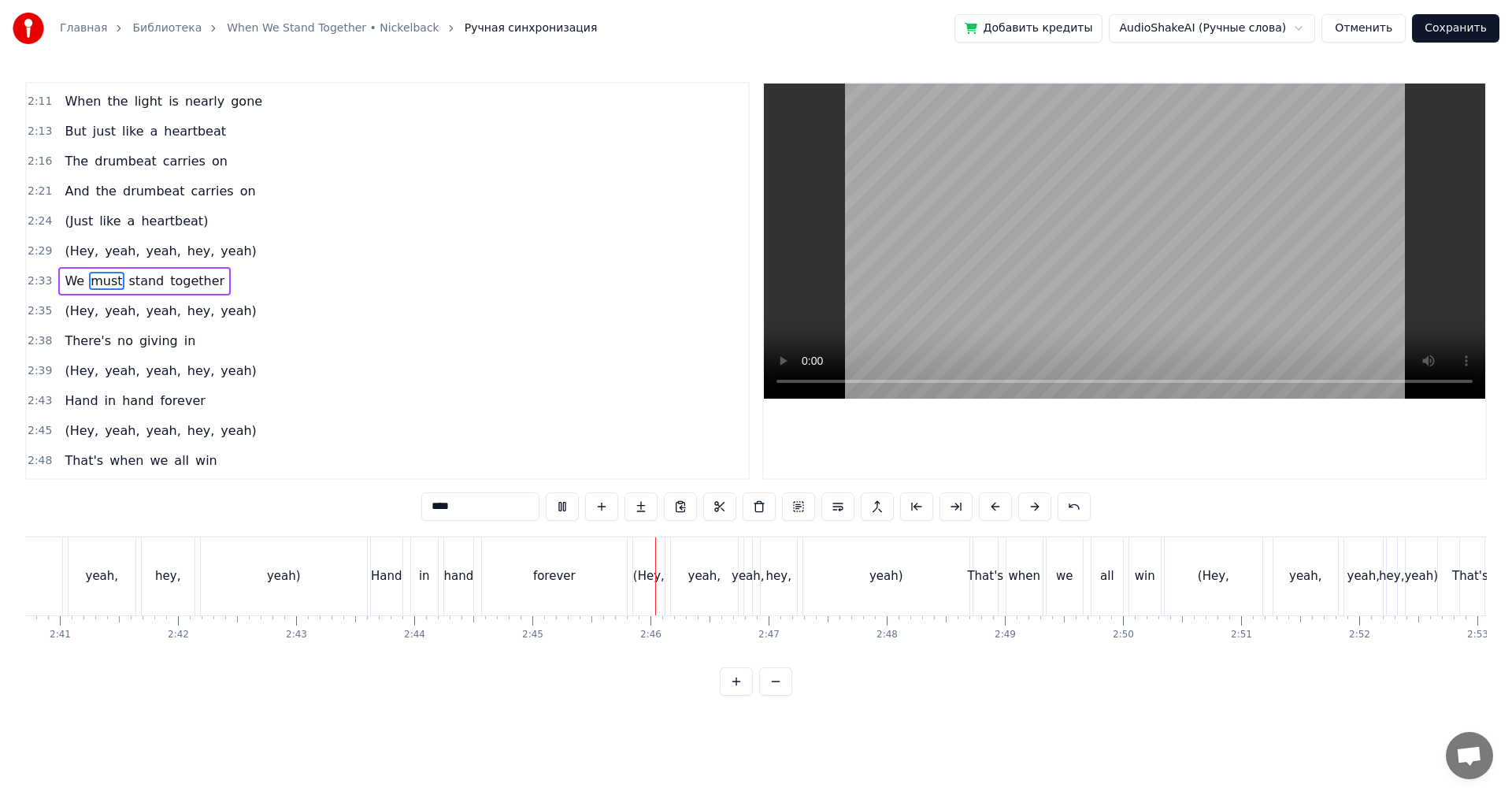
drag, startPoint x: 568, startPoint y: 573, endPoint x: 599, endPoint y: 570, distance: 31.1
click at [569, 573] on div "forever" at bounding box center [554, 576] width 42 height 18
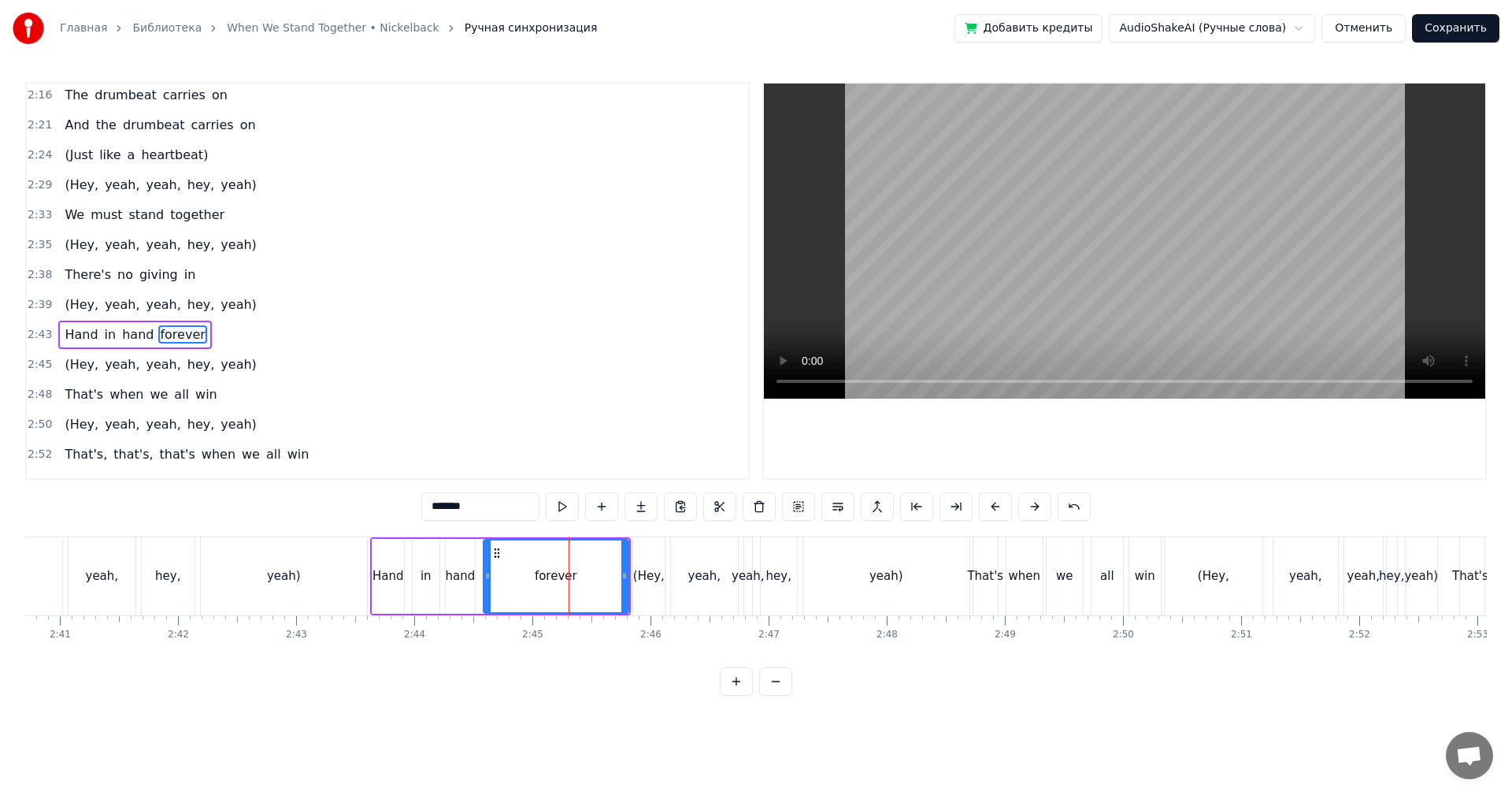
scroll to position [1341, 0]
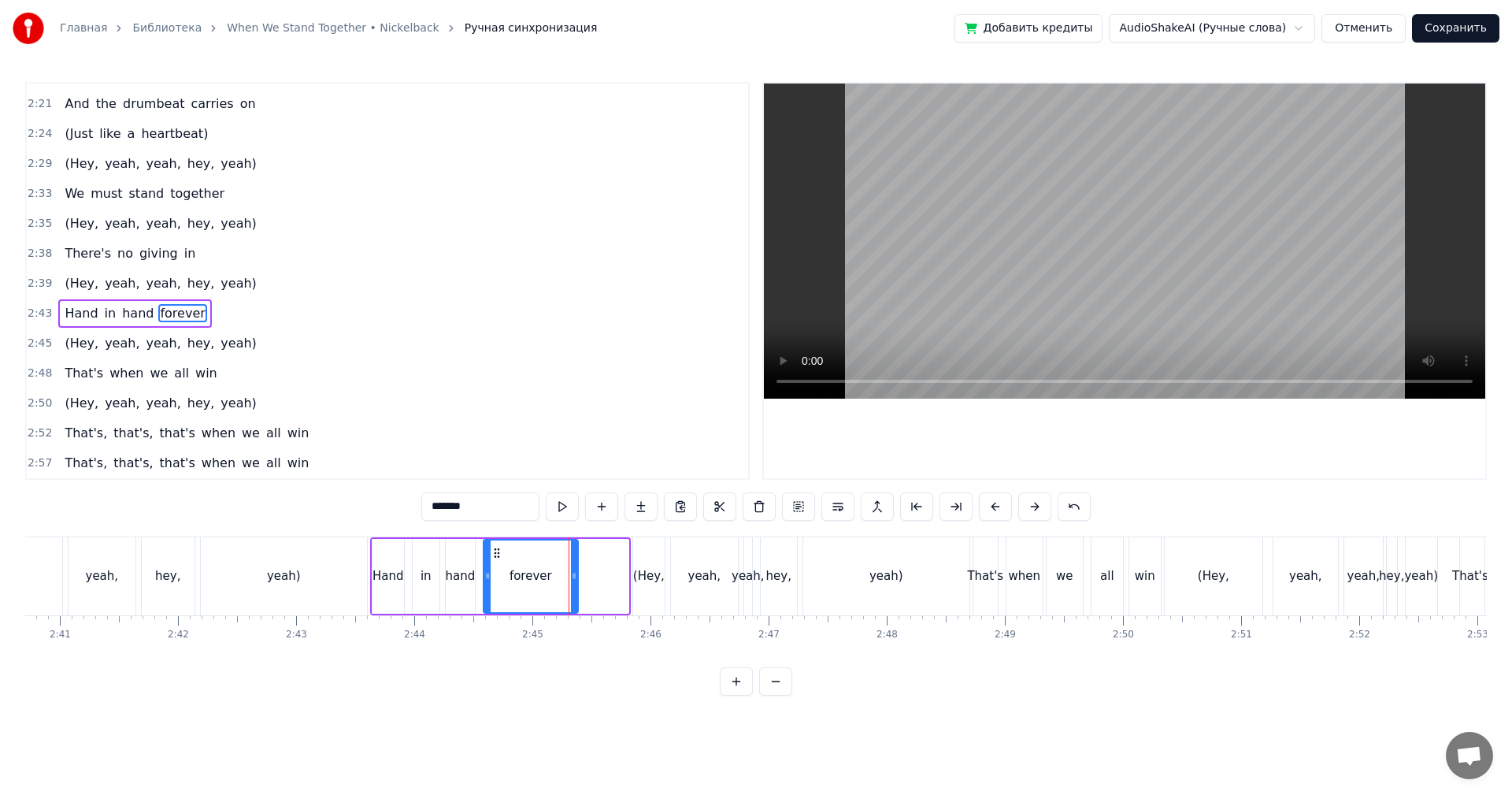
drag, startPoint x: 622, startPoint y: 563, endPoint x: 568, endPoint y: 569, distance: 54.3
click at [571, 569] on div at bounding box center [574, 576] width 6 height 72
click at [656, 564] on div "(Hey," at bounding box center [649, 576] width 31 height 78
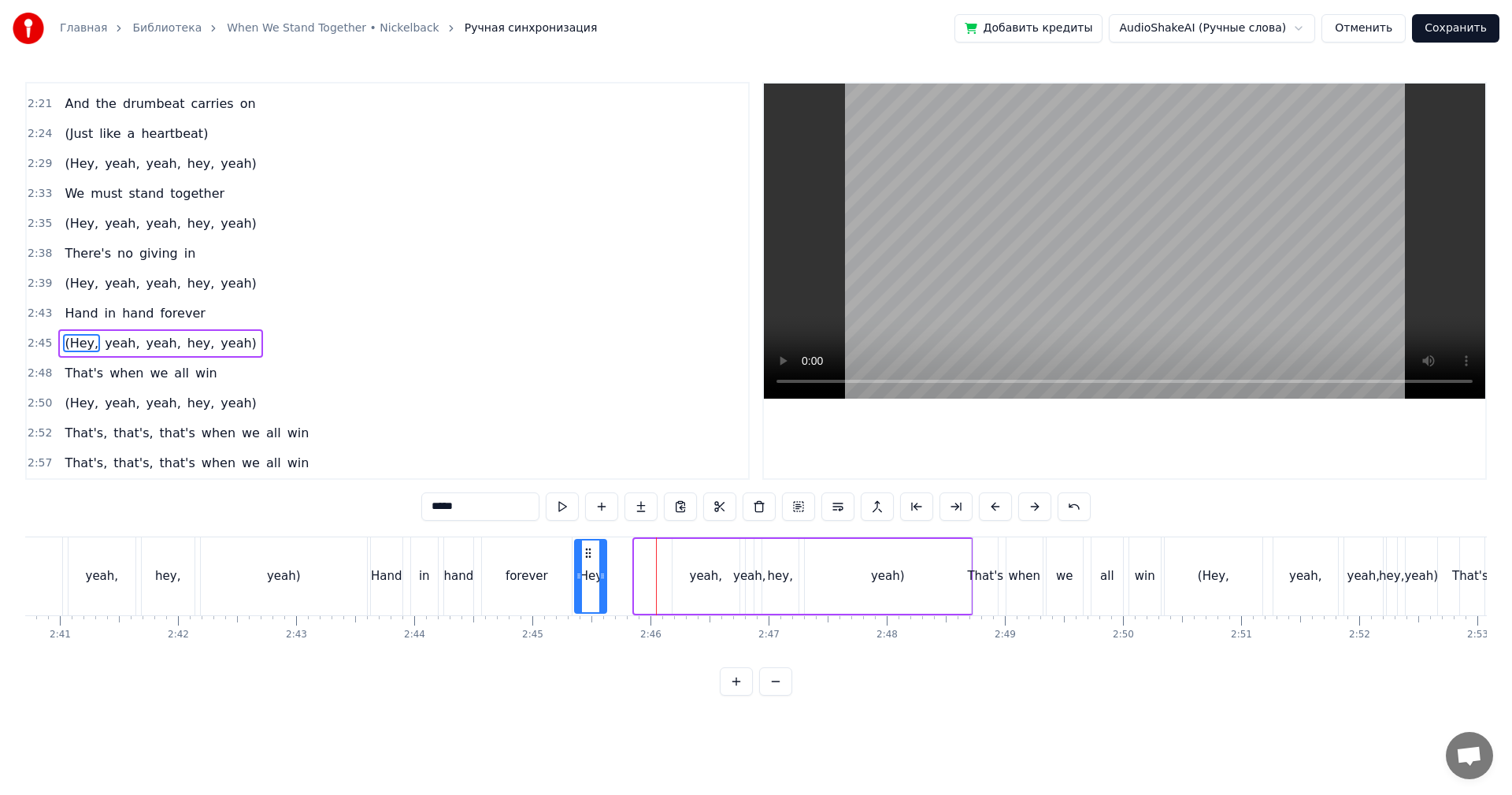
drag, startPoint x: 645, startPoint y: 551, endPoint x: 596, endPoint y: 552, distance: 49.0
click at [590, 552] on icon at bounding box center [588, 552] width 13 height 13
click at [687, 543] on div "yeah," at bounding box center [705, 576] width 67 height 75
type input "*****"
drag, startPoint x: 683, startPoint y: 550, endPoint x: 667, endPoint y: 551, distance: 16.0
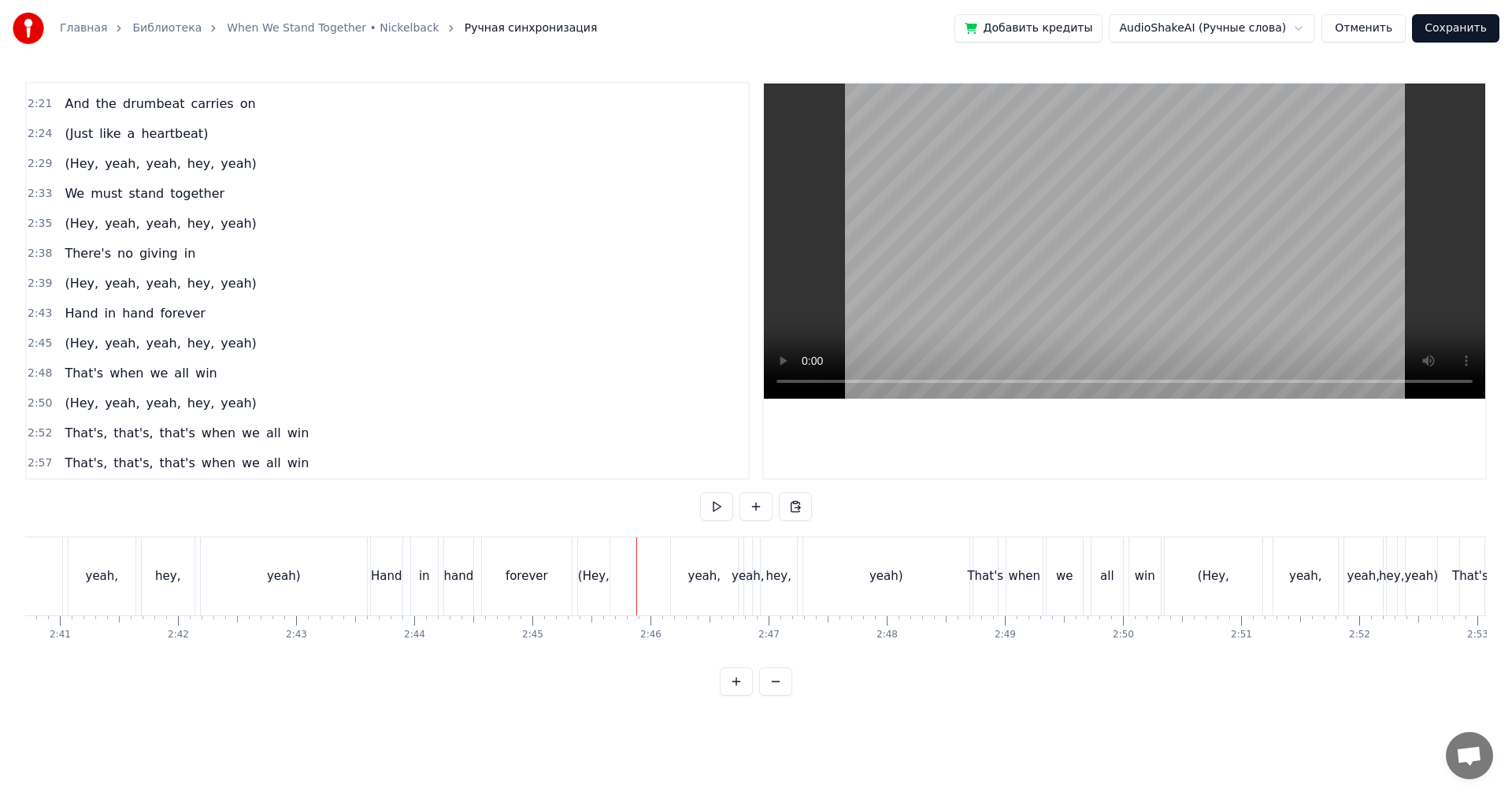
click at [683, 549] on div "yeah," at bounding box center [703, 576] width 67 height 78
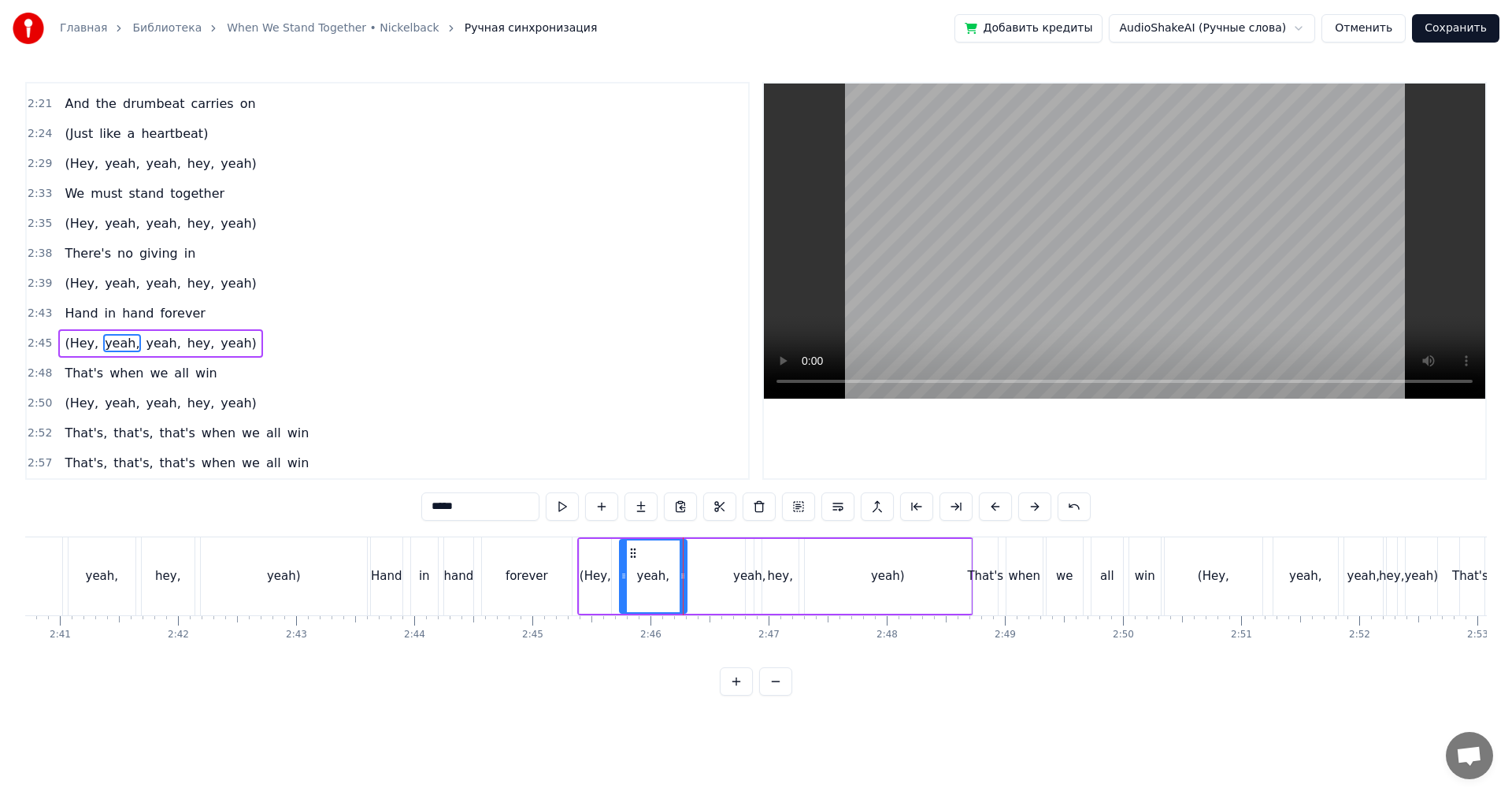
drag, startPoint x: 689, startPoint y: 548, endPoint x: 637, endPoint y: 557, distance: 52.8
click at [637, 557] on icon at bounding box center [632, 552] width 13 height 13
drag, startPoint x: 680, startPoint y: 552, endPoint x: 670, endPoint y: 555, distance: 10.4
click at [669, 555] on div at bounding box center [670, 576] width 6 height 72
click at [749, 565] on div "yeah," at bounding box center [749, 576] width 8 height 75
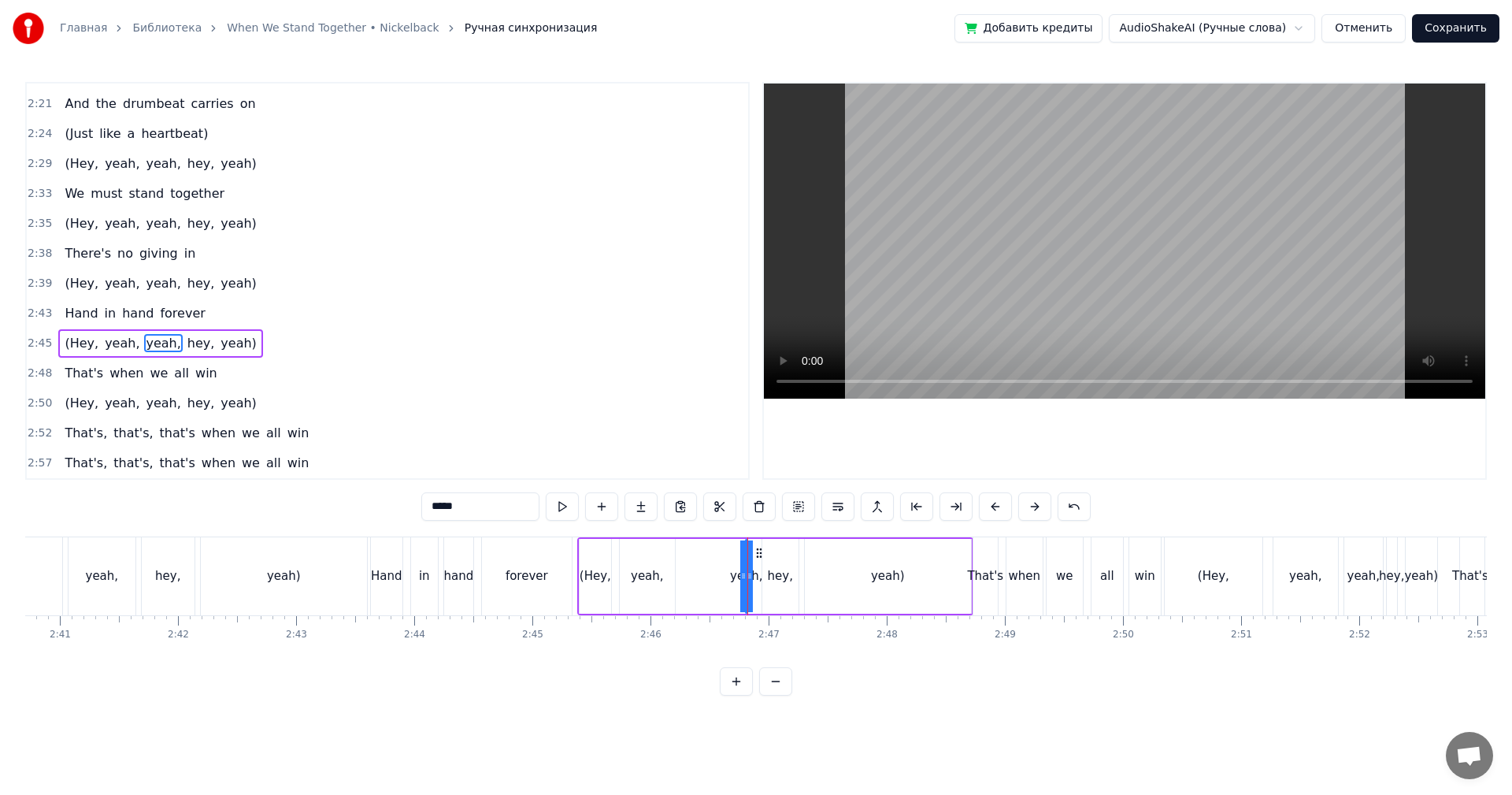
drag, startPoint x: 746, startPoint y: 563, endPoint x: 721, endPoint y: 564, distance: 25.0
click at [721, 564] on div "(Hey, yeah, yeah, hey, yeah)" at bounding box center [775, 576] width 396 height 78
click at [746, 561] on div "yeah," at bounding box center [746, 576] width 2 height 75
drag, startPoint x: 746, startPoint y: 560, endPoint x: 683, endPoint y: 562, distance: 63.0
click at [683, 562] on div at bounding box center [685, 576] width 6 height 72
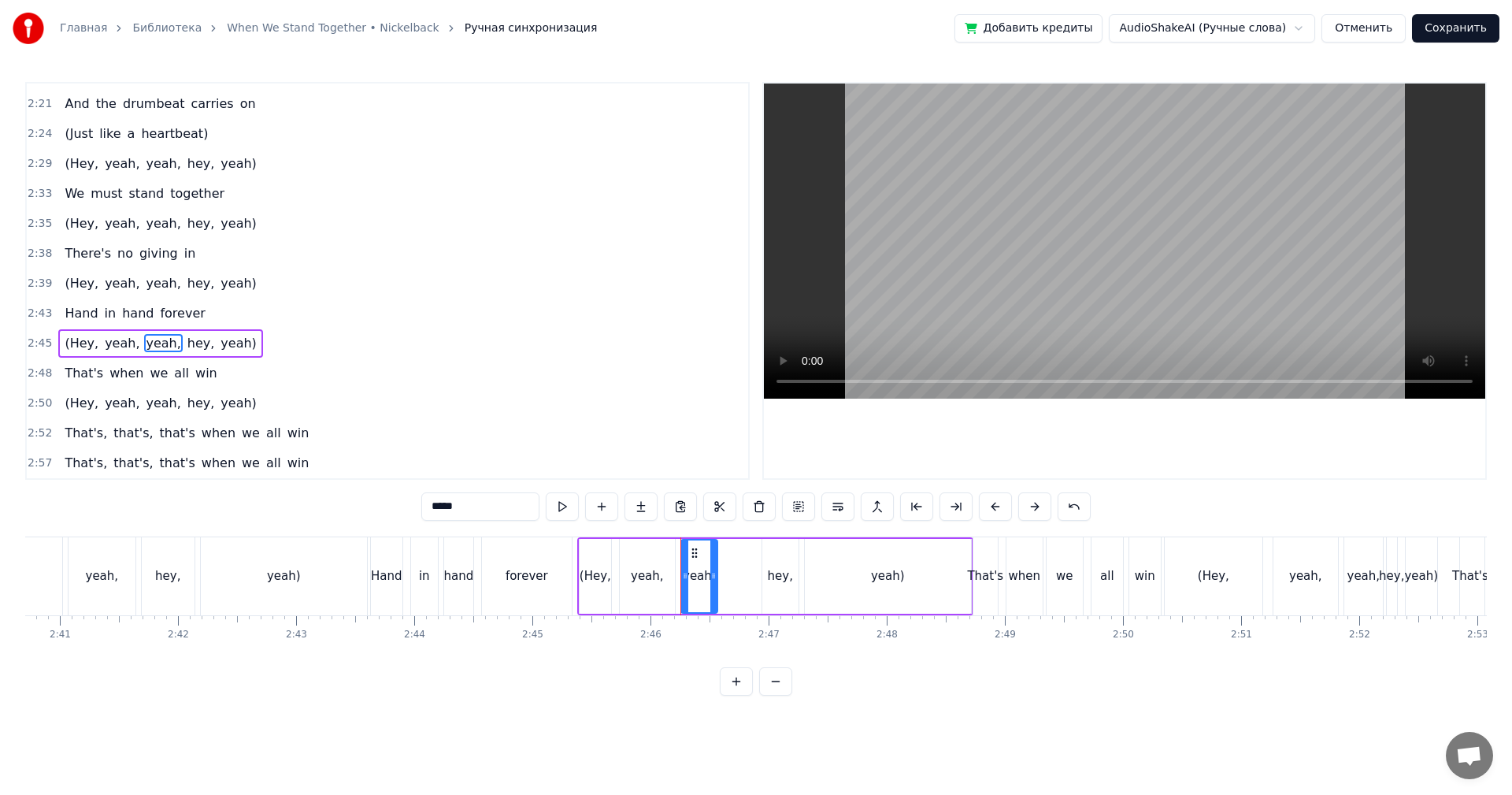
drag, startPoint x: 740, startPoint y: 565, endPoint x: 724, endPoint y: 566, distance: 16.0
click at [712, 566] on div at bounding box center [713, 576] width 6 height 72
click at [783, 560] on div "hey," at bounding box center [780, 576] width 36 height 75
drag, startPoint x: 772, startPoint y: 548, endPoint x: 746, endPoint y: 552, distance: 26.3
click at [732, 553] on icon at bounding box center [734, 552] width 13 height 13
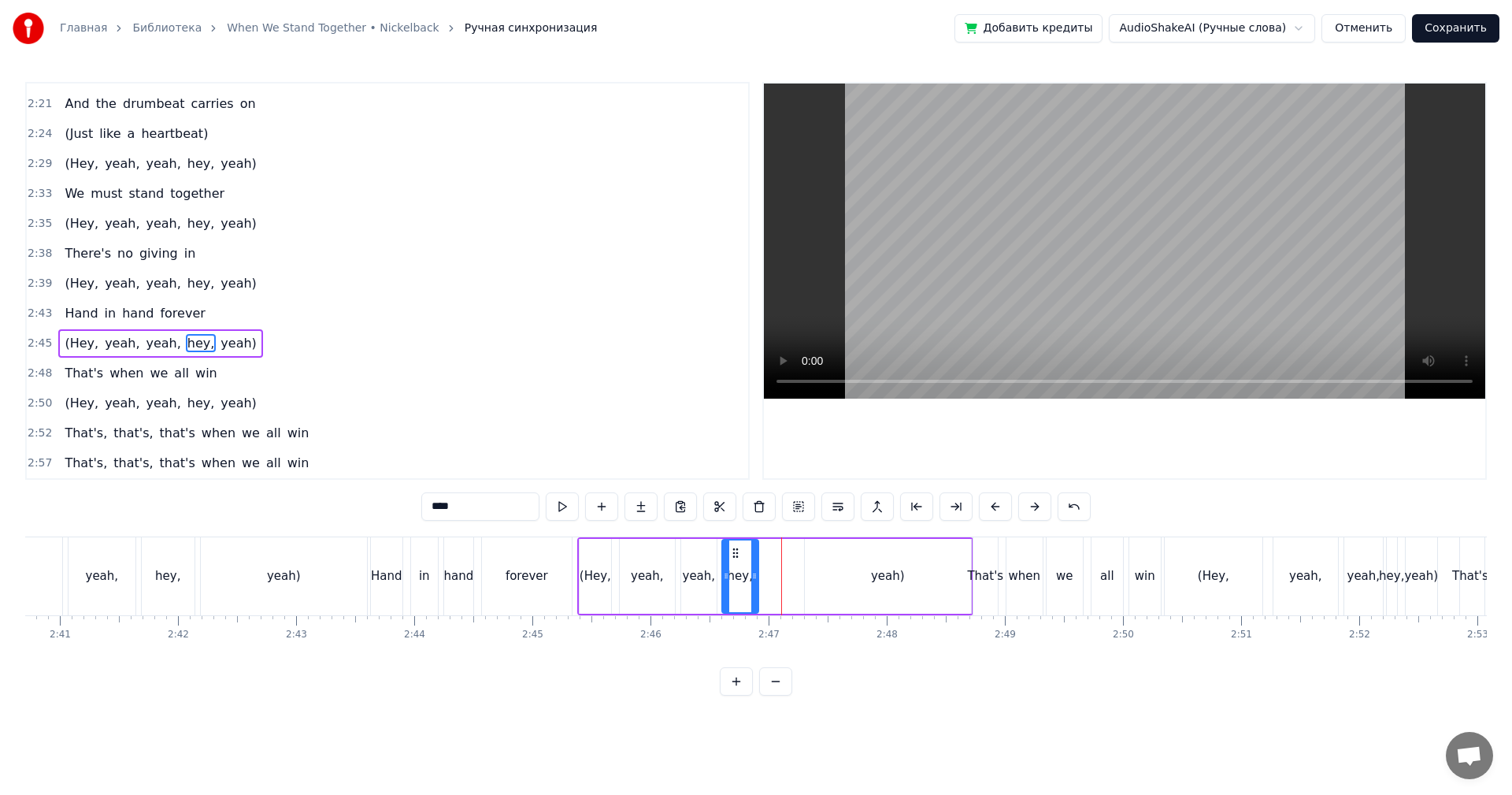
click at [843, 553] on div "yeah)" at bounding box center [887, 576] width 166 height 75
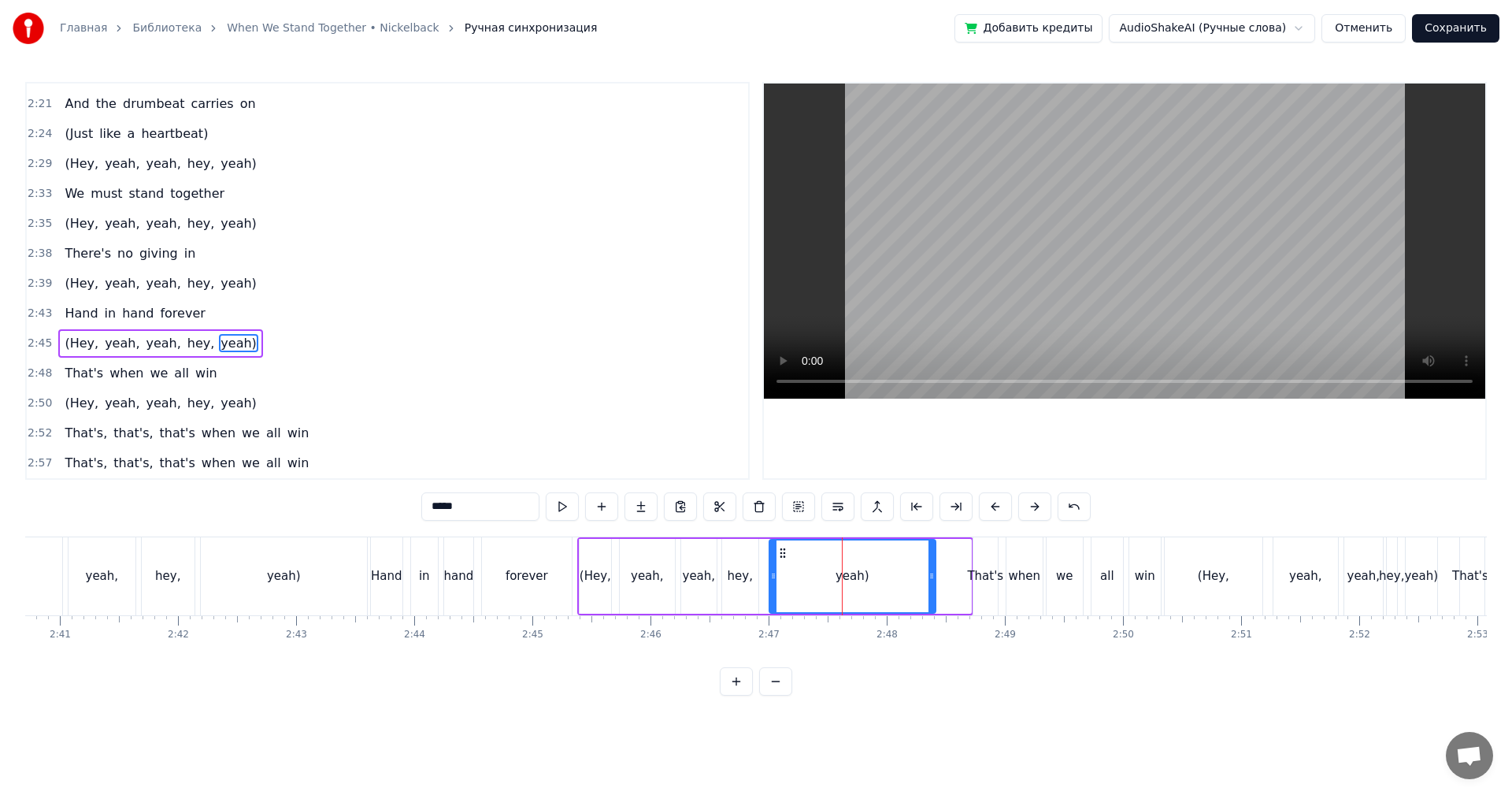
drag, startPoint x: 823, startPoint y: 549, endPoint x: 780, endPoint y: 560, distance: 44.4
click at [780, 560] on div "yeah)" at bounding box center [852, 576] width 164 height 72
drag, startPoint x: 920, startPoint y: 563, endPoint x: 828, endPoint y: 575, distance: 92.8
click at [830, 573] on div at bounding box center [833, 576] width 6 height 72
click at [563, 565] on div "forever" at bounding box center [527, 576] width 90 height 78
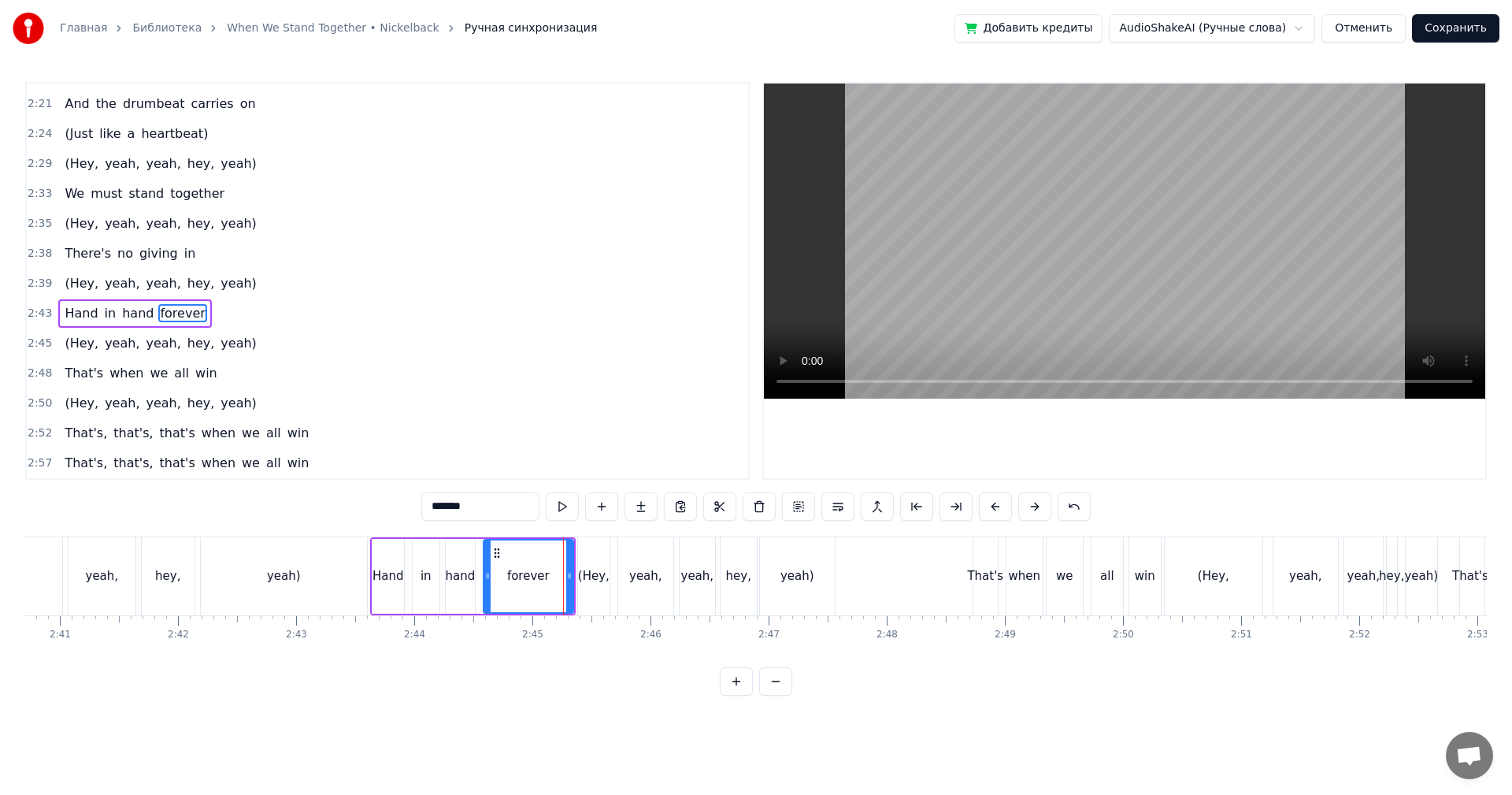
click at [1038, 301] on video at bounding box center [1124, 241] width 721 height 315
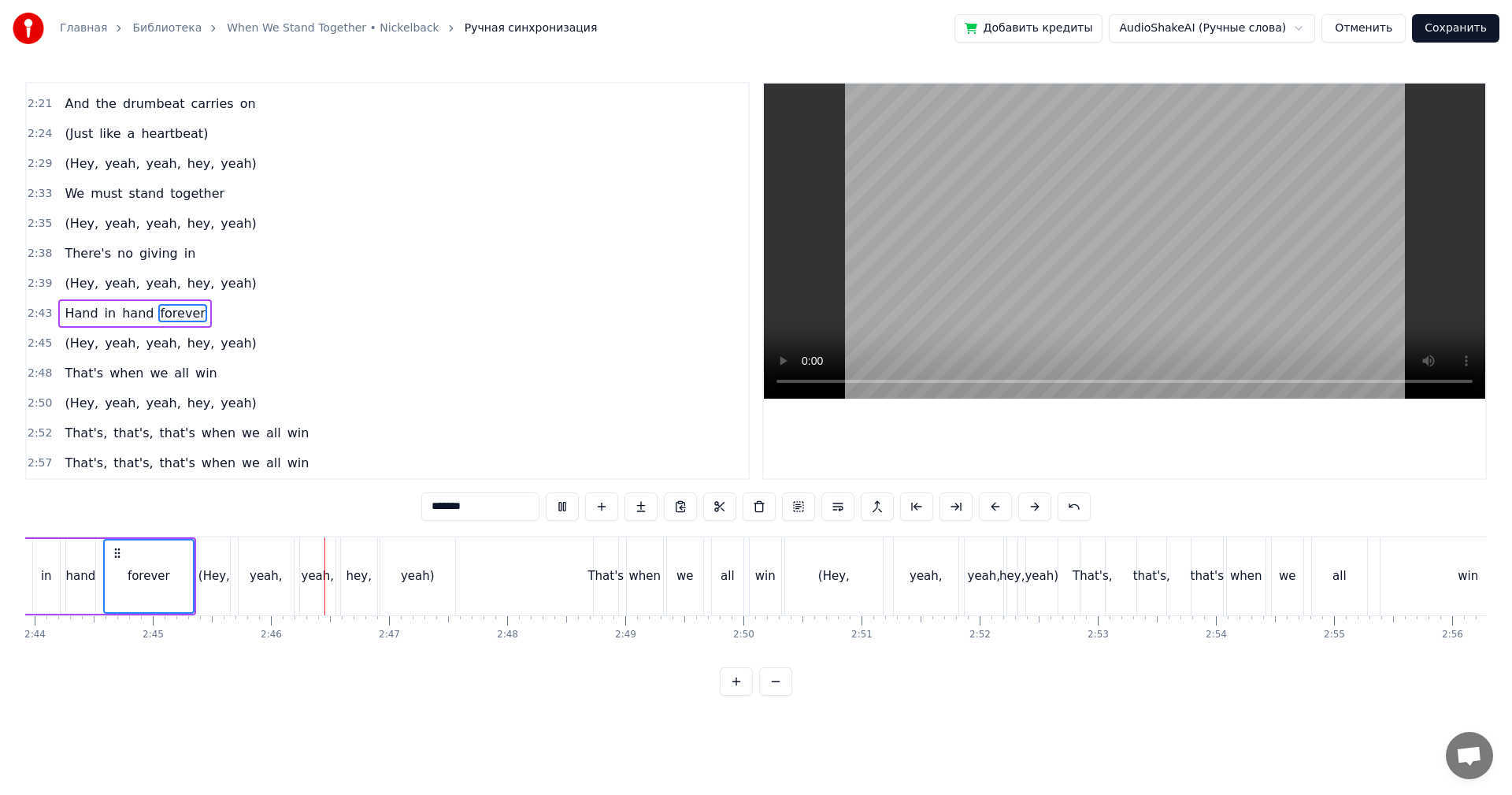
scroll to position [0, 19374]
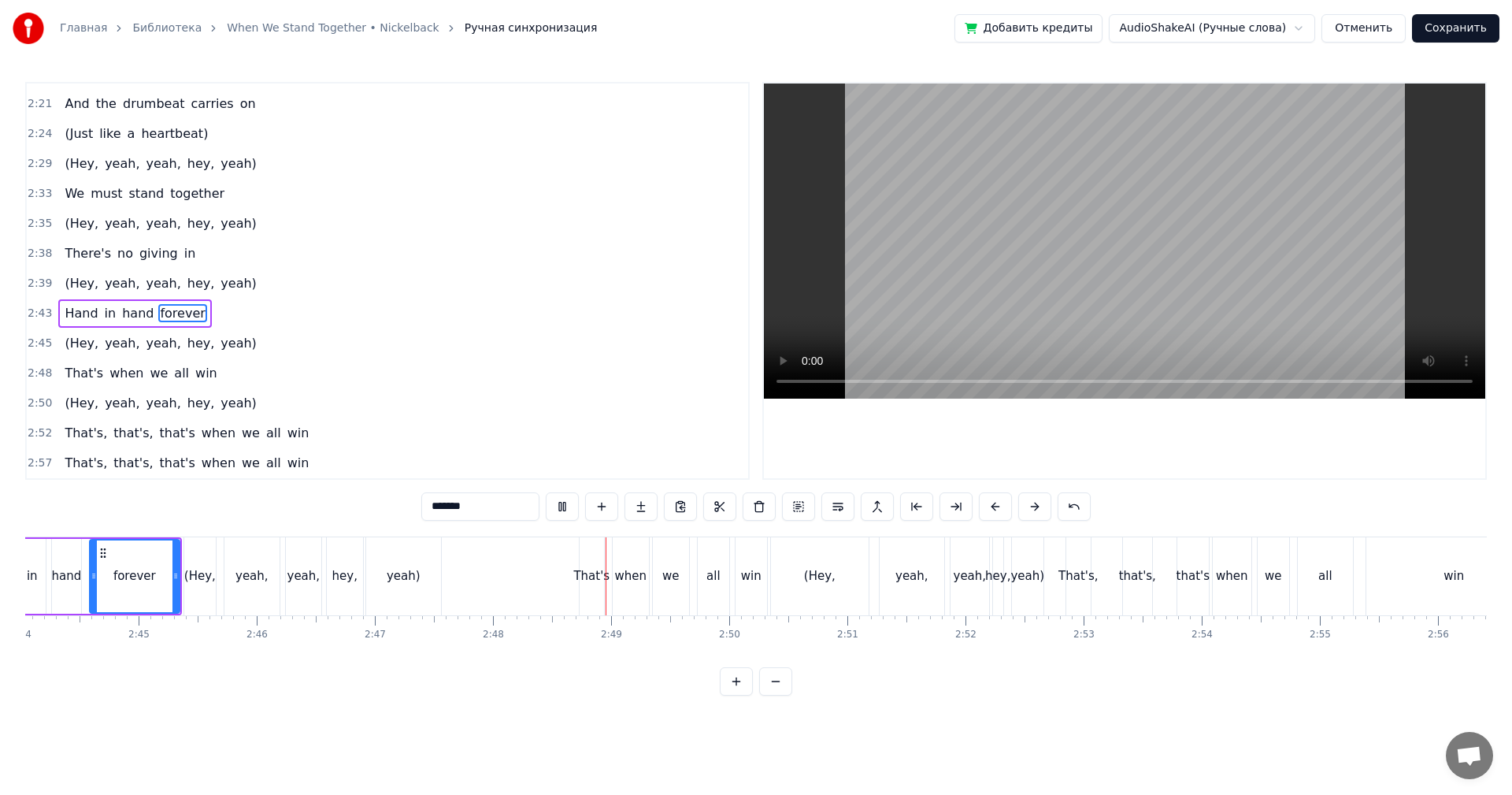
click at [590, 588] on div "That's" at bounding box center [592, 576] width 24 height 78
type input "******"
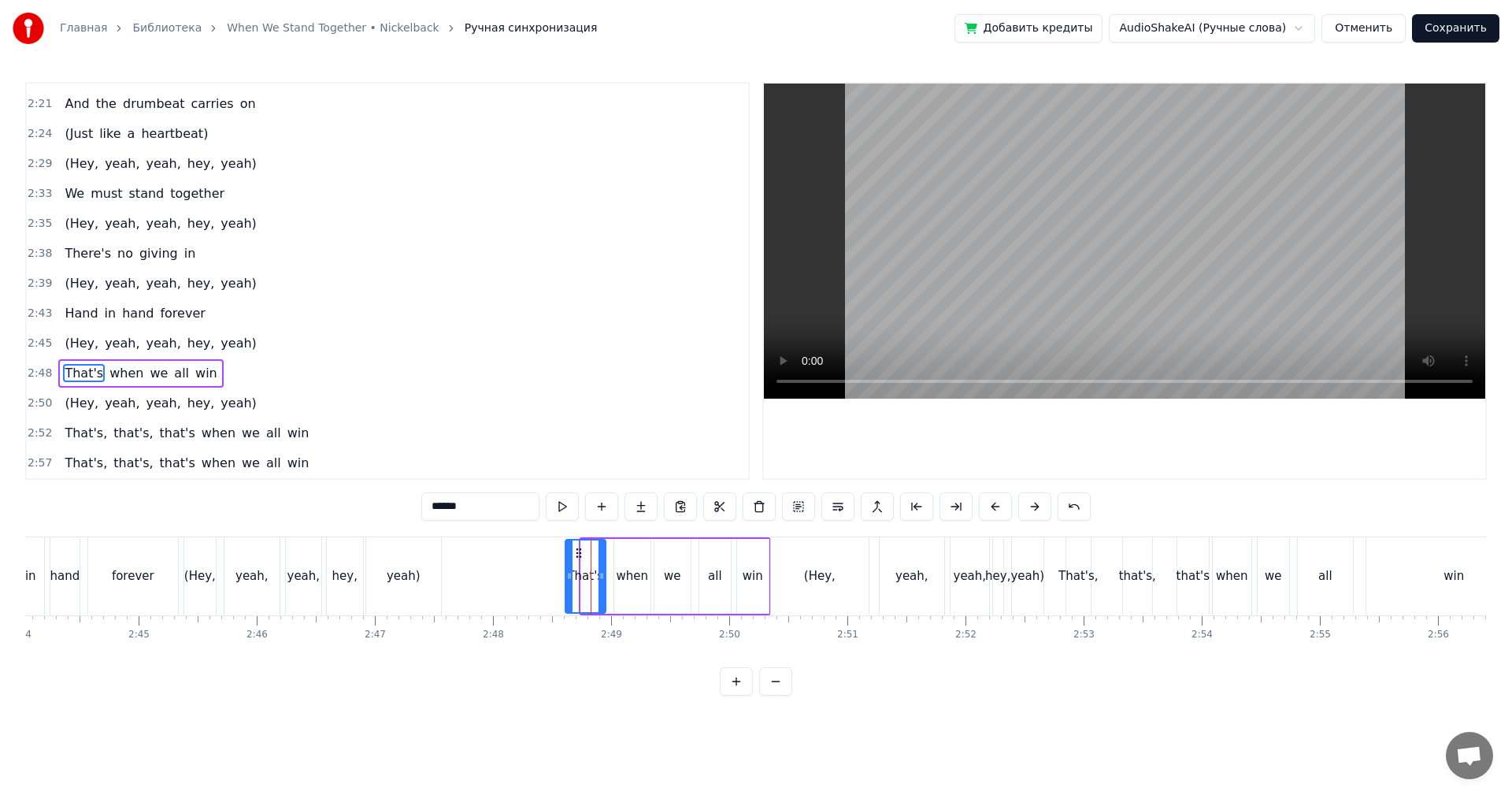
drag, startPoint x: 581, startPoint y: 588, endPoint x: 565, endPoint y: 590, distance: 16.1
click at [566, 590] on div at bounding box center [569, 576] width 6 height 72
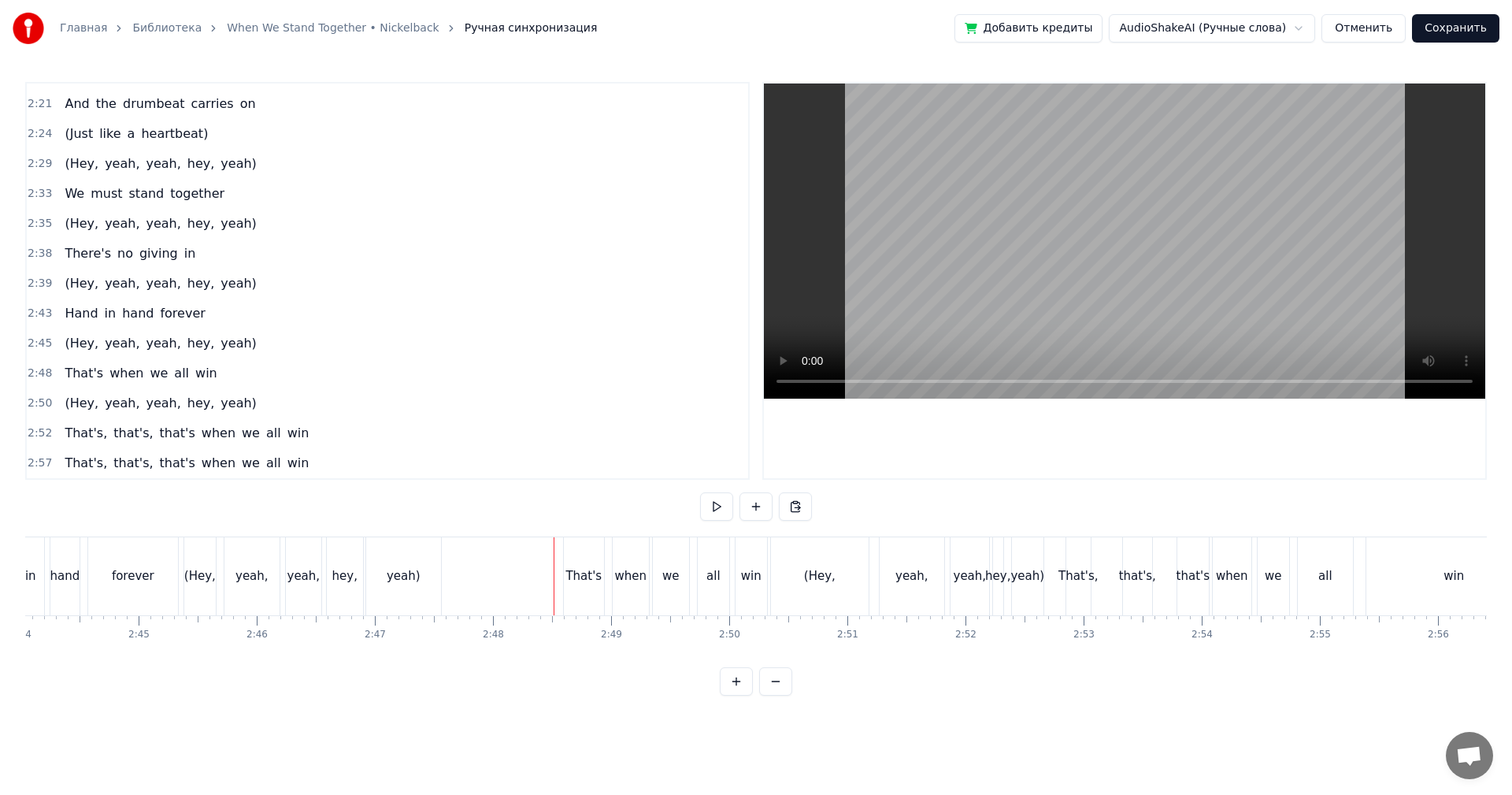
click at [1083, 309] on video at bounding box center [1124, 241] width 721 height 315
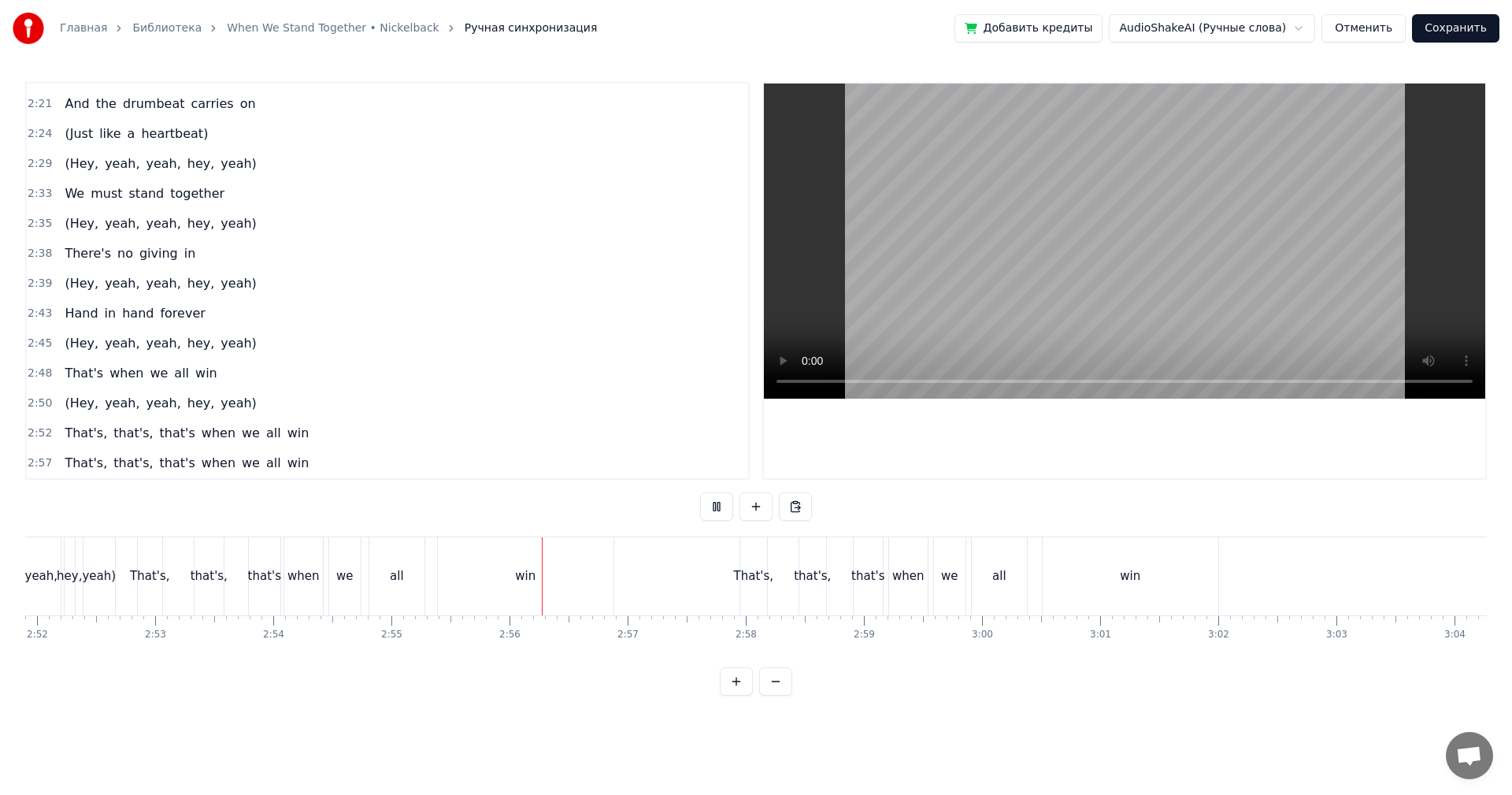
scroll to position [0, 20398]
click at [511, 576] on div "win" at bounding box center [429, 576] width 175 height 78
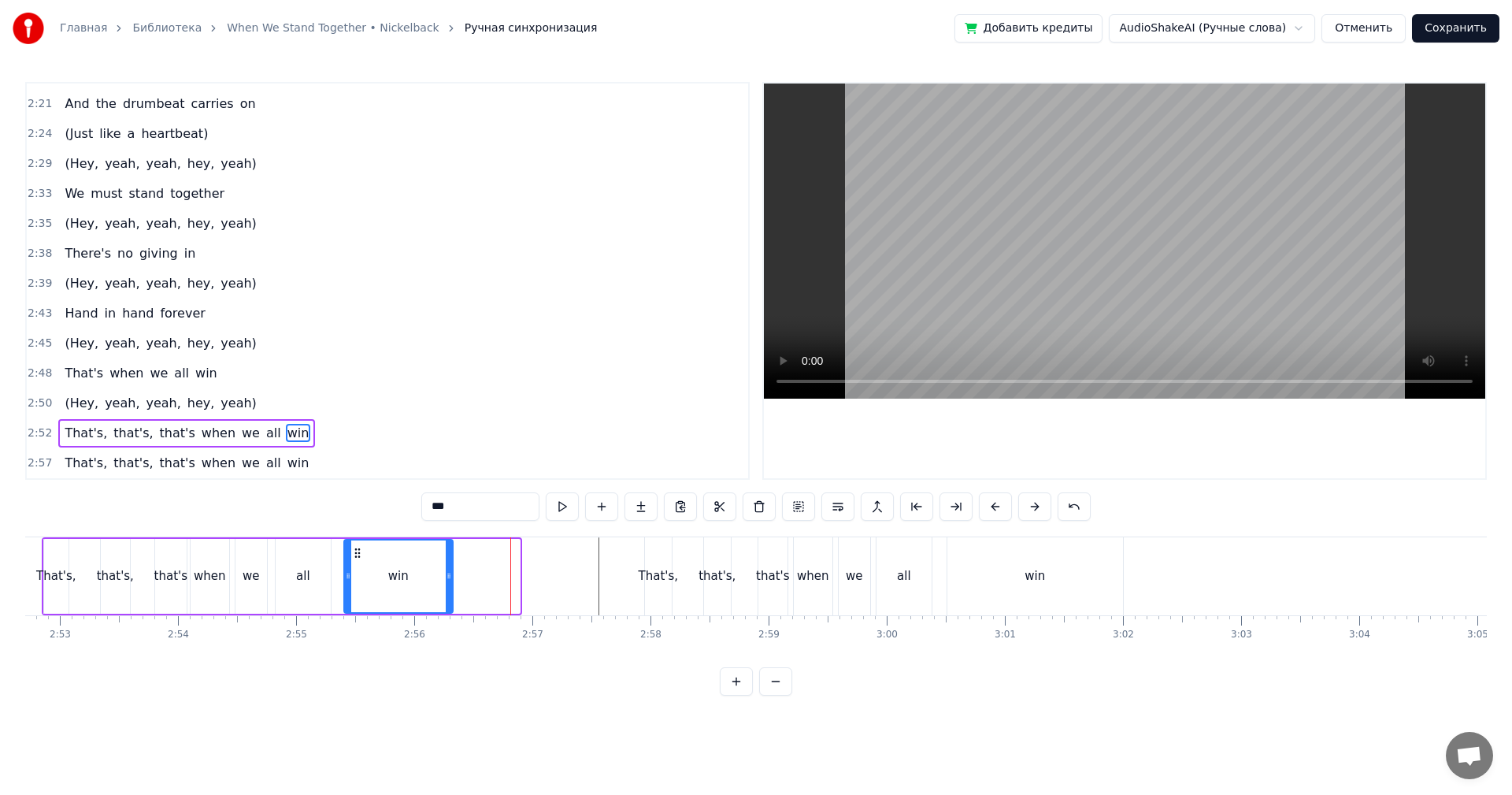
drag, startPoint x: 507, startPoint y: 576, endPoint x: 418, endPoint y: 577, distance: 89.0
click at [446, 579] on icon at bounding box center [448, 576] width 6 height 13
drag, startPoint x: 383, startPoint y: 576, endPoint x: 708, endPoint y: 375, distance: 382.1
click at [390, 569] on div "win" at bounding box center [394, 576] width 99 height 72
drag, startPoint x: 1175, startPoint y: 242, endPoint x: 1185, endPoint y: 240, distance: 10.2
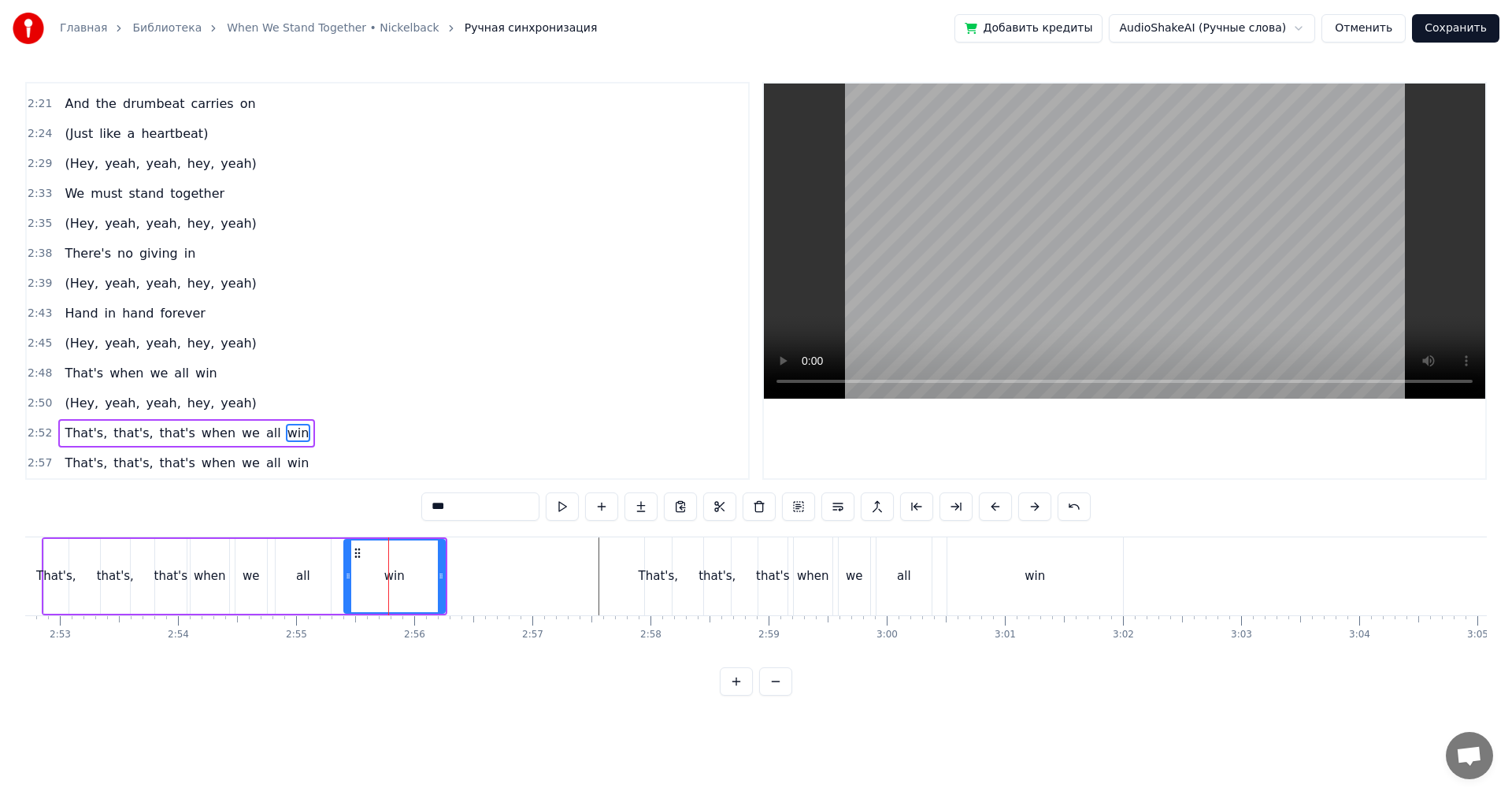
click at [1185, 240] on video at bounding box center [1124, 241] width 721 height 315
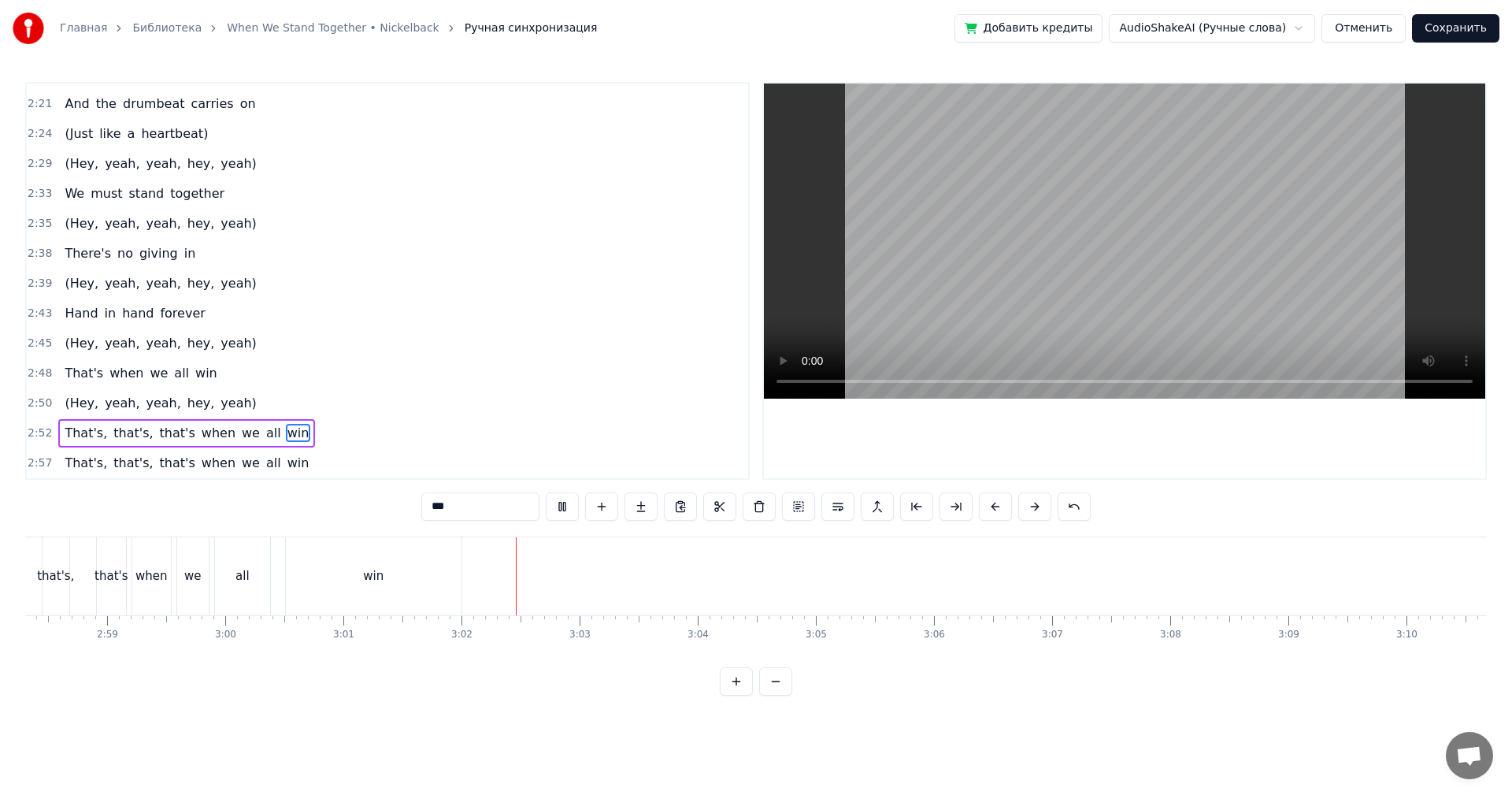
scroll to position [0, 21076]
click at [1460, 29] on button "Сохранить" at bounding box center [1455, 28] width 87 height 29
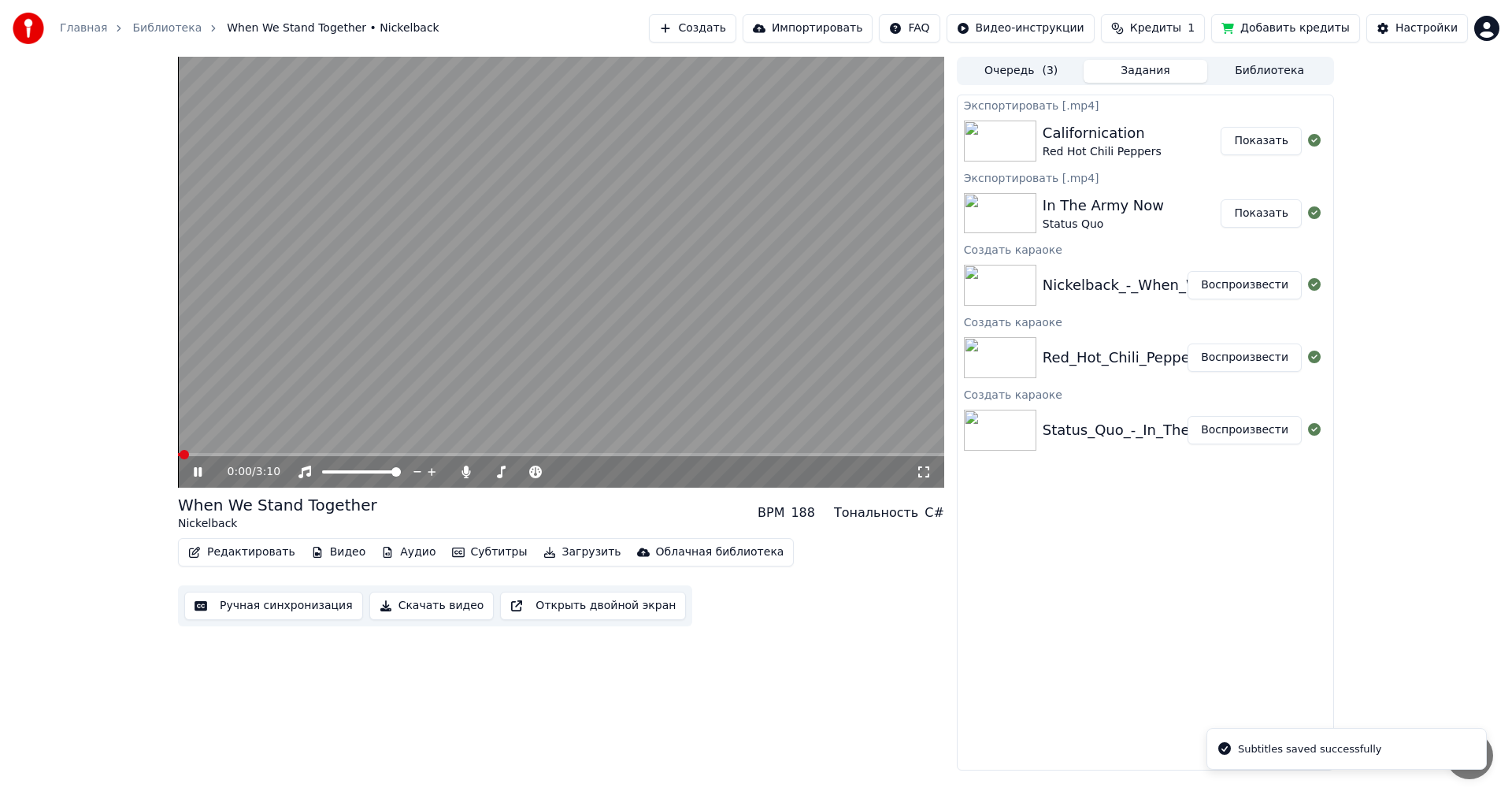
click at [413, 597] on button "Скачать видео" at bounding box center [431, 605] width 125 height 29
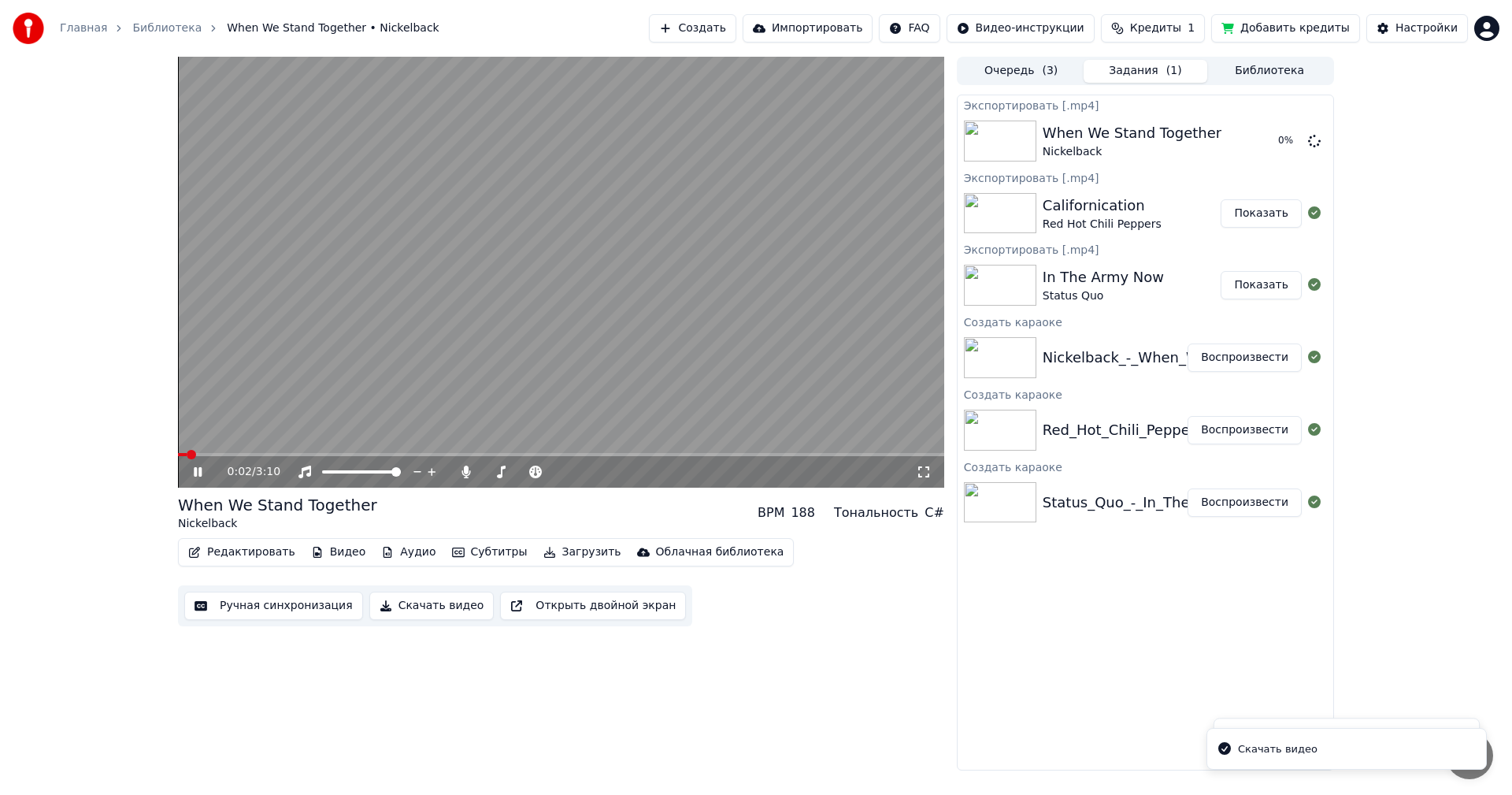
click at [618, 290] on video at bounding box center [561, 272] width 766 height 430
click at [1283, 137] on button "Показать" at bounding box center [1261, 141] width 81 height 29
click at [1489, 25] on html "Главная Библиотека When We Stand Together • Nickelback Создать Импортировать FA…" at bounding box center [756, 398] width 1512 height 795
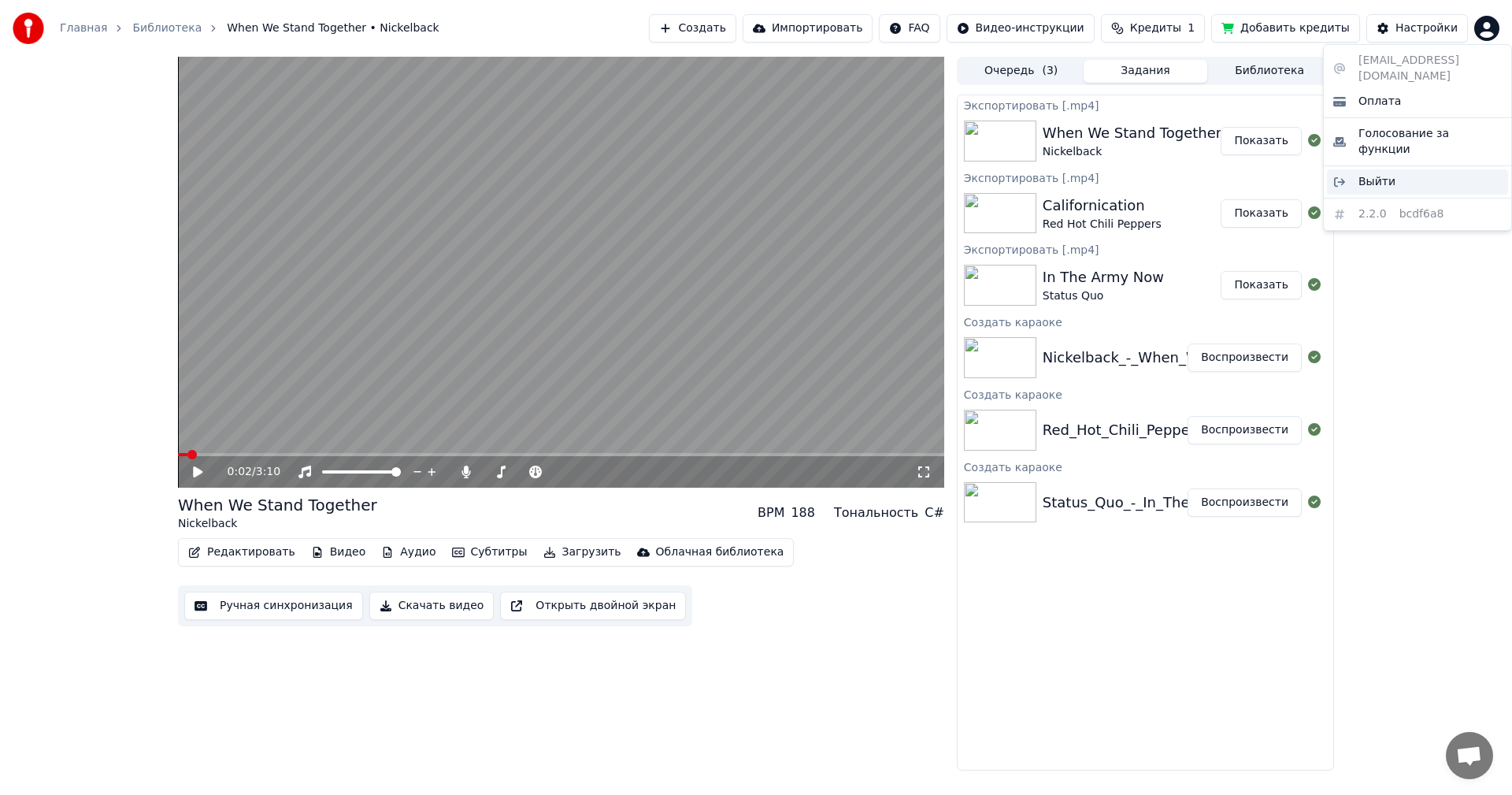
click at [1398, 169] on div "Выйти" at bounding box center [1418, 181] width 181 height 25
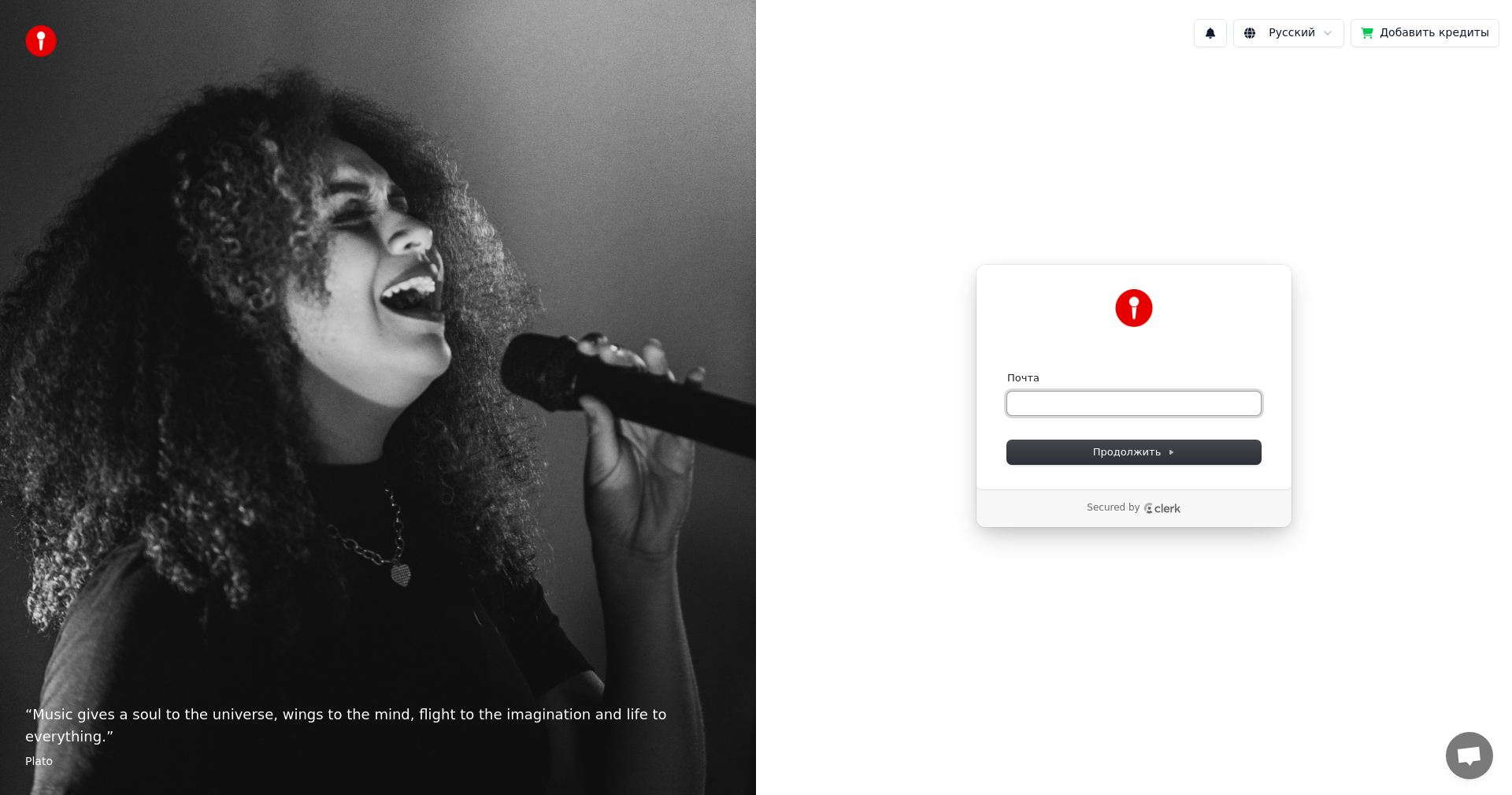
click at [1073, 414] on input "Почта" at bounding box center [1134, 403] width 253 height 23
paste input "**********"
click at [1088, 448] on button "Продолжить" at bounding box center [1134, 451] width 253 height 23
type input "**********"
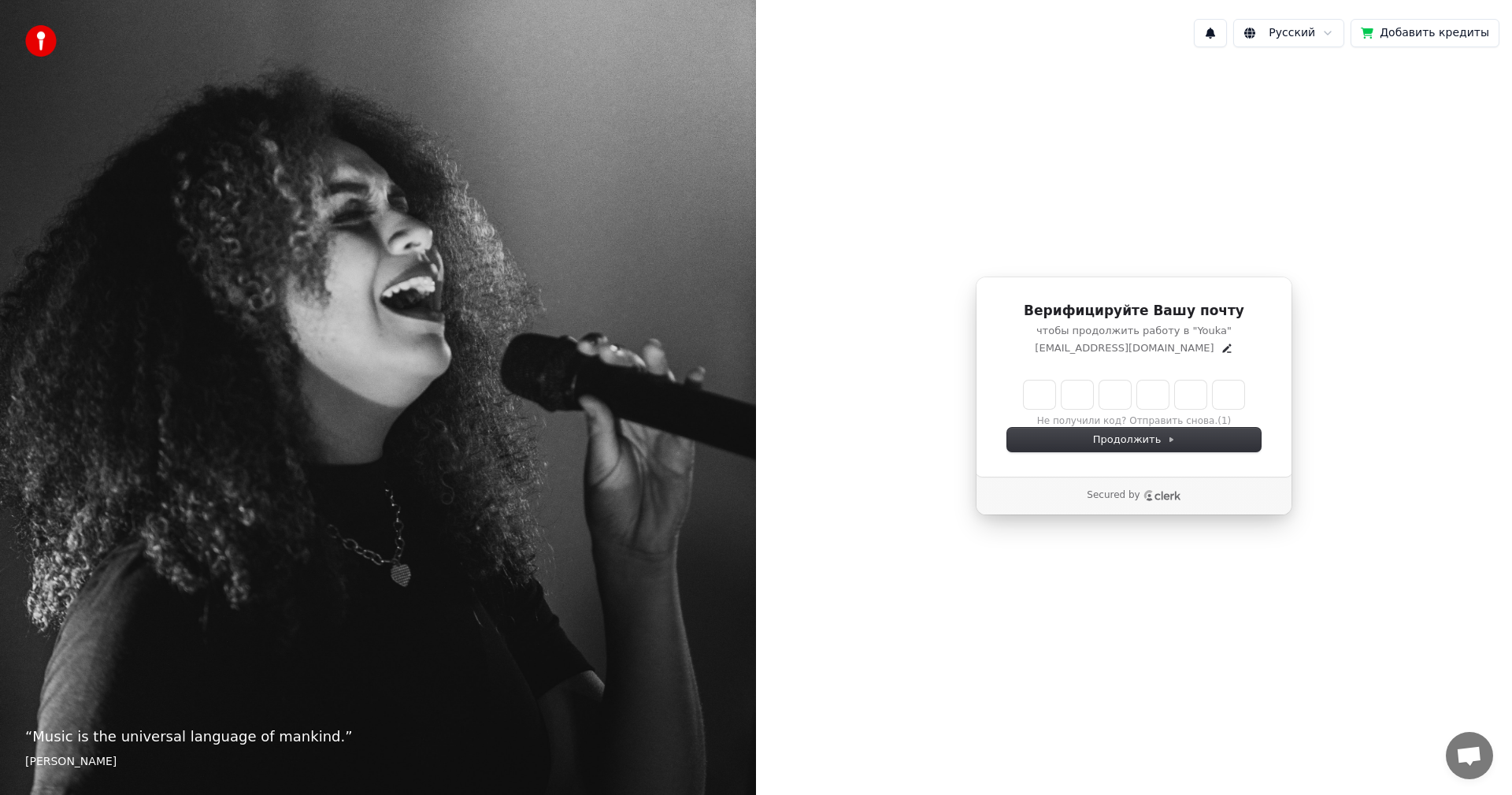
click at [1031, 401] on input "Enter verification code" at bounding box center [1134, 394] width 220 height 29
paste input "******"
type input "******"
